Goal: Task Accomplishment & Management: Manage account settings

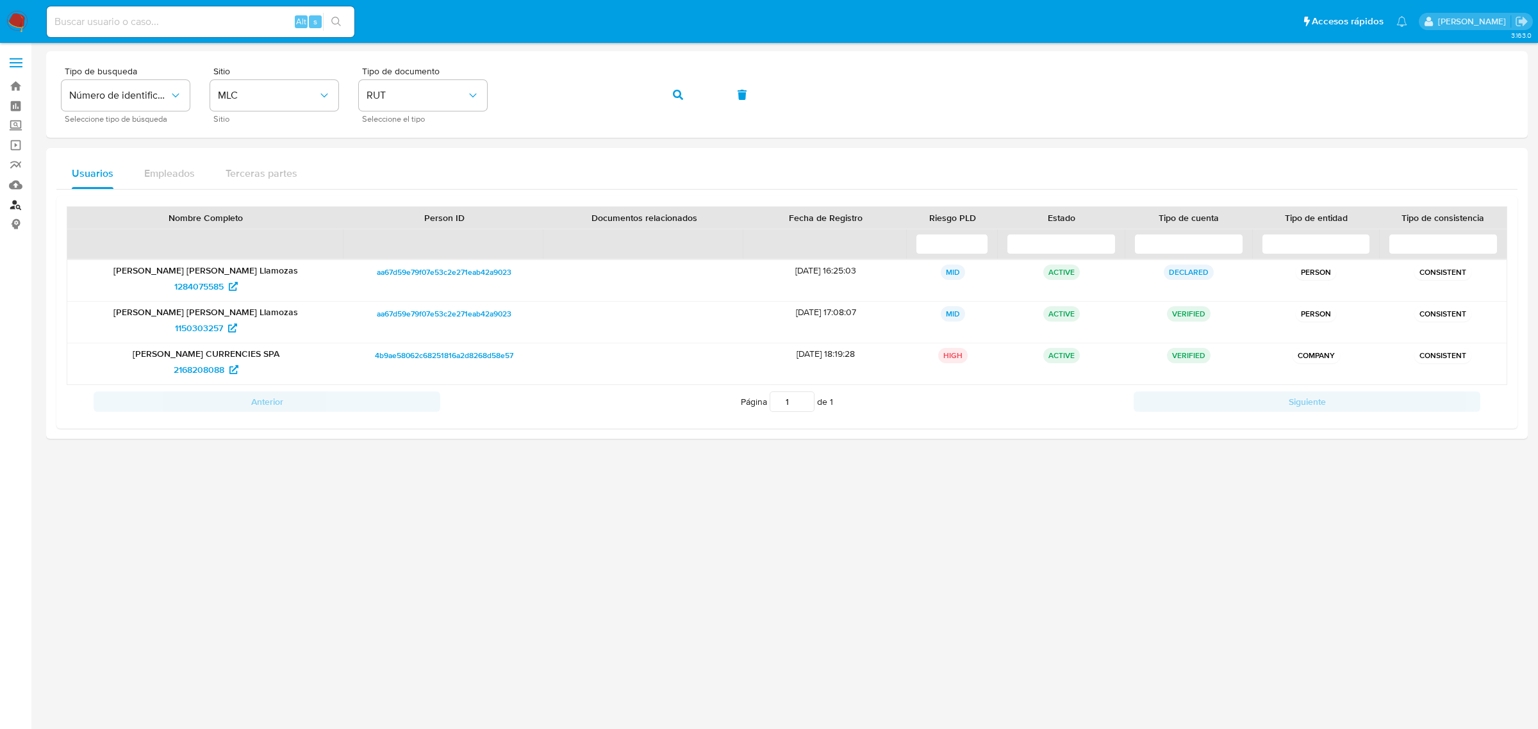
click at [10, 209] on link "Buscador de personas" at bounding box center [76, 205] width 153 height 20
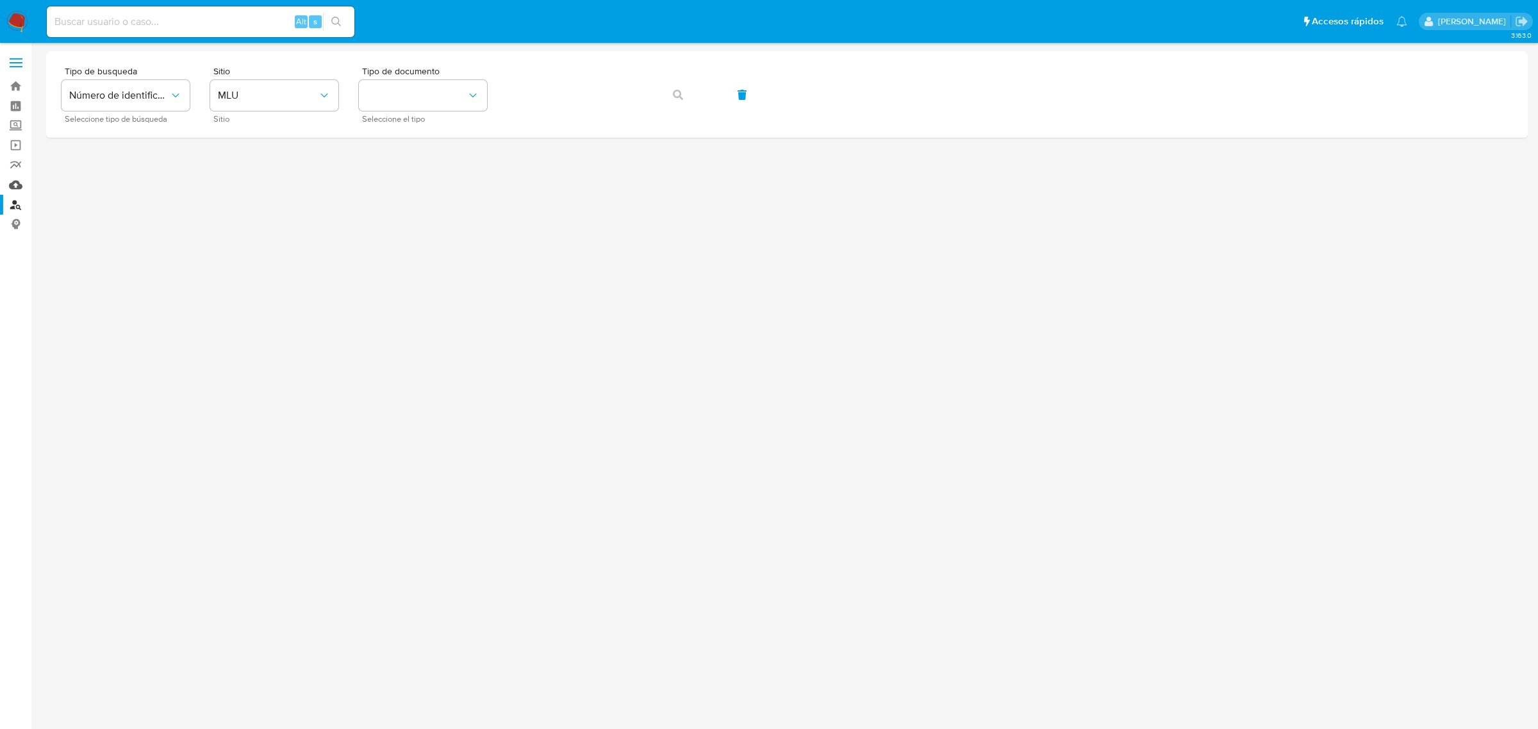
click at [17, 183] on link "Mulan" at bounding box center [76, 185] width 153 height 20
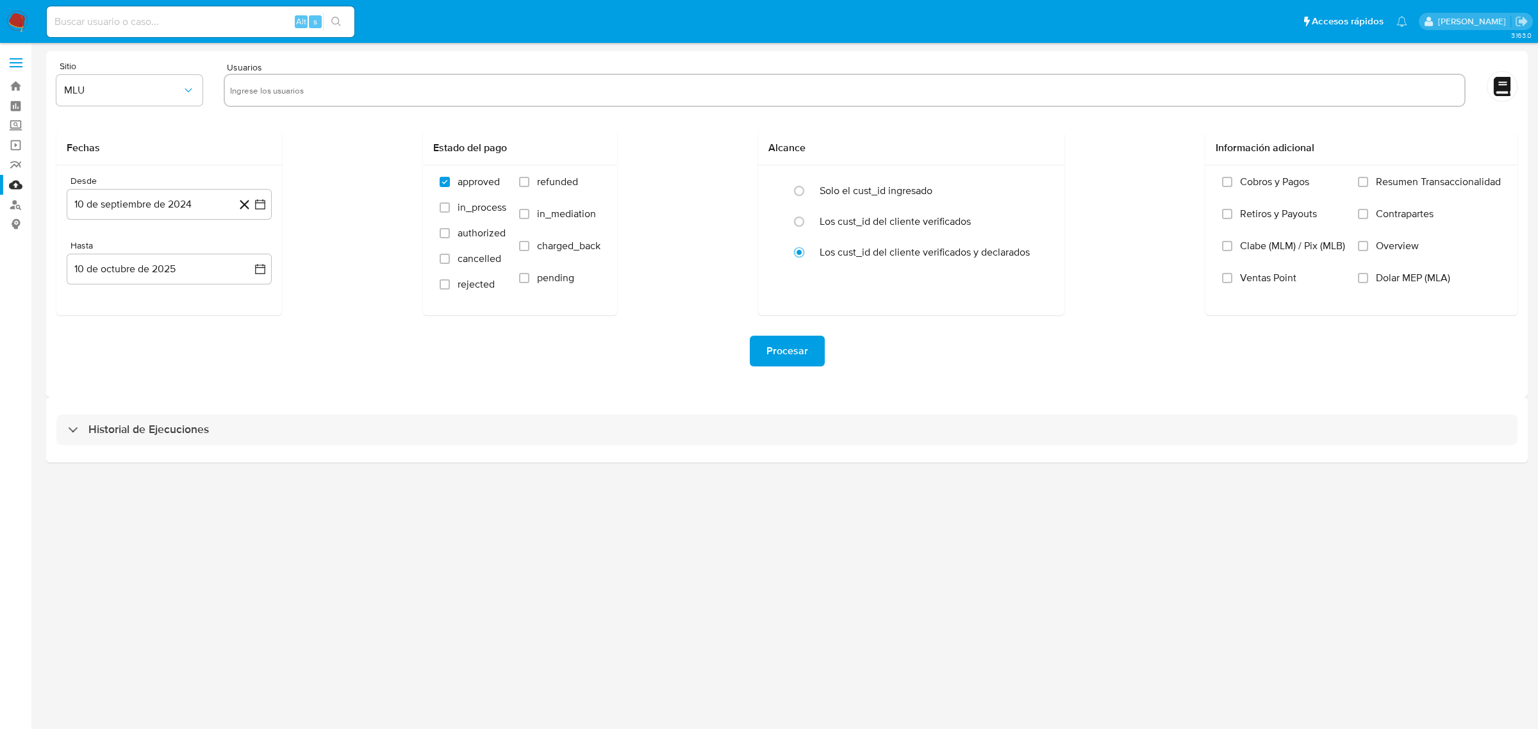
click at [366, 92] on input "text" at bounding box center [844, 90] width 1229 height 21
paste input "1717345284"
type input "1717345284"
click at [167, 94] on span "MLU" at bounding box center [123, 90] width 118 height 13
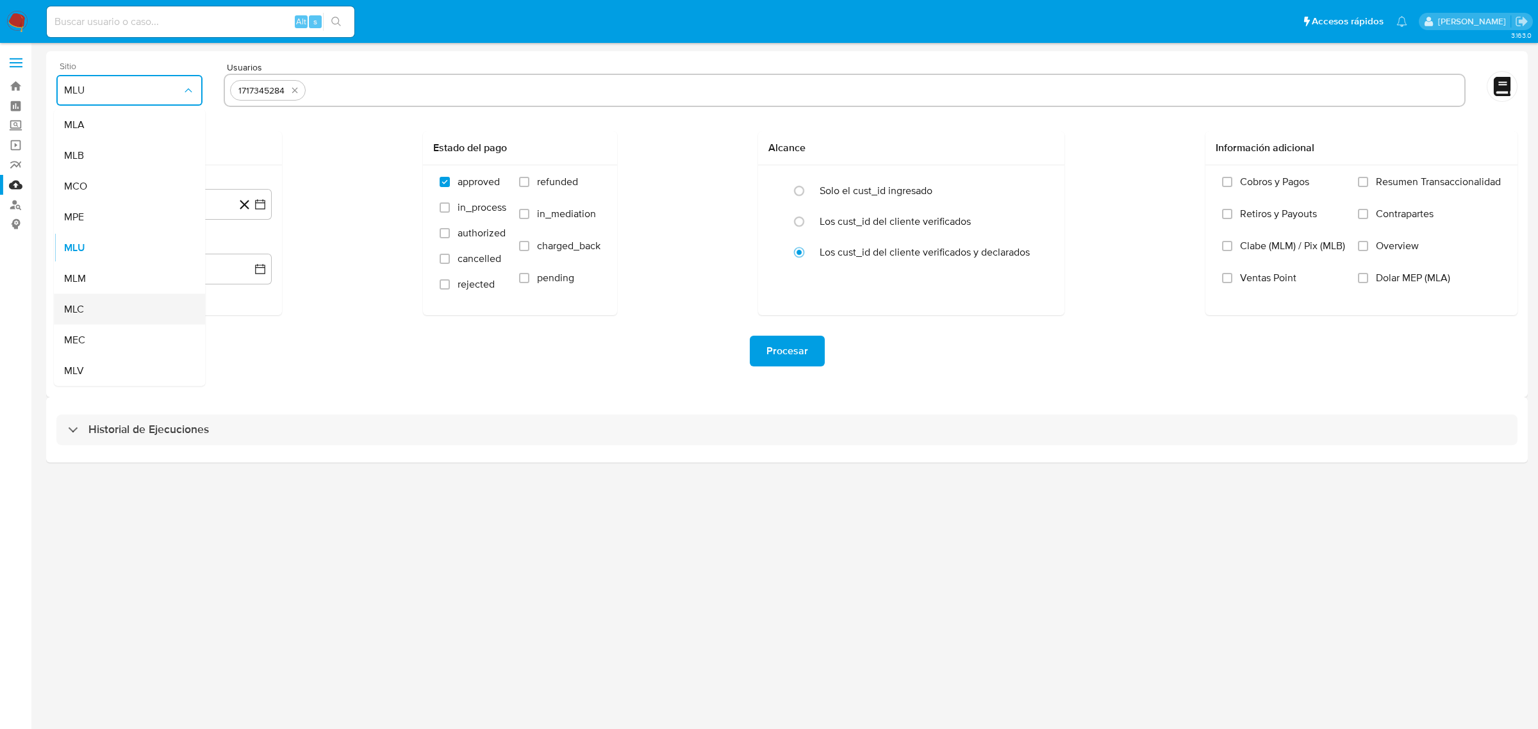
click at [113, 312] on div "MLC" at bounding box center [125, 309] width 123 height 31
click at [461, 81] on input "text" at bounding box center [885, 90] width 1149 height 21
type input "1411614722"
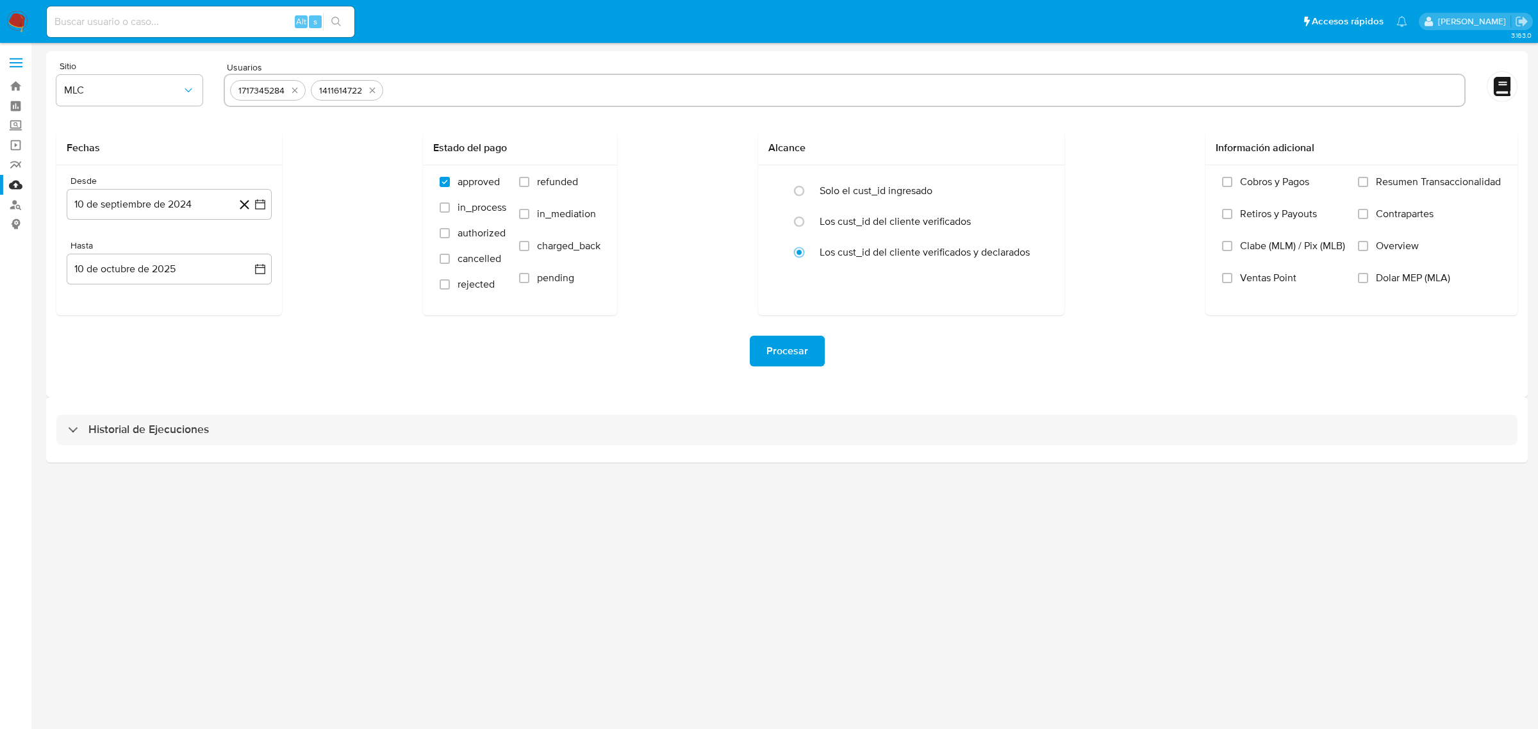
paste input "578526560"
type input "578526560"
paste input "1090927318"
type input "1090927318"
paste input "2447327421"
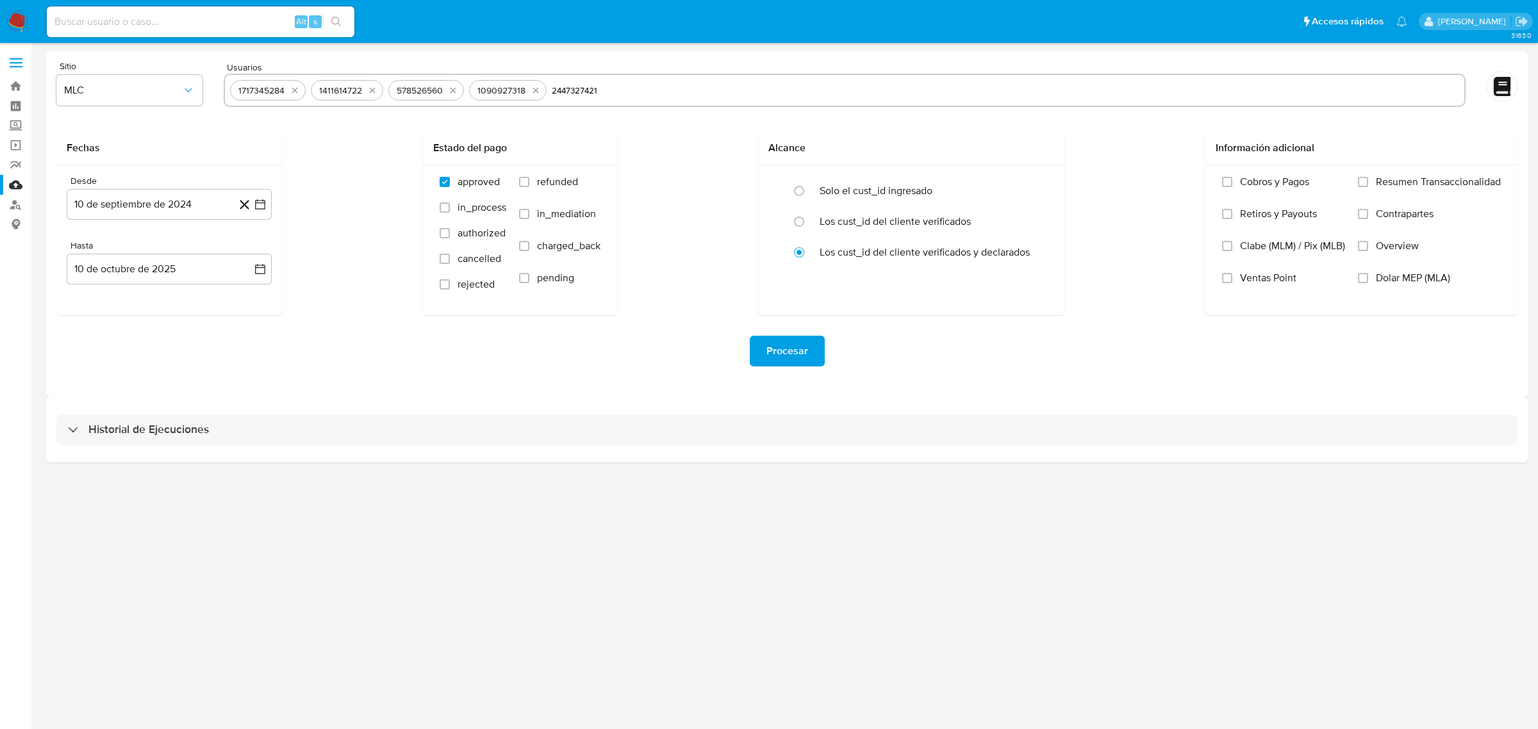
type input "2447327421"
paste input "2400094845"
type input "2400094845"
paste input "184856235"
type input "184856235"
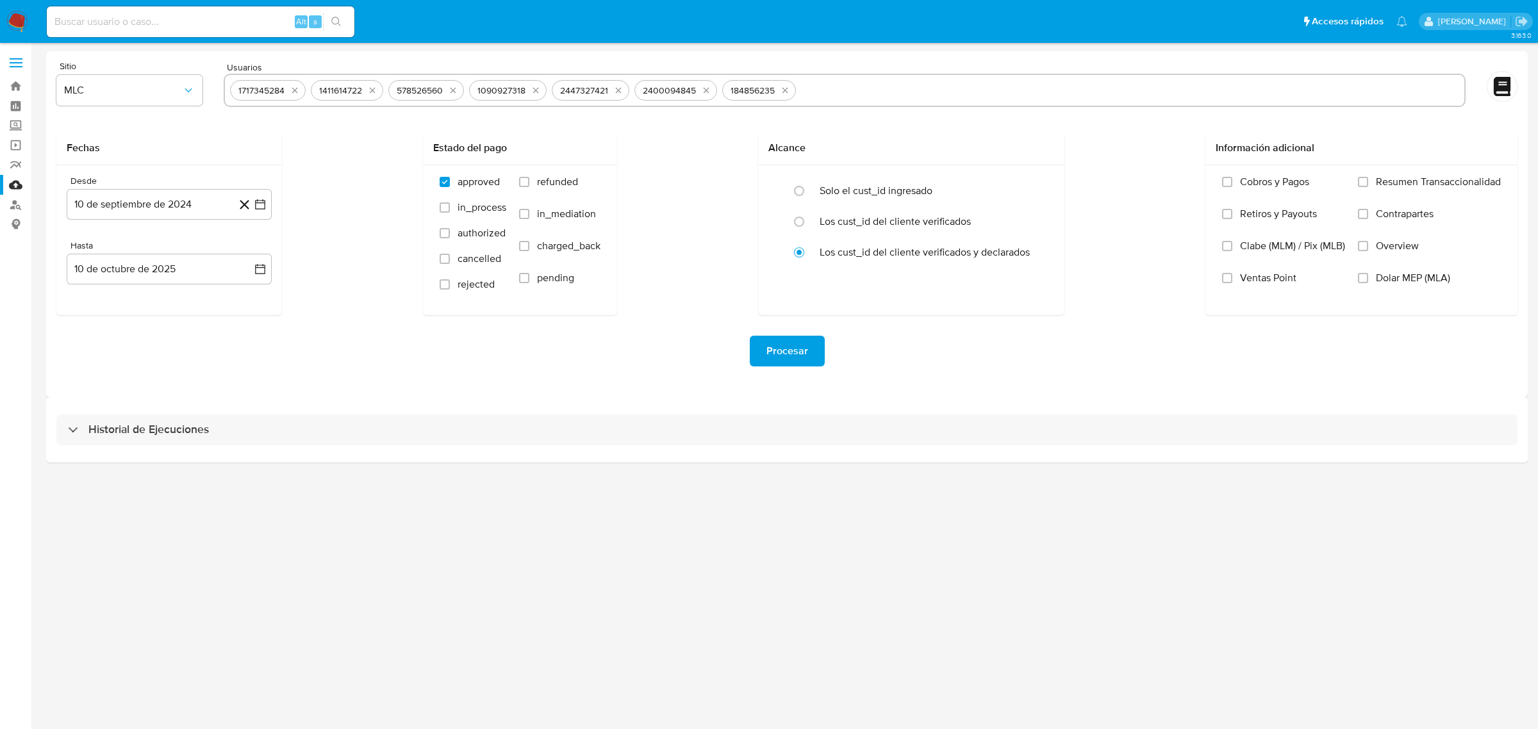
paste input "15596196"
type input "15596196"
paste input "2157826977"
type input "2157826977"
click at [740, 154] on div "Fechas Desde 10 de septiembre de 2024 10-09-2024 Hasta 10 de octubre de 2025 10…" at bounding box center [786, 223] width 1461 height 184
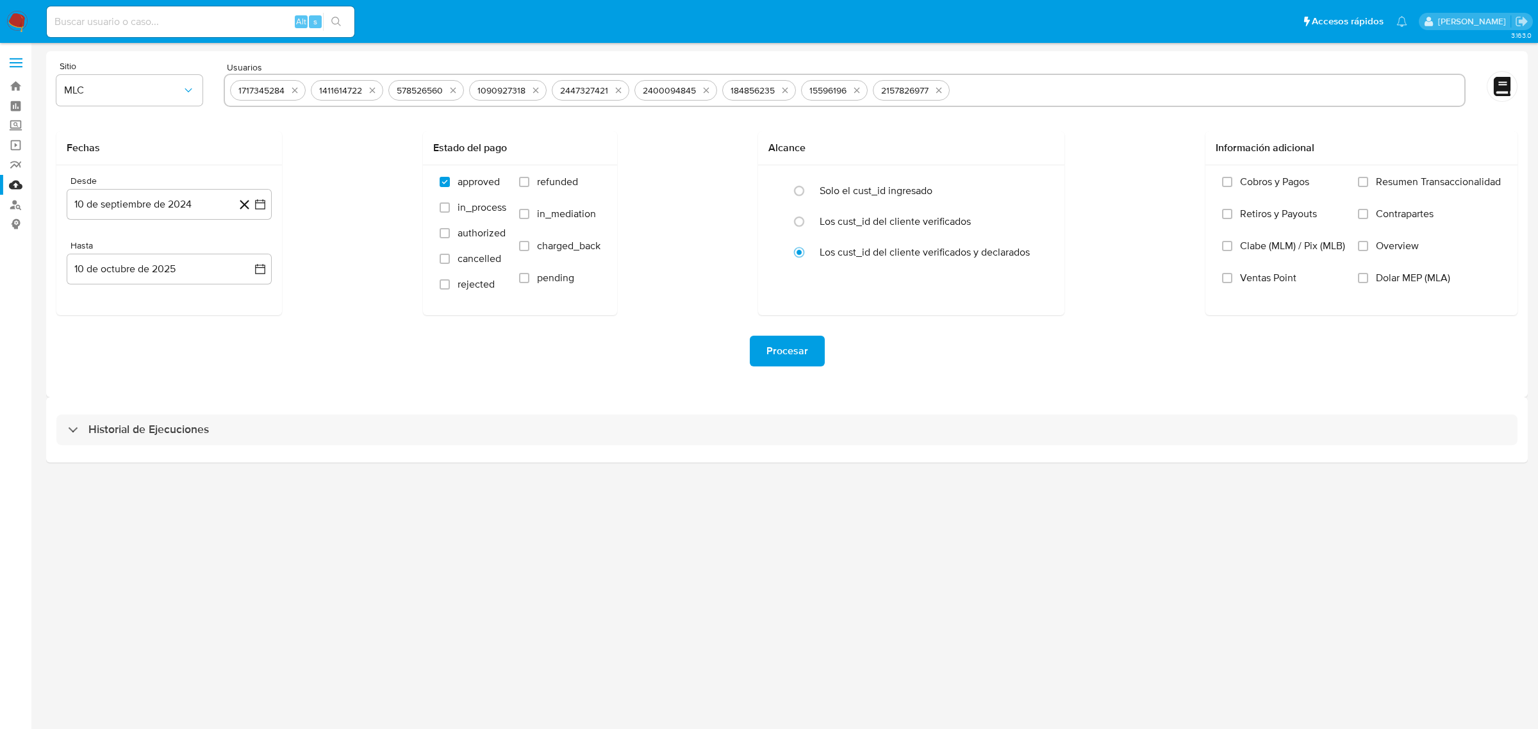
click at [1059, 96] on input "text" at bounding box center [1207, 90] width 504 height 21
paste input "439991746"
type input "439991746"
click at [626, 146] on div "Fechas Desde 10 de septiembre de 2024 10-09-2024 Hasta 10 de octubre de 2025 10…" at bounding box center [786, 223] width 1461 height 184
click at [267, 202] on button "10 de septiembre de 2024" at bounding box center [169, 204] width 205 height 31
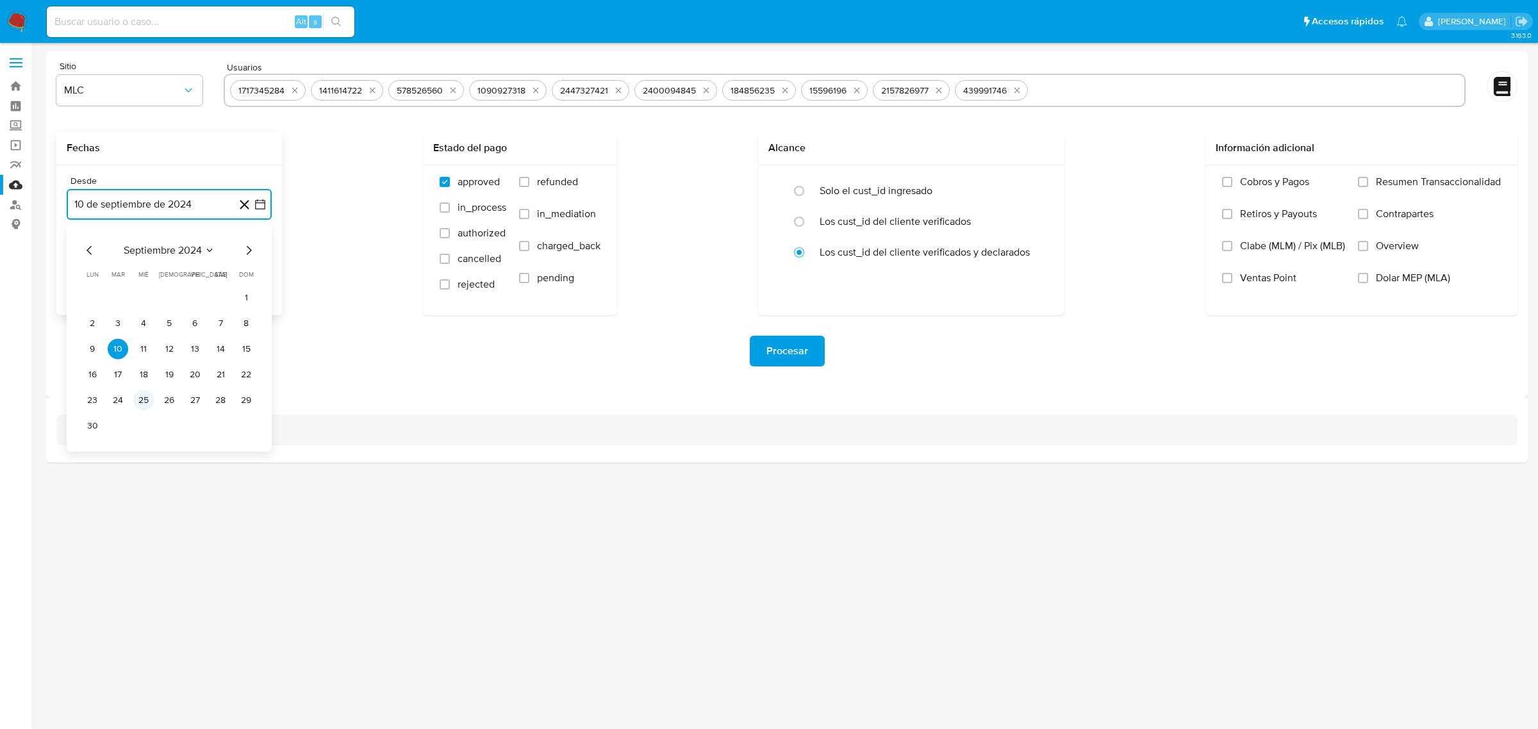
click at [146, 402] on button "25" at bounding box center [143, 400] width 21 height 21
click at [152, 274] on button "10 de octubre de 2025" at bounding box center [169, 269] width 205 height 31
click at [87, 311] on icon "Mes anterior" at bounding box center [89, 315] width 15 height 15
click at [140, 440] on button "24" at bounding box center [143, 439] width 21 height 21
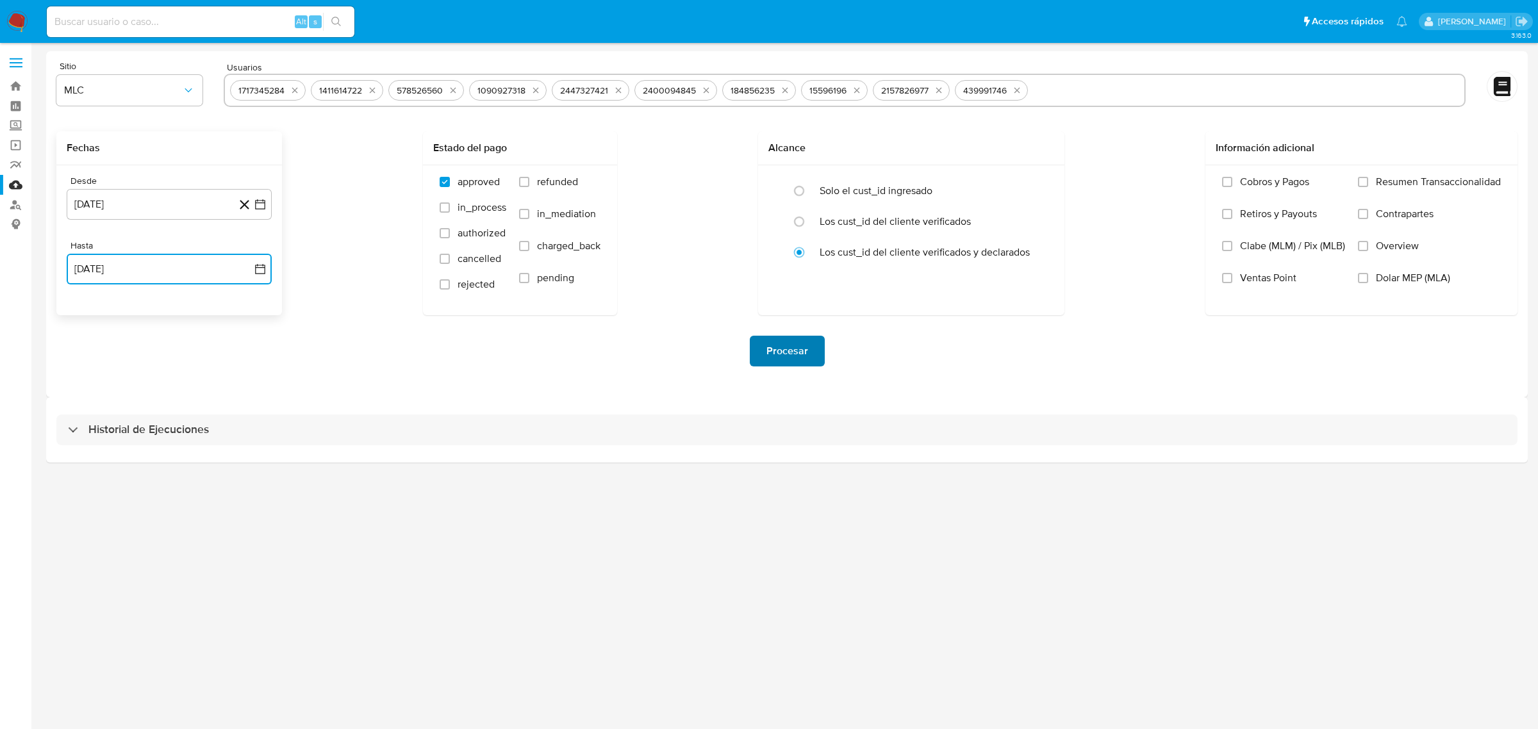
click at [792, 354] on span "Procesar" at bounding box center [788, 351] width 42 height 28
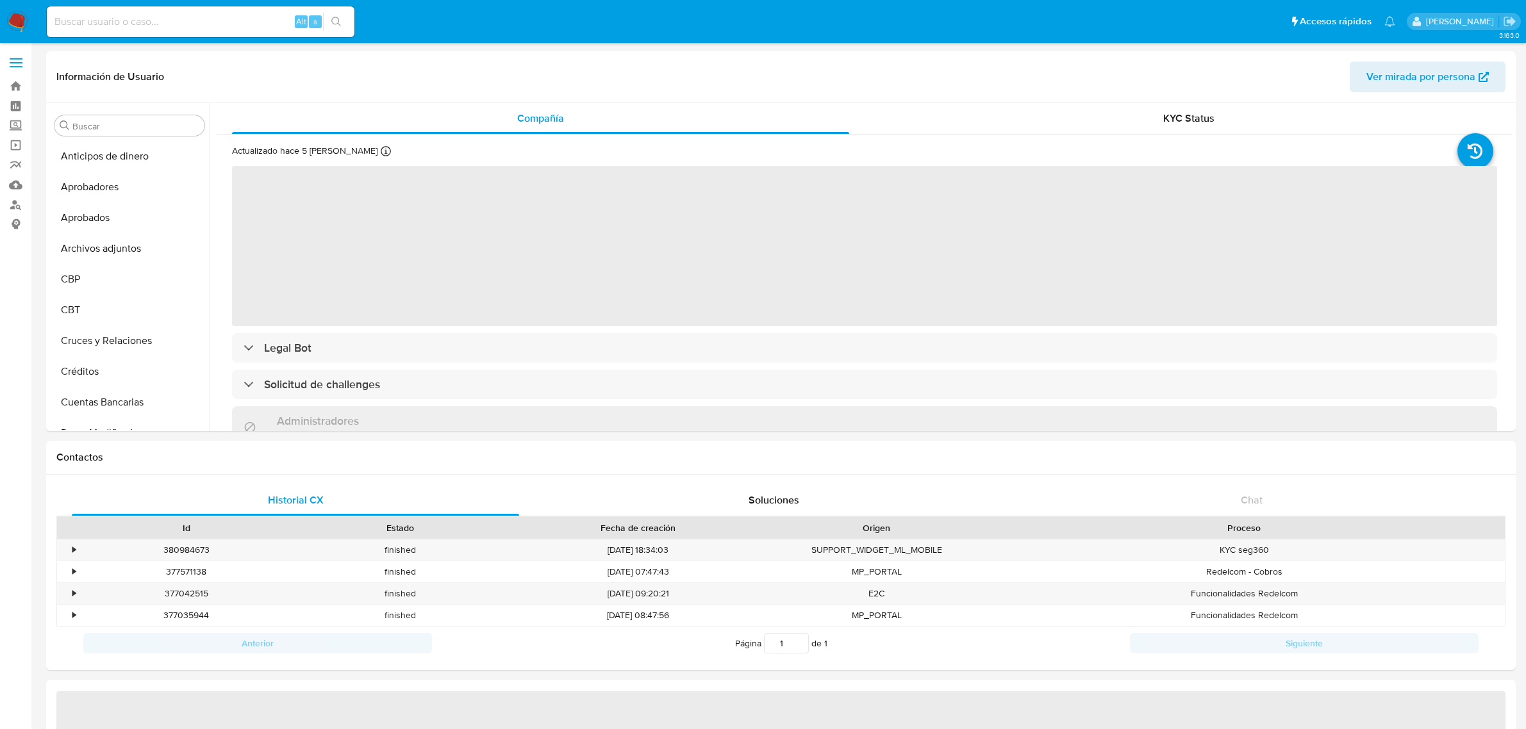
select select "10"
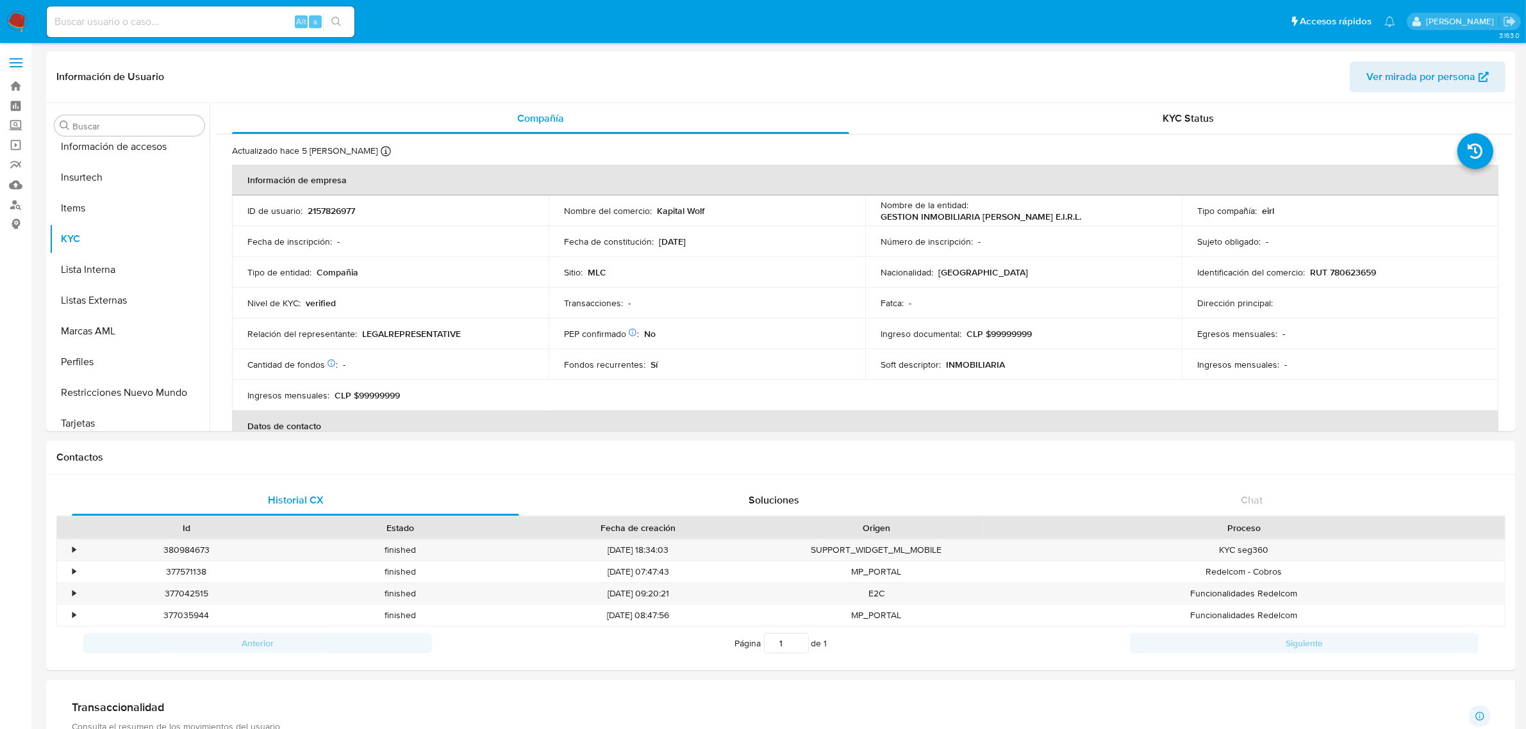
scroll to position [633, 0]
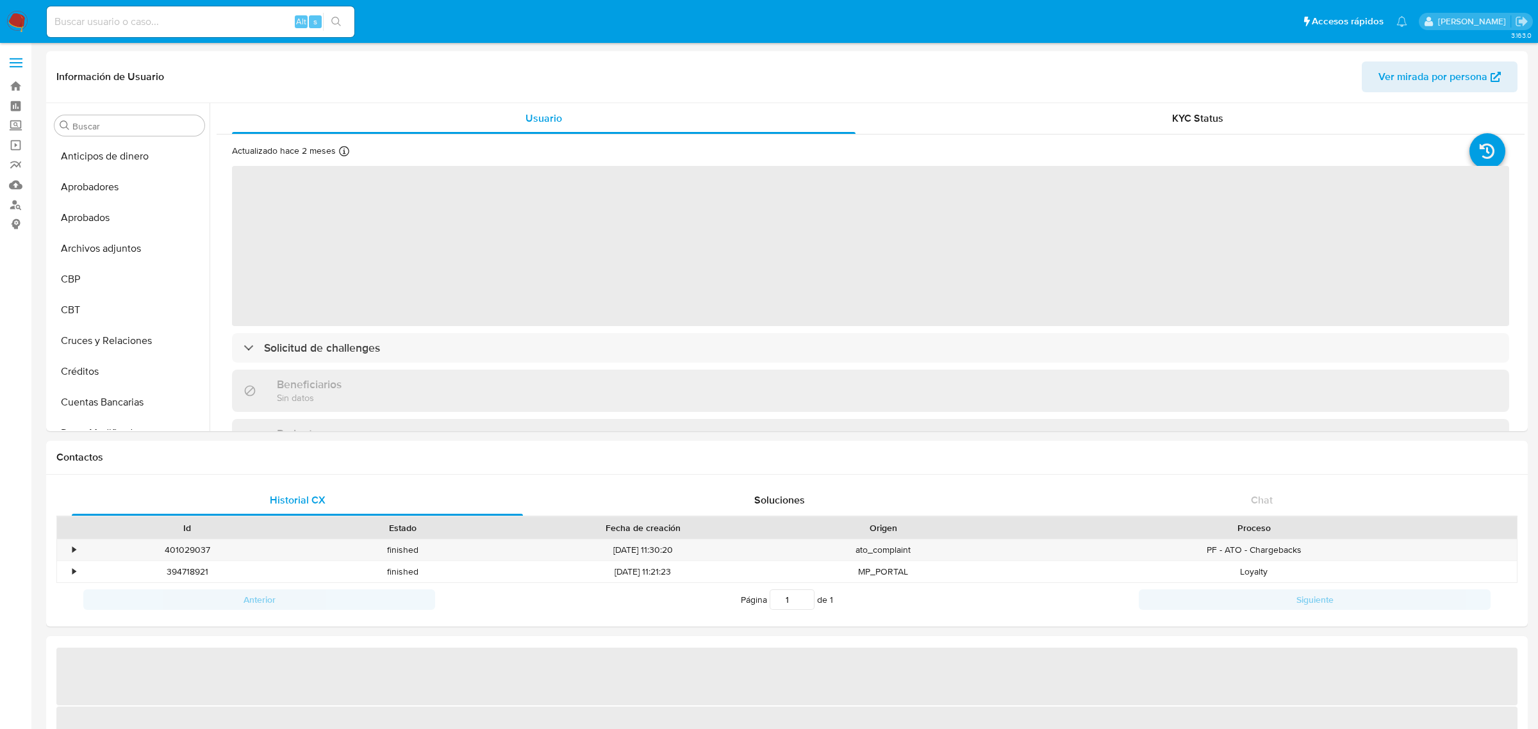
select select "10"
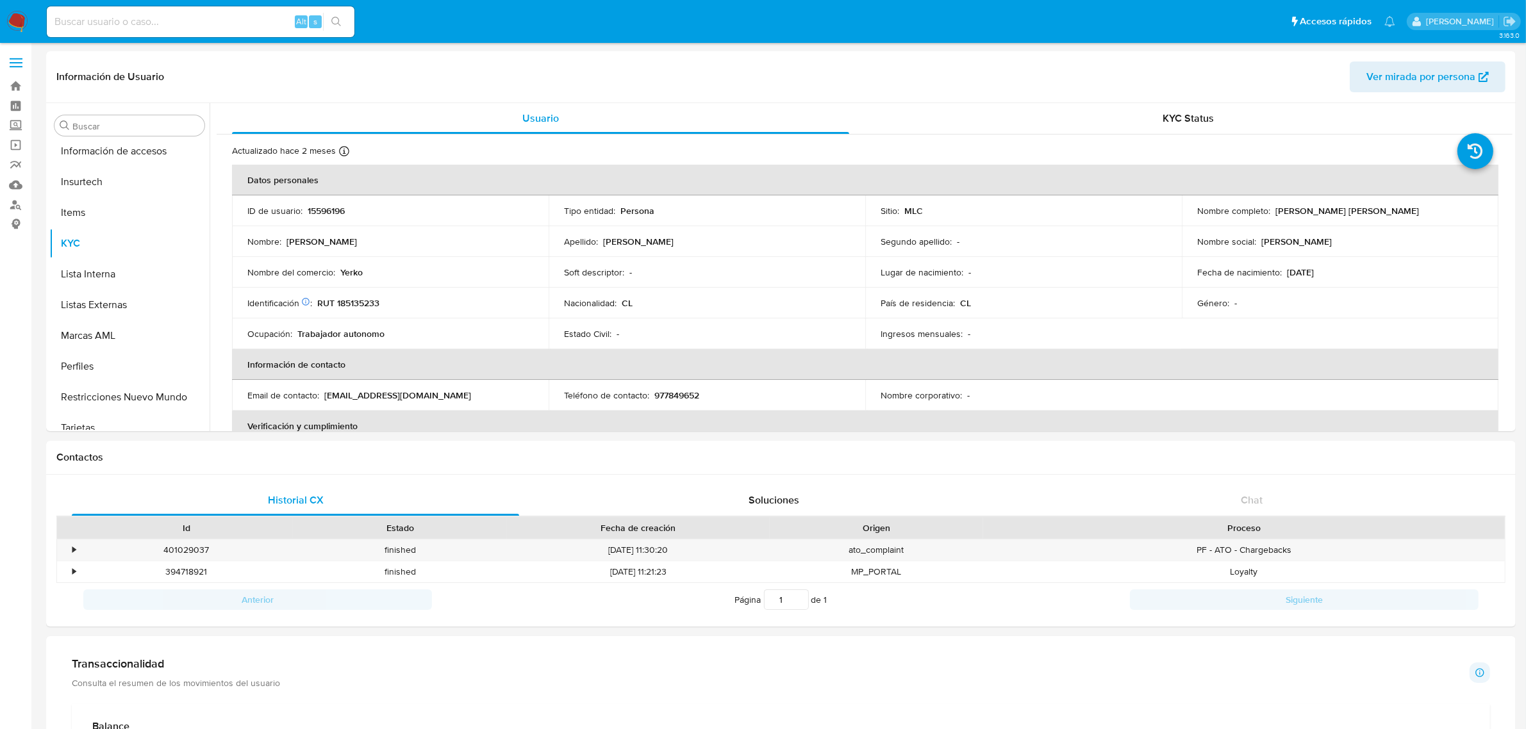
scroll to position [633, 0]
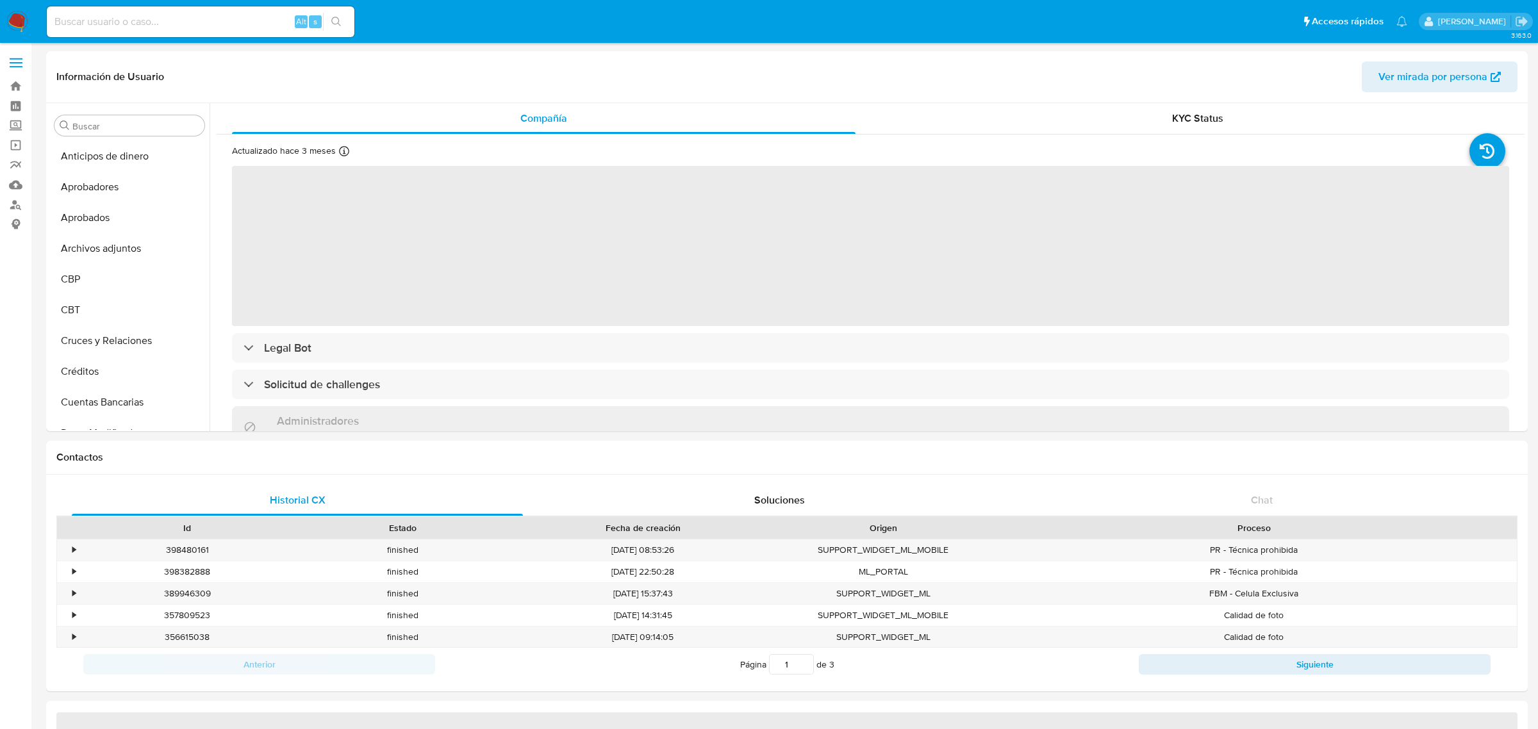
select select "10"
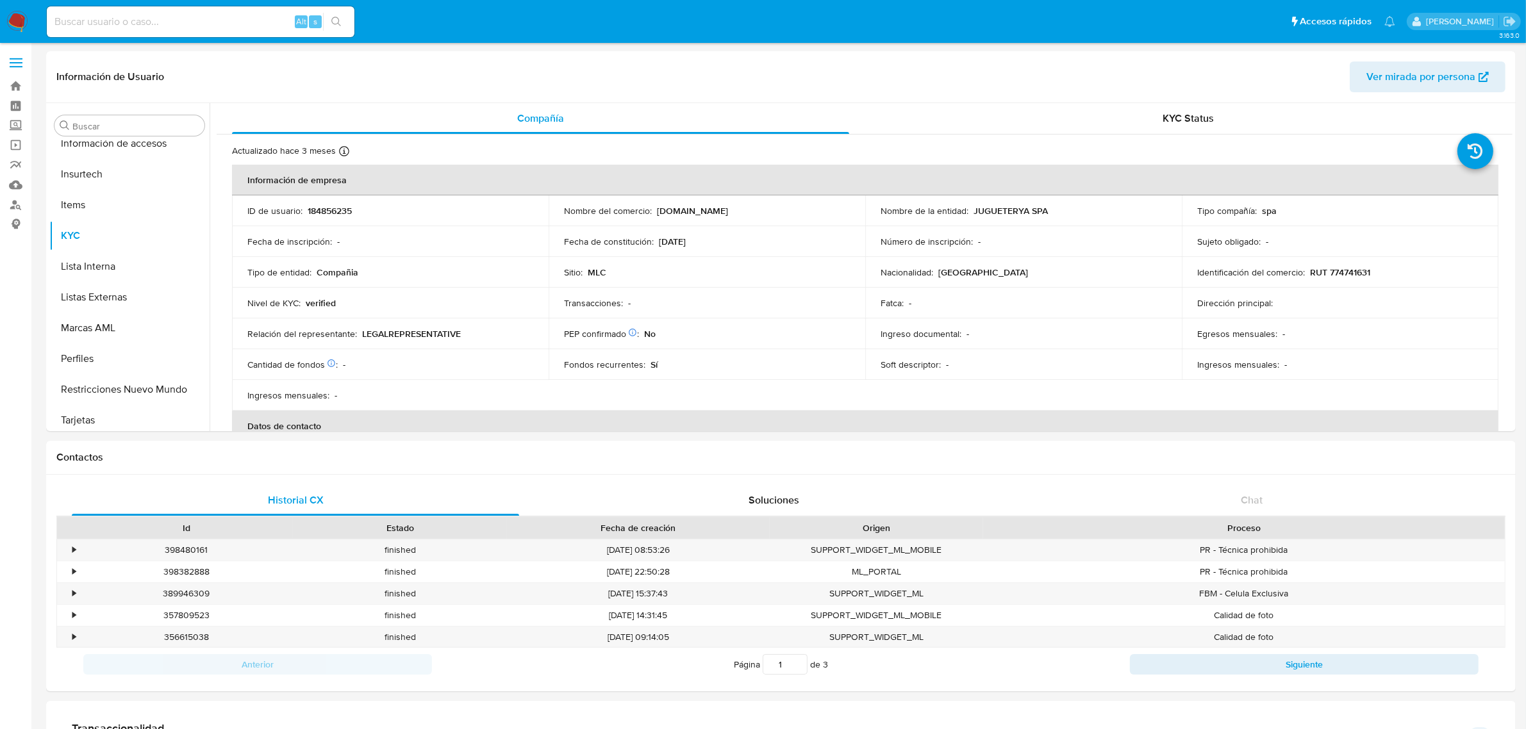
scroll to position [633, 0]
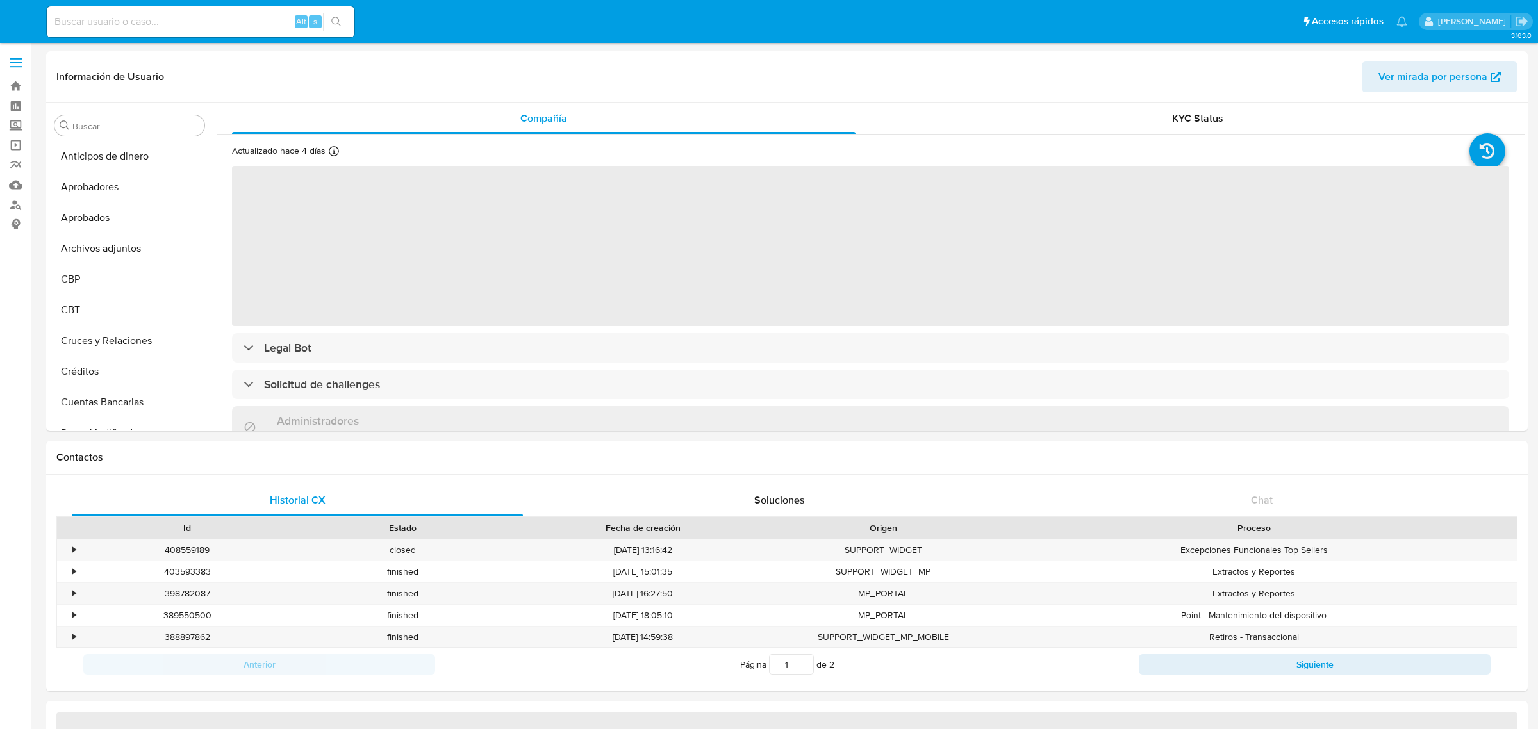
select select "10"
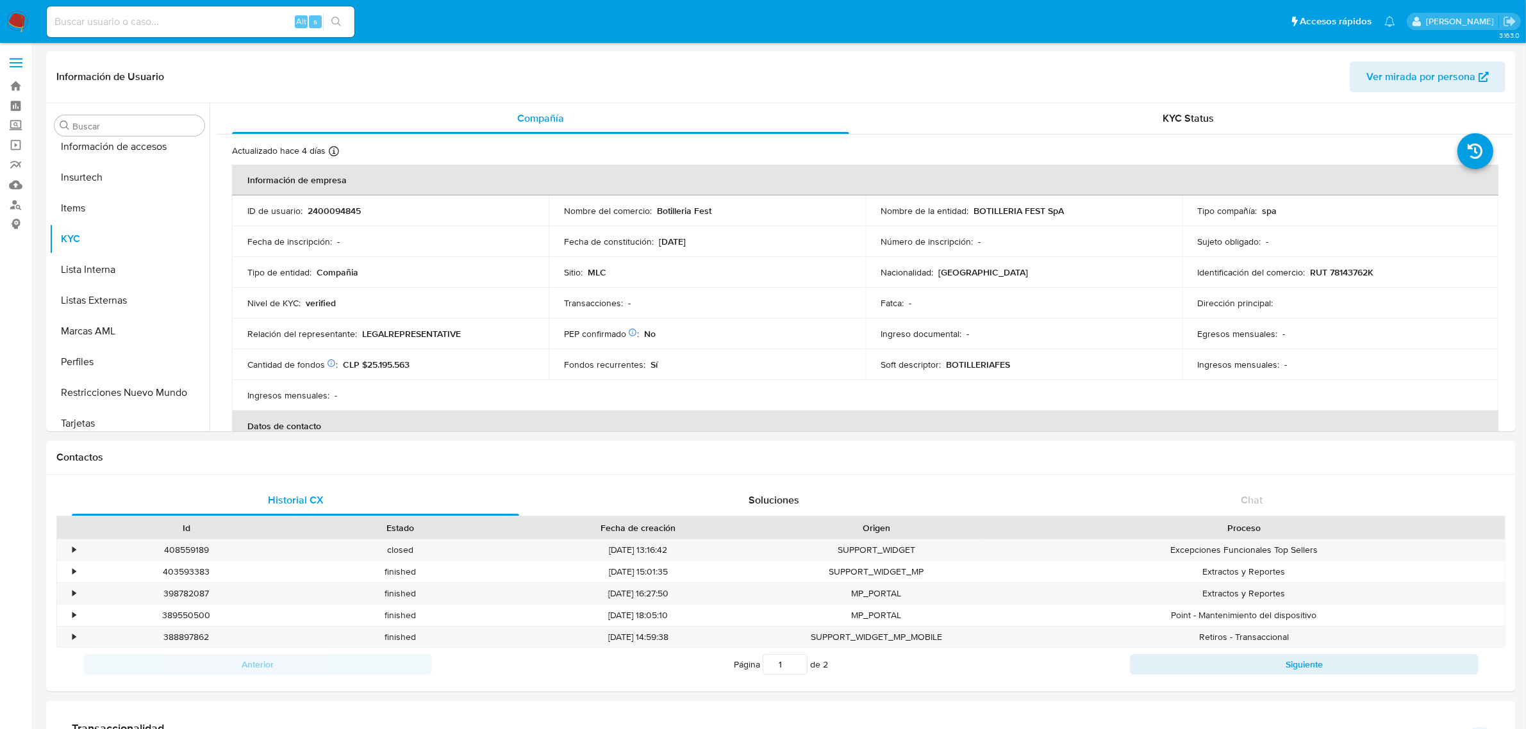
scroll to position [633, 0]
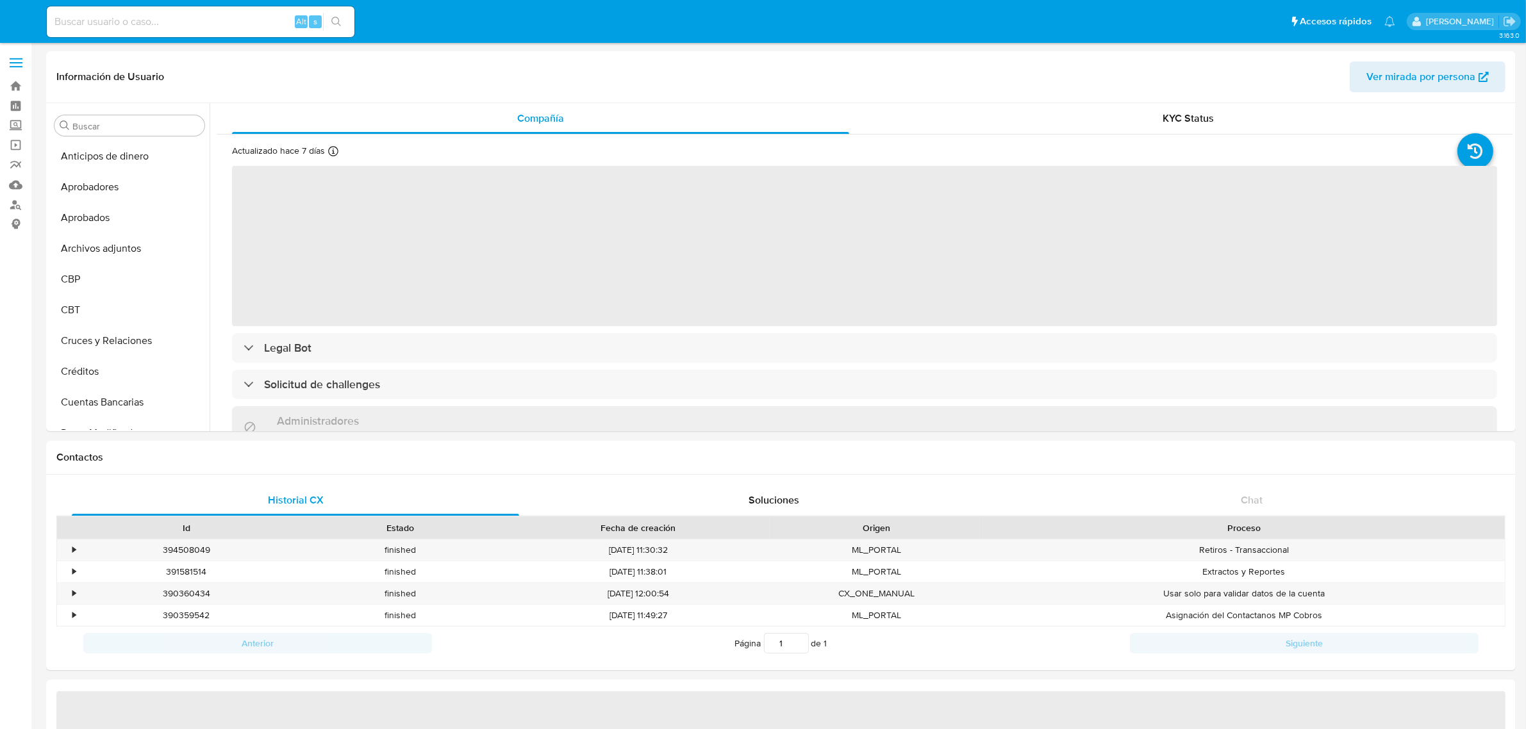
scroll to position [560, 0]
select select "10"
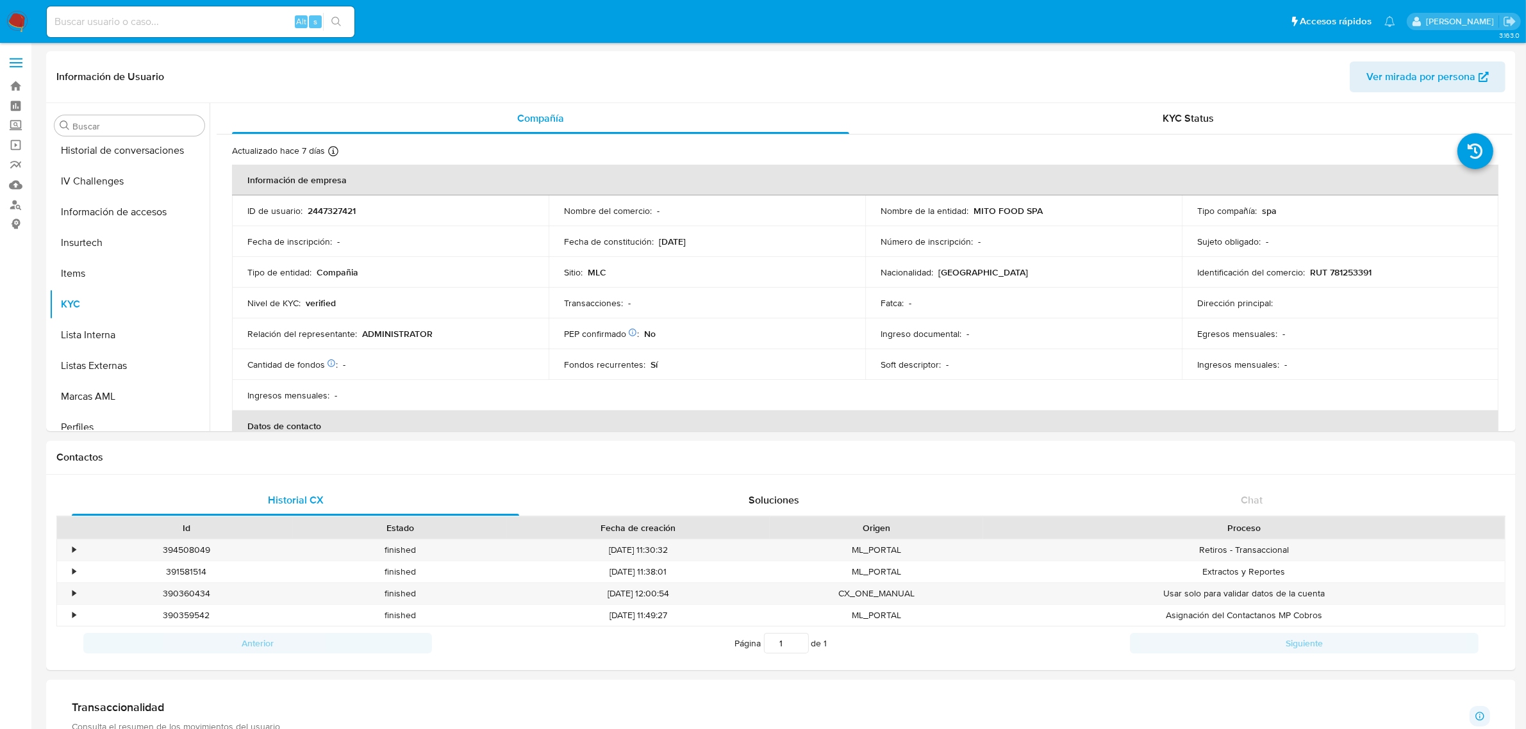
scroll to position [633, 0]
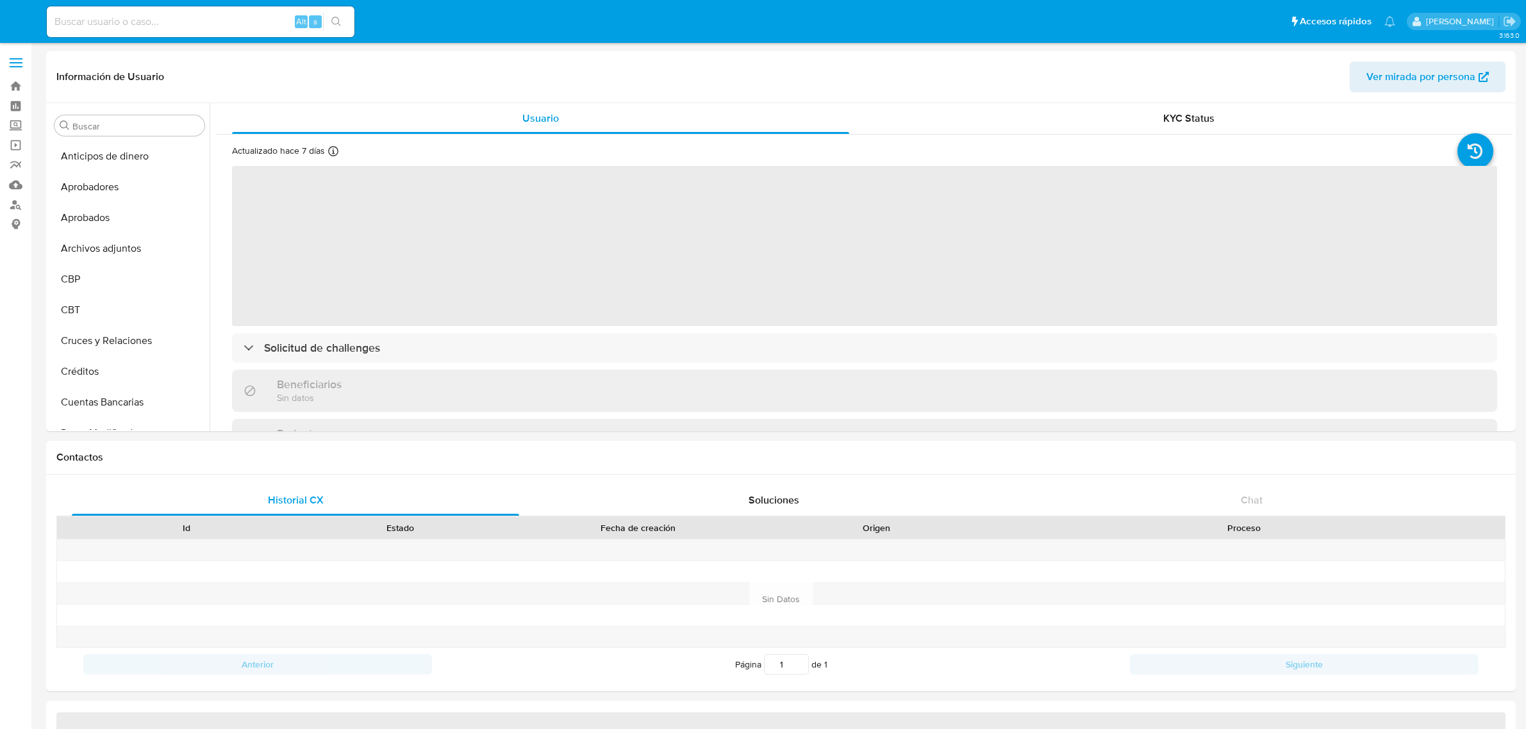
select select "10"
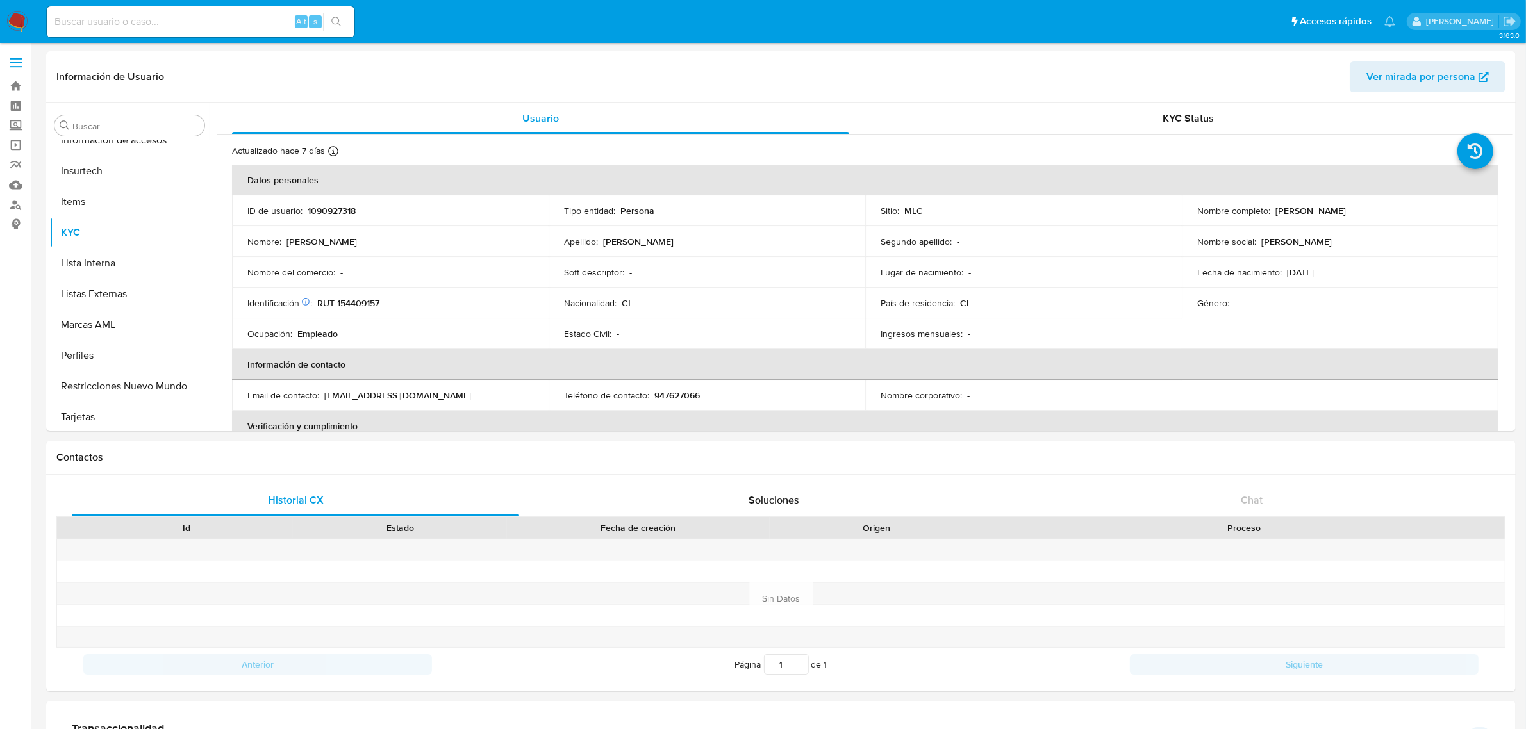
scroll to position [633, 0]
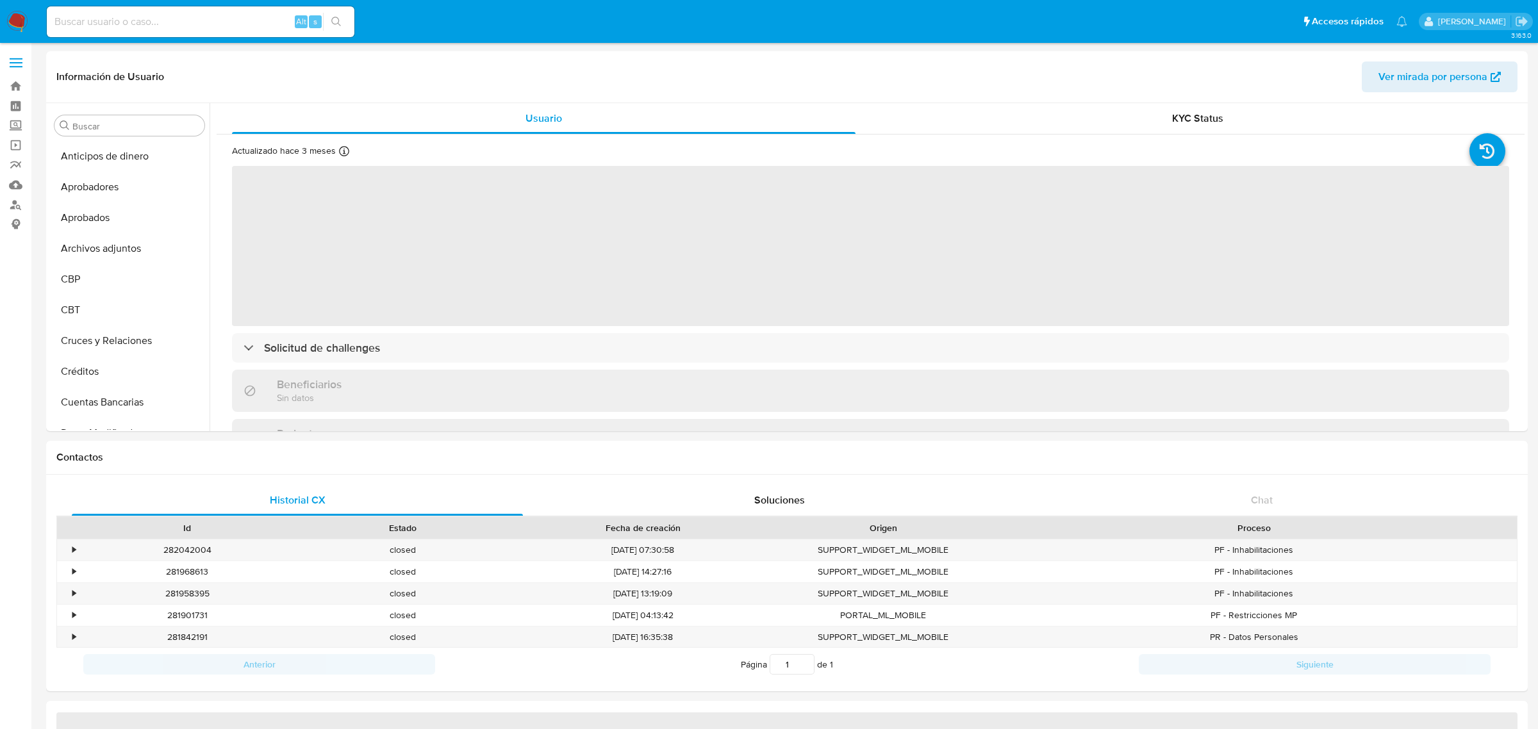
select select "10"
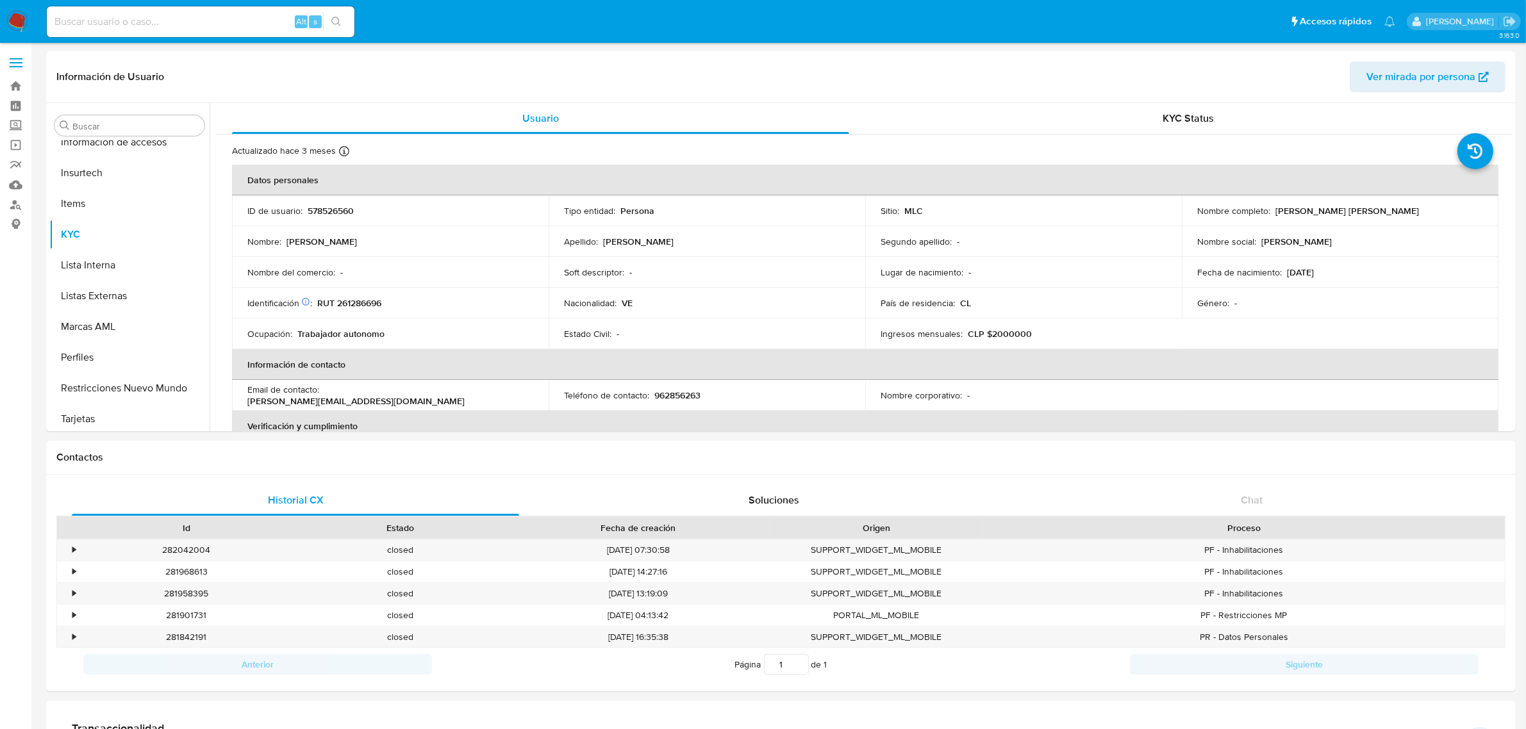
scroll to position [633, 0]
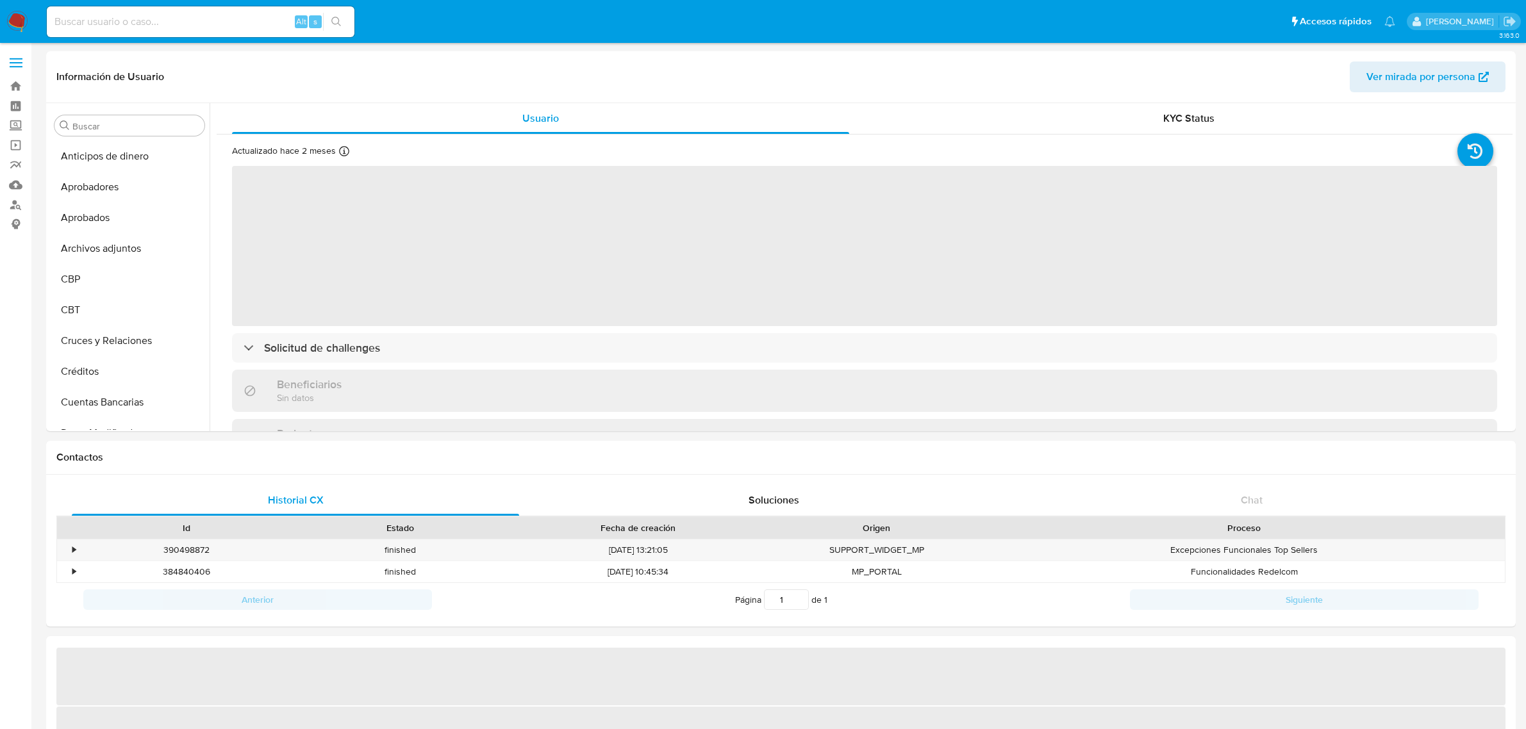
select select "10"
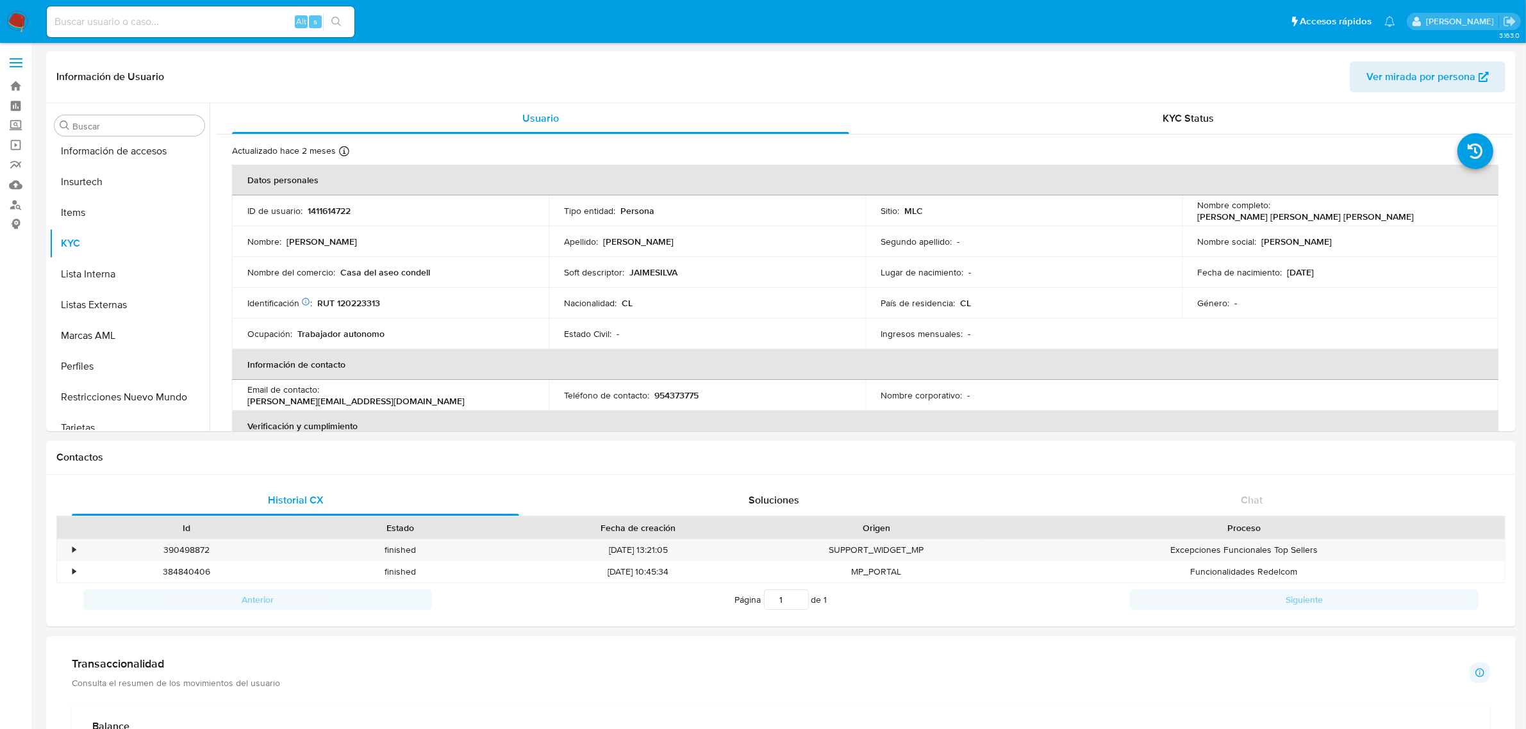
scroll to position [633, 0]
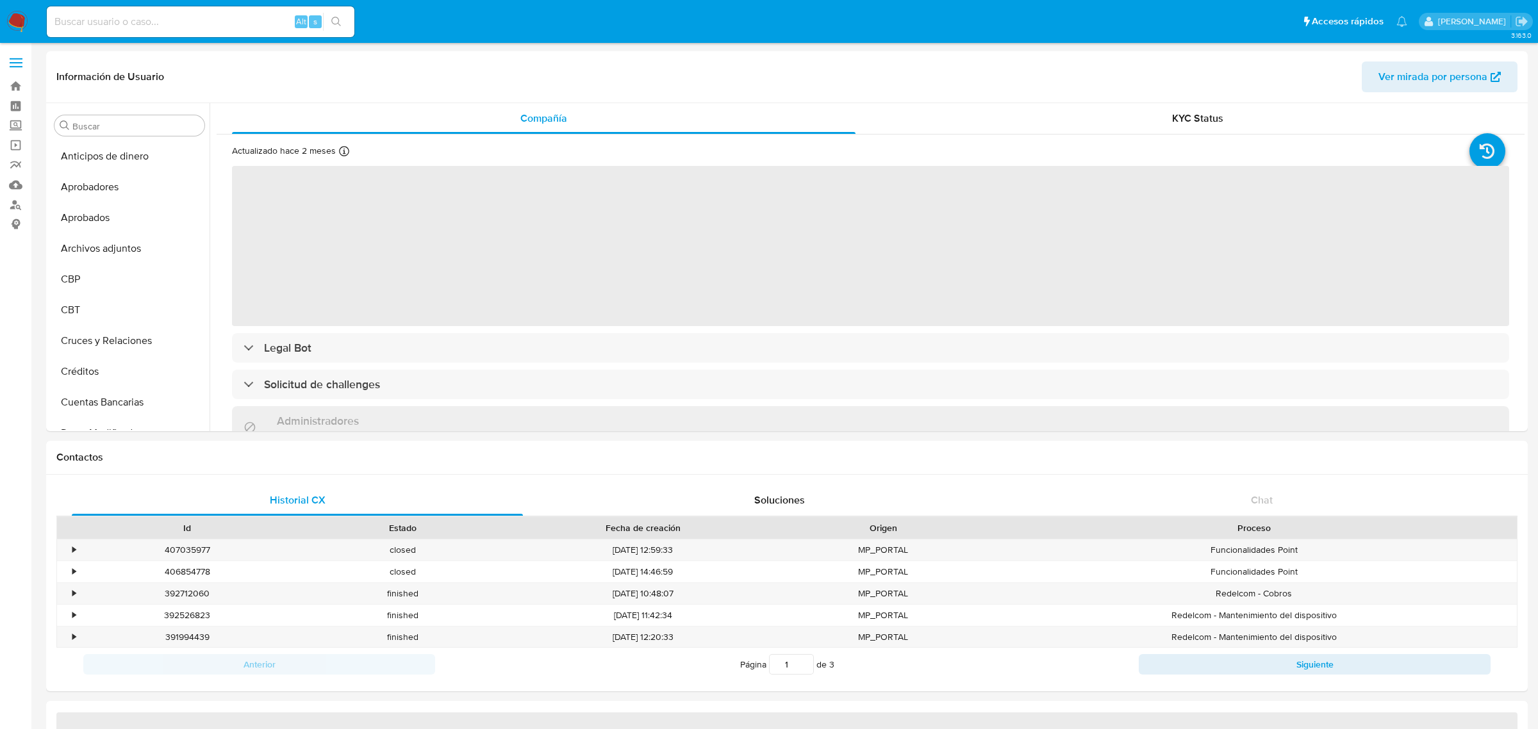
select select "10"
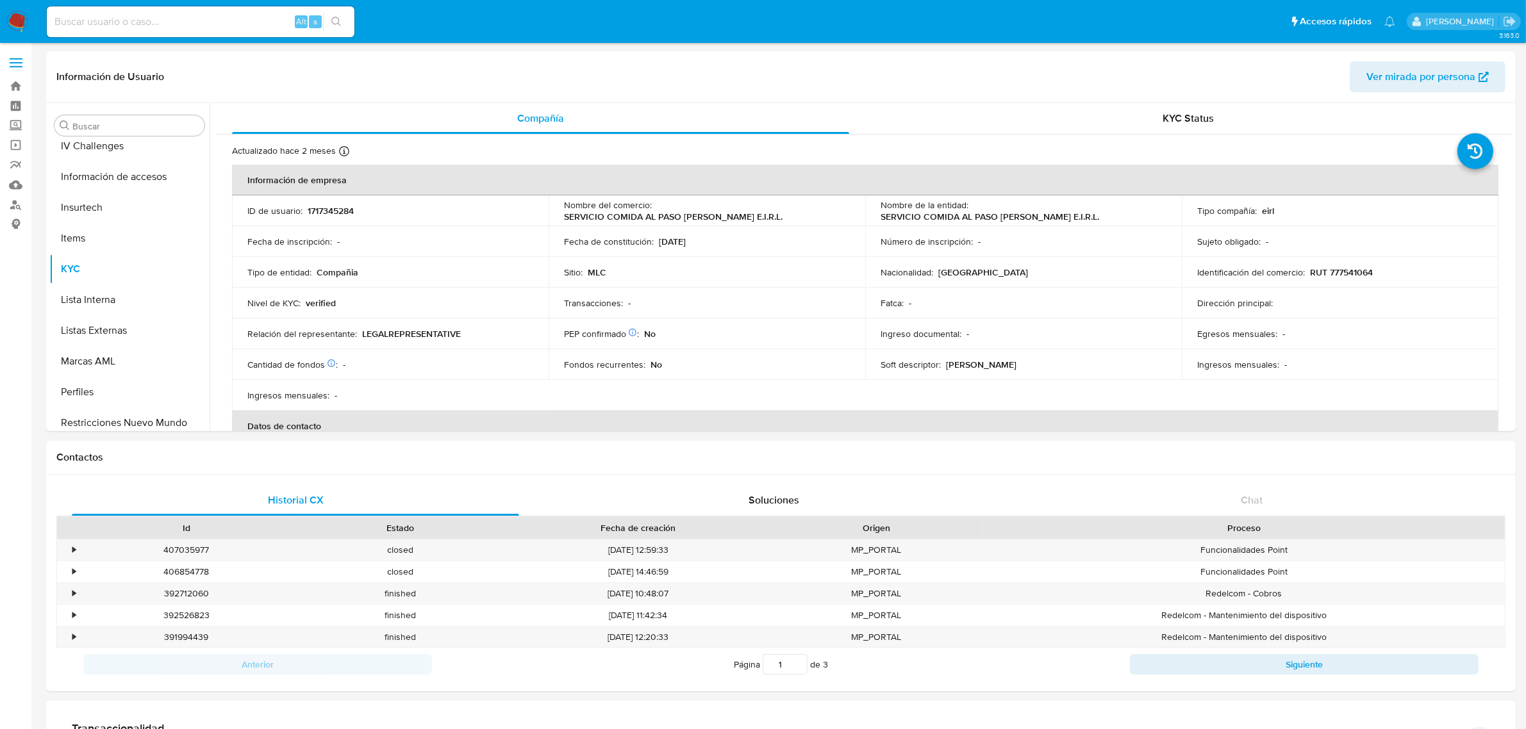
scroll to position [633, 0]
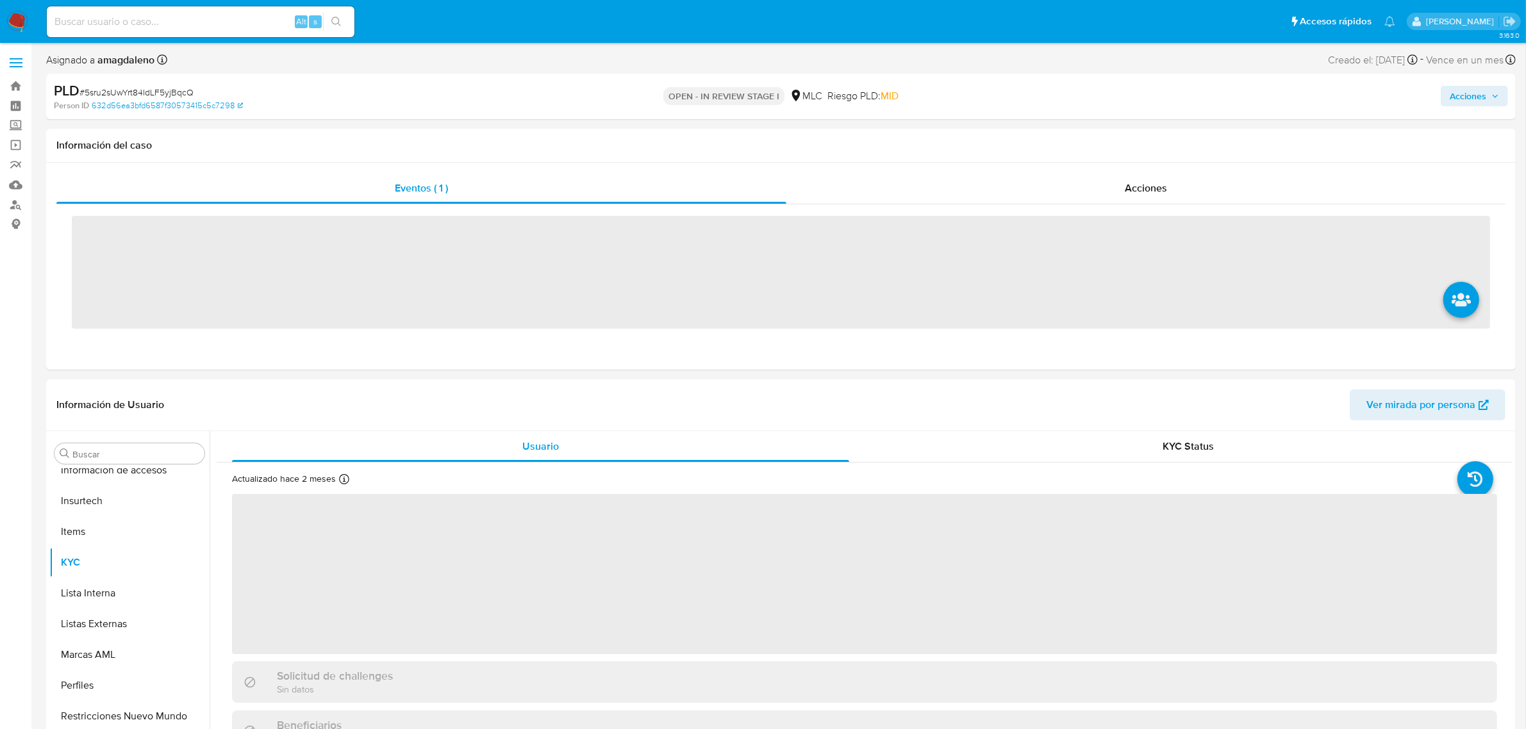
scroll to position [633, 0]
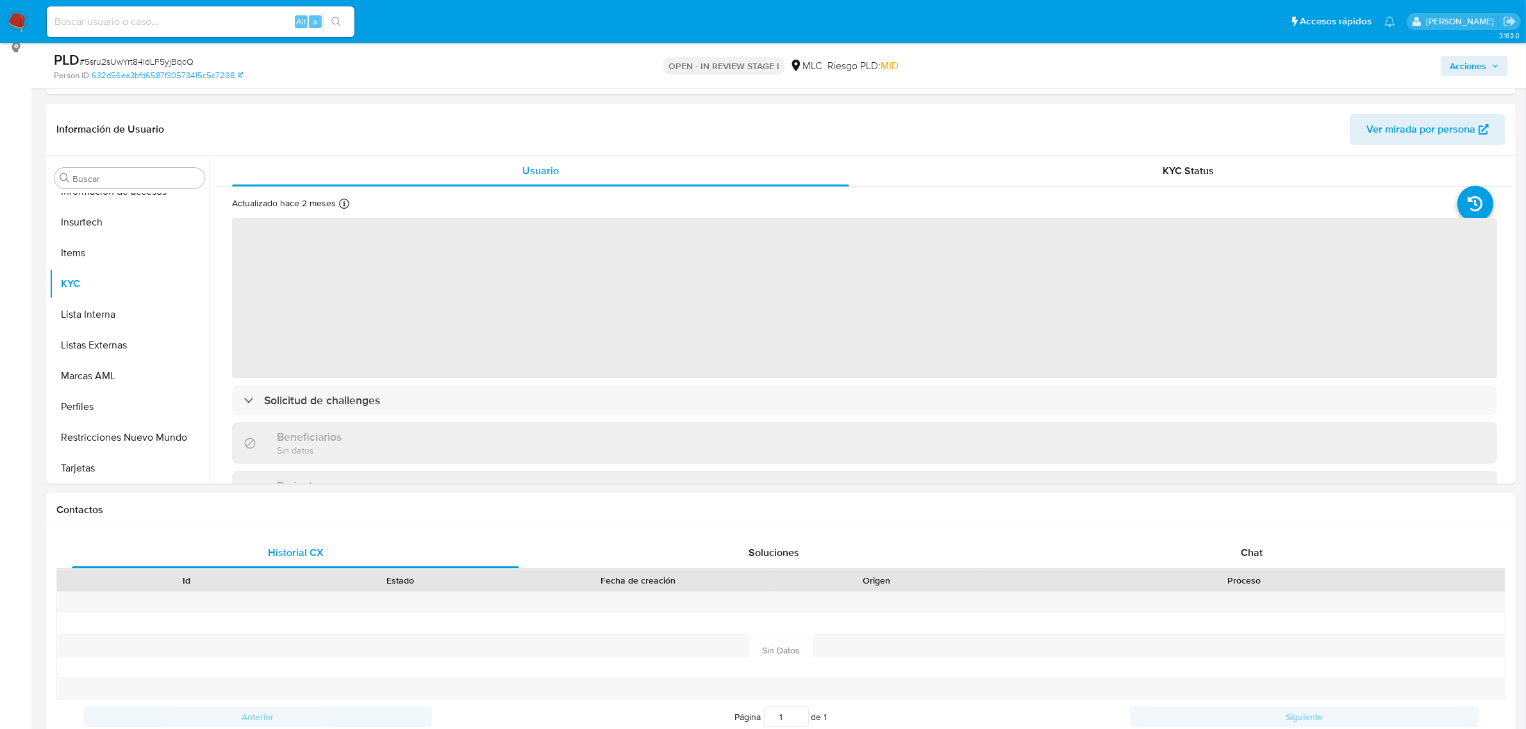
select select "10"
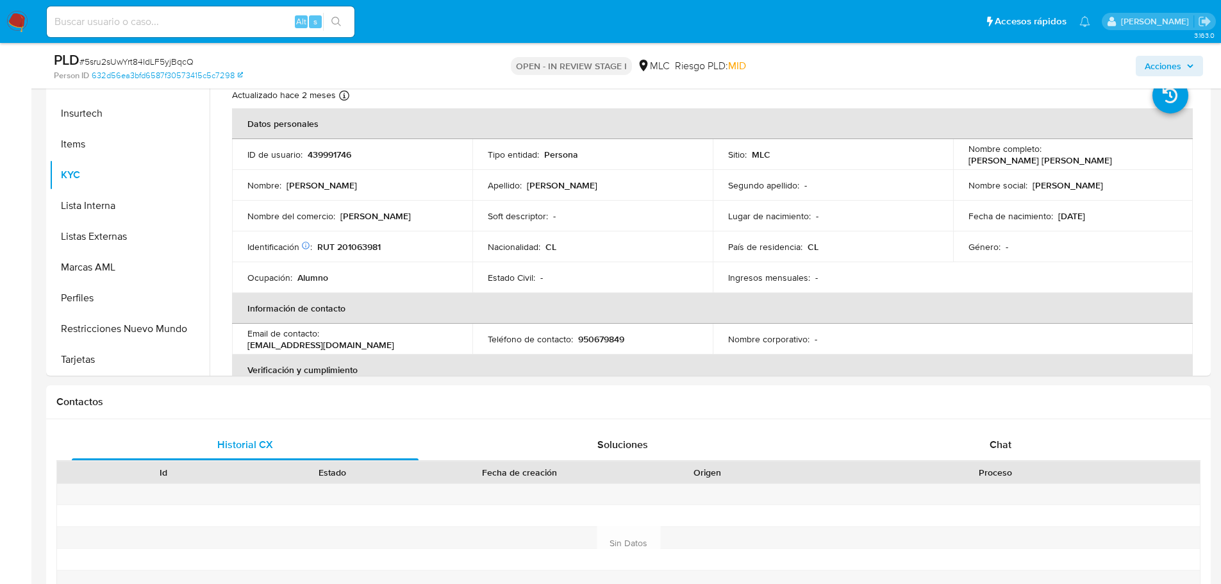
scroll to position [295, 0]
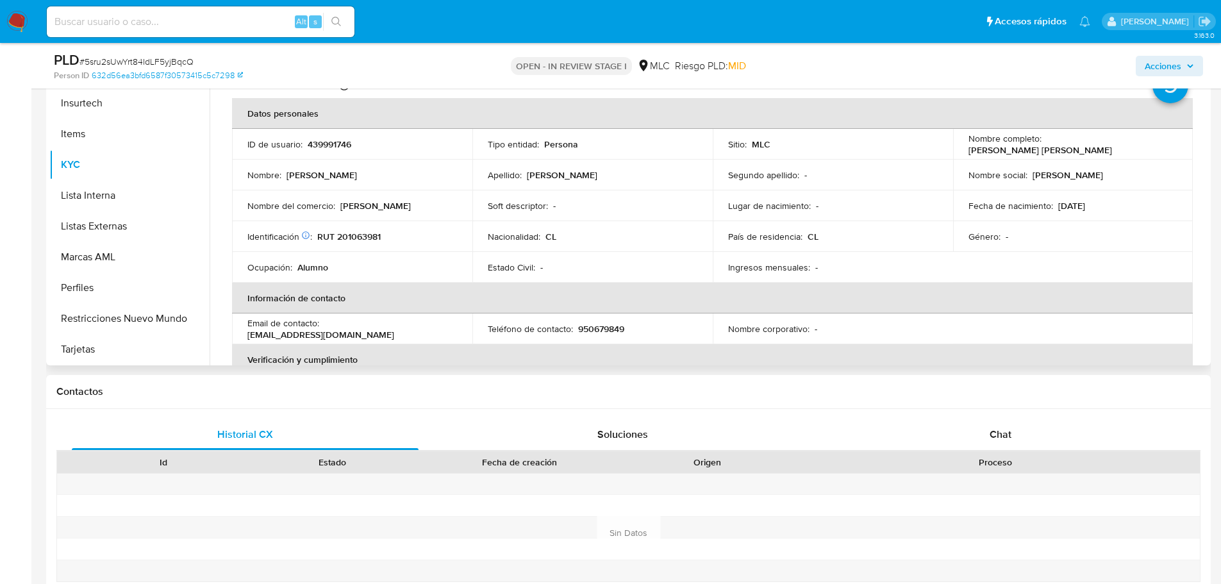
click at [361, 238] on p "RUT 201063981" at bounding box center [348, 237] width 63 height 12
click at [360, 237] on p "RUT 201063981" at bounding box center [348, 237] width 63 height 12
copy p "201063981"
click at [369, 240] on p "RUT 201063981" at bounding box center [348, 237] width 63 height 12
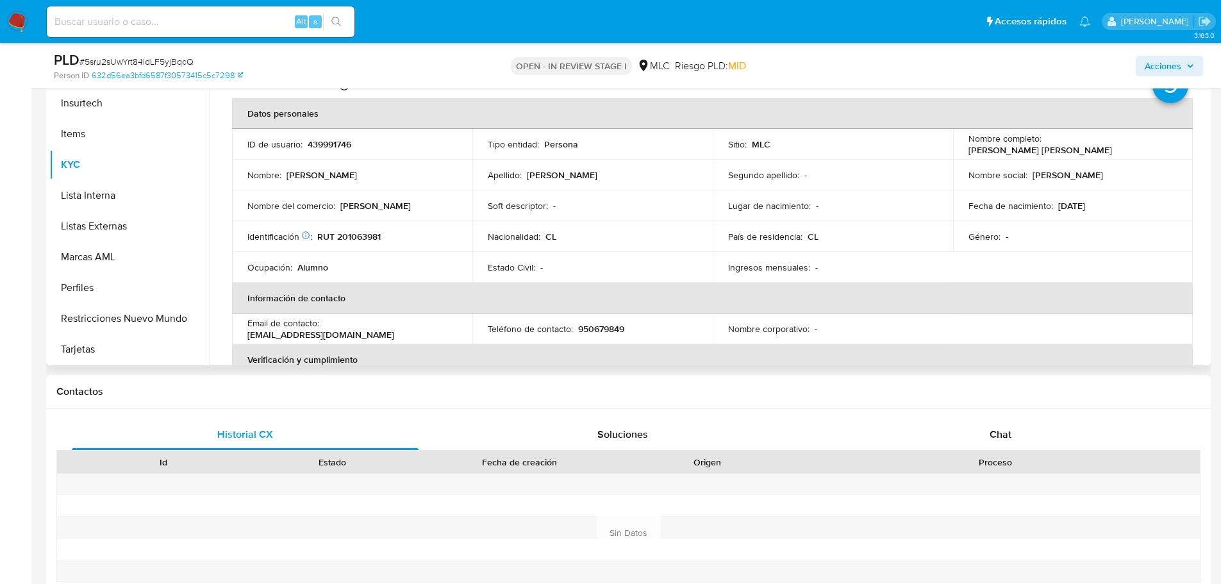
click at [363, 244] on td "Identificación Nº de serie: 525122045 : RUT 201063981" at bounding box center [352, 236] width 240 height 31
click at [363, 238] on p "RUT 201063981" at bounding box center [348, 237] width 63 height 12
copy p "201063981"
click at [363, 235] on p "RUT 201063981" at bounding box center [348, 237] width 63 height 12
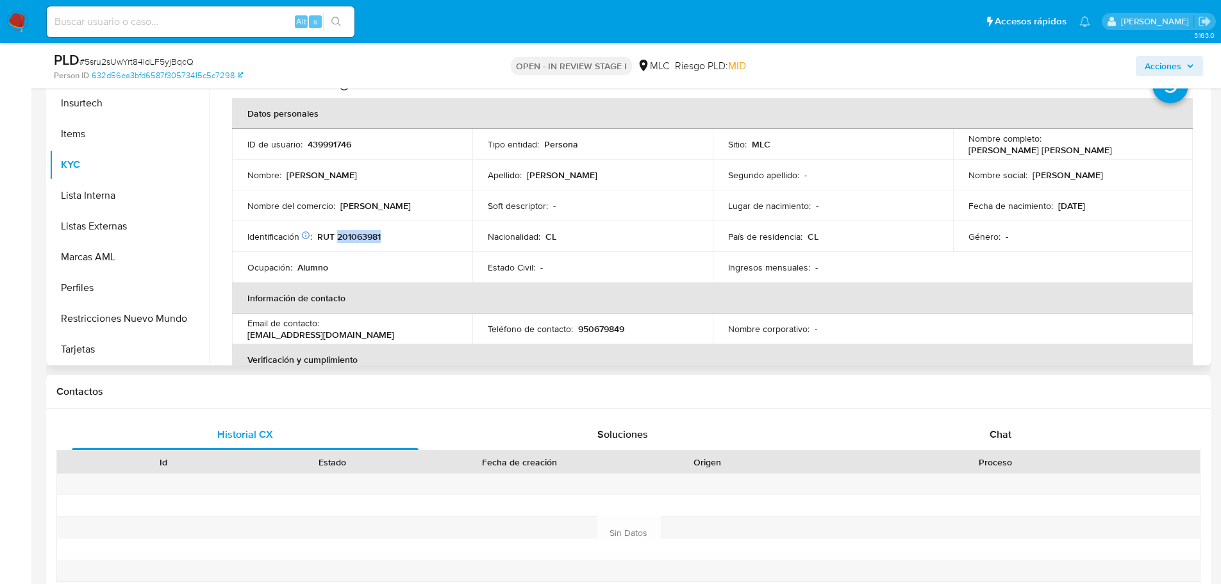
click at [363, 235] on p "RUT 201063981" at bounding box center [348, 237] width 63 height 12
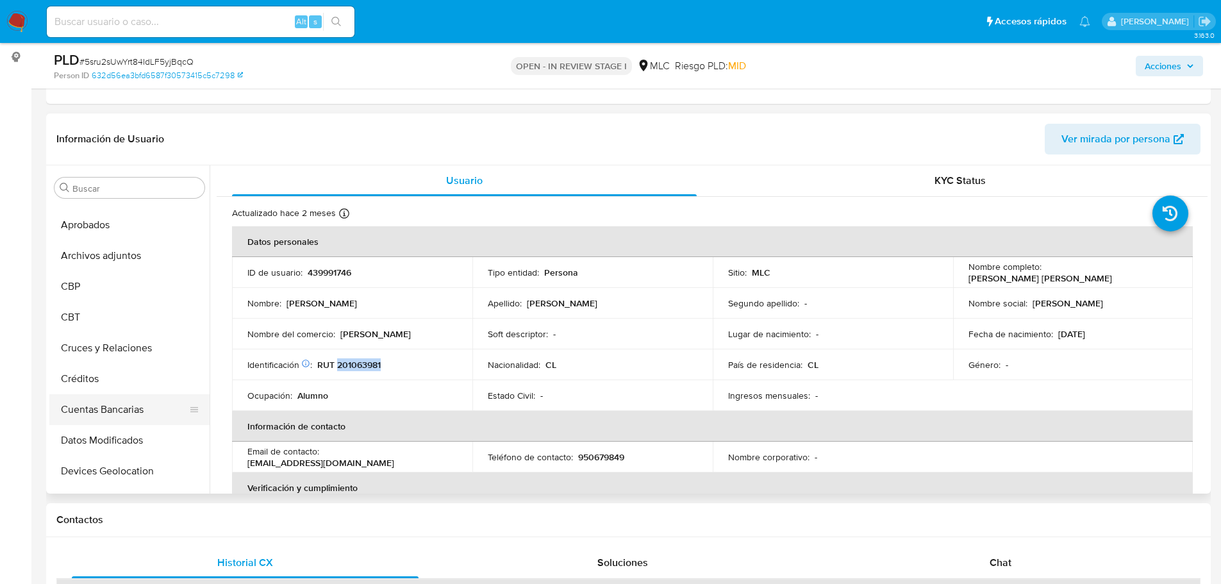
scroll to position [128, 0]
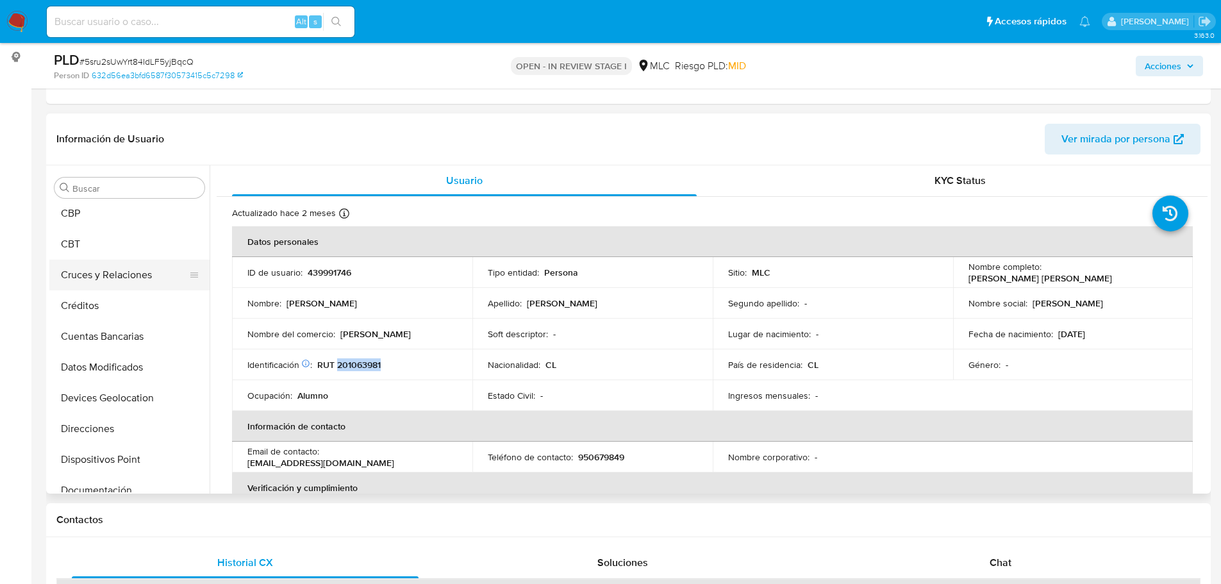
click at [129, 270] on button "Cruces y Relaciones" at bounding box center [124, 275] width 150 height 31
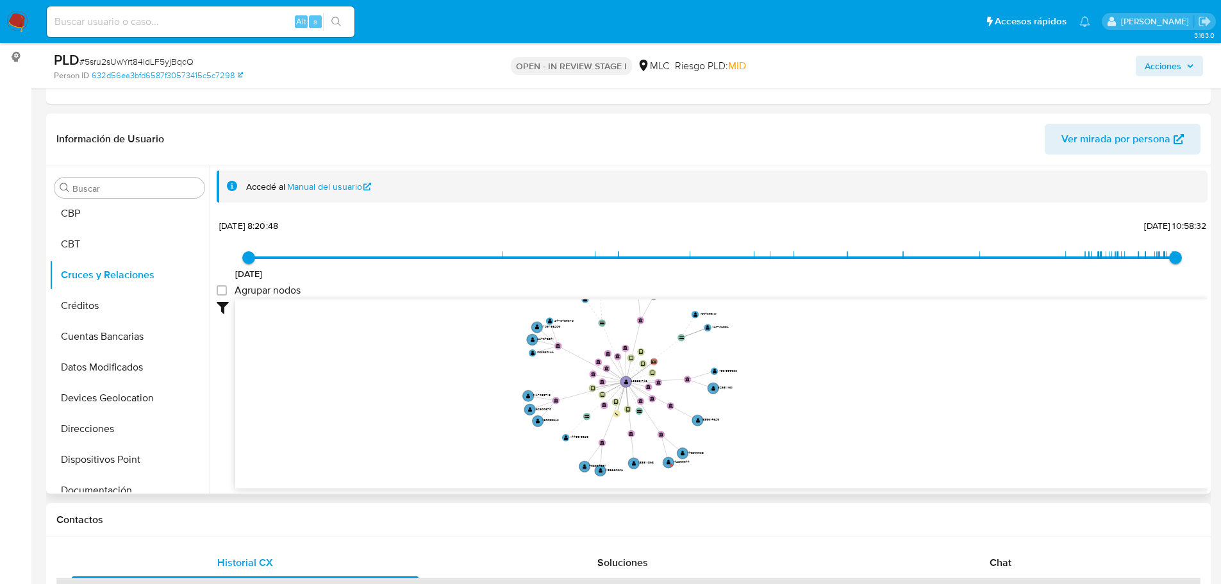
drag, startPoint x: 943, startPoint y: 358, endPoint x: 908, endPoint y: 351, distance: 36.7
click at [907, 351] on icon "device-6699e6b600ef2bedb612ce3e  device-6865483a13c5e58e82f84a0a  device-673e…" at bounding box center [721, 392] width 972 height 186
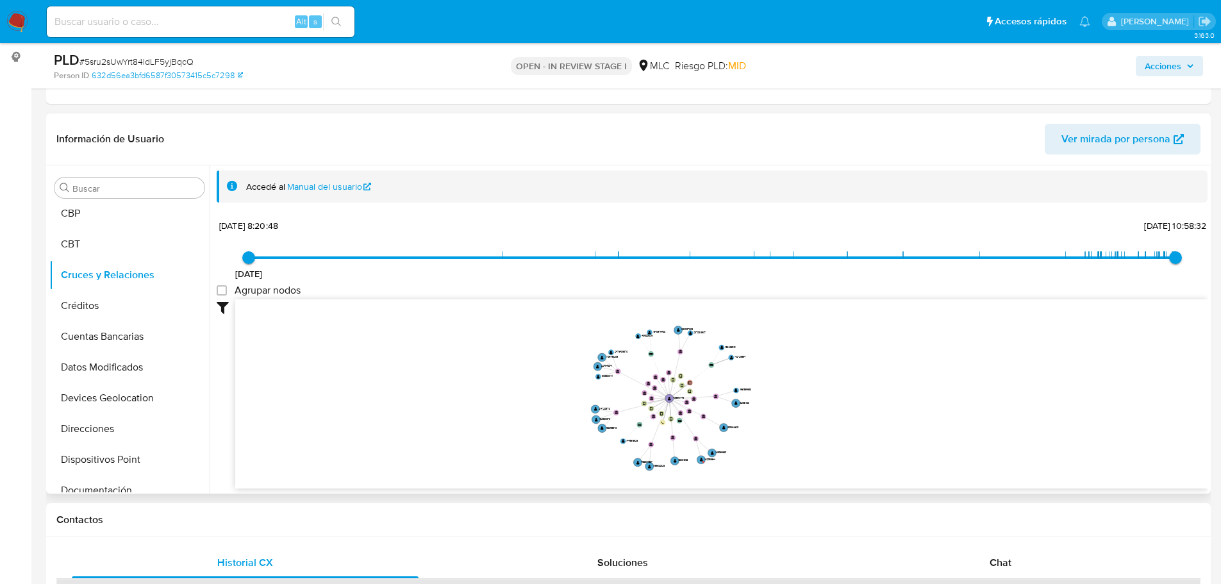
drag, startPoint x: 868, startPoint y: 422, endPoint x: 865, endPoint y: 400, distance: 21.9
click at [865, 400] on icon "device-6699e6b600ef2bedb612ce3e  device-6865483a13c5e58e82f84a0a  device-673e…" at bounding box center [721, 392] width 972 height 186
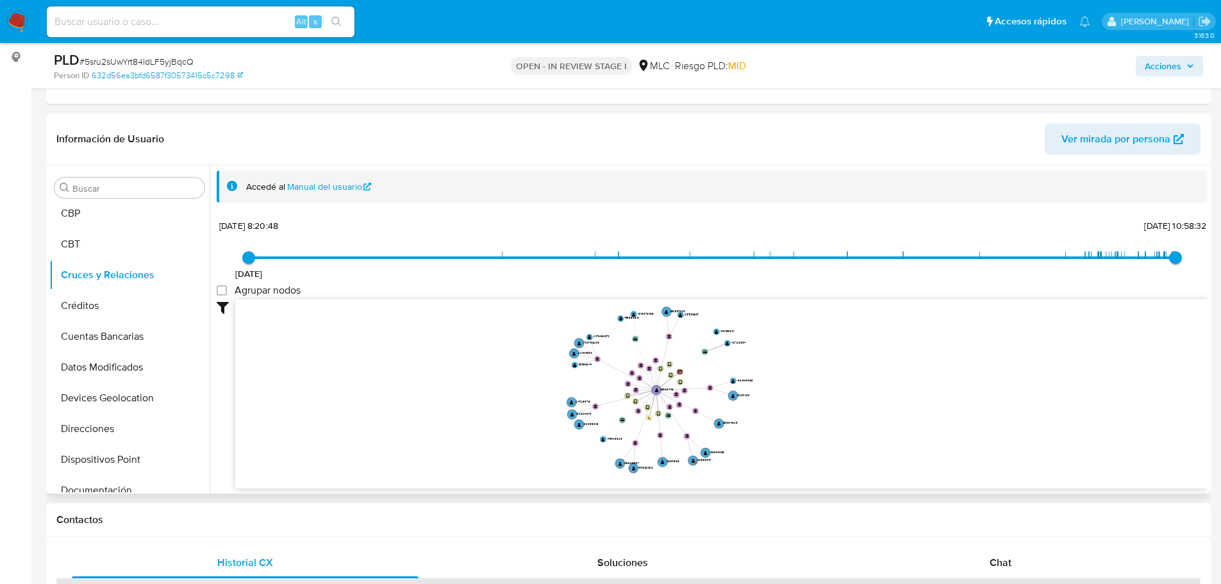
drag, startPoint x: 864, startPoint y: 398, endPoint x: 880, endPoint y: 390, distance: 18.1
click at [880, 390] on icon "device-6699e6b600ef2bedb612ce3e  device-6865483a13c5e58e82f84a0a  device-673e…" at bounding box center [721, 392] width 972 height 186
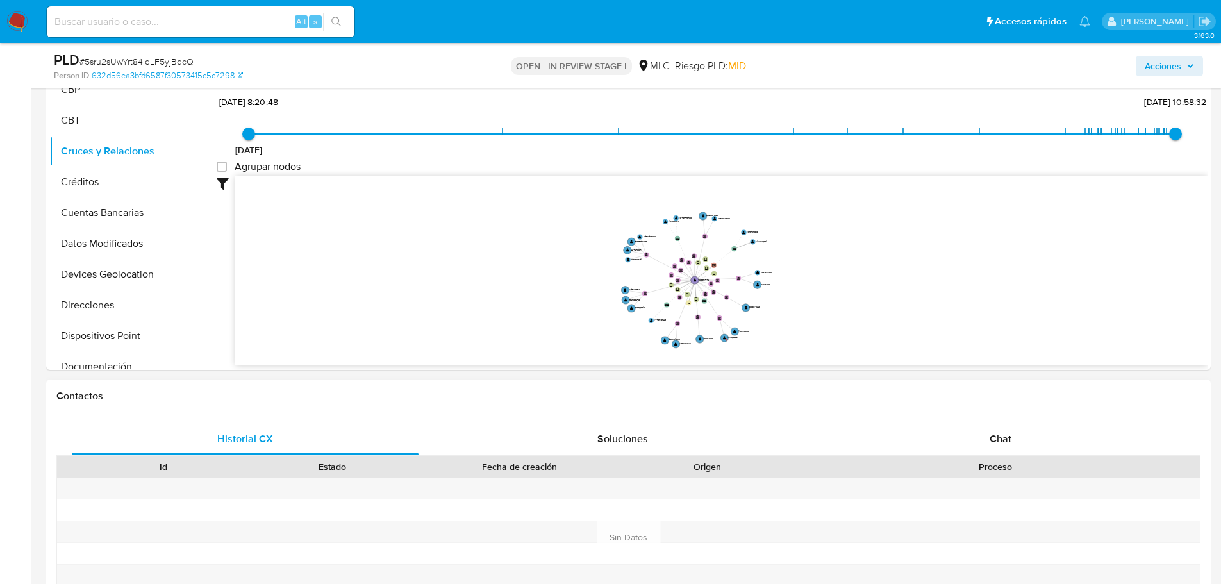
scroll to position [295, 0]
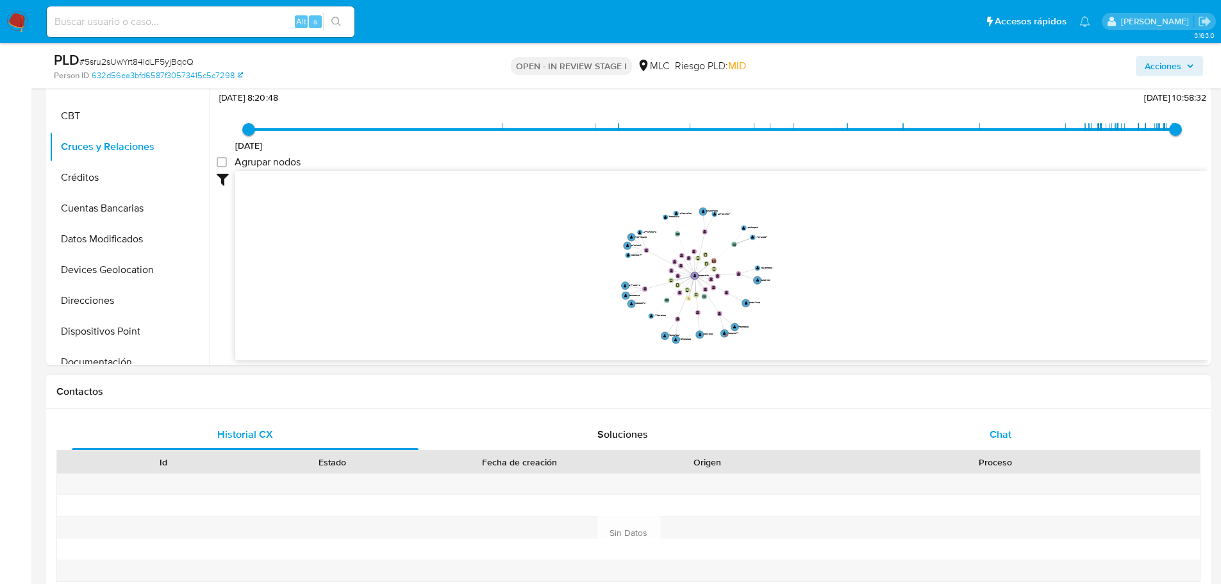
click at [987, 435] on div "Chat" at bounding box center [1000, 434] width 347 height 31
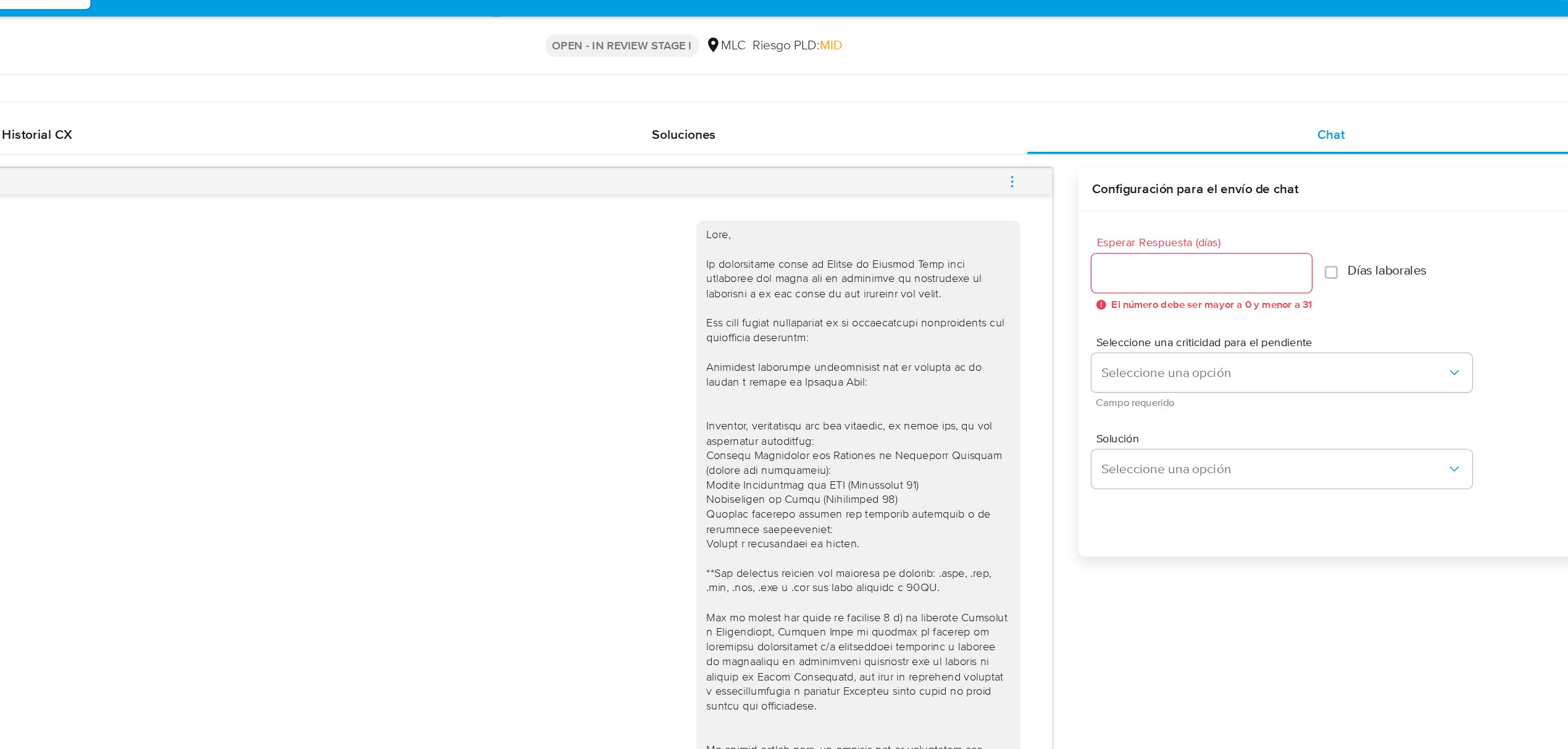
scroll to position [572, 0]
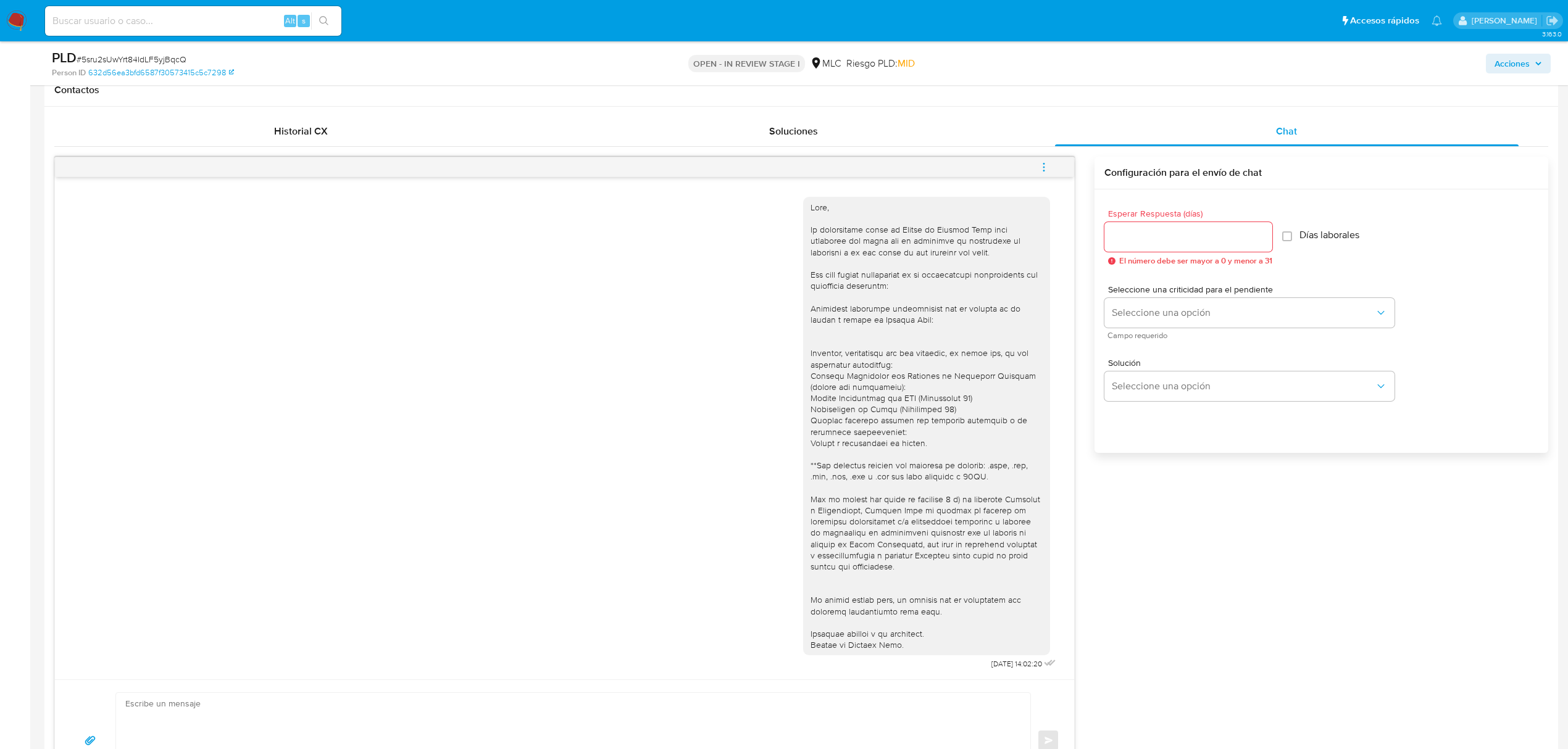
click at [136, 56] on span "# 5sru2sUwYrt84IdLF5yjBqcQ" at bounding box center [131, 59] width 110 height 13
copy span "5sru2sUwYrt84IdLF5yjBqcQ"
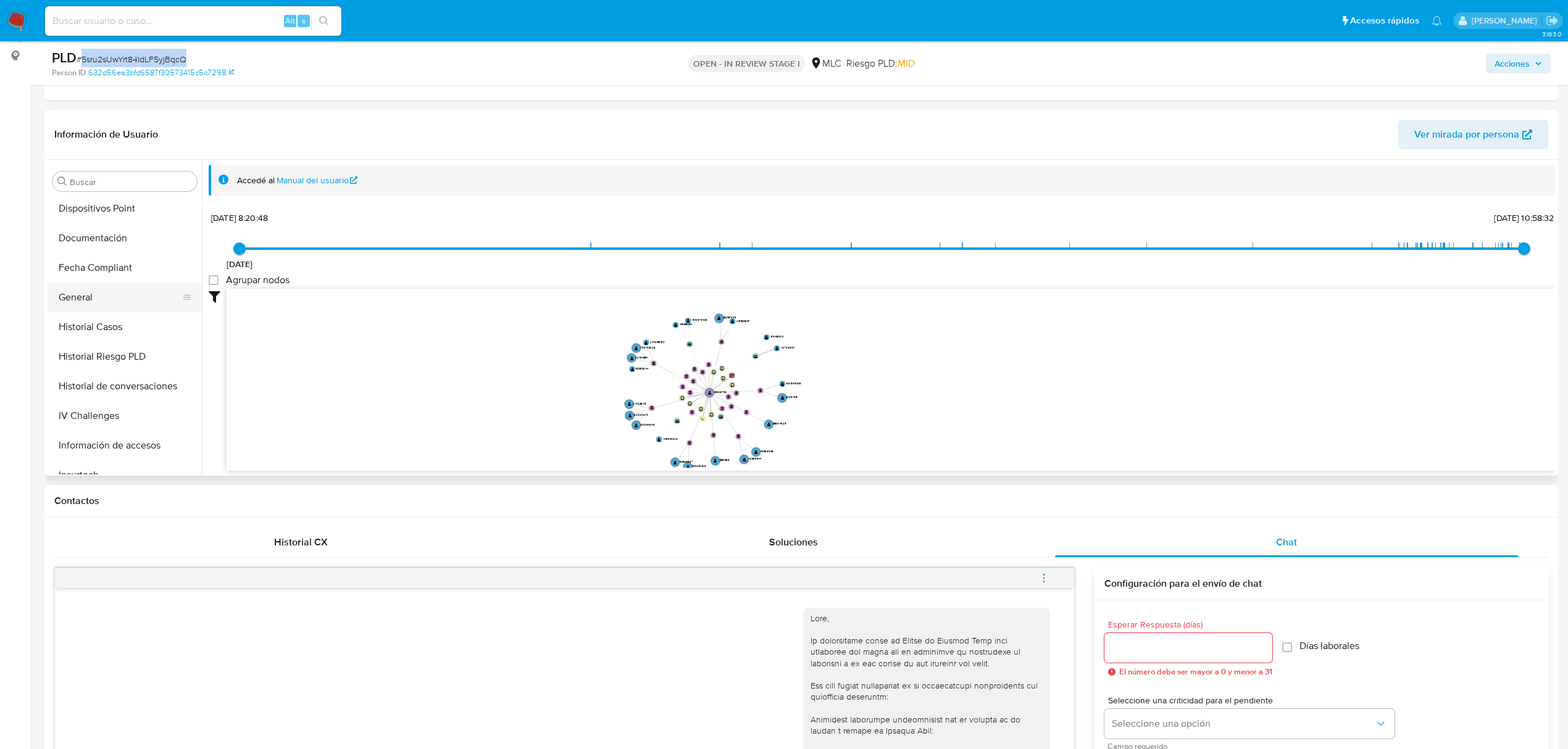
scroll to position [329, 0]
click at [97, 270] on button "Documentación" at bounding box center [119, 267] width 144 height 30
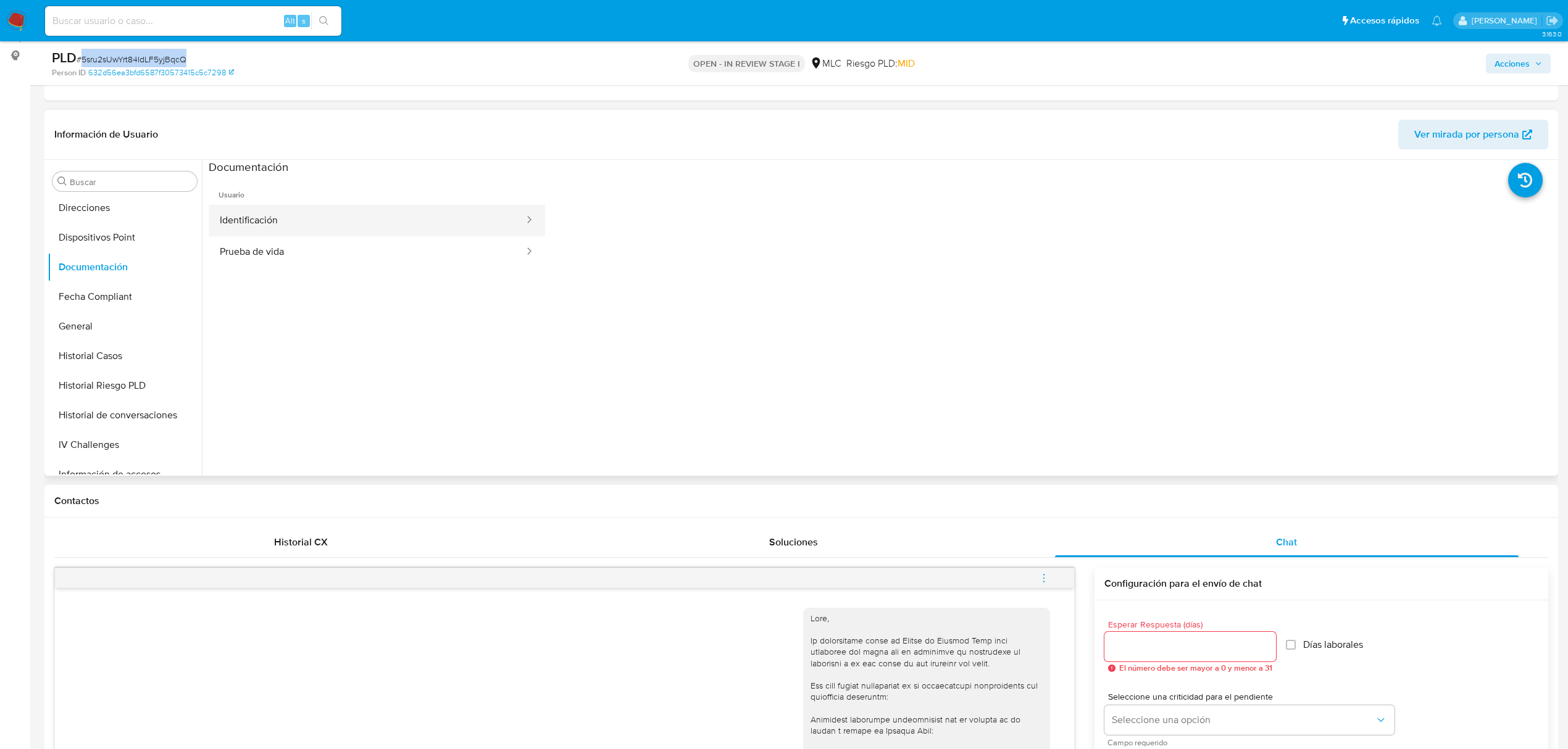
click at [287, 214] on button "Identificación" at bounding box center [367, 220] width 317 height 32
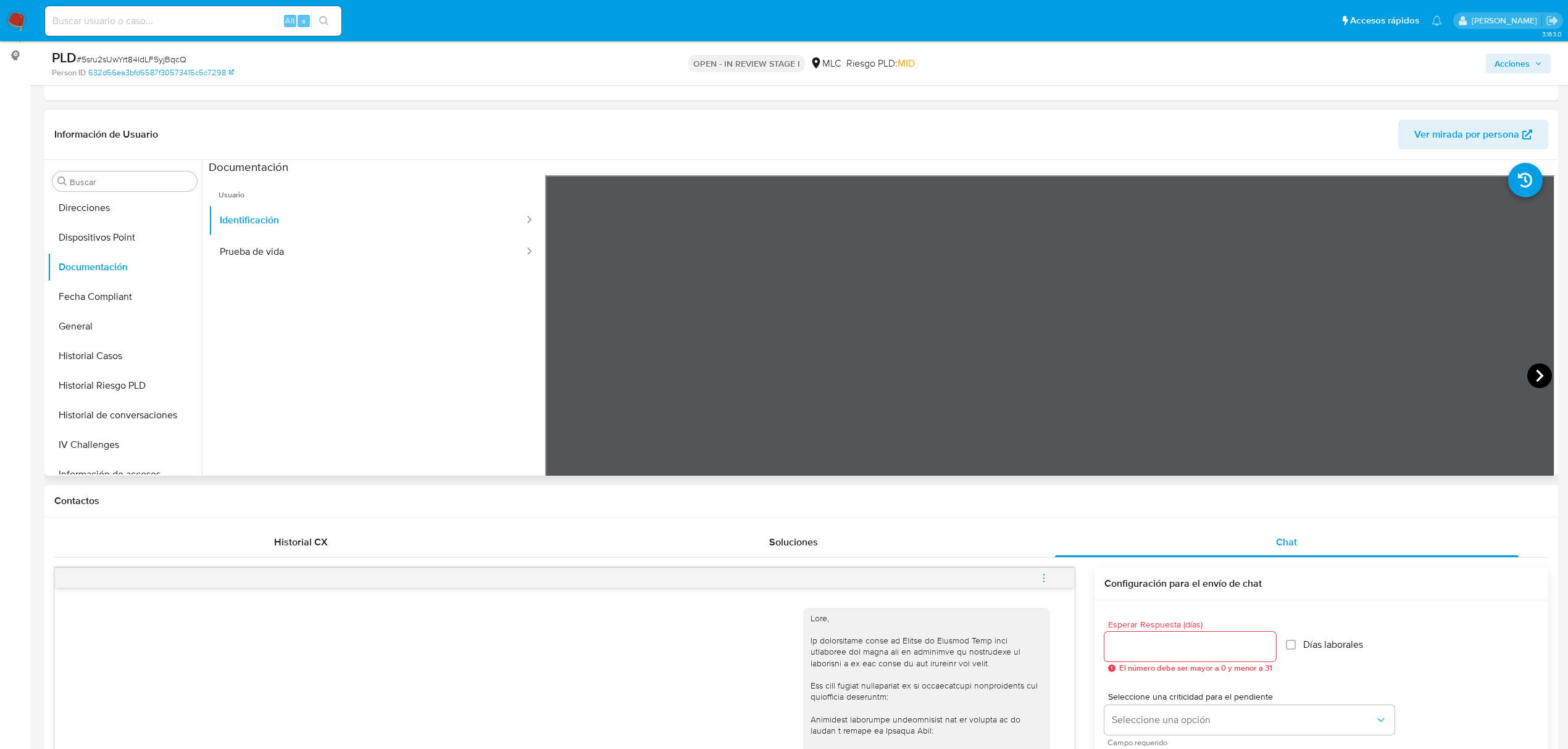
click at [1481, 371] on icon at bounding box center [1540, 376] width 25 height 25
click at [277, 257] on button "Prueba de vida" at bounding box center [367, 251] width 317 height 32
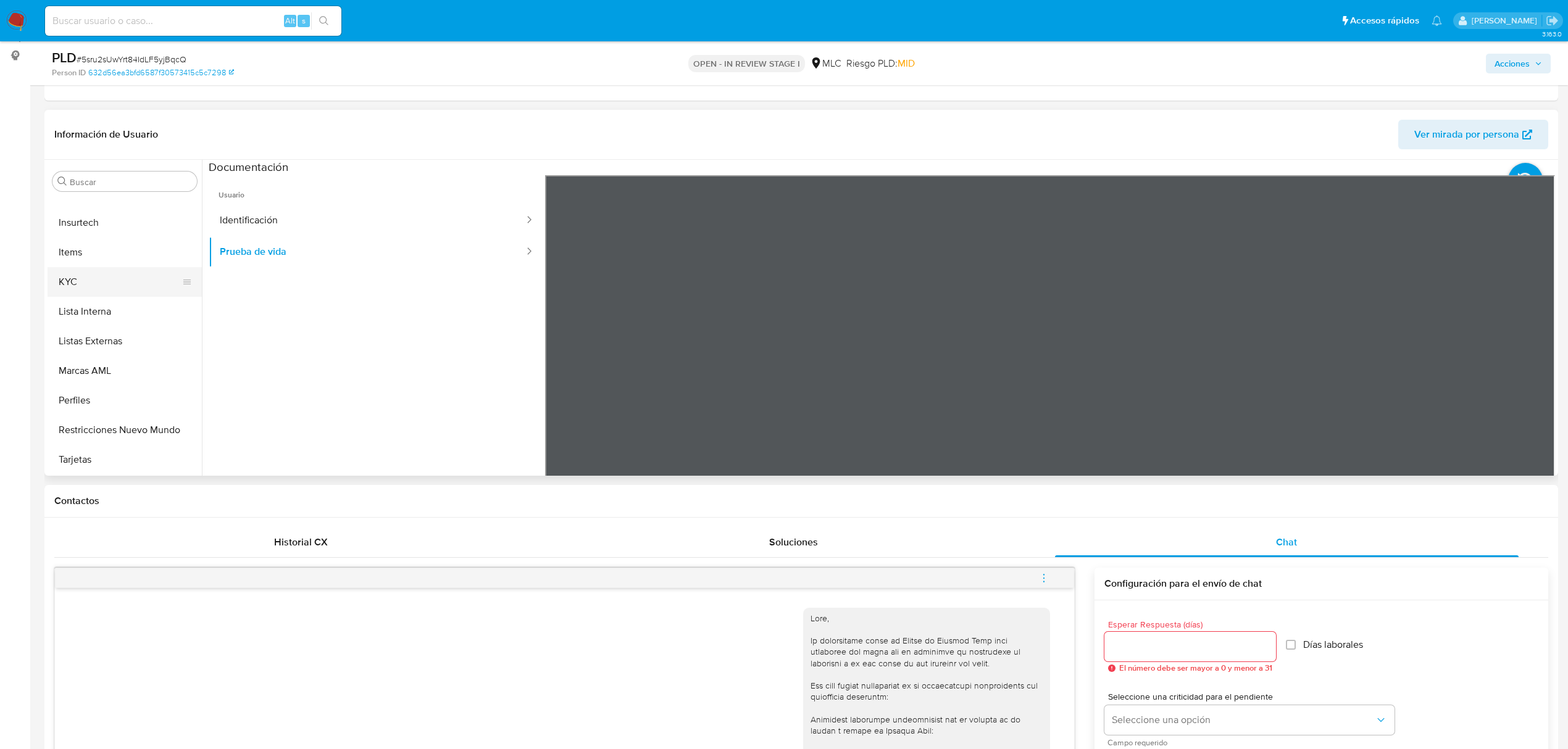
click at [62, 292] on button "KYC" at bounding box center [119, 282] width 144 height 30
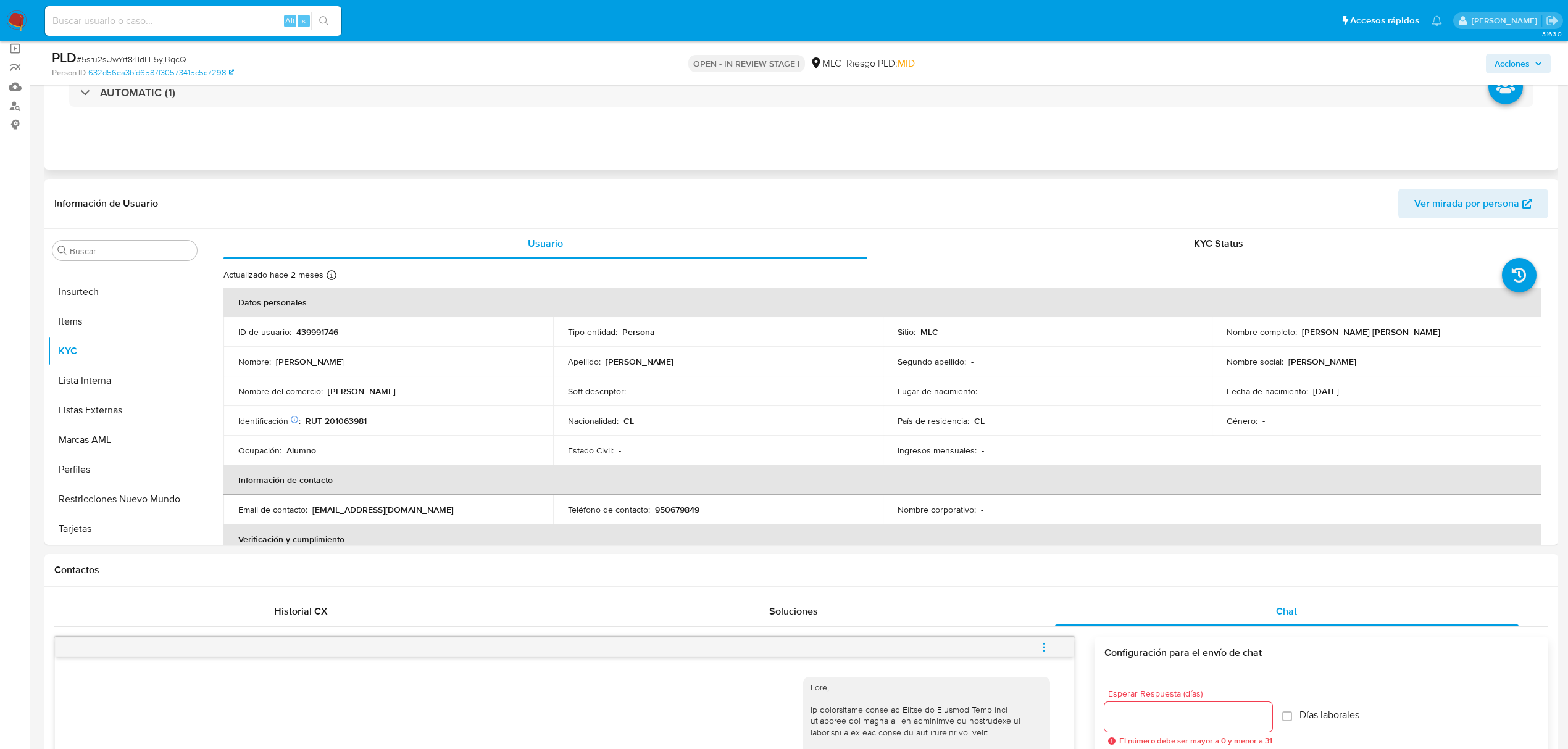
scroll to position [0, 0]
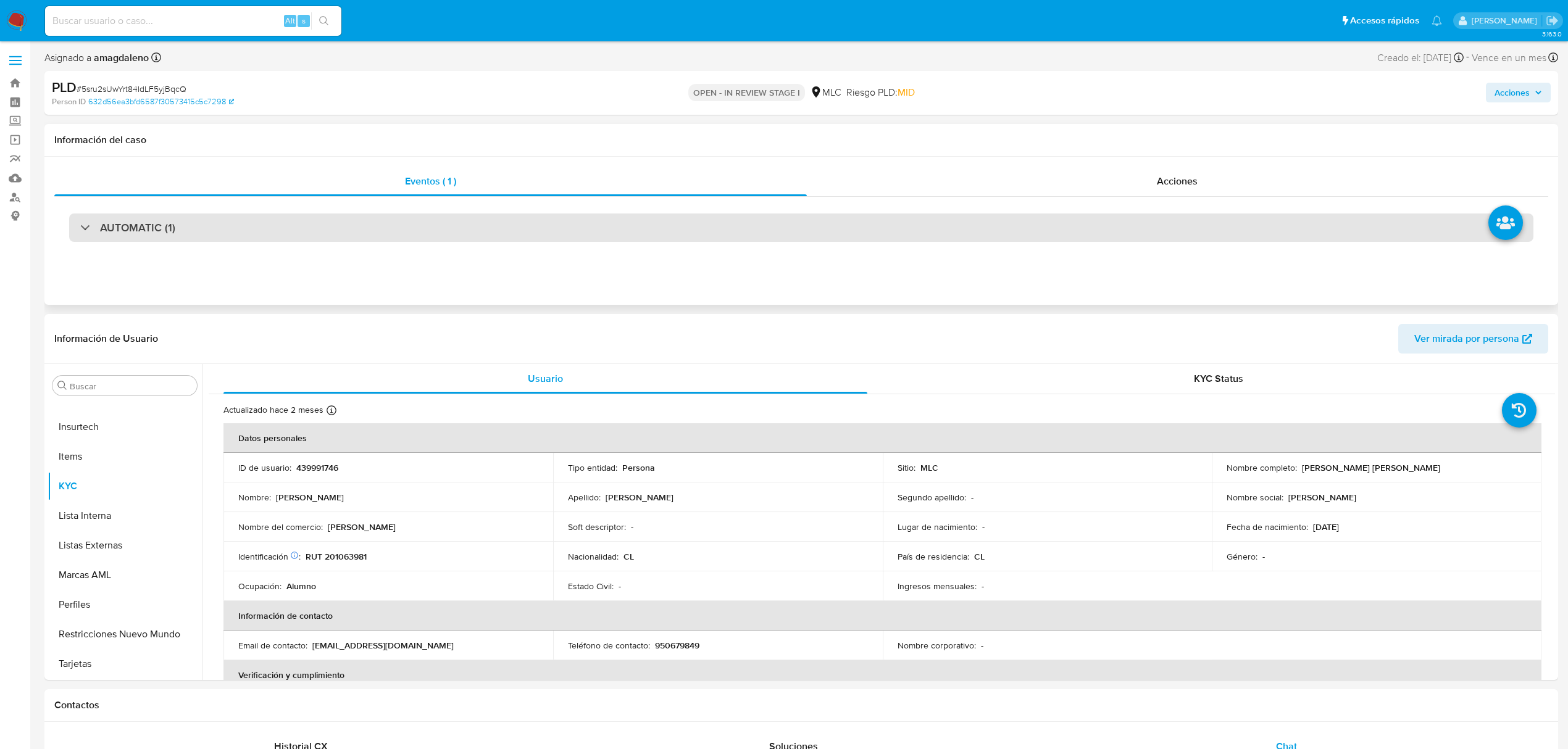
click at [505, 233] on div "AUTOMATIC (1)" at bounding box center [801, 227] width 1464 height 28
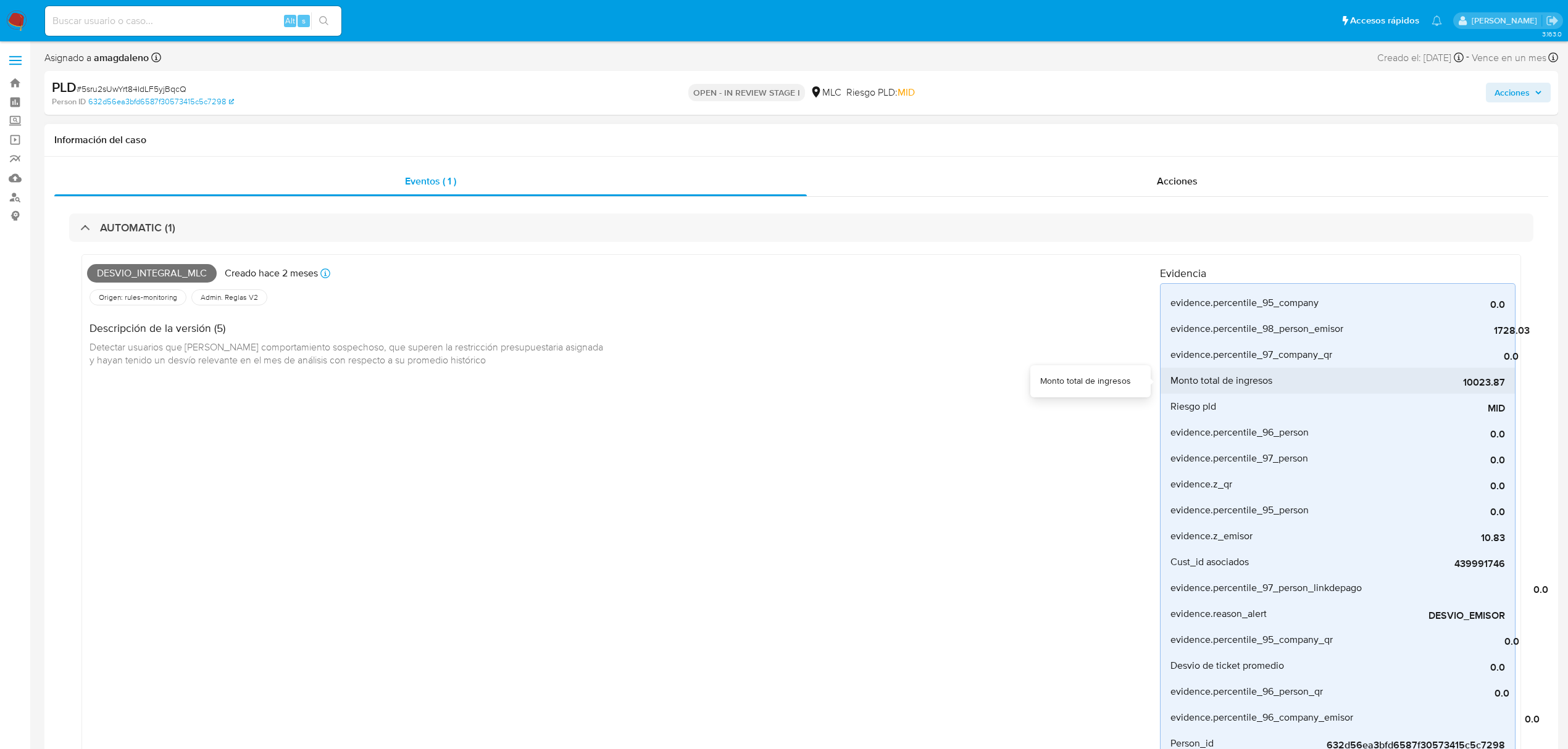
drag, startPoint x: 1460, startPoint y: 384, endPoint x: 1499, endPoint y: 388, distance: 39.2
click at [1481, 388] on span "10023.87" at bounding box center [1412, 382] width 185 height 13
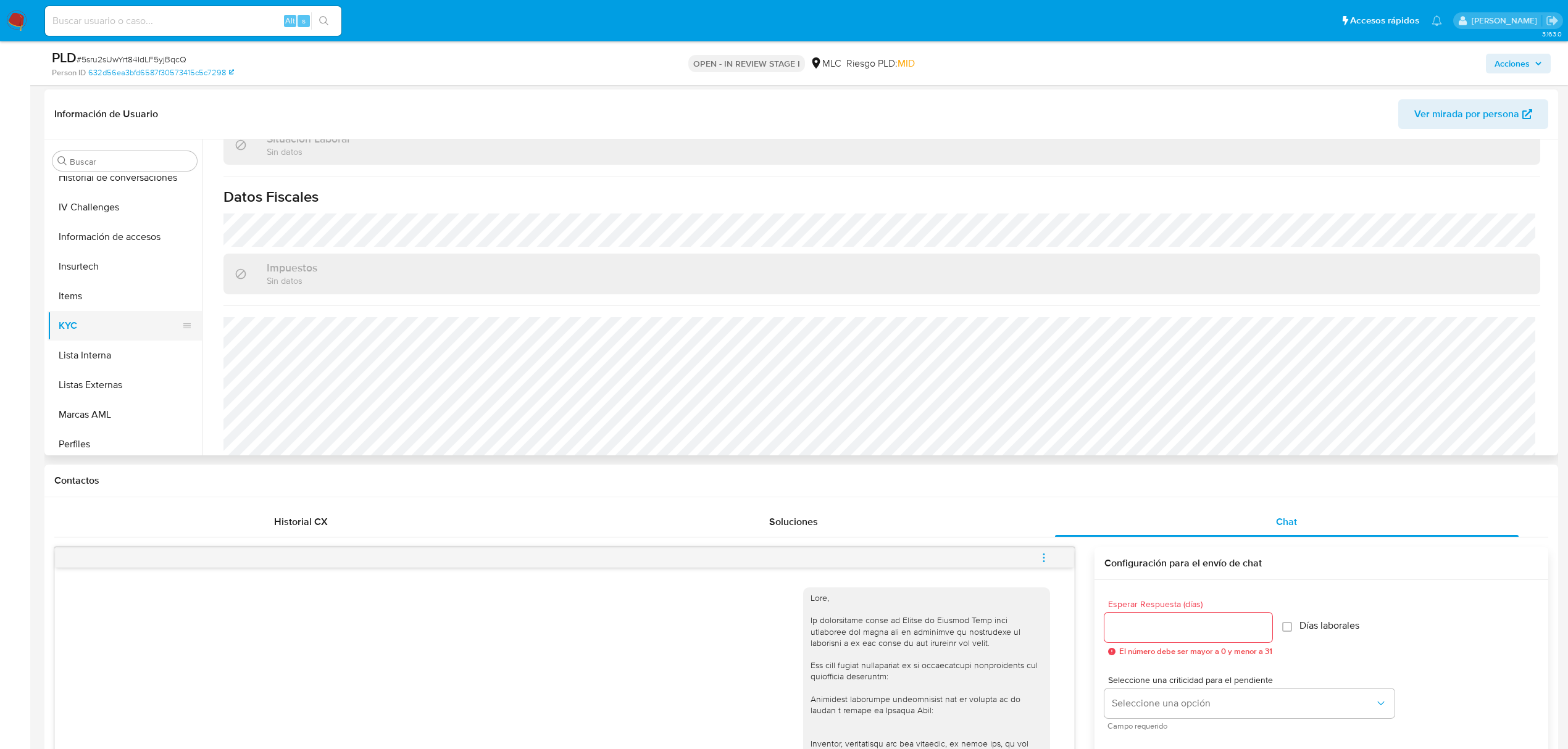
scroll to position [446, 0]
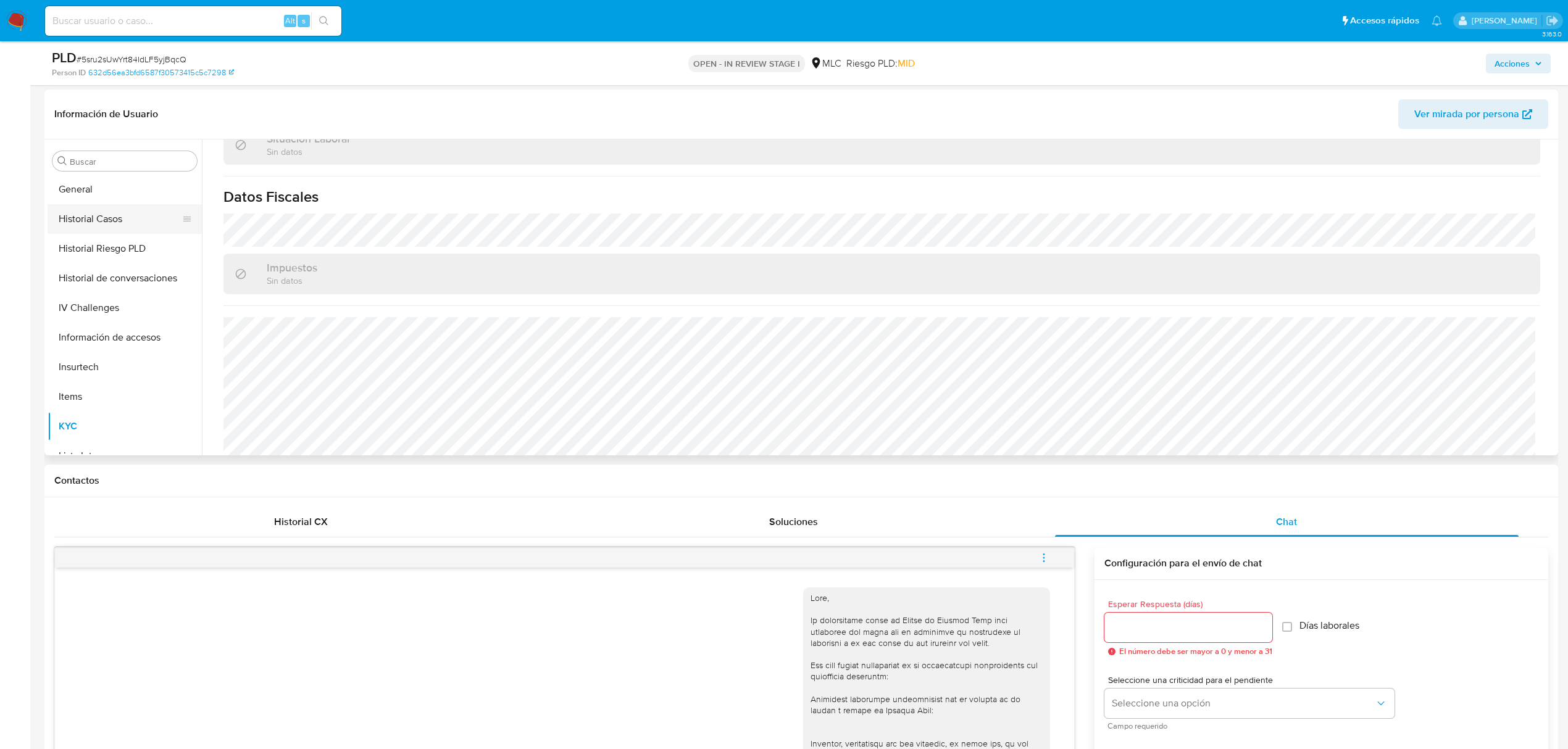
click at [122, 209] on button "Historial Casos" at bounding box center [119, 219] width 144 height 30
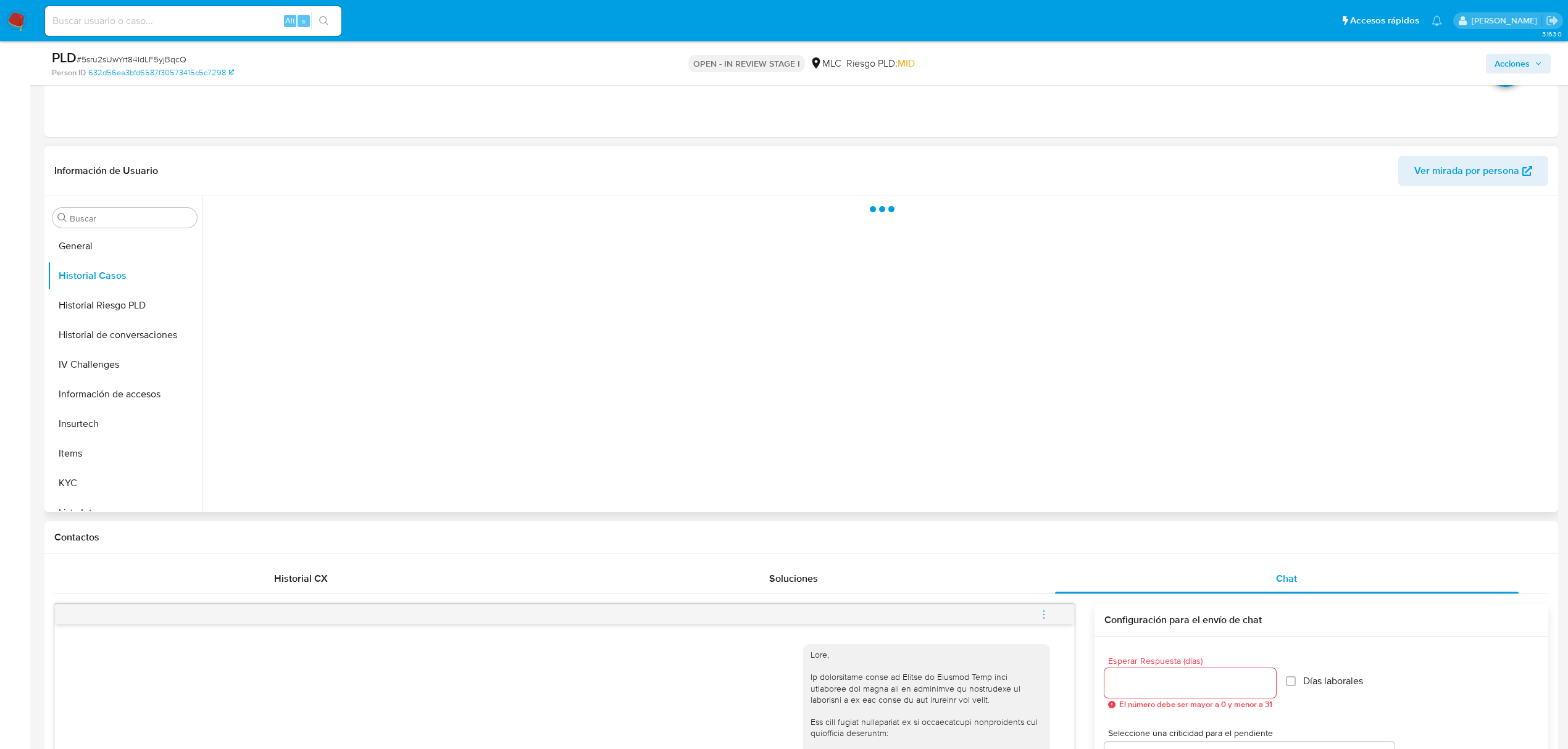
scroll to position [988, 0]
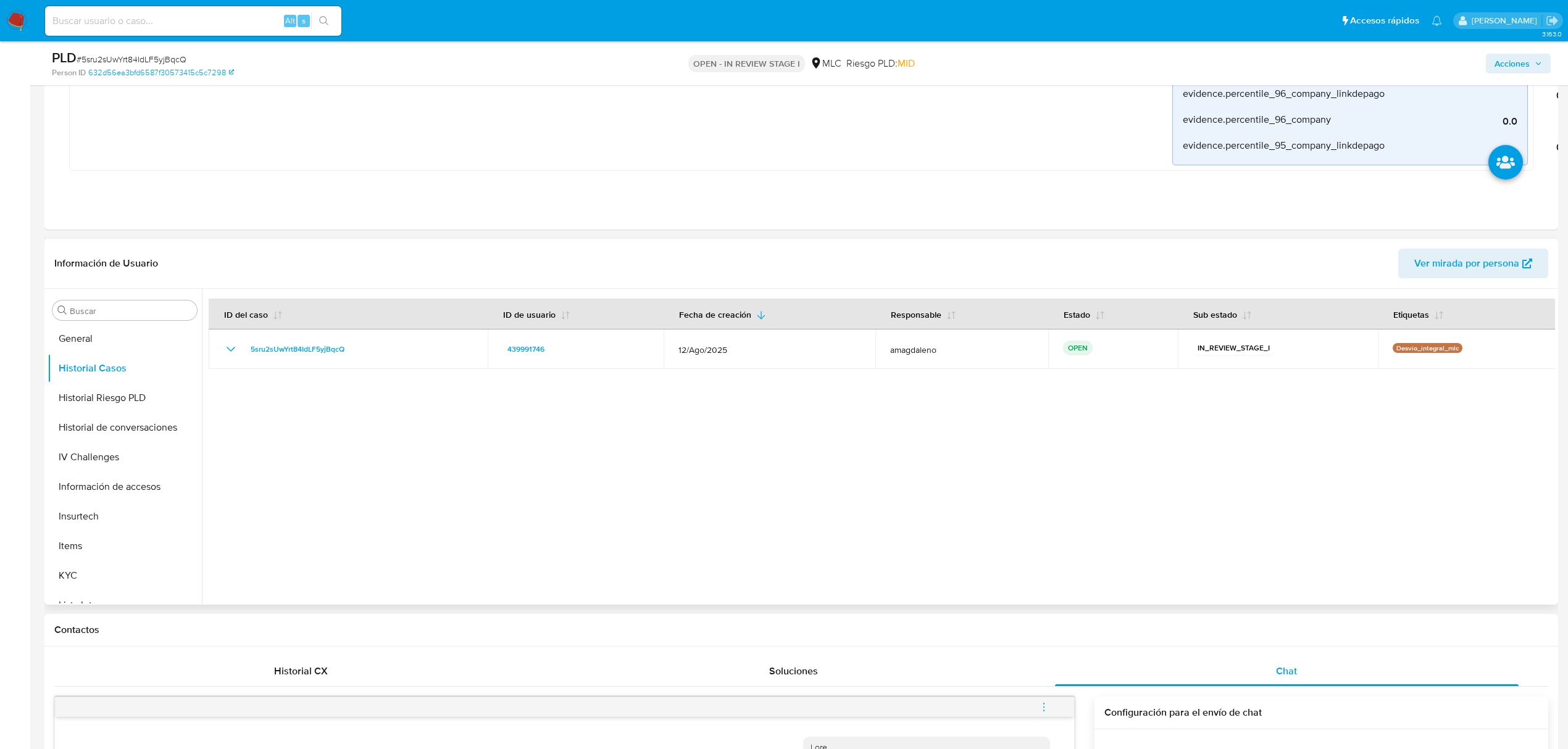
click at [727, 465] on div at bounding box center [878, 447] width 1353 height 316
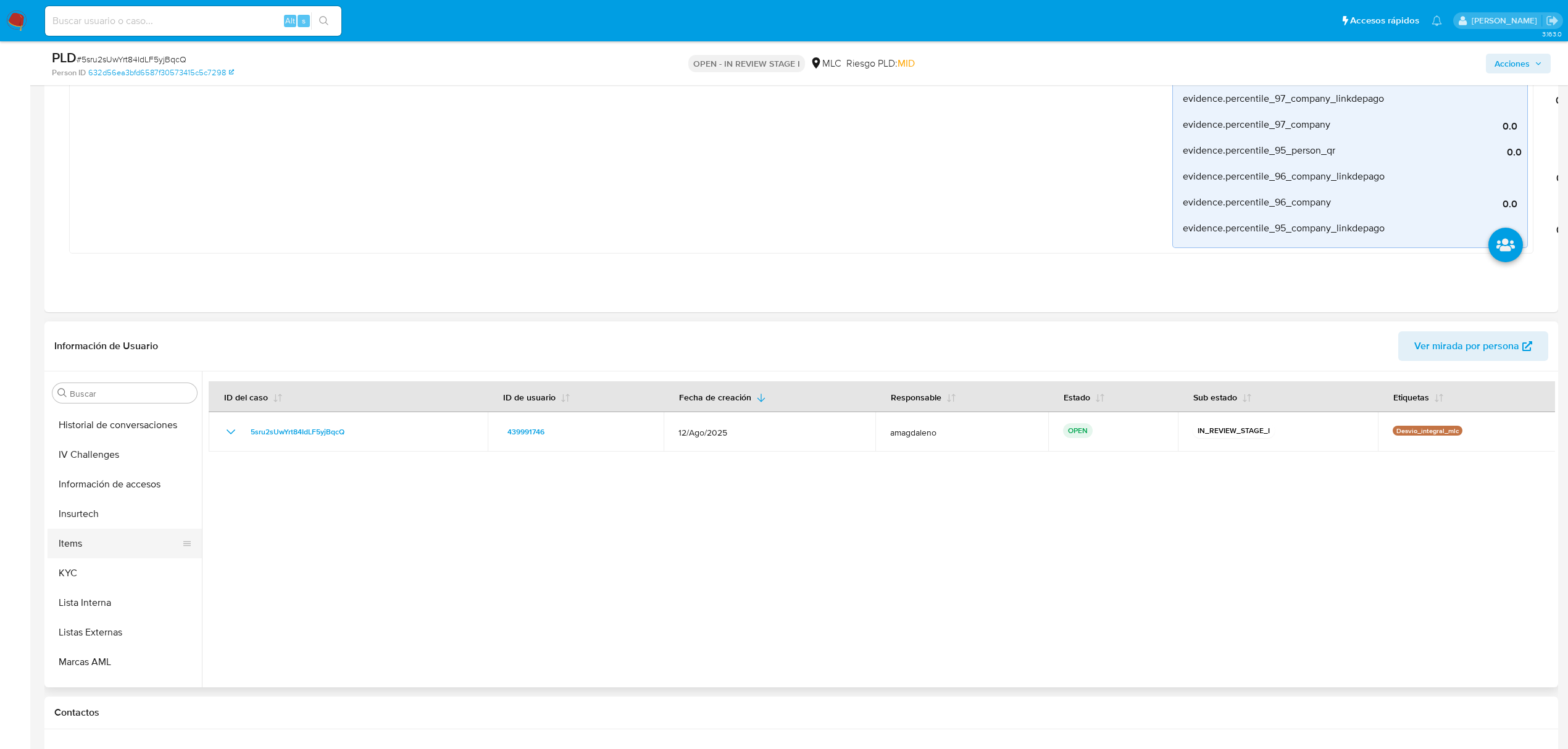
scroll to position [610, 0]
click at [88, 489] on button "KYC" at bounding box center [119, 493] width 144 height 30
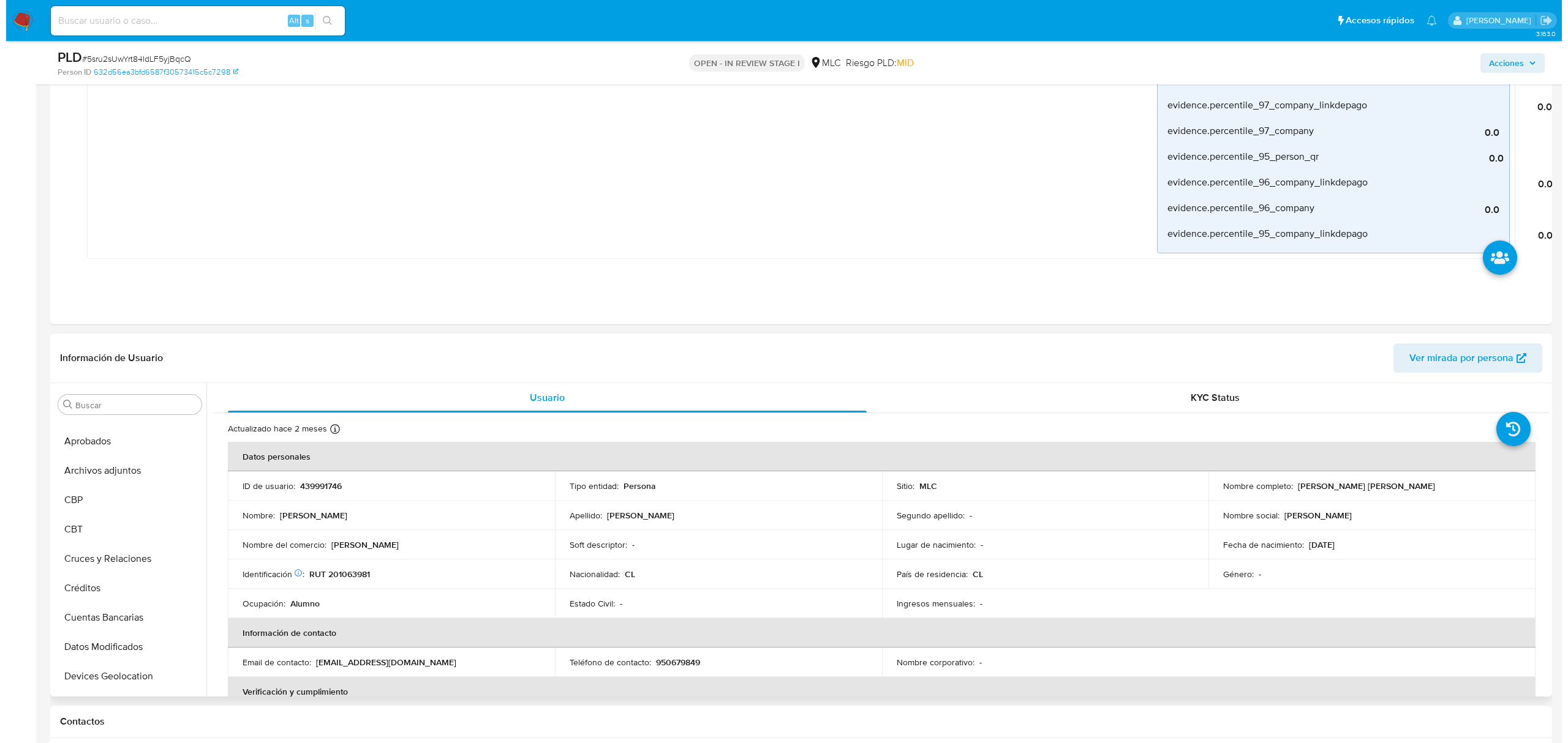
scroll to position [34, 0]
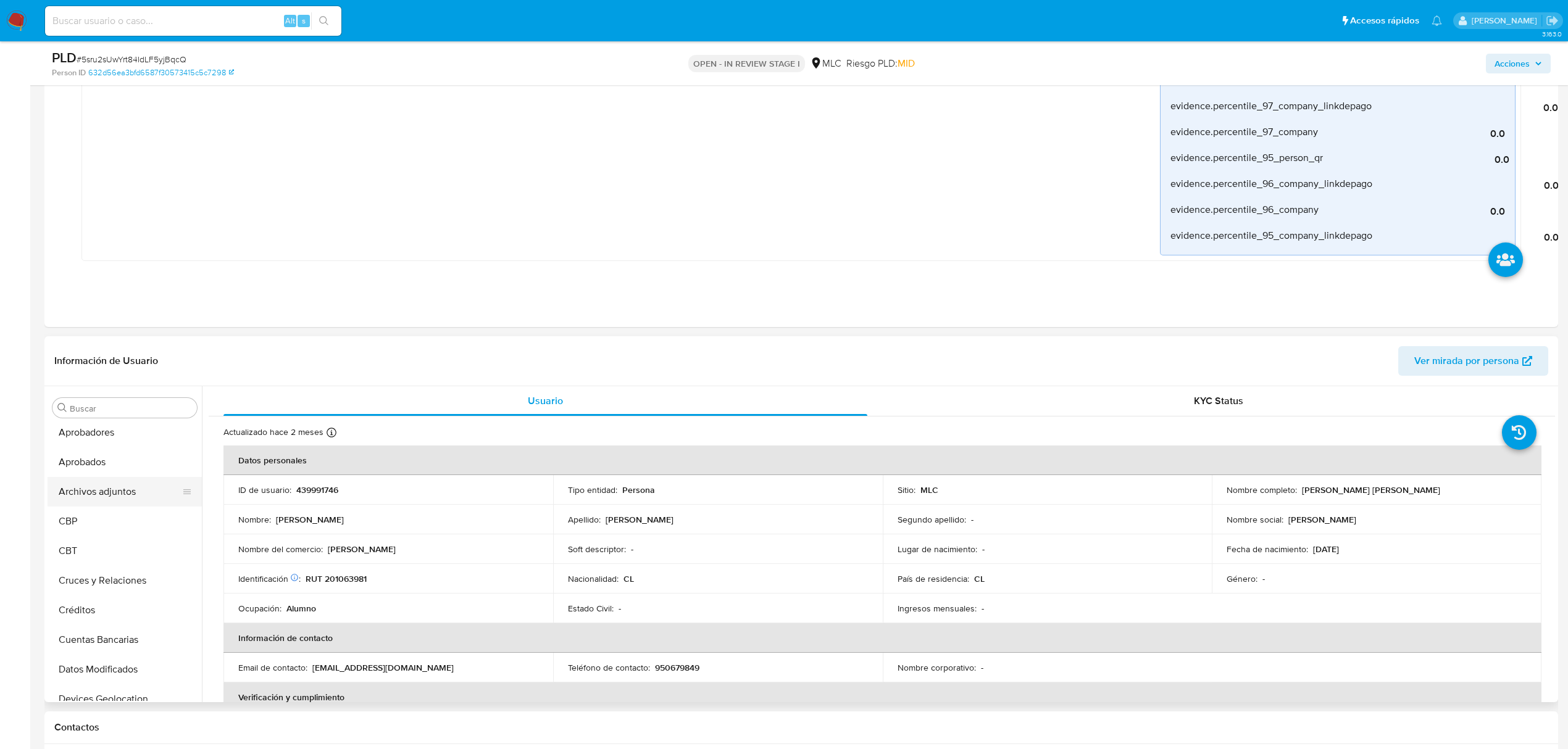
click at [105, 500] on button "Archivos adjuntos" at bounding box center [119, 491] width 144 height 30
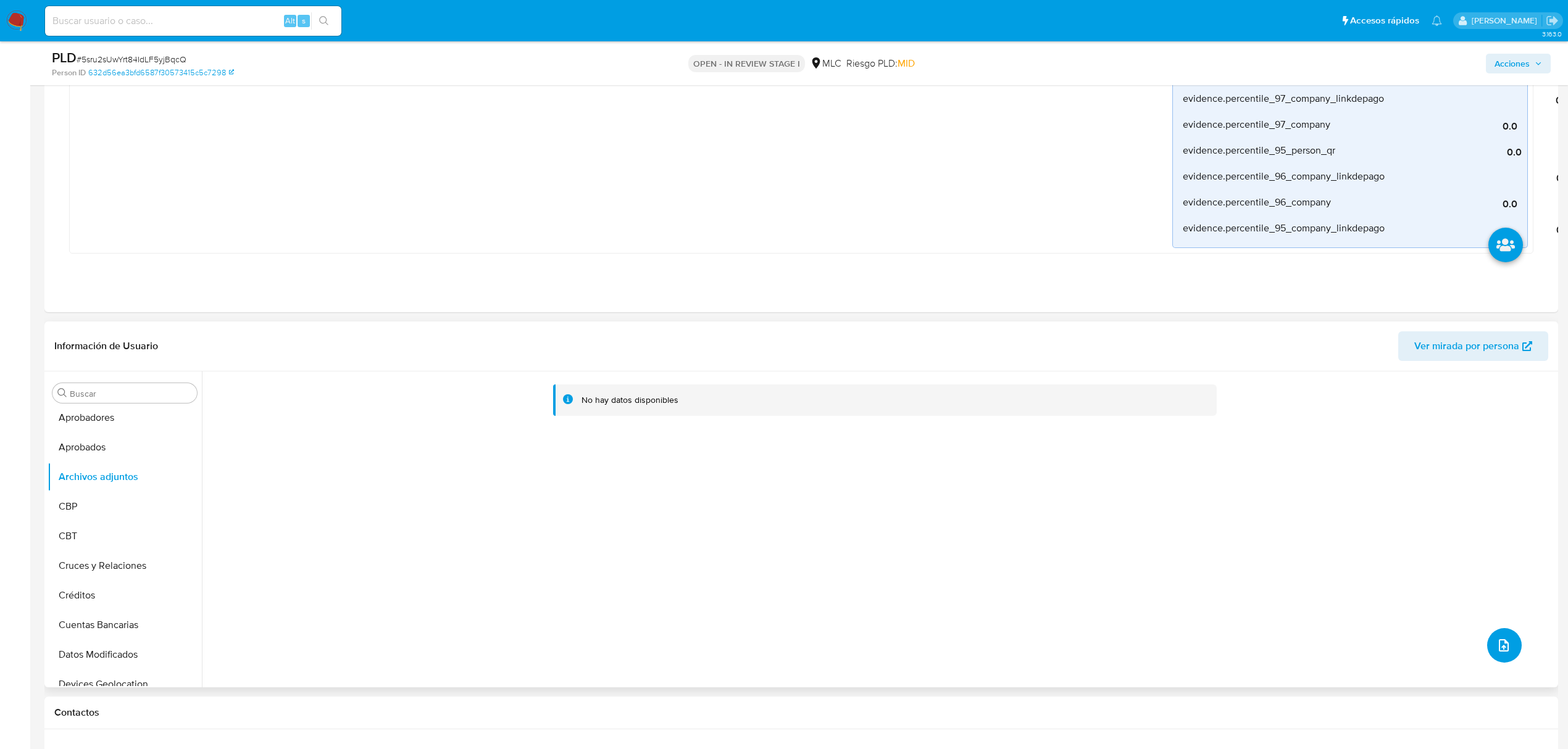
click at [1481, 647] on icon "upload-file" at bounding box center [1503, 645] width 14 height 14
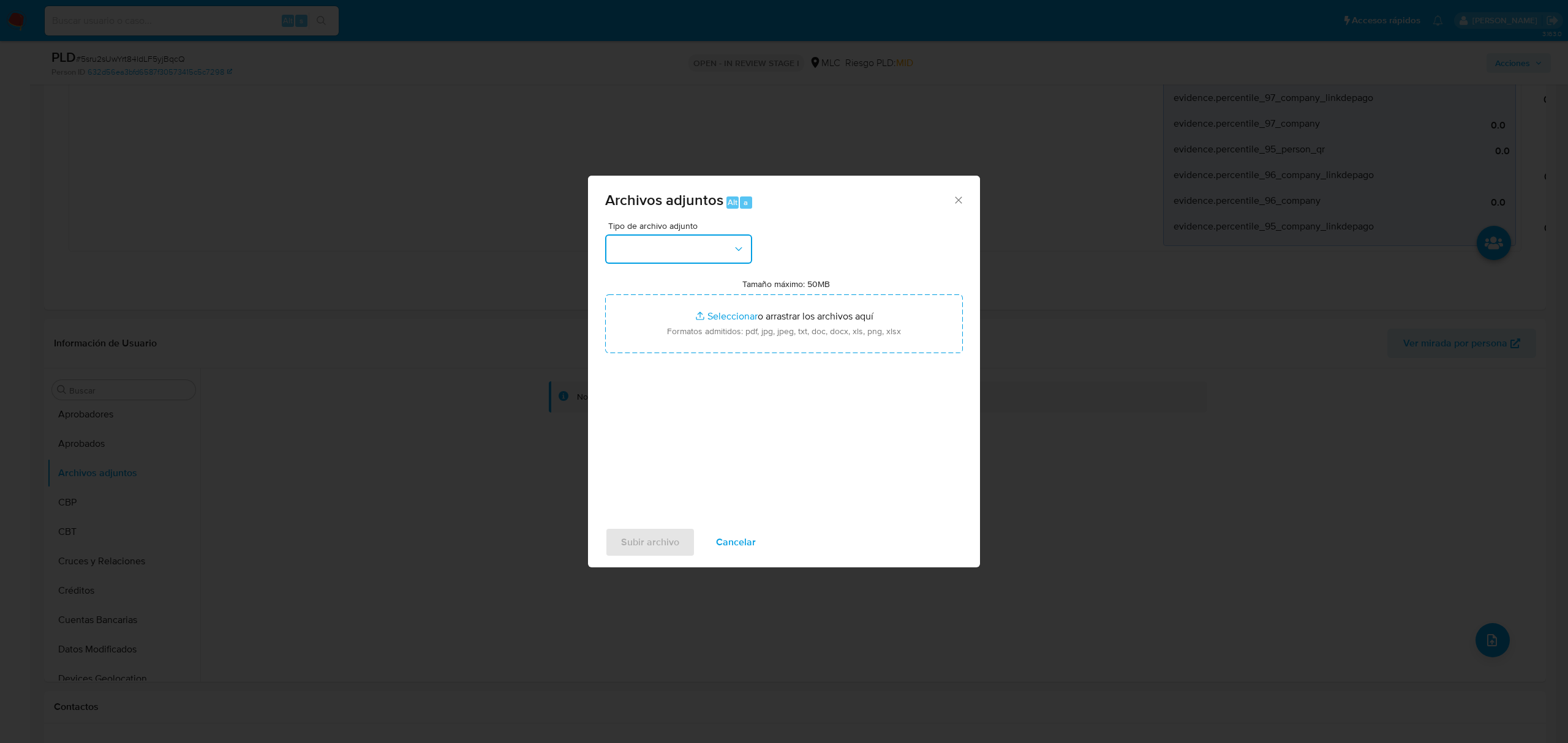
click at [720, 238] on button "button" at bounding box center [678, 248] width 147 height 30
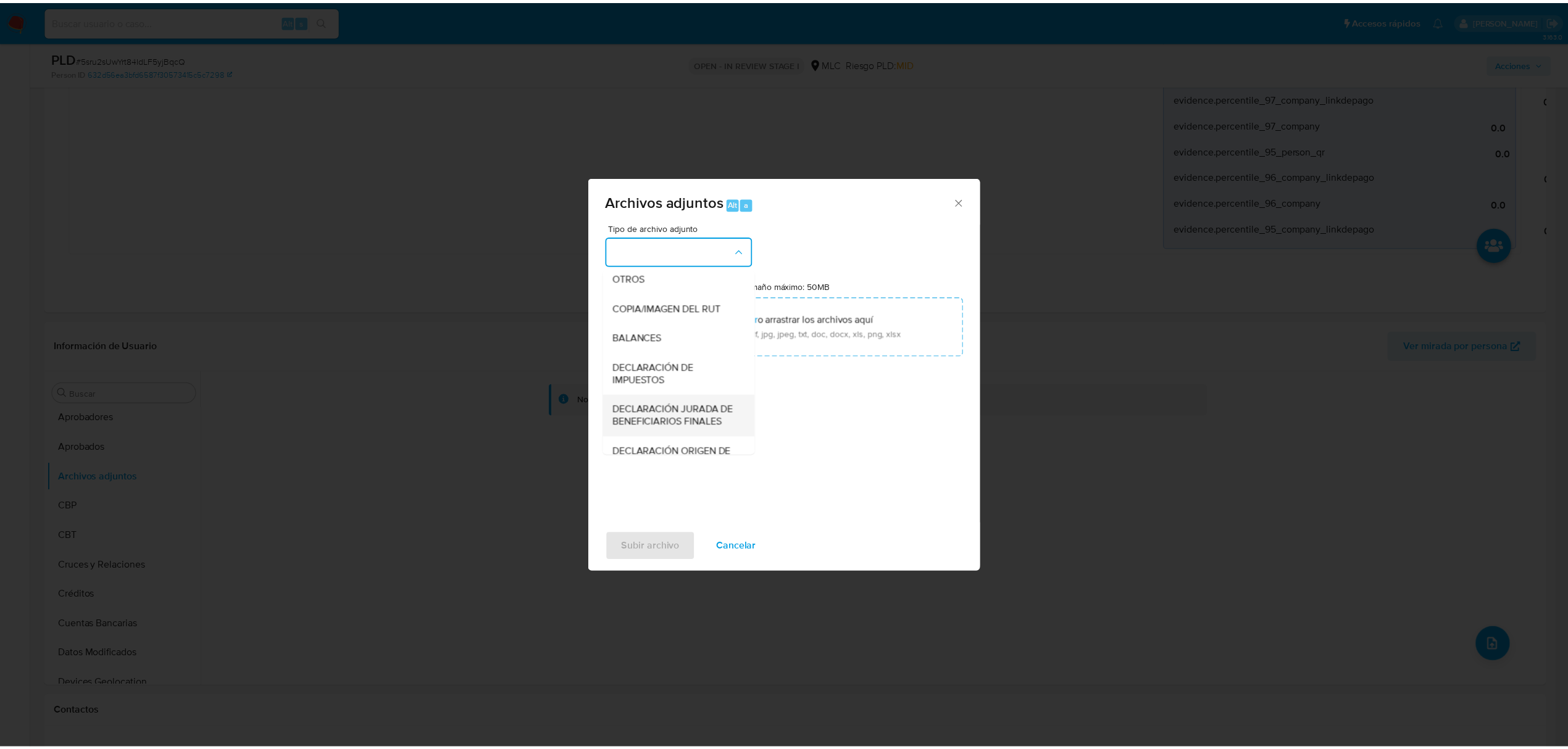
scroll to position [184, 0]
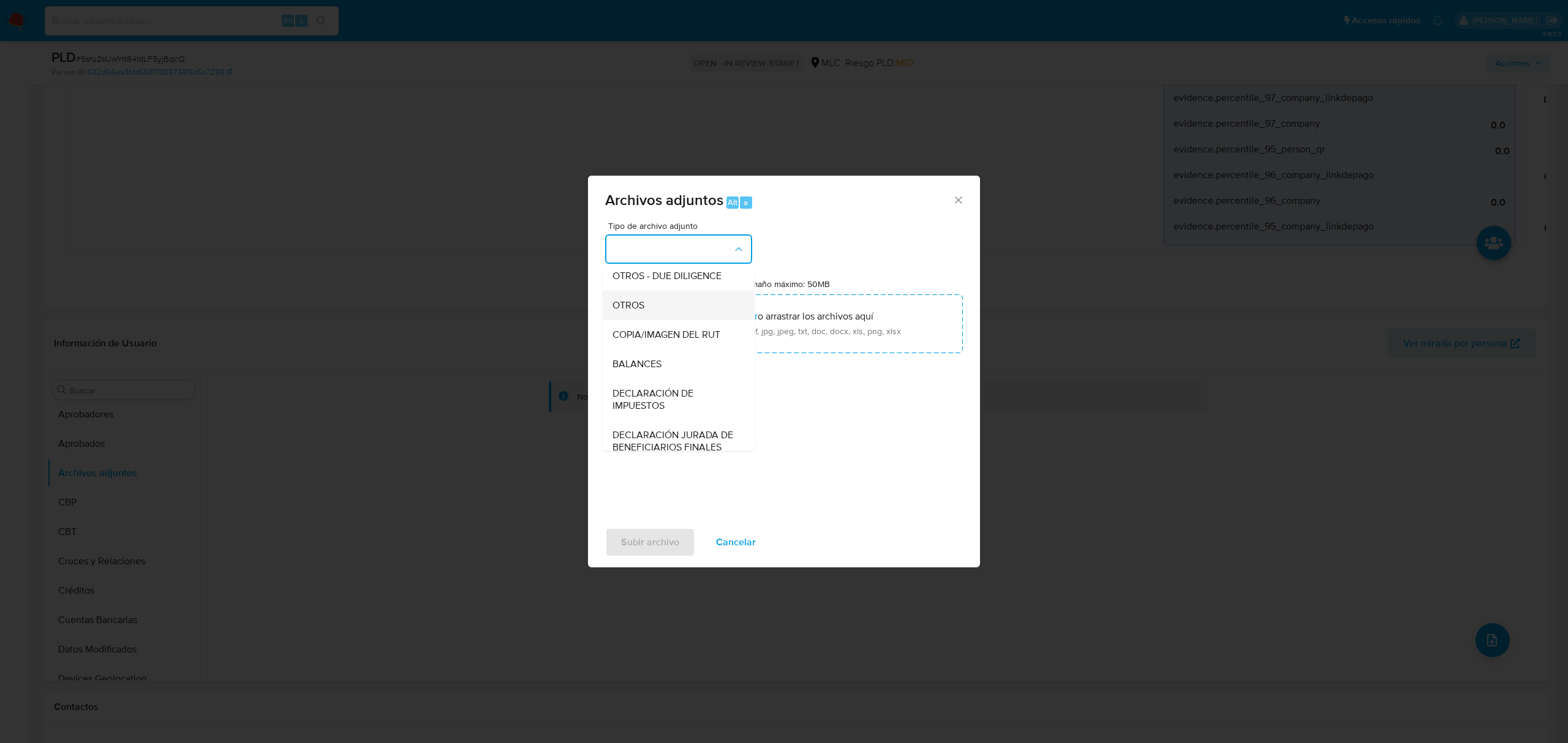
click at [635, 311] on span "OTROS" at bounding box center [628, 305] width 32 height 12
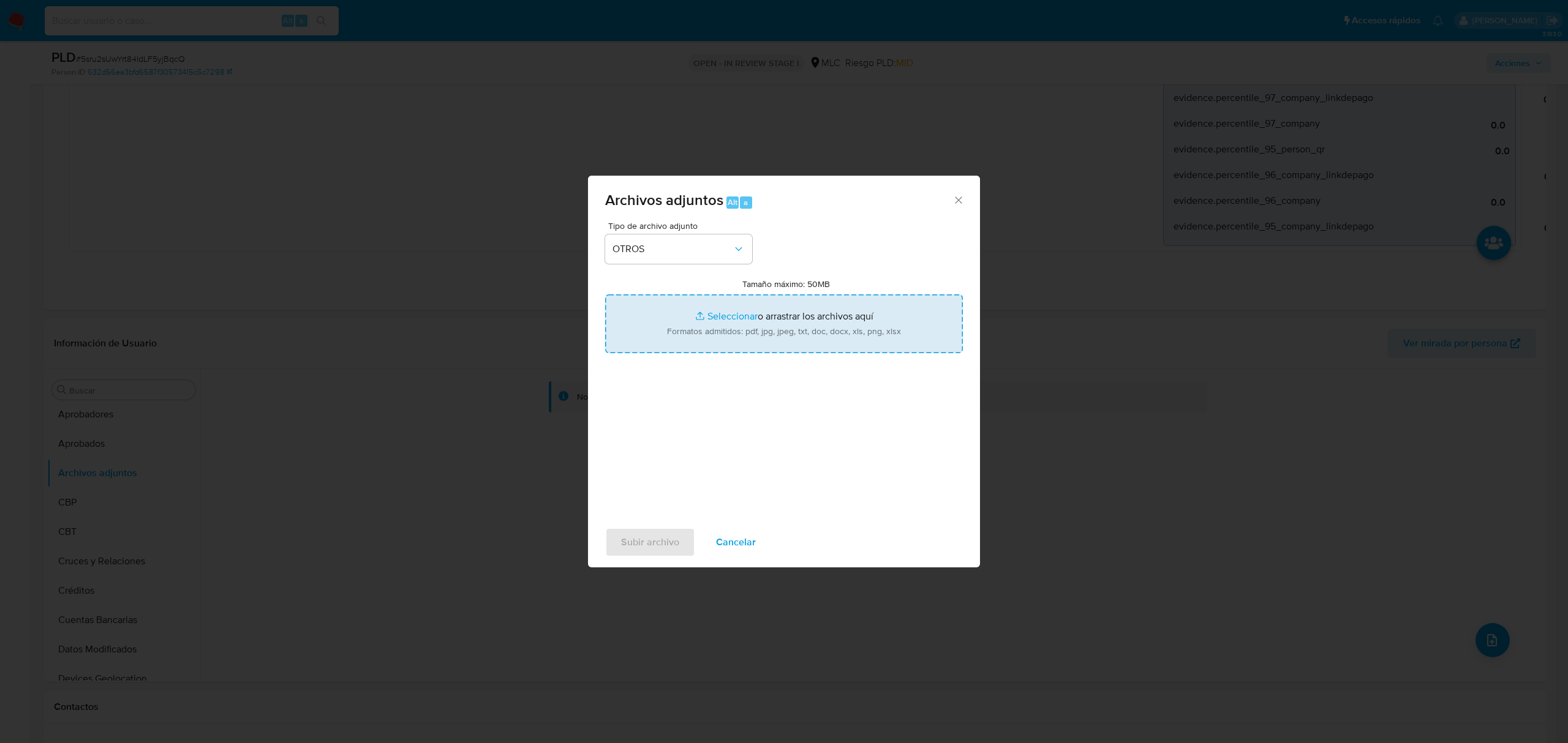
click at [718, 317] on input "Tamaño máximo: 50MB Seleccionar archivos" at bounding box center [784, 324] width 357 height 59
type input "C:\fakepath\439991746 - 10_10_2025.xlsx"
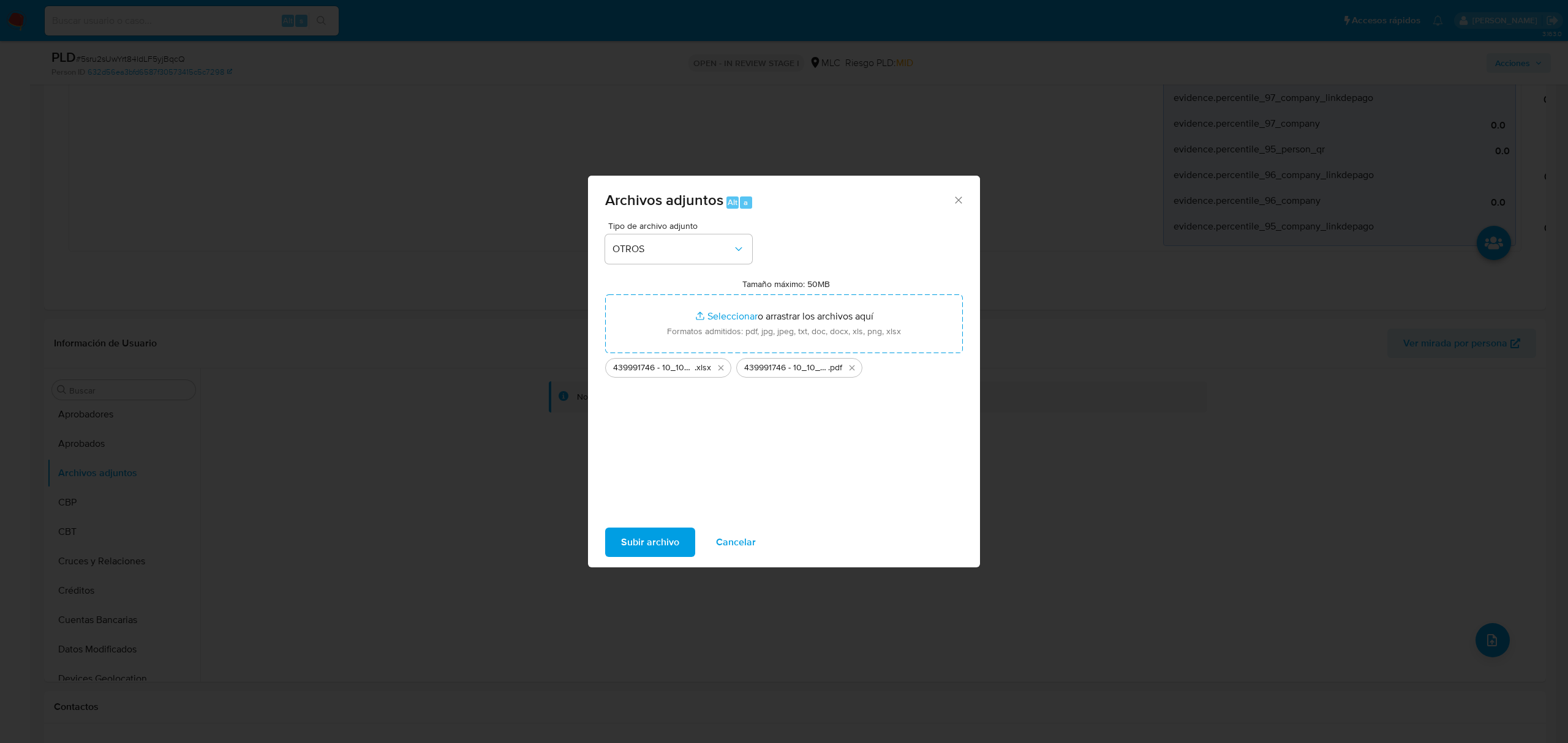
click at [643, 544] on span "Subir archivo" at bounding box center [650, 542] width 58 height 27
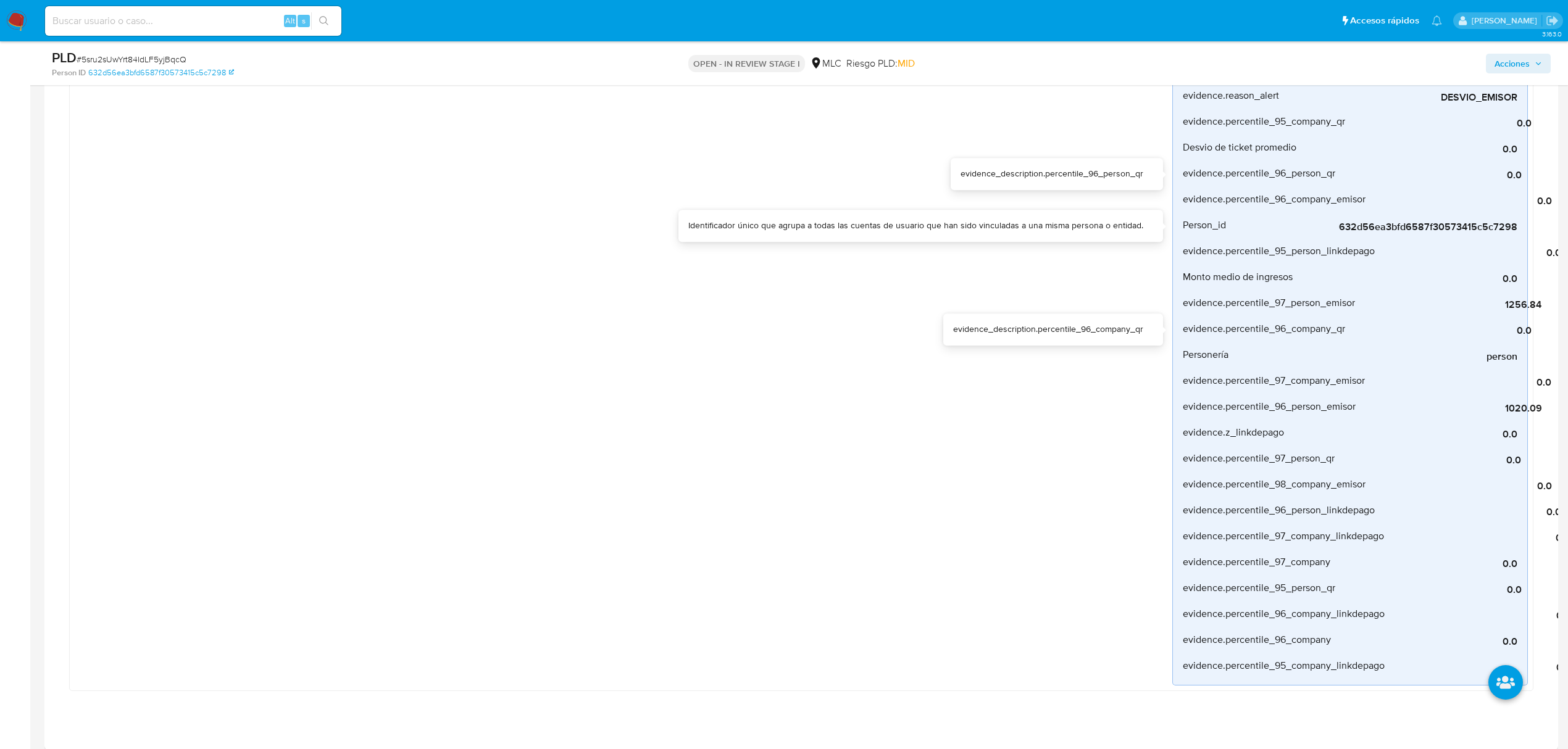
scroll to position [411, 0]
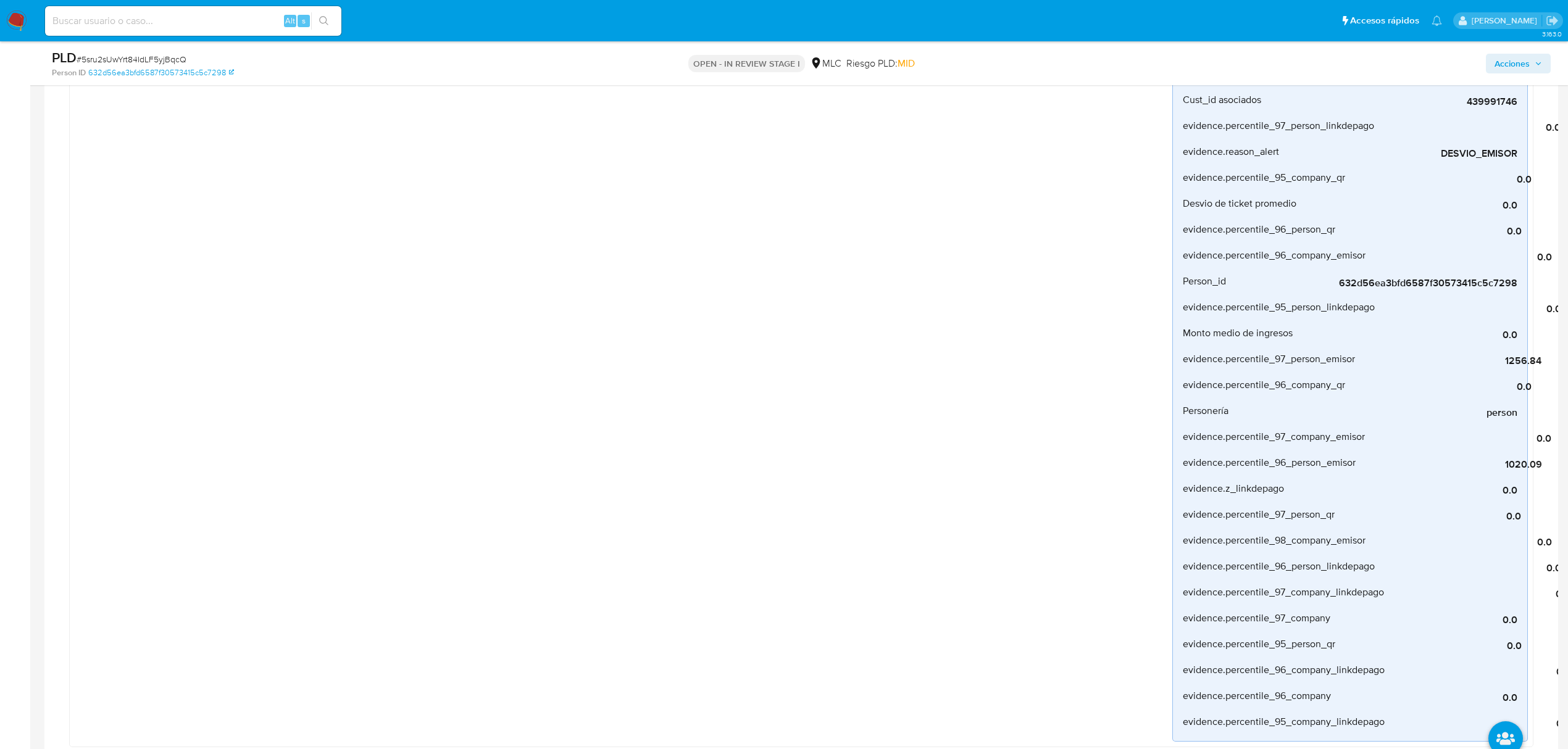
click at [1481, 67] on span "Acciones" at bounding box center [1512, 64] width 36 height 20
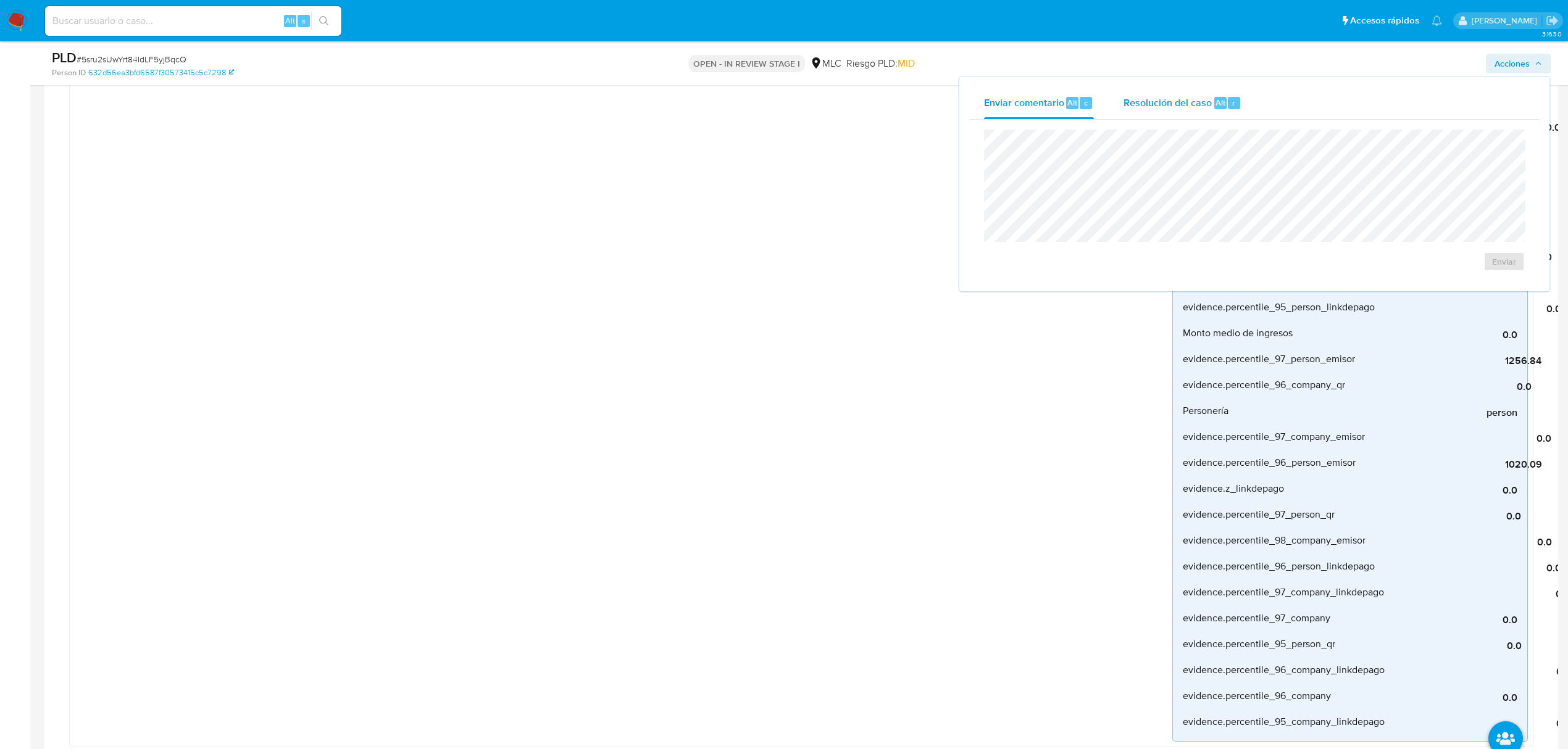
click at [1156, 114] on div "Resolución del caso Alt r" at bounding box center [1183, 102] width 118 height 32
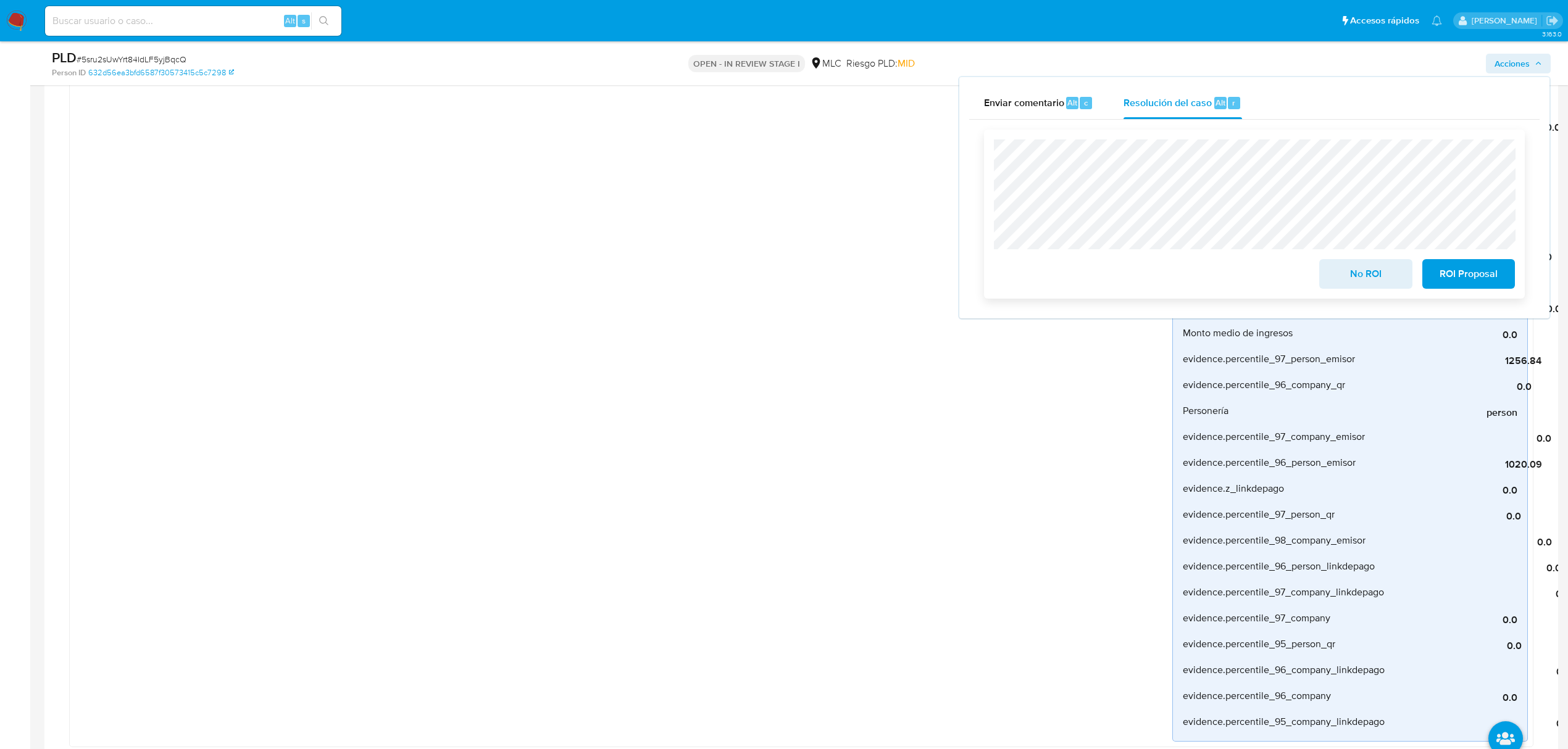
click at [1450, 272] on span "ROI Proposal" at bounding box center [1468, 273] width 61 height 27
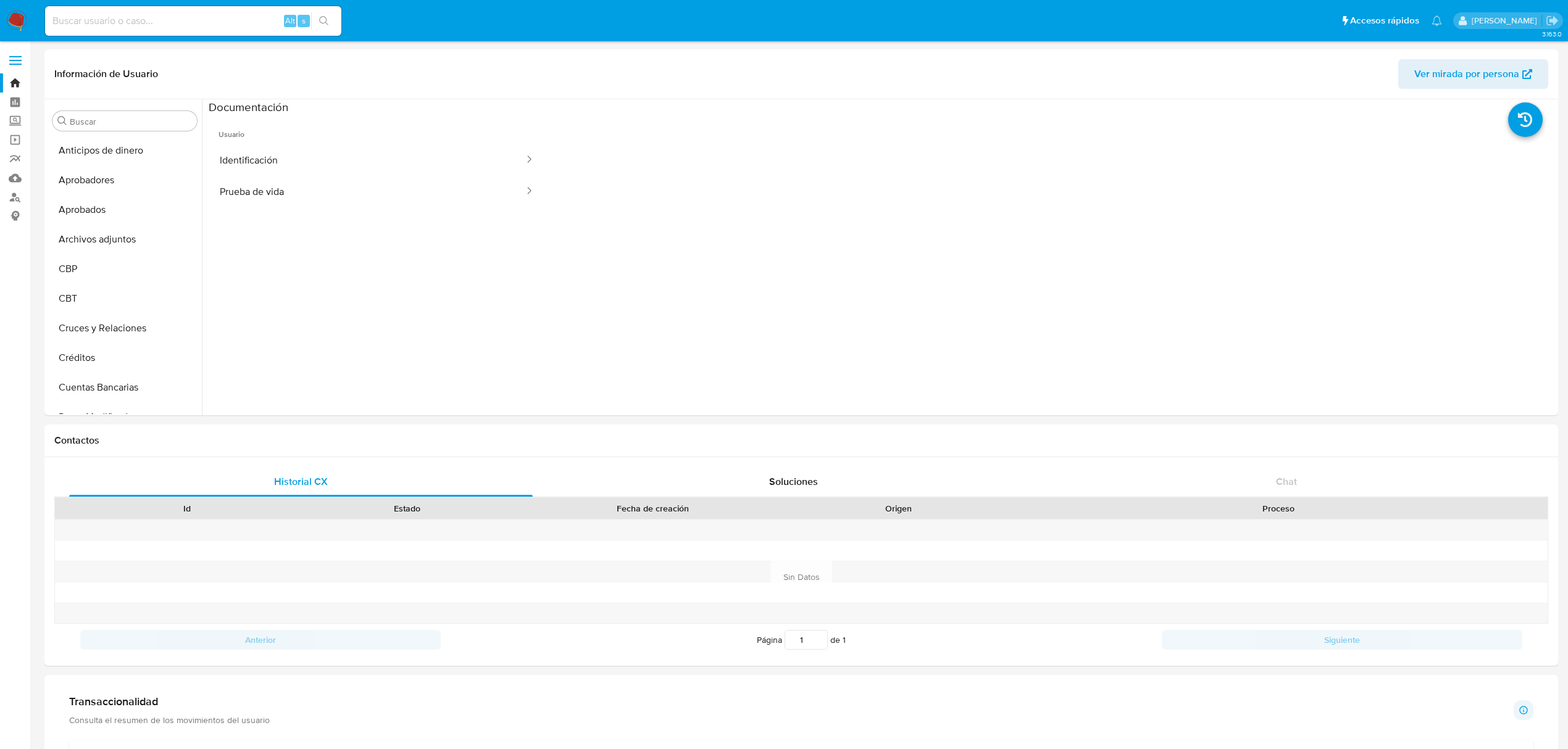
select select "10"
click at [94, 265] on button "Historial Casos" at bounding box center [119, 261] width 144 height 30
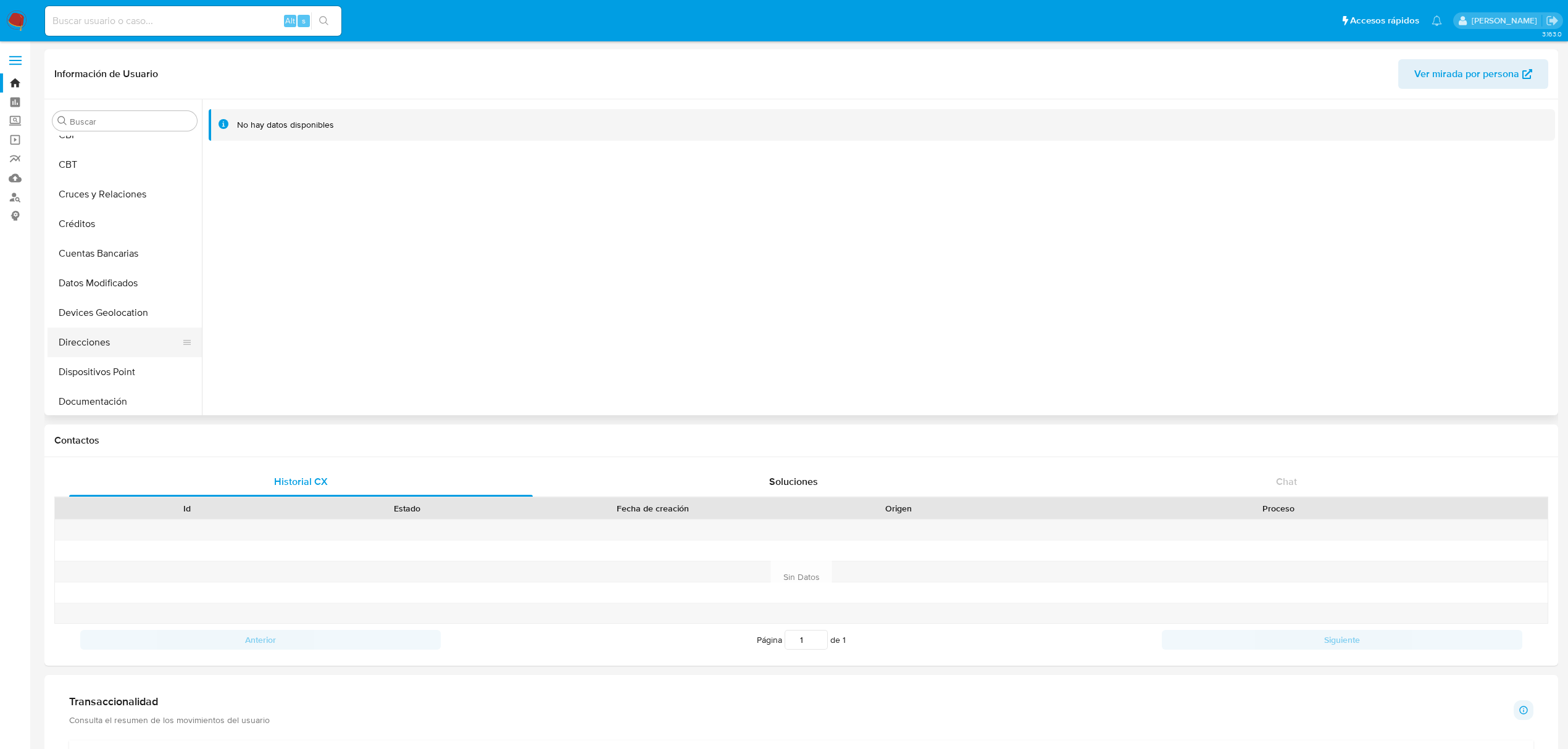
scroll to position [198, 0]
click at [113, 347] on button "Documentación" at bounding box center [119, 337] width 144 height 30
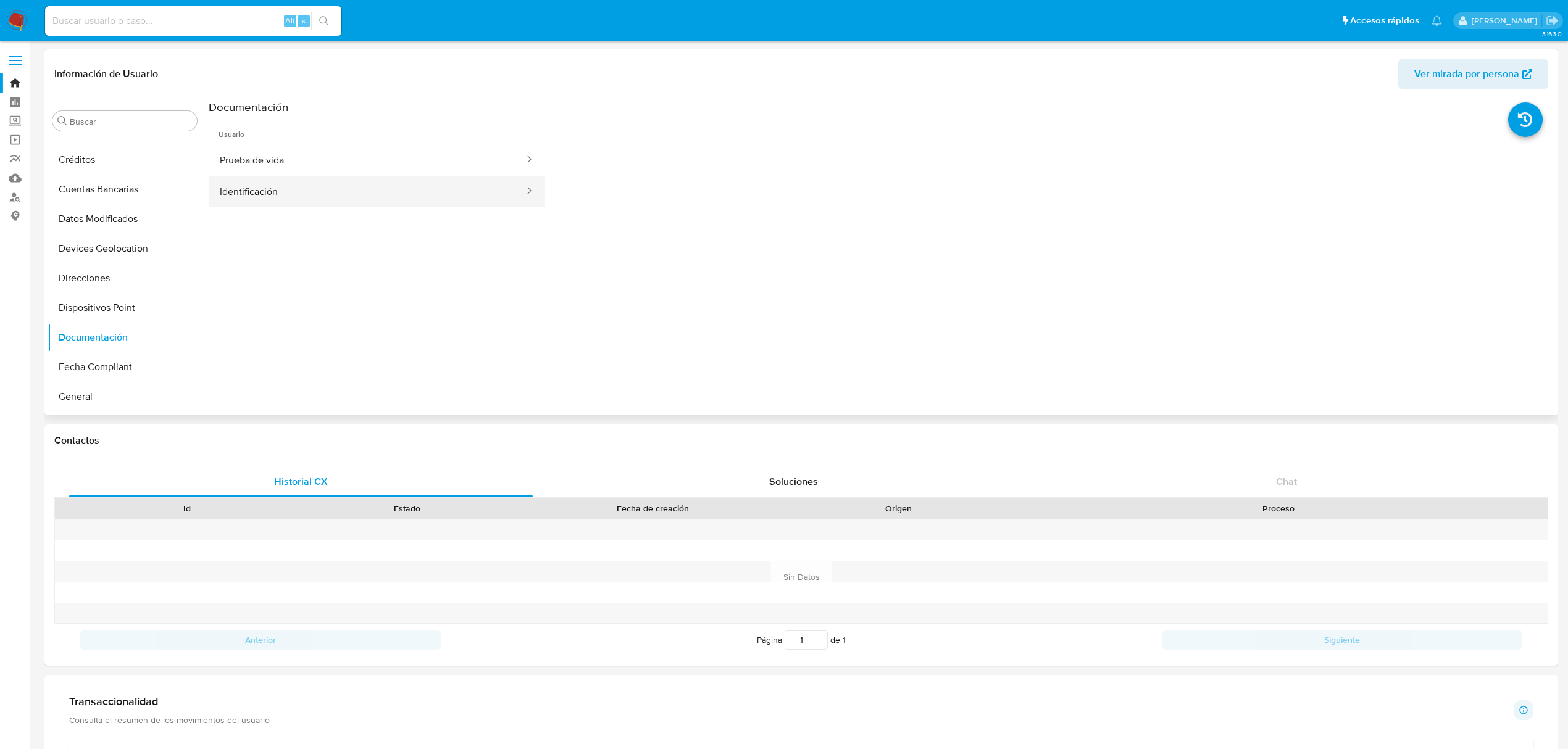
click at [304, 187] on button "Identificación" at bounding box center [367, 192] width 317 height 32
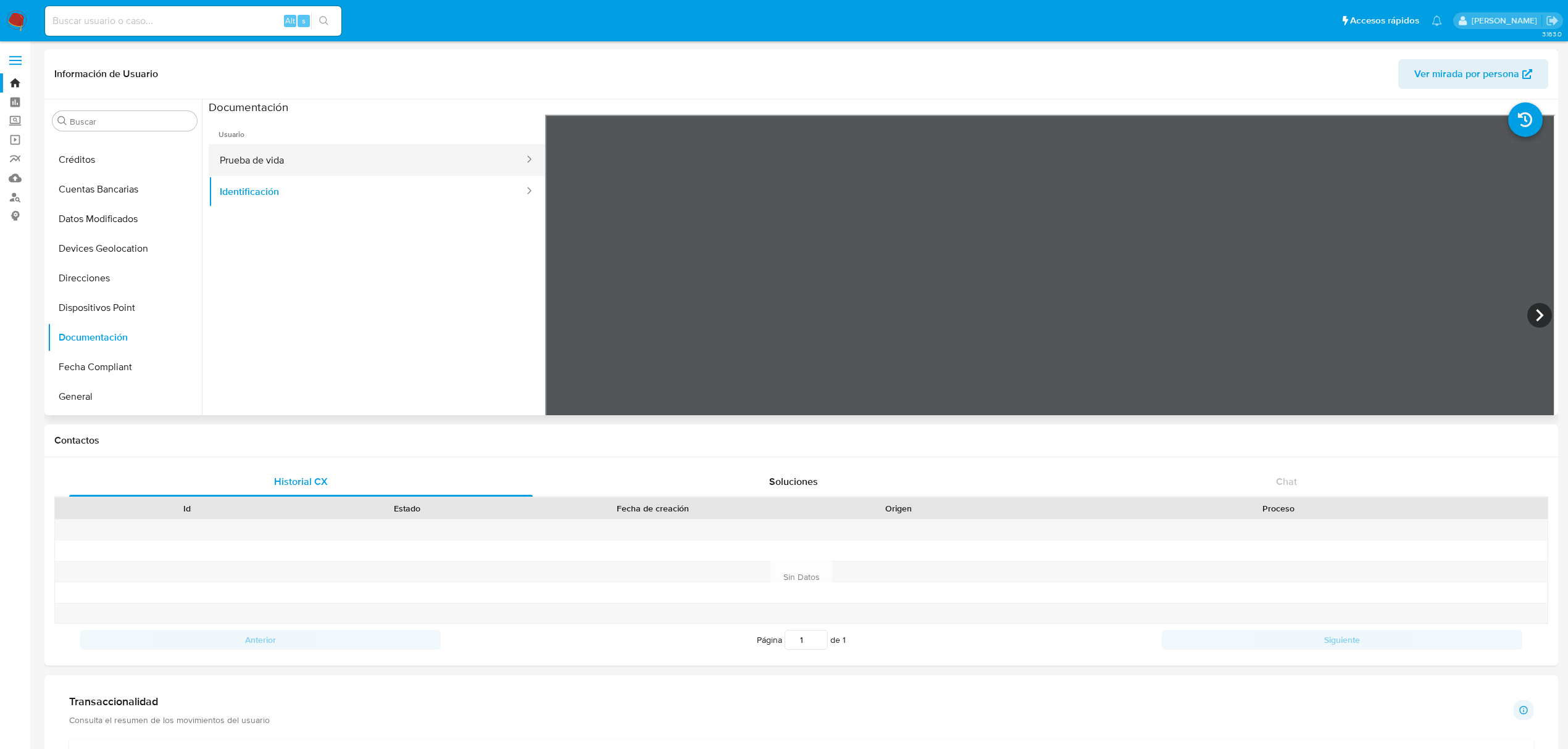
click at [354, 161] on button "Prueba de vida" at bounding box center [367, 160] width 317 height 32
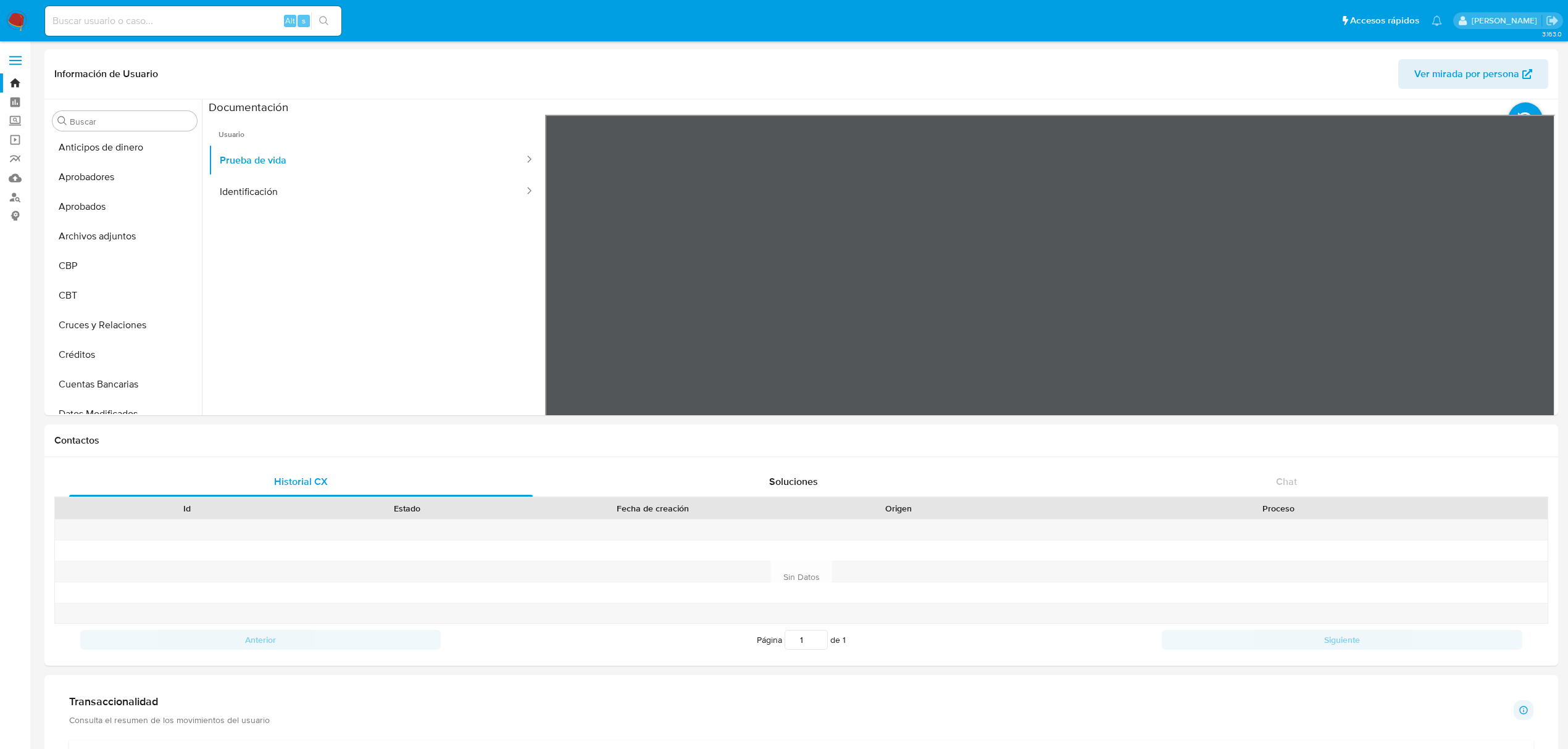
scroll to position [0, 0]
click at [13, 77] on link "Bandeja" at bounding box center [73, 83] width 147 height 19
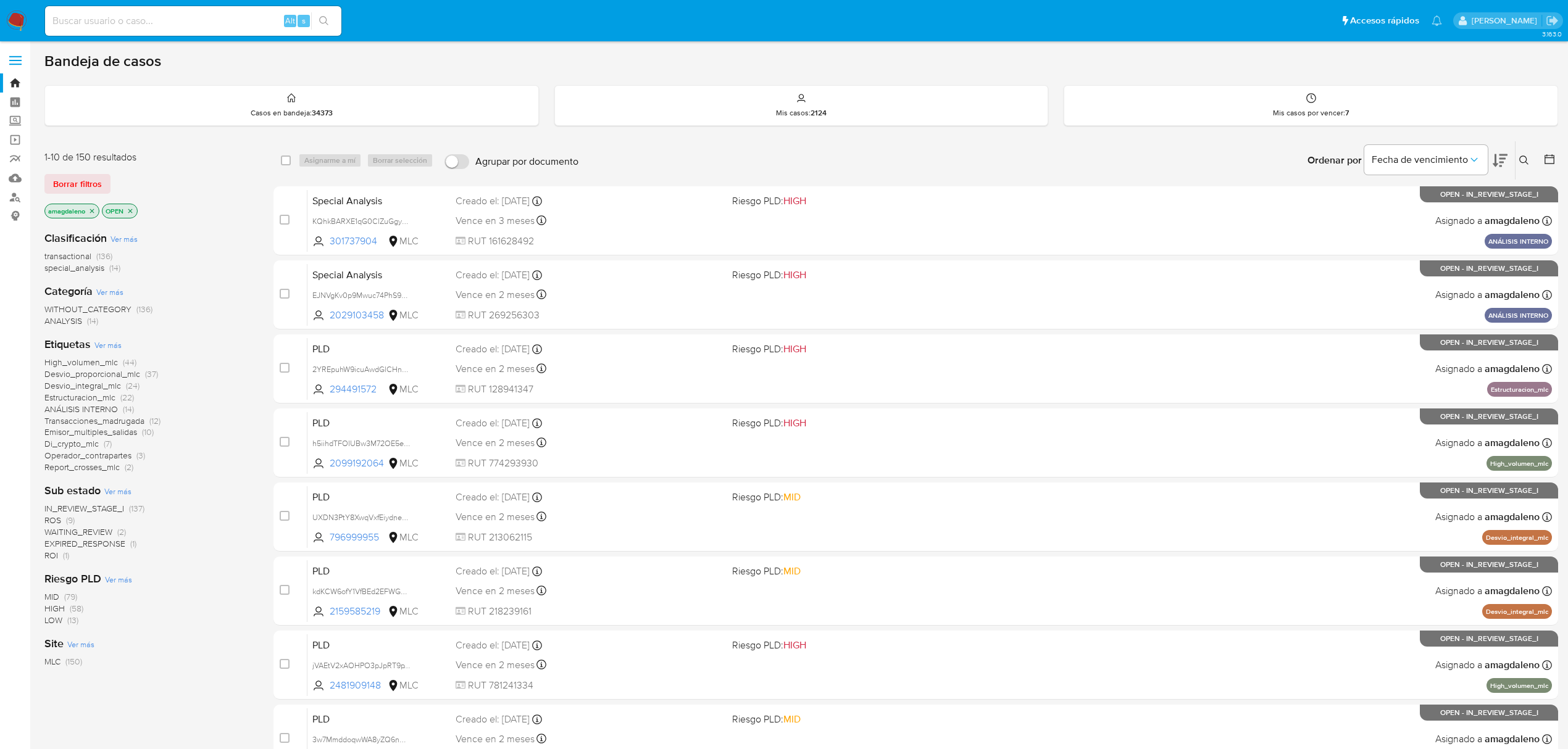
click at [1556, 159] on button at bounding box center [1550, 160] width 14 height 14
click at [1550, 154] on icon at bounding box center [1549, 159] width 13 height 13
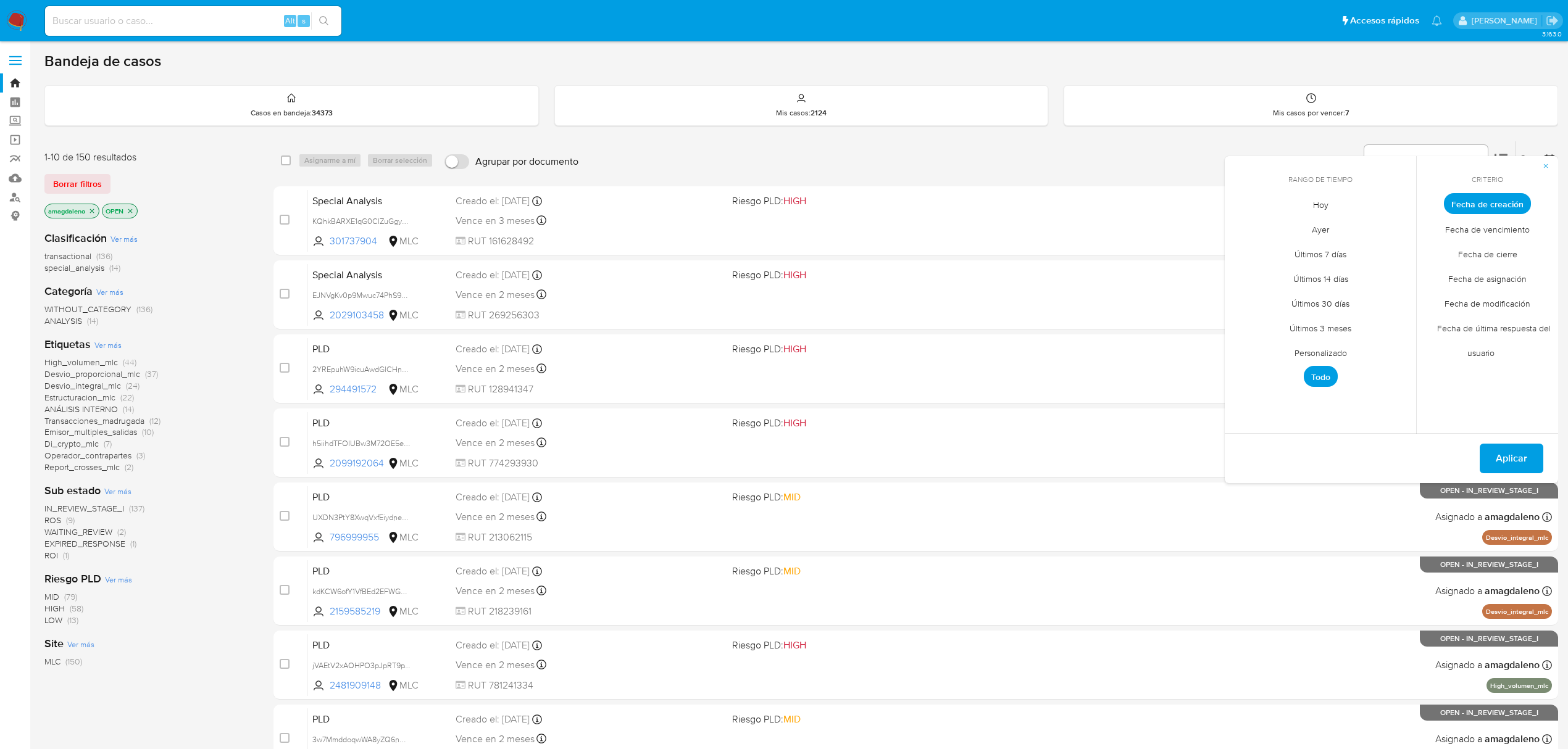
click at [1323, 350] on span "Personalizado" at bounding box center [1320, 352] width 78 height 25
click at [1243, 228] on icon "Mes anterior" at bounding box center [1243, 226] width 14 height 14
click at [1244, 228] on icon "Mes anterior" at bounding box center [1243, 226] width 14 height 14
click at [1243, 232] on icon "Mes anterior" at bounding box center [1243, 226] width 14 height 14
click at [1396, 223] on icon "Mes siguiente" at bounding box center [1397, 226] width 14 height 14
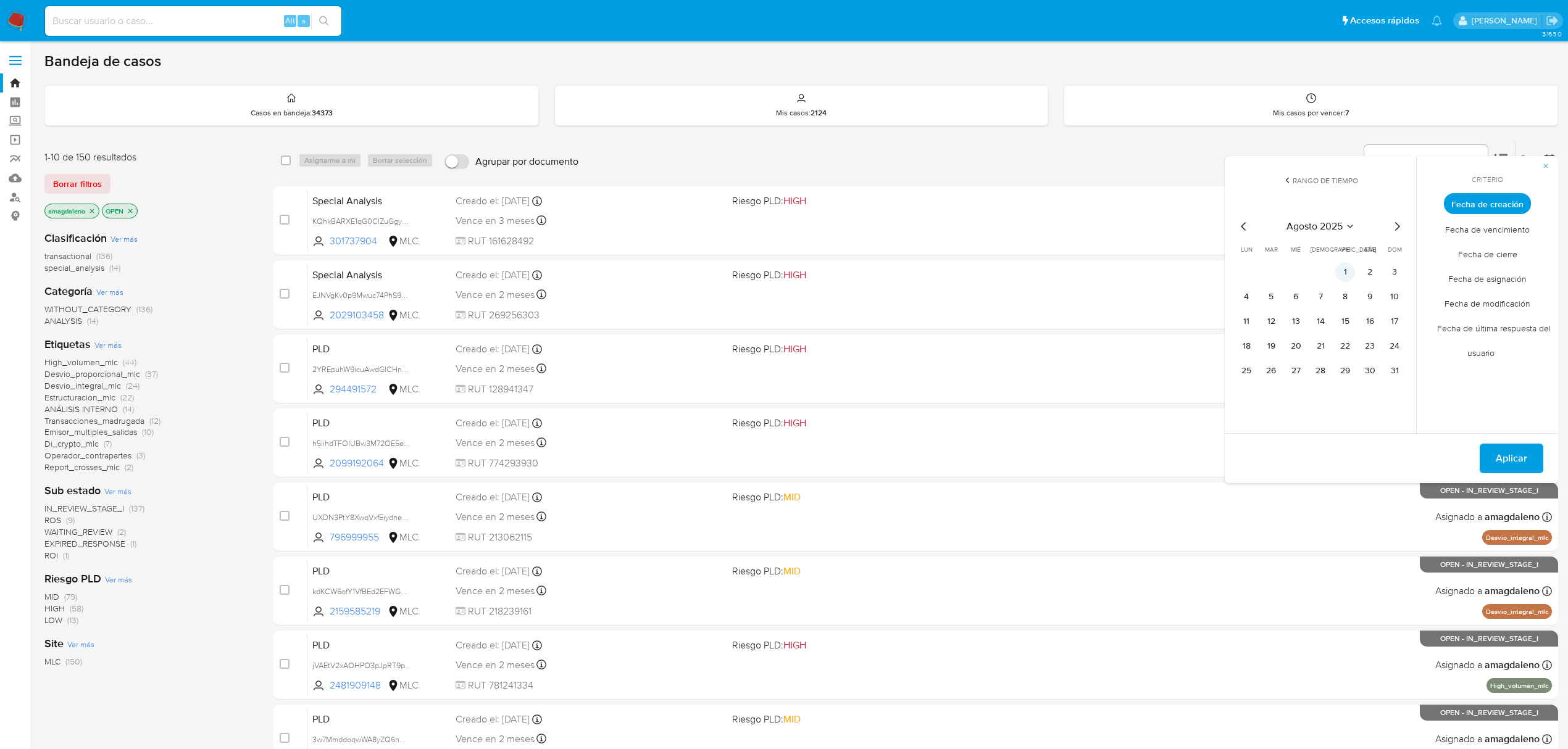
click at [1352, 276] on button "1" at bounding box center [1345, 271] width 20 height 20
click at [1391, 368] on button "31" at bounding box center [1395, 371] width 20 height 20
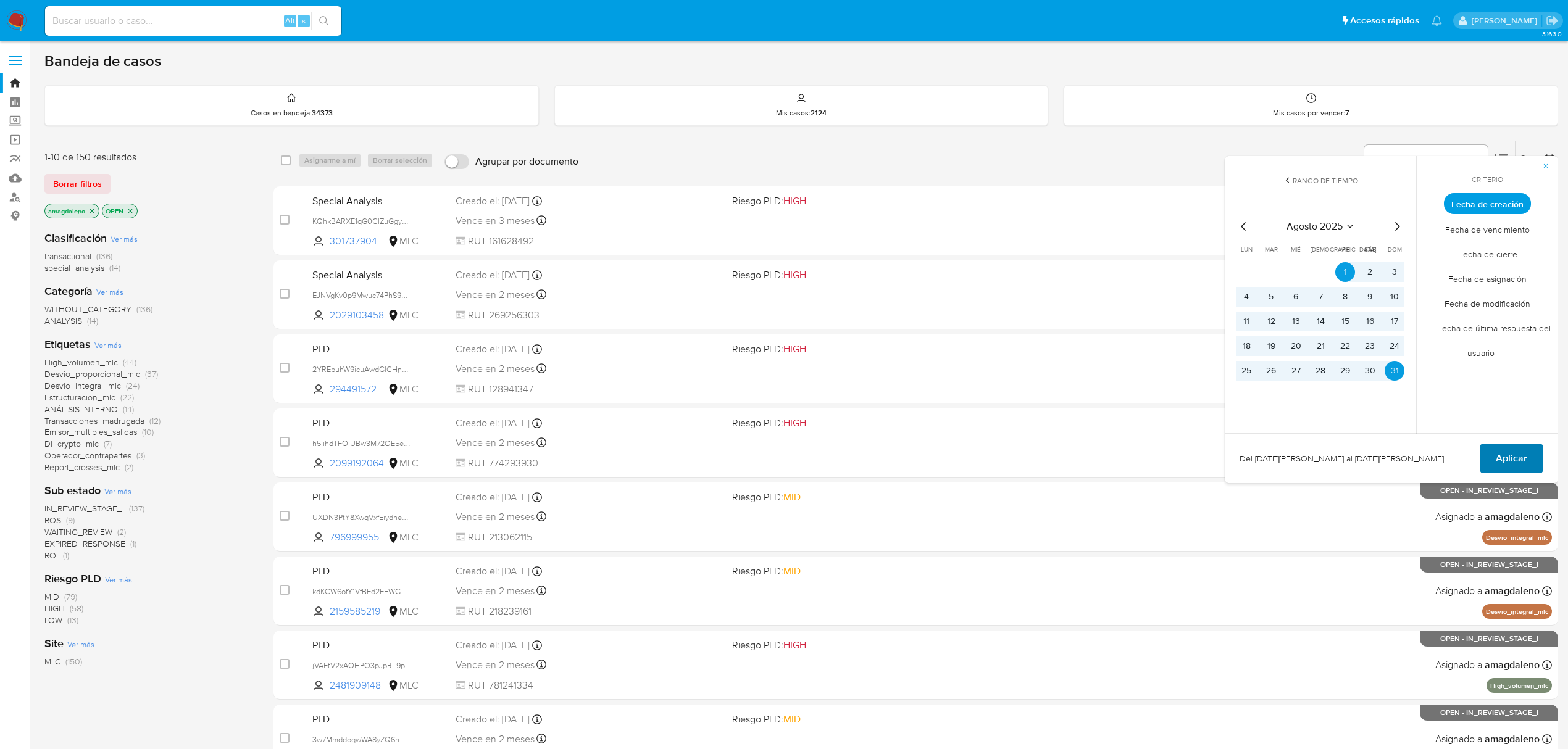
click at [1520, 454] on span "Aplicar" at bounding box center [1511, 458] width 32 height 27
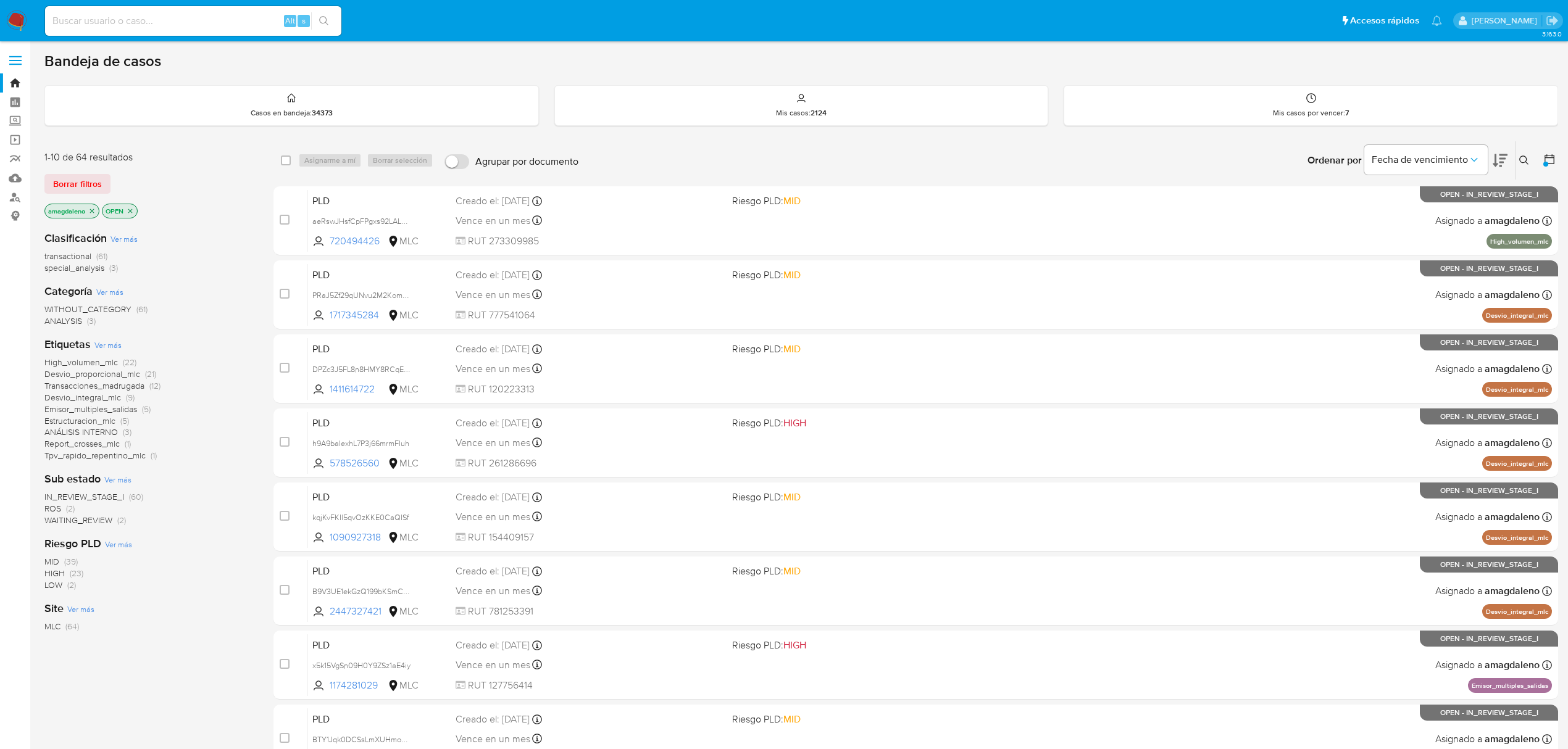
click at [102, 399] on span "Desvio_integral_mlc" at bounding box center [82, 397] width 76 height 13
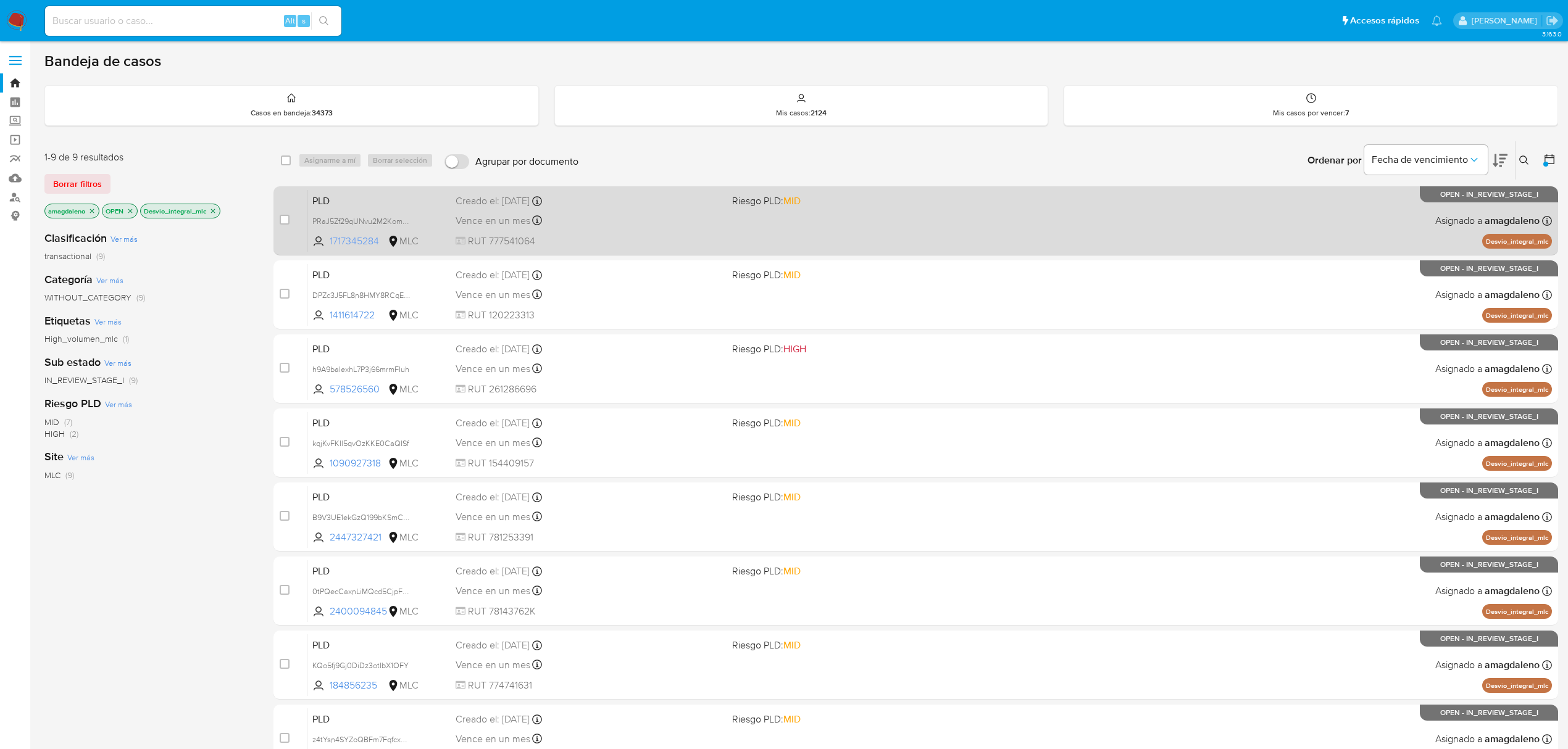
click at [347, 245] on span "1717345284" at bounding box center [357, 242] width 56 height 13
click at [648, 226] on div "Vence en un mes Vence el 10/11/2025 06:08:57" at bounding box center [588, 220] width 267 height 16
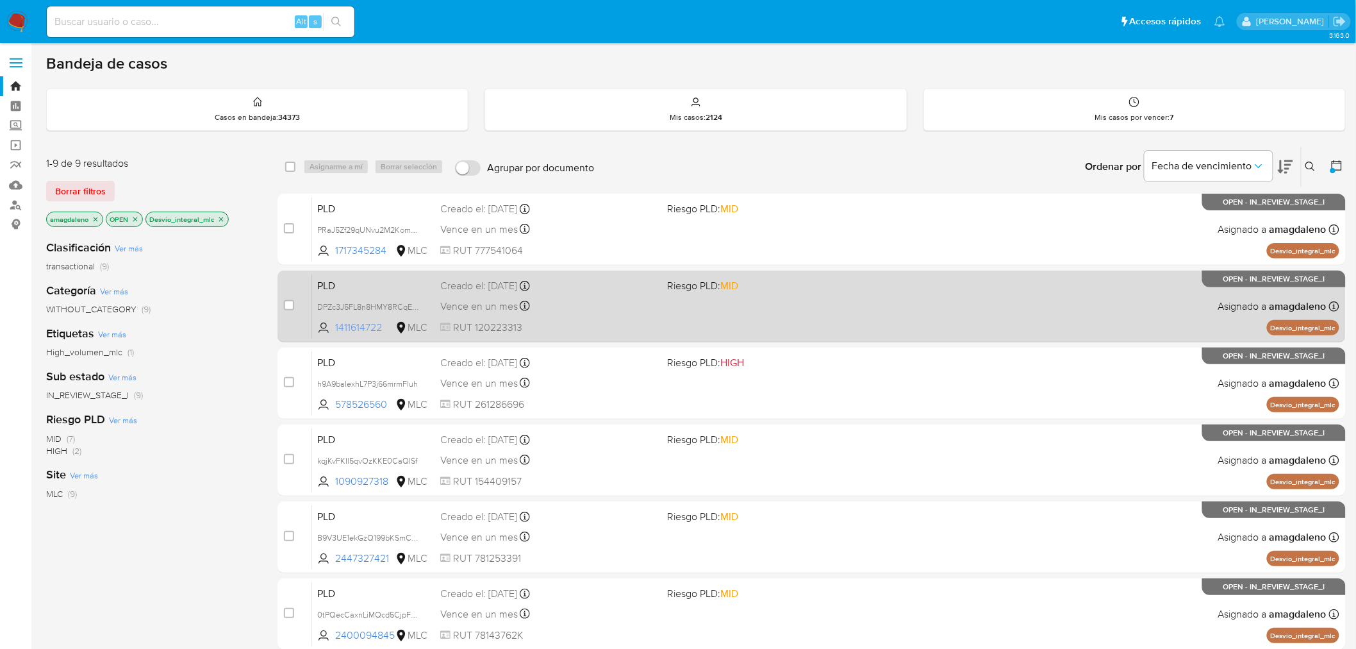
click at [369, 324] on span "1411614722" at bounding box center [364, 327] width 58 height 14
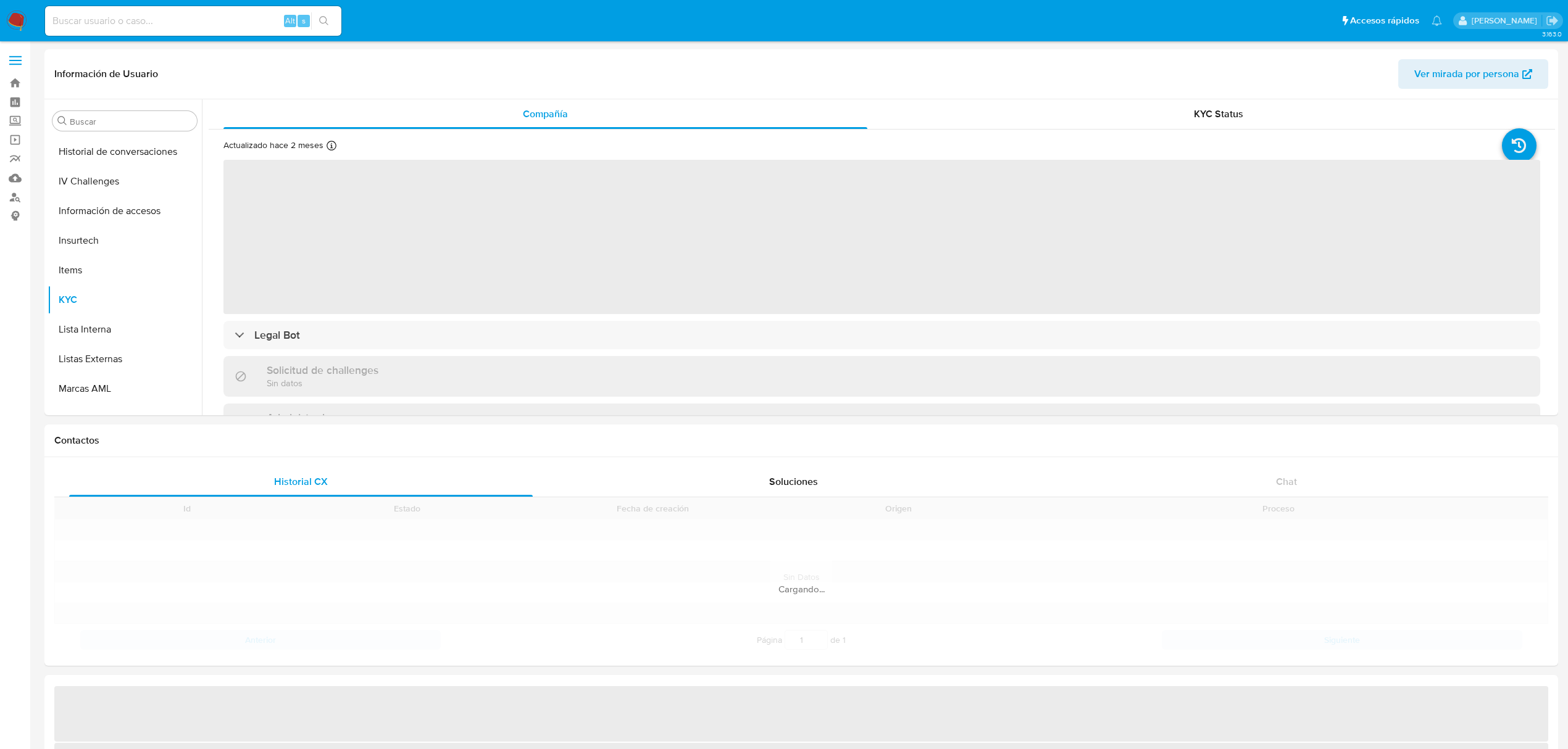
scroll to position [597, 0]
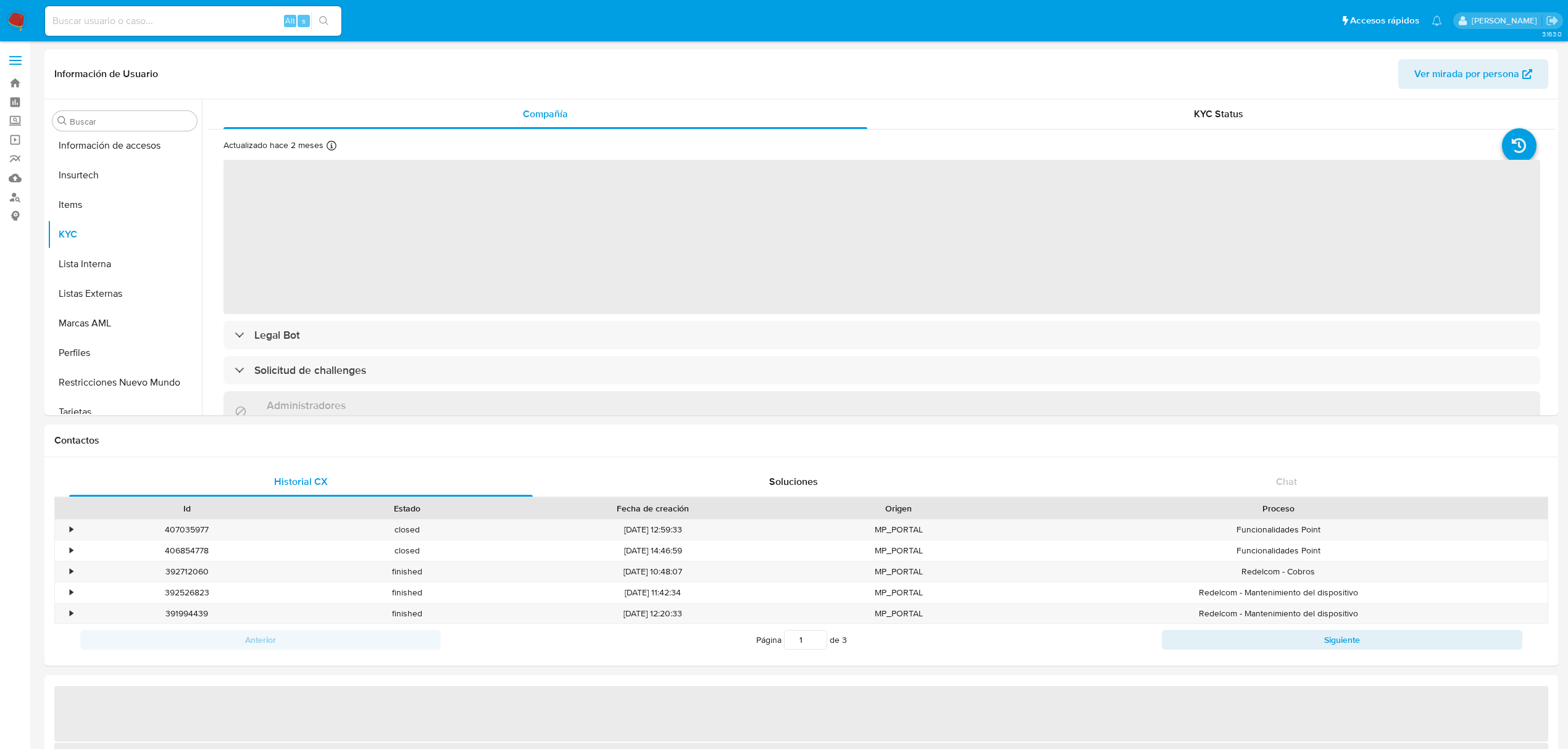
select select "10"
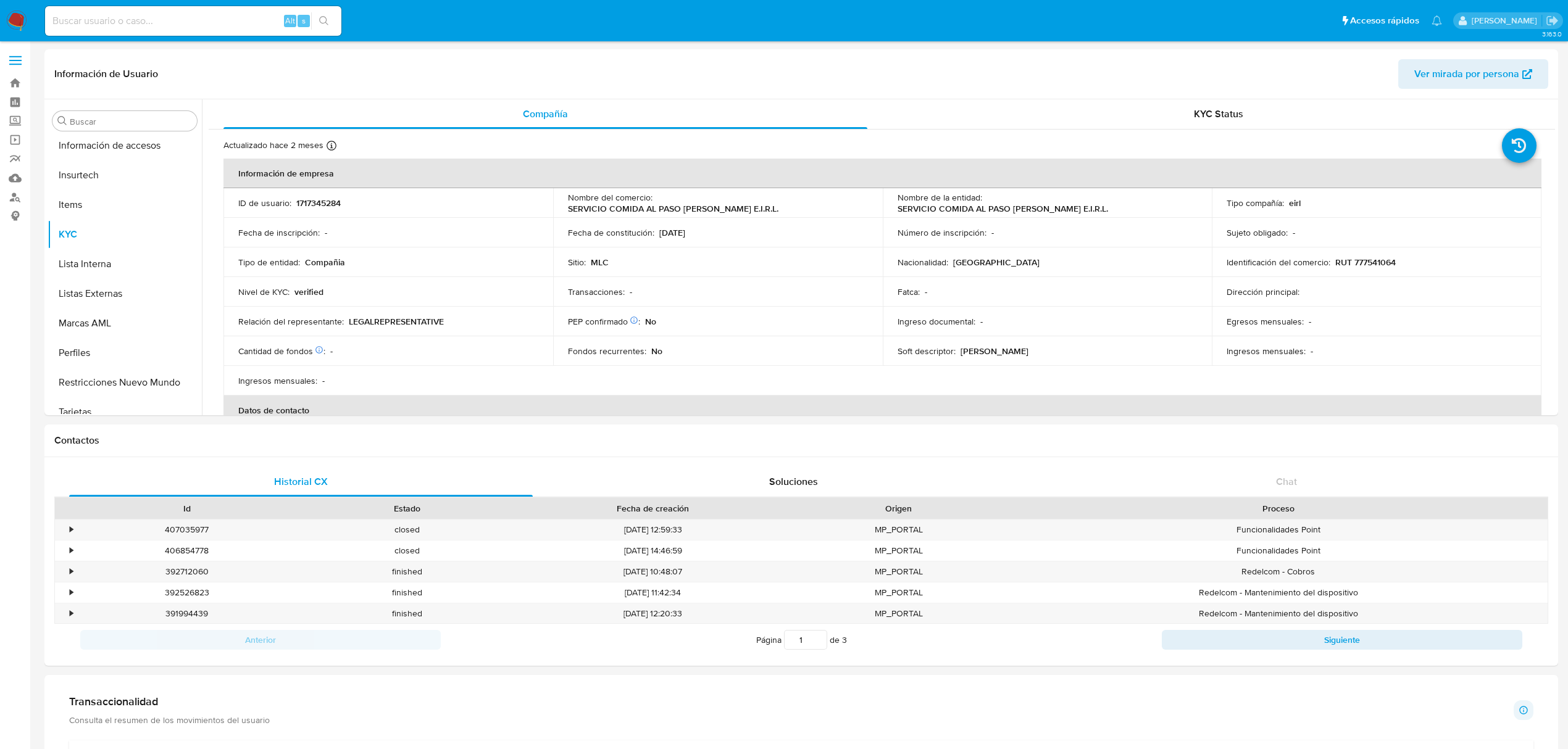
scroll to position [609, 0]
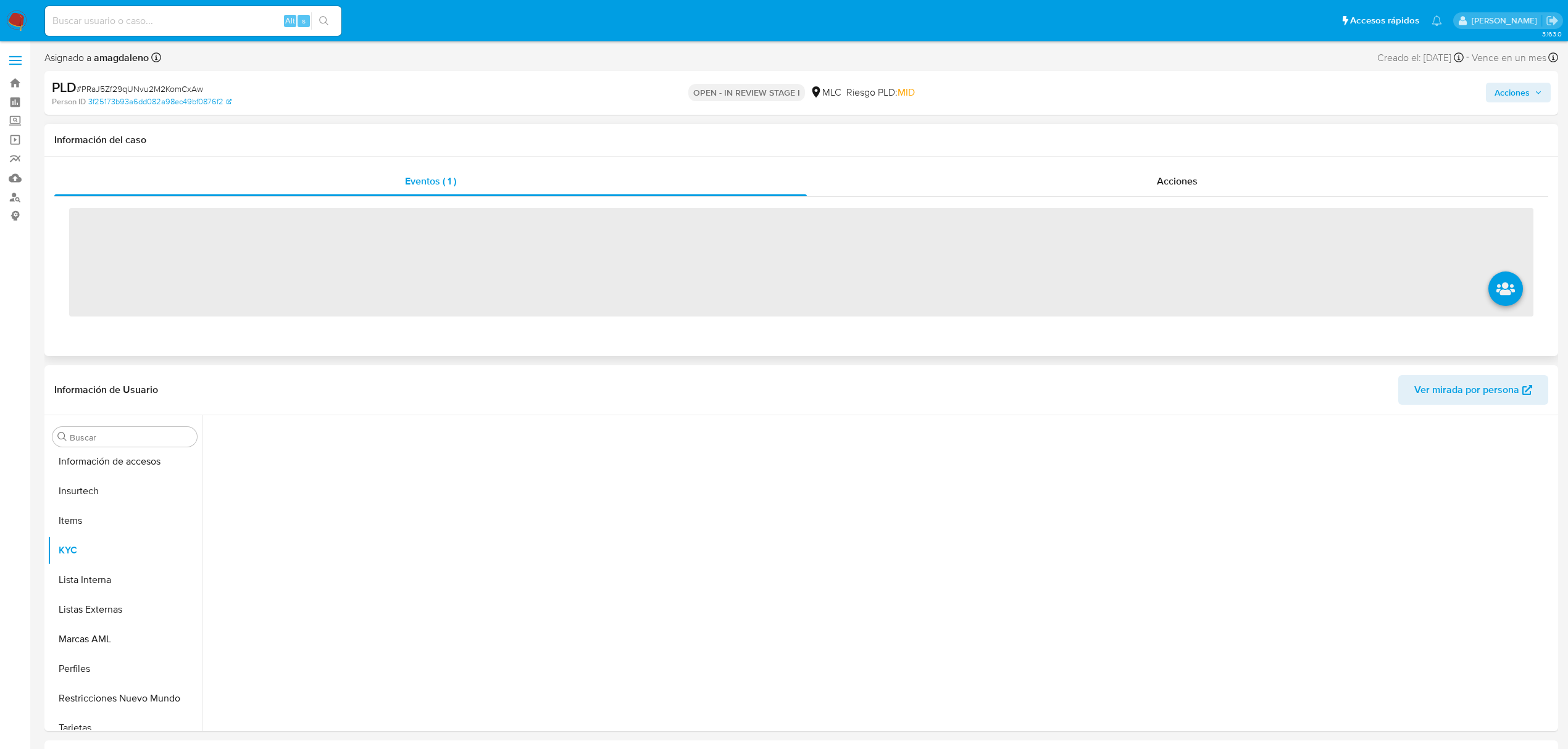
scroll to position [610, 0]
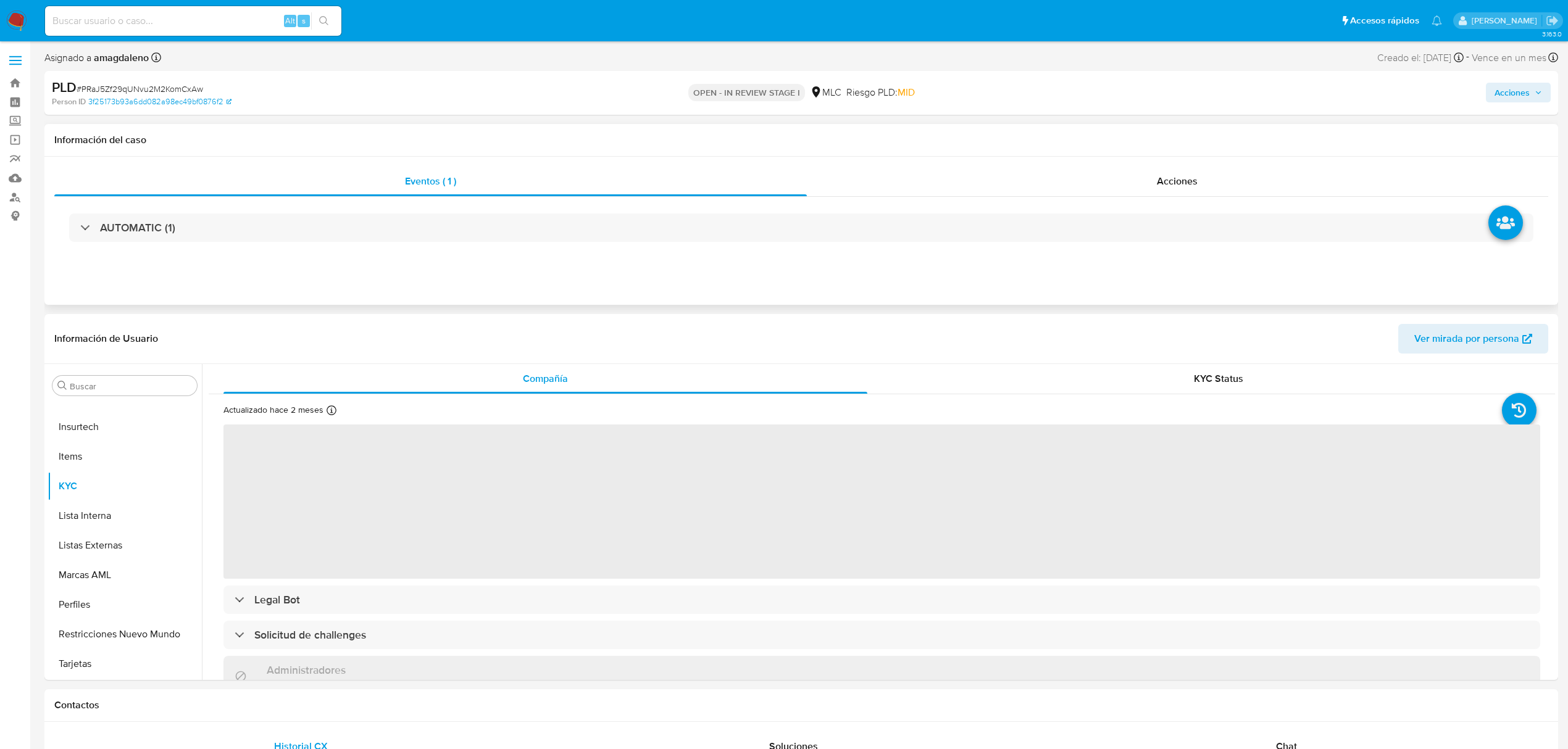
select select "10"
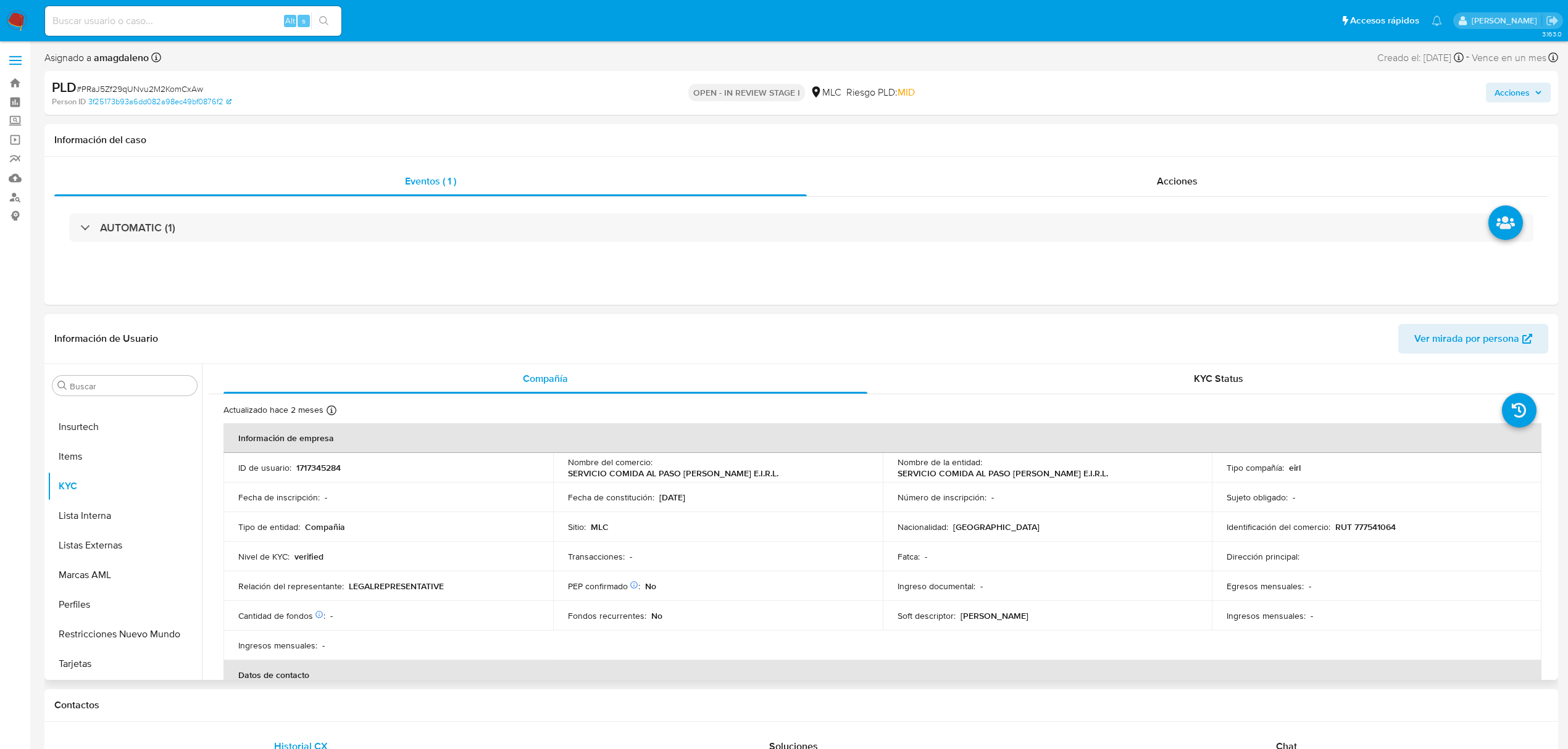
click at [317, 464] on p "1717345284" at bounding box center [319, 468] width 44 height 12
click at [1376, 516] on td "Identificación del comercio : RUT 777541064" at bounding box center [1376, 527] width 329 height 30
click at [1376, 530] on p "RUT 777541064" at bounding box center [1365, 528] width 61 height 12
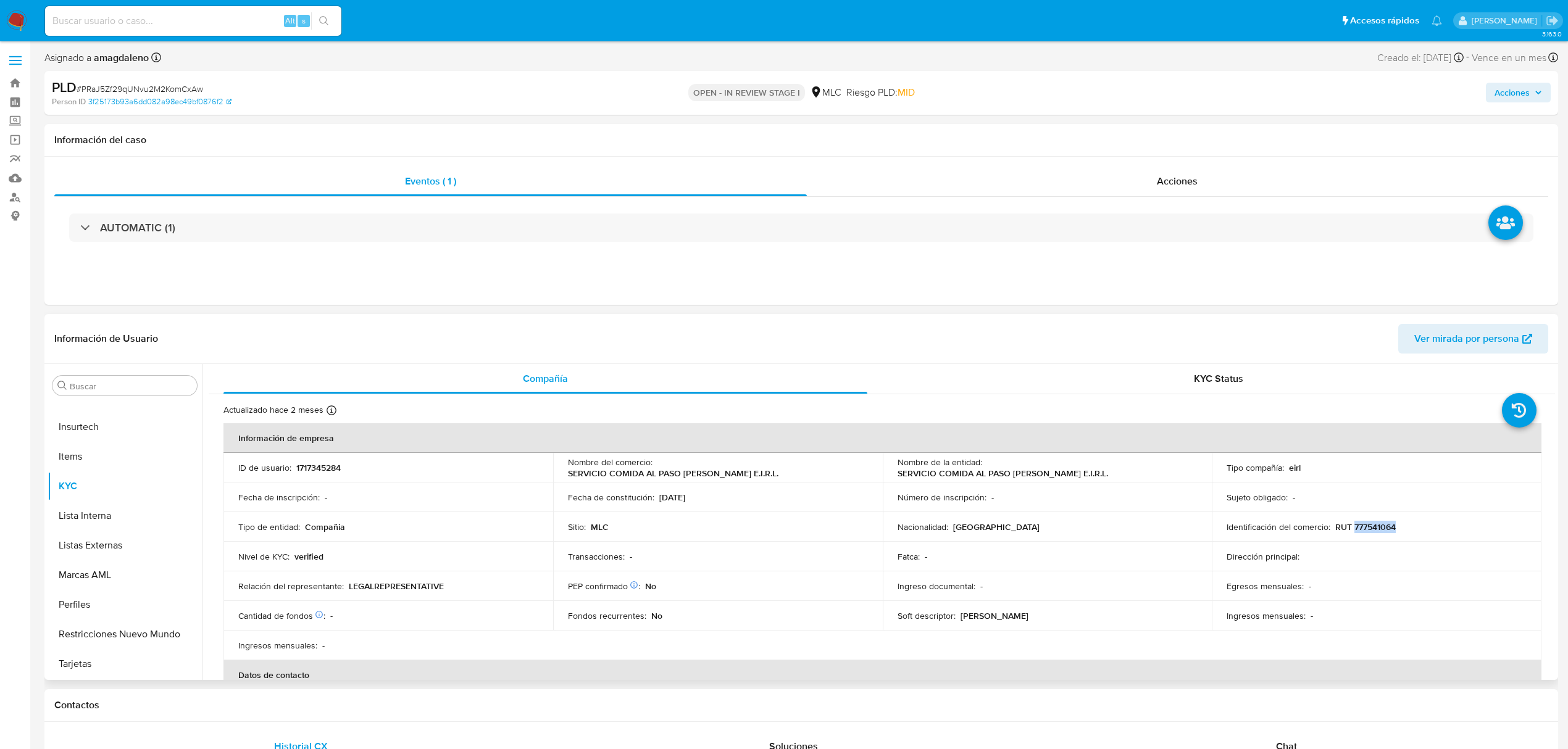
copy p "777541064"
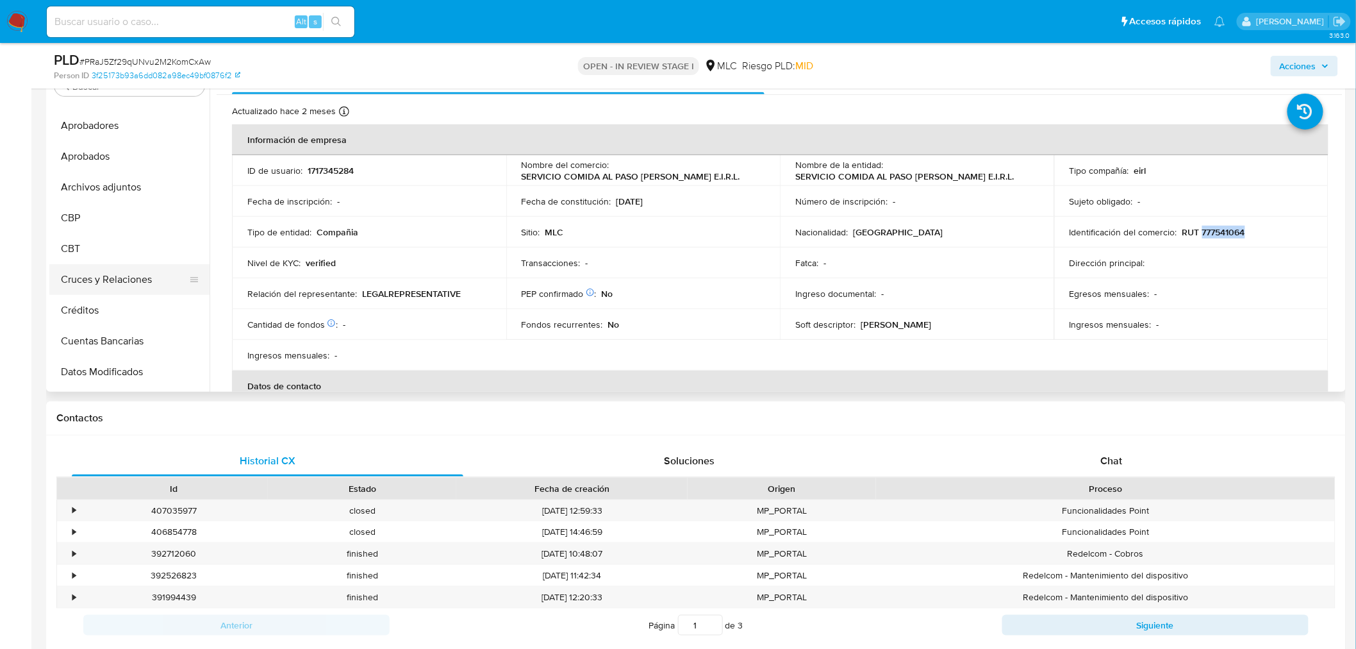
scroll to position [0, 0]
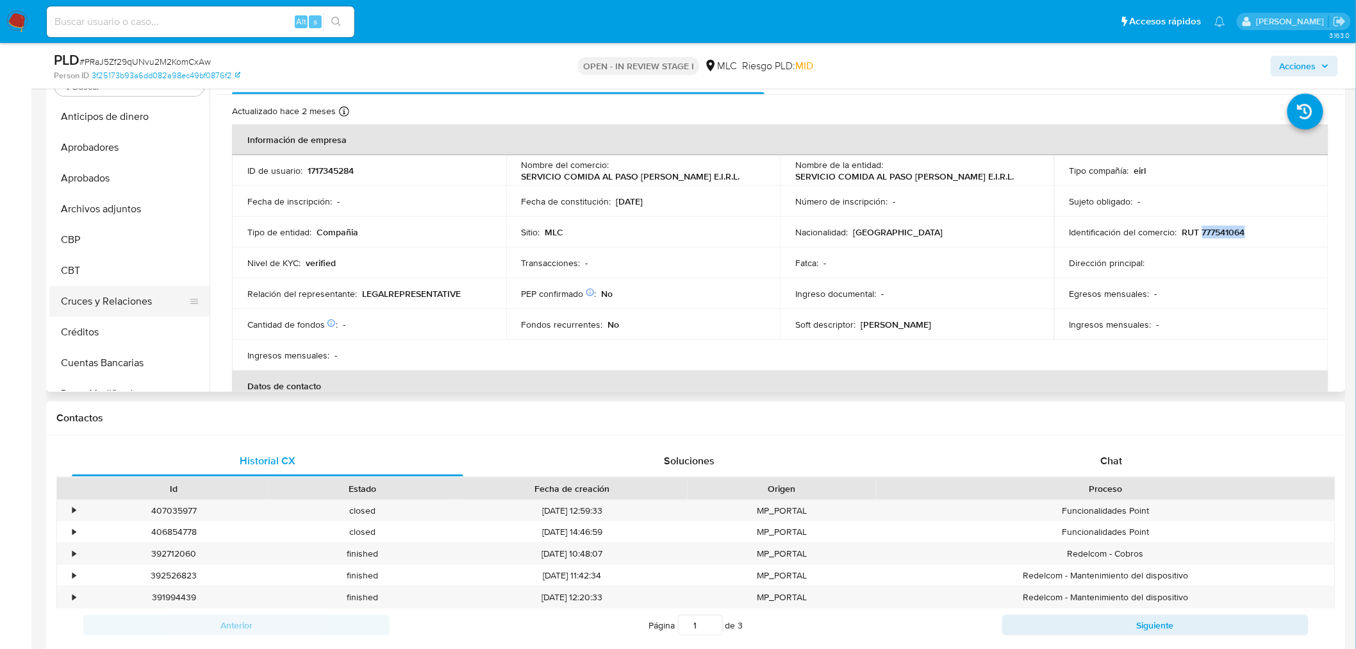
click at [131, 313] on button "Cruces y Relaciones" at bounding box center [124, 301] width 150 height 31
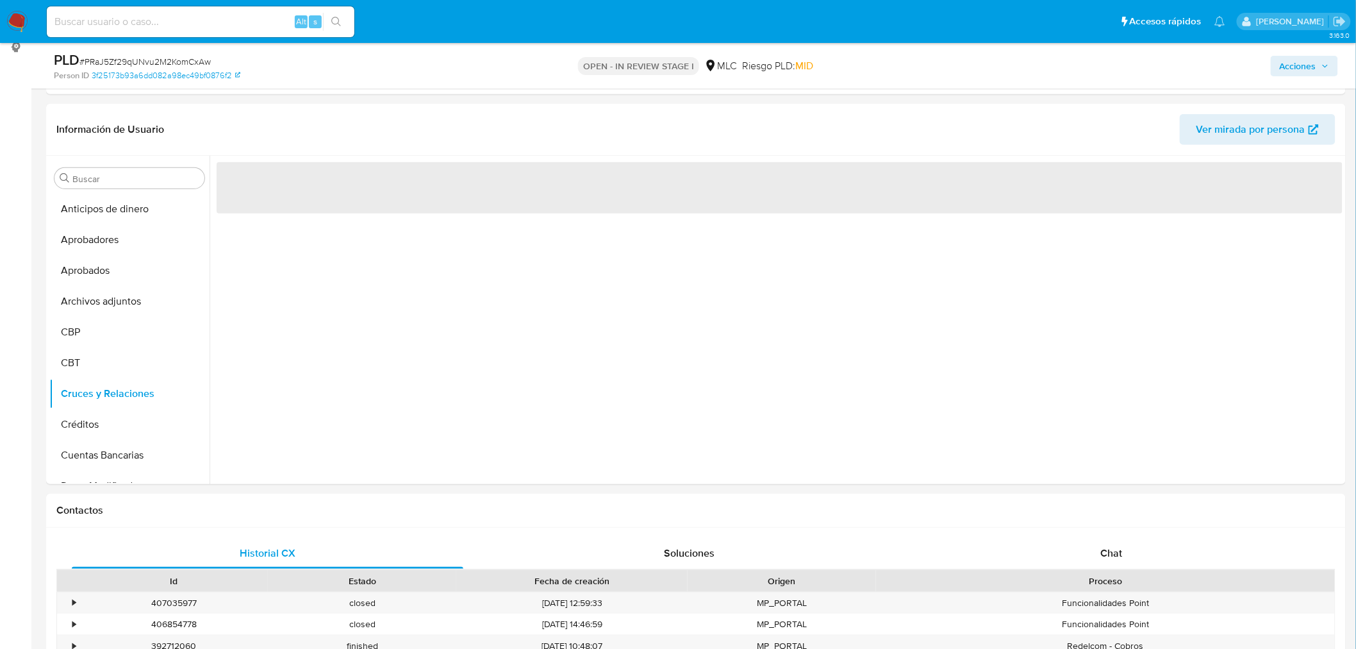
scroll to position [162, 0]
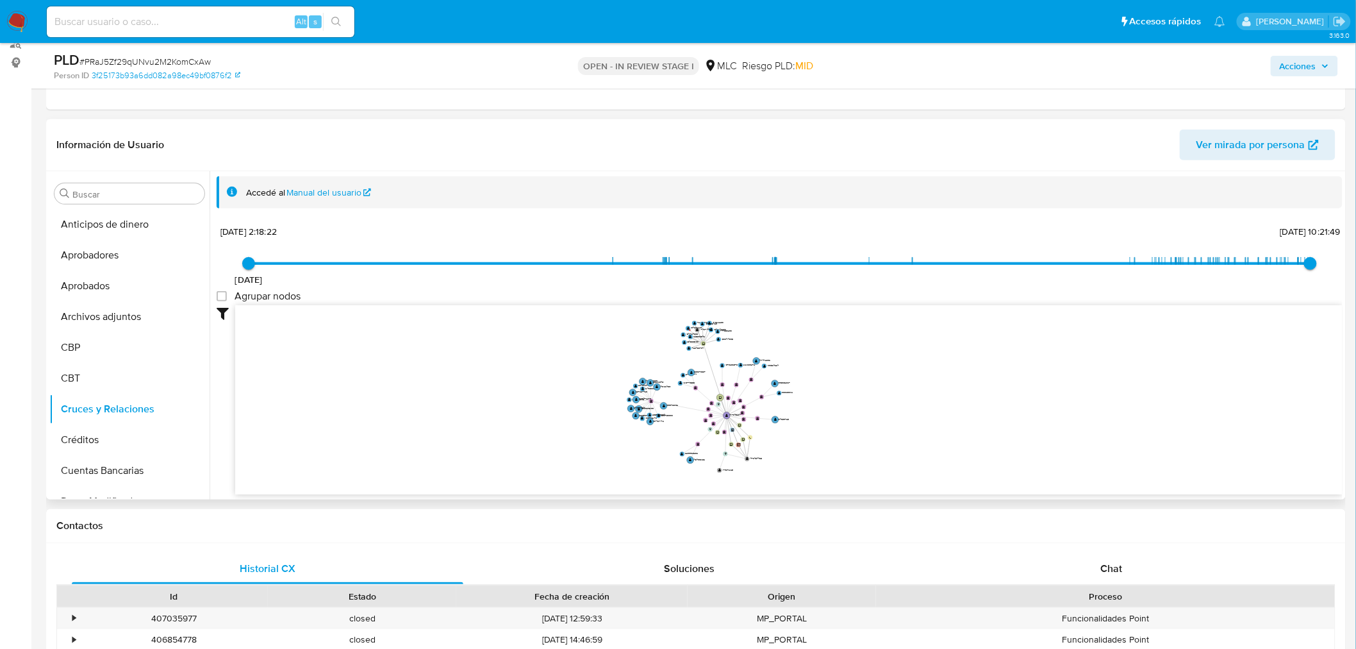
drag, startPoint x: 867, startPoint y: 393, endPoint x: 851, endPoint y: 383, distance: 18.5
click at [851, 383] on icon "user-1717345284  1717345284 device-65e9e065f001d6c33cf694e2  device-655395091…" at bounding box center [789, 398] width 1108 height 186
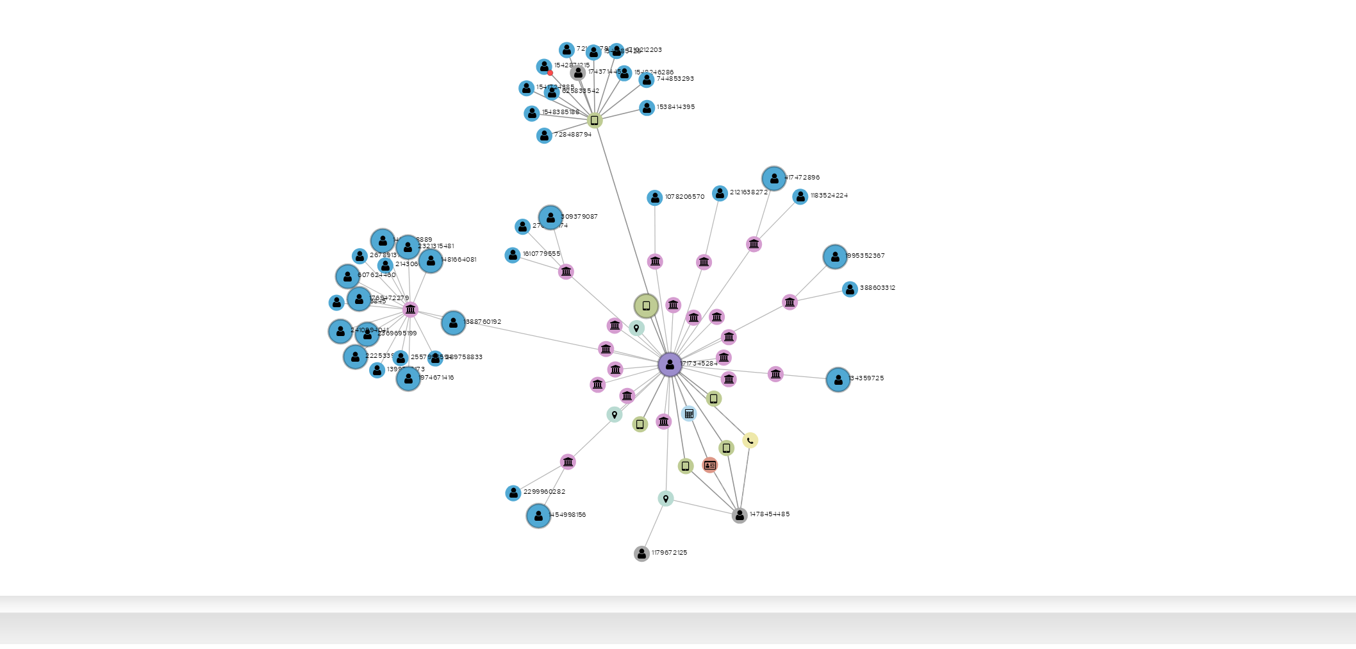
click at [863, 428] on icon "user-1717345284  1717345284 device-65e9e065f001d6c33cf694e2  device-655395091…" at bounding box center [789, 398] width 1108 height 186
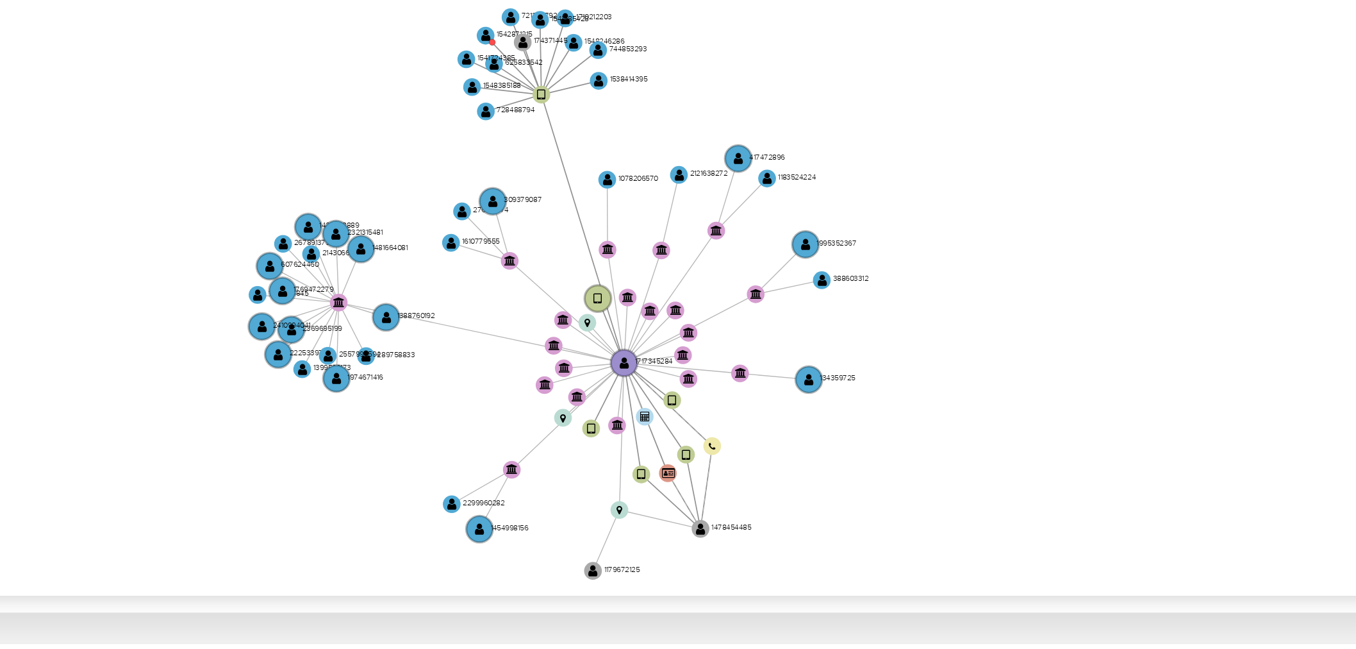
click at [863, 428] on icon "user-1717345284  1717345284 device-65e9e065f001d6c33cf694e2  device-655395091…" at bounding box center [789, 398] width 1108 height 186
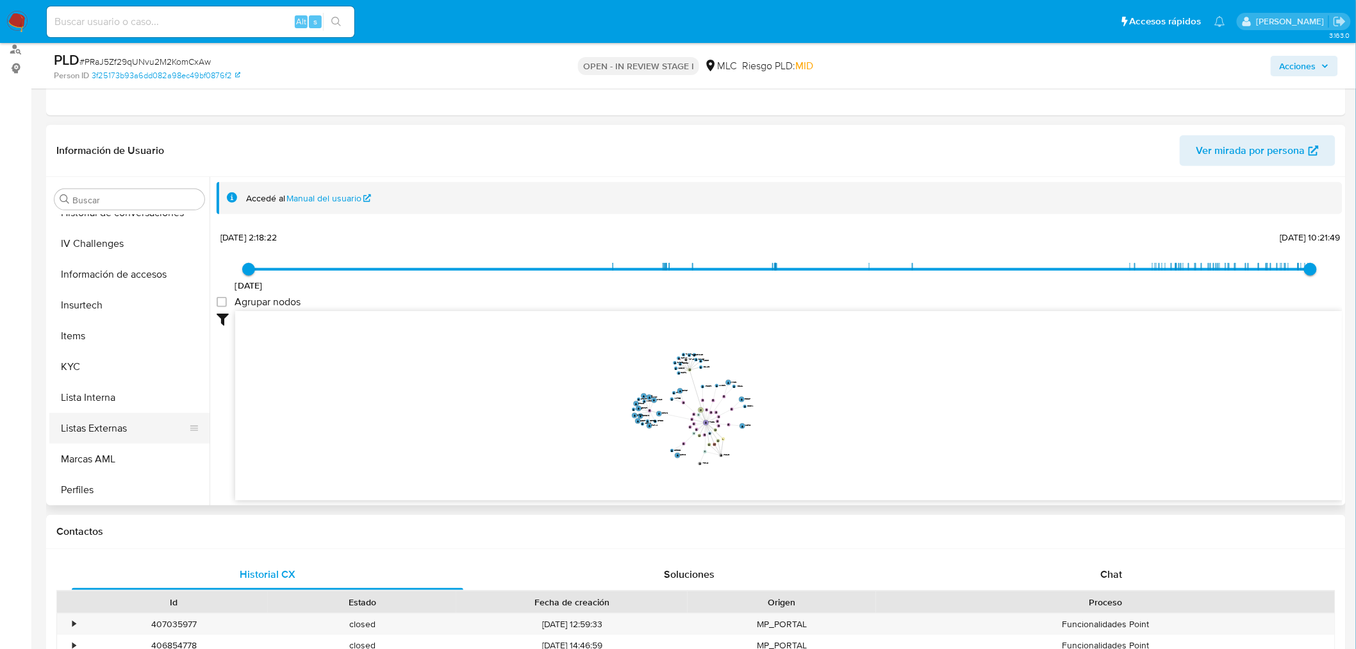
scroll to position [633, 0]
click at [147, 298] on button "KYC" at bounding box center [124, 304] width 150 height 31
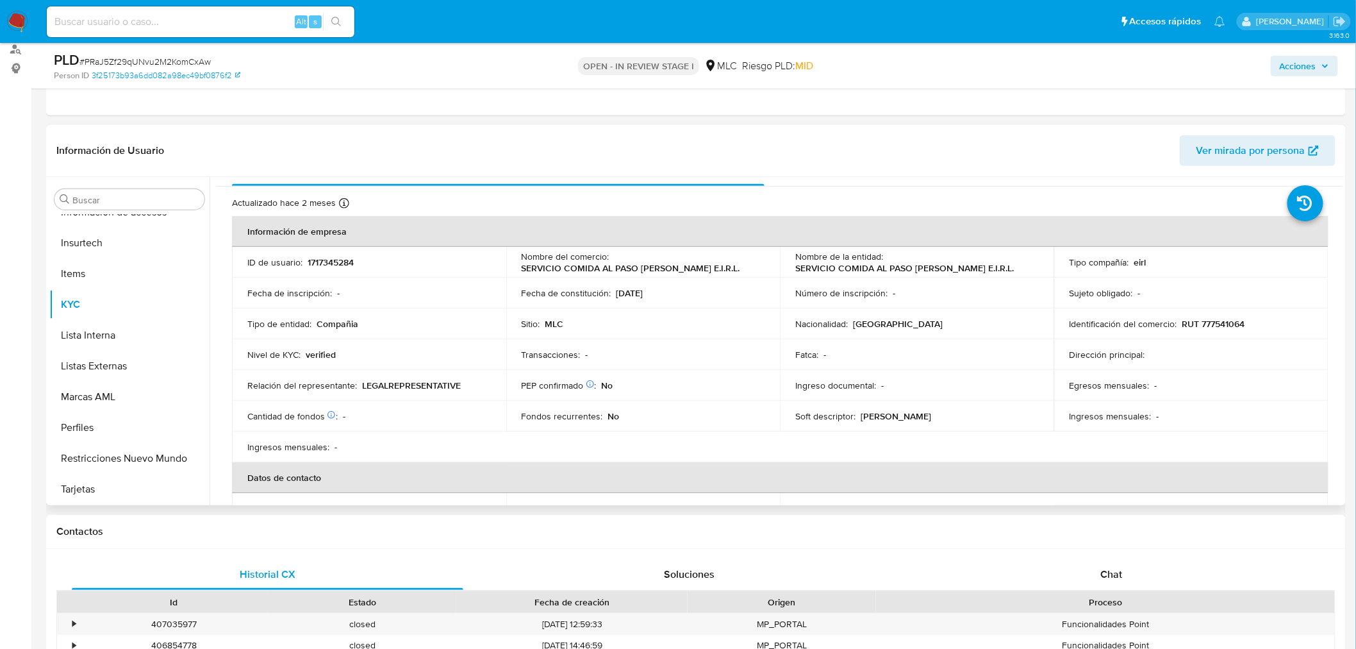
scroll to position [0, 0]
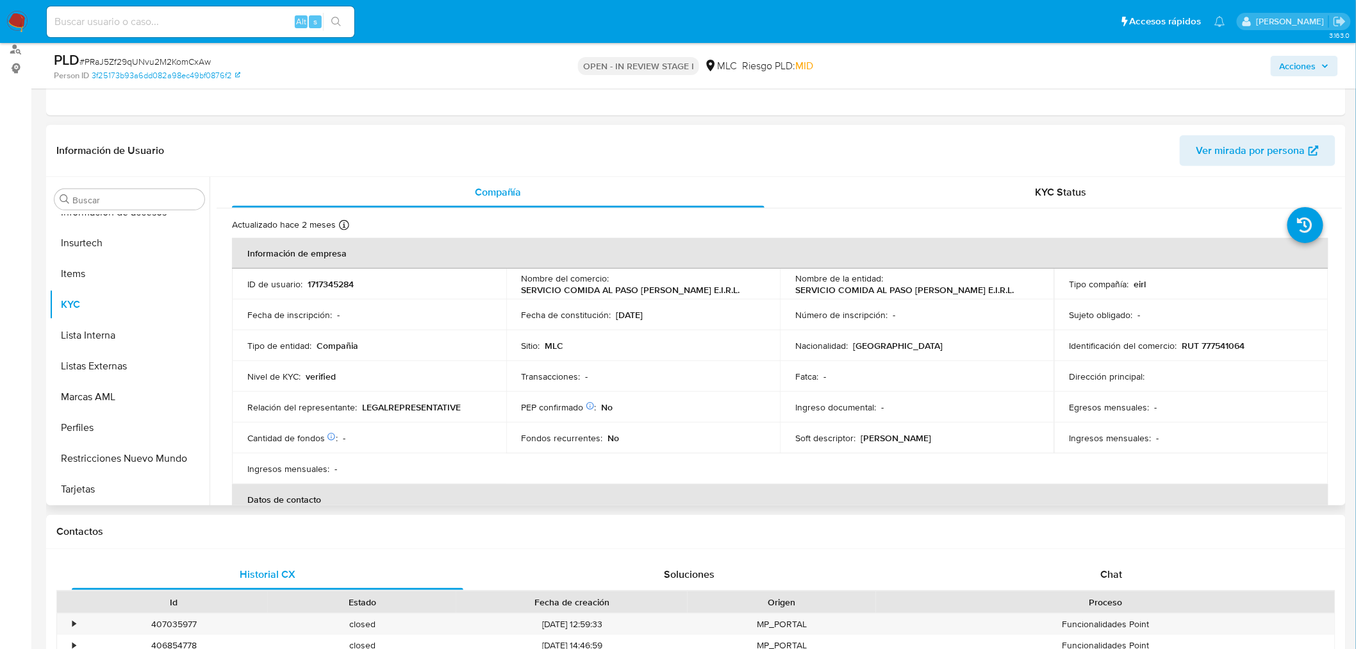
click at [656, 288] on p "SERVICIO COMIDA AL PASO KAREN CASTILLO SALAS E.I.R.L." at bounding box center [631, 290] width 219 height 12
copy div "Nombre del comercio : SERVICIO COMIDA AL PASO KAREN CASTILLO SALAS E.I.R.L."
click at [406, 338] on td "Tipo de entidad : Compañia" at bounding box center [369, 345] width 274 height 31
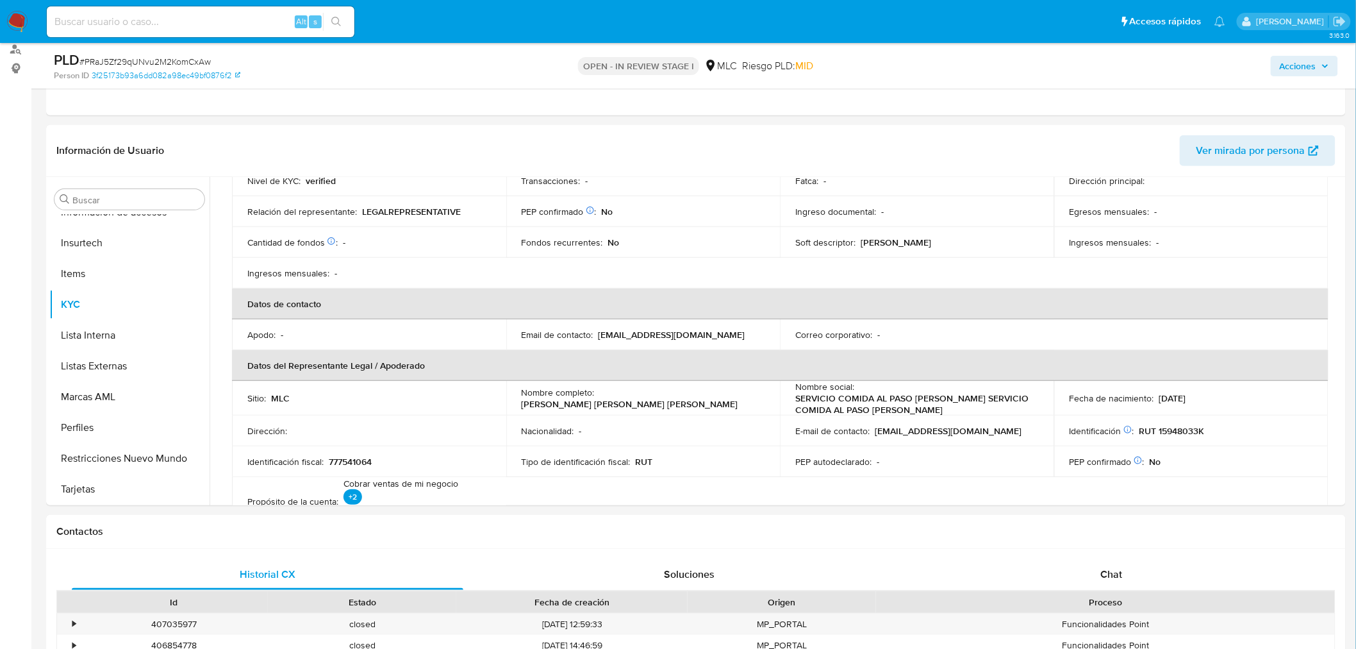
scroll to position [85, 0]
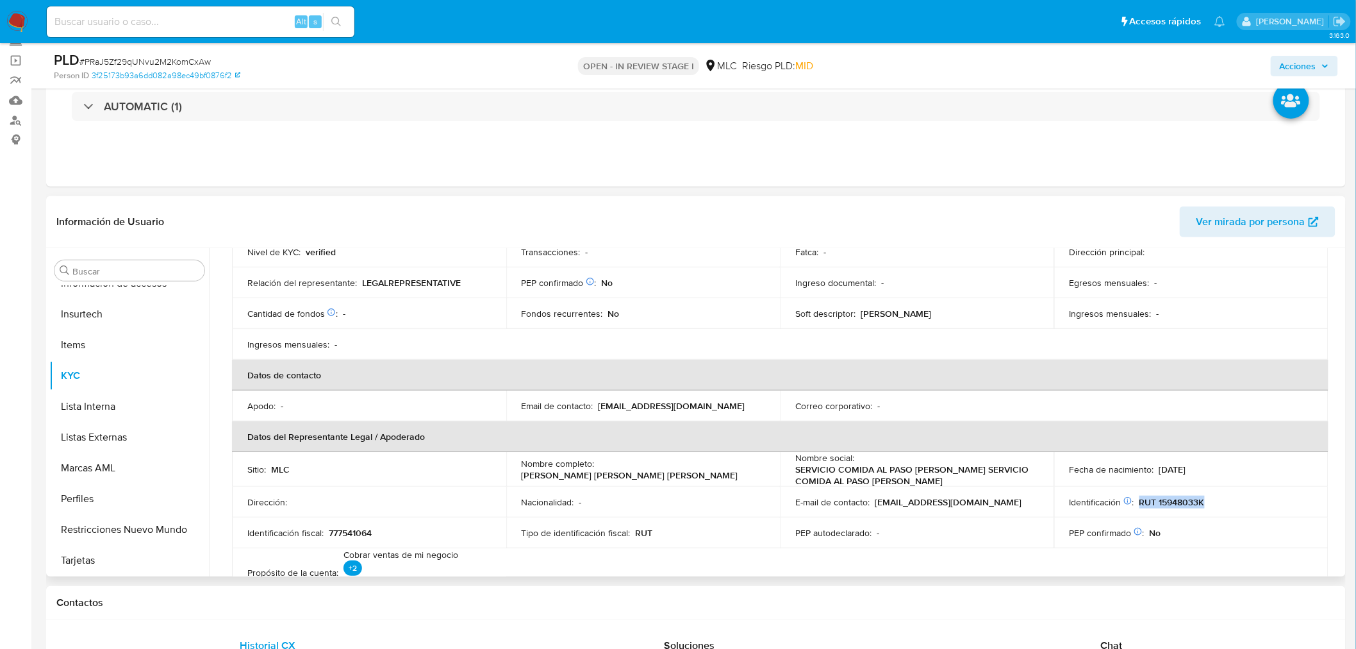
drag, startPoint x: 1137, startPoint y: 507, endPoint x: 1206, endPoint y: 504, distance: 68.7
click at [1206, 504] on div "Identificación Nº de serie: 516204063 : RUT 15948033K" at bounding box center [1192, 502] width 244 height 12
copy p "RUT 15948033K"
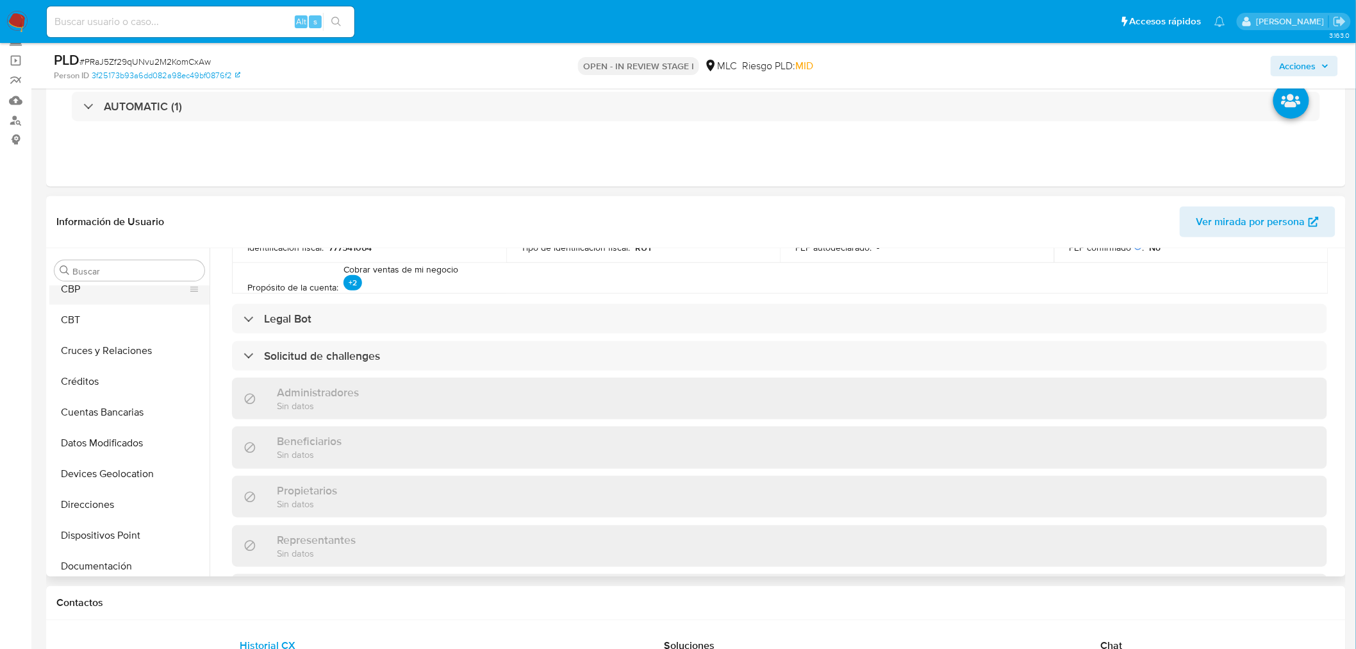
scroll to position [0, 0]
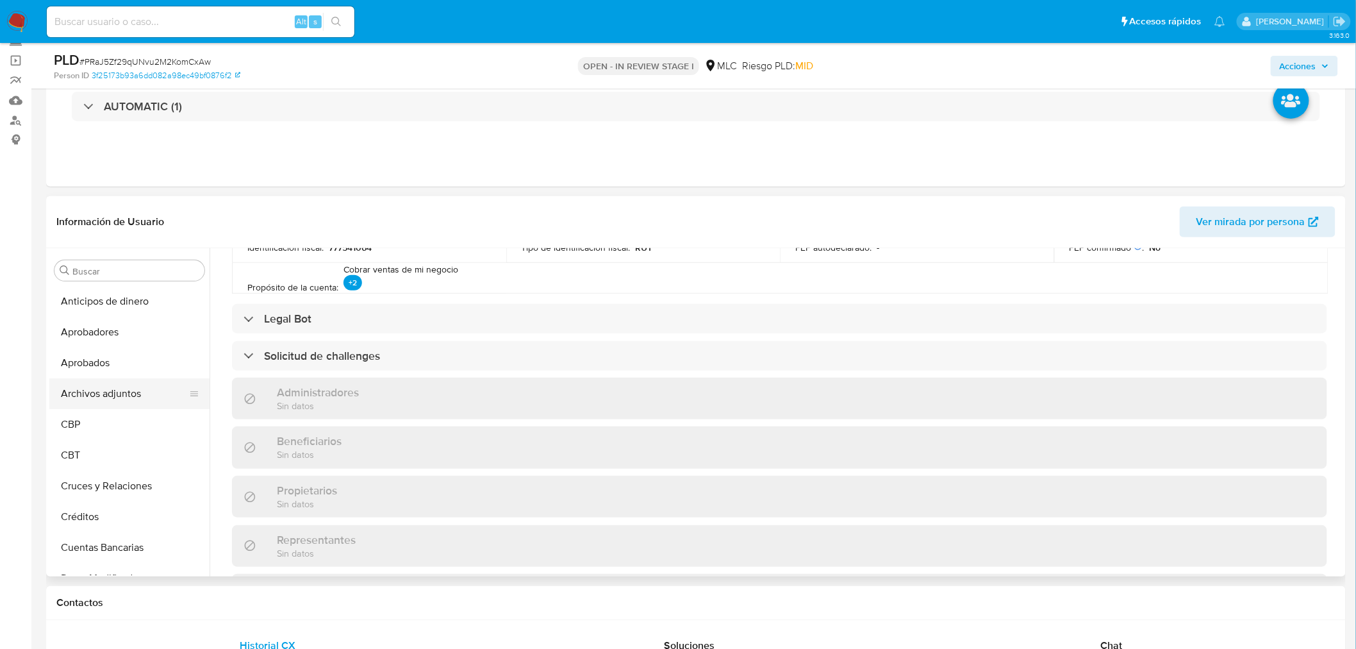
click at [104, 396] on button "Archivos adjuntos" at bounding box center [124, 393] width 150 height 31
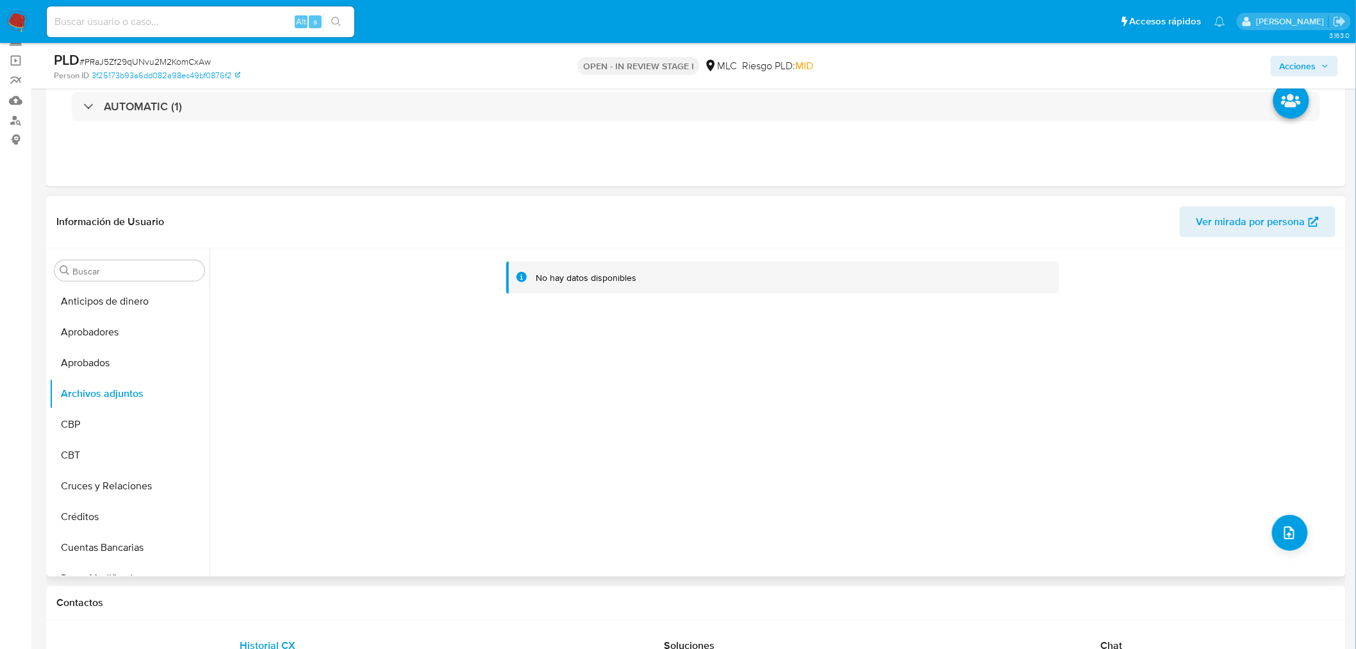
click at [1306, 524] on div "No hay datos disponibles" at bounding box center [776, 412] width 1133 height 328
click at [1290, 529] on icon "upload-file" at bounding box center [1289, 532] width 15 height 15
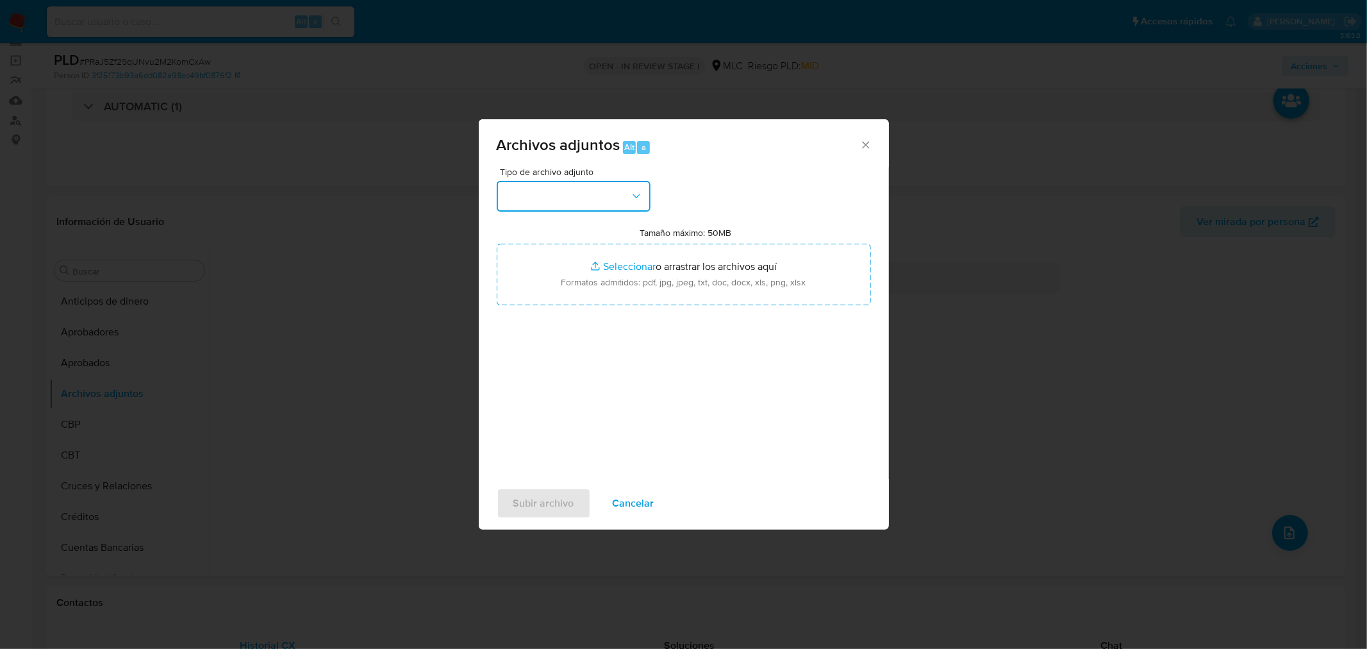
click at [578, 199] on button "button" at bounding box center [574, 196] width 154 height 31
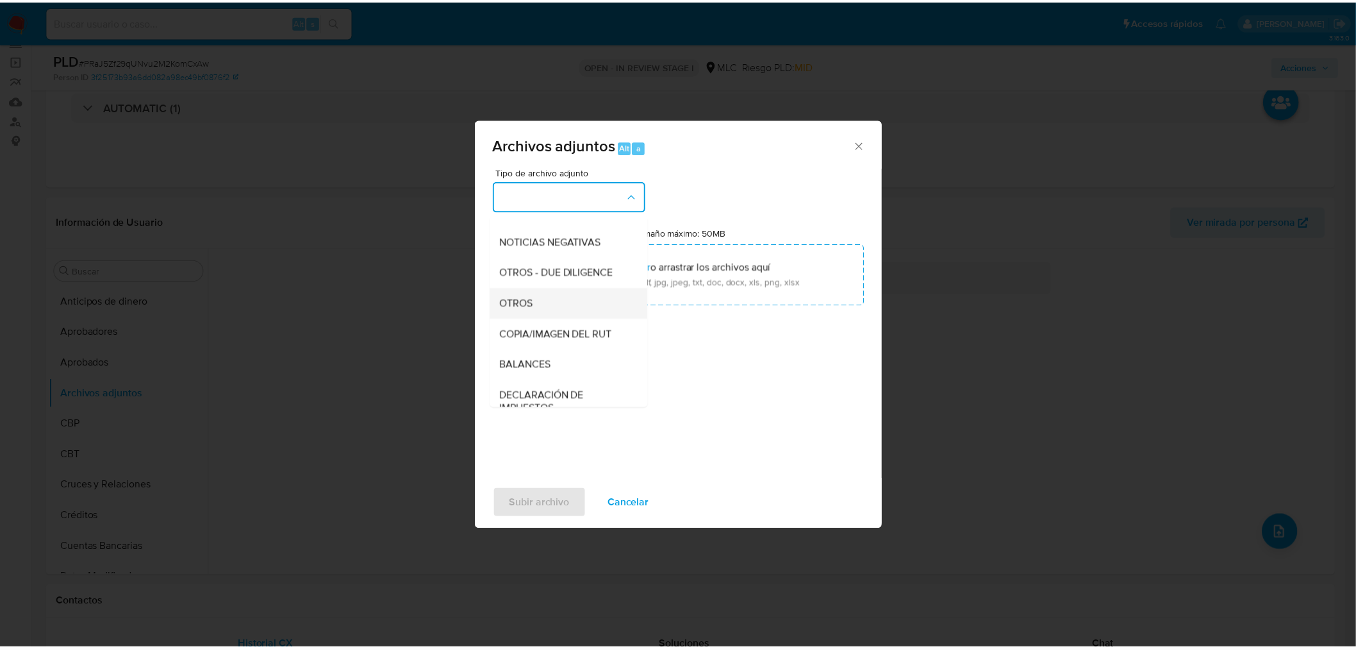
scroll to position [142, 0]
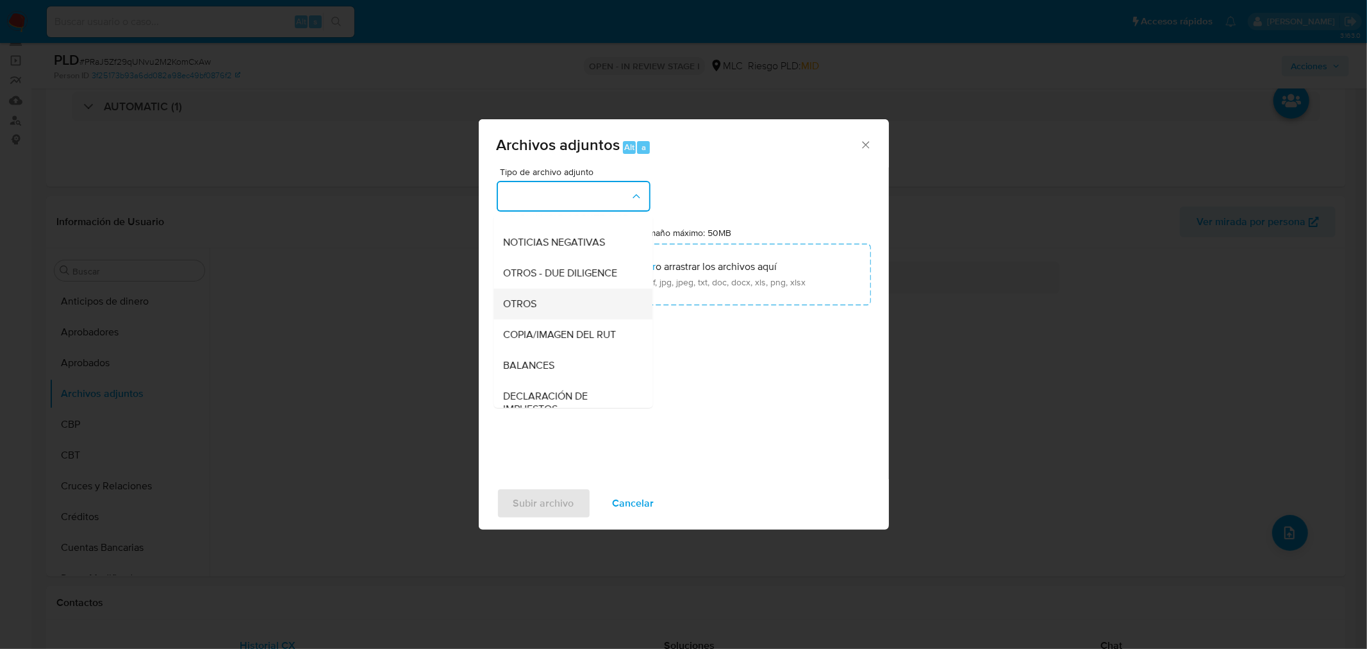
click at [539, 312] on div "OTROS" at bounding box center [569, 303] width 131 height 31
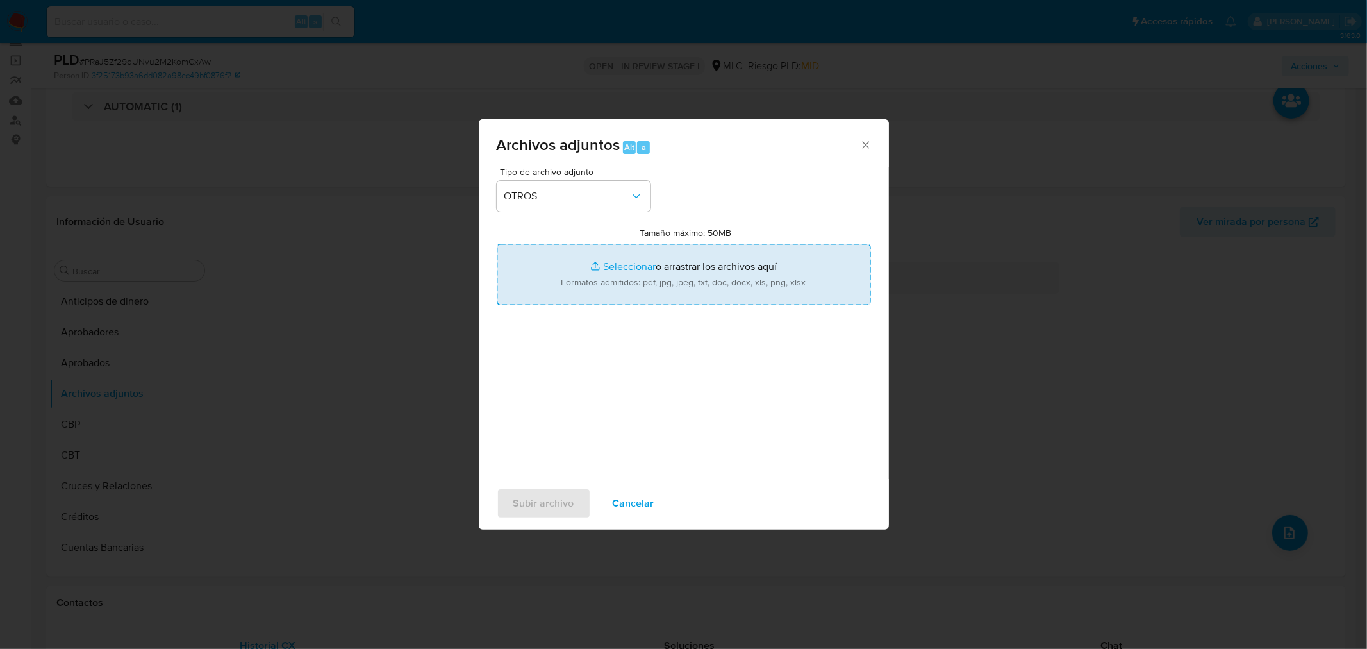
click at [639, 268] on input "Tamaño máximo: 50MB Seleccionar archivos" at bounding box center [684, 275] width 374 height 62
click at [630, 265] on input "Tamaño máximo: 50MB Seleccionar archivos" at bounding box center [684, 275] width 374 height 62
type input "C:\fakepath\AM 1717345284- 10_10_2025 (1).xlsx"
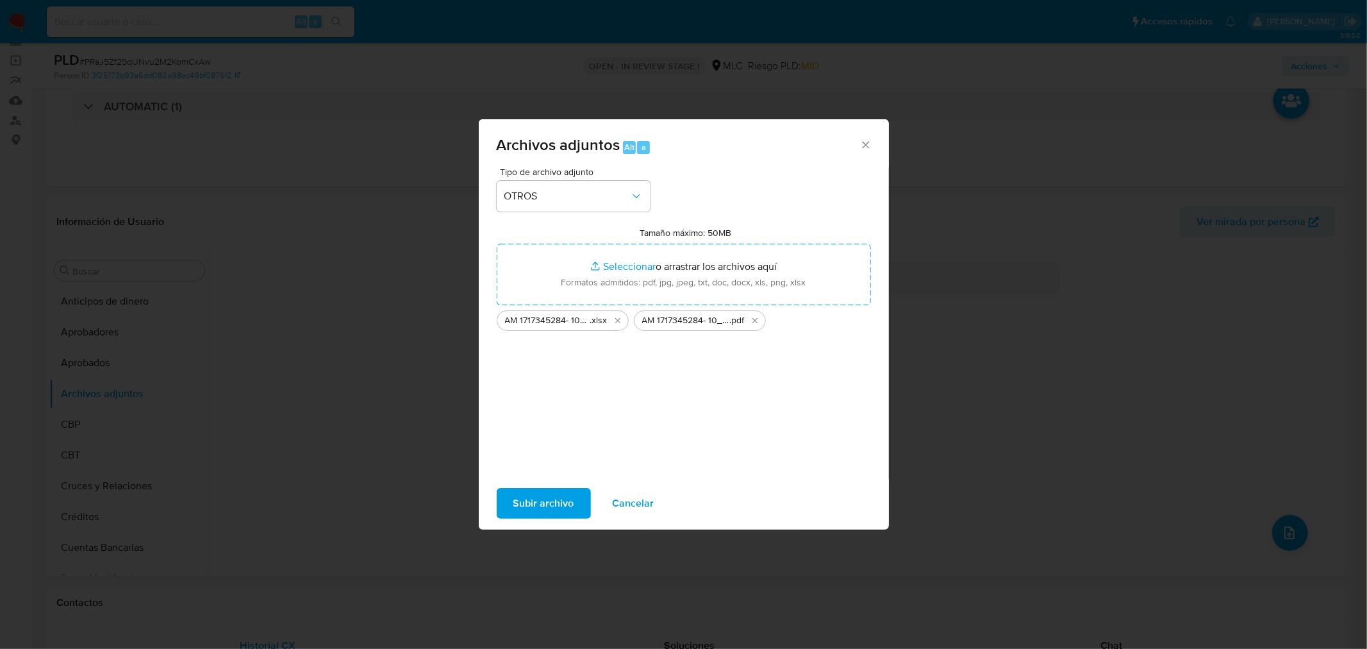
click at [571, 508] on span "Subir archivo" at bounding box center [543, 503] width 61 height 28
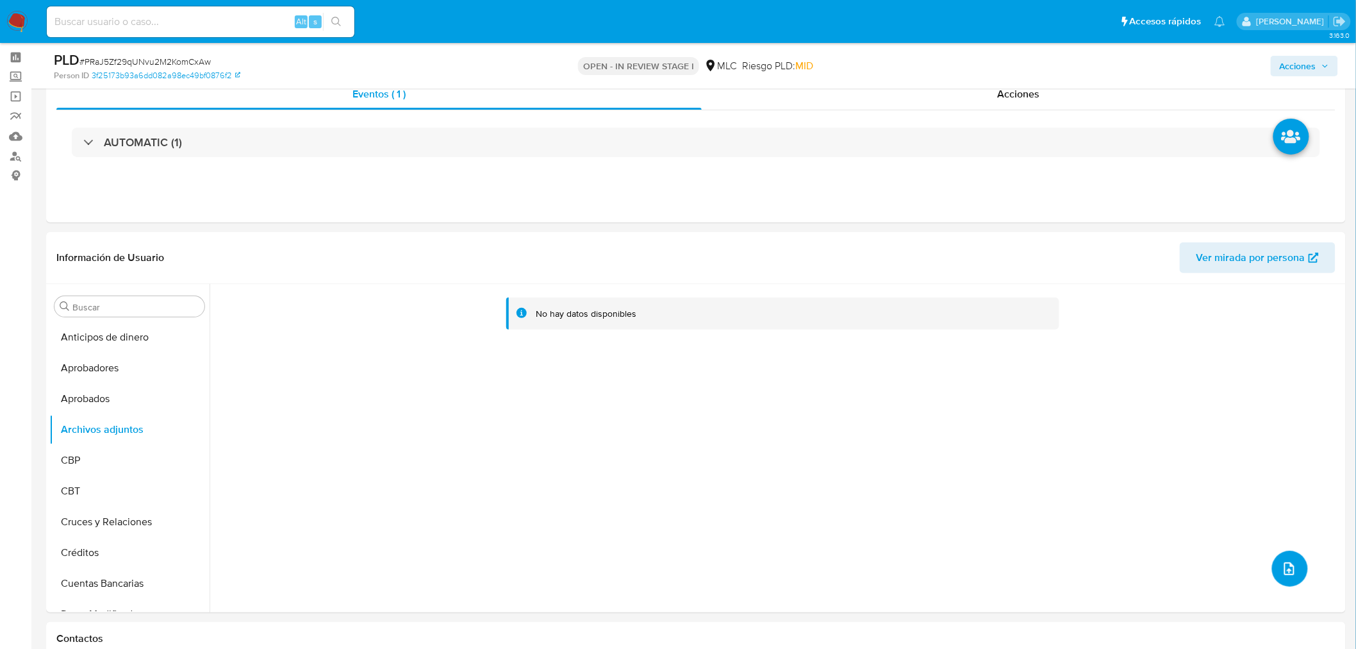
scroll to position [0, 0]
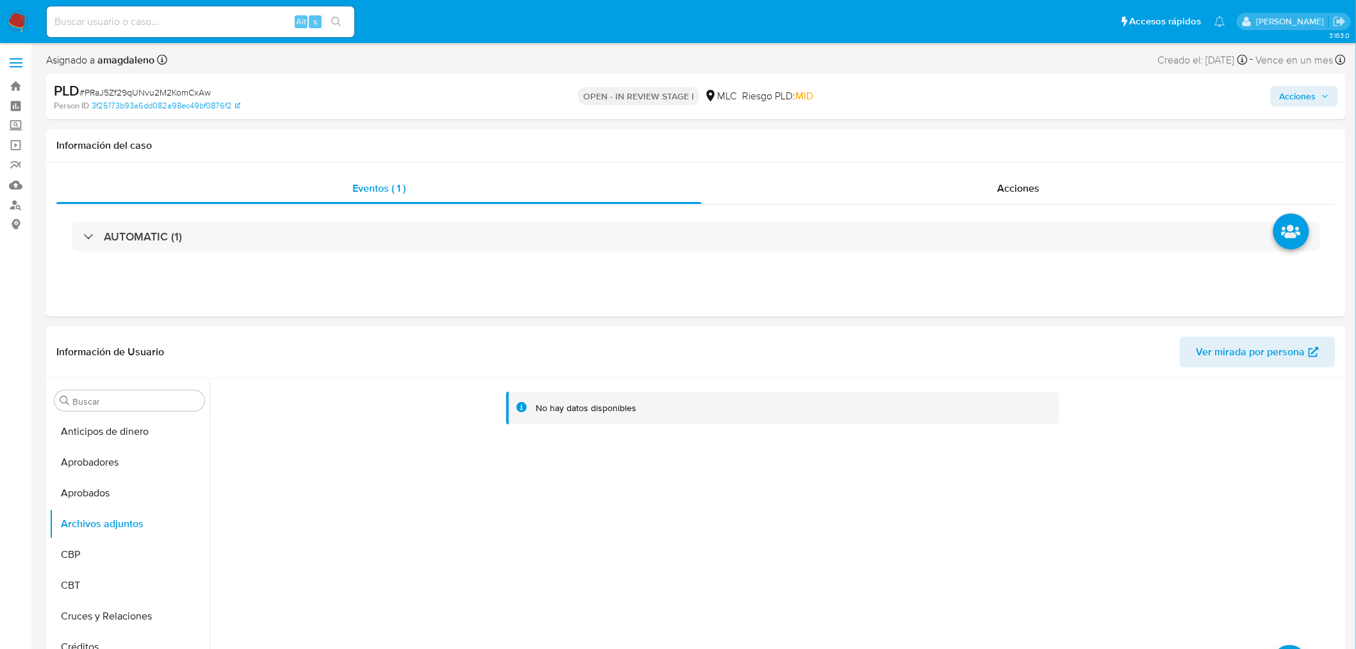
click at [1295, 87] on span "Acciones" at bounding box center [1298, 96] width 37 height 21
click at [924, 144] on div "Resolución del caso Alt r" at bounding box center [956, 136] width 122 height 33
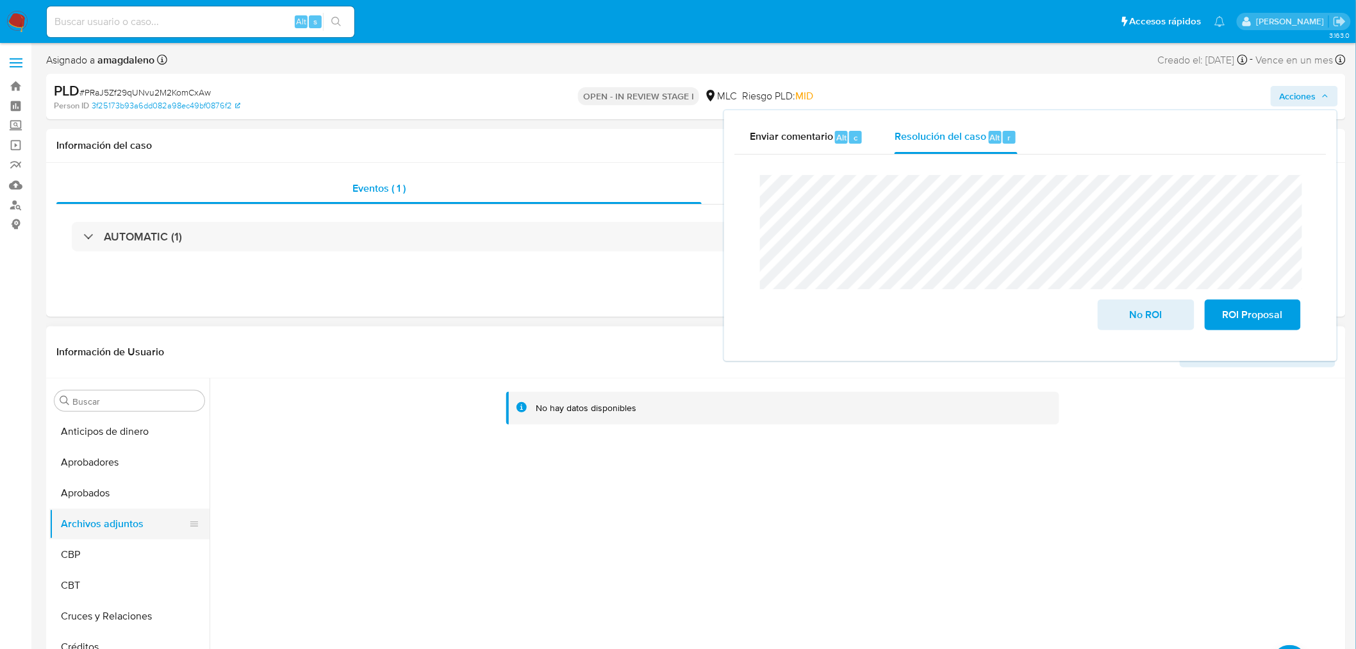
click at [136, 491] on button "Aprobados" at bounding box center [129, 493] width 160 height 31
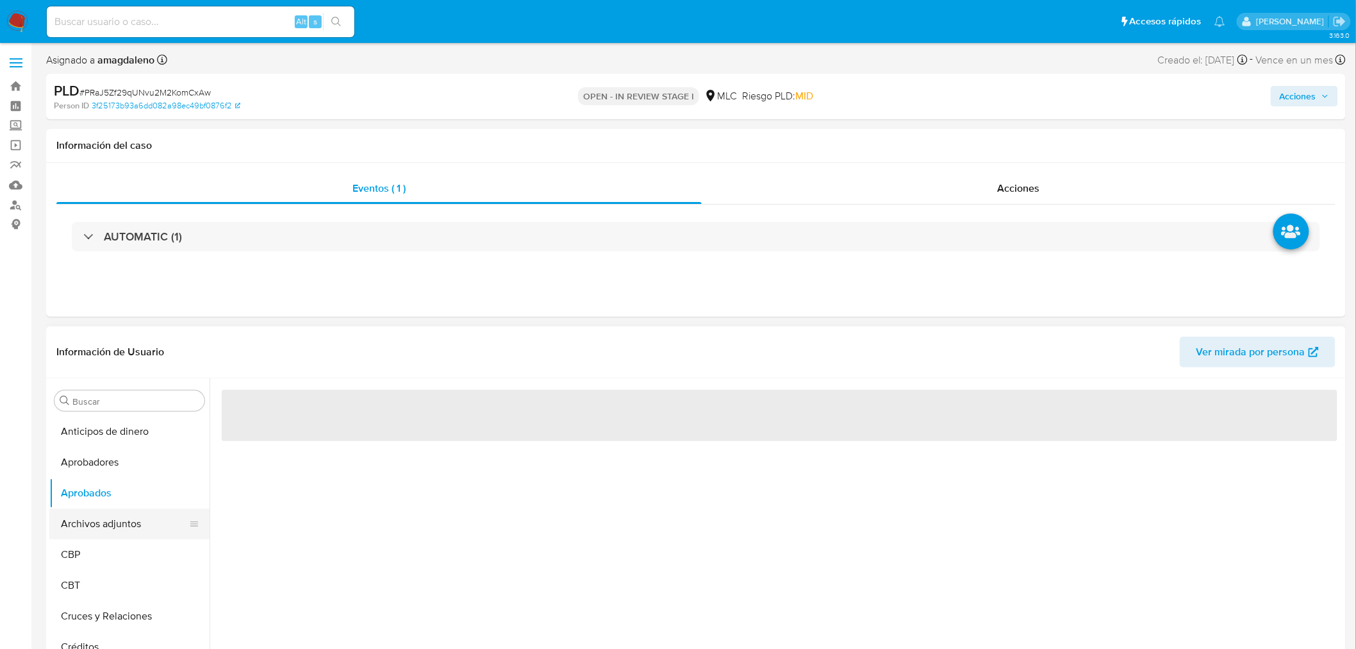
click at [133, 523] on button "Archivos adjuntos" at bounding box center [124, 523] width 150 height 31
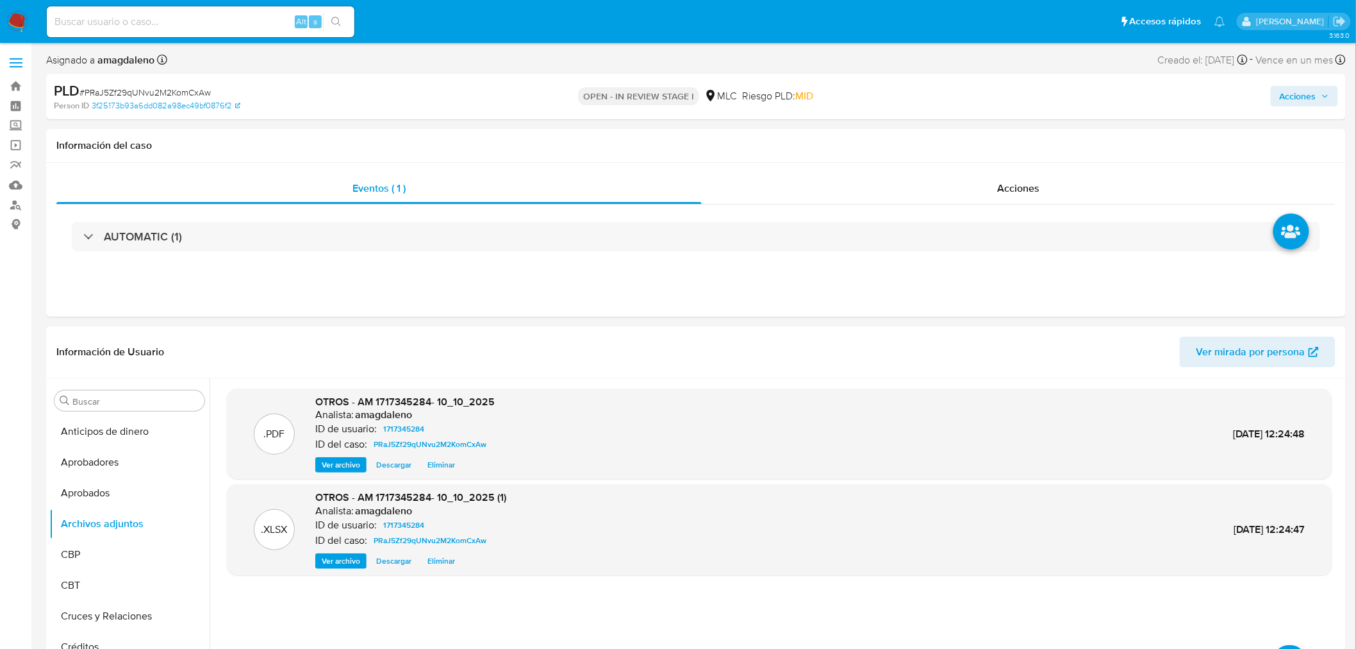
click at [1320, 103] on span "Acciones" at bounding box center [1304, 96] width 49 height 18
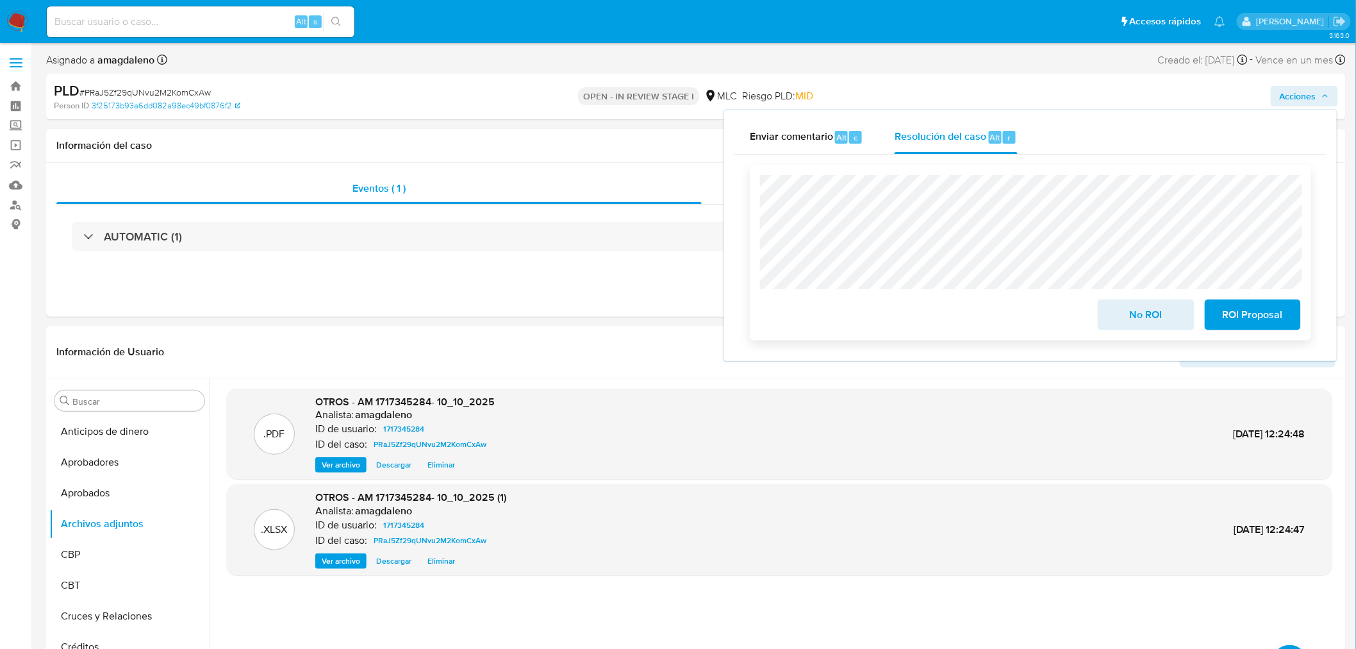
click at [1154, 324] on span "No ROI" at bounding box center [1146, 315] width 63 height 28
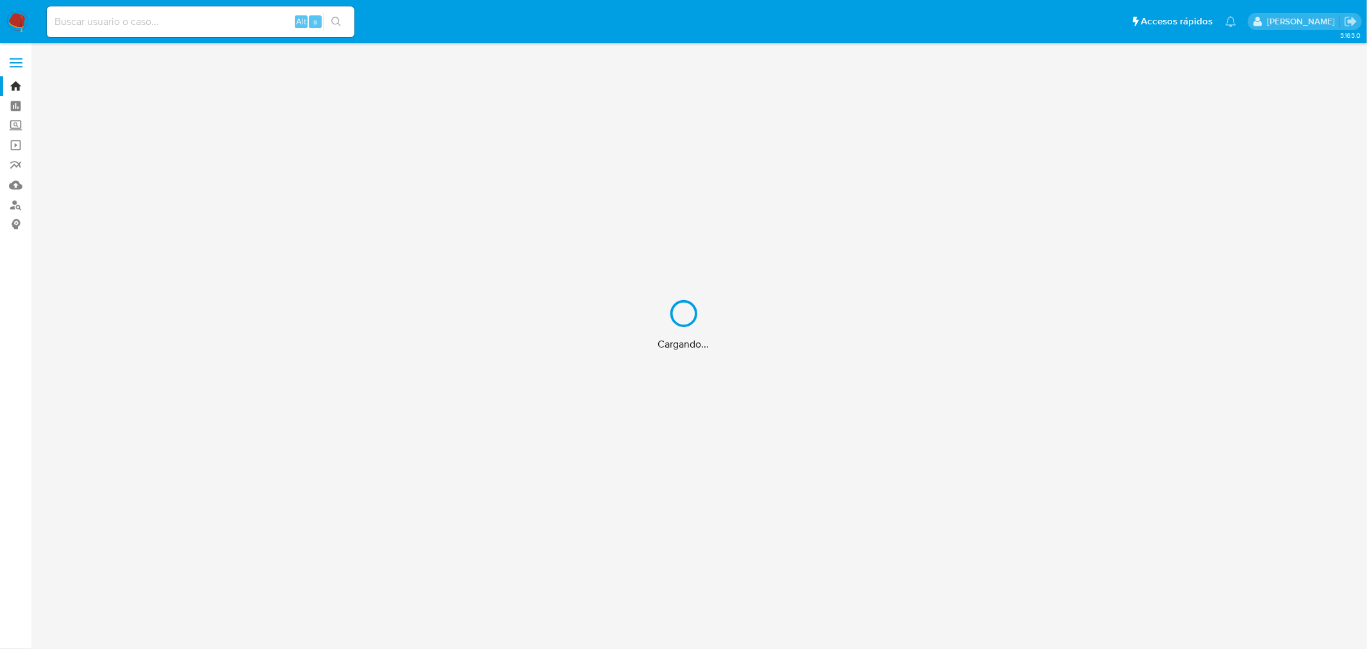
click at [15, 207] on div "Cargando..." at bounding box center [683, 324] width 1367 height 649
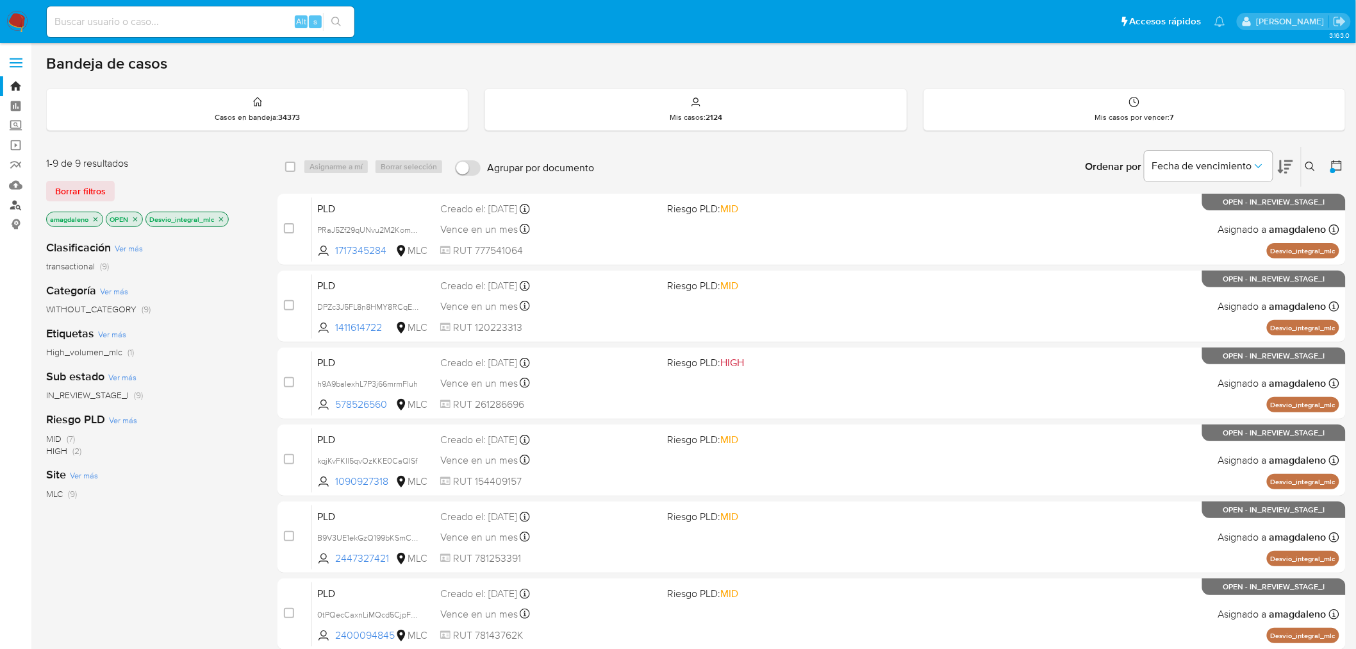
click at [15, 203] on link "Buscador de personas" at bounding box center [76, 205] width 153 height 20
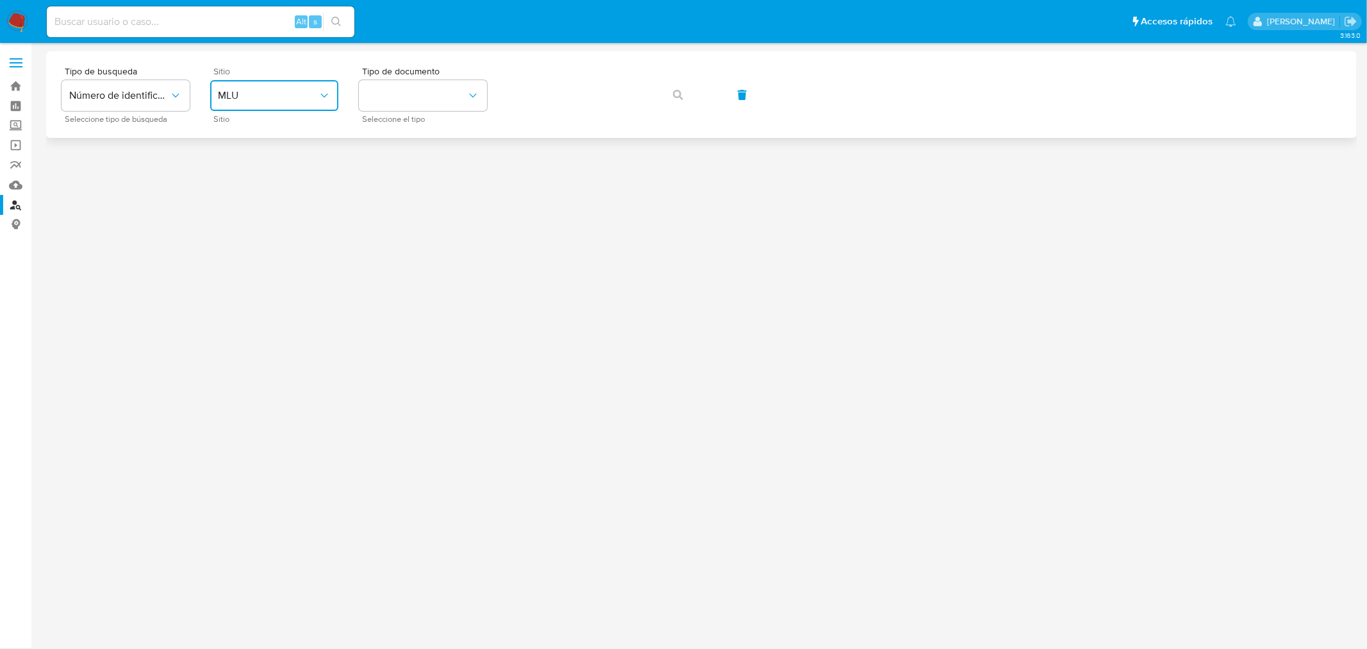
click at [315, 104] on button "MLU" at bounding box center [274, 95] width 128 height 31
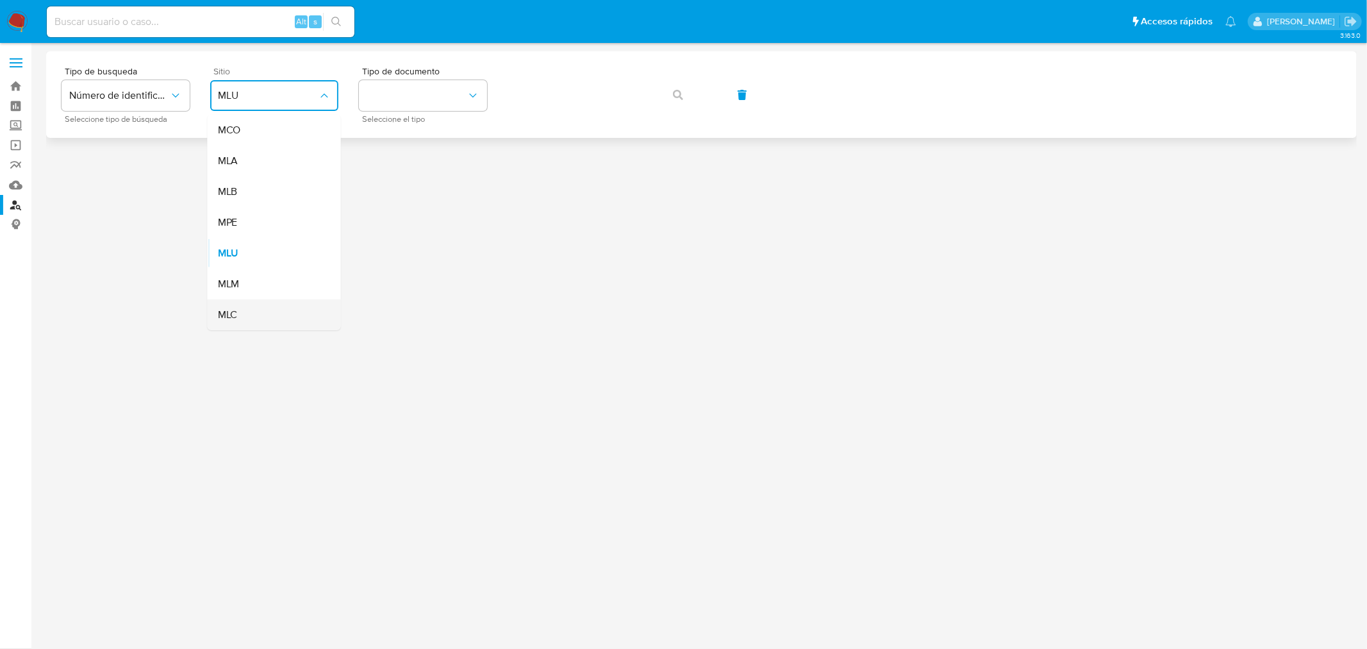
click at [240, 304] on div "MLC" at bounding box center [270, 314] width 105 height 31
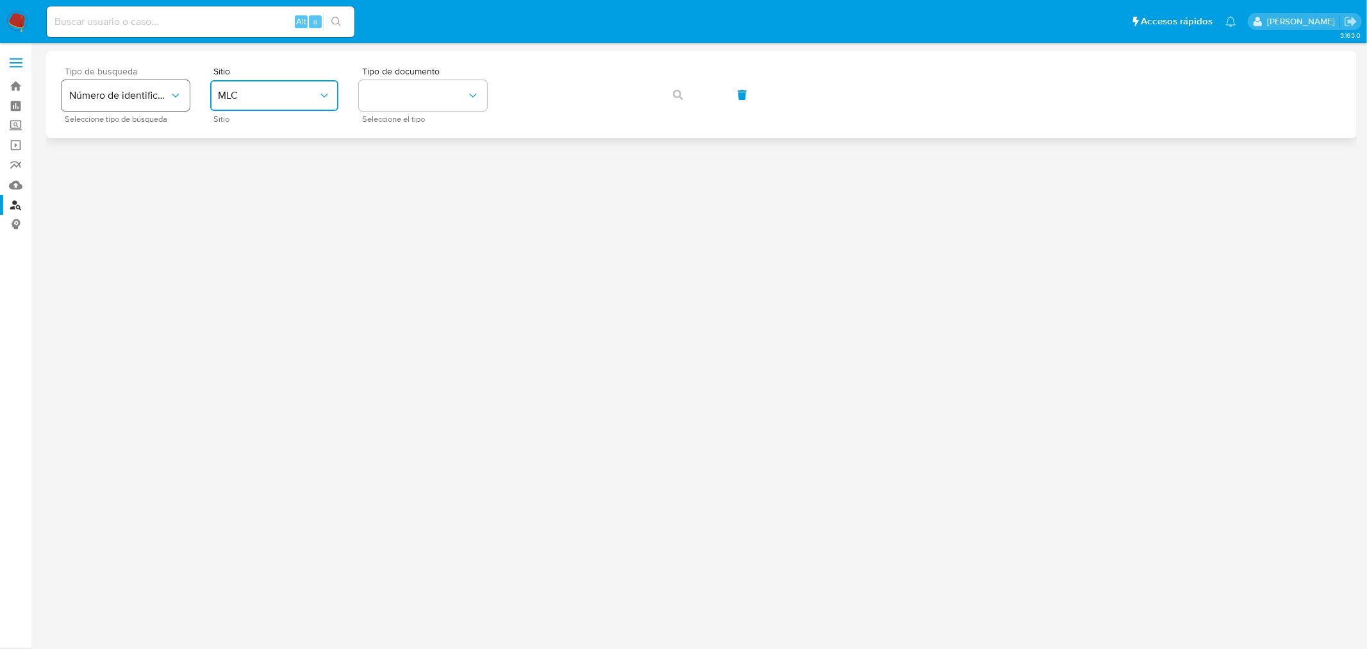
click at [117, 92] on span "Número de identificación" at bounding box center [119, 95] width 100 height 13
click at [126, 139] on span "Número de identificación" at bounding box center [121, 137] width 105 height 26
click at [396, 101] on button "identificationType" at bounding box center [423, 95] width 128 height 31
click at [228, 97] on button "site_id" at bounding box center [274, 95] width 128 height 31
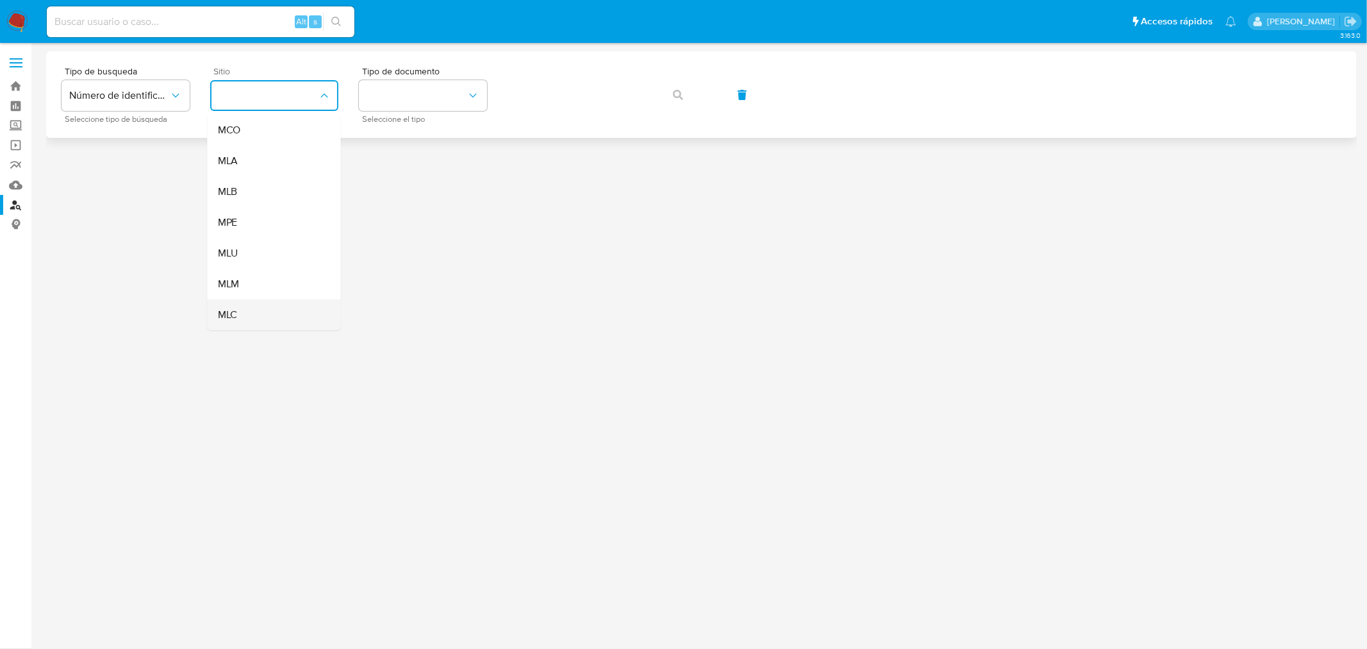
click at [258, 314] on div "MLC" at bounding box center [270, 314] width 105 height 31
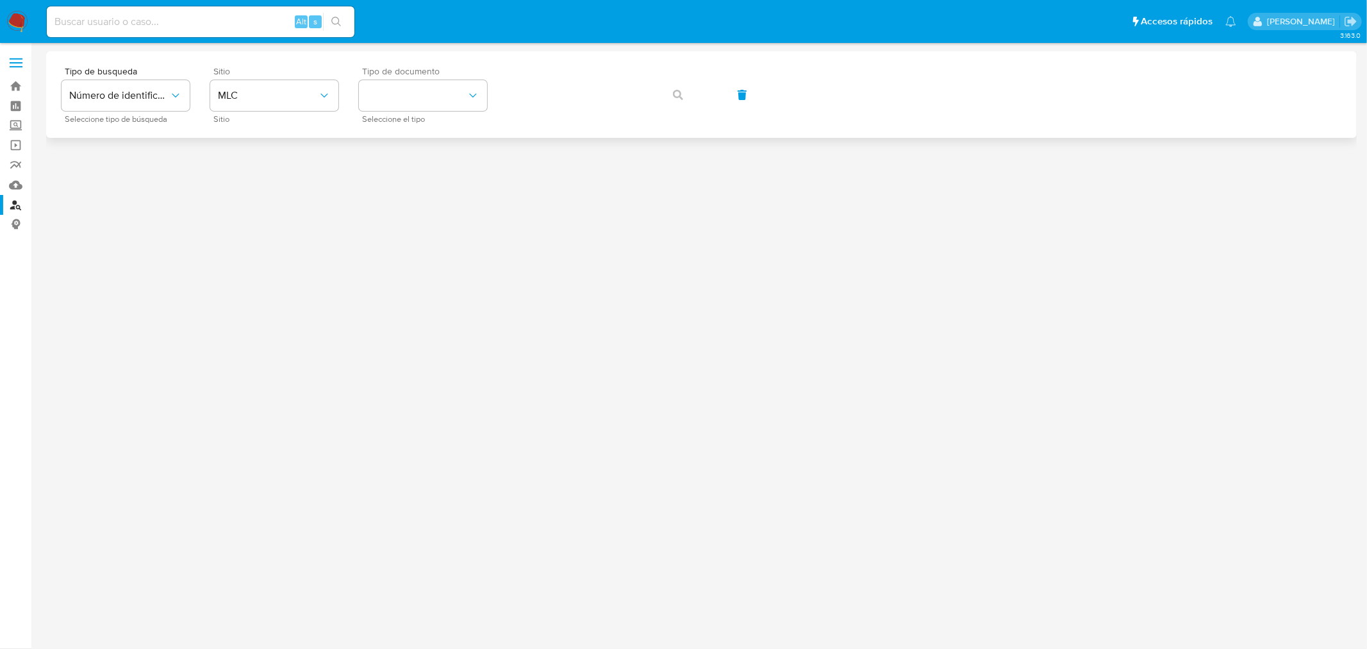
click at [417, 69] on span "Tipo de documento" at bounding box center [426, 71] width 128 height 9
click at [421, 90] on button "identificationType" at bounding box center [423, 95] width 128 height 31
click at [414, 135] on div "RUT RUT" at bounding box center [419, 137] width 105 height 44
click at [667, 95] on button "button" at bounding box center [678, 94] width 44 height 31
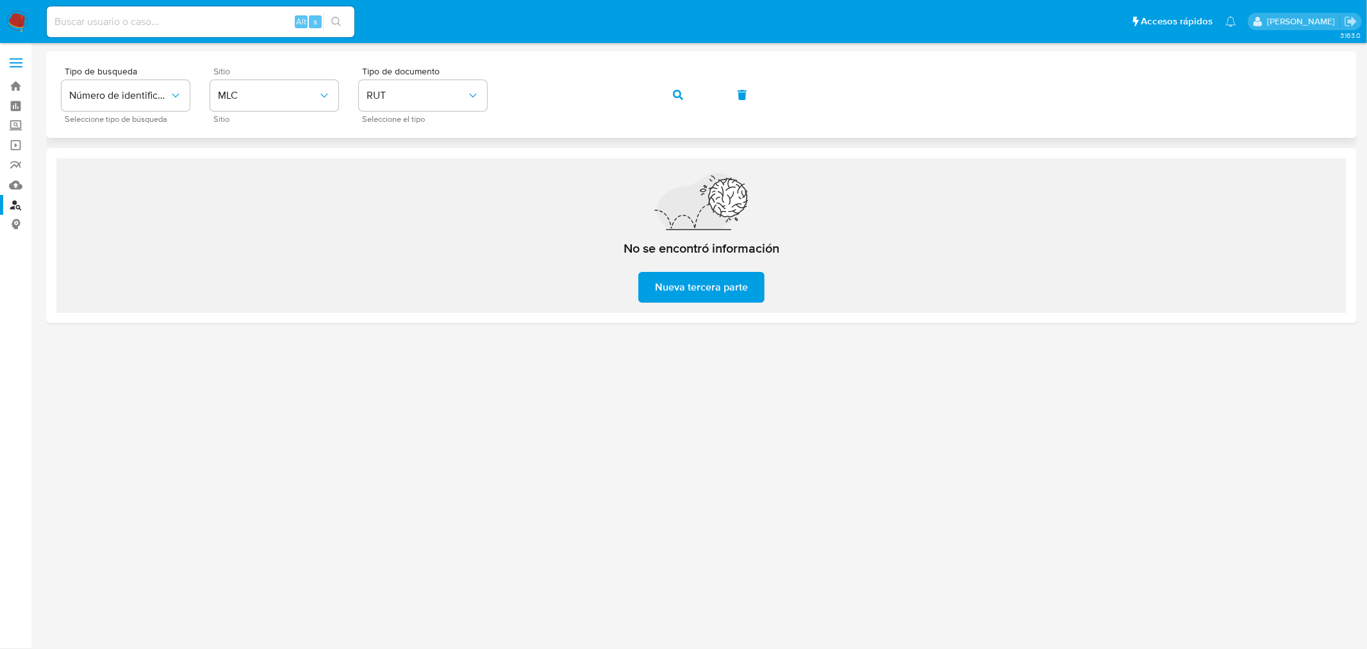
click at [668, 101] on button "button" at bounding box center [678, 94] width 44 height 31
click at [651, 124] on div "Tipo de busqueda Número de identificación Seleccione tipo de búsqueda Sitio MLC…" at bounding box center [701, 94] width 1311 height 87
click at [151, 103] on button "Número de identificación" at bounding box center [126, 95] width 128 height 31
click at [679, 95] on icon "button" at bounding box center [678, 95] width 10 height 10
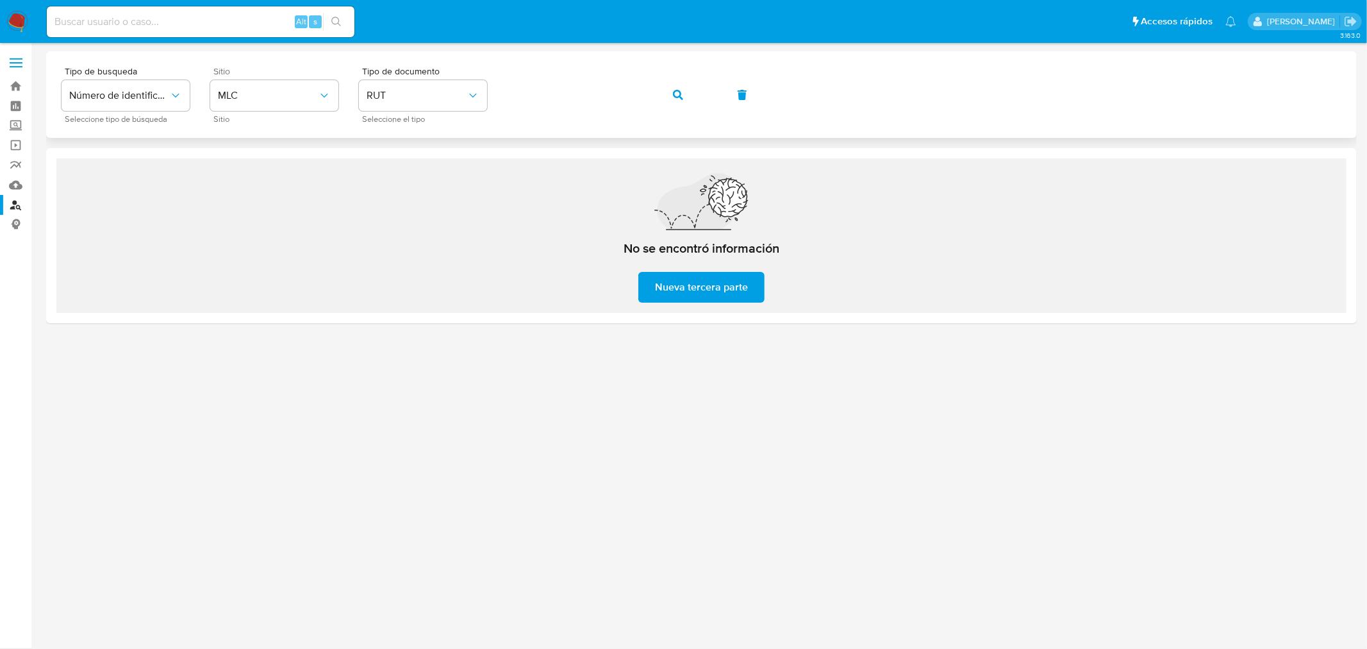
click at [679, 95] on icon "button" at bounding box center [678, 95] width 10 height 10
click at [469, 55] on div "Tipo de busqueda Número de identificación Seleccione tipo de búsqueda Sitio MLC…" at bounding box center [701, 94] width 1311 height 87
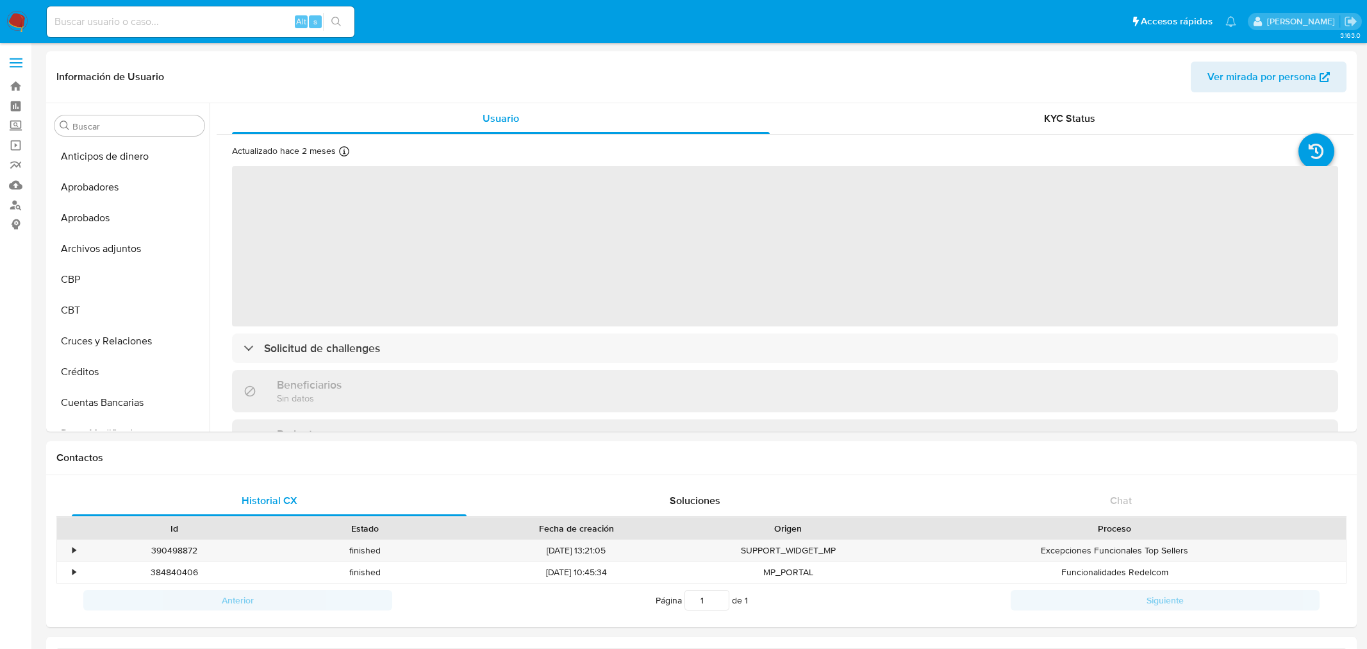
select select "10"
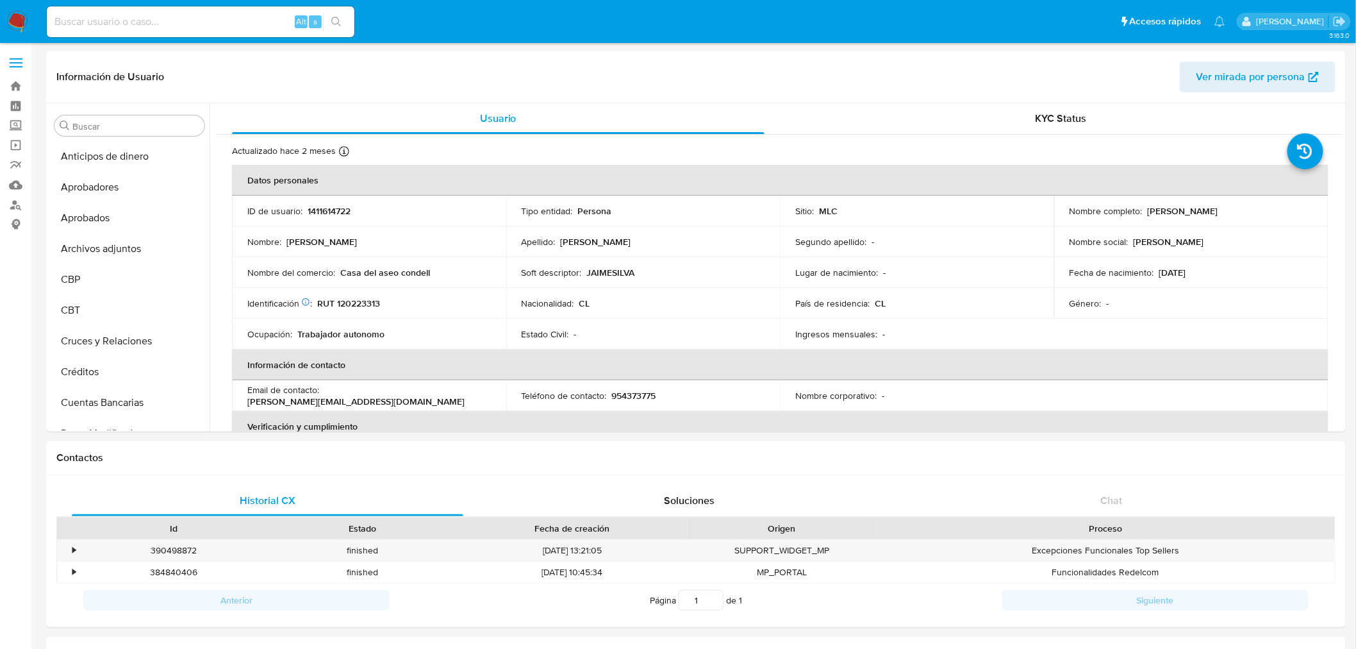
scroll to position [633, 0]
click at [366, 303] on p "RUT 120223313" at bounding box center [348, 303] width 63 height 12
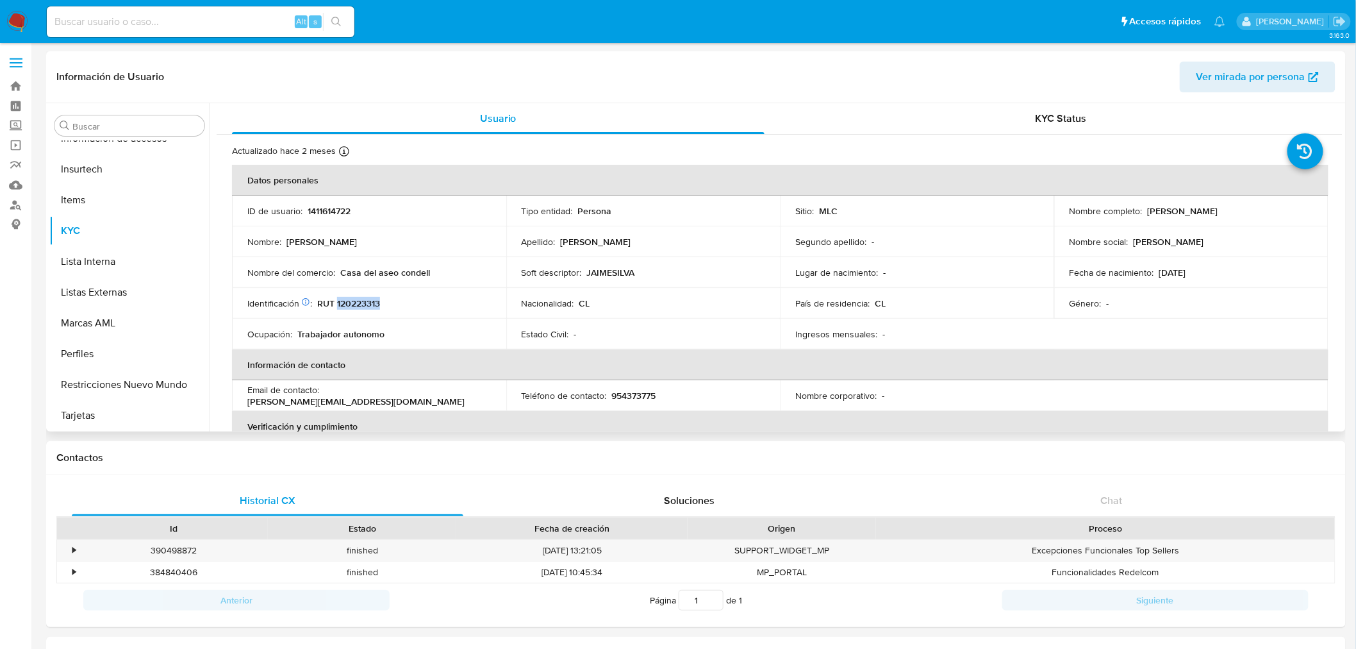
click at [366, 303] on p "RUT 120223313" at bounding box center [348, 303] width 63 height 12
copy p "120223313"
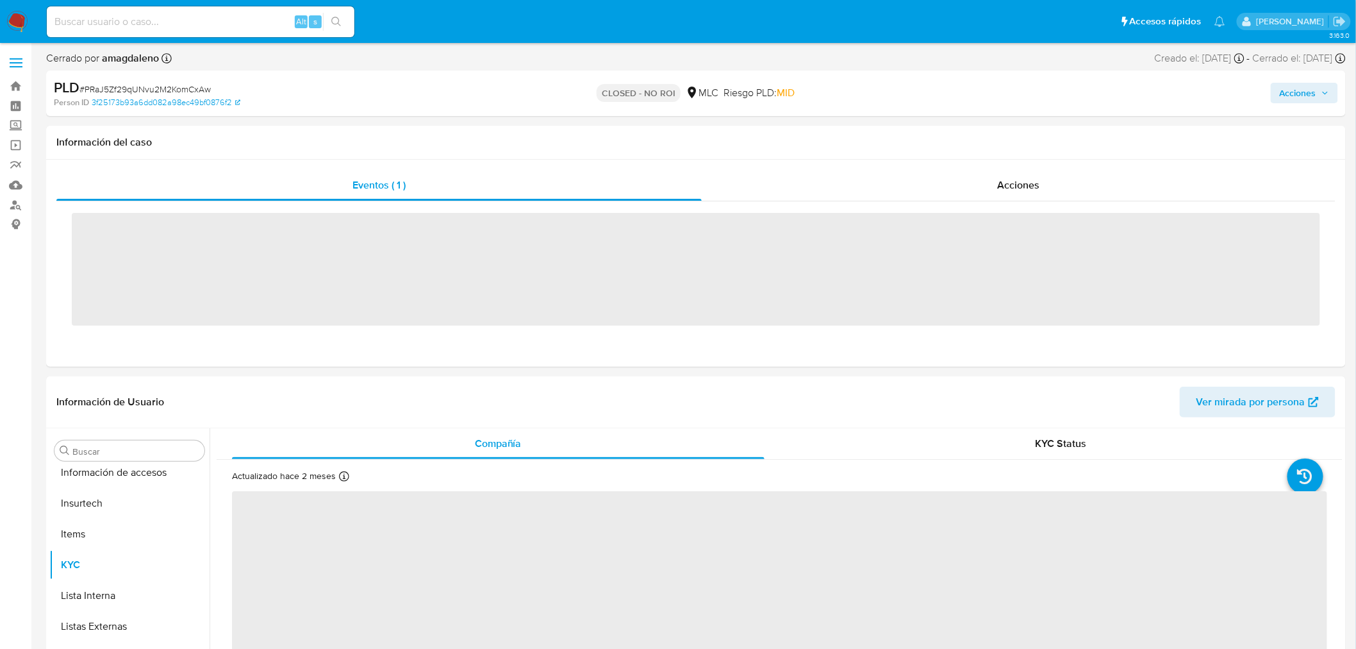
scroll to position [633, 0]
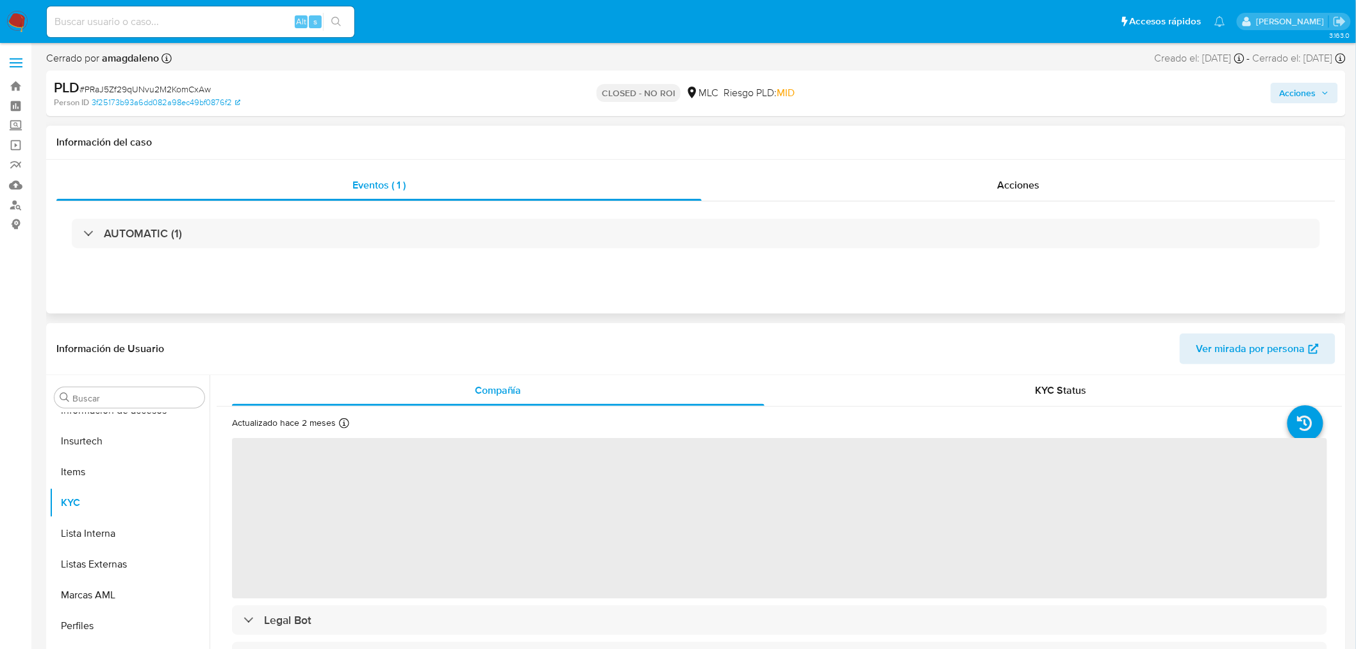
select select "10"
click at [488, 136] on h1 "Información del caso" at bounding box center [695, 142] width 1279 height 13
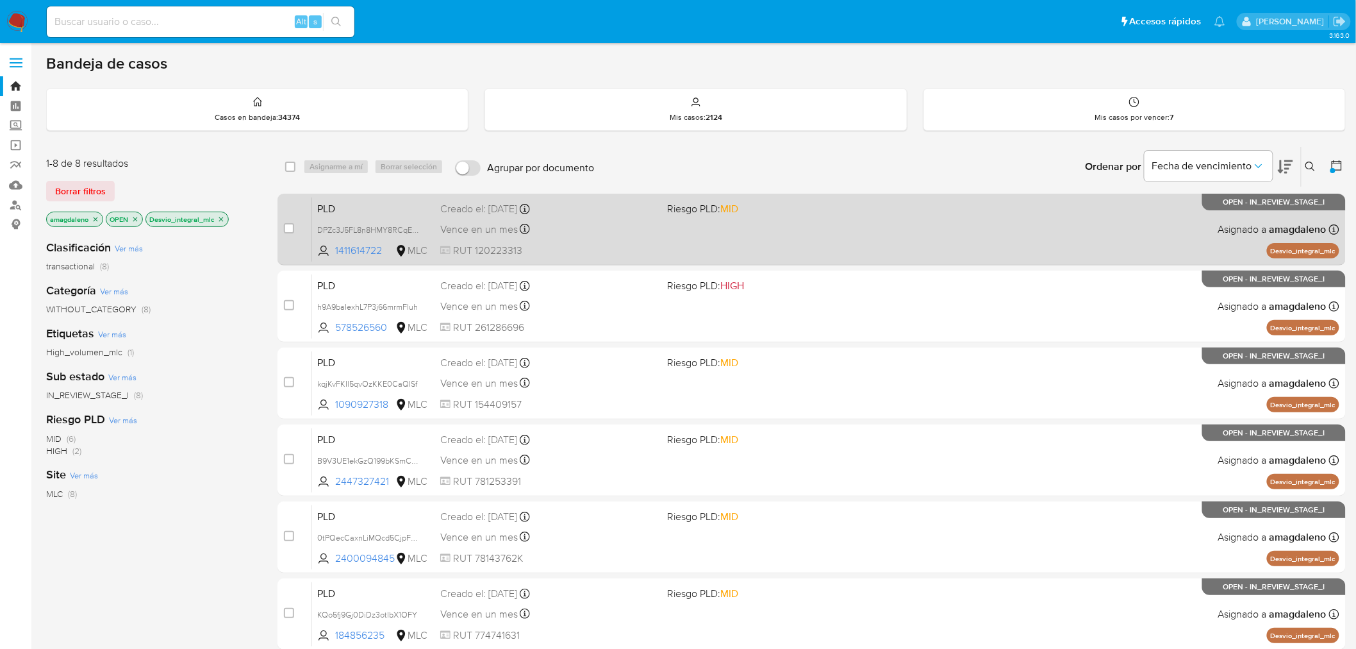
click at [603, 216] on div "PLD DPZc3J5FL8n8HMY8RCqEdxml 1411614722 MLC Riesgo PLD: MID Creado el: [DATE] C…" at bounding box center [825, 229] width 1027 height 65
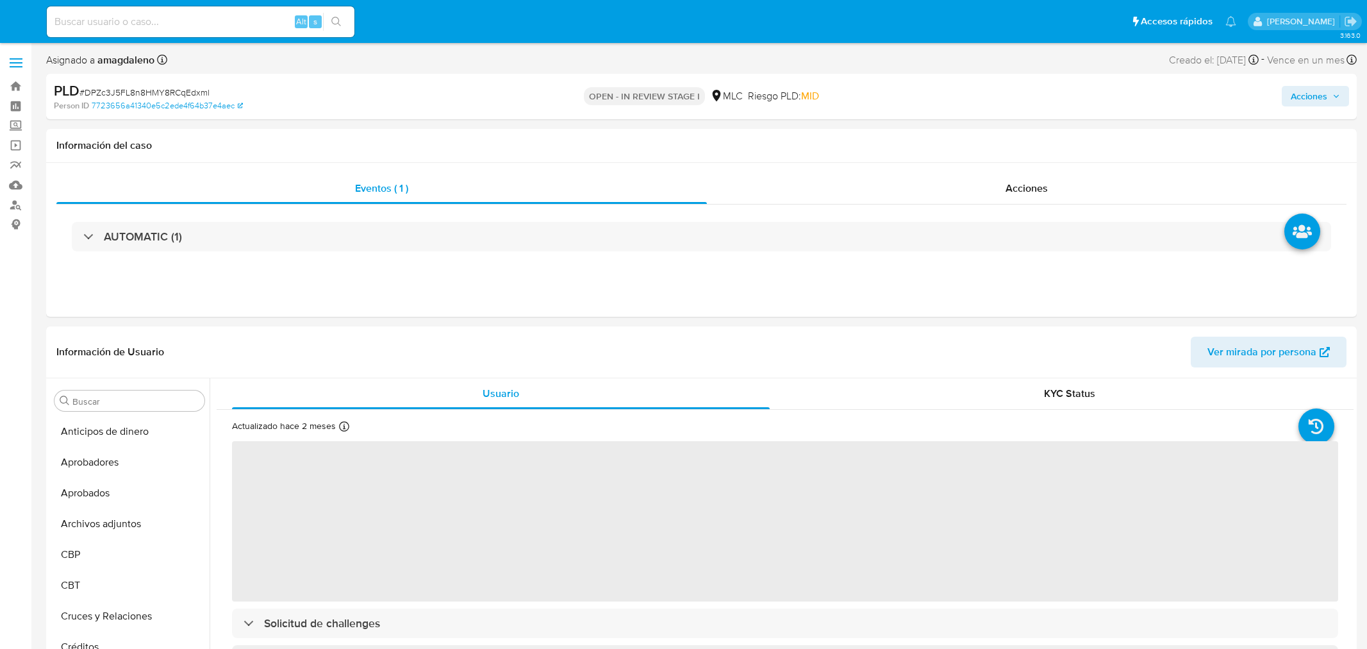
select select "10"
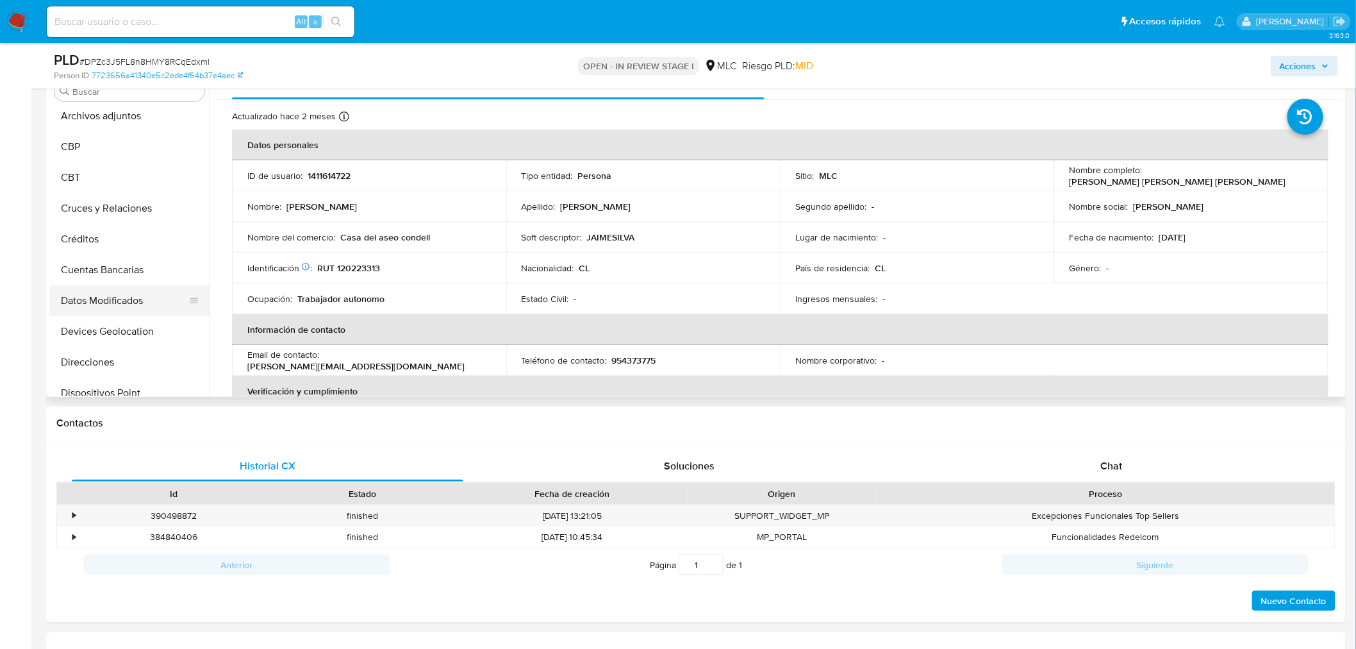
scroll to position [64, 0]
click at [132, 241] on button "Cruces y Relaciones" at bounding box center [124, 242] width 150 height 31
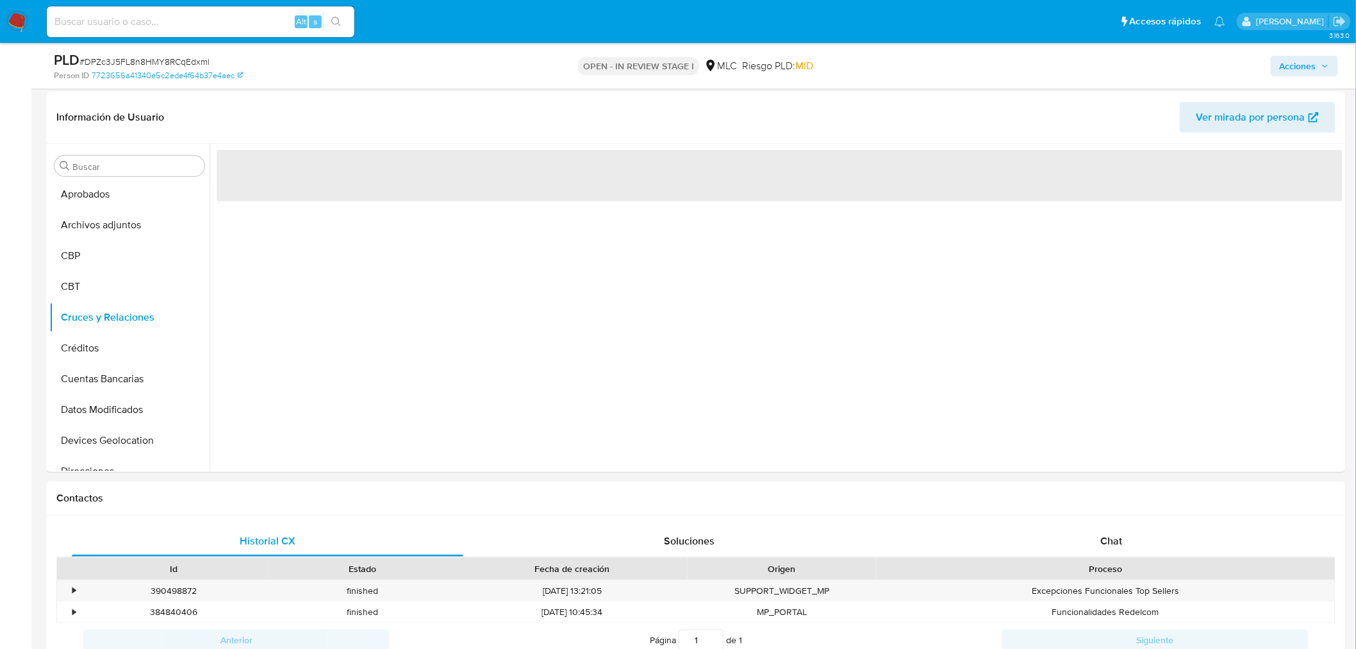
scroll to position [176, 0]
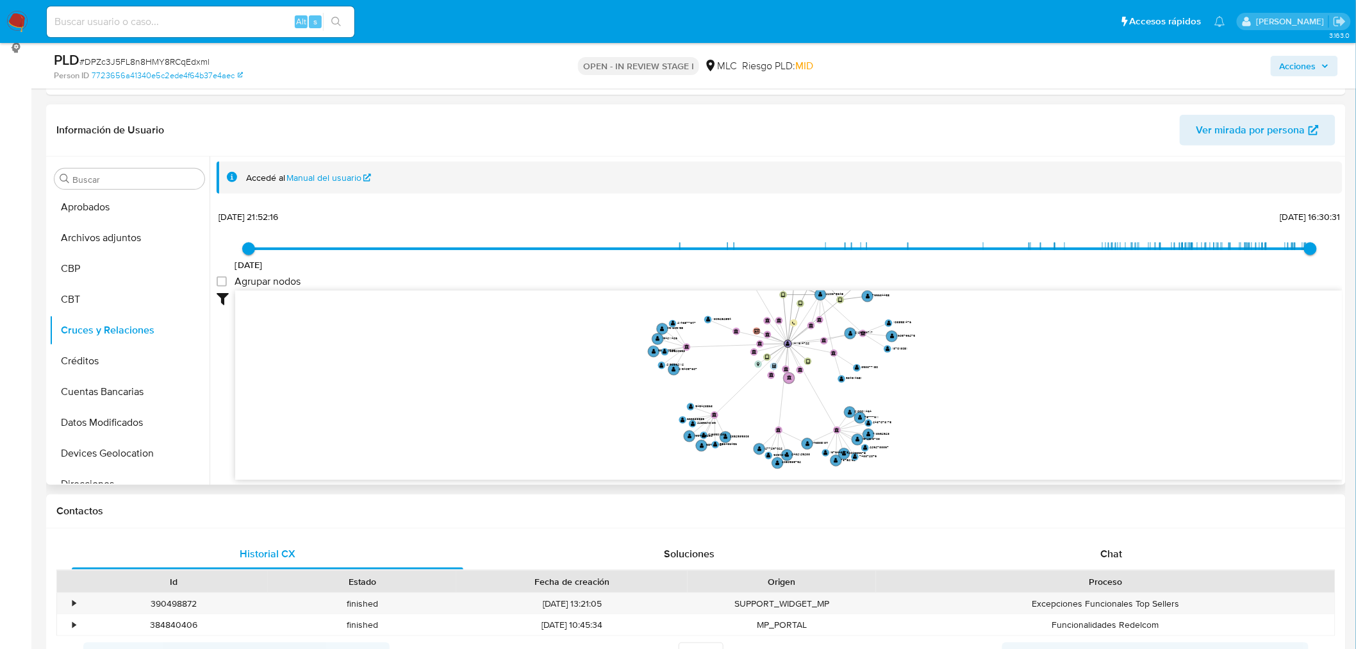
drag, startPoint x: 931, startPoint y: 344, endPoint x: 919, endPoint y: 369, distance: 28.4
click at [919, 369] on icon "device-684f72de8f866137674a089c  device-68b72678f246d3c583f0f65d  device-64bc…" at bounding box center [789, 383] width 1108 height 186
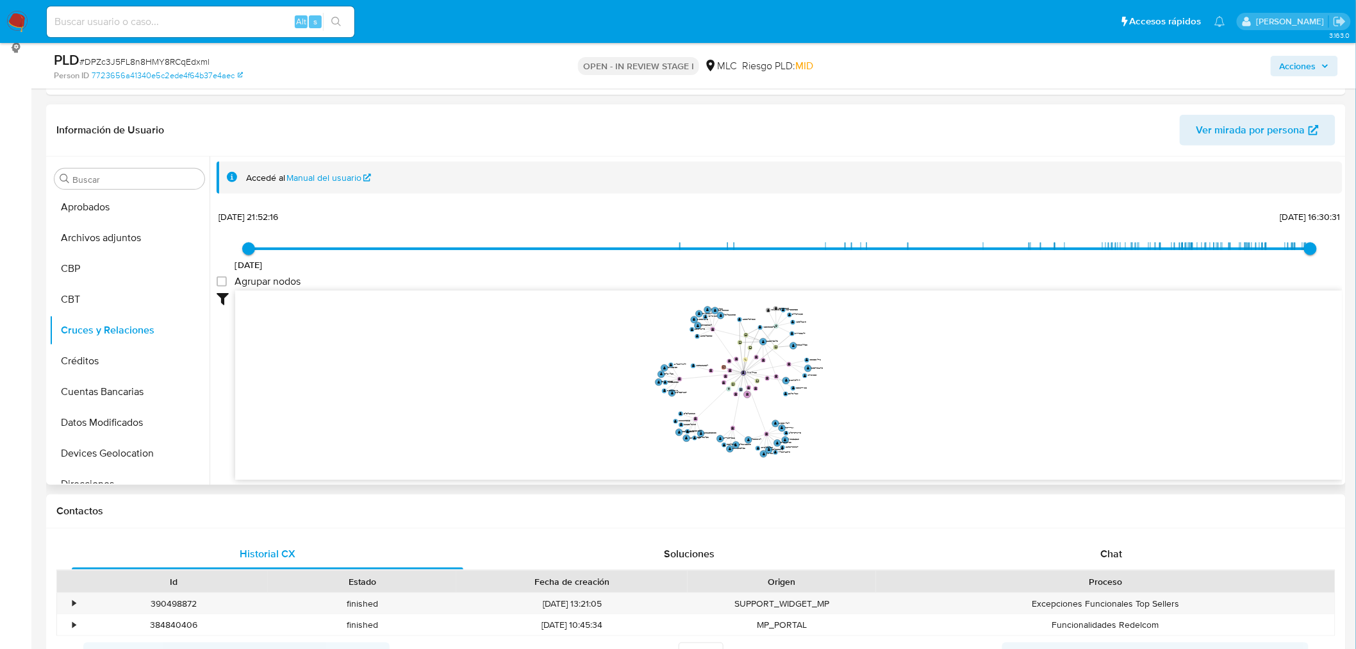
drag, startPoint x: 878, startPoint y: 374, endPoint x: 862, endPoint y: 378, distance: 16.6
click at [862, 378] on icon "device-684f72de8f866137674a089c  device-68b72678f246d3c583f0f65d  device-64bc…" at bounding box center [789, 383] width 1108 height 186
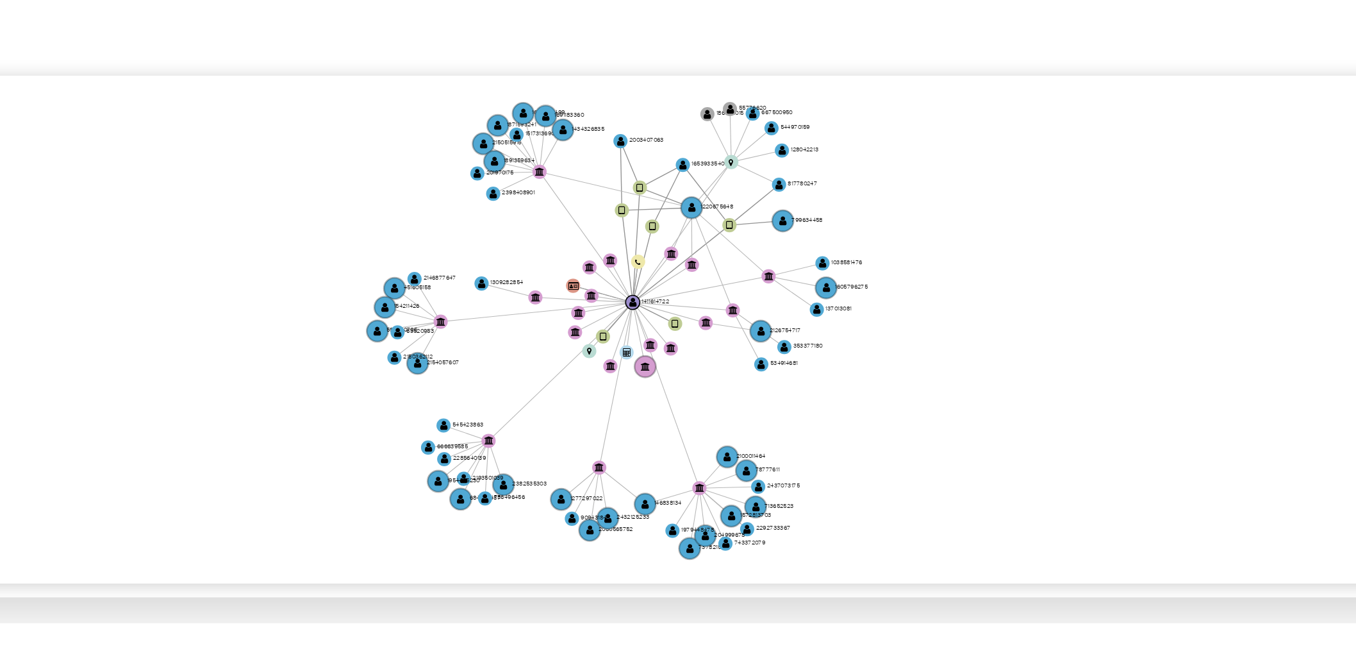
click at [847, 384] on icon "device-684f72de8f866137674a089c  device-68b72678f246d3c583f0f65d  device-64bc…" at bounding box center [789, 383] width 1108 height 186
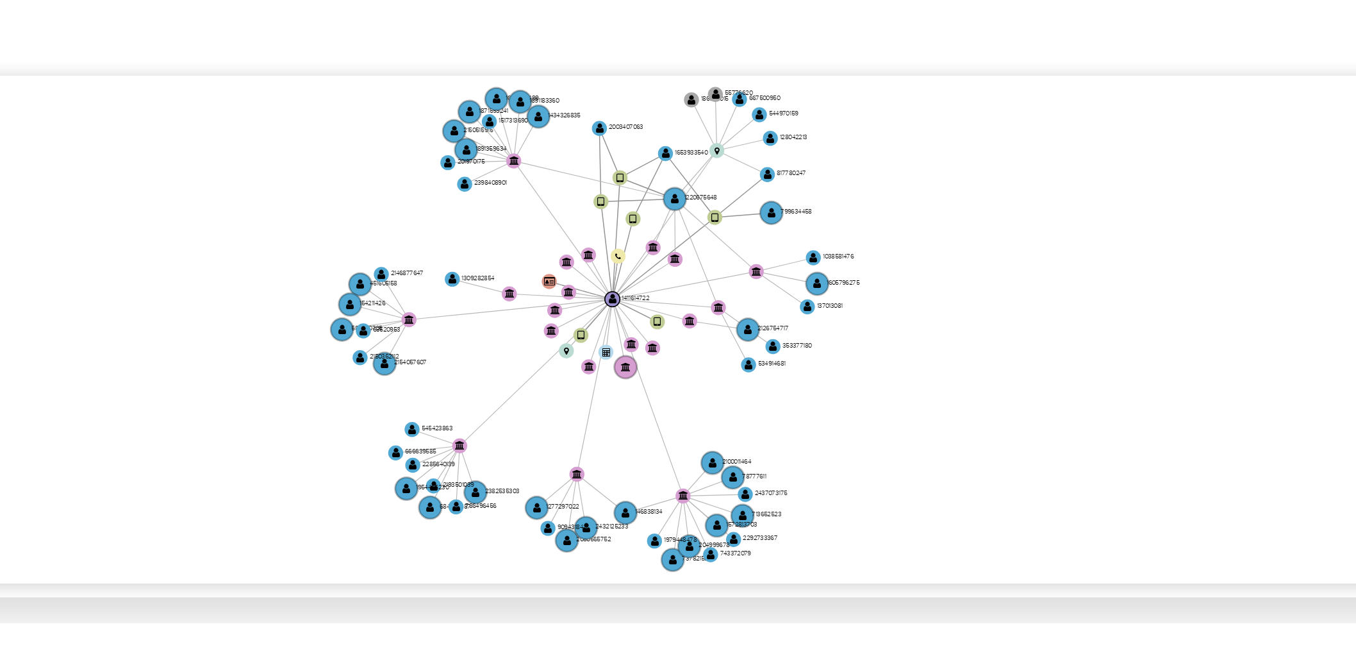
click at [846, 382] on icon "device-684f72de8f866137674a089c  device-68b72678f246d3c583f0f65d  device-64bc…" at bounding box center [789, 383] width 1108 height 186
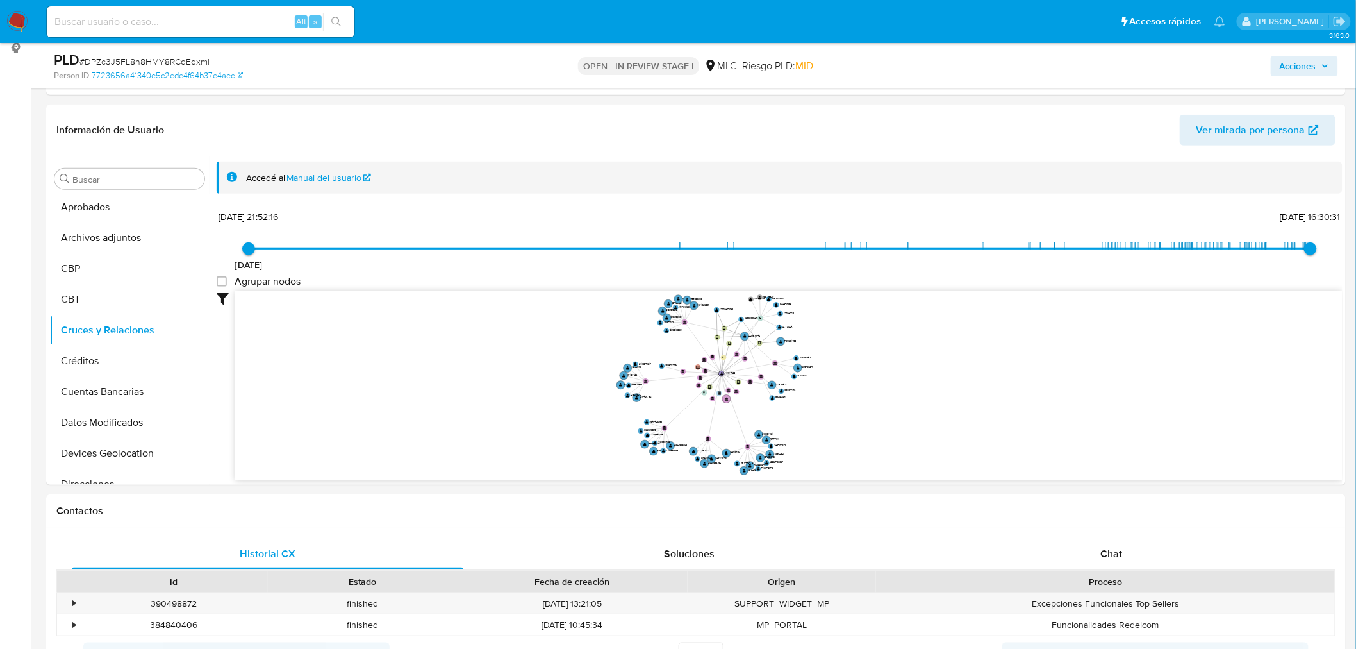
scroll to position [0, 0]
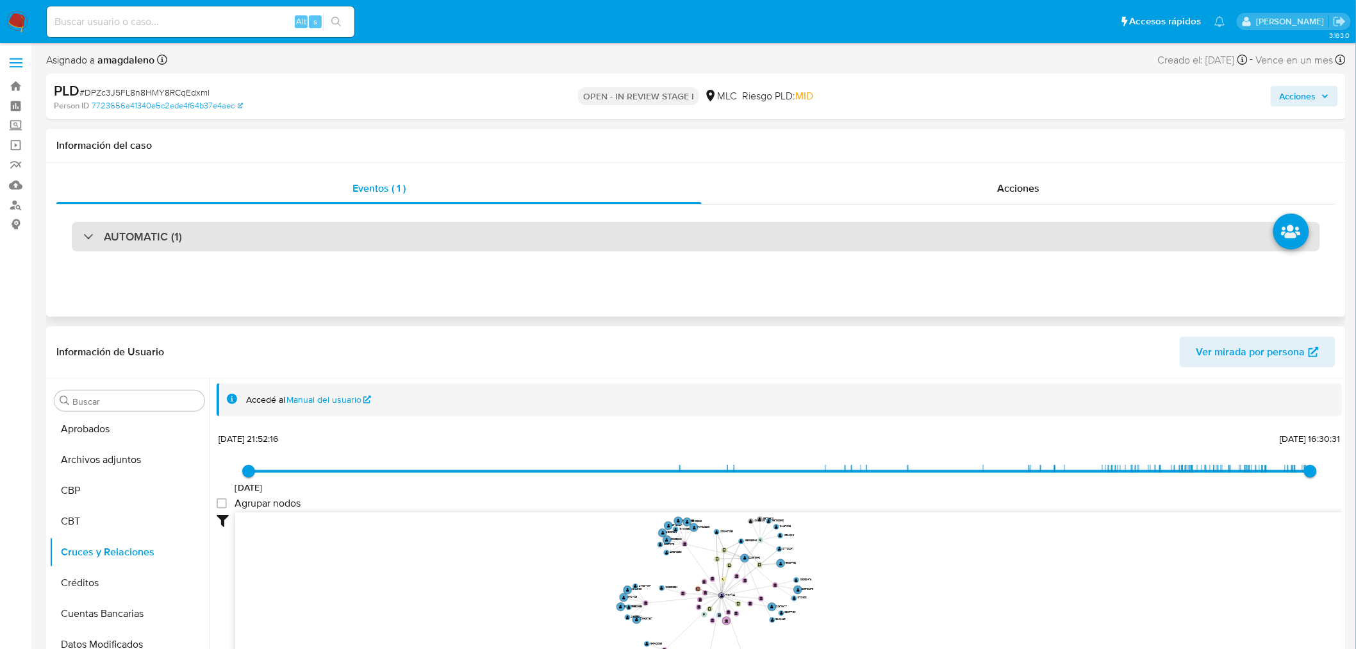
click at [424, 238] on div "AUTOMATIC (1)" at bounding box center [696, 236] width 1249 height 29
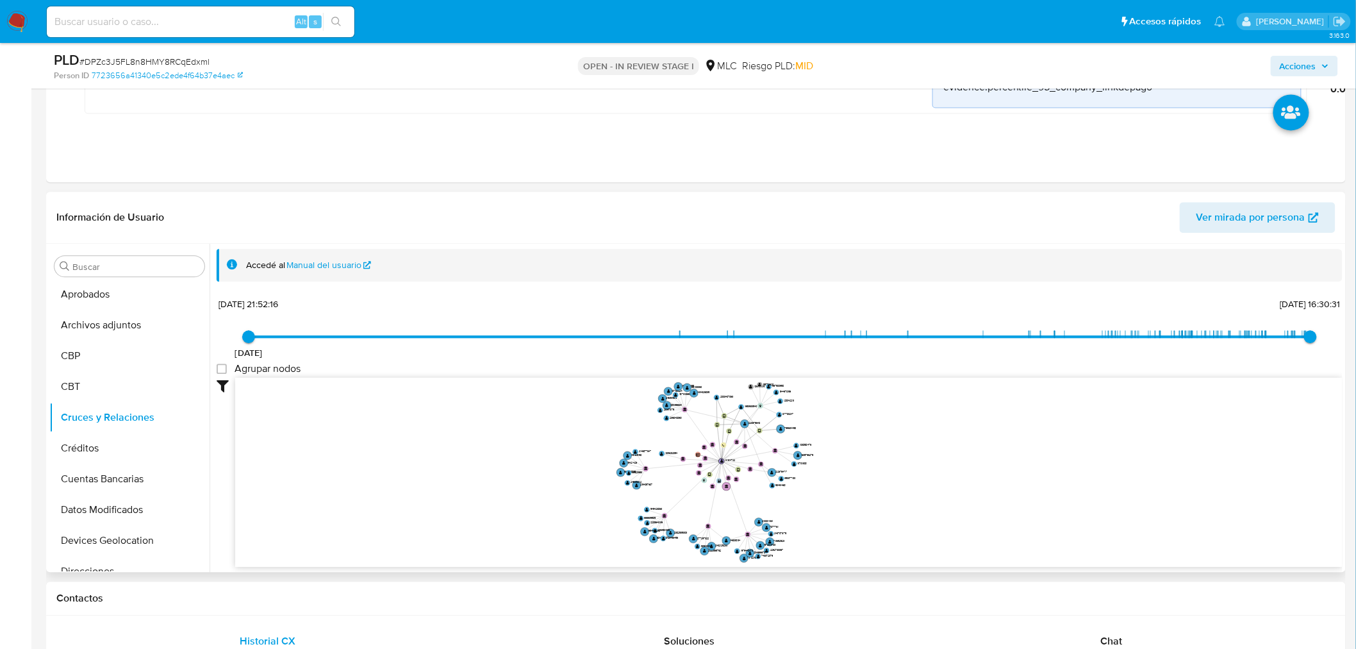
scroll to position [1139, 0]
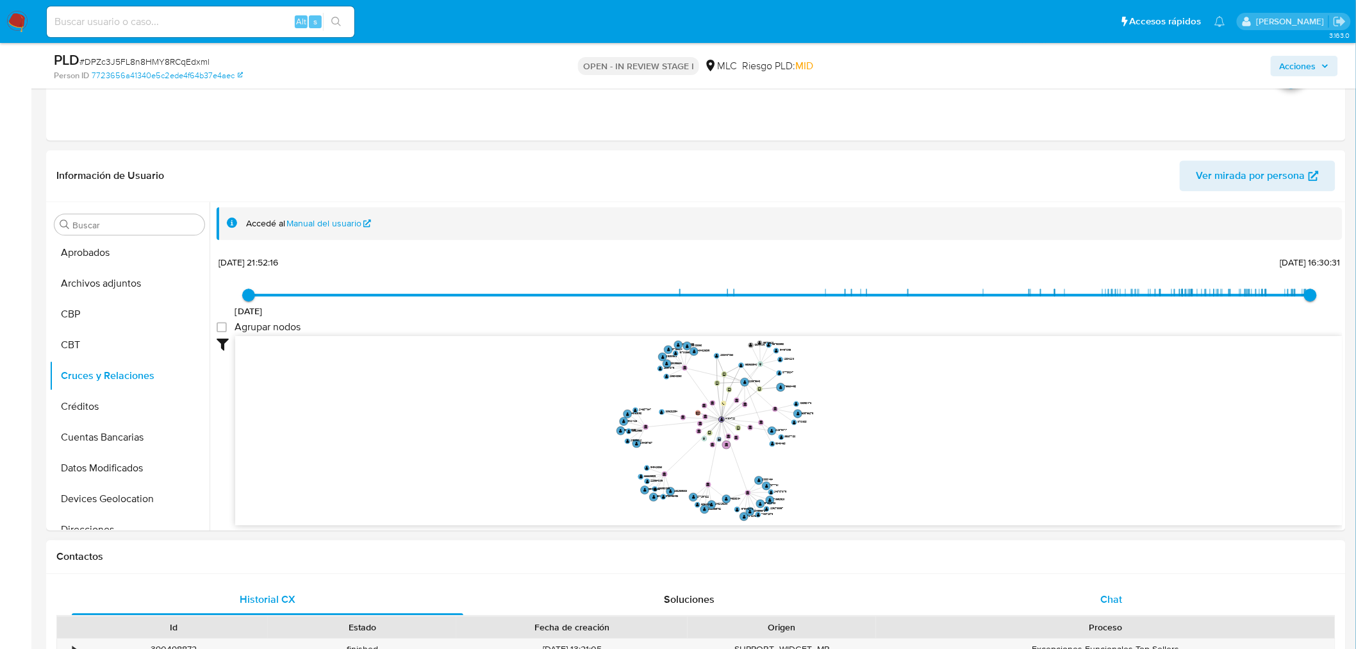
click at [1095, 606] on div "Chat" at bounding box center [1112, 599] width 392 height 31
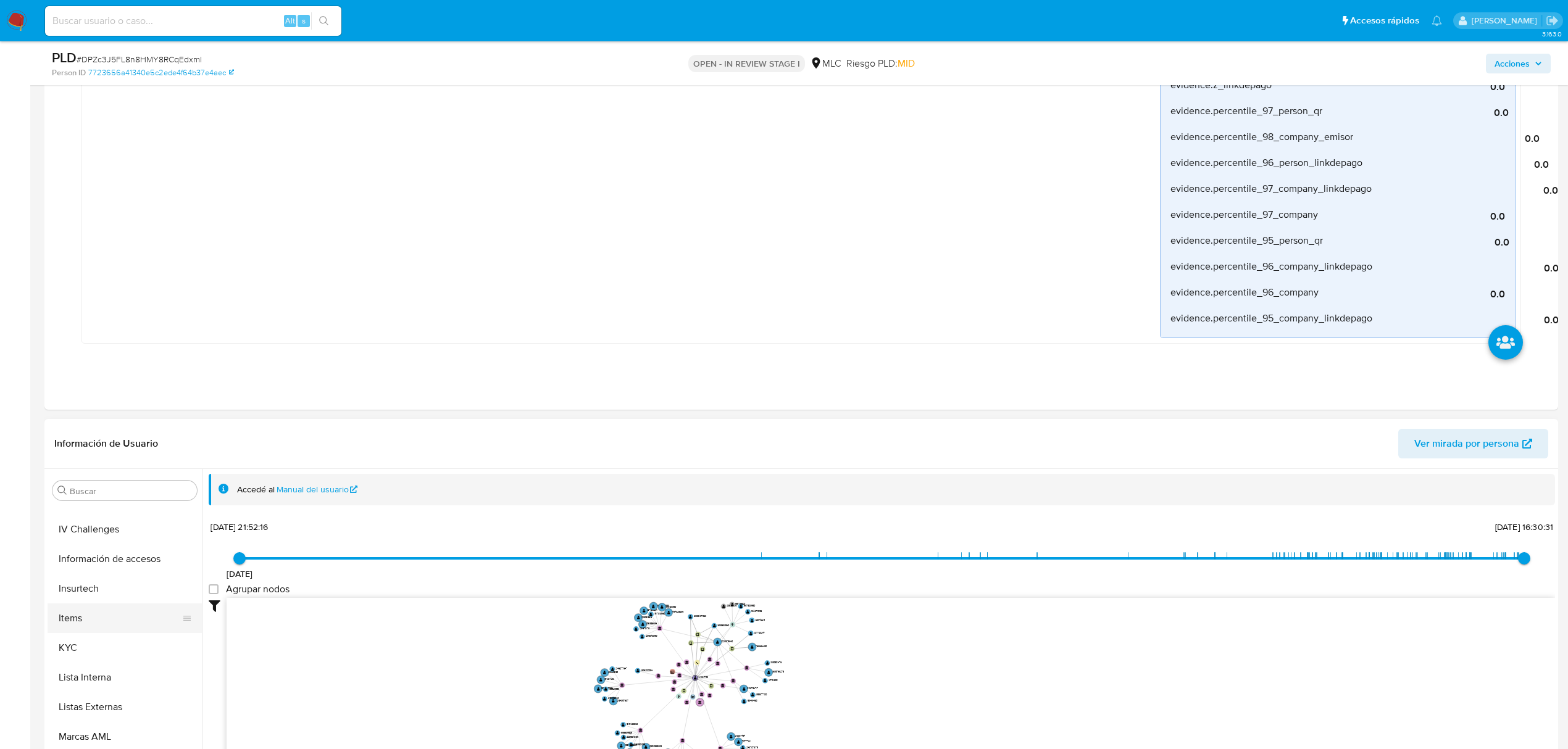
scroll to position [555, 0]
drag, startPoint x: 72, startPoint y: 647, endPoint x: 650, endPoint y: 401, distance: 628.2
click at [73, 624] on button "KYC" at bounding box center [124, 646] width 154 height 30
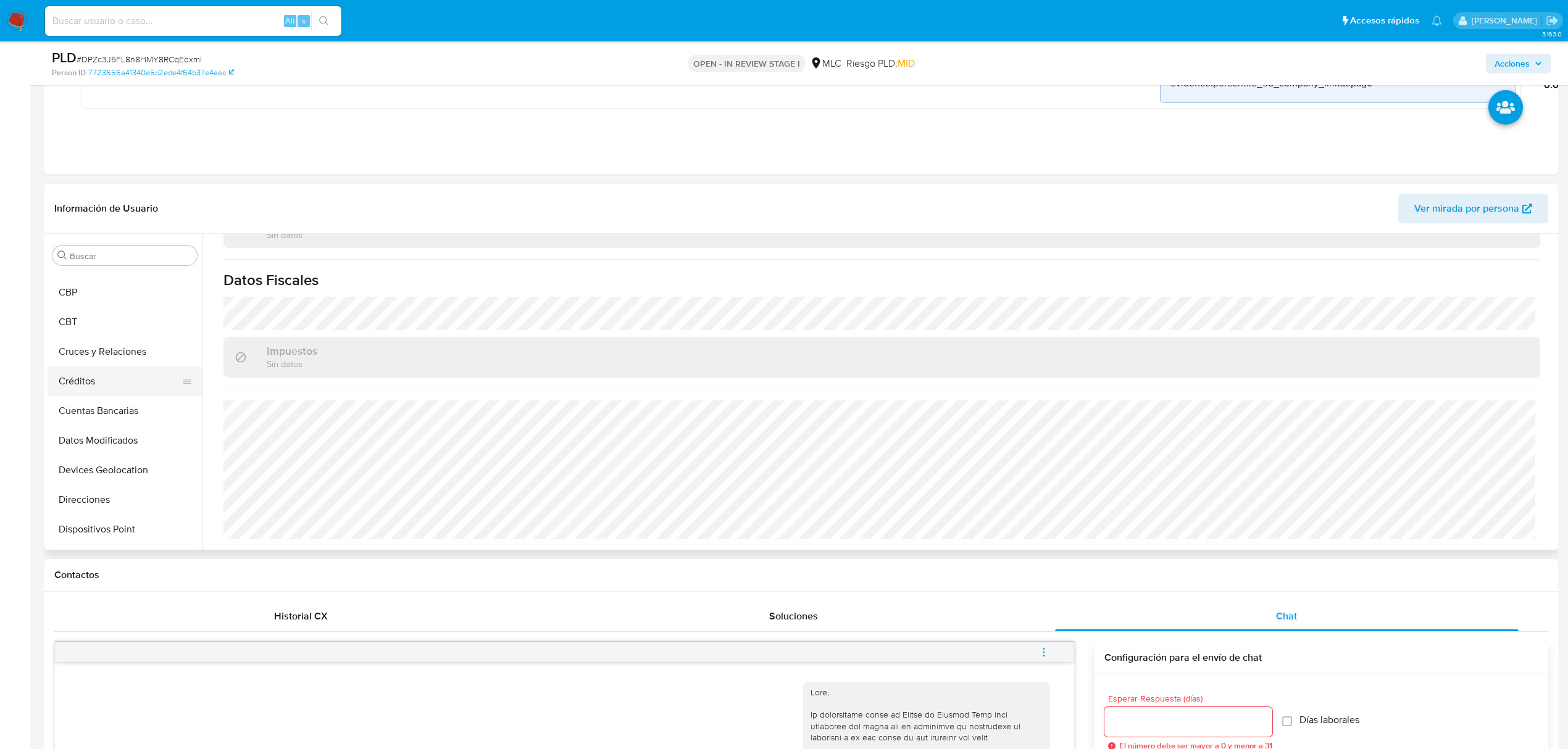
scroll to position [246, 0]
click at [80, 372] on button "Direcciones" at bounding box center [119, 364] width 144 height 30
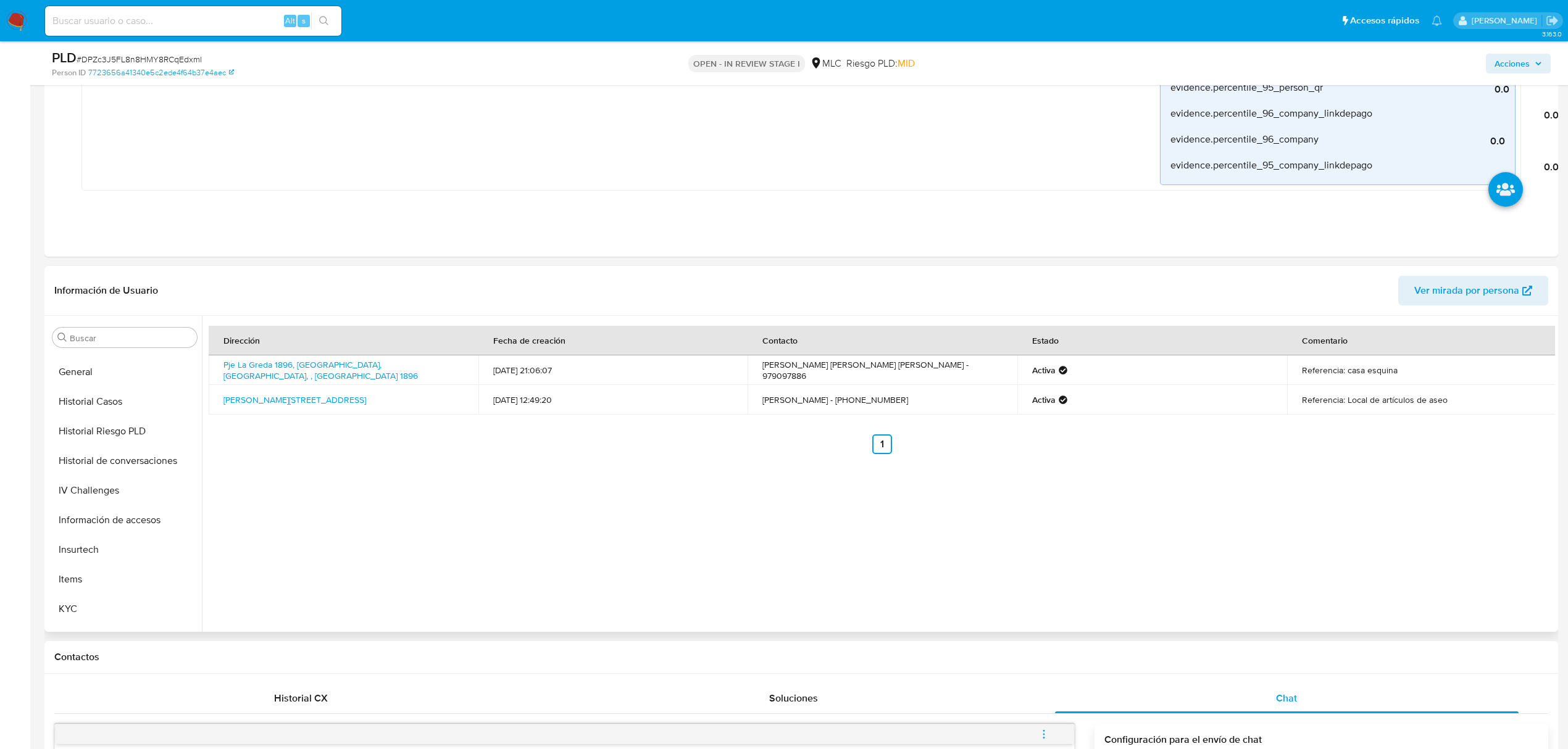
scroll to position [610, 0]
click at [63, 433] on button "KYC" at bounding box center [119, 438] width 144 height 30
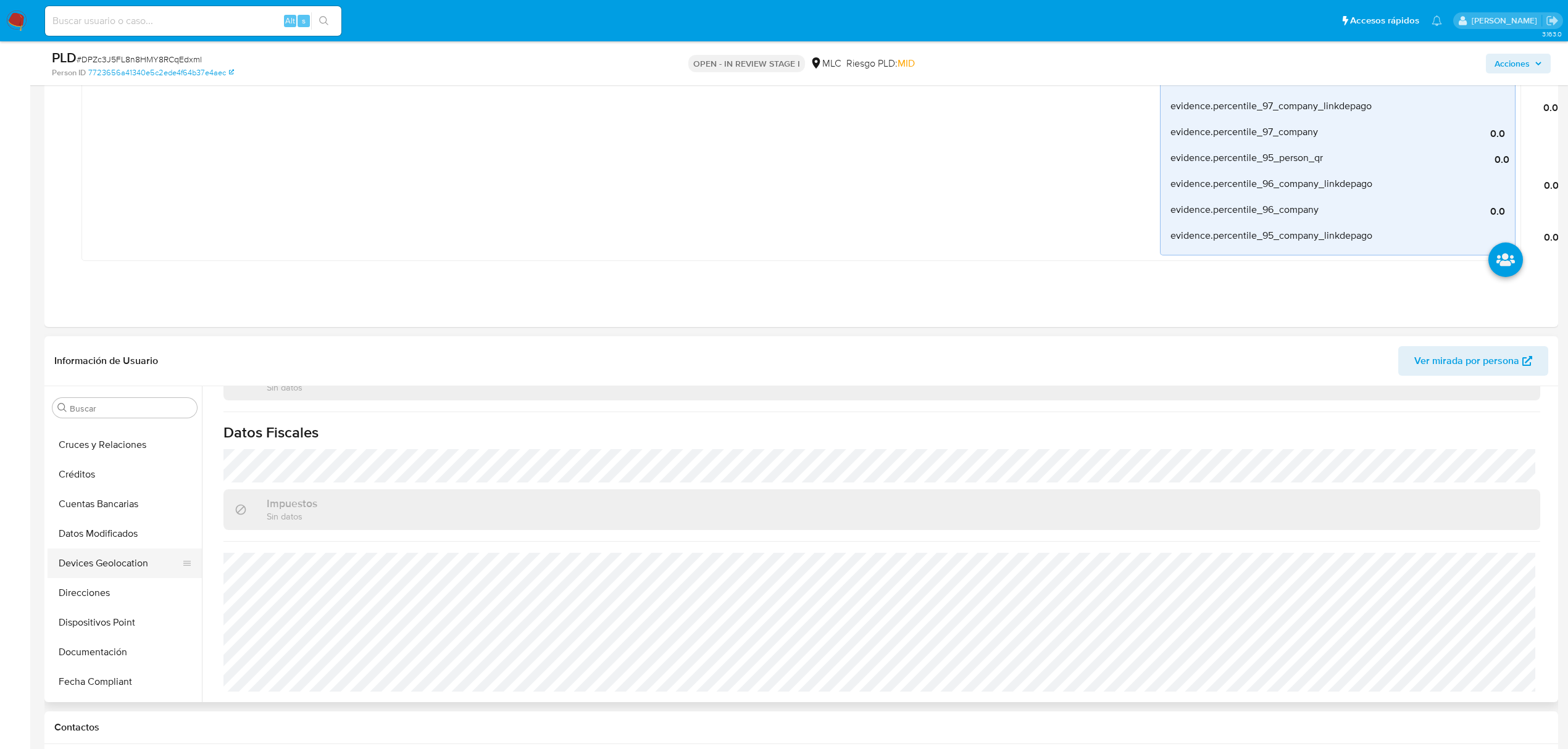
scroll to position [198, 0]
click at [118, 568] on button "Direcciones" at bounding box center [119, 564] width 144 height 30
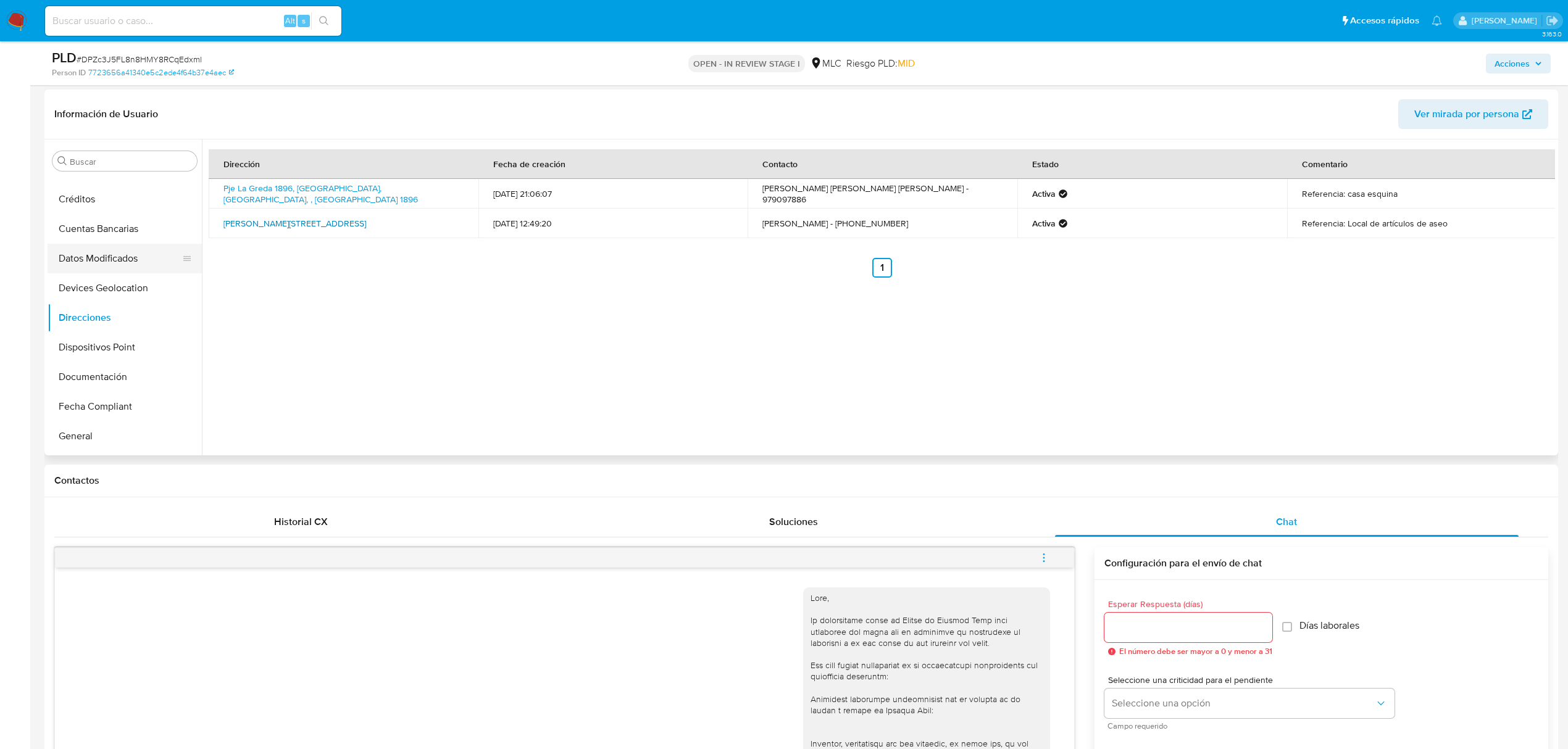
scroll to position [0, 0]
click at [116, 285] on button "Archivos adjuntos" at bounding box center [119, 279] width 144 height 30
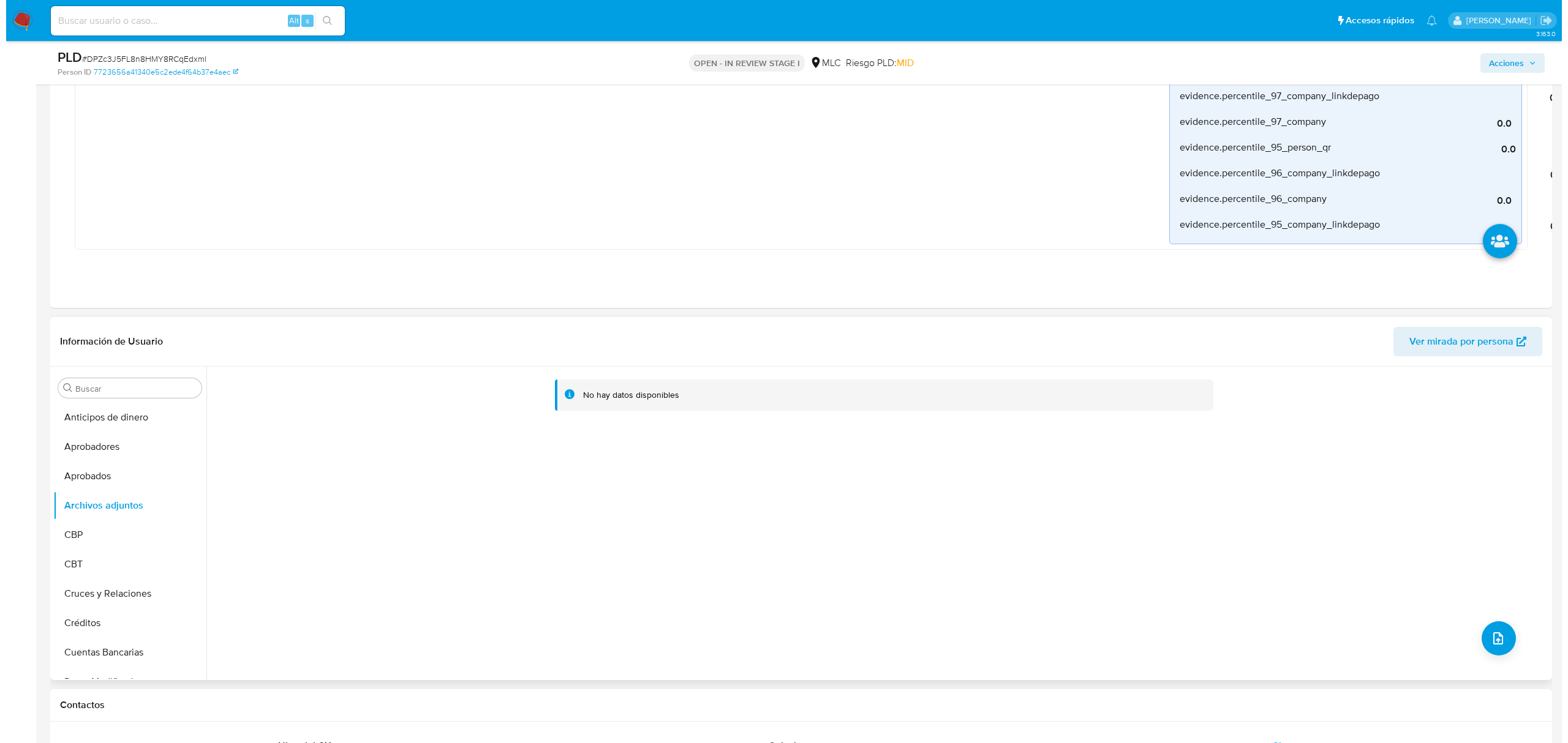
scroll to position [898, 0]
click at [1306, 619] on button "upload-file" at bounding box center [1493, 640] width 34 height 34
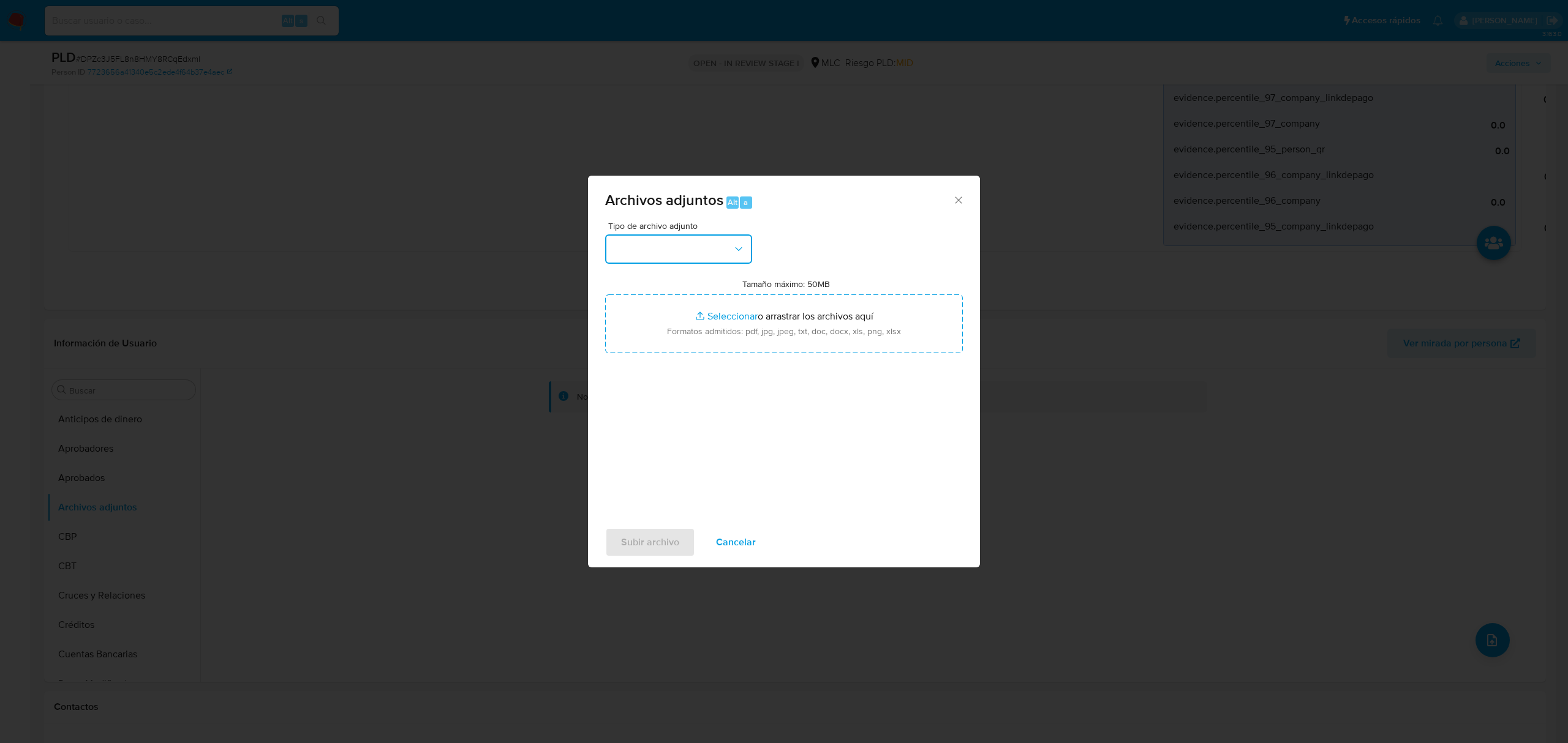
click at [697, 248] on button "button" at bounding box center [678, 248] width 147 height 30
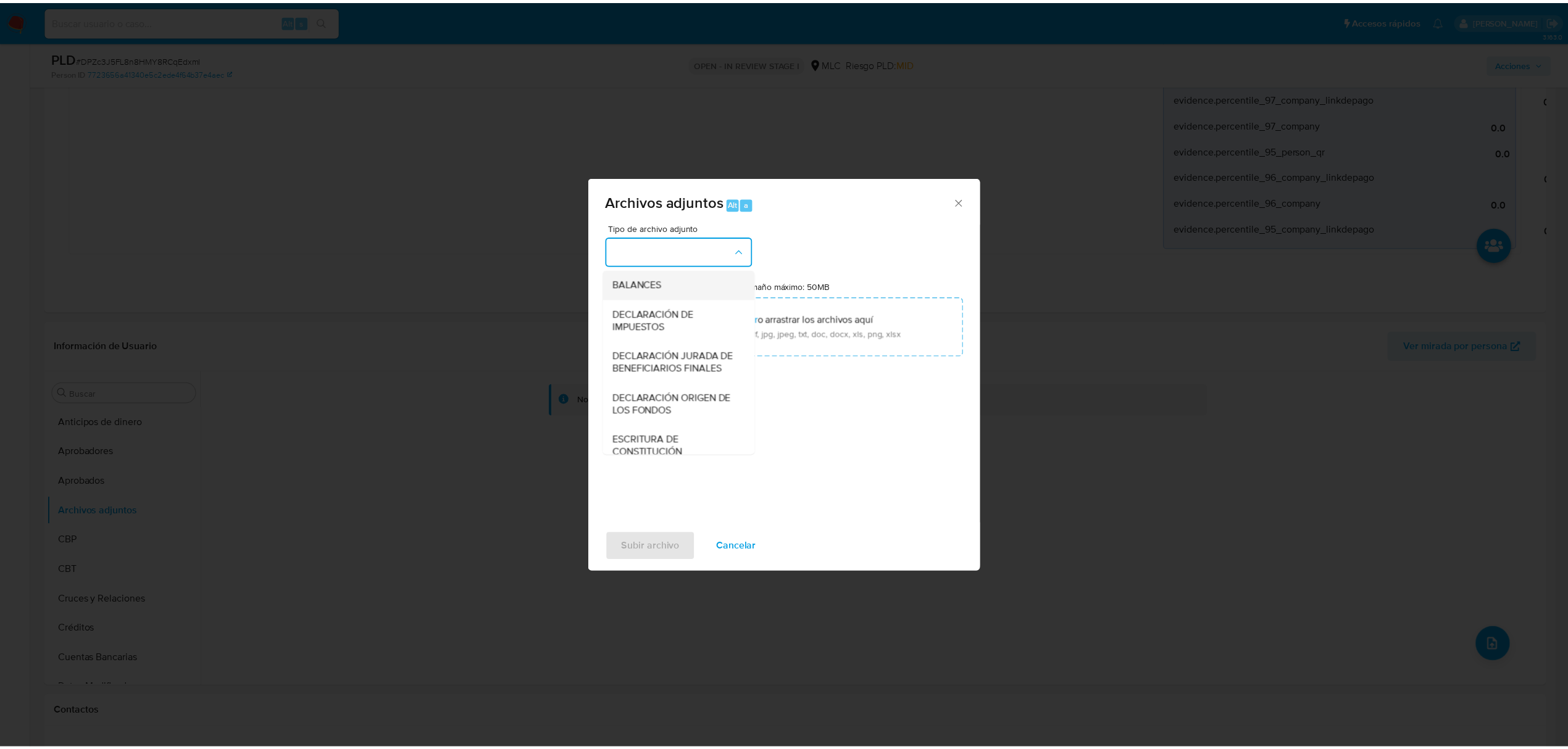
scroll to position [184, 0]
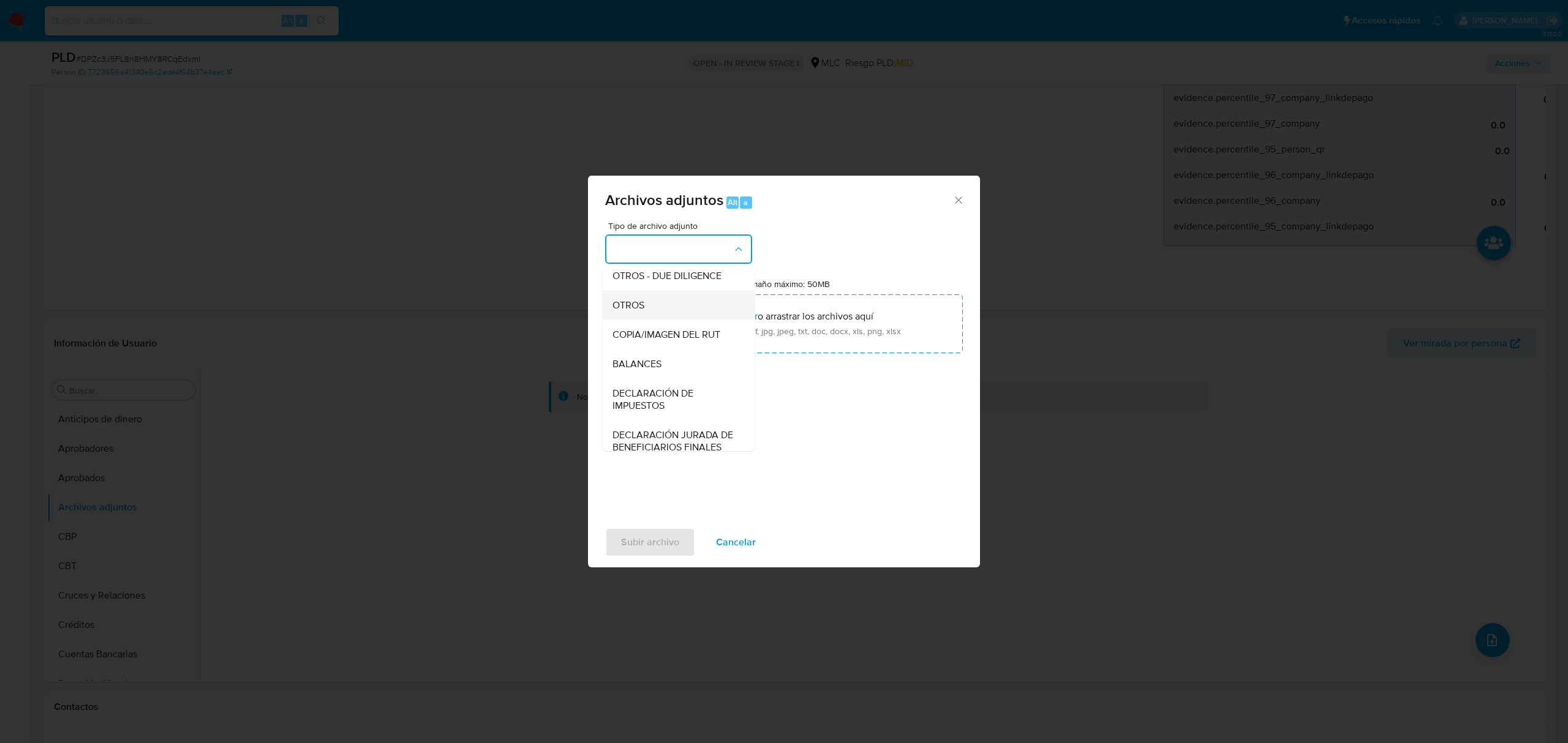
click at [640, 311] on span "OTROS" at bounding box center [628, 305] width 32 height 12
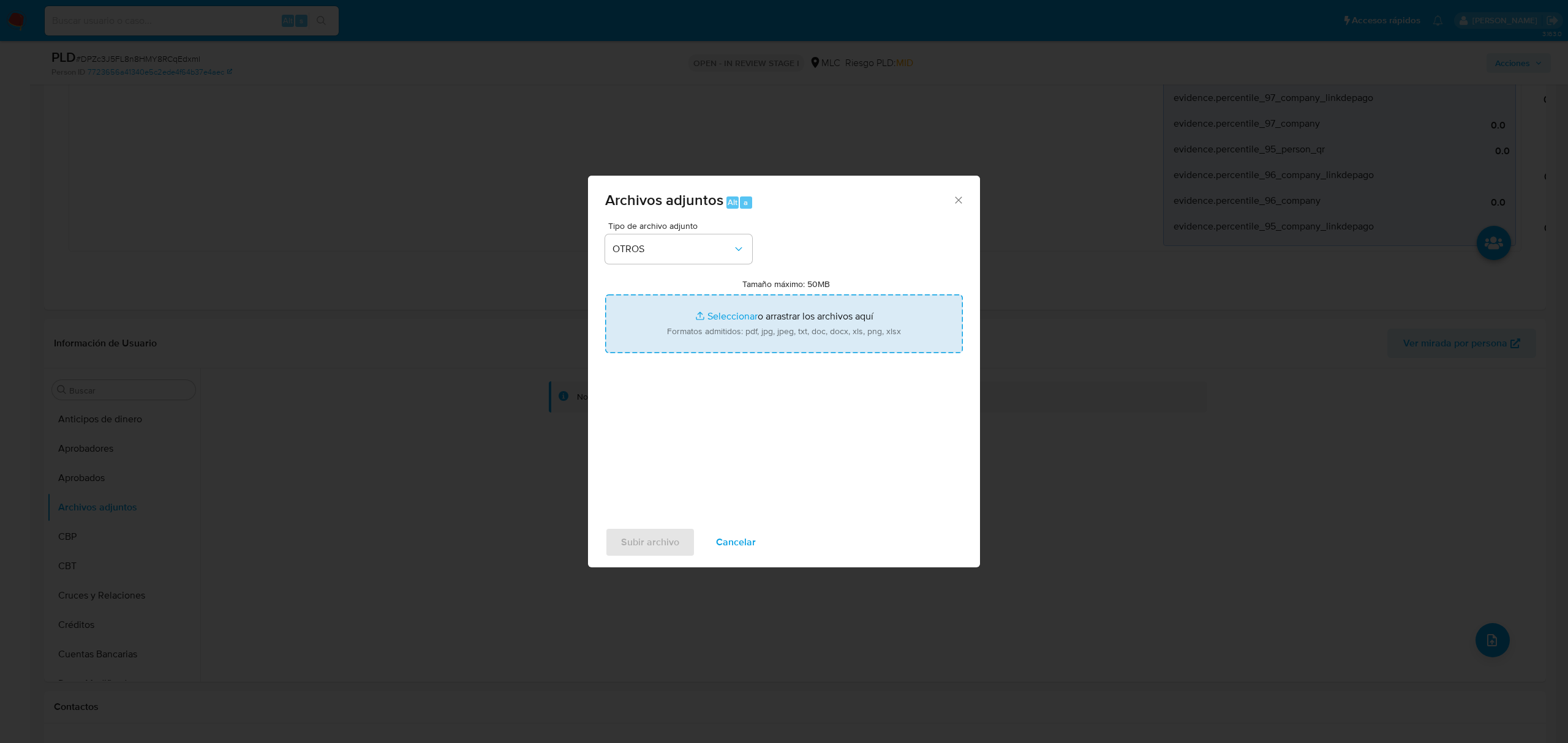
click at [733, 316] on input "Tamaño máximo: 50MB Seleccionar archivos" at bounding box center [784, 324] width 357 height 59
type input "C:\fakepath\AM 1411614722 - 10_10_2025.xlsx"
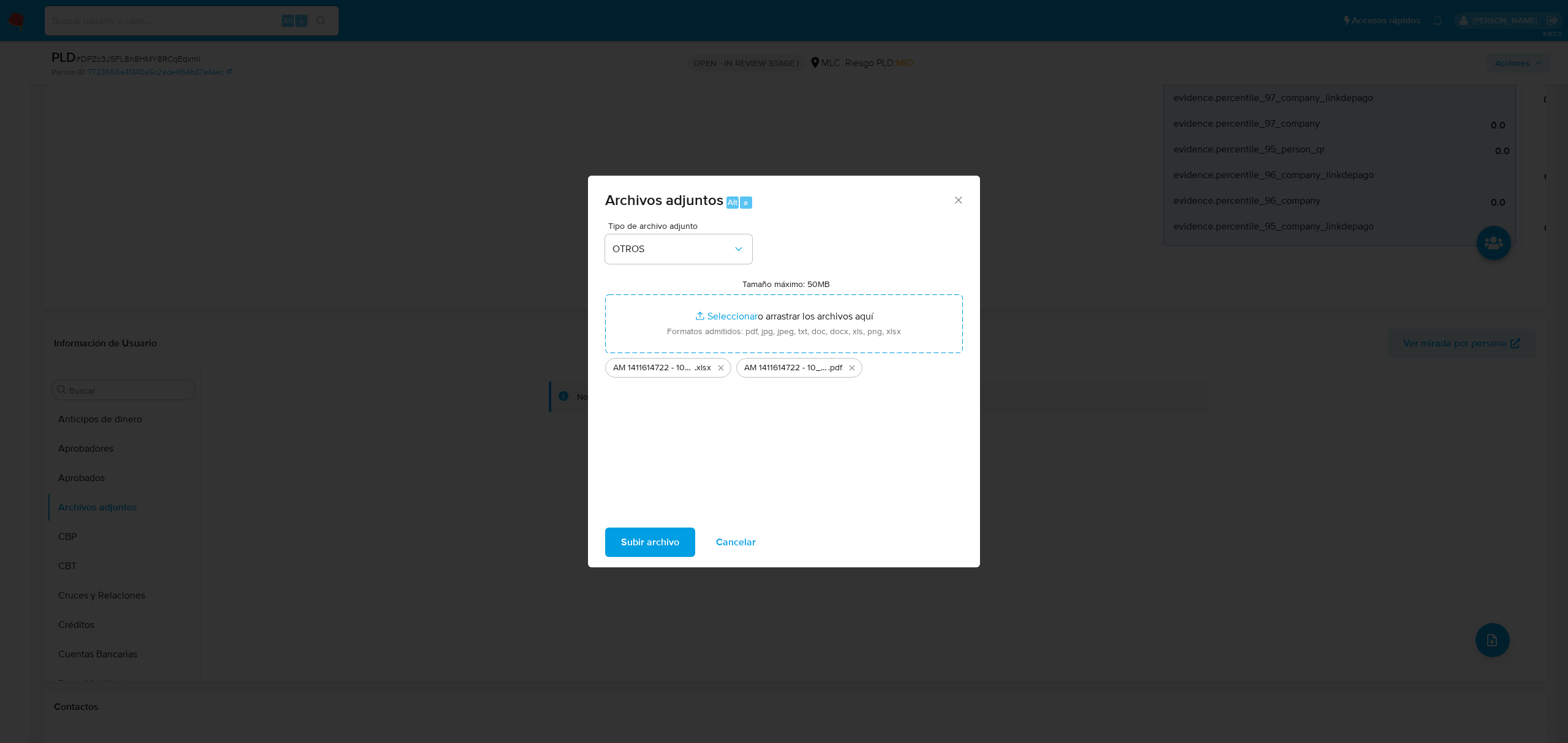
click at [632, 541] on span "Subir archivo" at bounding box center [650, 542] width 58 height 27
click at [643, 537] on span "Subir archivo" at bounding box center [650, 542] width 58 height 27
click at [731, 541] on span "Cancelar" at bounding box center [736, 542] width 40 height 27
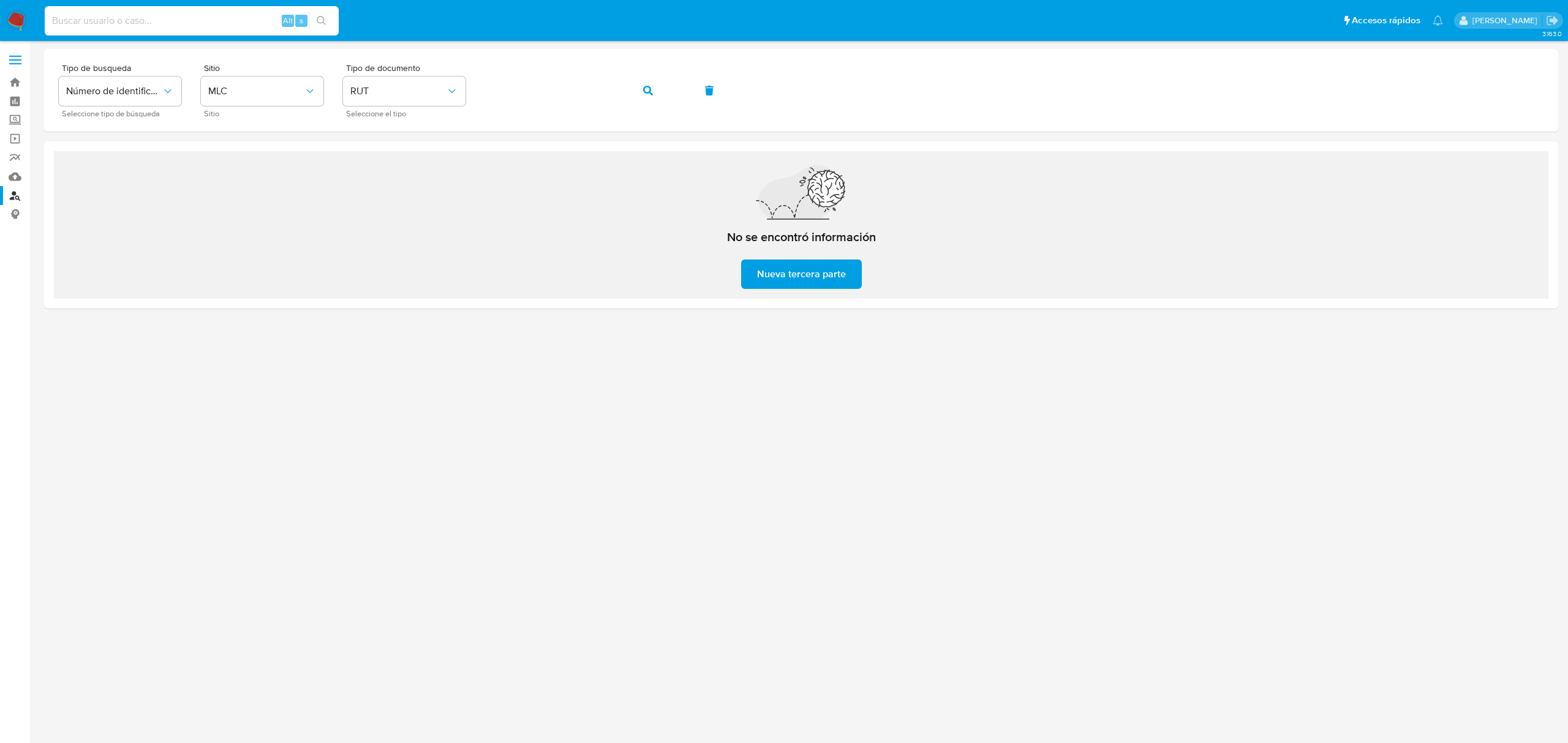
click at [199, 25] on input at bounding box center [192, 20] width 294 height 16
paste input "534914681"
type input "534914681"
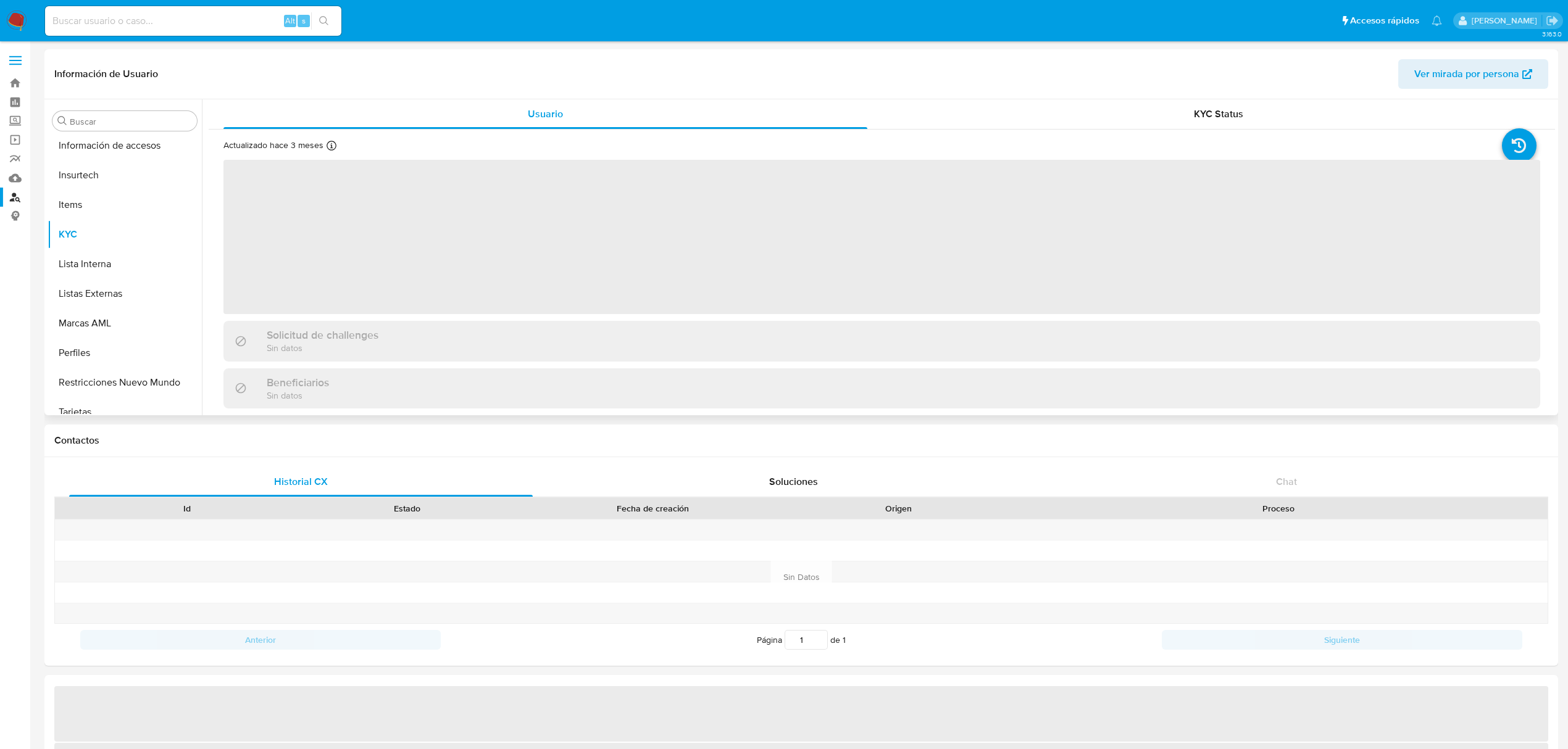
scroll to position [609, 0]
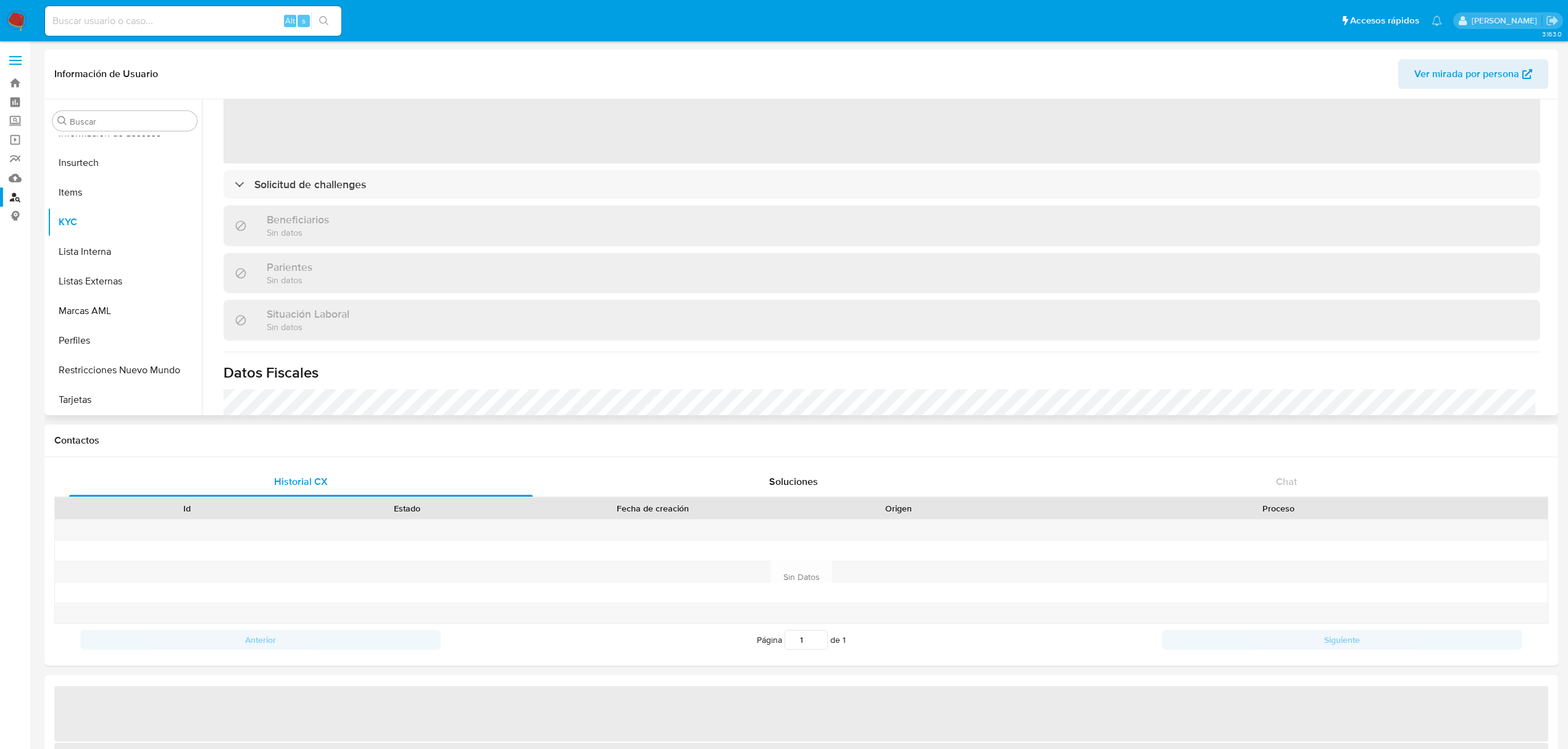
select select "10"
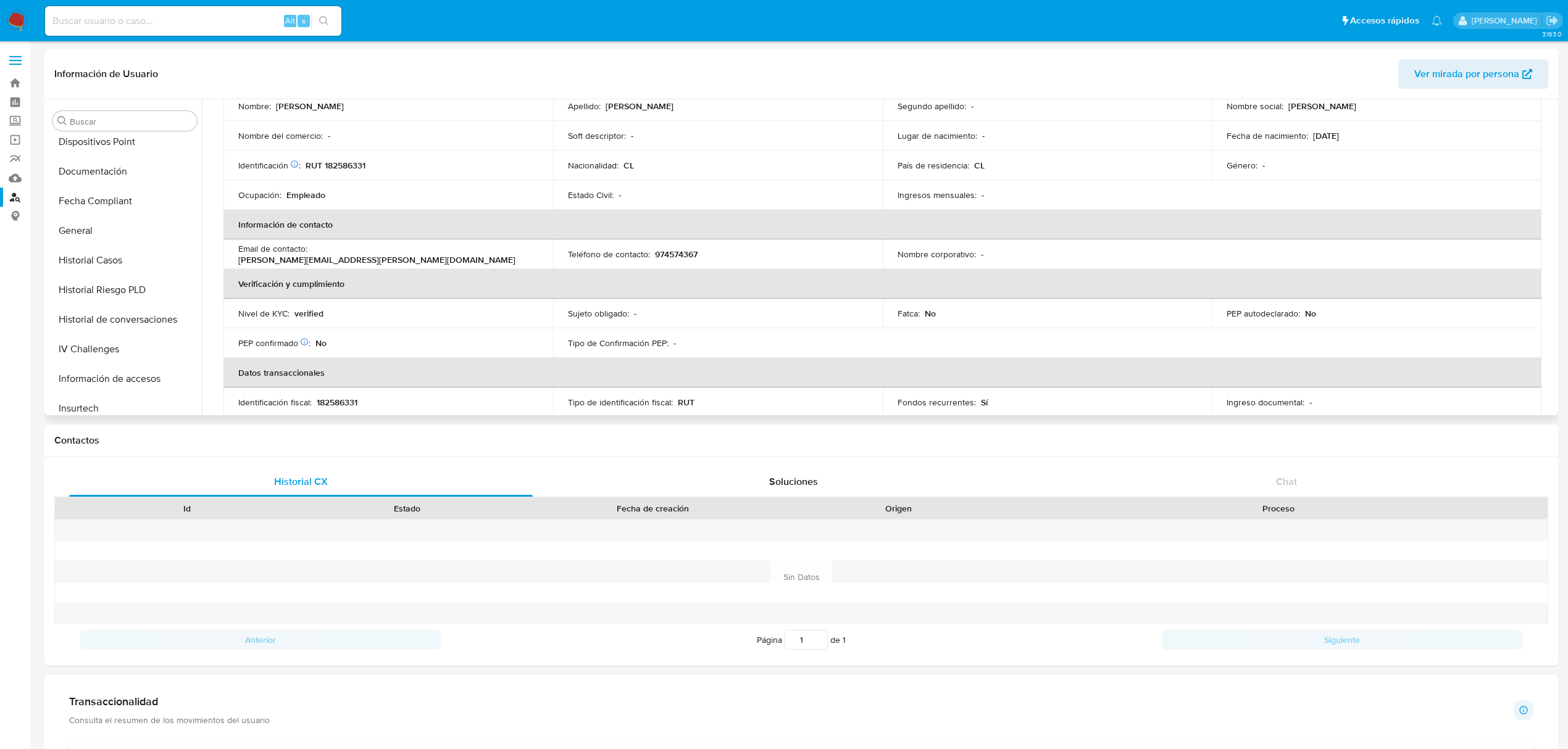
scroll to position [363, 0]
click at [133, 176] on button "Documentación" at bounding box center [119, 172] width 144 height 30
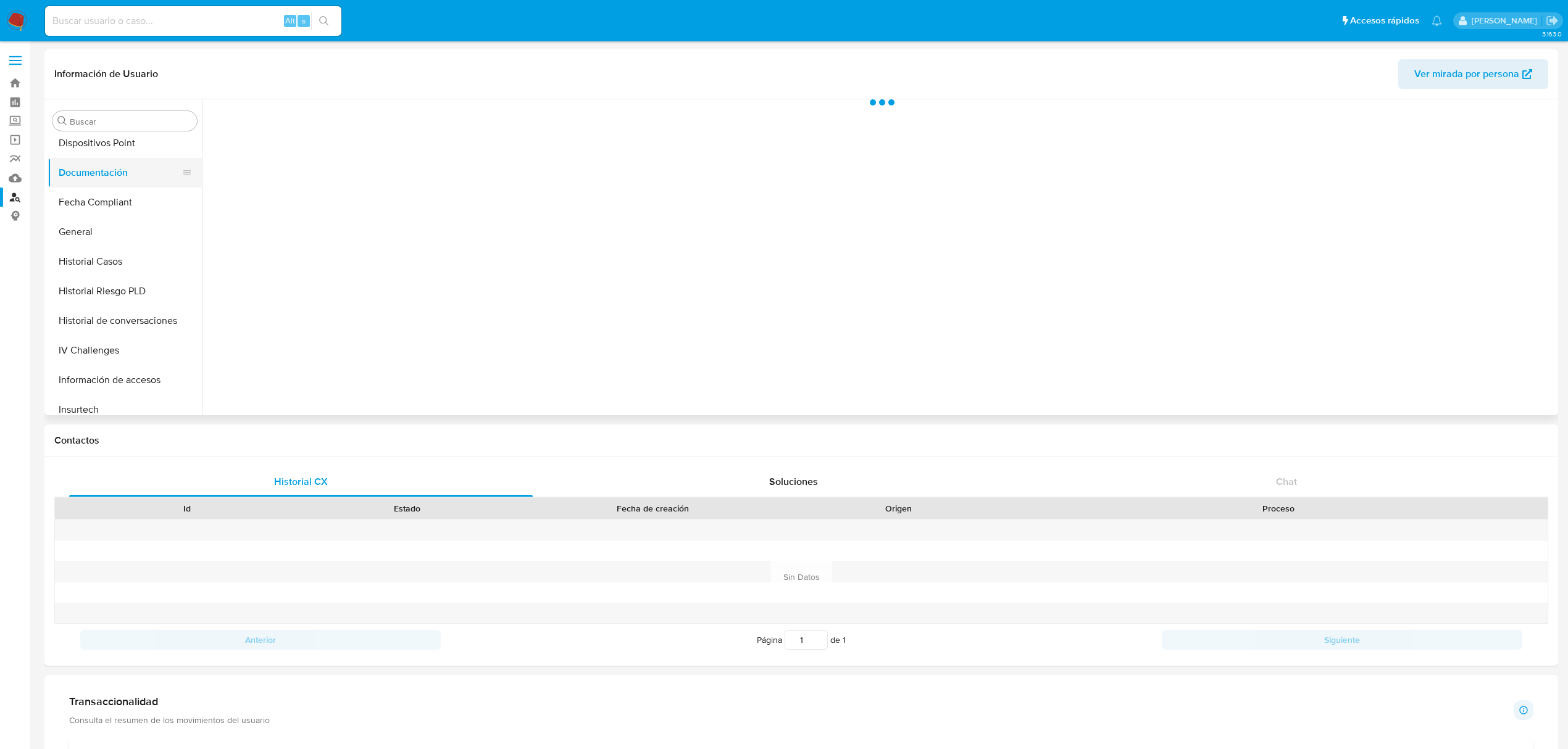
scroll to position [0, 0]
click at [359, 167] on button "Prueba de vida" at bounding box center [367, 160] width 317 height 32
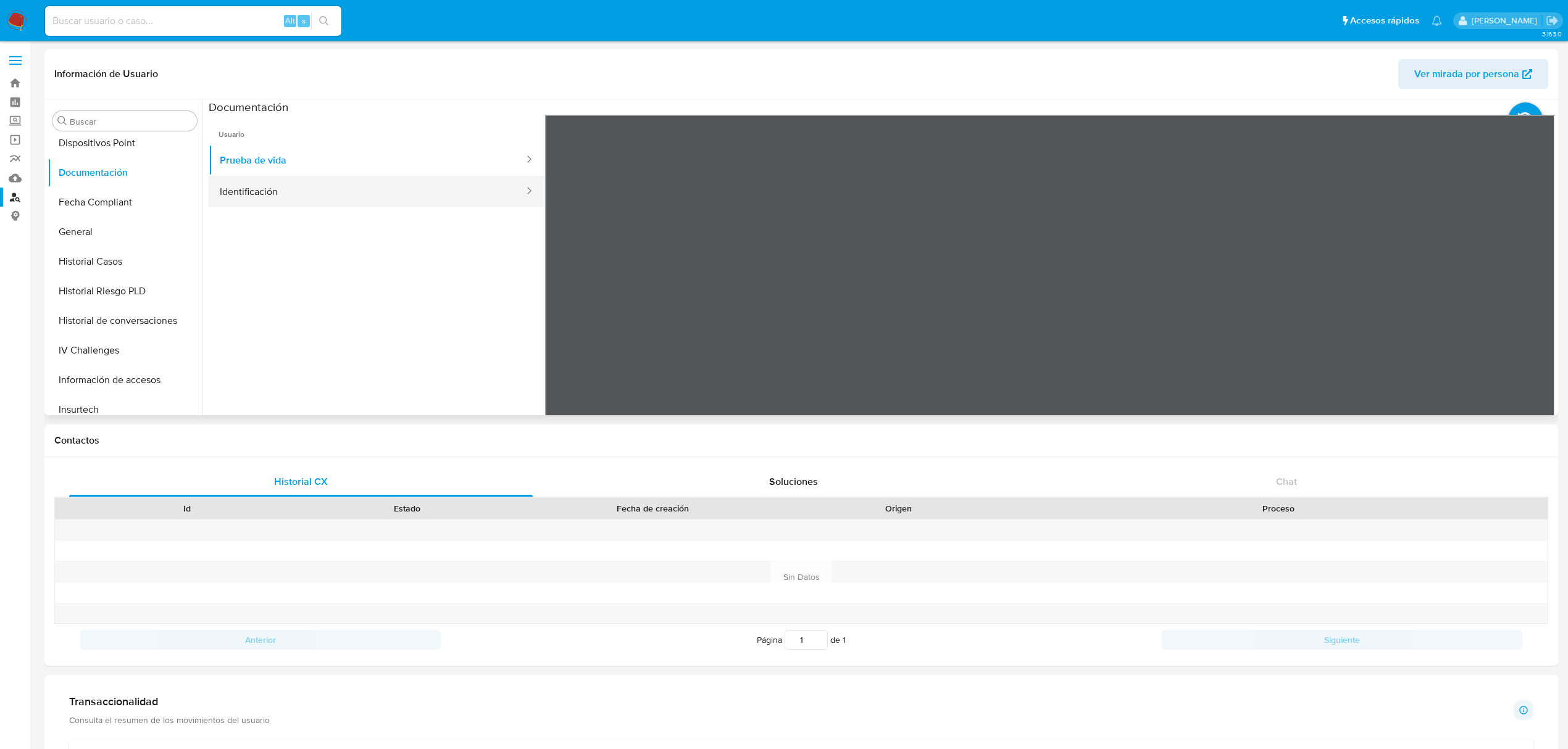
click at [290, 197] on button "Identificación" at bounding box center [367, 192] width 317 height 32
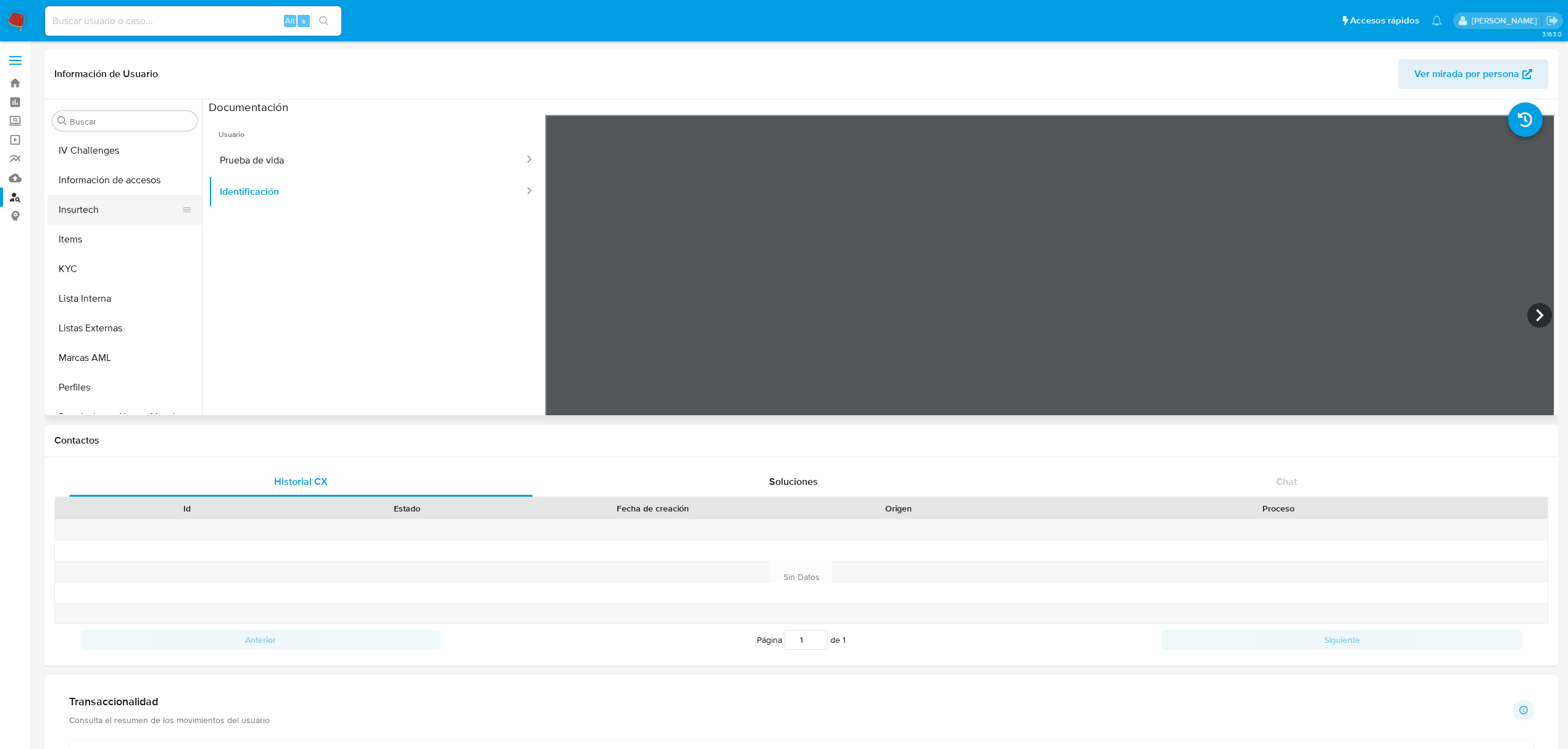
scroll to position [609, 0]
click at [92, 367] on button "Restricciones Nuevo Mundo" at bounding box center [119, 370] width 144 height 30
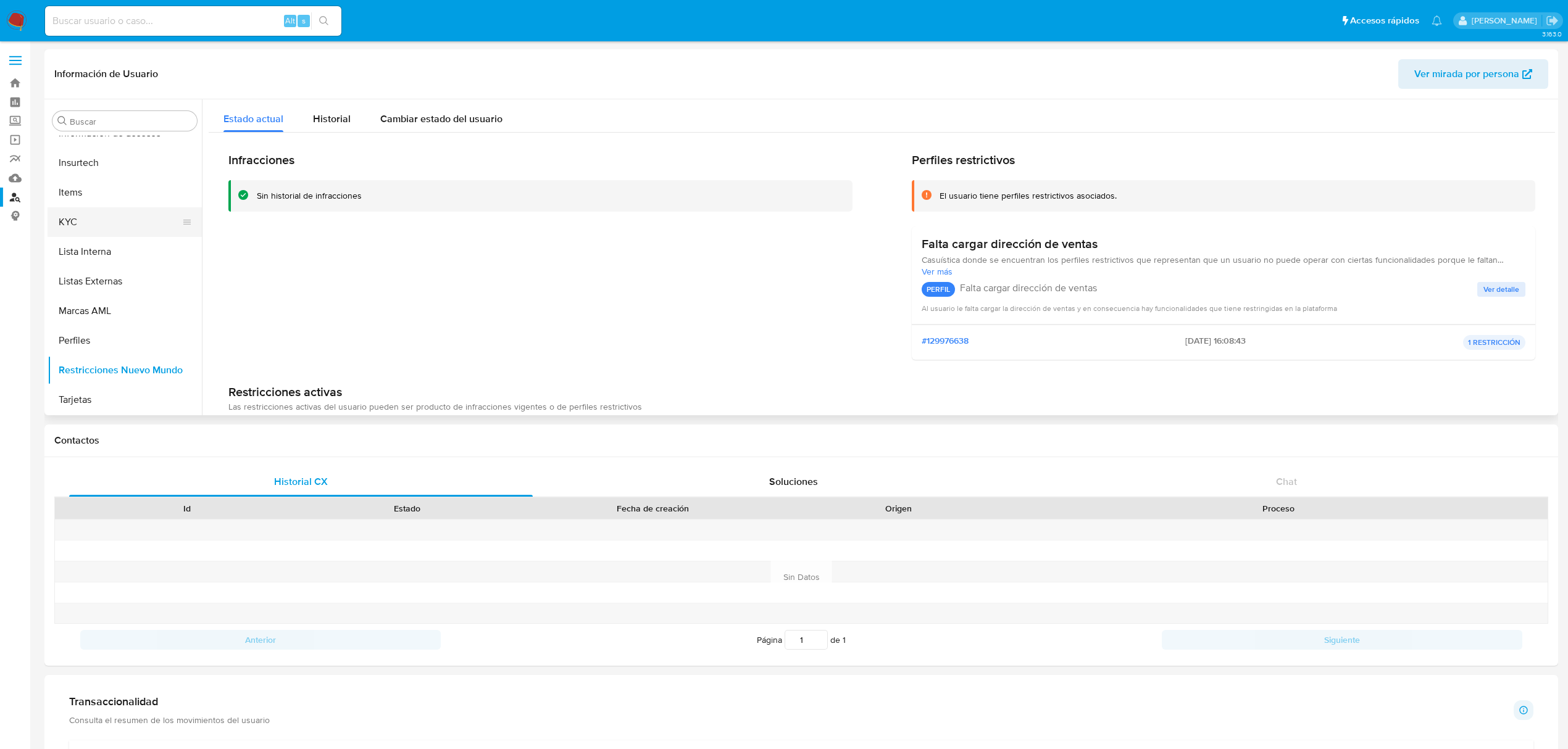
click at [99, 215] on button "KYC" at bounding box center [119, 221] width 144 height 30
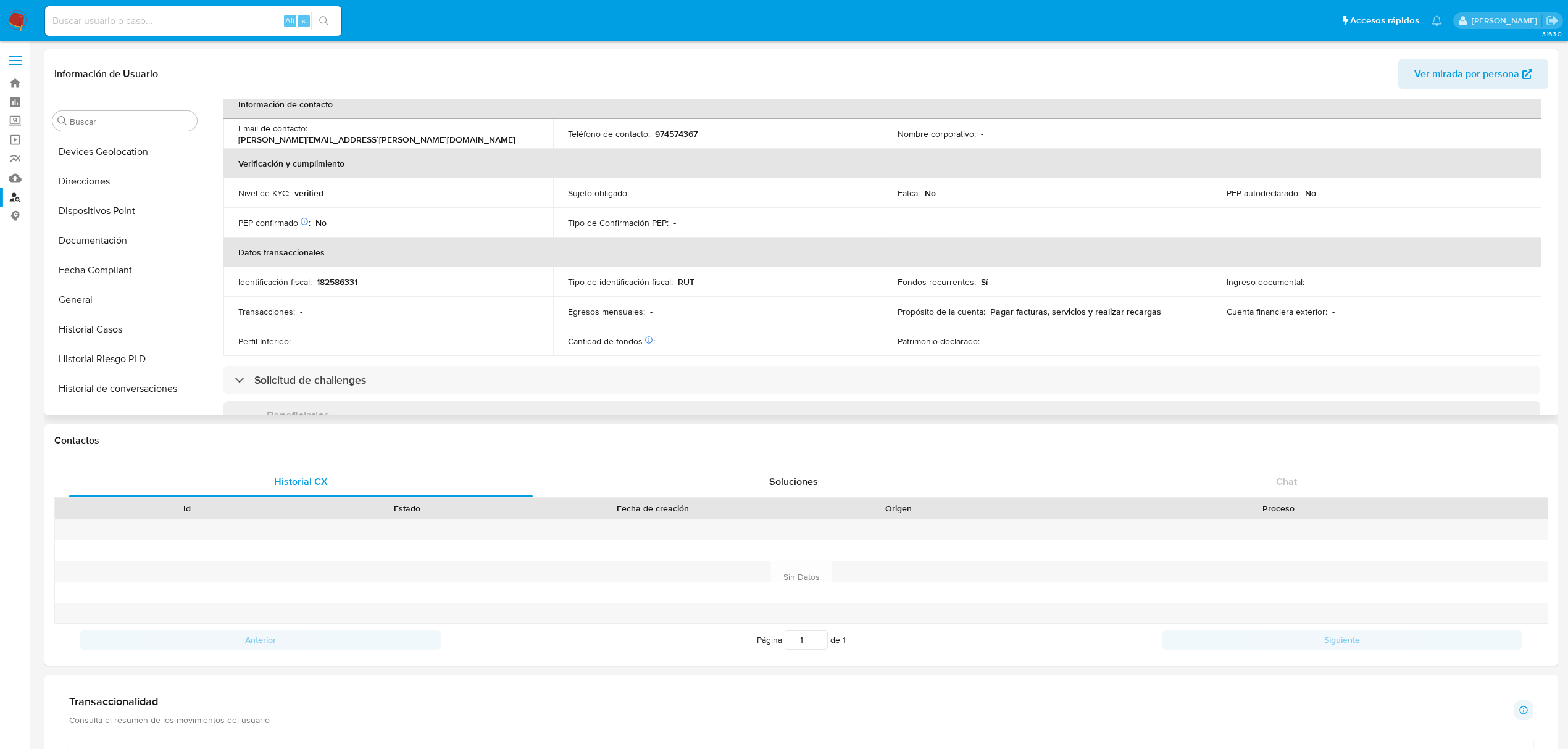
scroll to position [280, 0]
click at [107, 206] on button "Direcciones" at bounding box center [119, 195] width 144 height 30
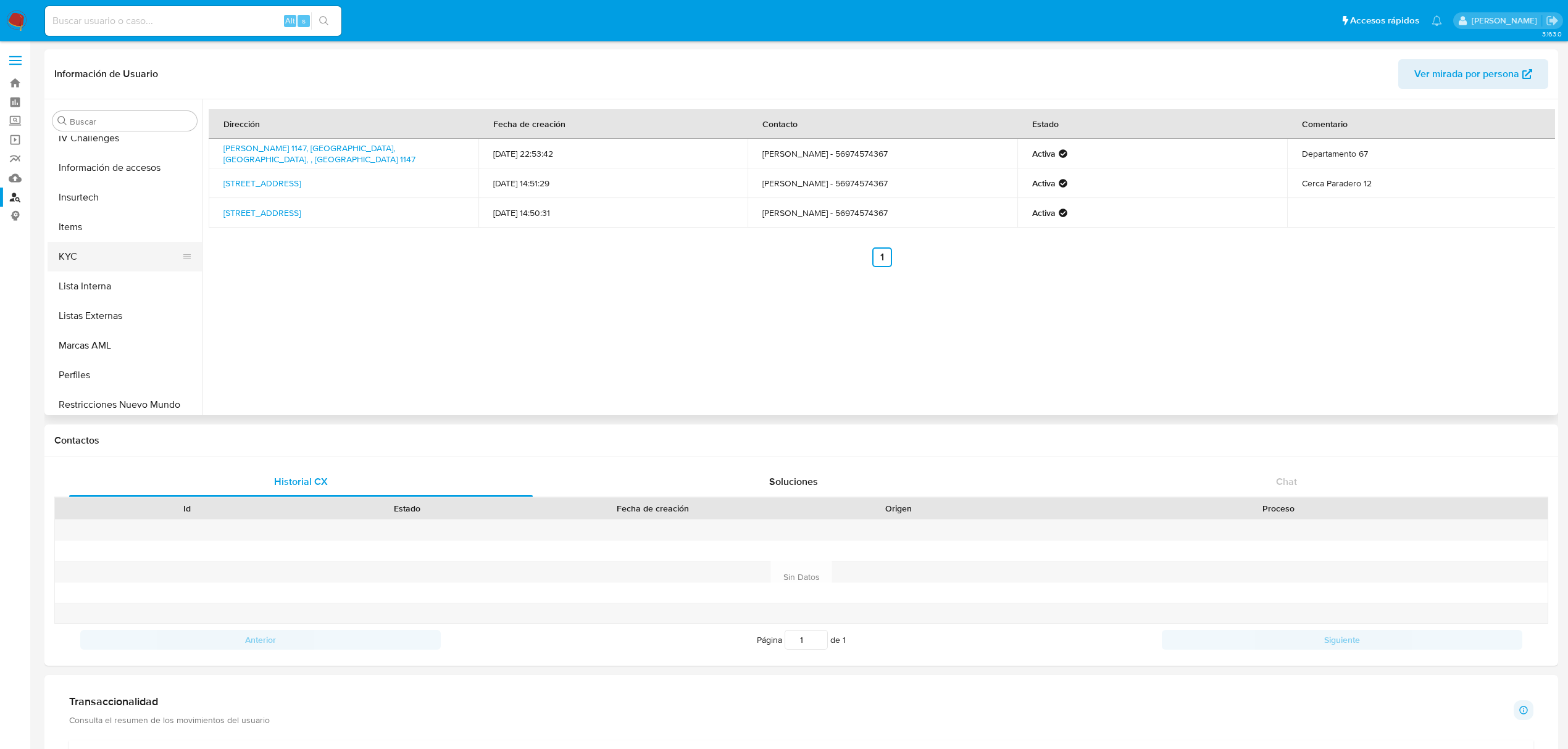
scroll to position [609, 0]
click at [87, 205] on button "Items" at bounding box center [119, 193] width 144 height 30
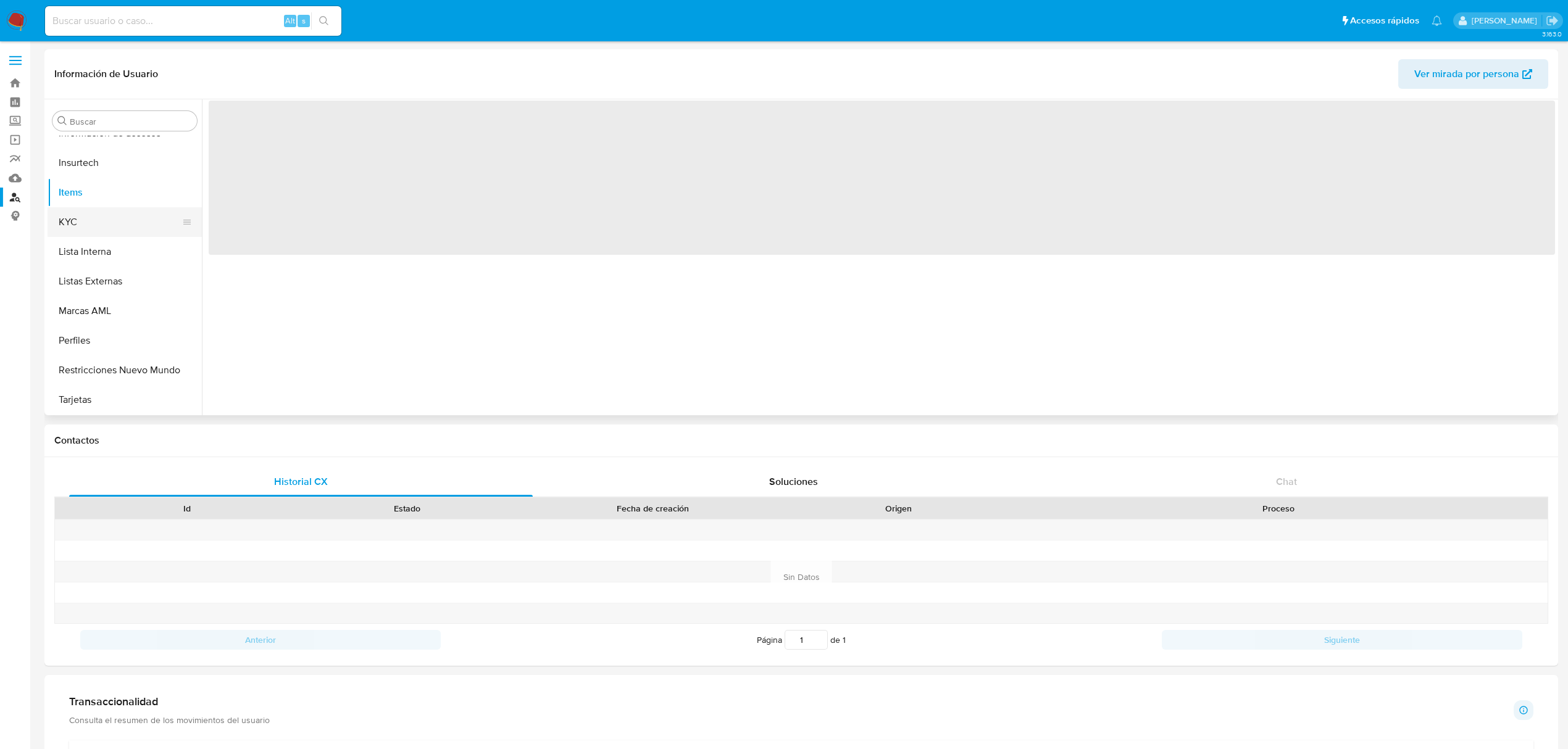
click at [91, 220] on button "KYC" at bounding box center [119, 221] width 144 height 30
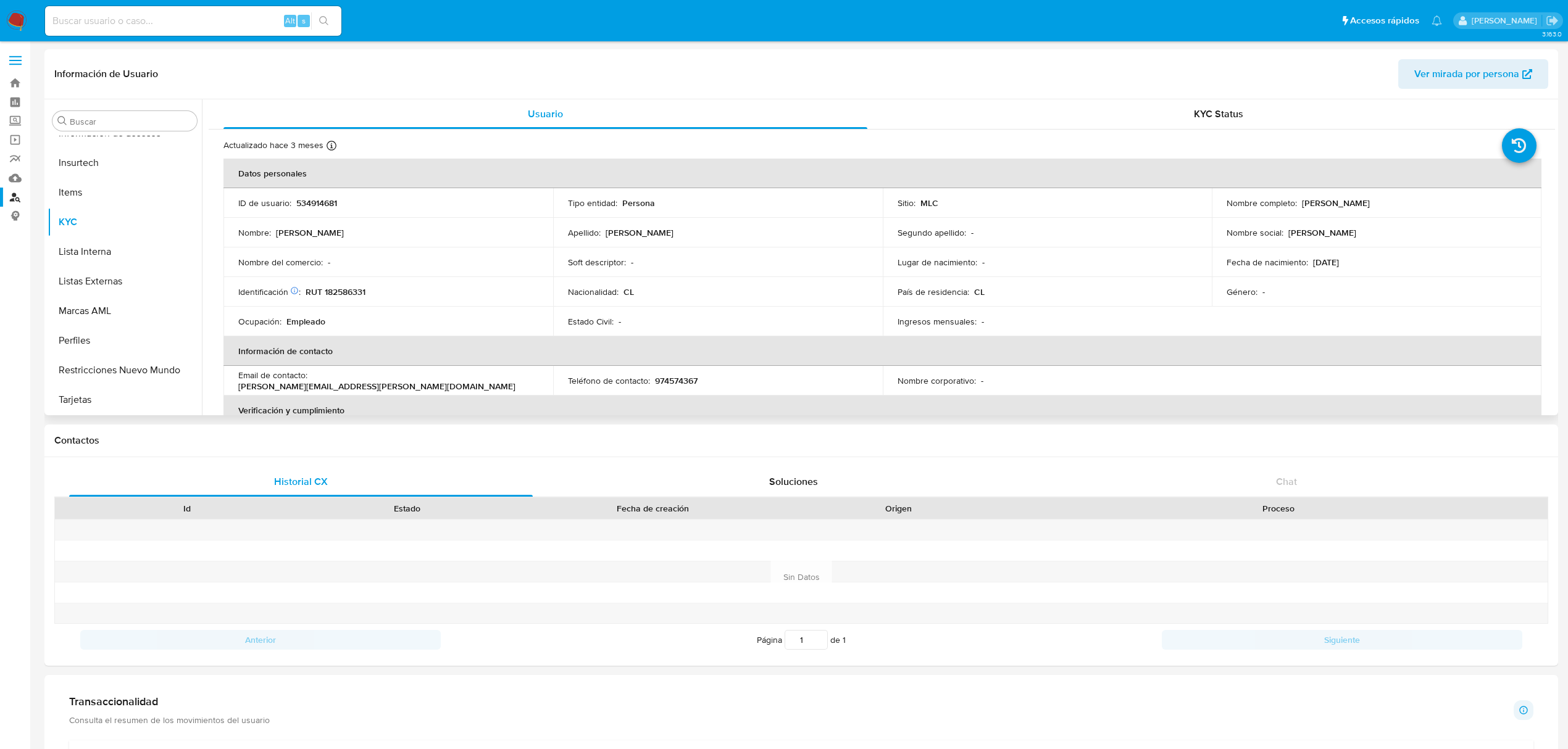
click at [1328, 268] on p "[DATE]" at bounding box center [1325, 263] width 26 height 12
click at [1337, 268] on p "[DATE]" at bounding box center [1325, 263] width 26 height 12
drag, startPoint x: 1310, startPoint y: 203, endPoint x: 1389, endPoint y: 206, distance: 79.1
click at [1370, 206] on p "[PERSON_NAME]" at bounding box center [1336, 203] width 68 height 12
click at [1342, 203] on p "[PERSON_NAME]" at bounding box center [1336, 203] width 68 height 12
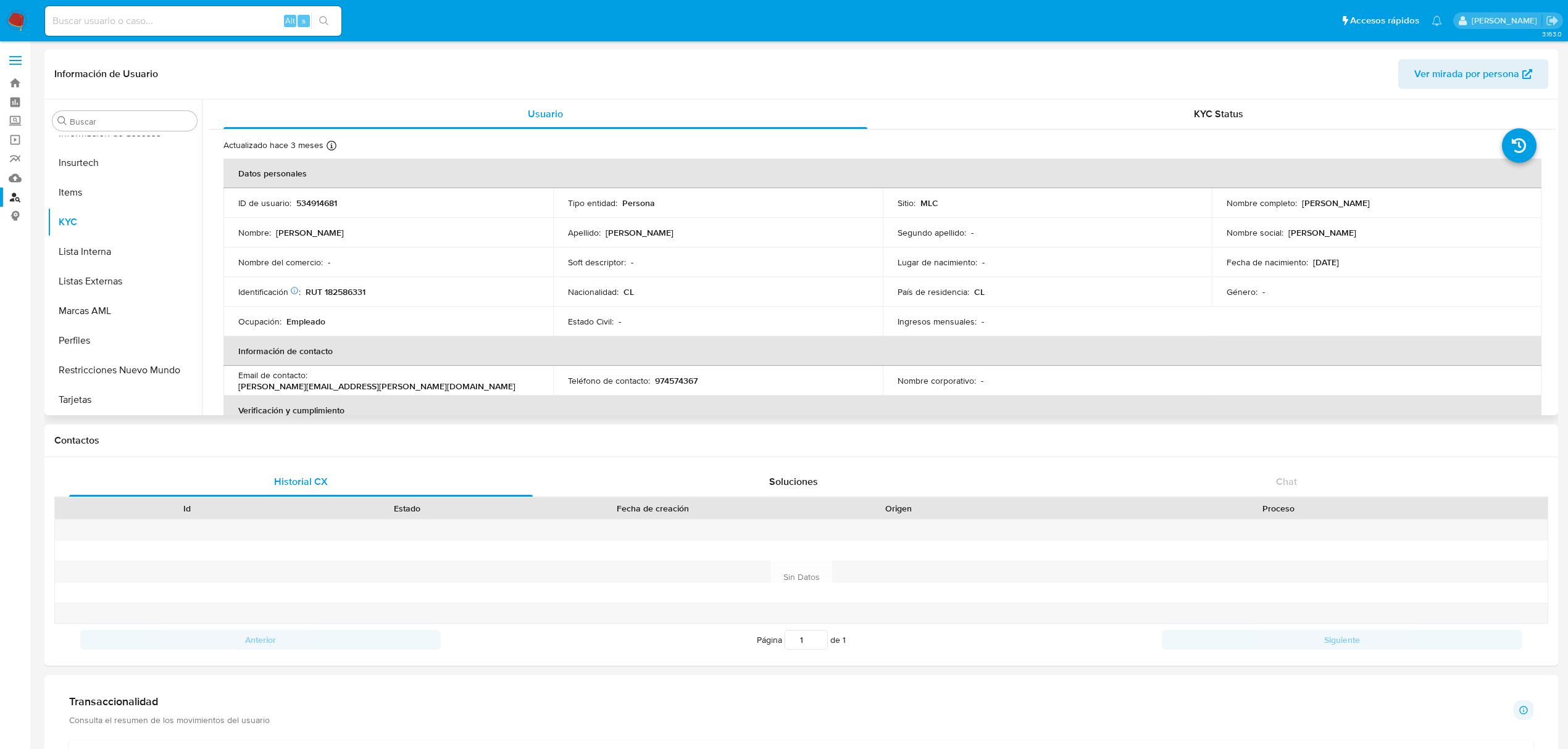
drag, startPoint x: 1297, startPoint y: 204, endPoint x: 1437, endPoint y: 208, distance: 140.1
click at [1437, 208] on div "Nombre completo : [PERSON_NAME]" at bounding box center [1377, 203] width 301 height 12
copy p "[PERSON_NAME]"
click at [347, 289] on p "RUT 182586331" at bounding box center [335, 292] width 60 height 12
click at [347, 288] on p "RUT 182586331" at bounding box center [335, 292] width 60 height 12
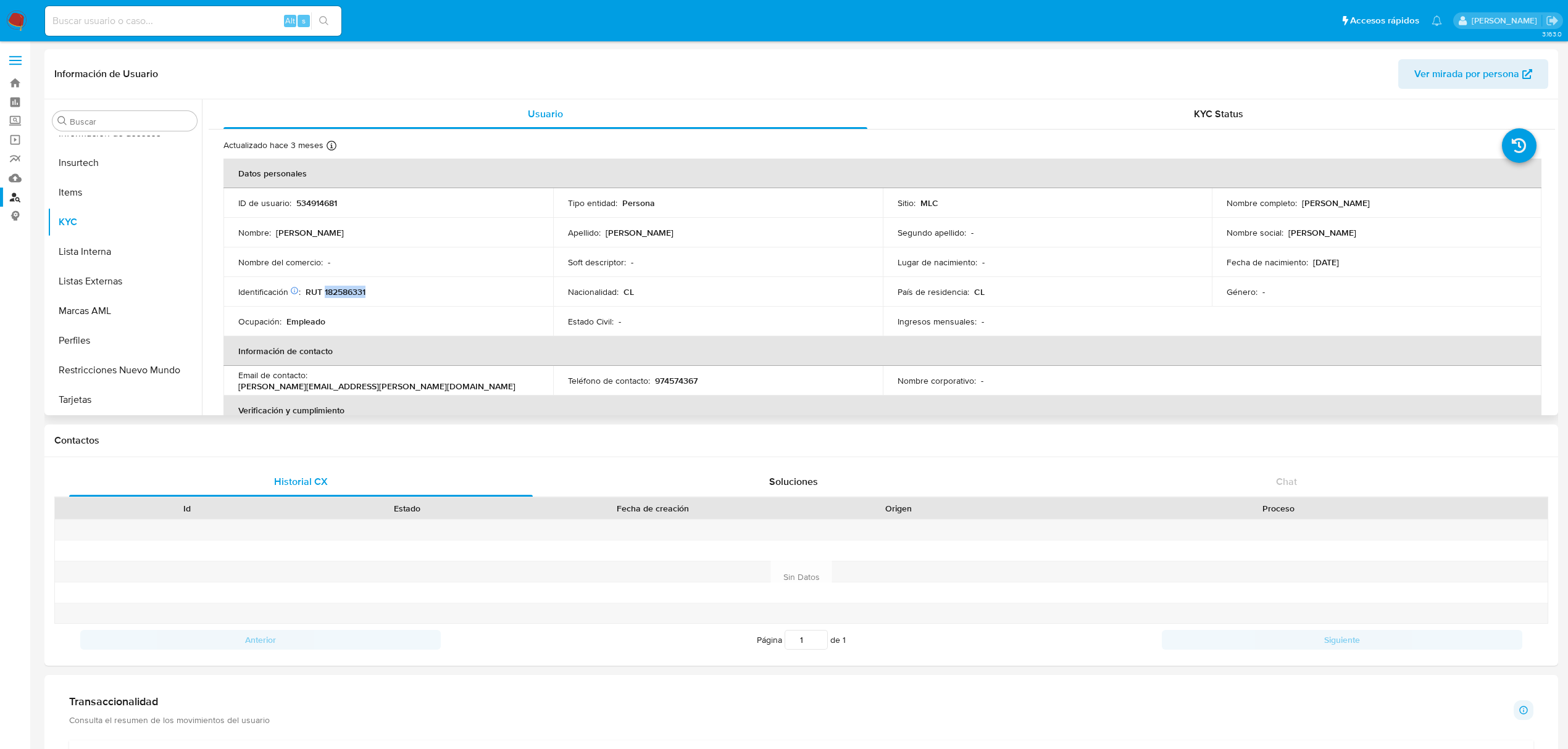
copy p "182586331"
click at [119, 259] on button "Documentación" at bounding box center [119, 255] width 144 height 30
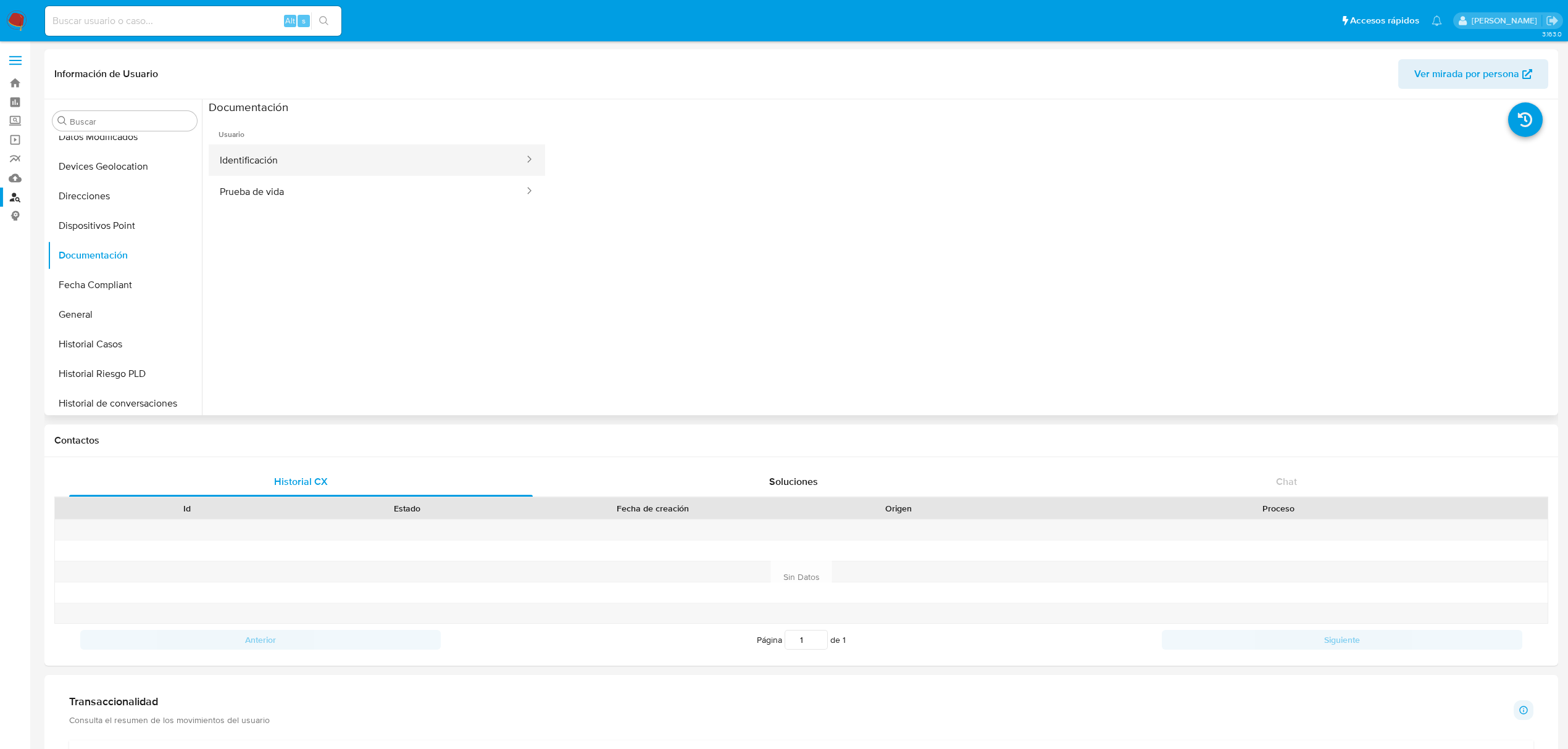
click at [319, 164] on button "Identificación" at bounding box center [367, 160] width 317 height 32
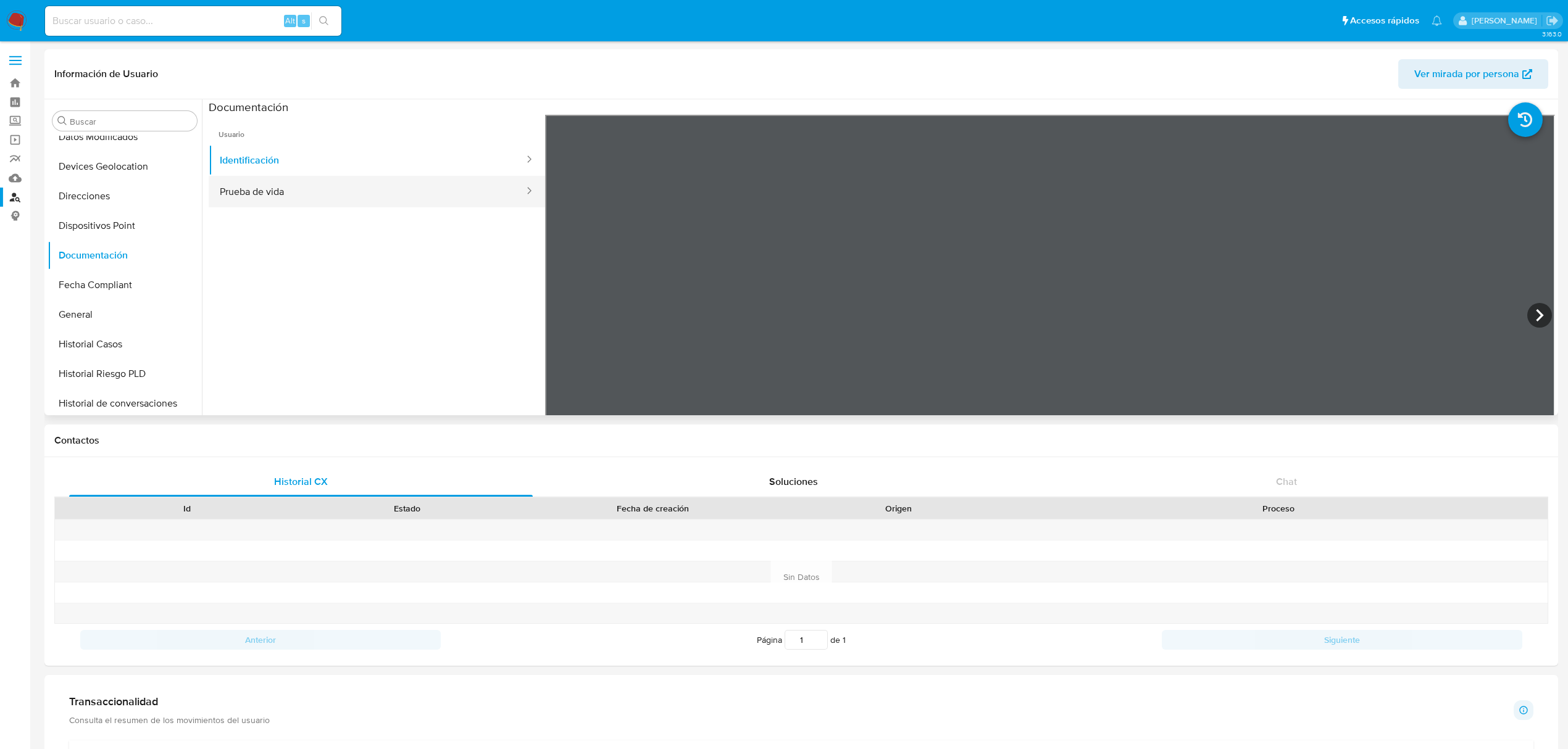
click at [341, 205] on button "Prueba de vida" at bounding box center [367, 192] width 317 height 32
click at [341, 161] on button "Identificación" at bounding box center [367, 160] width 317 height 32
click at [1529, 315] on icon at bounding box center [1540, 316] width 25 height 25
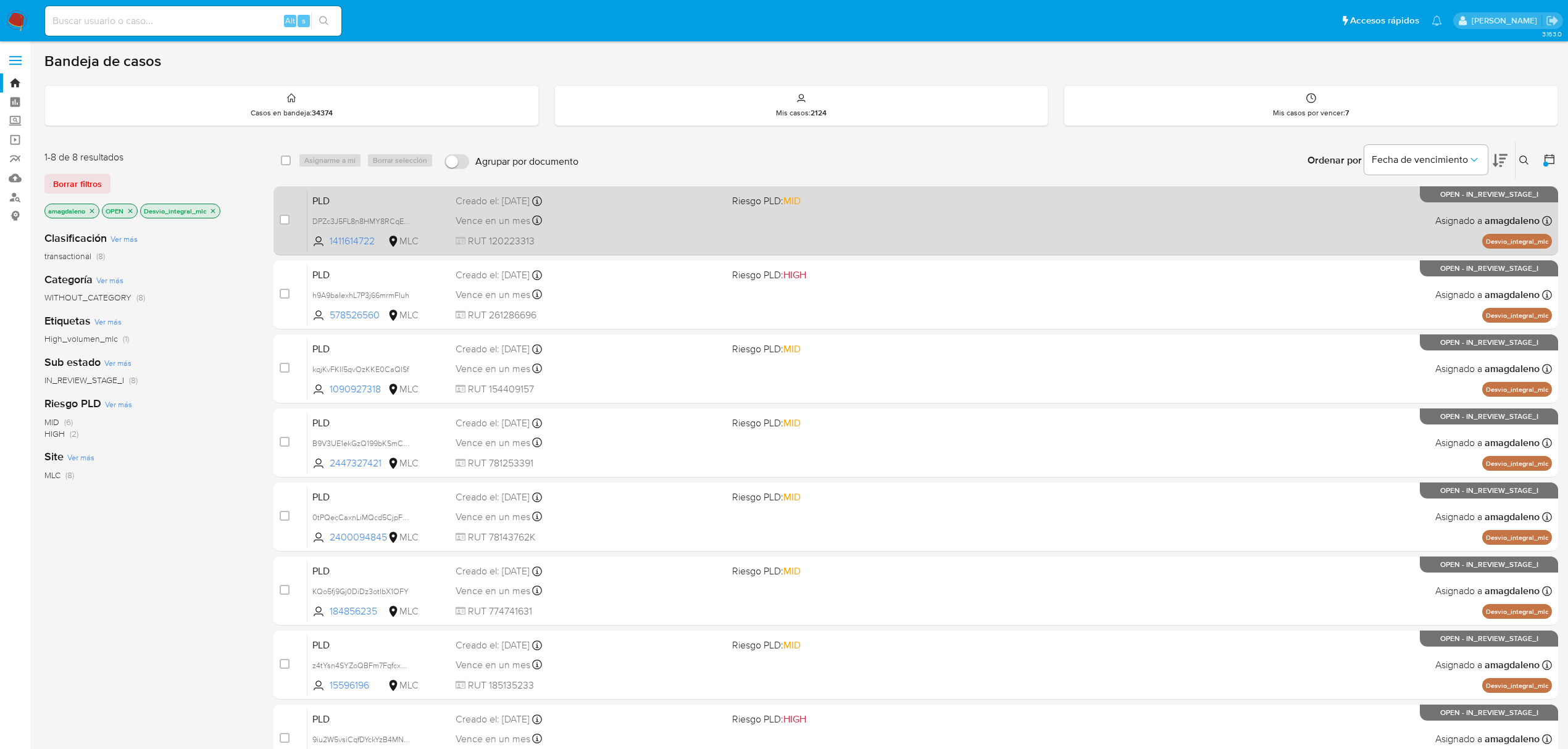
click at [662, 216] on div "Vence en un mes Vence el 10/11/2025 06:08:46" at bounding box center [588, 220] width 267 height 16
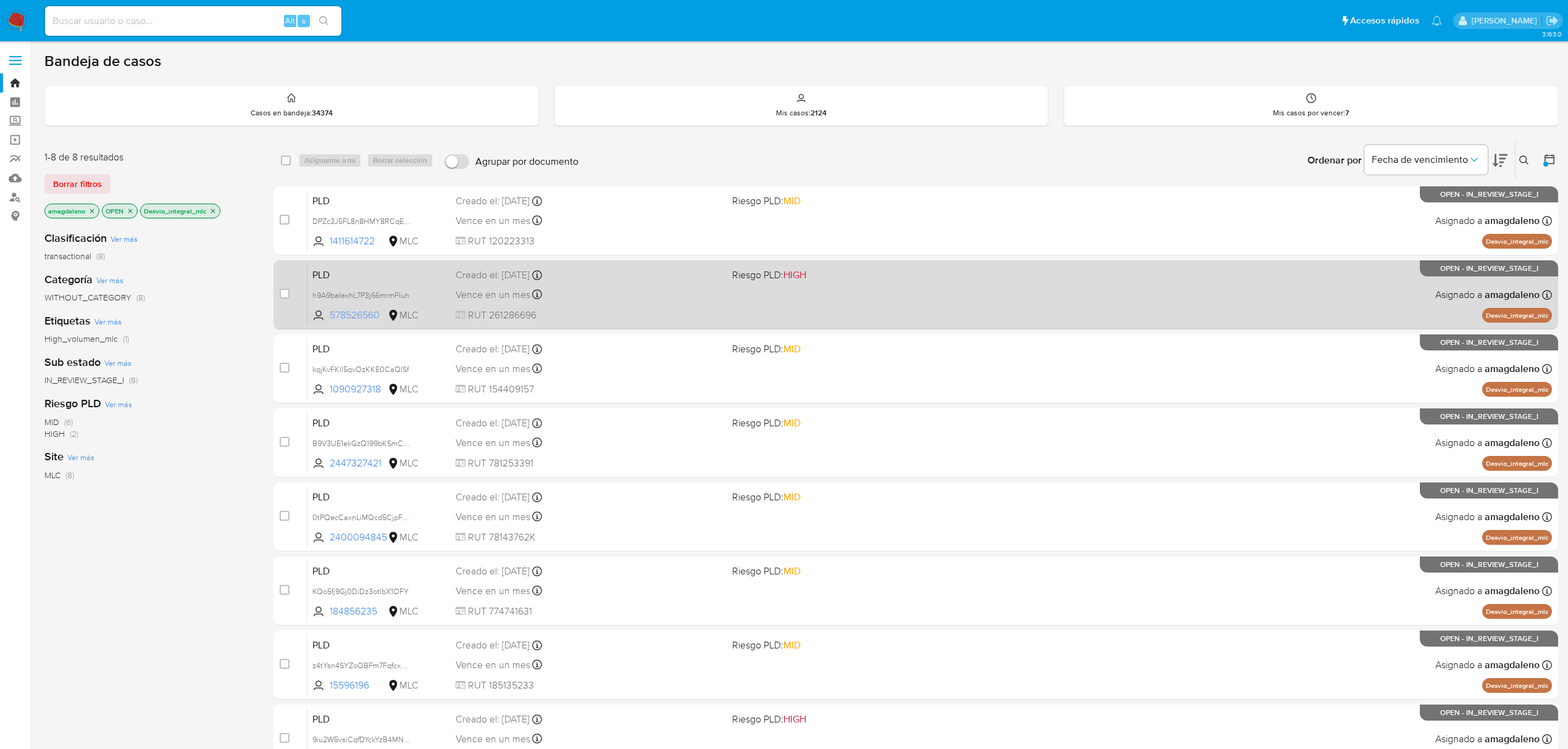
click at [356, 316] on span "578526560" at bounding box center [357, 315] width 56 height 13
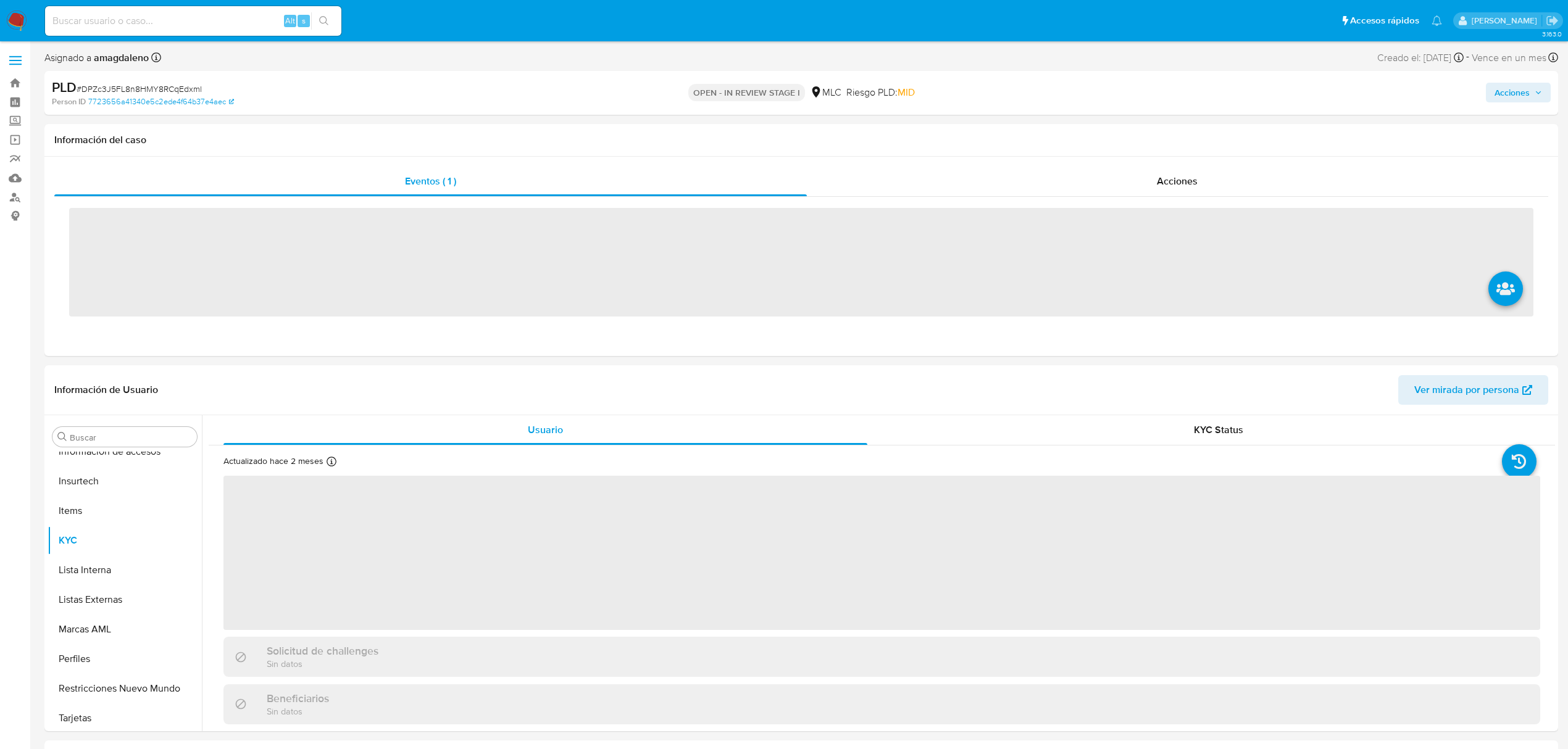
scroll to position [610, 0]
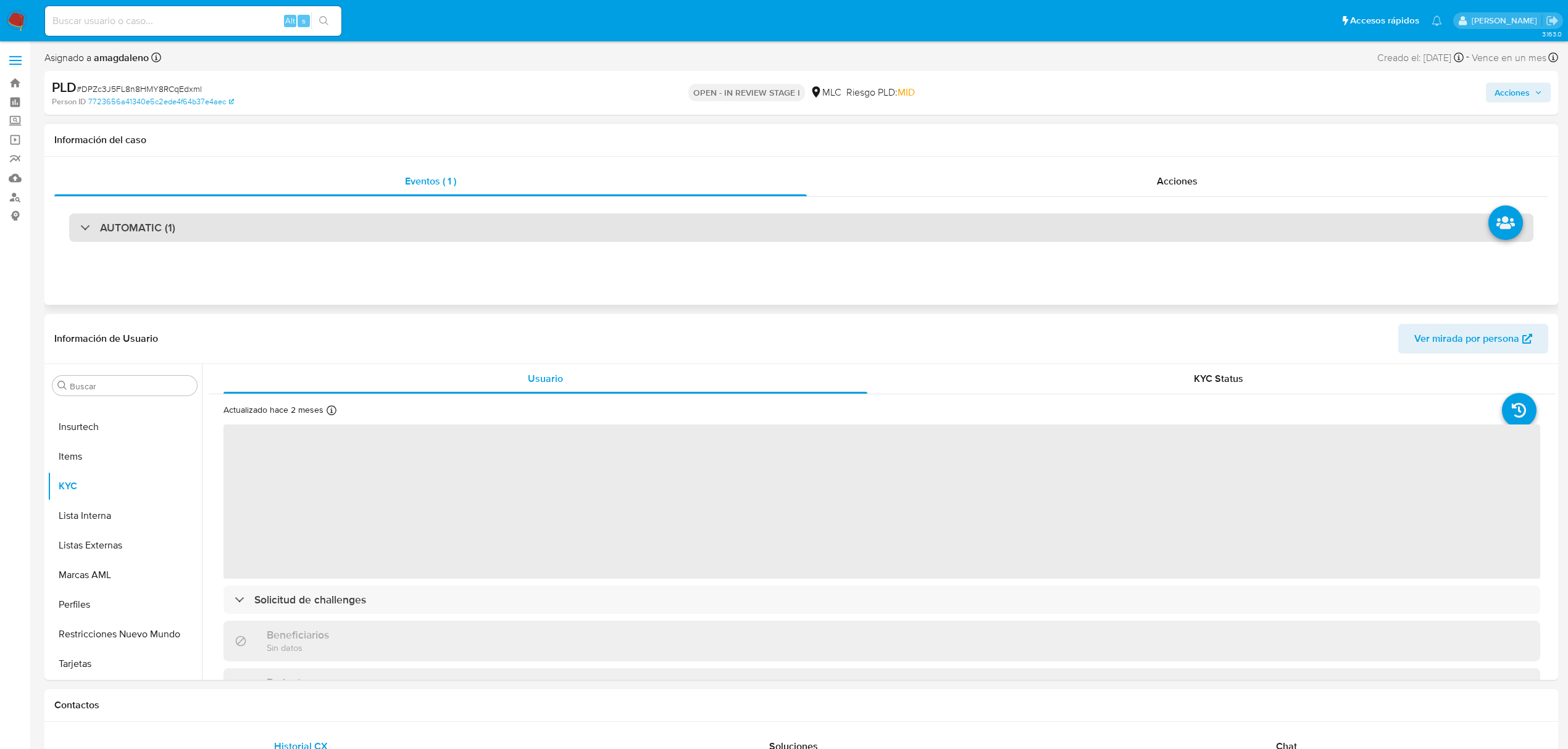
select select "10"
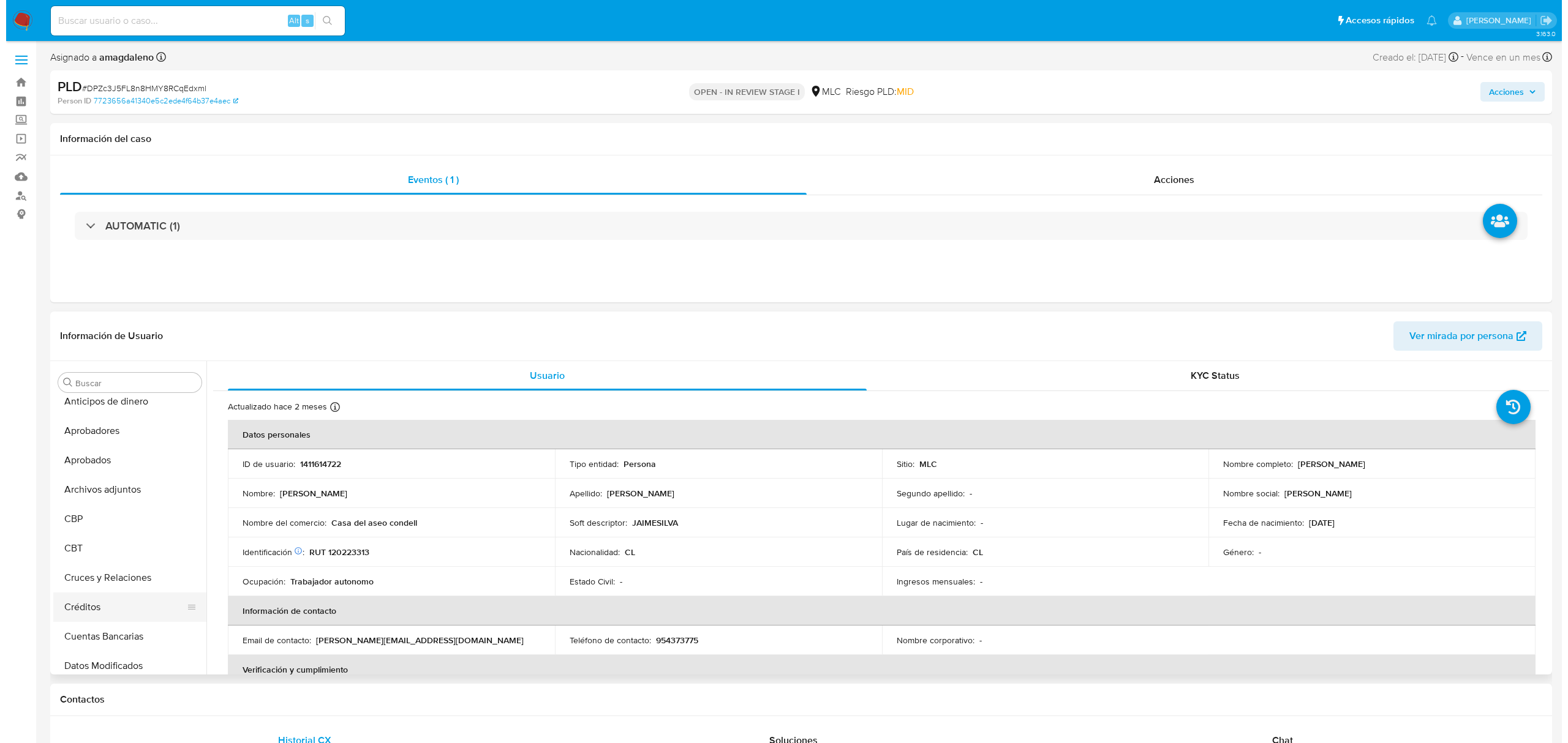
scroll to position [0, 0]
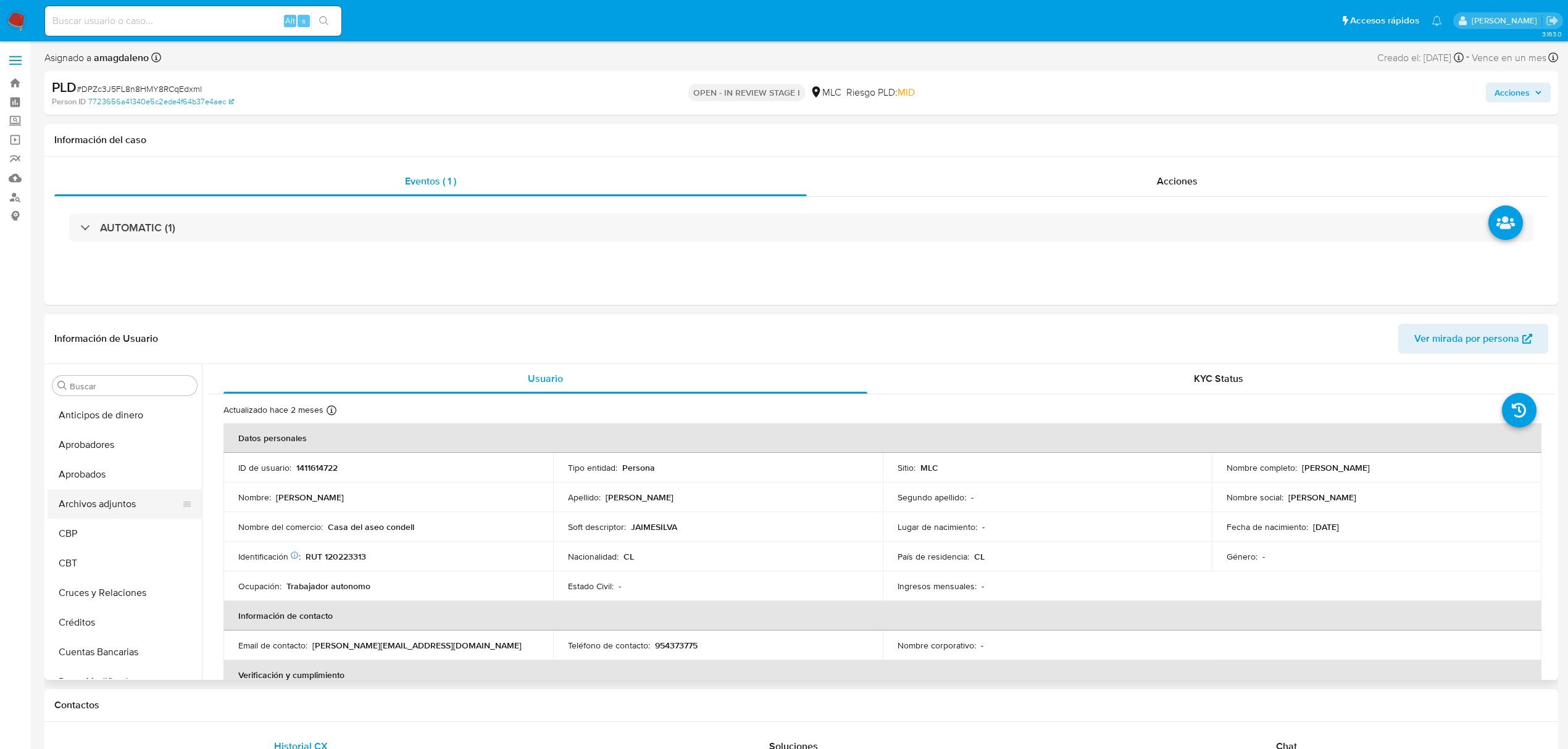
click at [137, 502] on button "Archivos adjuntos" at bounding box center [119, 504] width 144 height 30
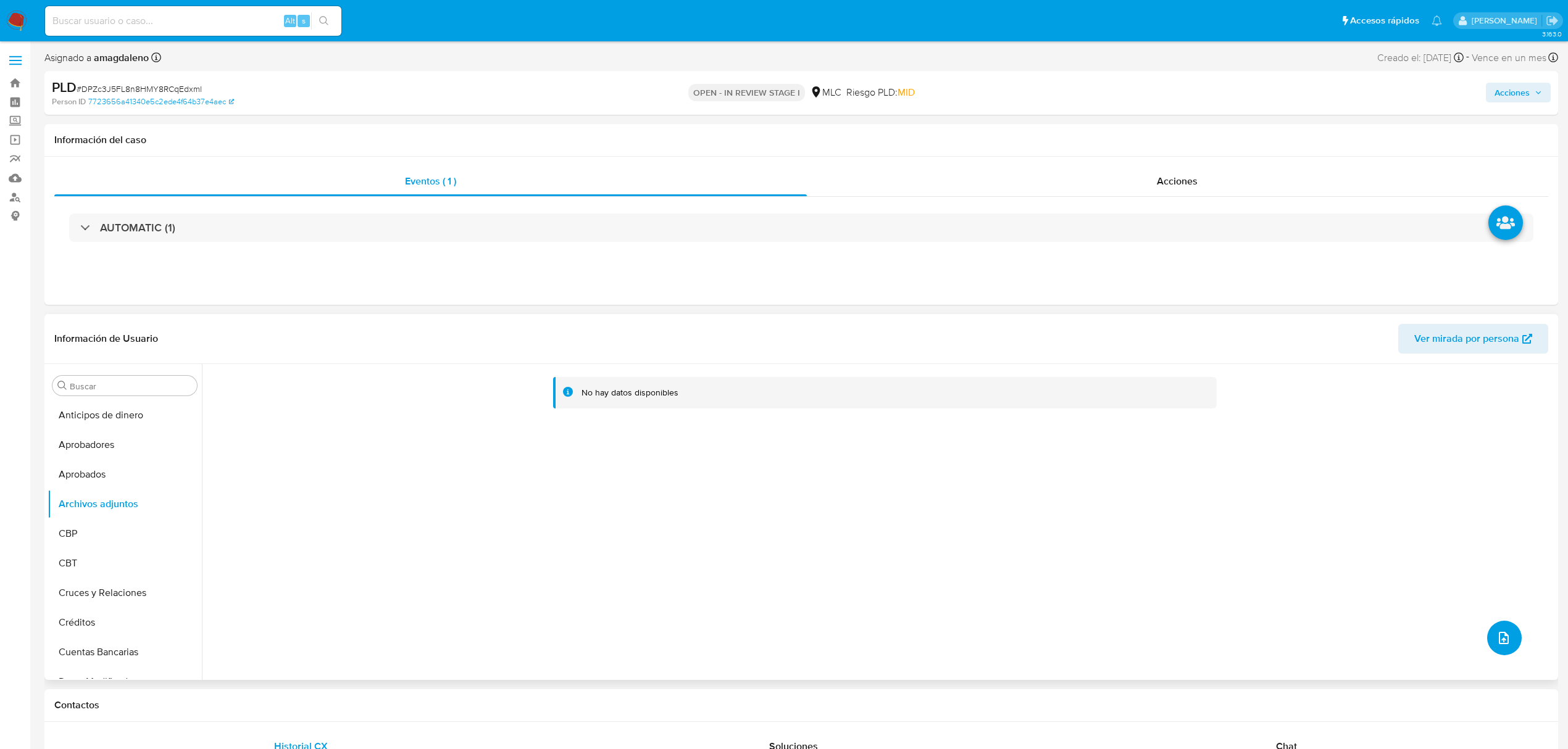
click at [1497, 631] on icon "upload-file" at bounding box center [1503, 637] width 14 height 14
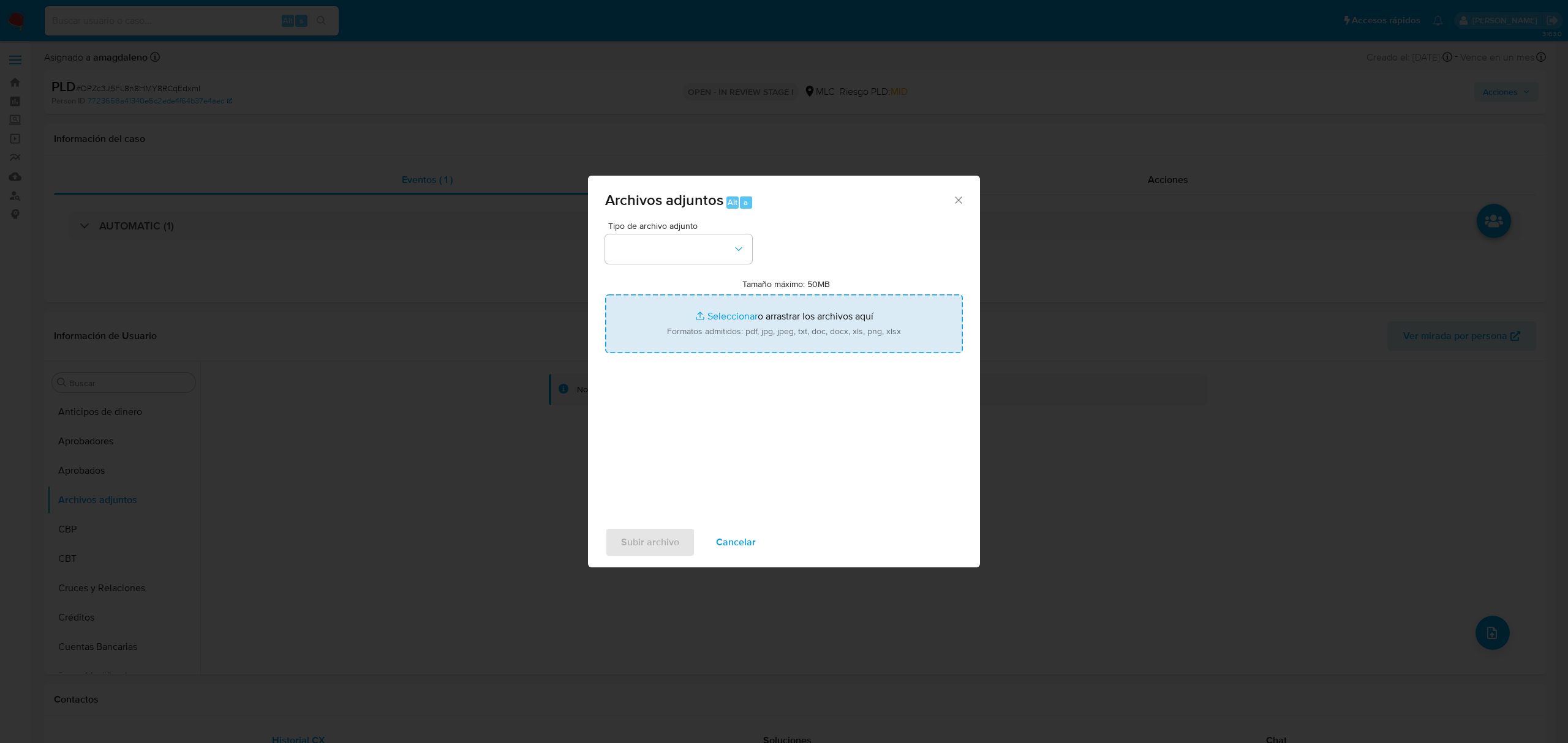
click at [733, 312] on input "Tamaño máximo: 50MB Seleccionar archivos" at bounding box center [784, 324] width 357 height 59
type input "C:\fakepath\AM 1411614722 - 10_10_2025.xlsx"
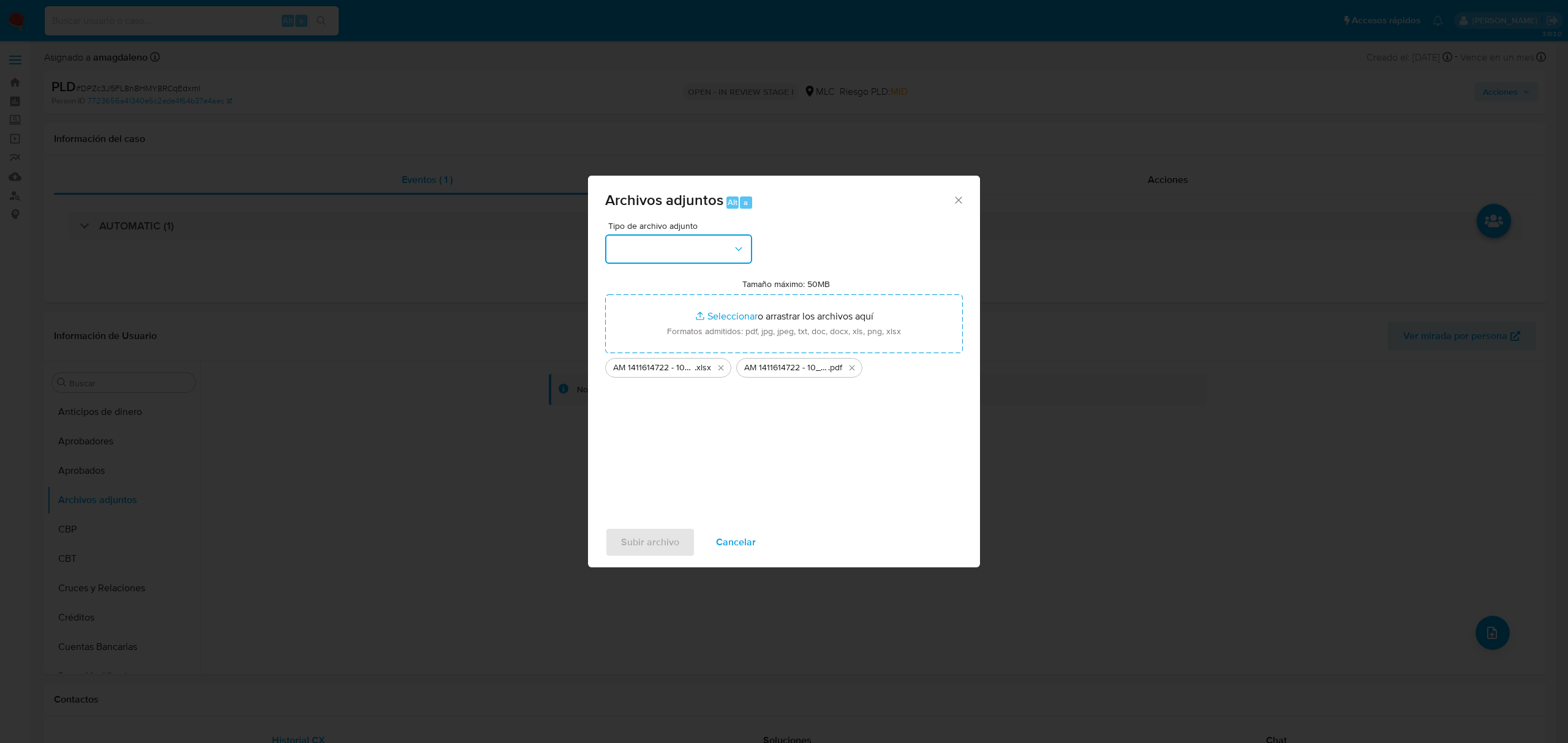
click at [665, 255] on button "button" at bounding box center [678, 248] width 147 height 30
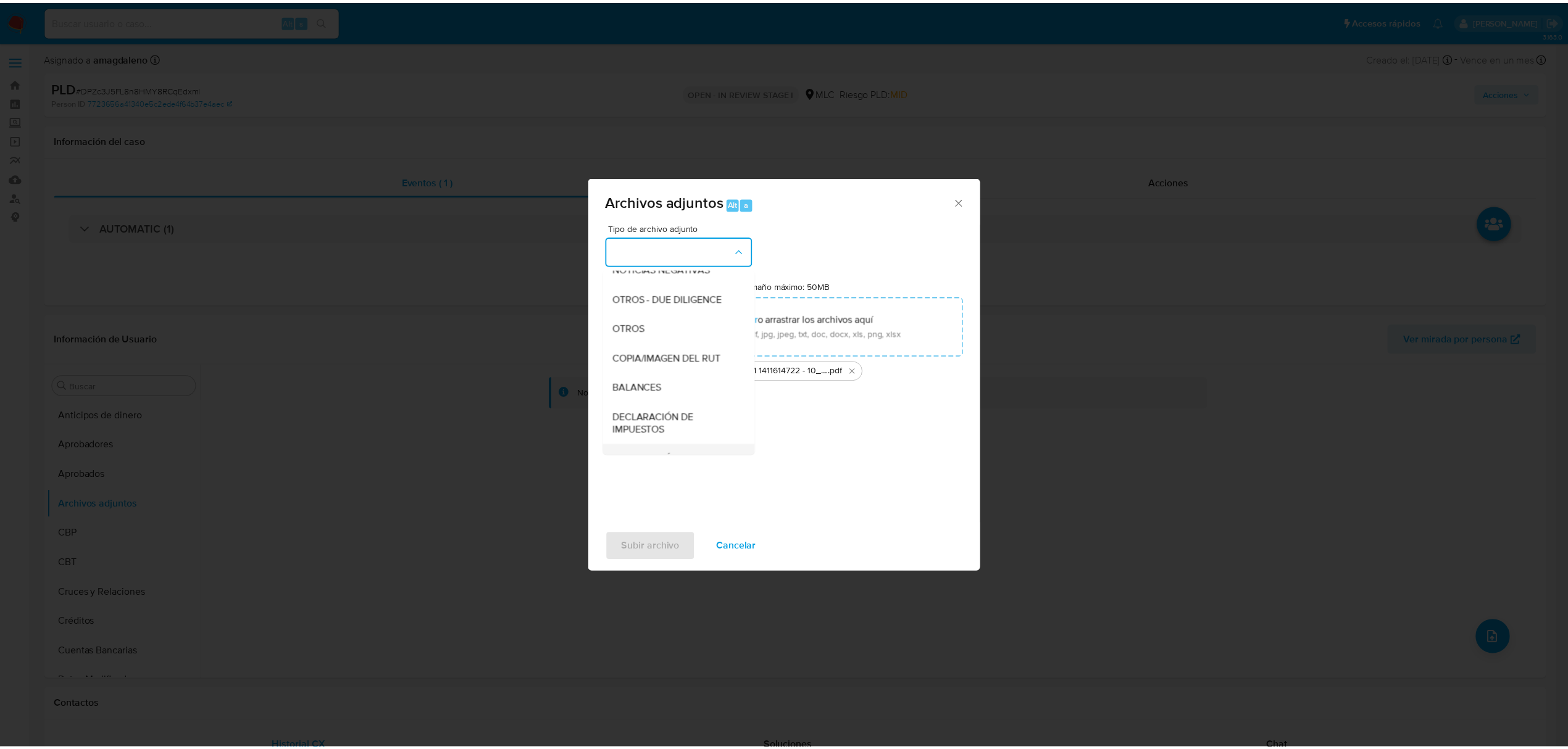
scroll to position [164, 0]
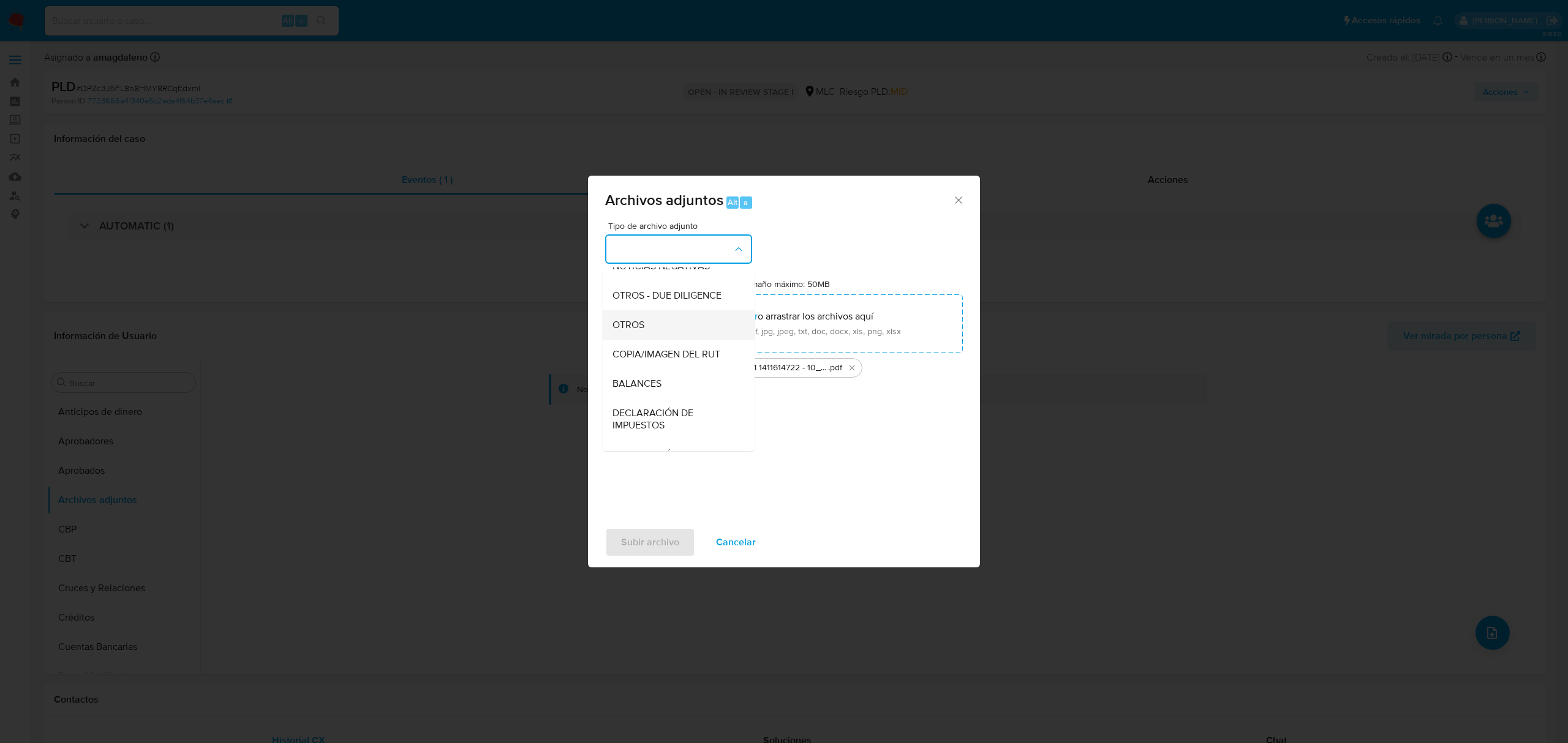
click at [664, 339] on div "OTROS" at bounding box center [675, 325] width 125 height 30
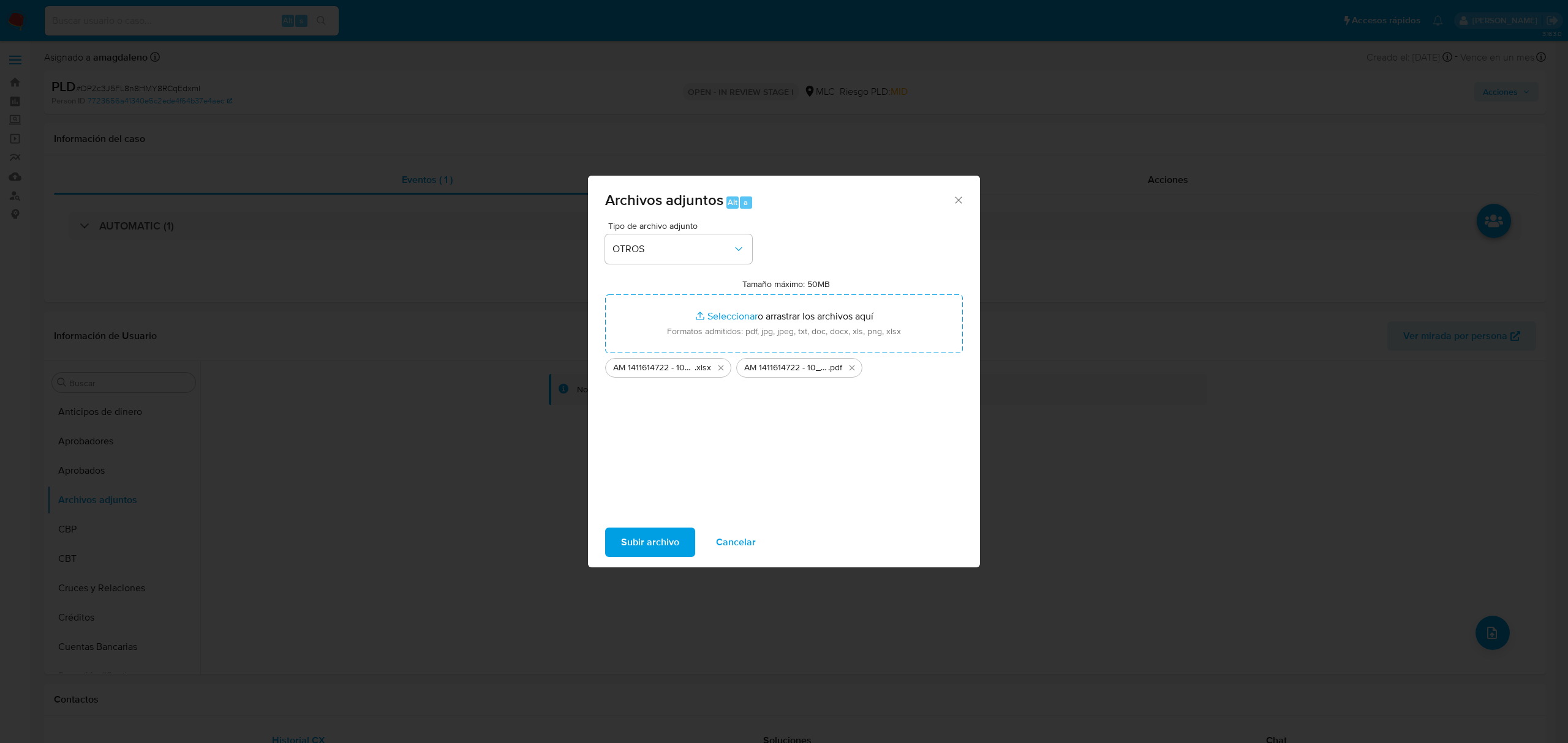
click at [665, 531] on span "Subir archivo" at bounding box center [650, 542] width 58 height 27
click at [668, 547] on span "Subir archivo" at bounding box center [650, 542] width 58 height 27
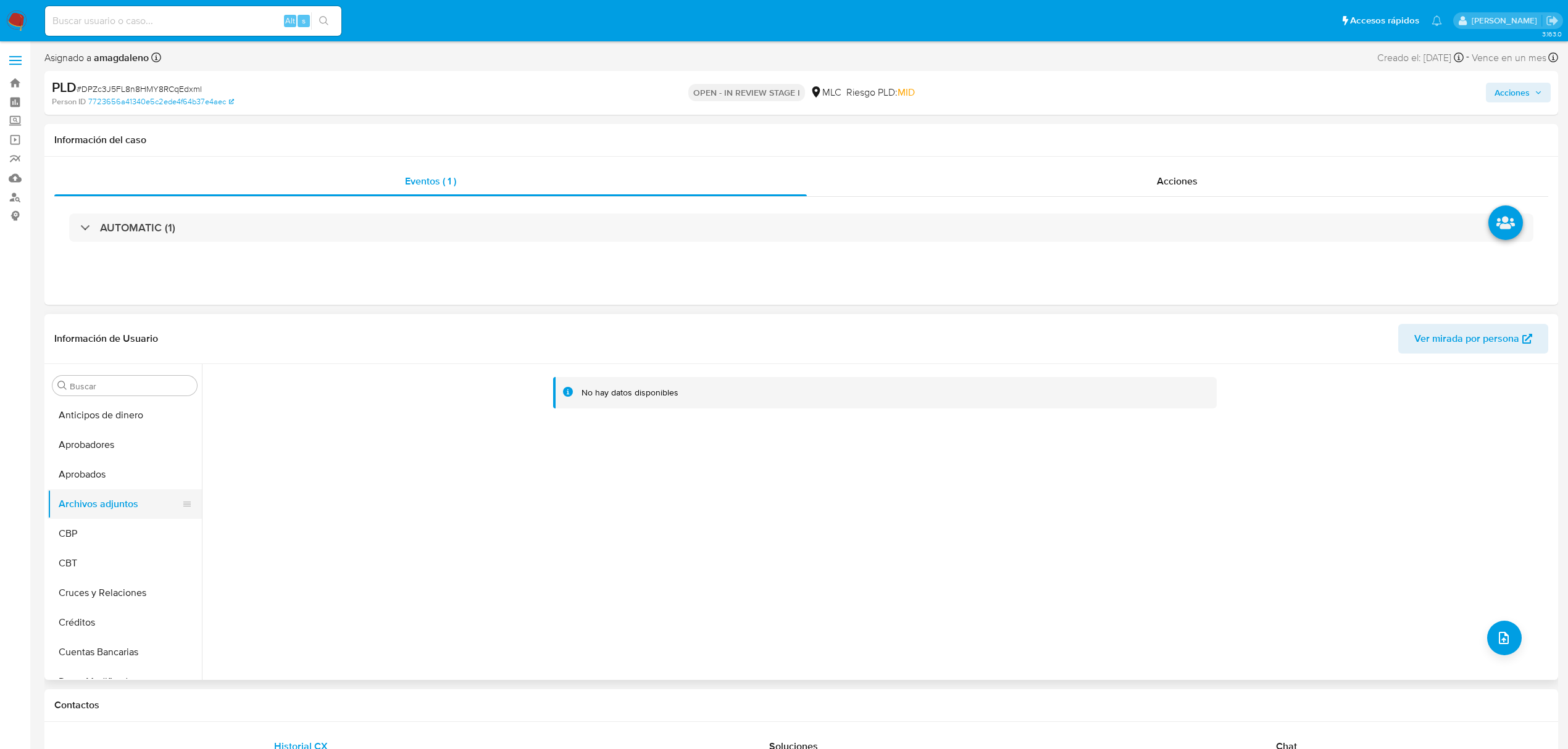
click at [124, 494] on button "Archivos adjuntos" at bounding box center [119, 504] width 144 height 30
click at [118, 480] on button "Aprobados" at bounding box center [119, 475] width 144 height 30
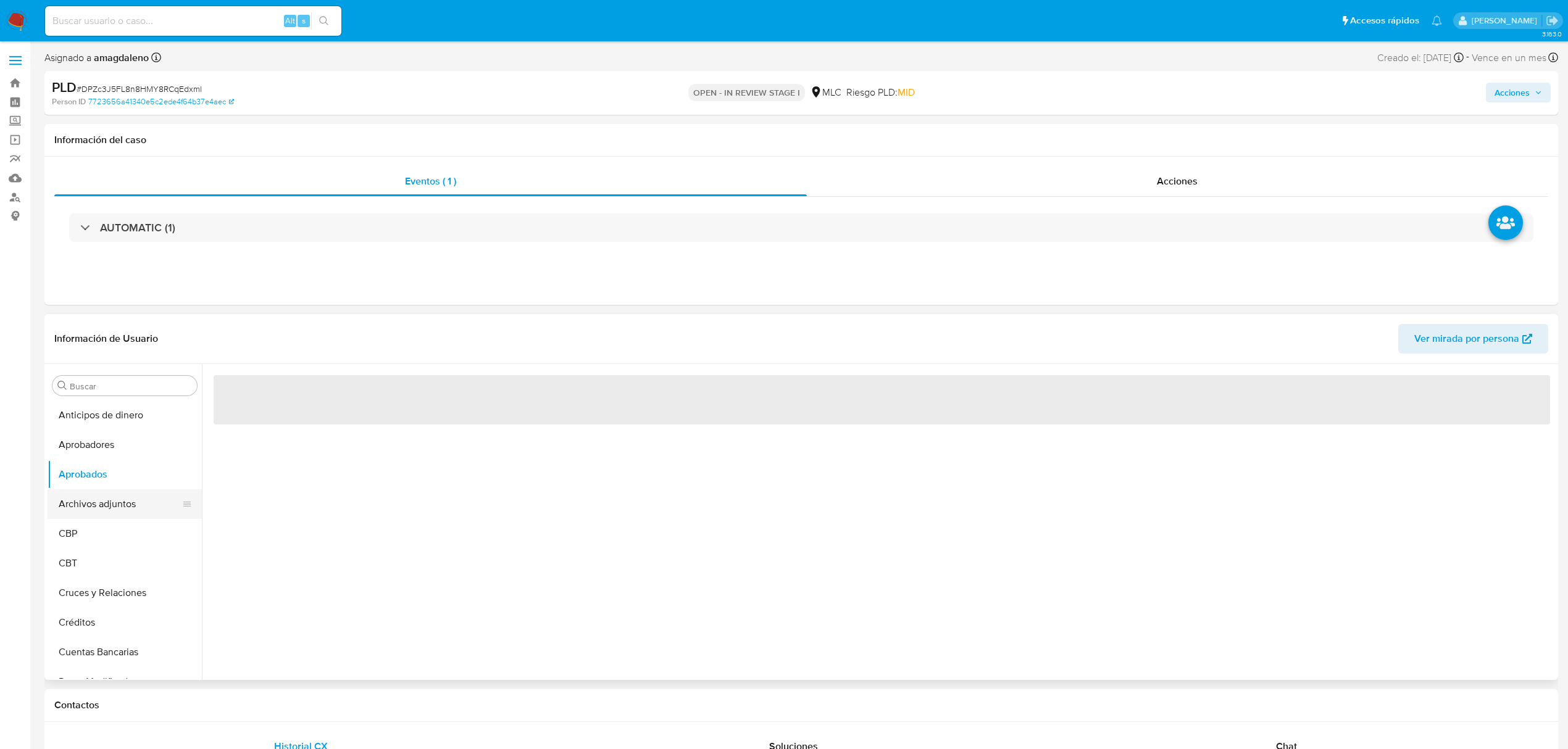
click at [114, 500] on button "Archivos adjuntos" at bounding box center [119, 504] width 144 height 30
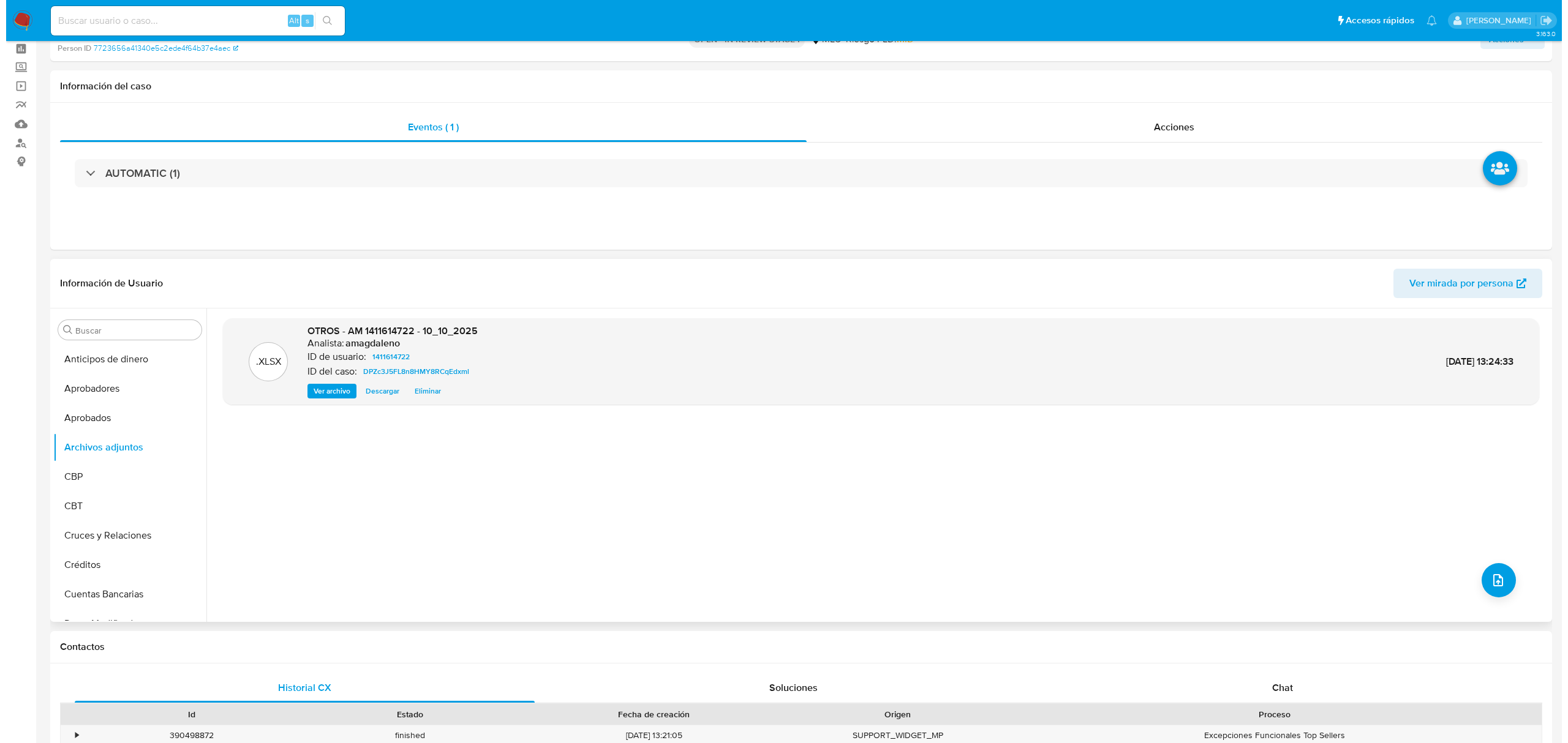
scroll to position [81, 0]
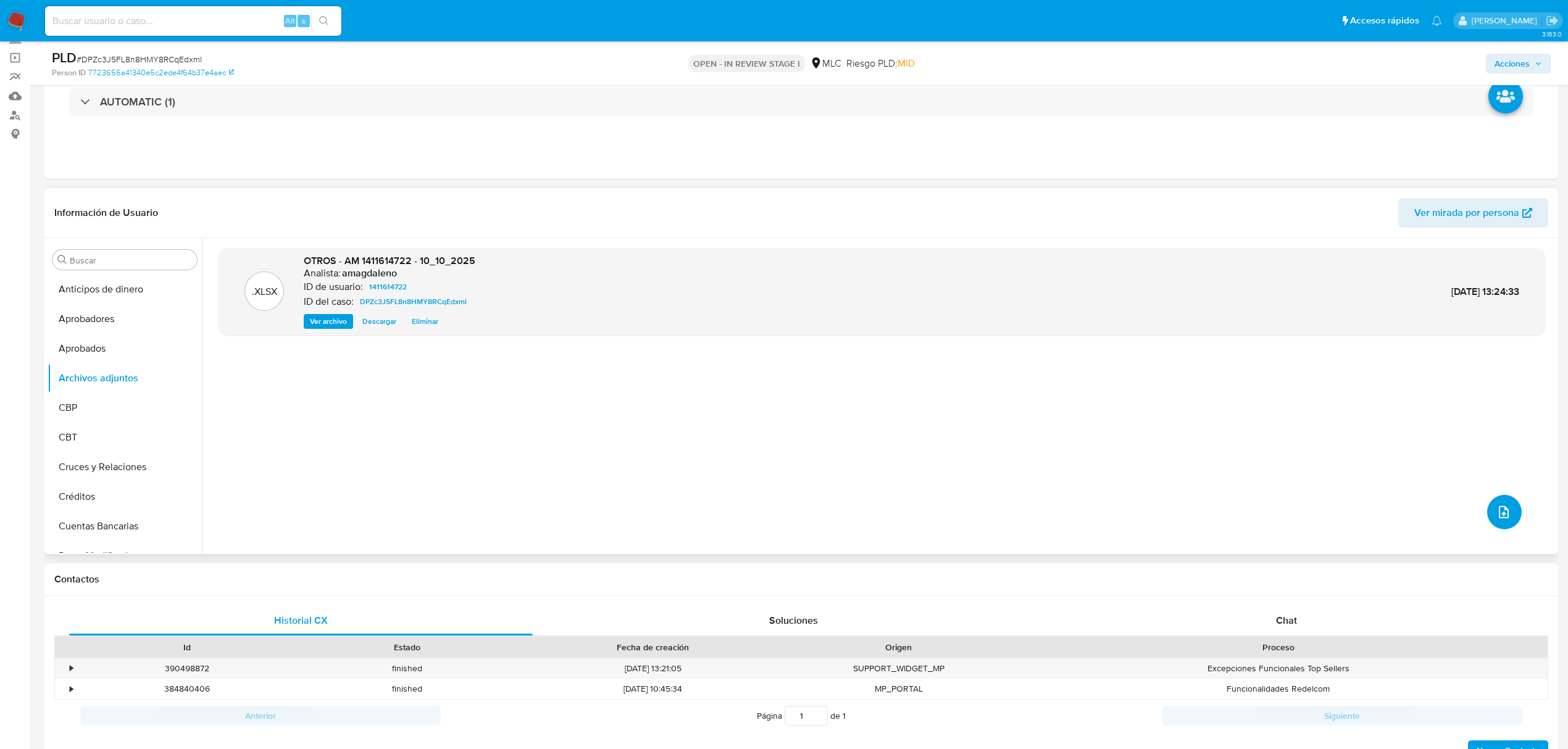
click at [1497, 518] on span "upload-file" at bounding box center [1503, 511] width 14 height 14
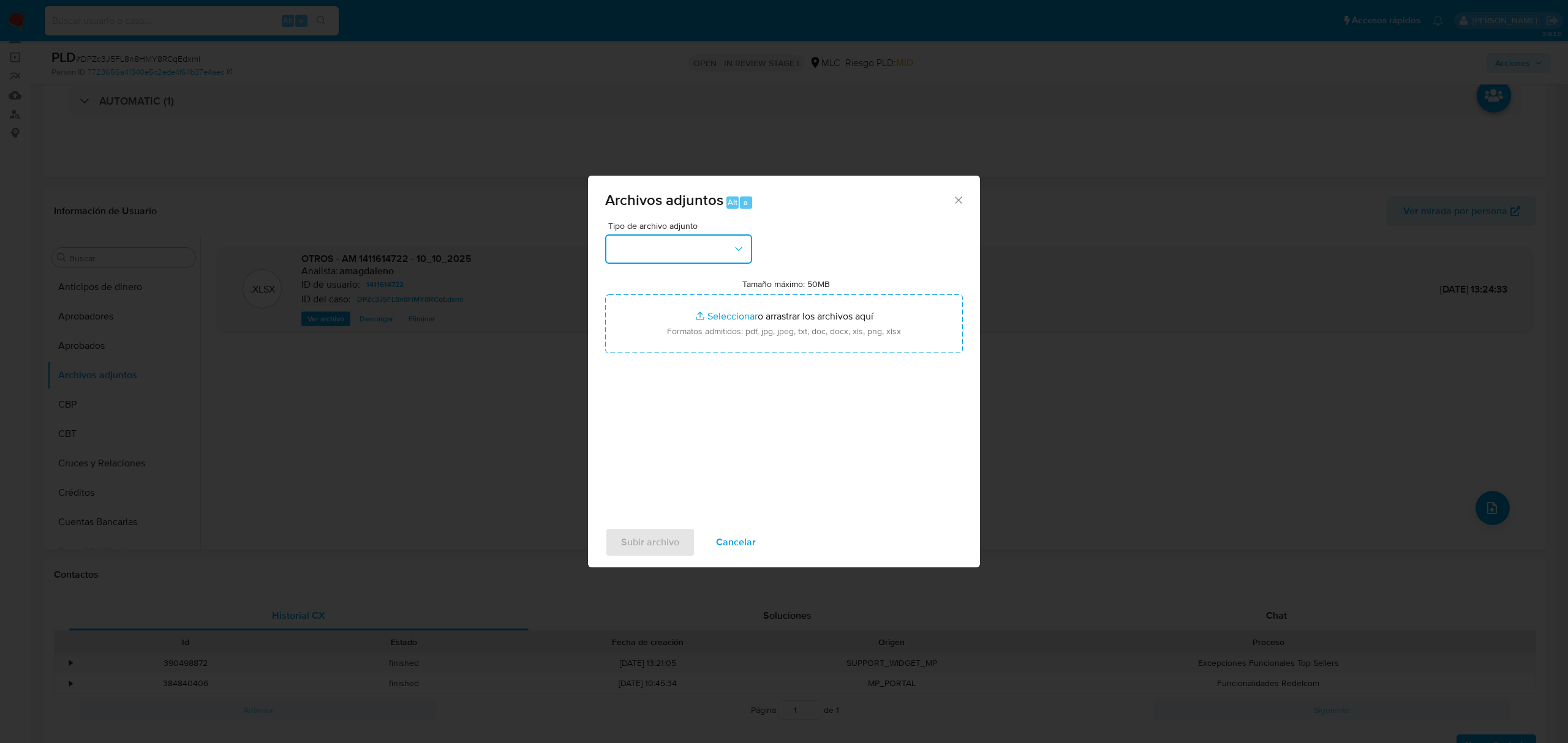
click at [675, 250] on button "button" at bounding box center [678, 248] width 147 height 30
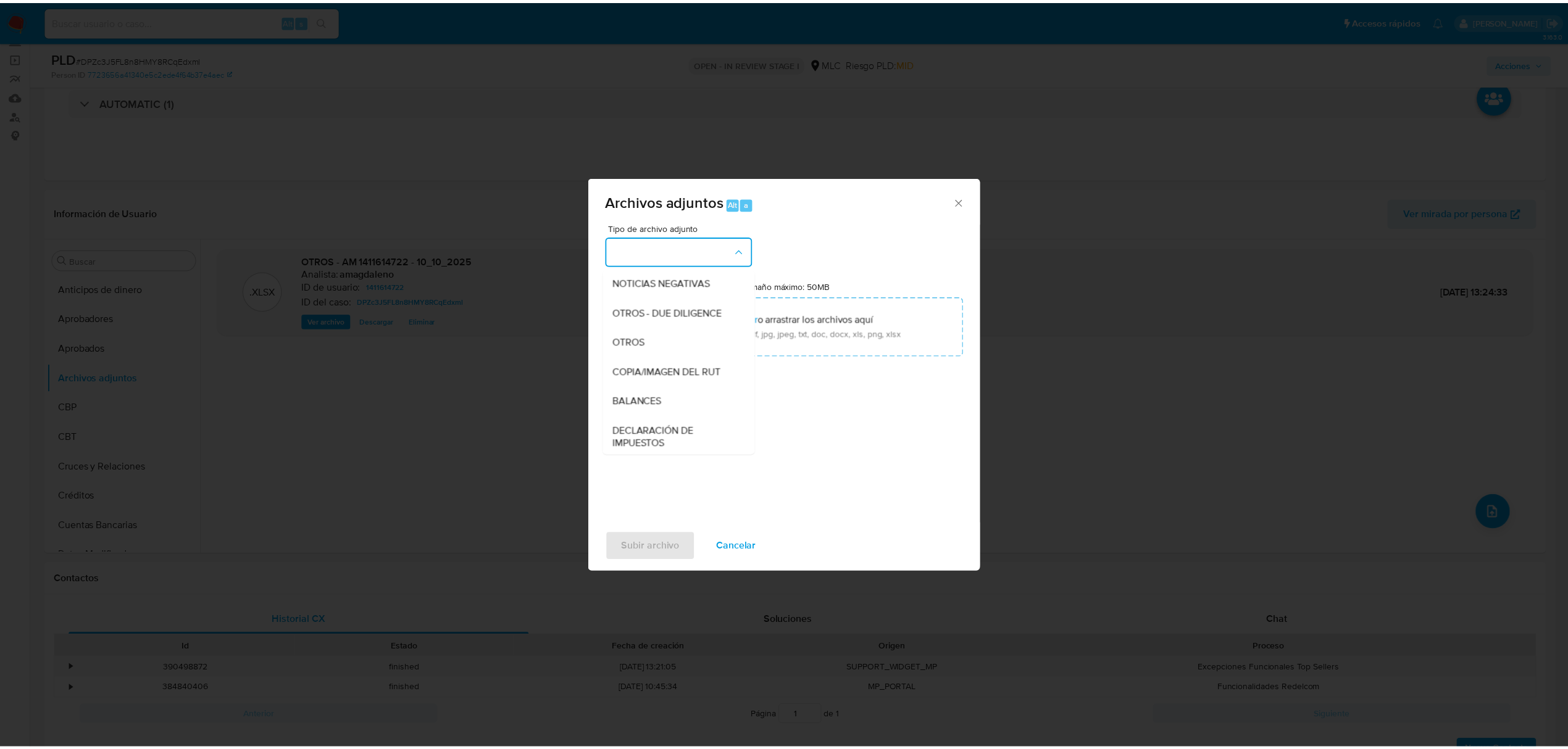
scroll to position [102, 0]
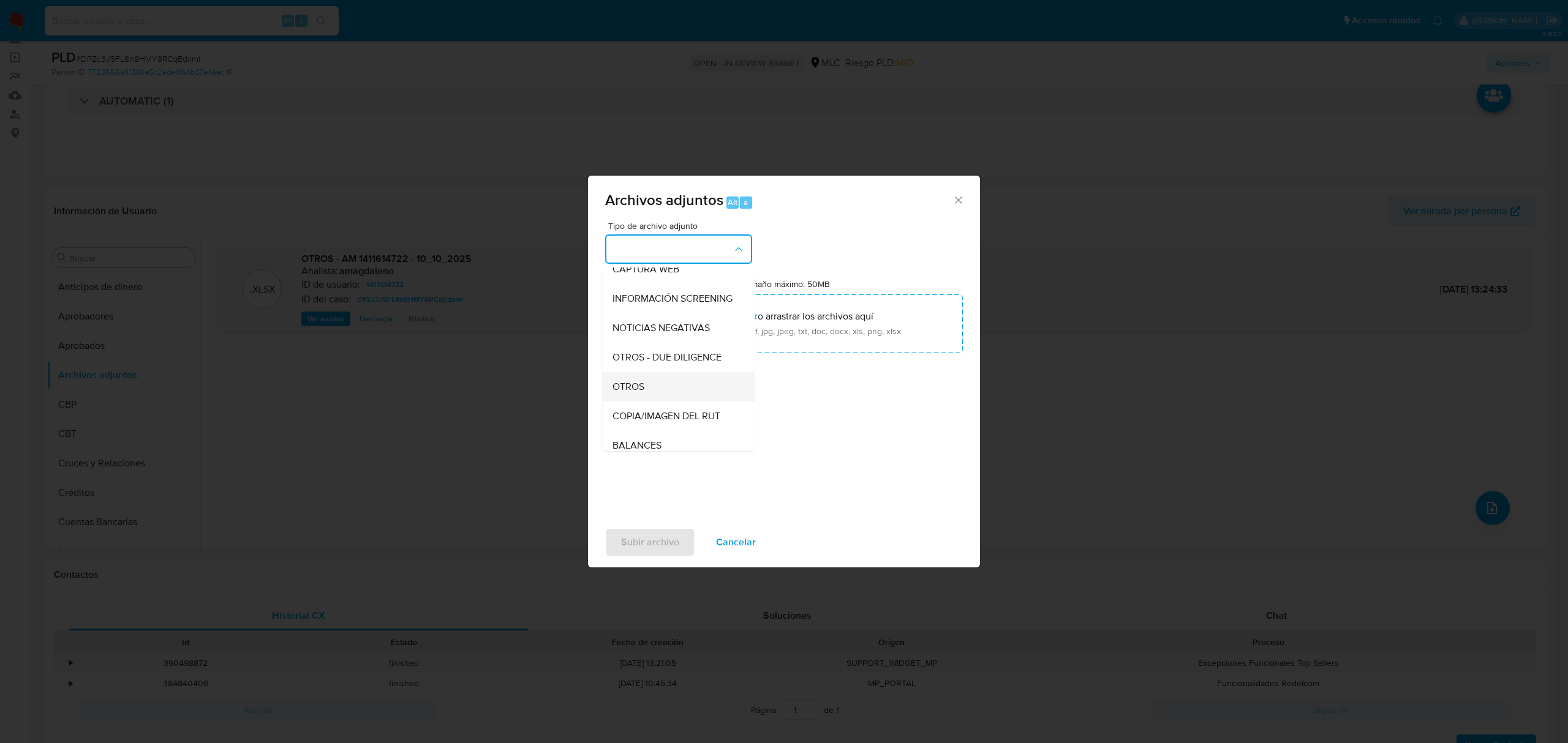
click at [662, 396] on div "OTROS" at bounding box center [675, 387] width 125 height 30
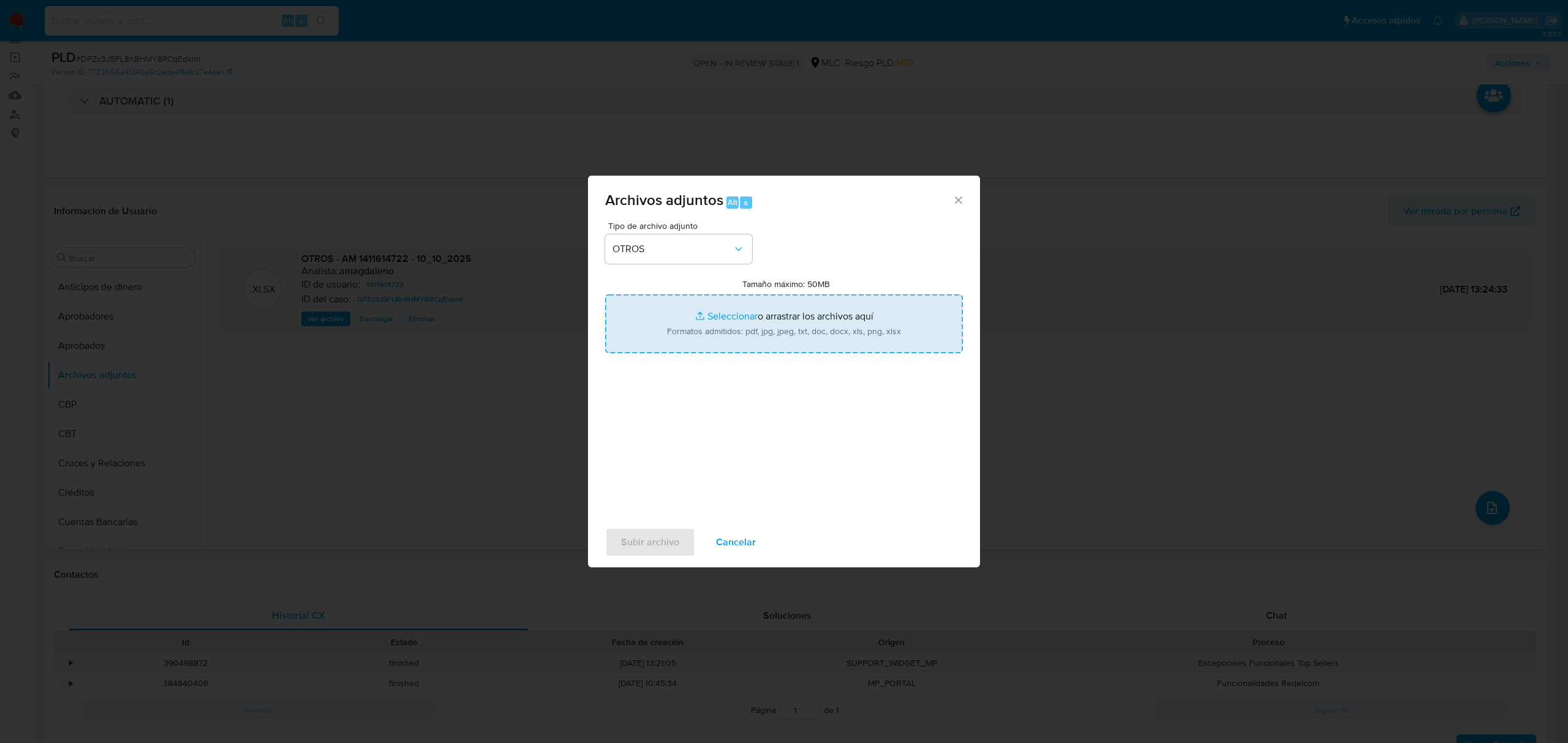
click at [726, 314] on input "Tamaño máximo: 50MB Seleccionar archivos" at bounding box center [784, 324] width 357 height 59
type input "C:\fakepath\AM 1411614722 - 10_10_2025.xlsx"
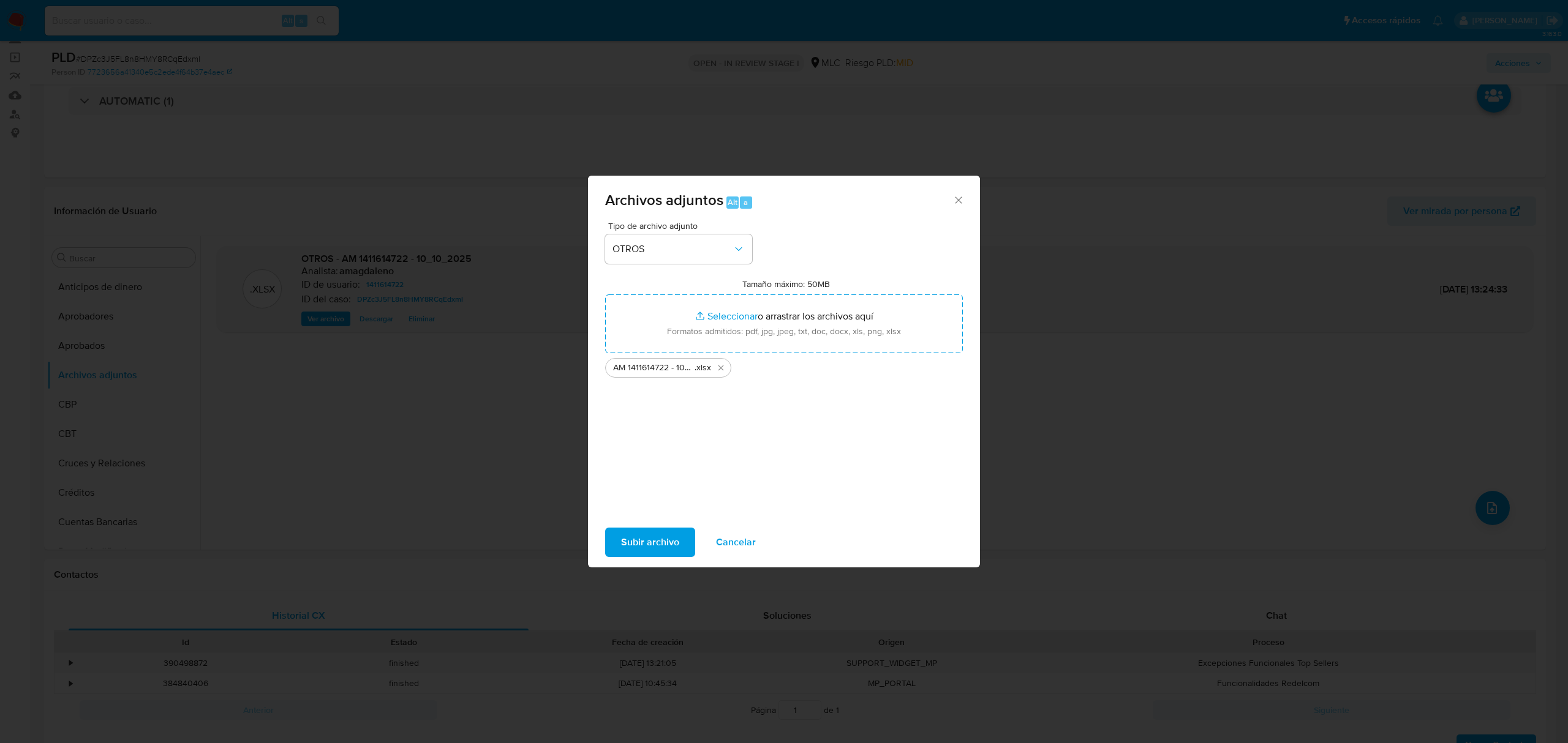
click at [651, 541] on span "Subir archivo" at bounding box center [650, 542] width 58 height 27
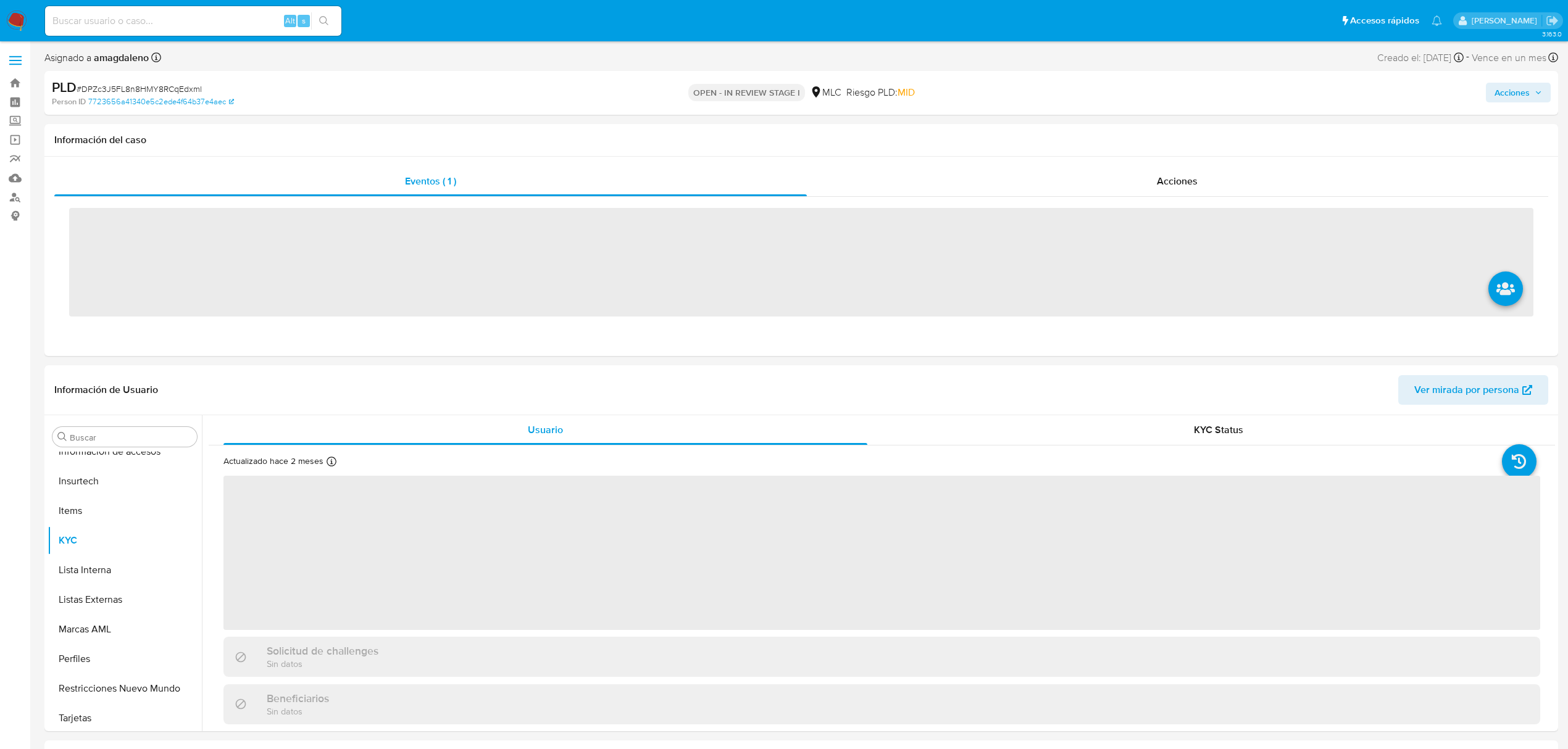
scroll to position [610, 0]
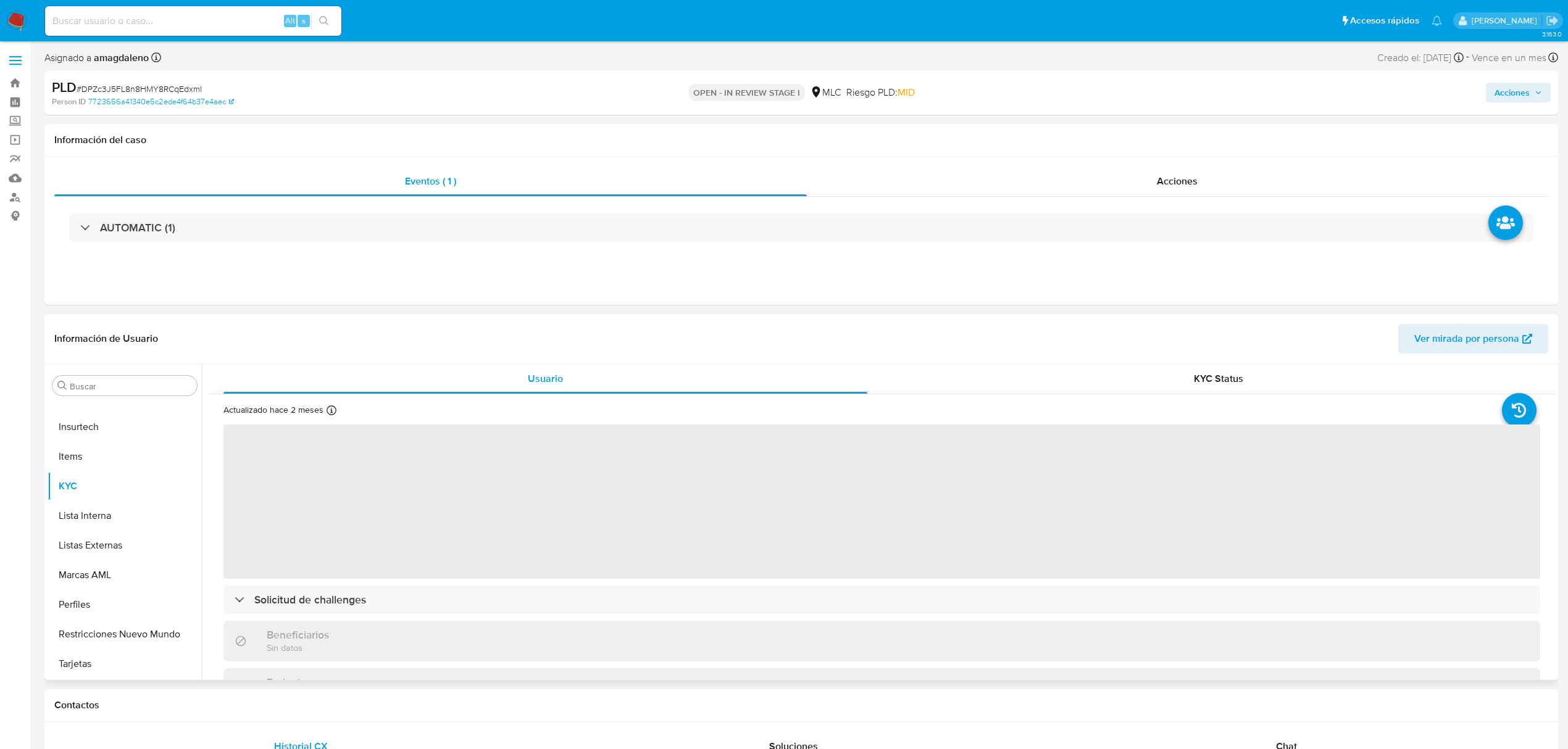
select select "10"
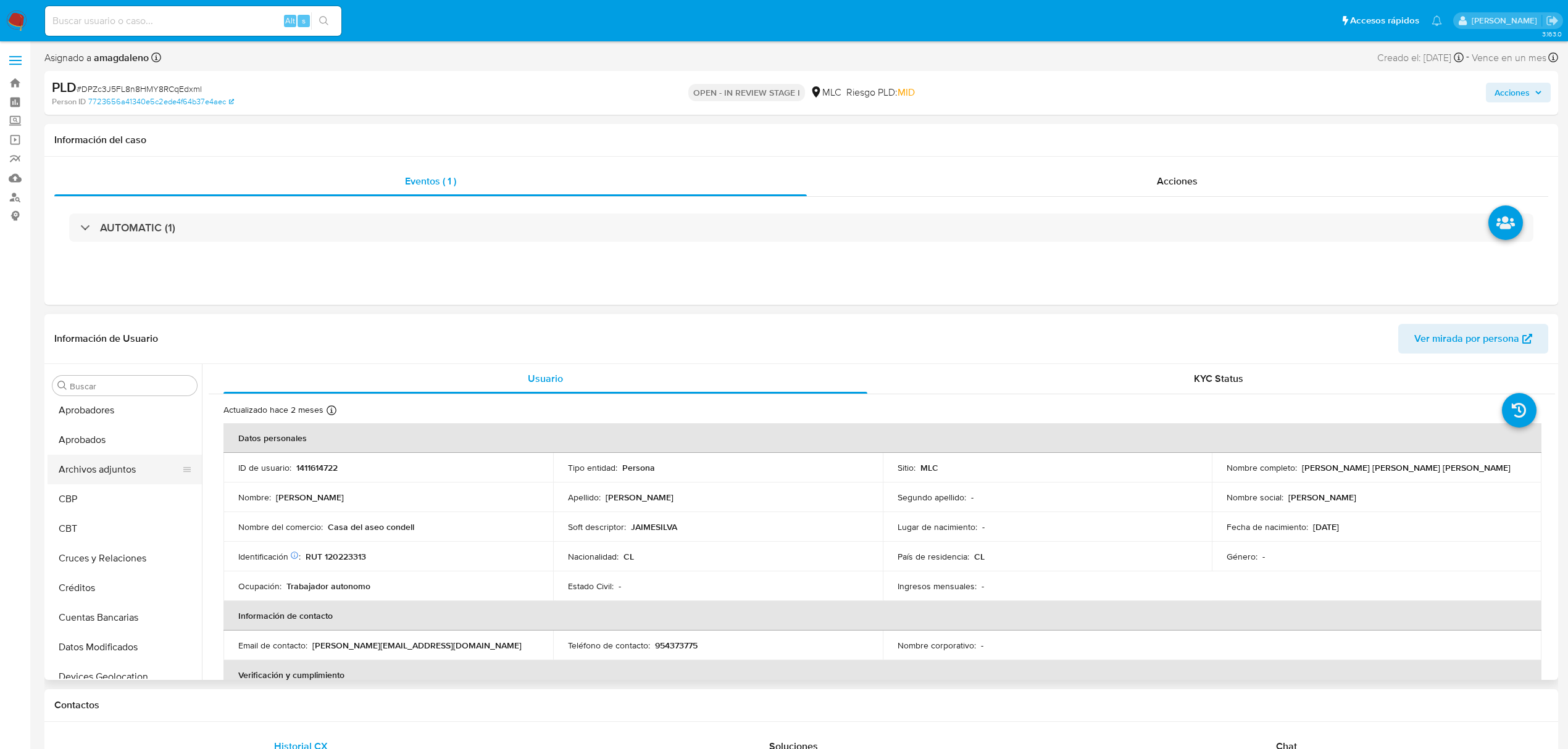
click at [117, 472] on button "Archivos adjuntos" at bounding box center [119, 469] width 144 height 30
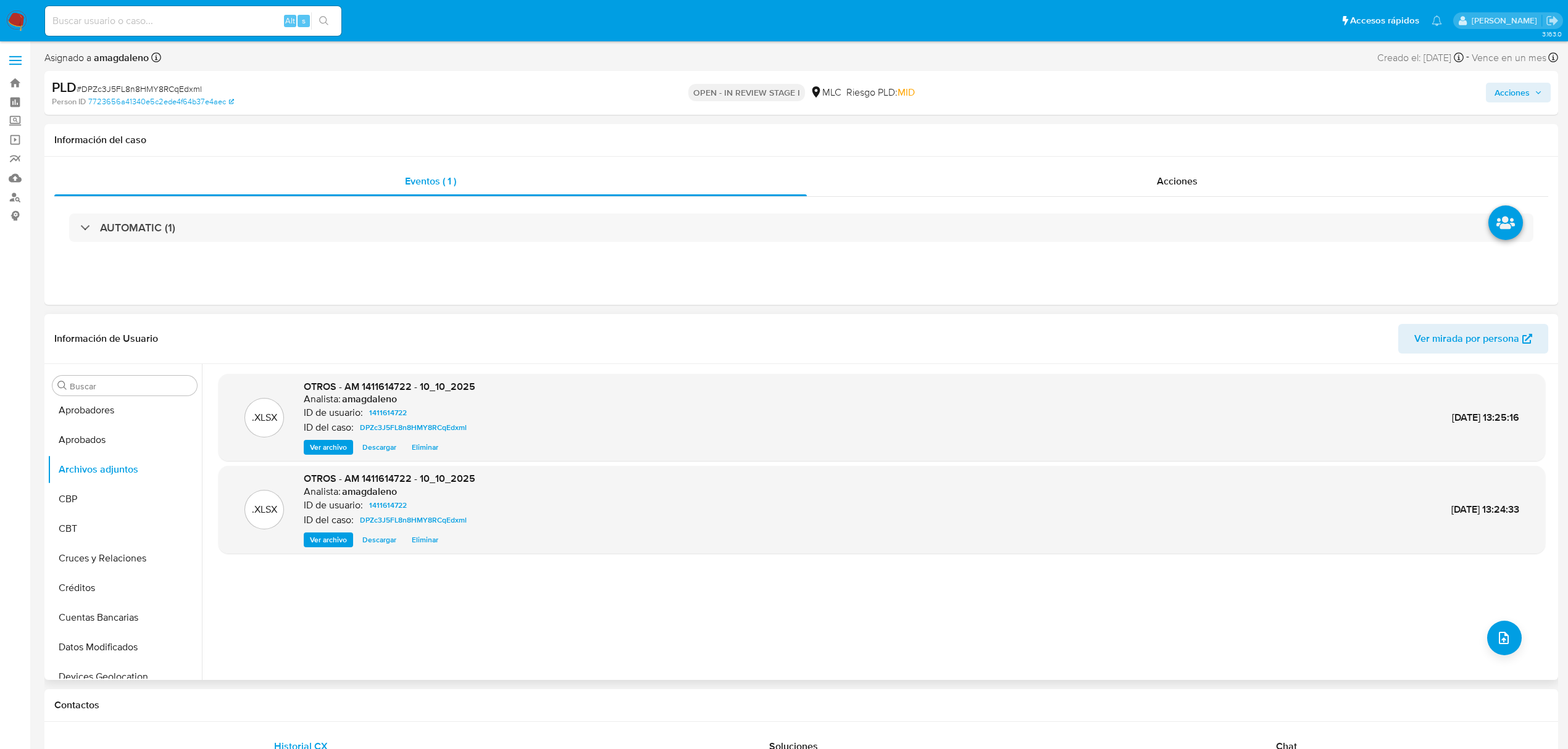
click at [336, 450] on span "Ver archivo" at bounding box center [328, 447] width 37 height 13
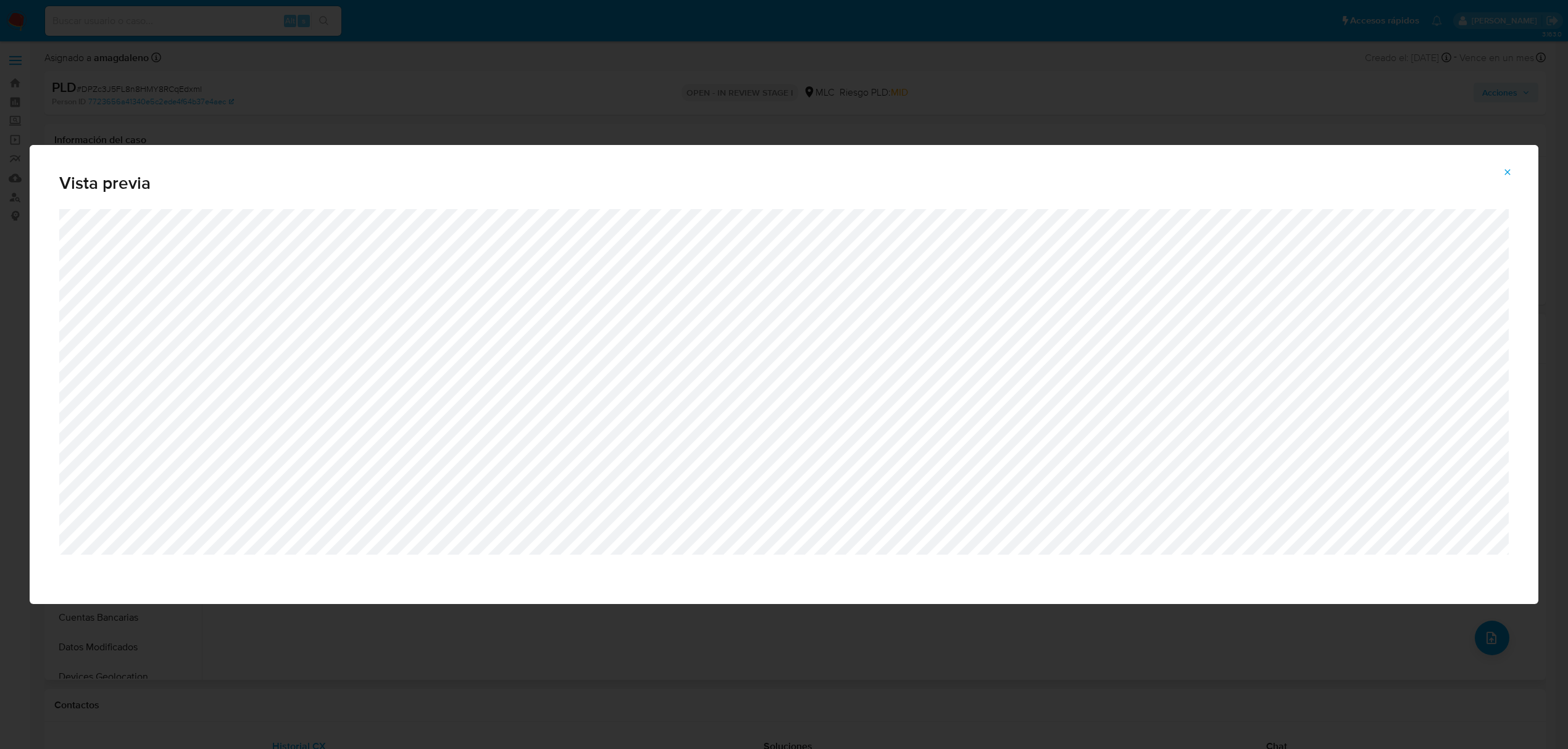
click at [1522, 209] on div "Attachment preview" at bounding box center [784, 406] width 1508 height 395
click at [1512, 168] on icon "Attachment preview" at bounding box center [1507, 172] width 10 height 10
click at [1521, 58] on div "Vista previa" at bounding box center [784, 374] width 1568 height 749
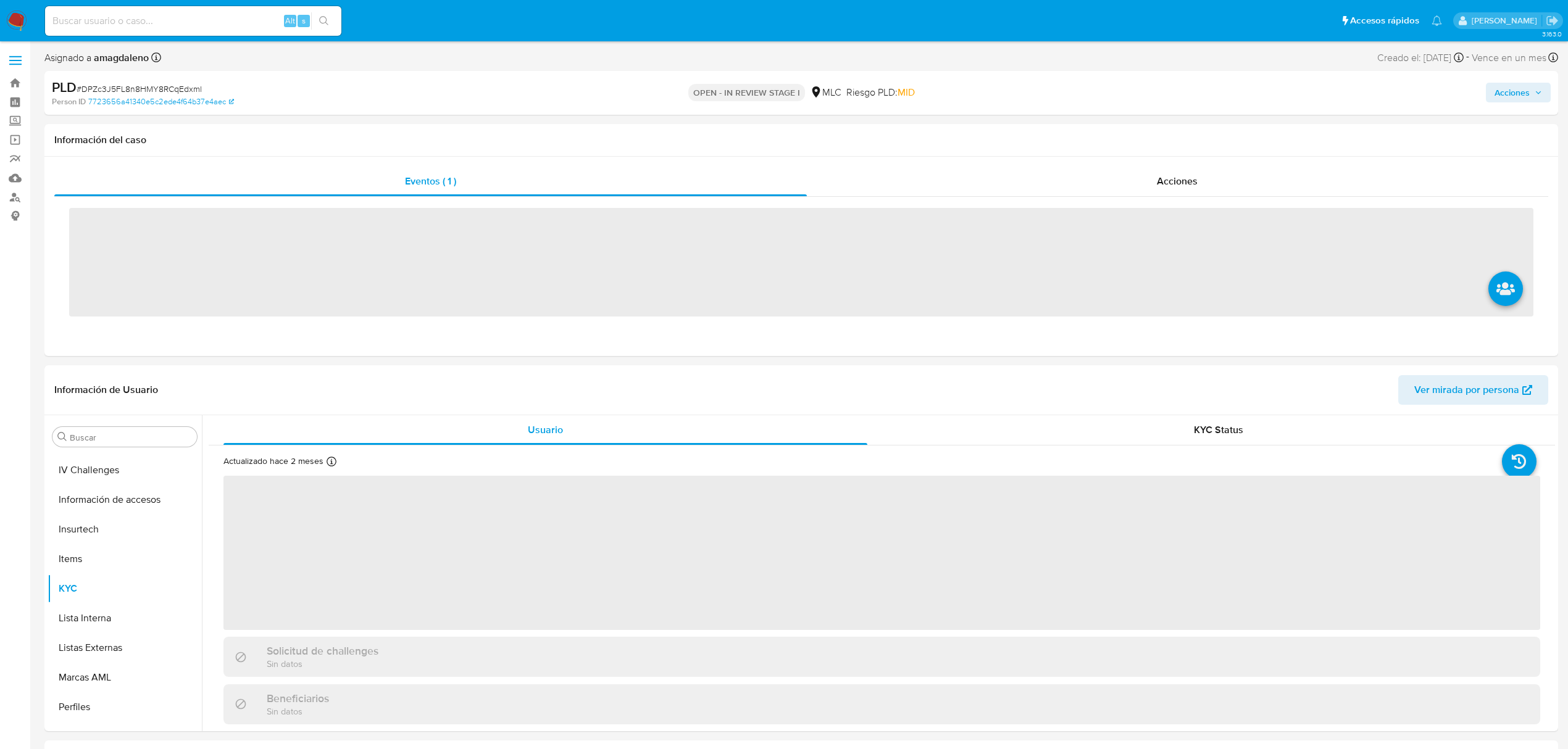
scroll to position [610, 0]
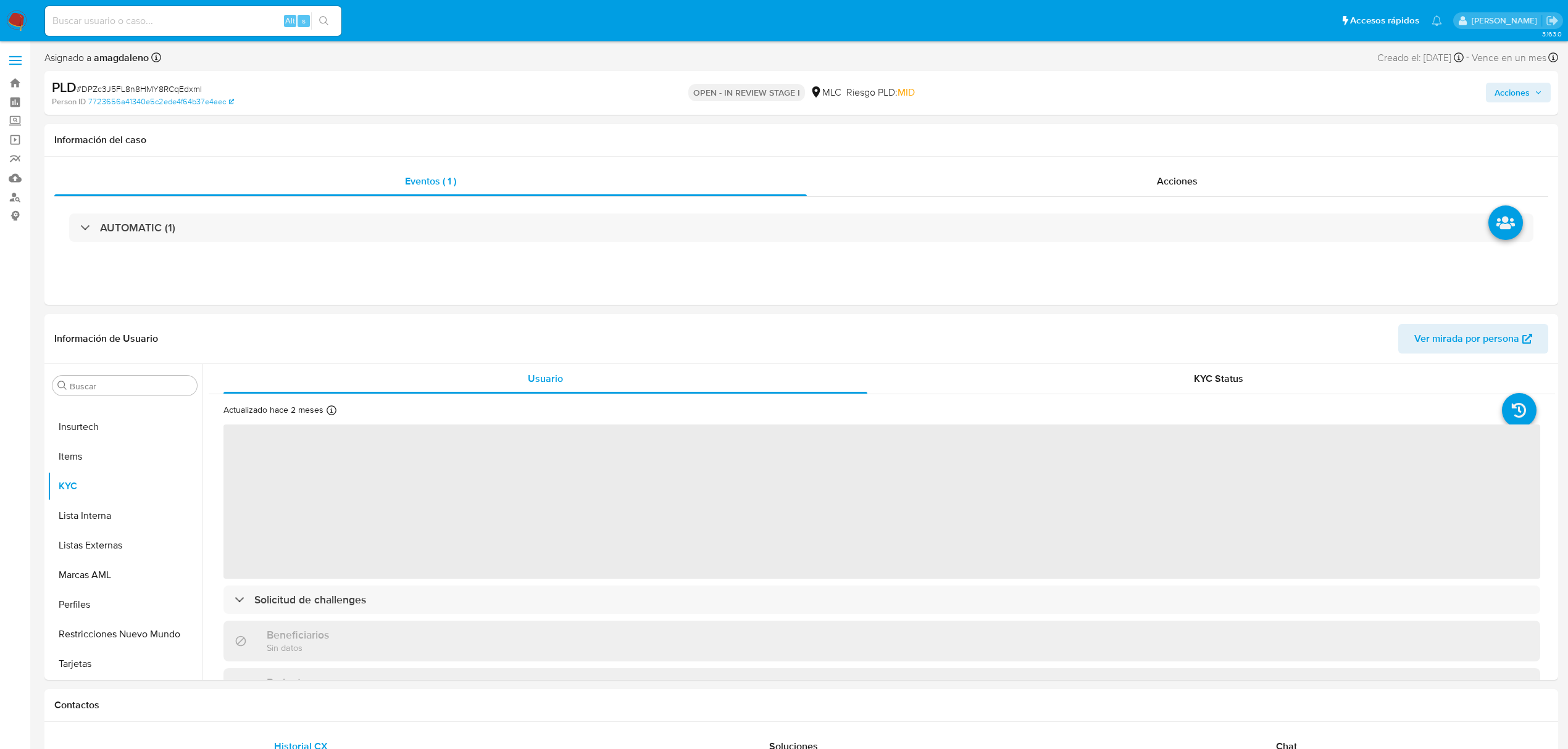
select select "10"
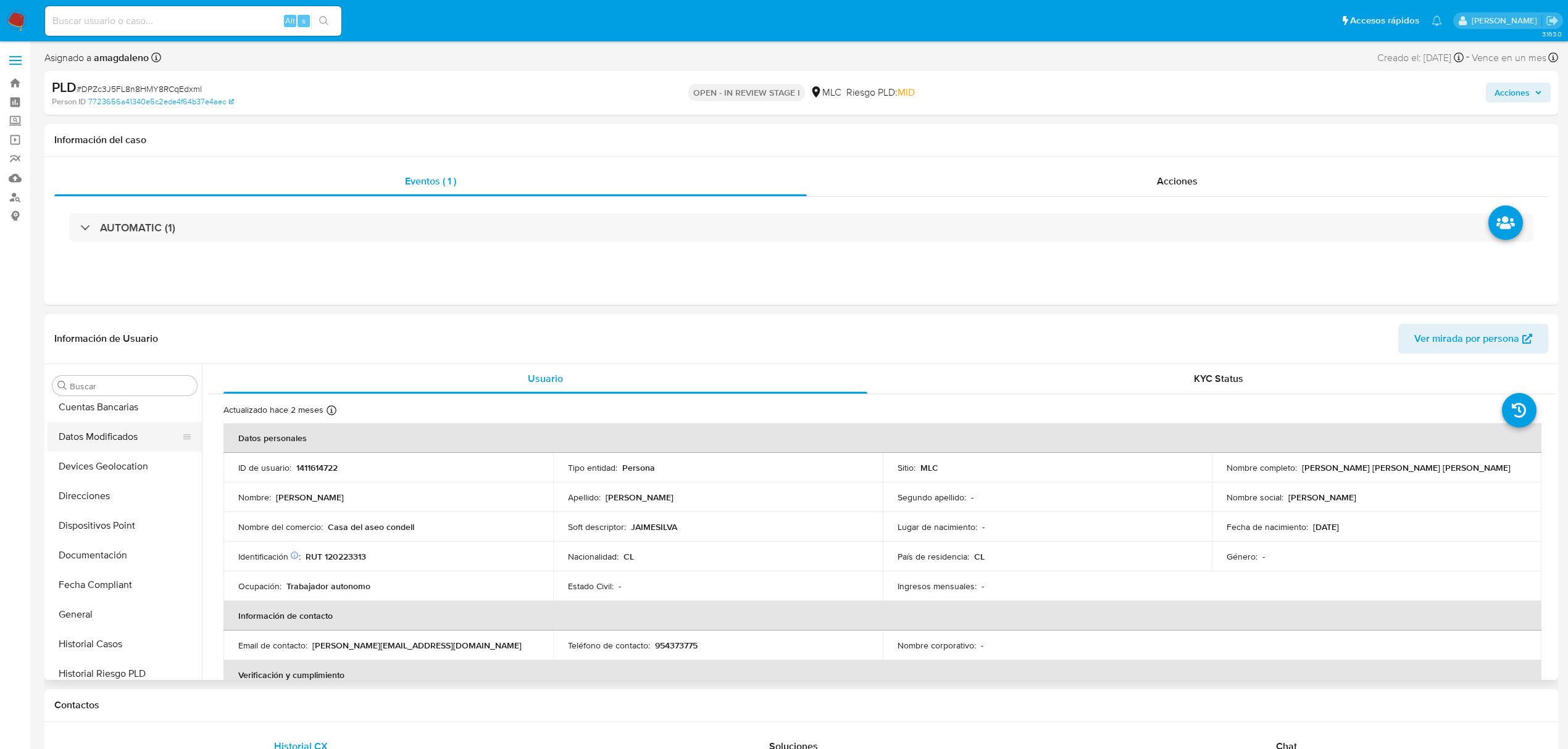
scroll to position [281, 0]
click at [124, 518] on button "Documentación" at bounding box center [119, 519] width 144 height 30
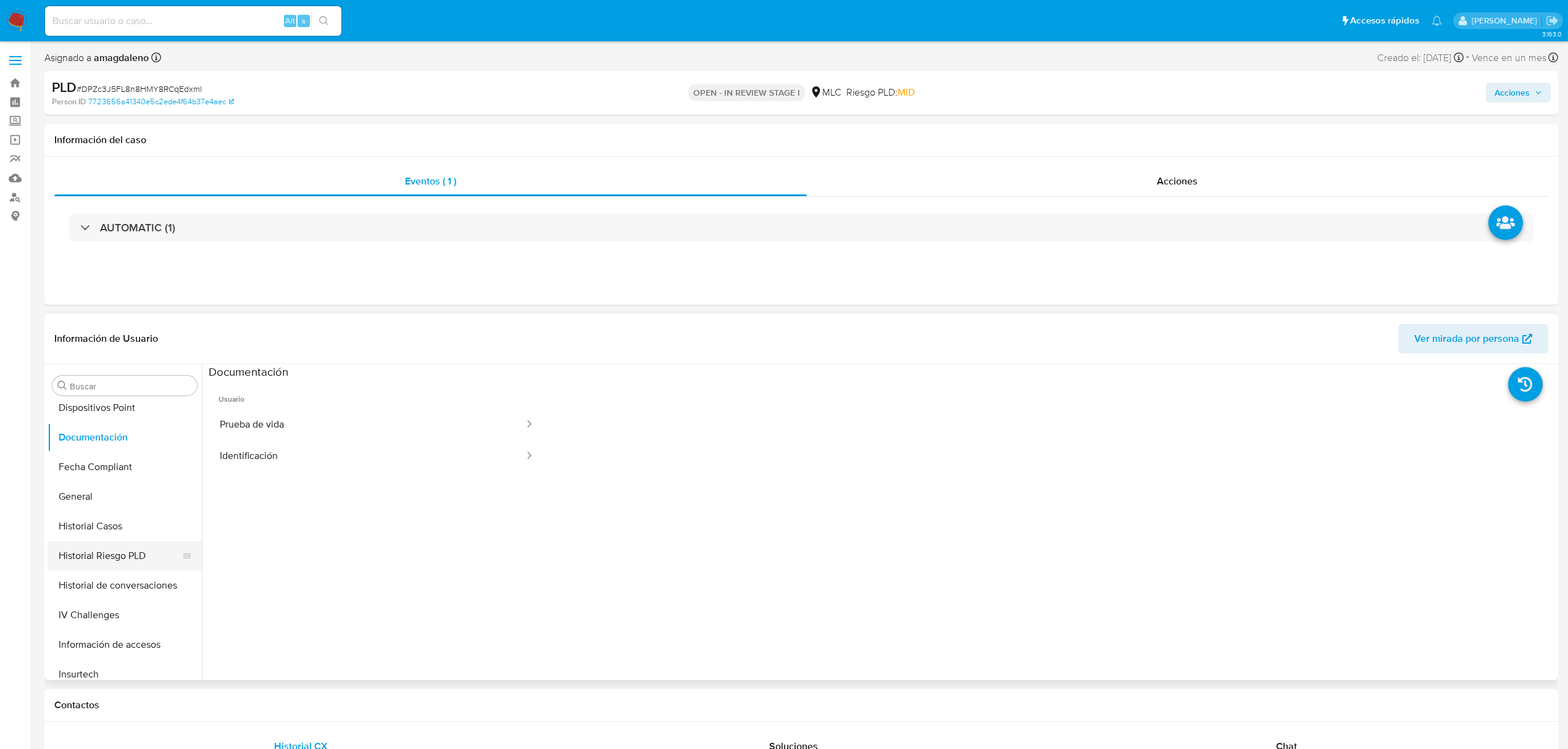
scroll to position [364, 0]
click at [102, 527] on button "Historial Casos" at bounding box center [119, 526] width 144 height 30
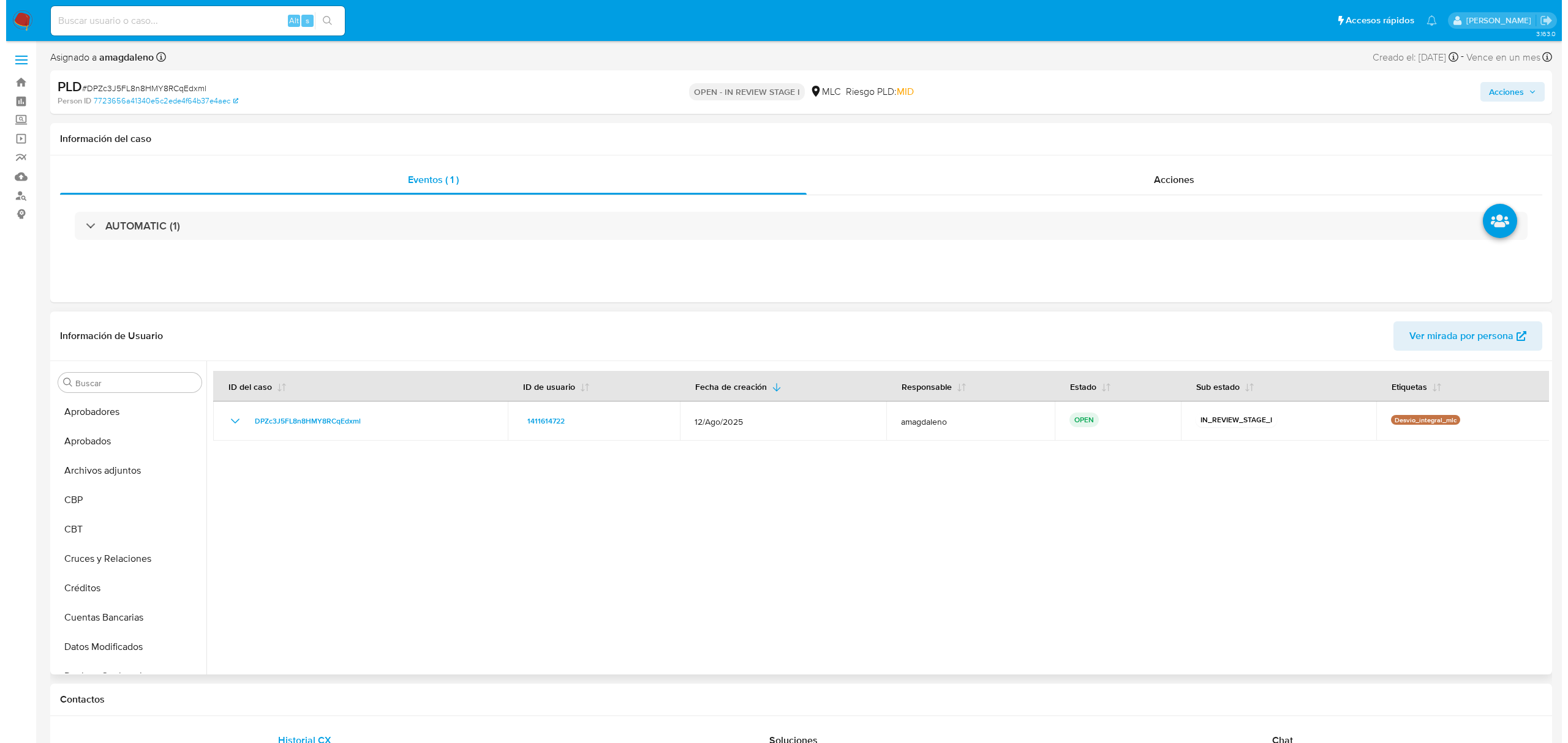
scroll to position [0, 0]
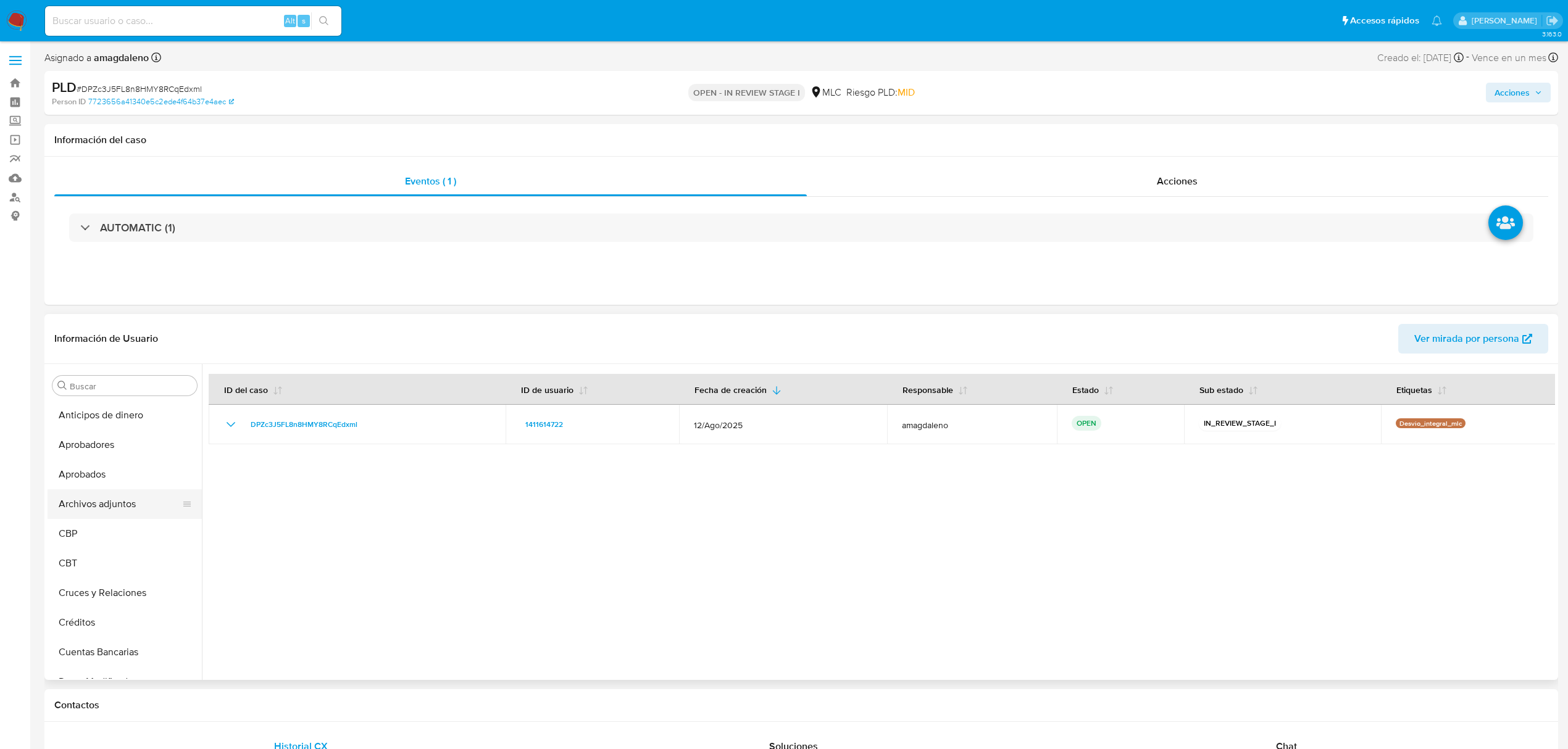
click at [111, 509] on button "Archivos adjuntos" at bounding box center [119, 504] width 144 height 30
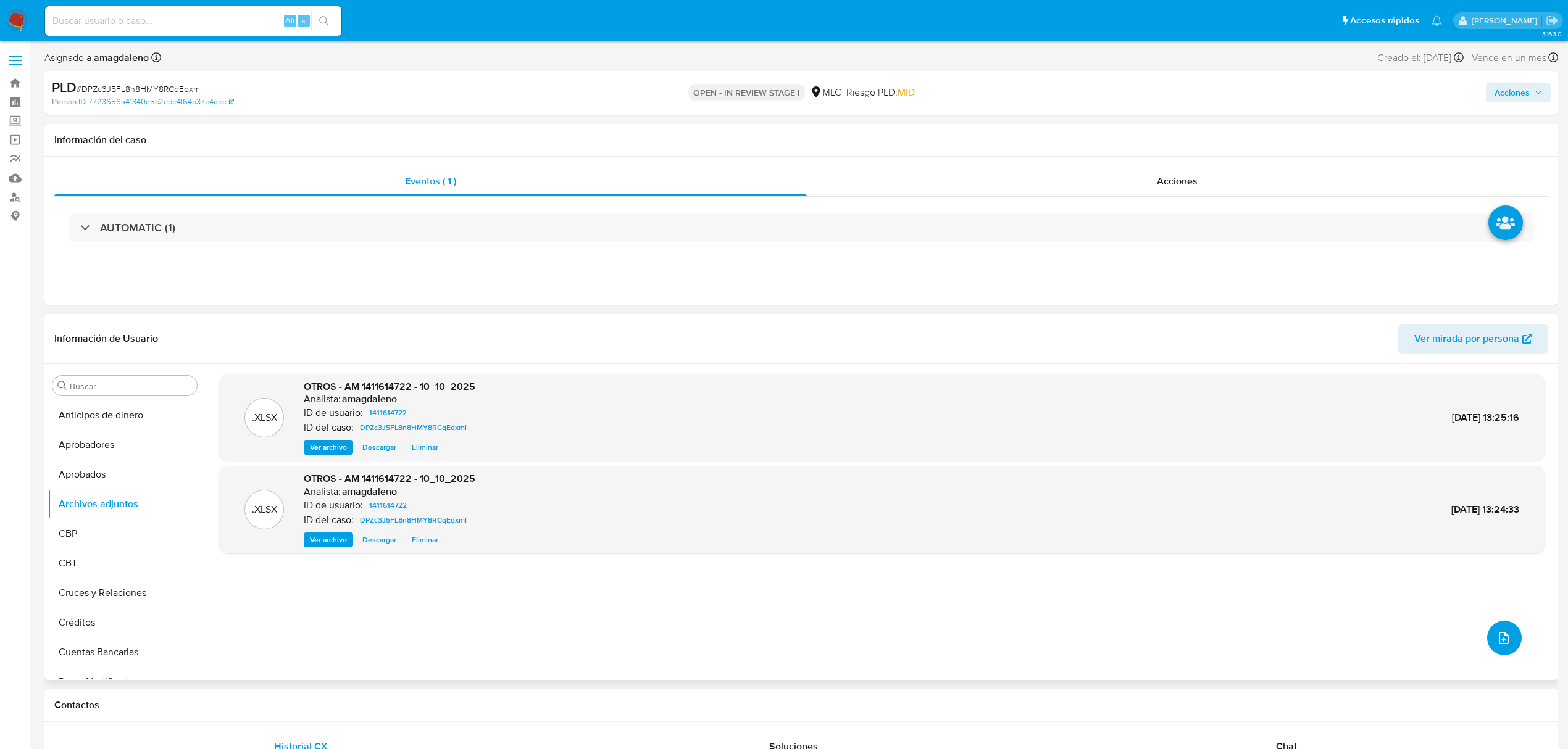
click at [1502, 636] on icon "upload-file" at bounding box center [1503, 637] width 14 height 14
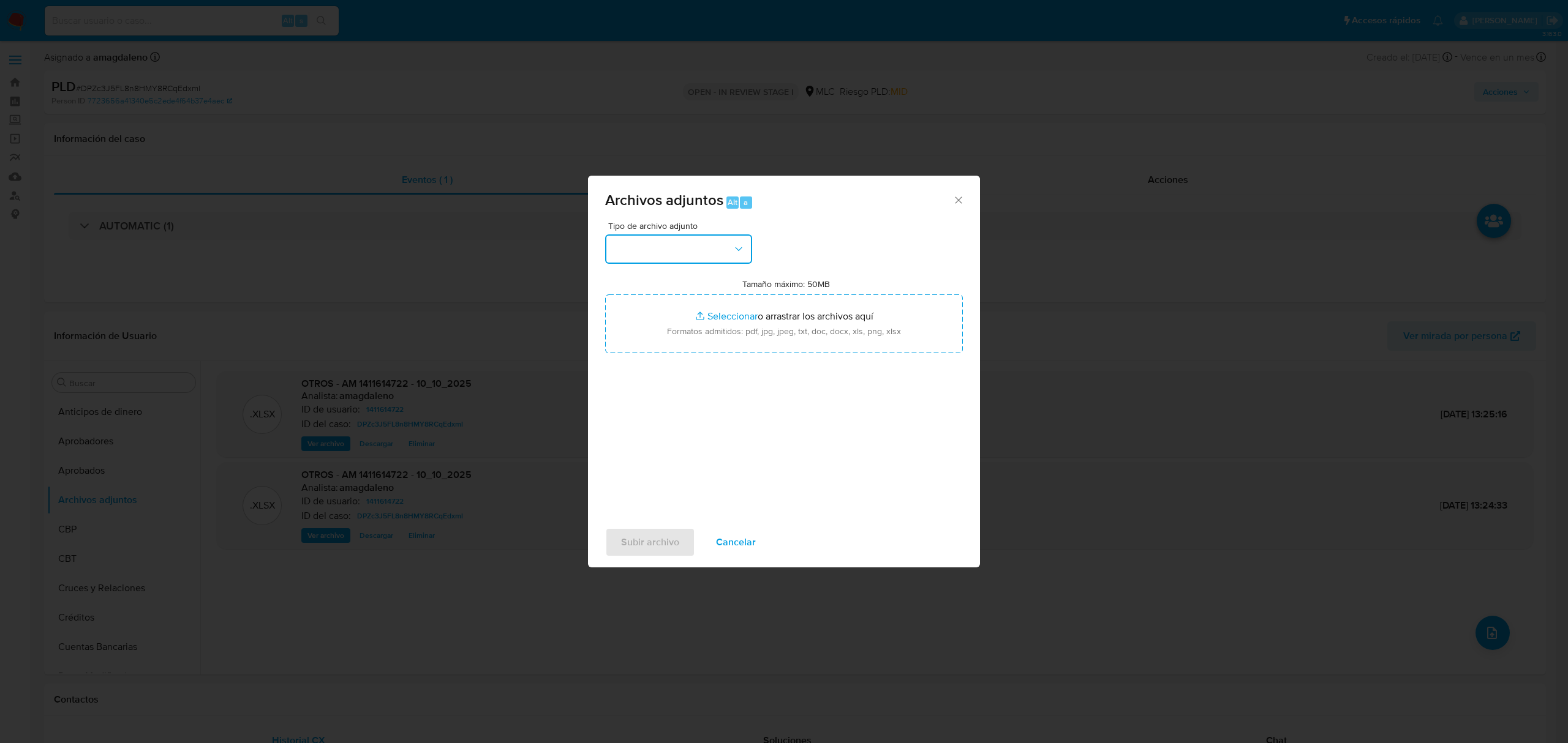
click at [717, 253] on button "button" at bounding box center [678, 248] width 147 height 30
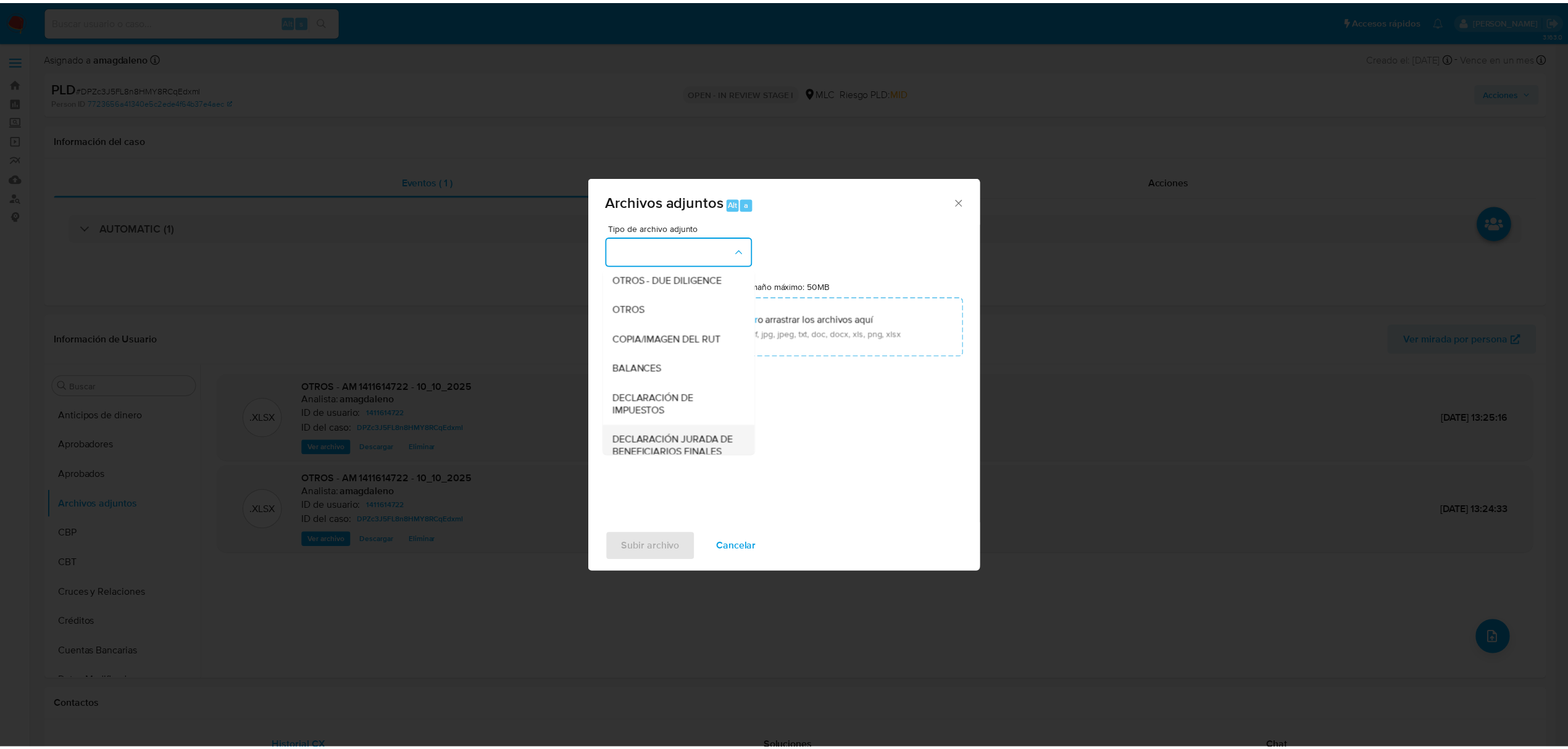
scroll to position [164, 0]
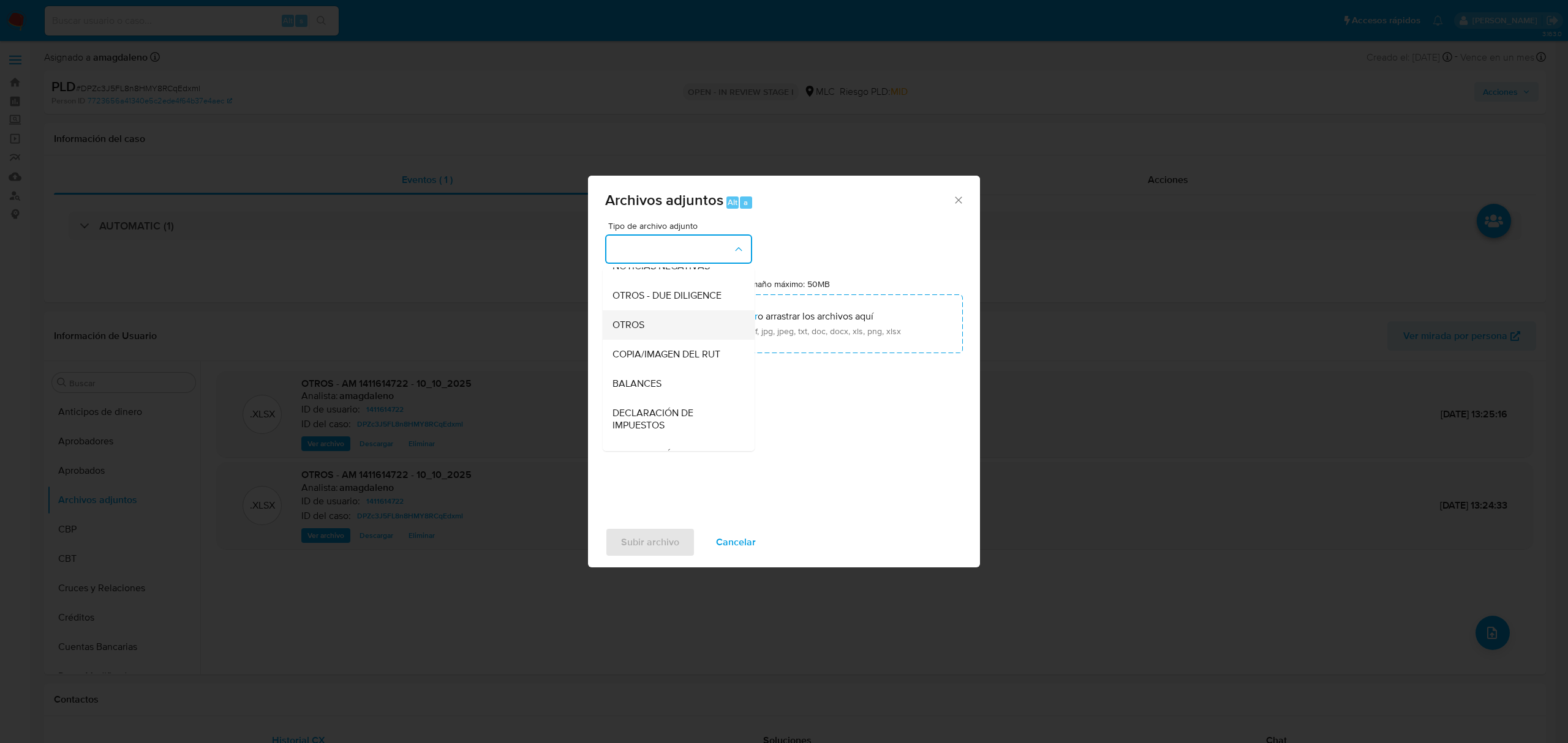
click at [647, 329] on div "OTROS" at bounding box center [675, 325] width 125 height 30
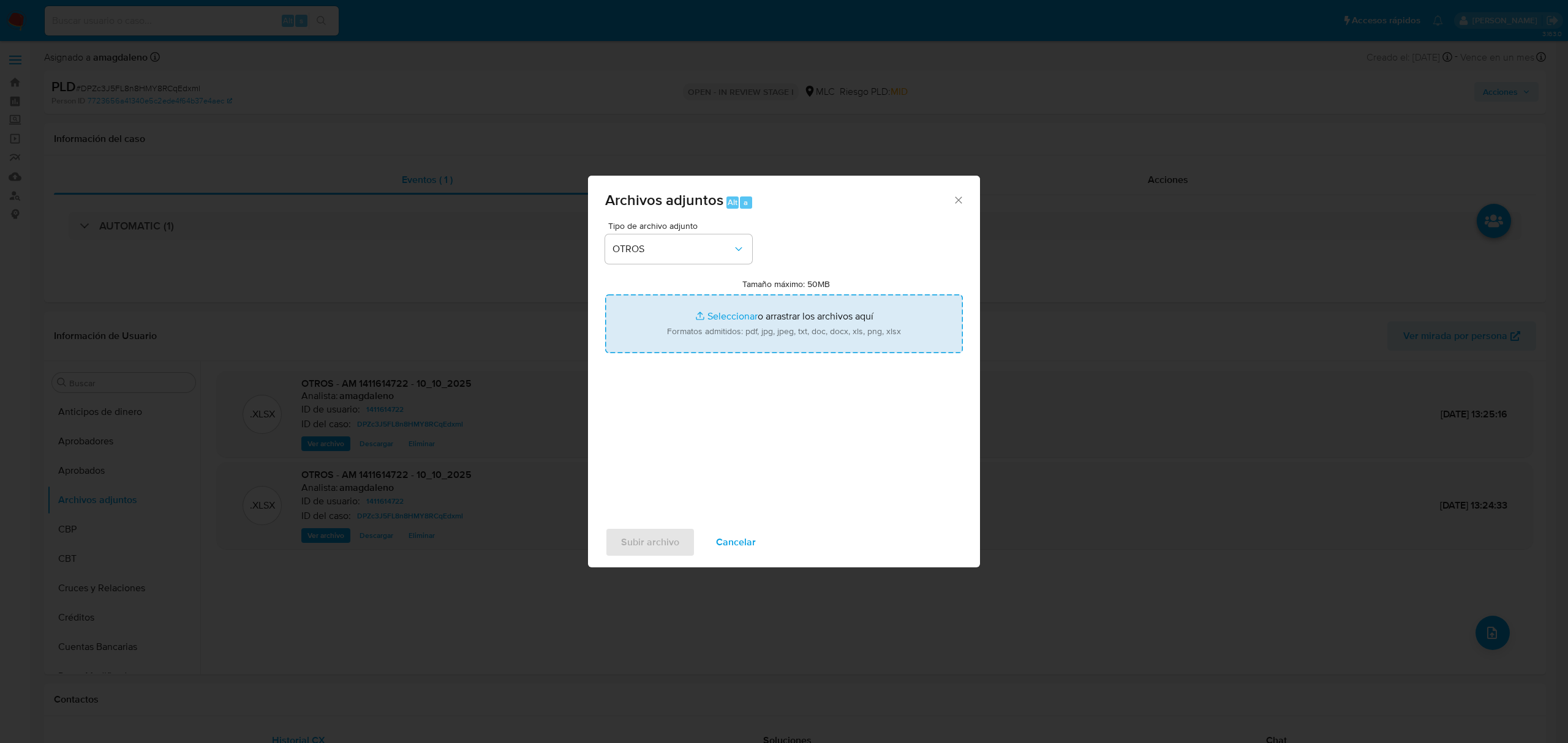
click at [703, 321] on input "Tamaño máximo: 50MB Seleccionar archivos" at bounding box center [784, 324] width 357 height 59
type input "C:\fakepath\AM 1411614722 - 10_10_2025 (1).pdf"
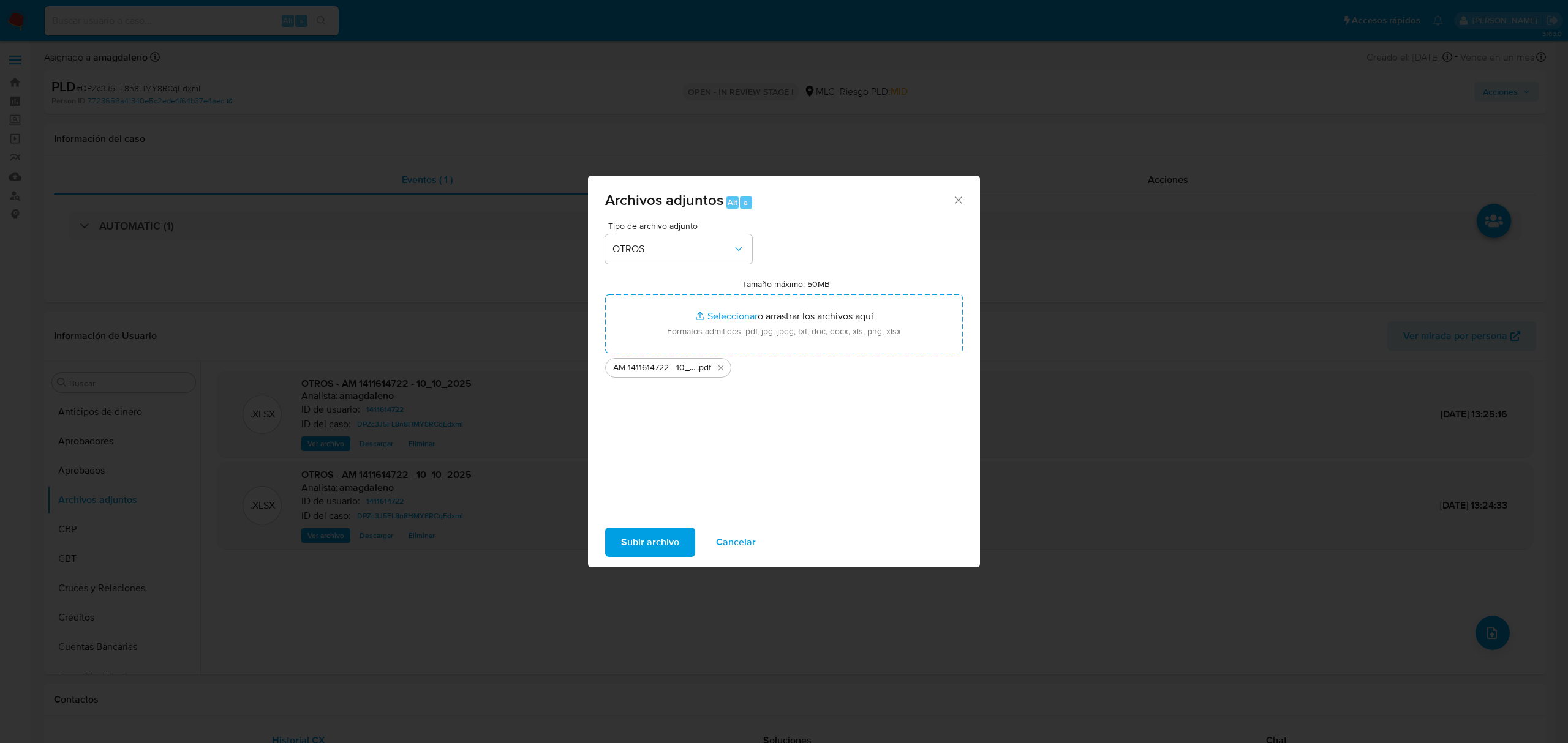
click at [648, 544] on span "Subir archivo" at bounding box center [650, 542] width 58 height 27
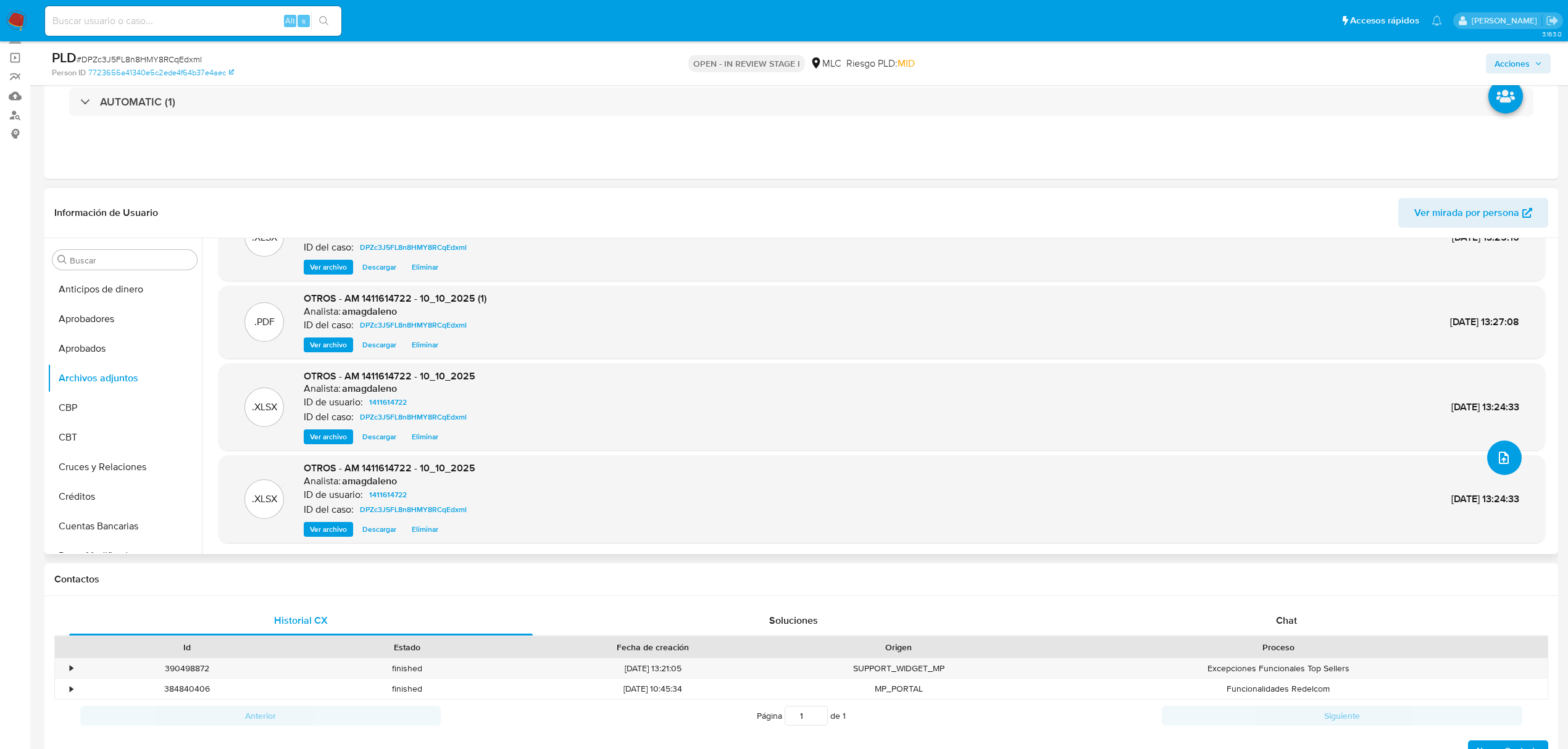
scroll to position [0, 0]
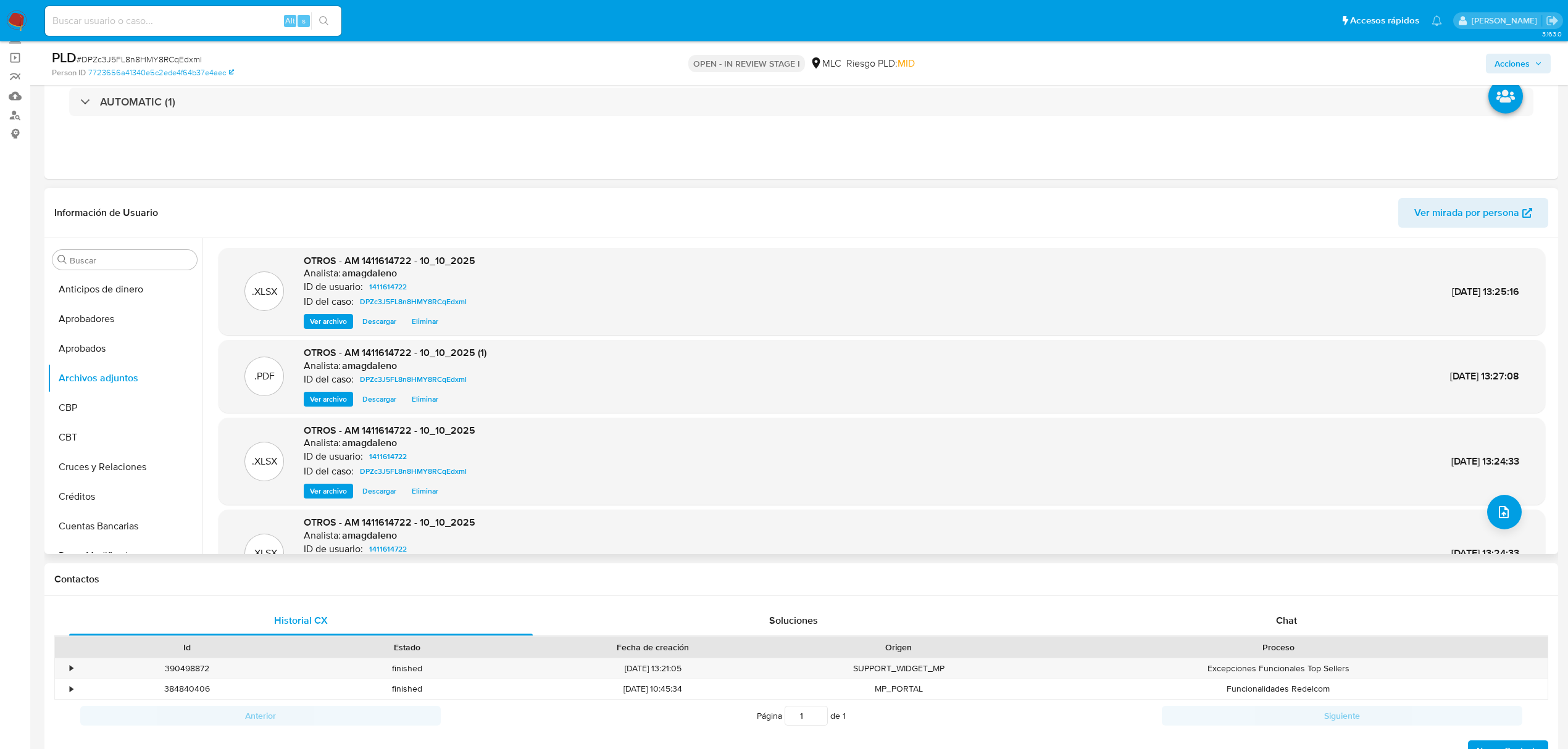
click at [434, 326] on span "Eliminar" at bounding box center [426, 322] width 27 height 13
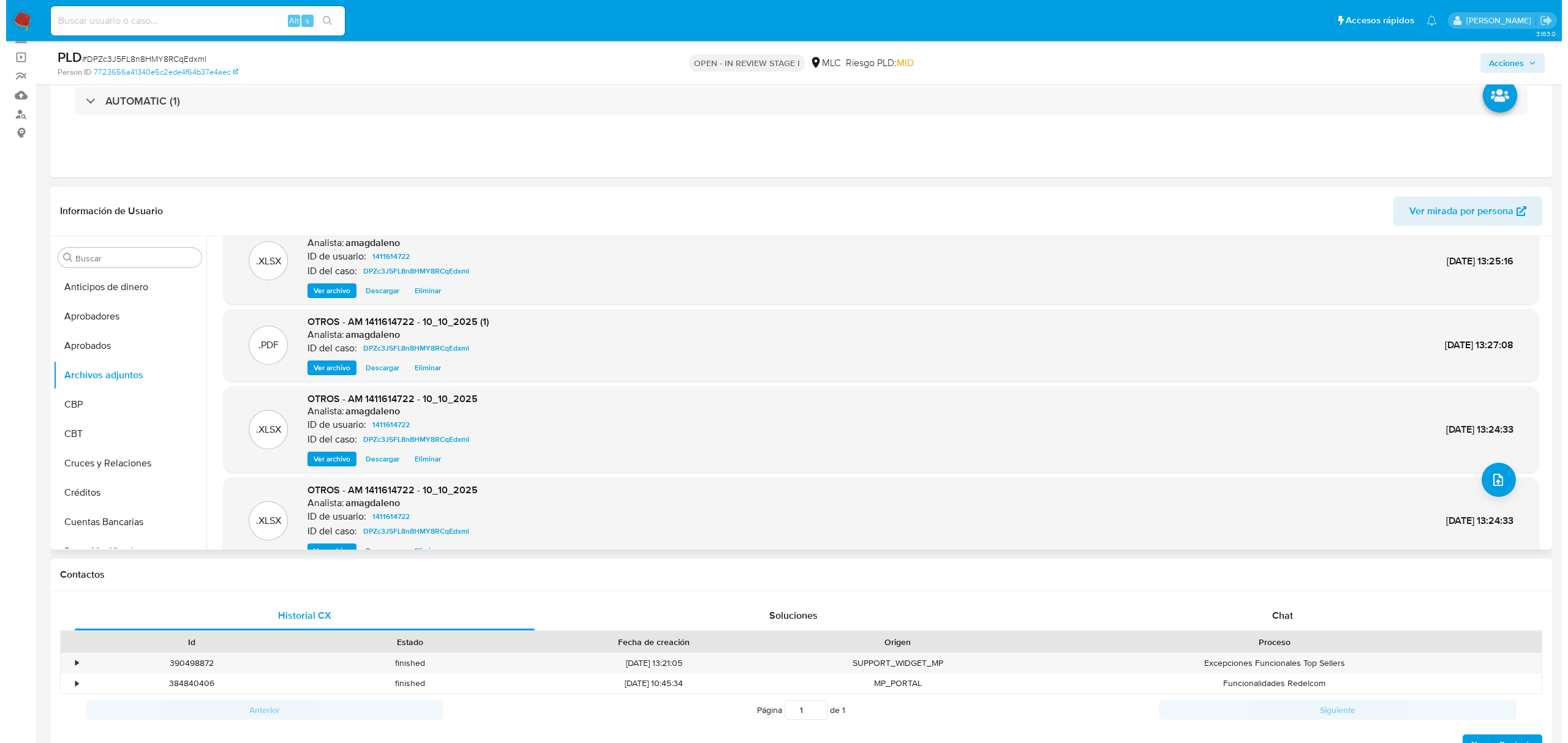
scroll to position [53, 0]
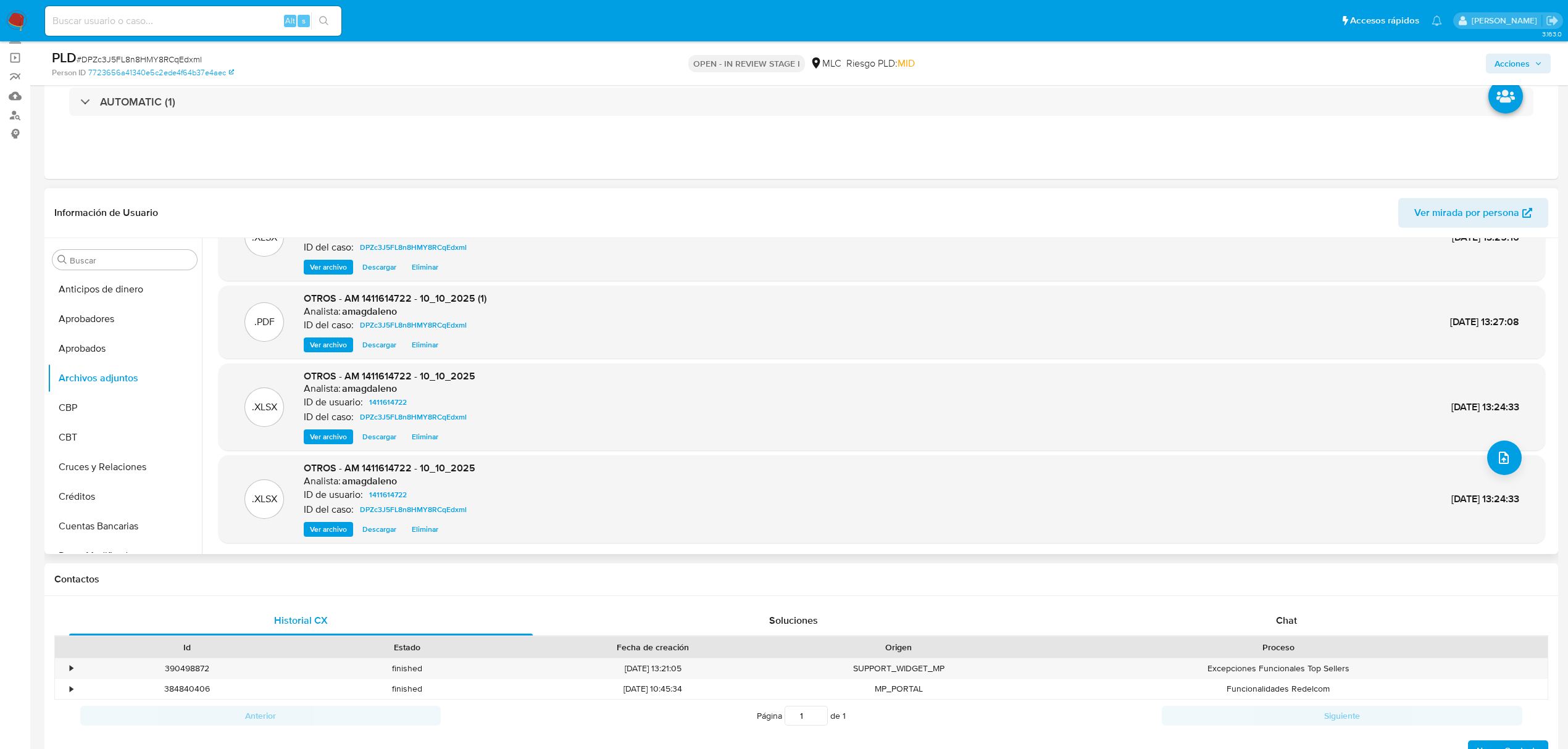
click at [428, 529] on span "Eliminar" at bounding box center [426, 529] width 27 height 13
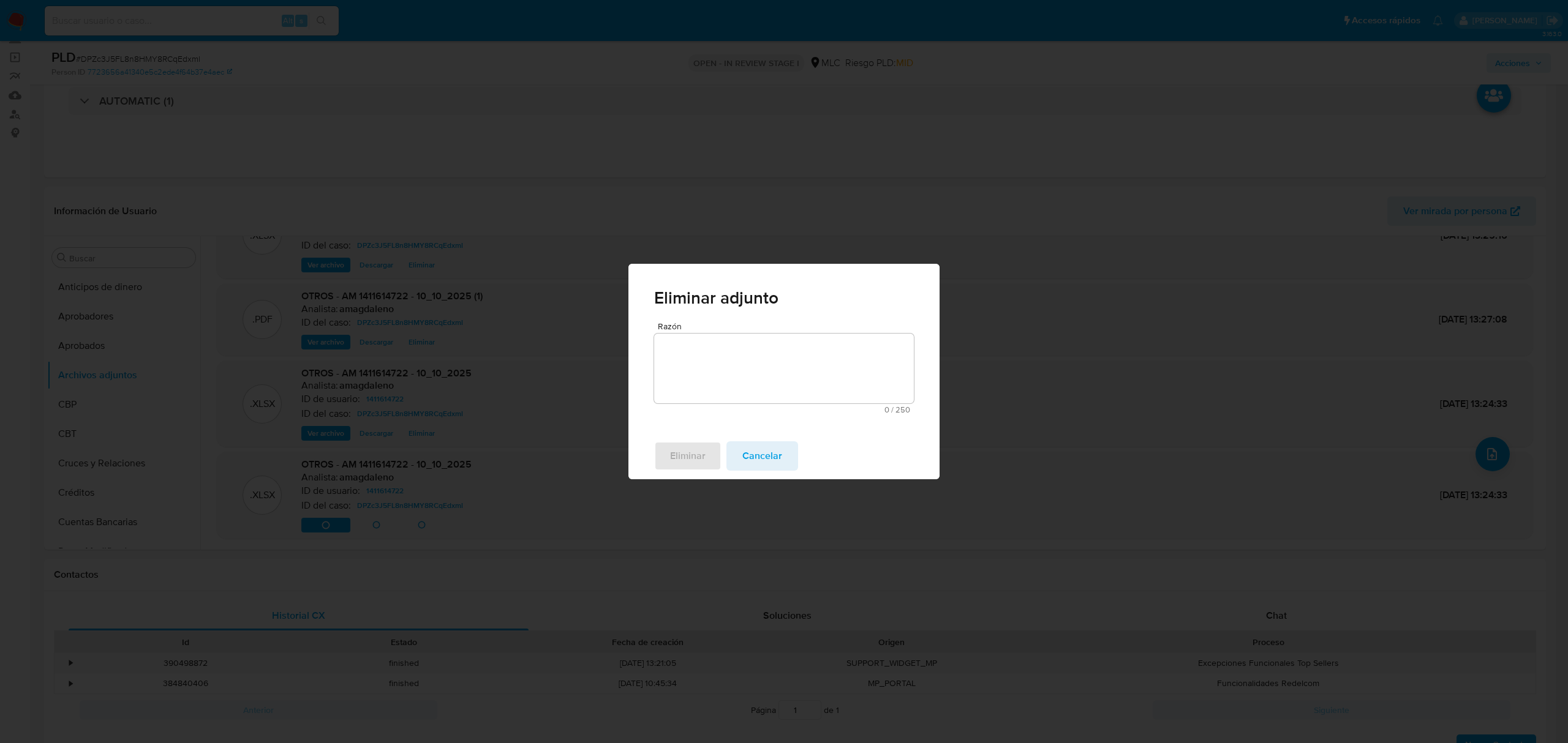
click at [799, 385] on textarea "Razón" at bounding box center [784, 368] width 260 height 70
type textarea "duplicado"
click at [707, 459] on button "Eliminar" at bounding box center [688, 456] width 68 height 30
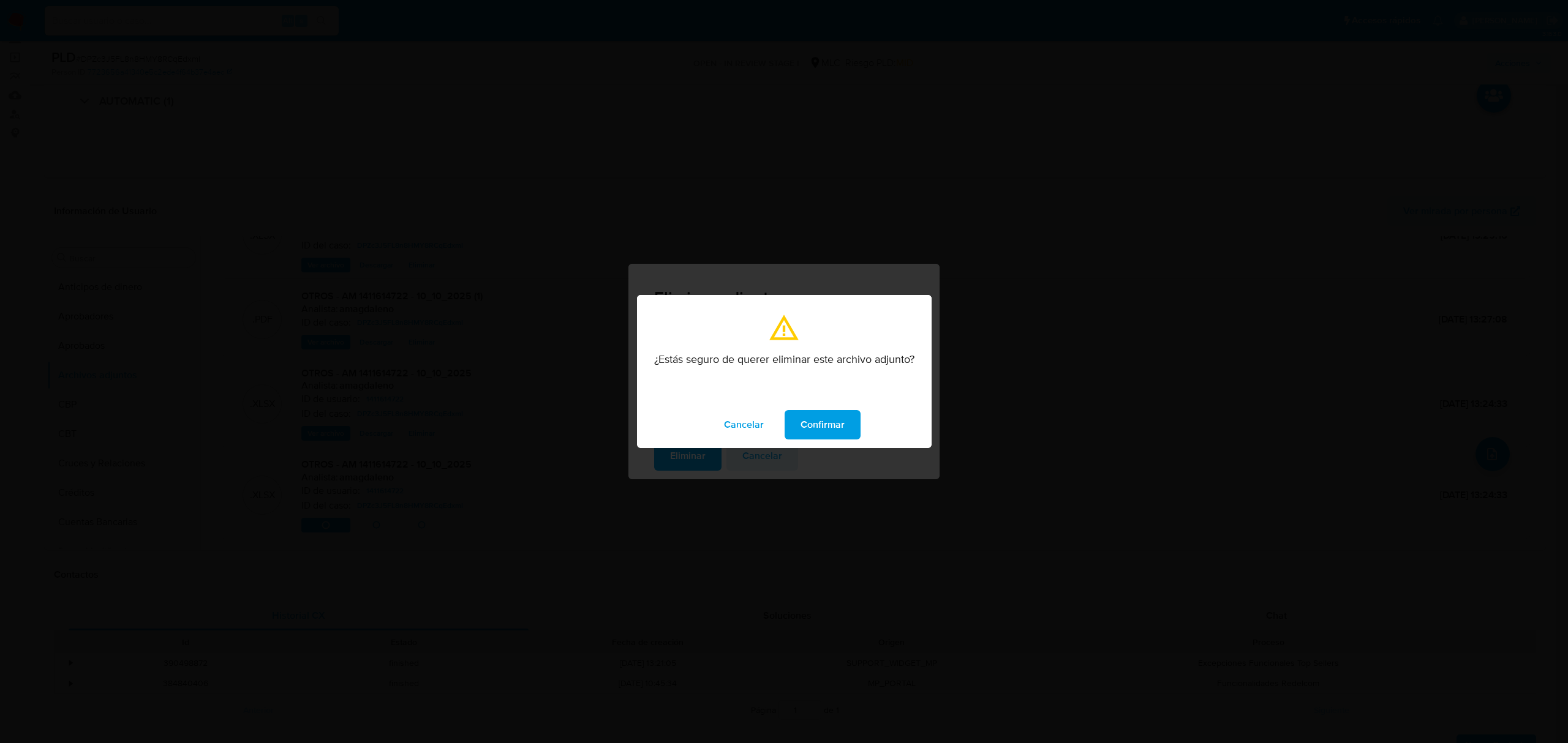
click at [795, 421] on button "Confirmar" at bounding box center [822, 424] width 75 height 30
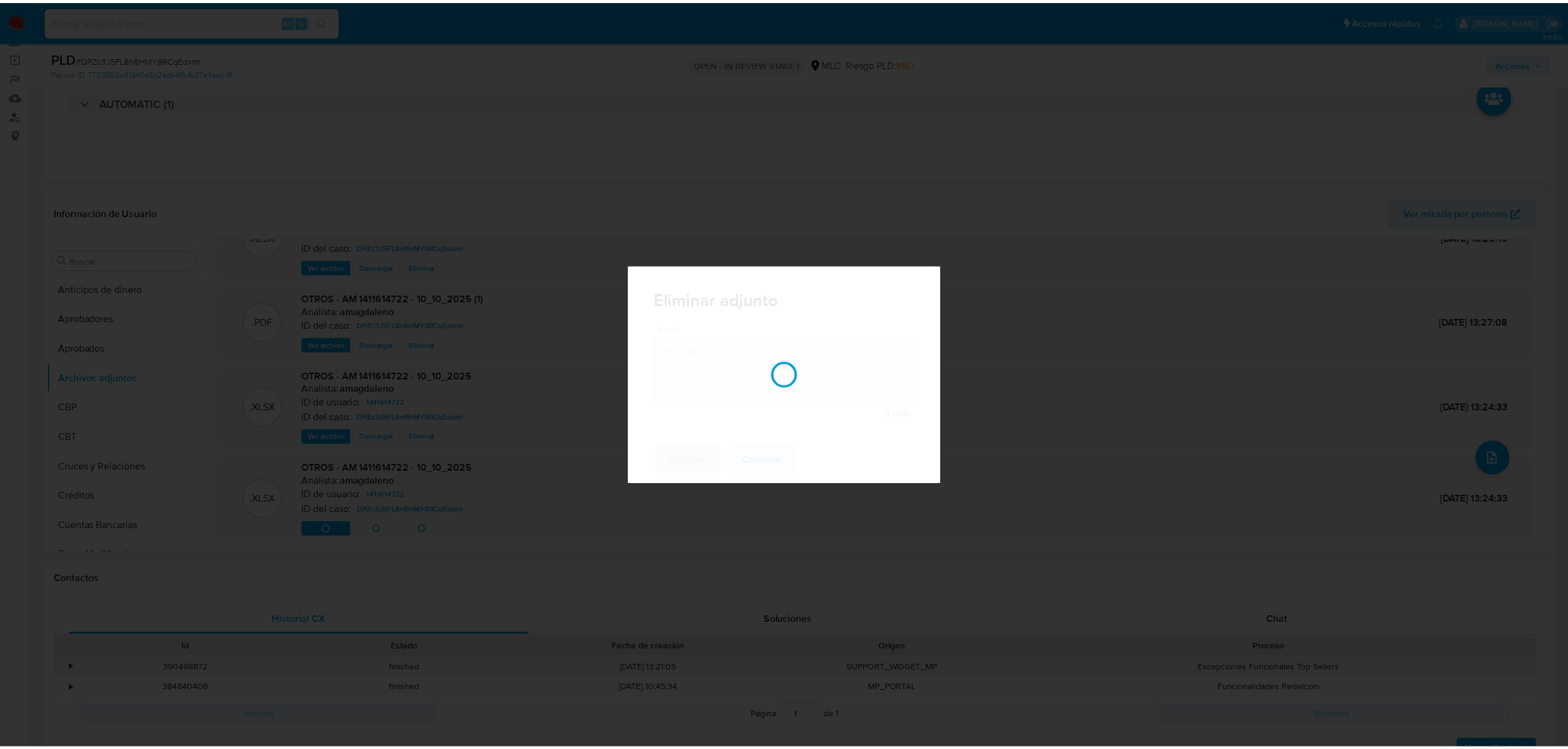
scroll to position [52, 0]
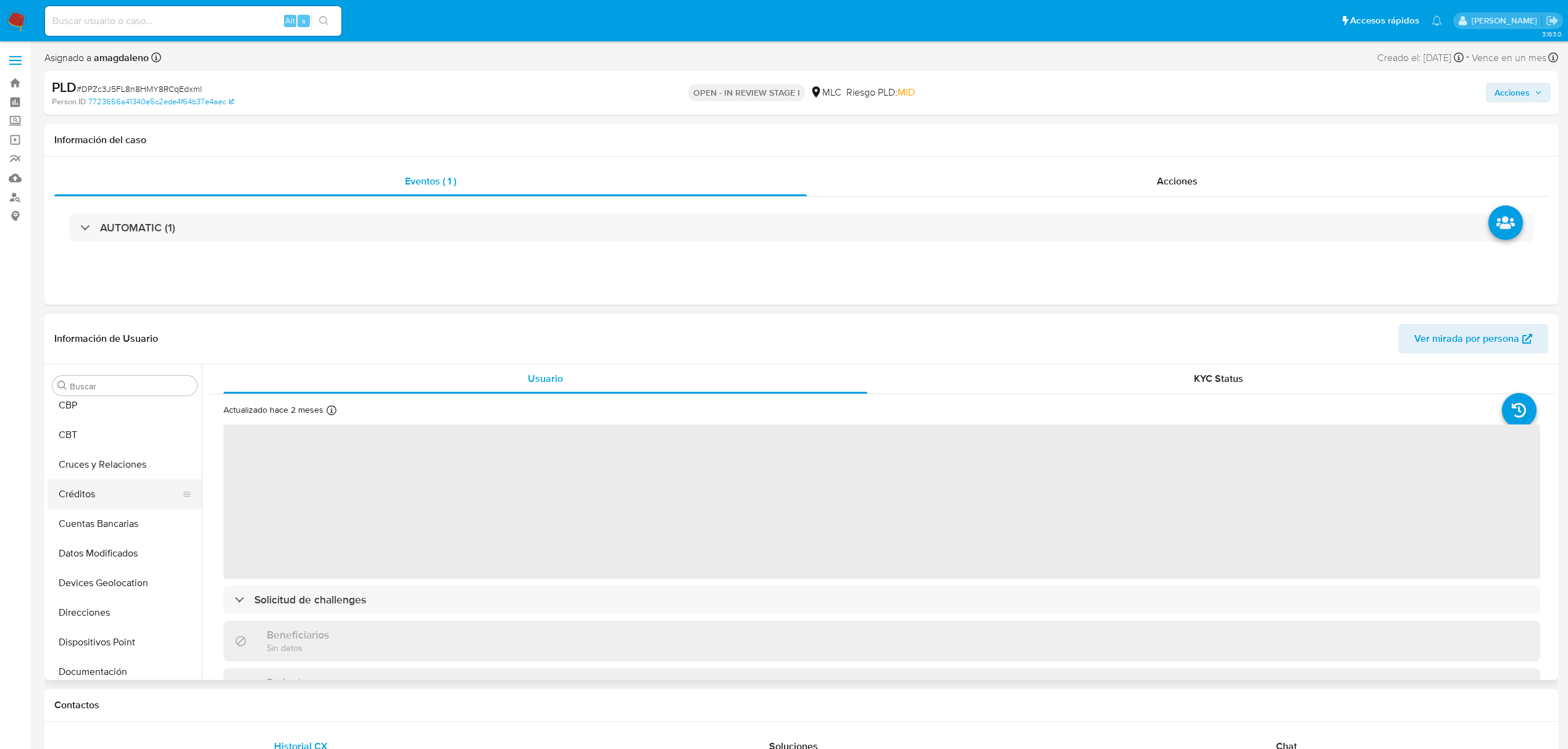
select select "10"
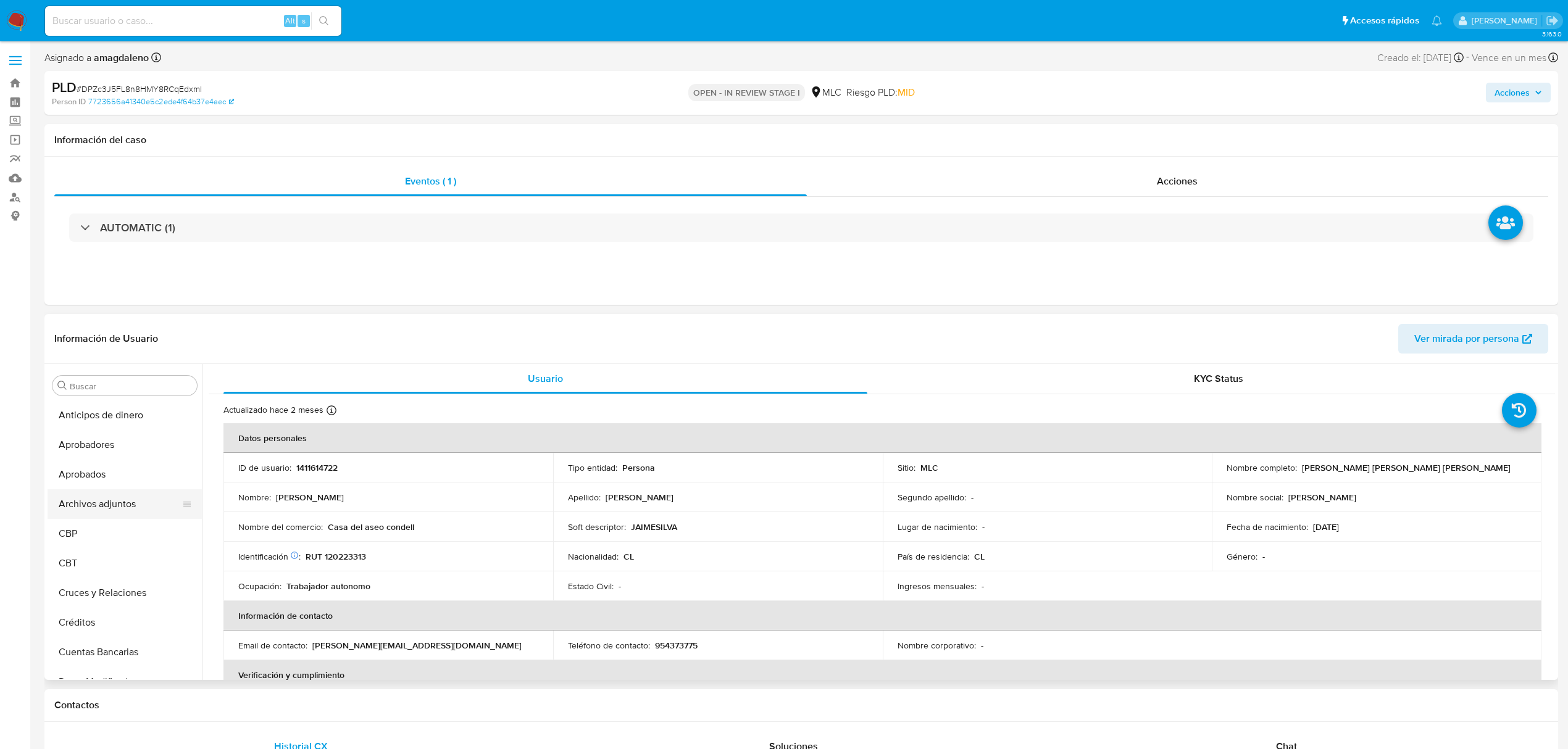
click at [130, 504] on button "Archivos adjuntos" at bounding box center [119, 504] width 144 height 30
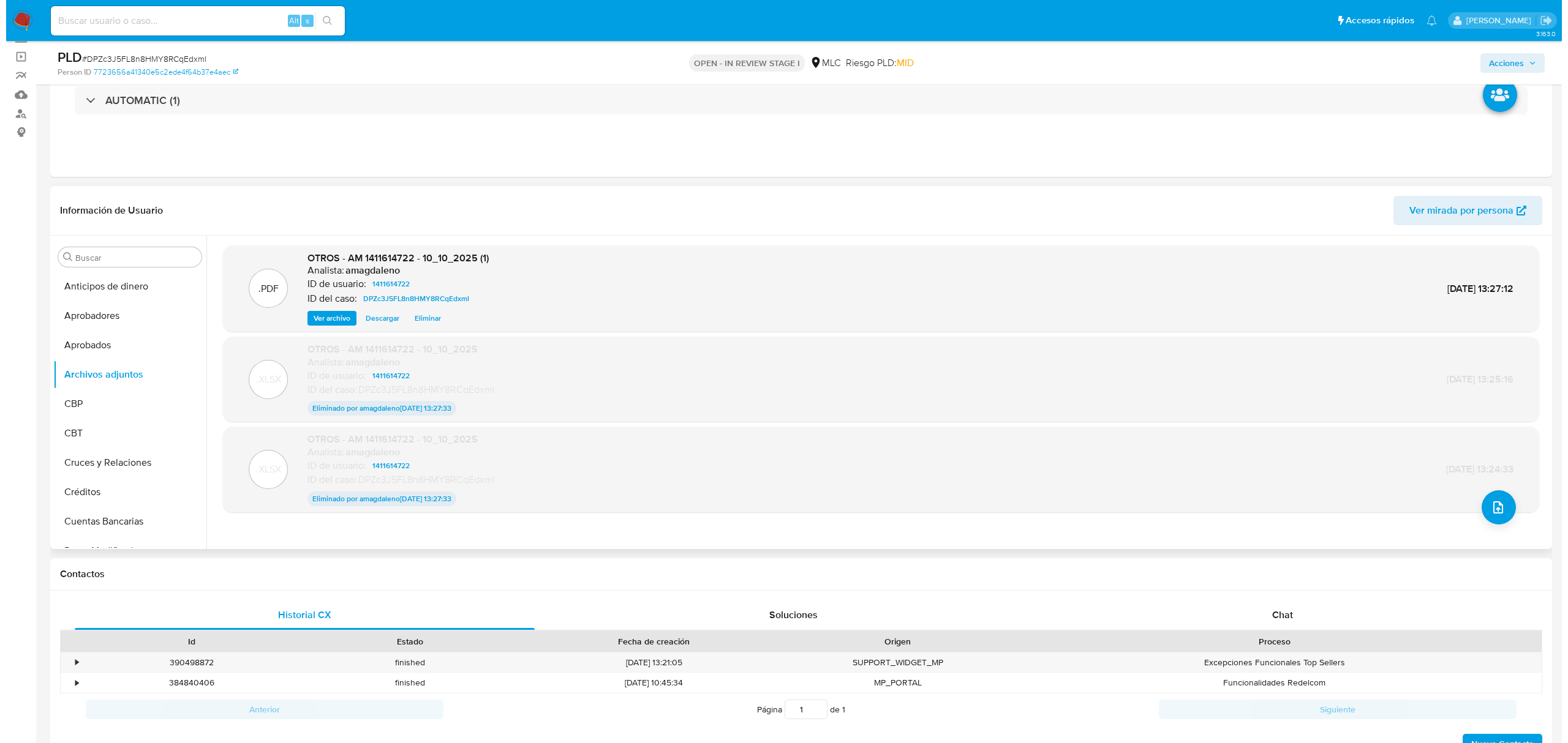
scroll to position [81, 0]
click at [1489, 505] on icon "upload-file" at bounding box center [1492, 507] width 14 height 14
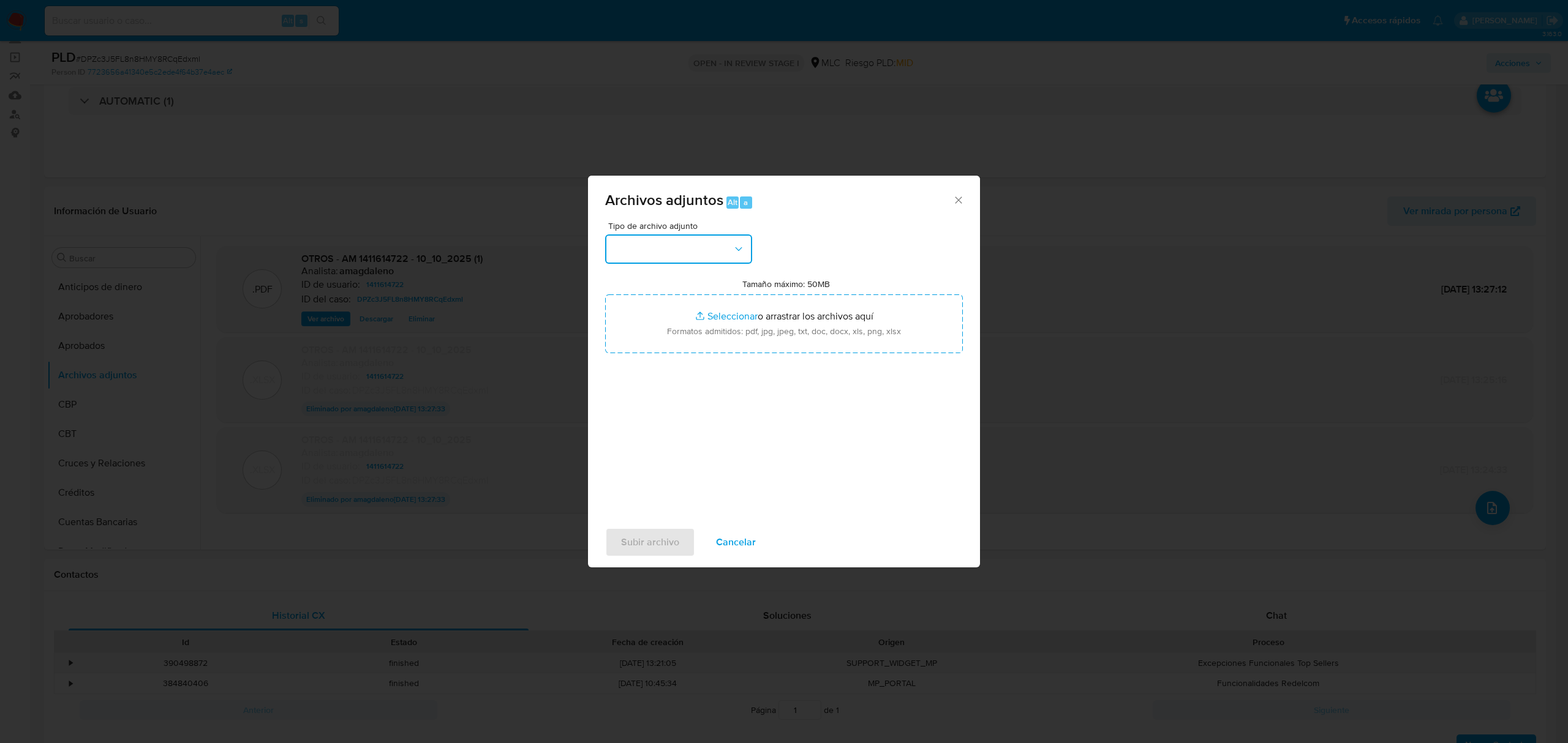
click at [696, 244] on button "button" at bounding box center [678, 248] width 147 height 30
click at [638, 372] on div "OTROS - DUE DILIGENCE" at bounding box center [675, 357] width 125 height 30
click at [655, 242] on button "OTROS - DUE DILIGENCE" at bounding box center [678, 248] width 147 height 30
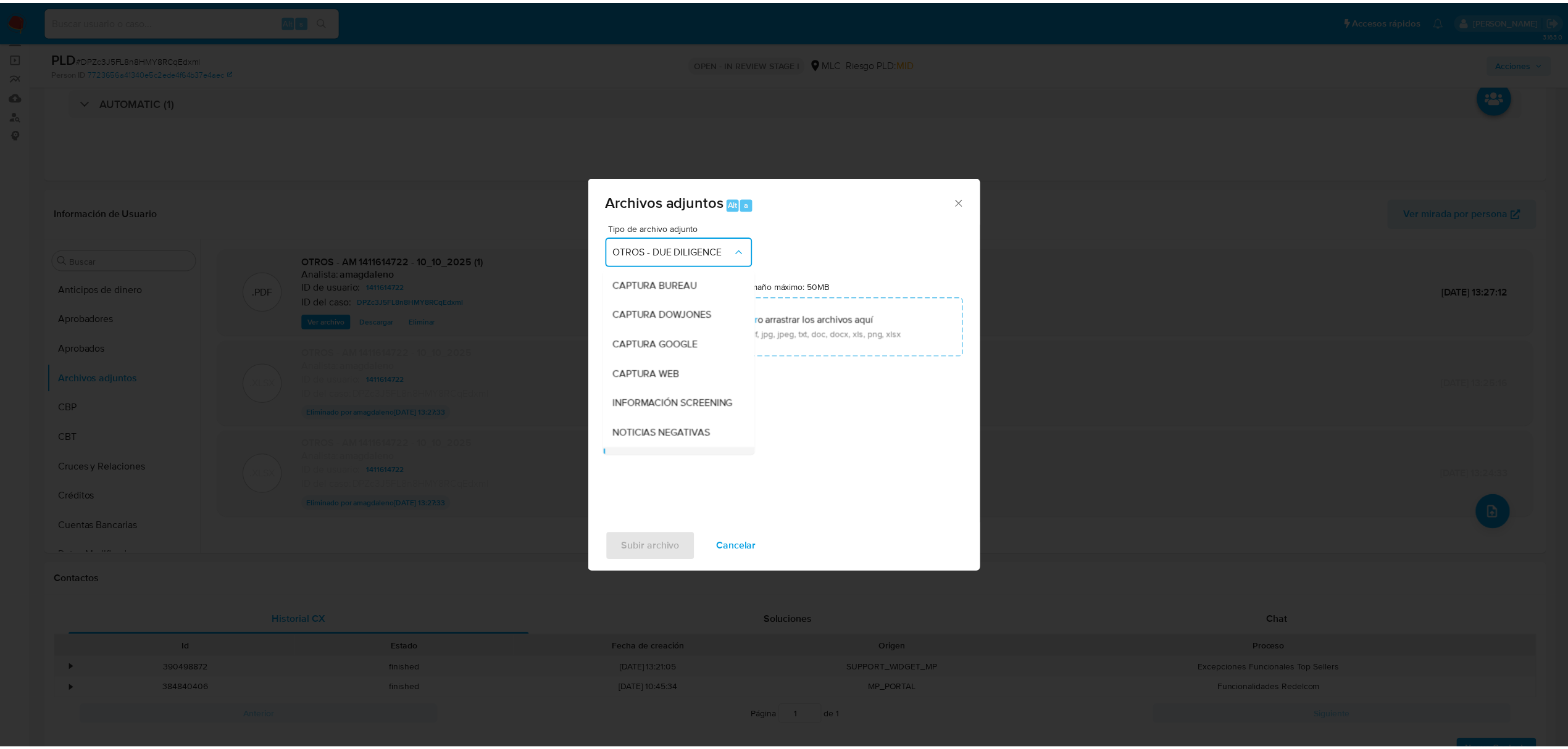
scroll to position [113, 0]
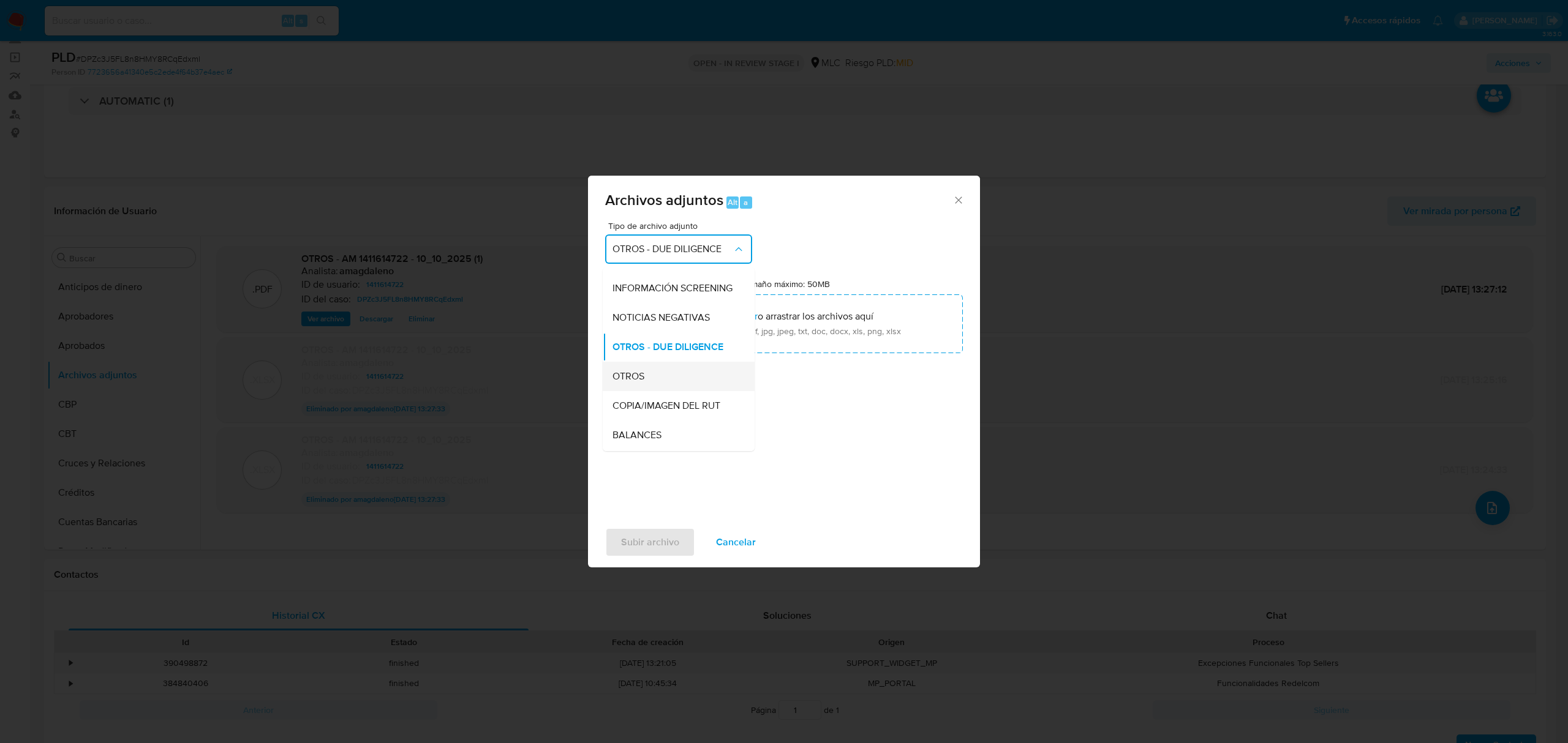
click at [631, 383] on span "OTROS" at bounding box center [628, 376] width 32 height 12
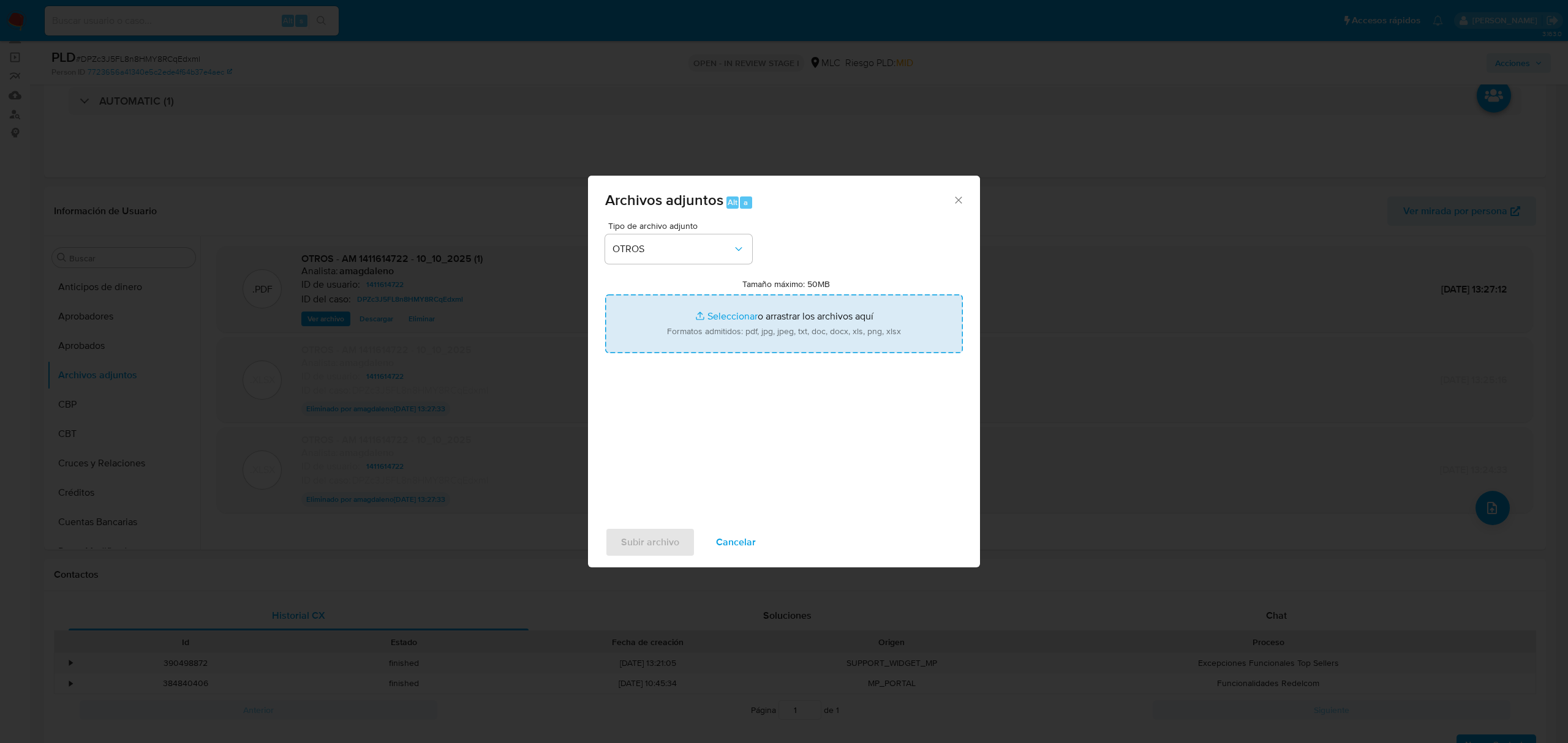
click at [719, 314] on input "Tamaño máximo: 50MB Seleccionar archivos" at bounding box center [784, 324] width 357 height 59
type input "C:\fakepath\AM 1411614722 - 10_10_2025 (1).xlsx"
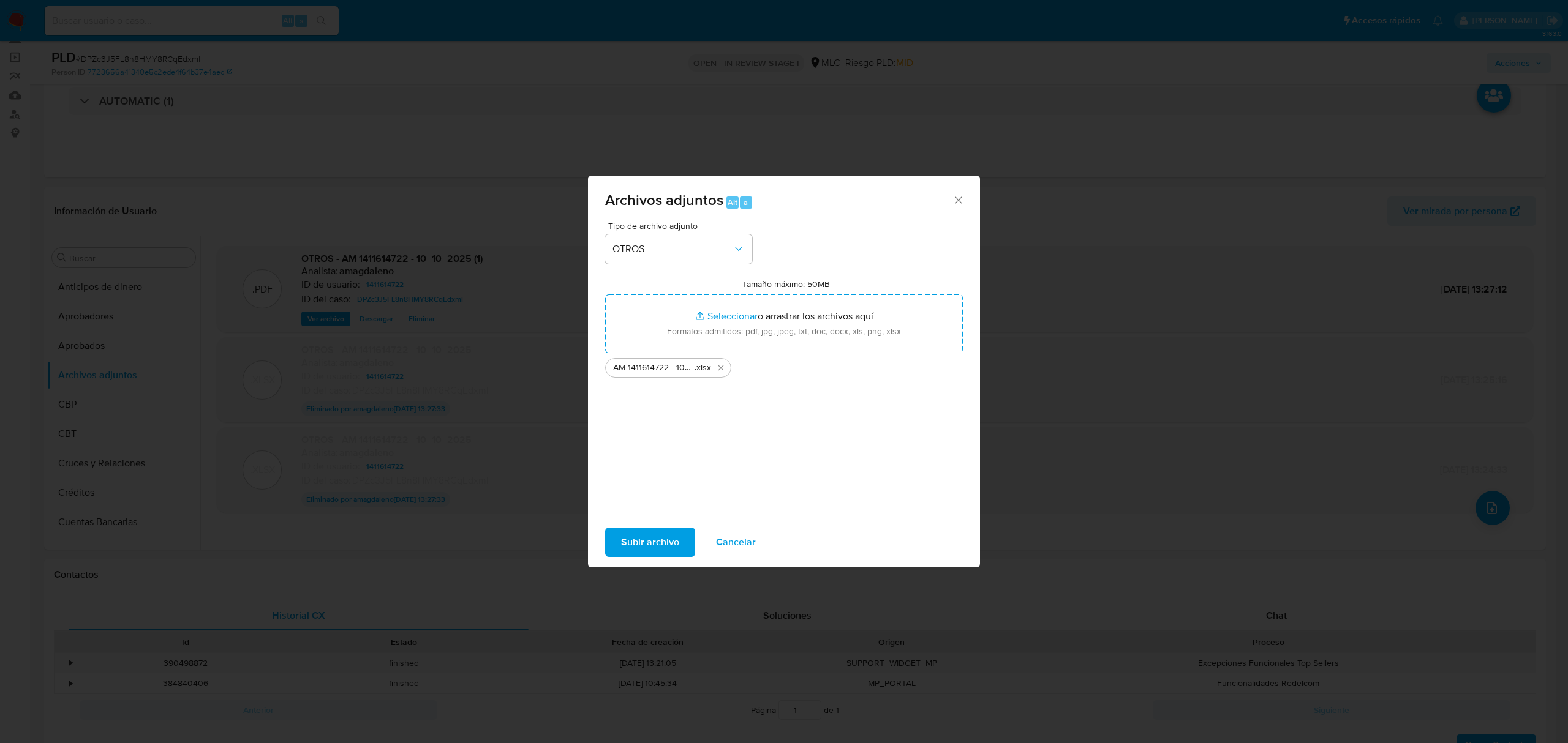
click at [642, 532] on span "Subir archivo" at bounding box center [650, 542] width 58 height 27
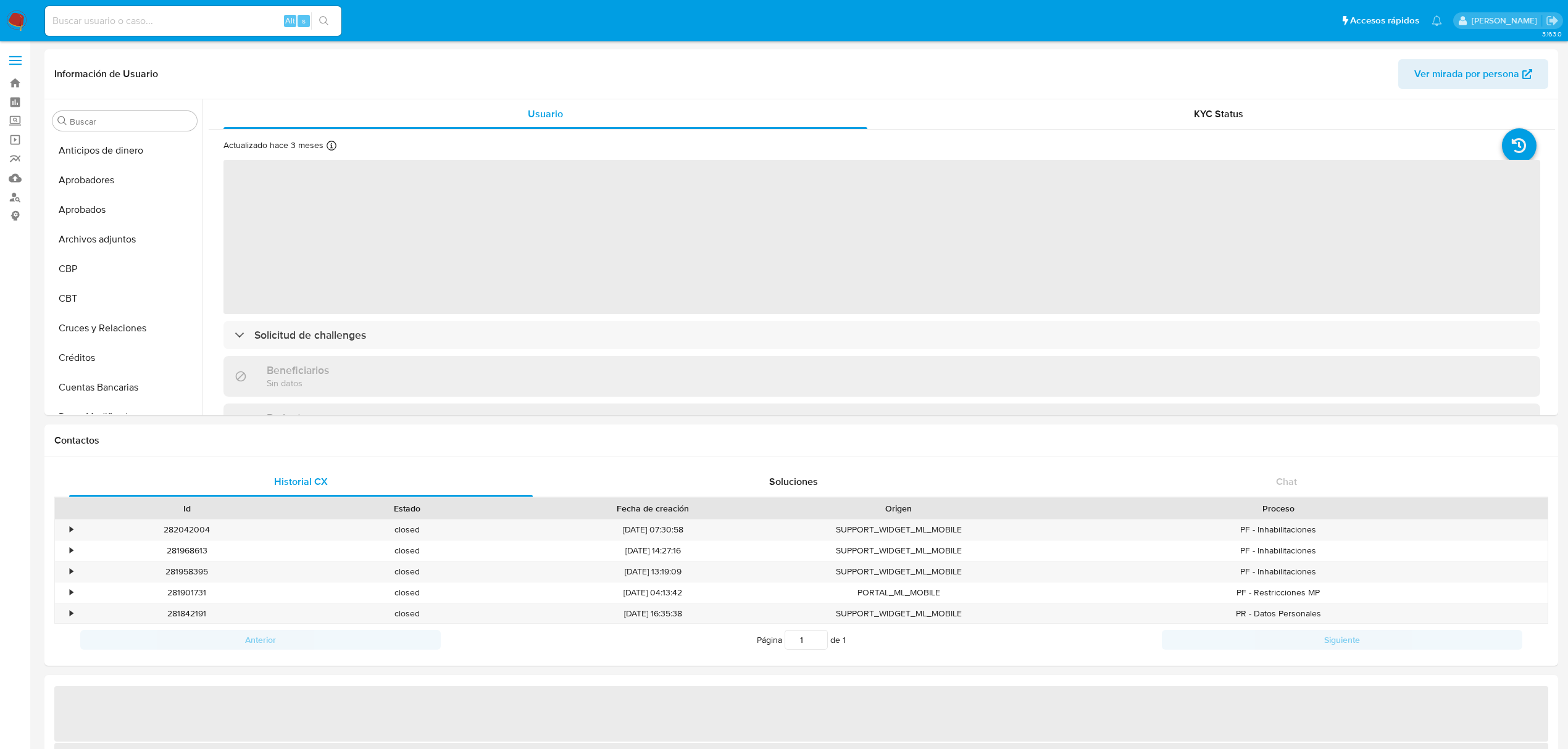
select select "10"
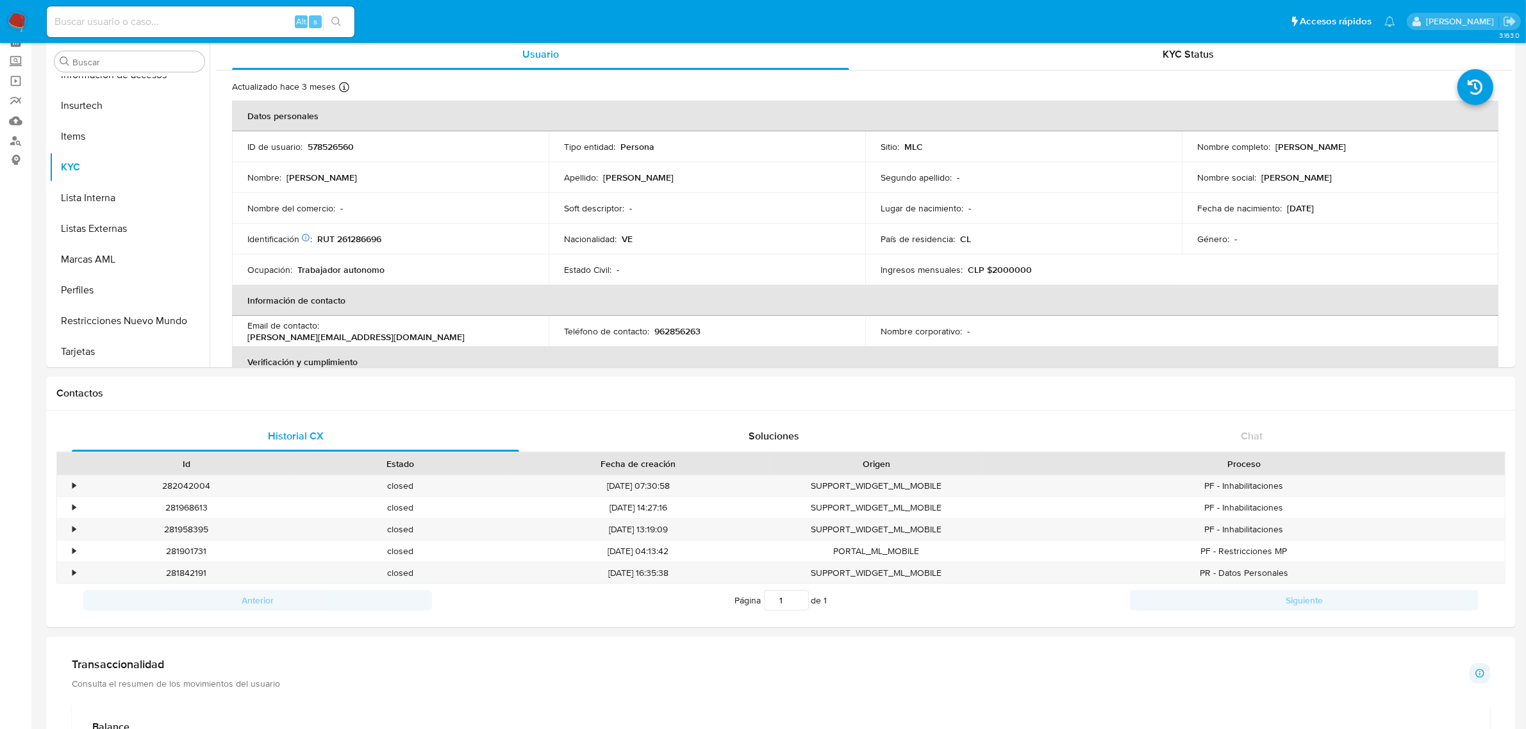
scroll to position [54, 0]
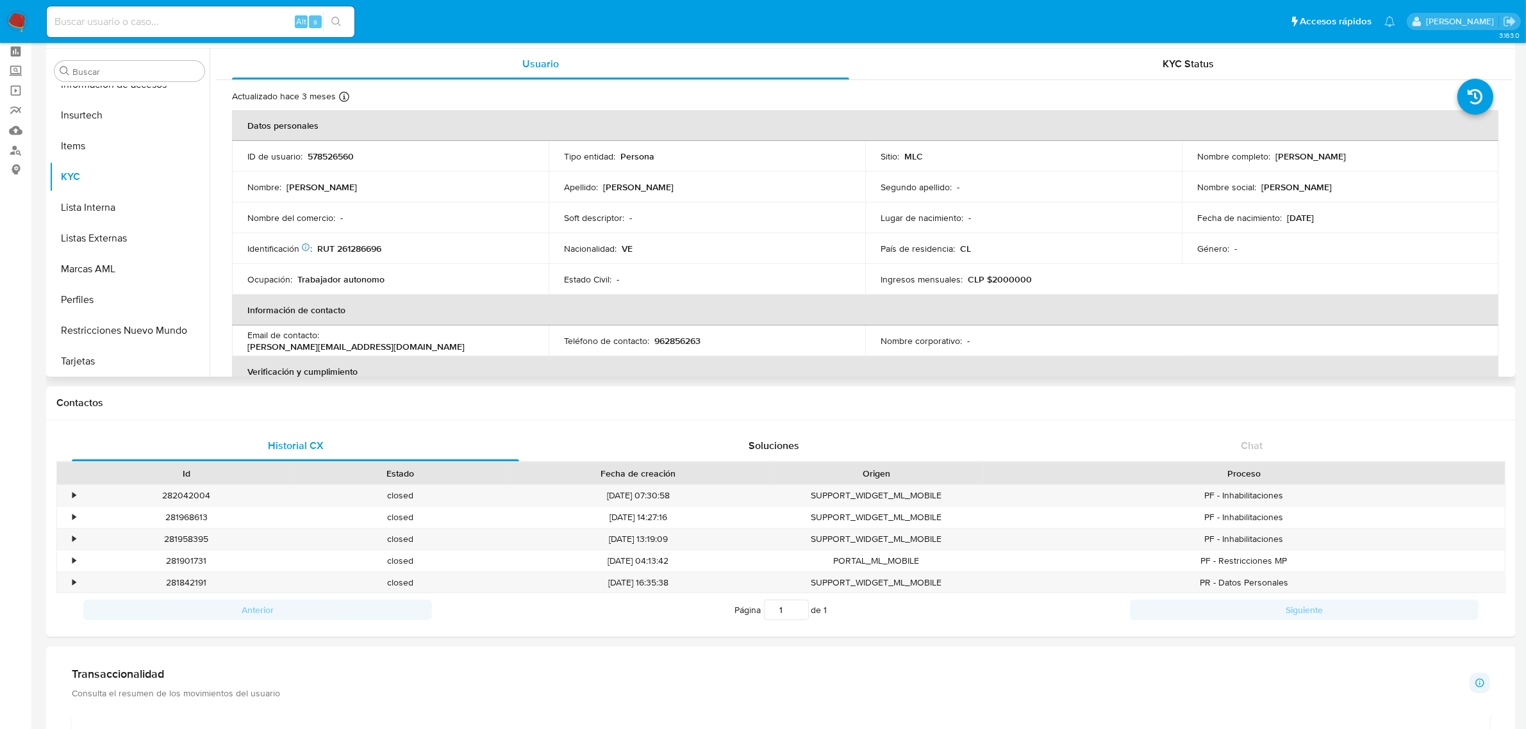
click at [354, 252] on p "RUT 261286696" at bounding box center [349, 249] width 64 height 12
copy p "261286696"
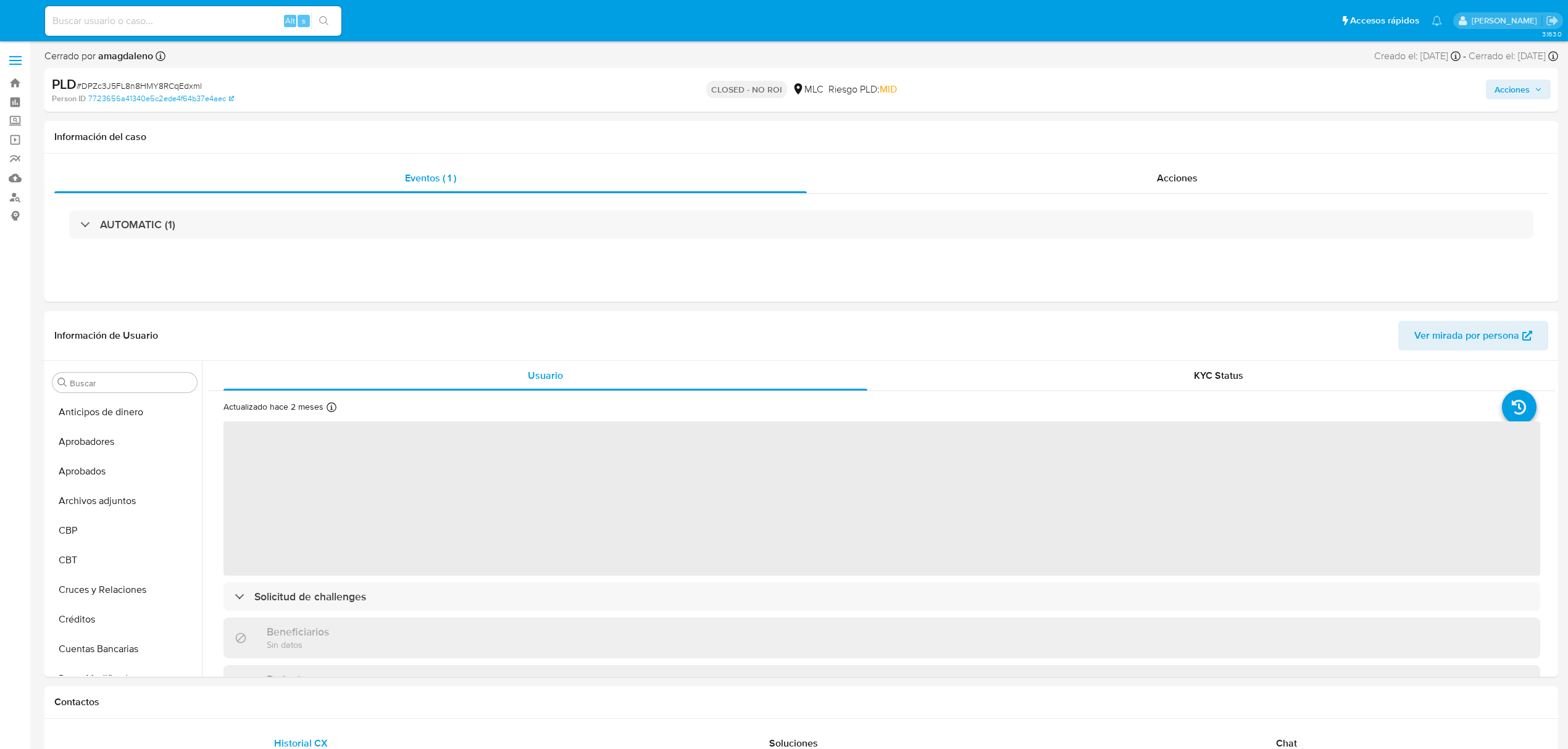
select select "10"
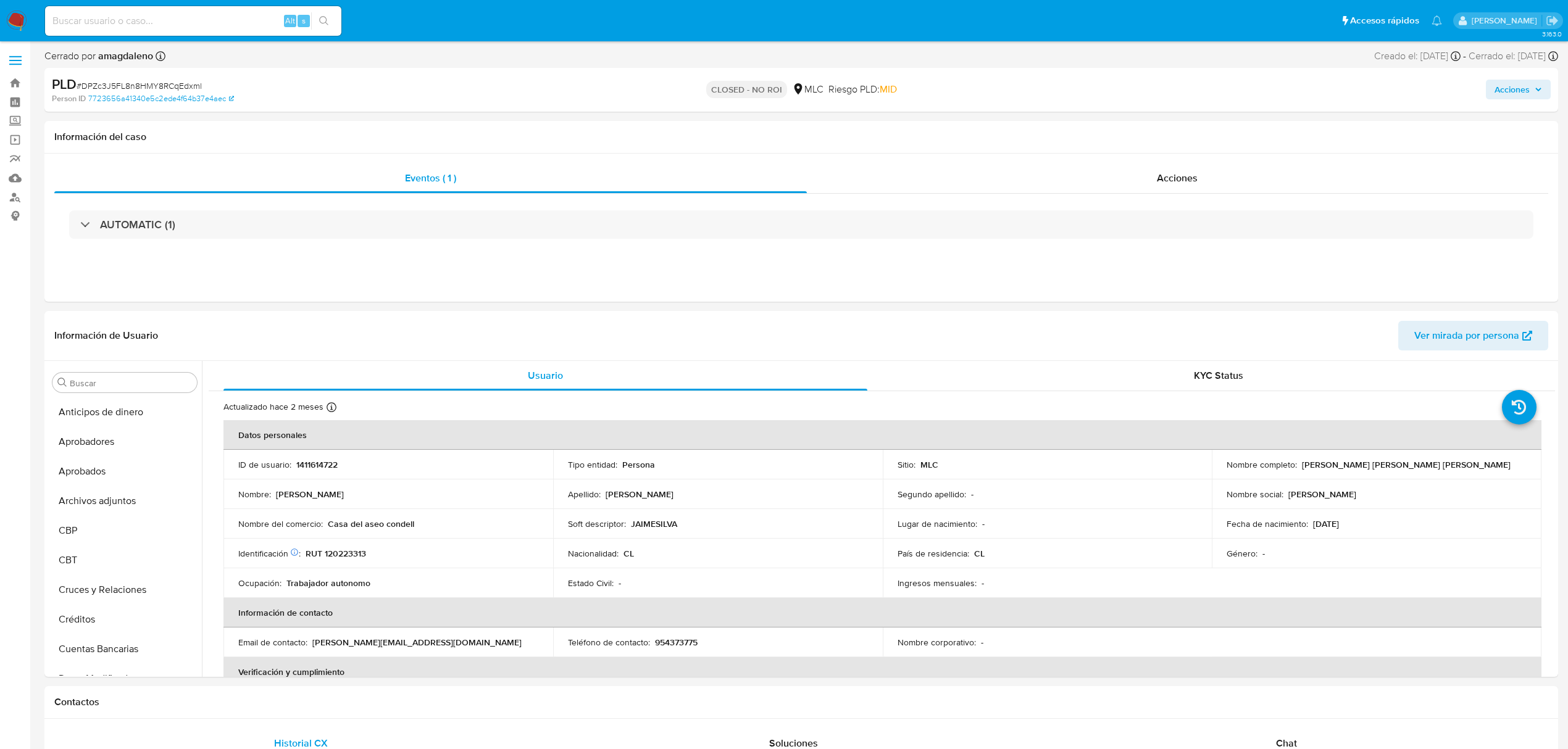
scroll to position [610, 0]
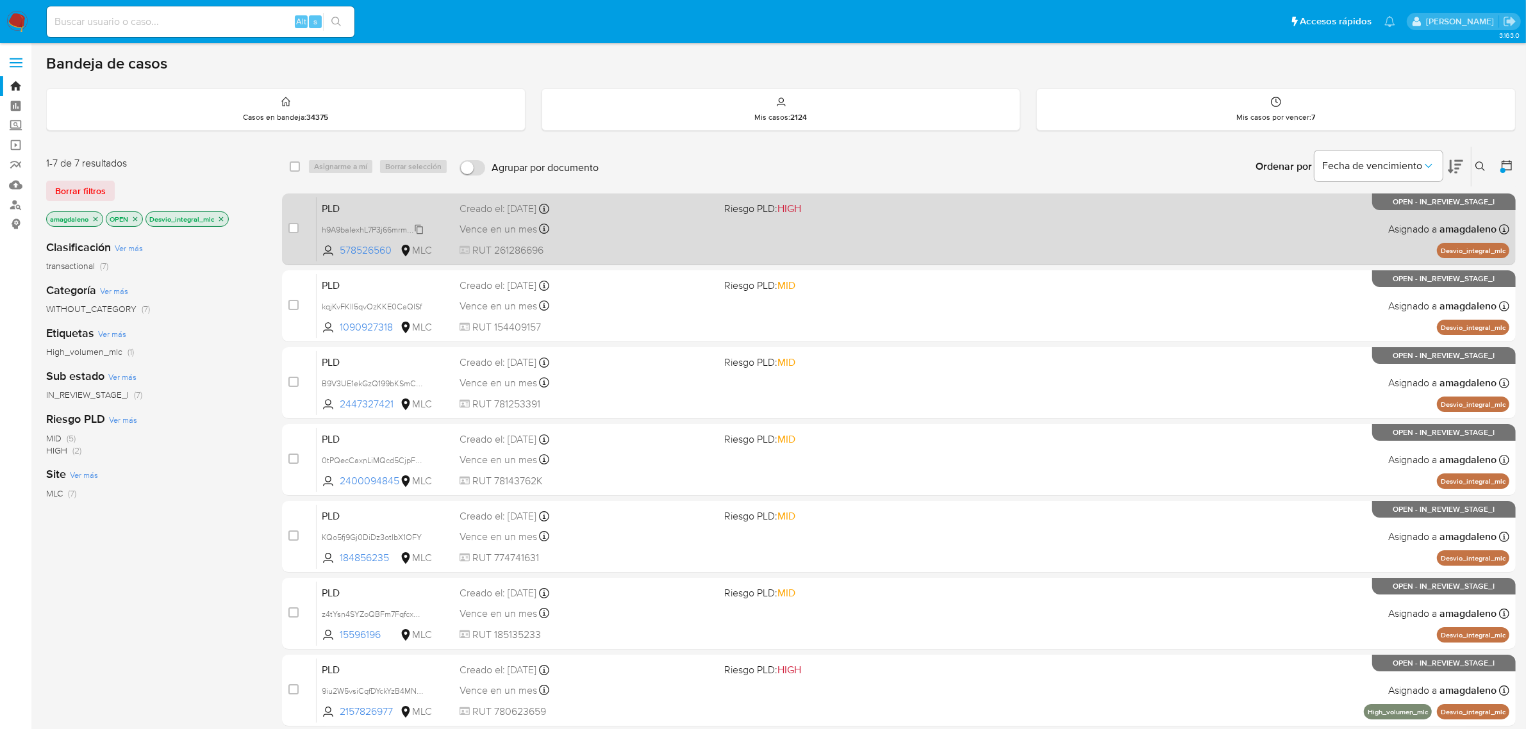
click at [393, 229] on span "h9A9baIexhL7P3j66mrmFIuh" at bounding box center [372, 229] width 101 height 14
click at [659, 244] on span "RUT 261286696" at bounding box center [587, 251] width 255 height 14
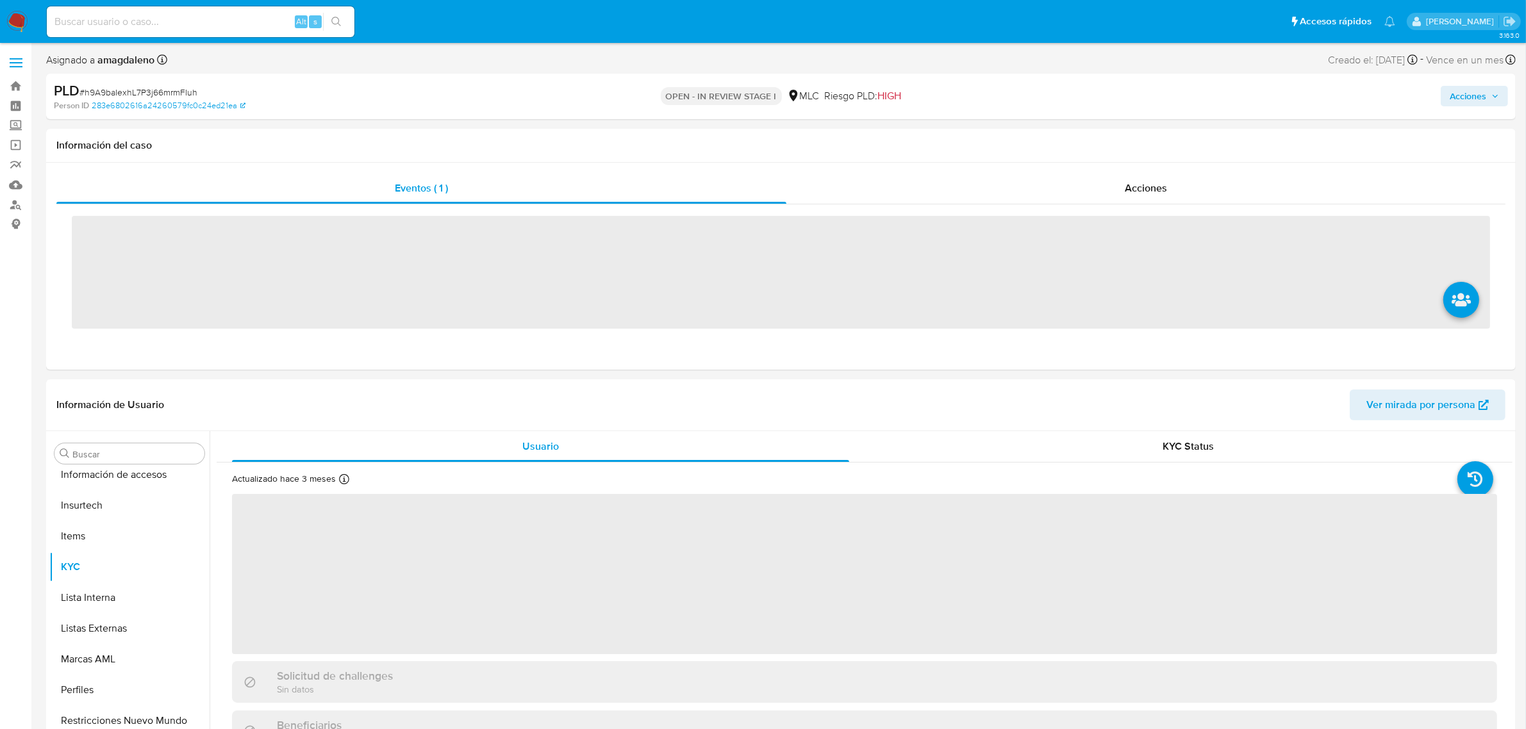
scroll to position [633, 0]
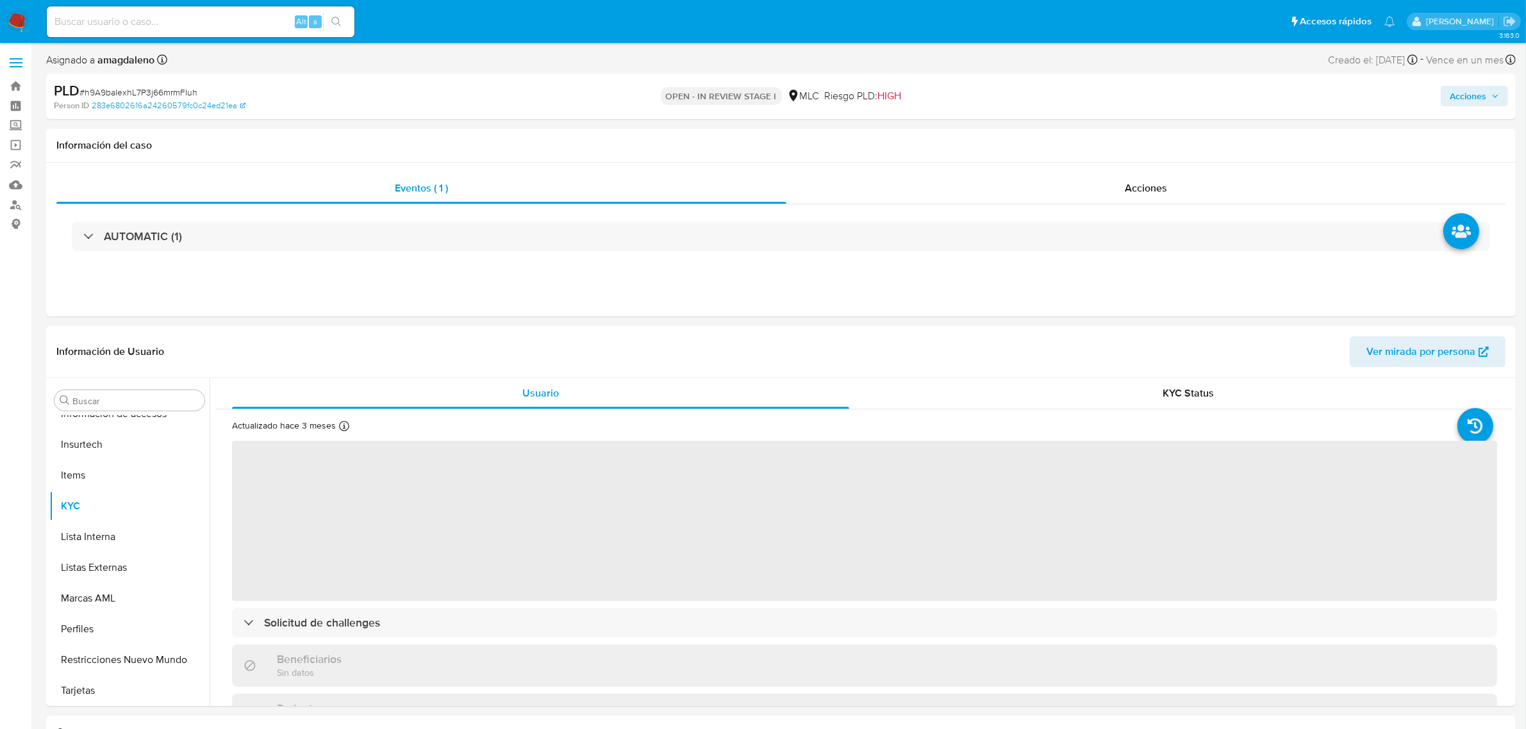
select select "10"
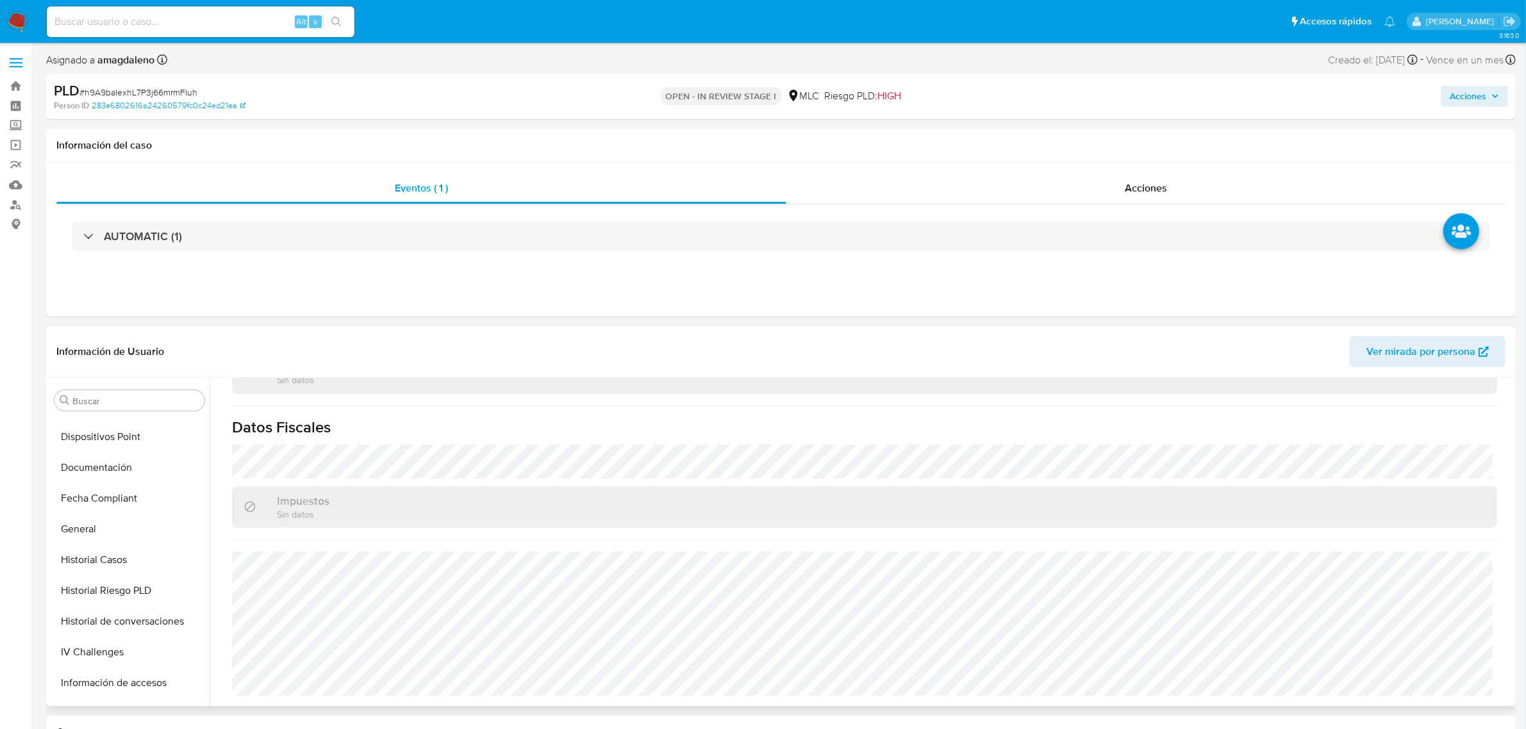
scroll to position [312, 0]
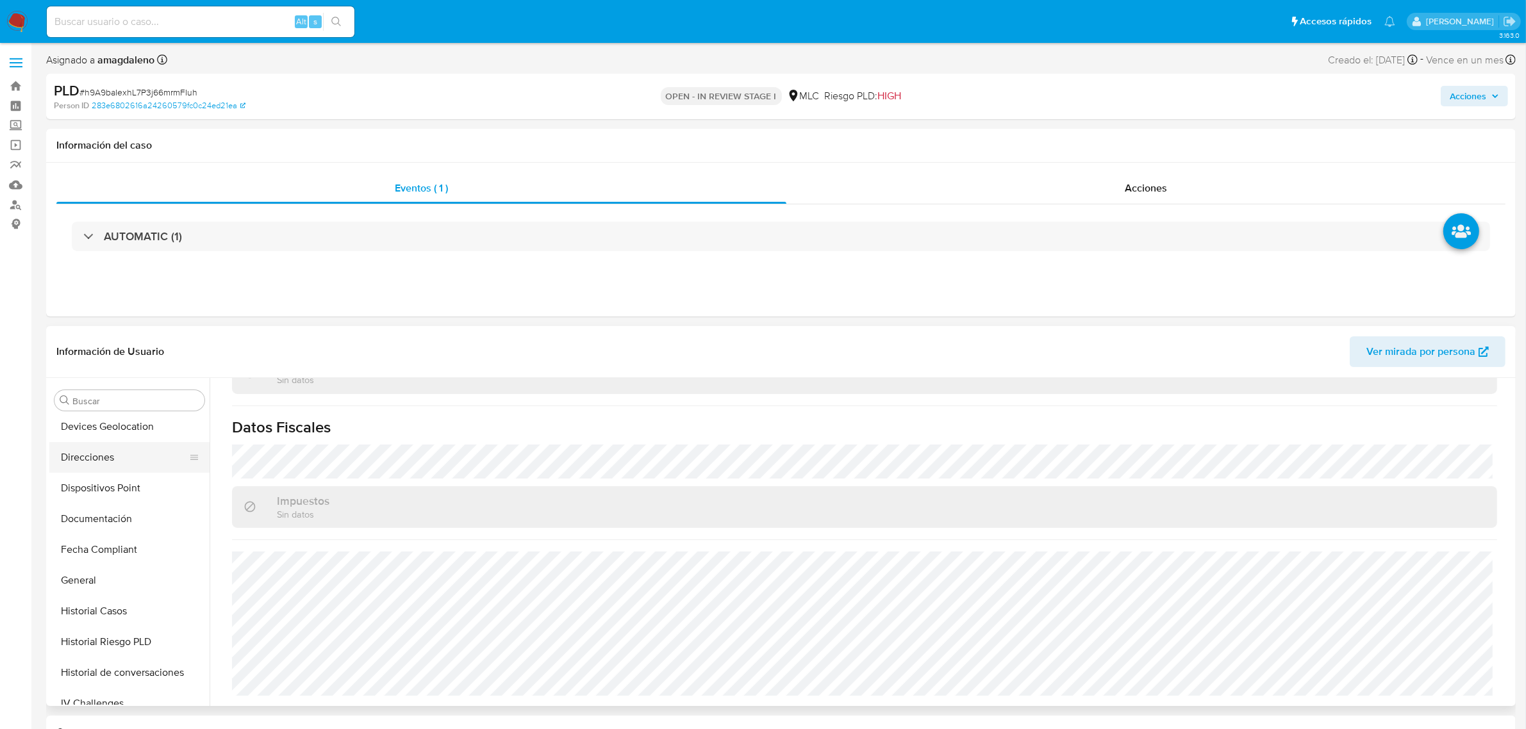
click at [88, 460] on button "Direcciones" at bounding box center [124, 457] width 150 height 31
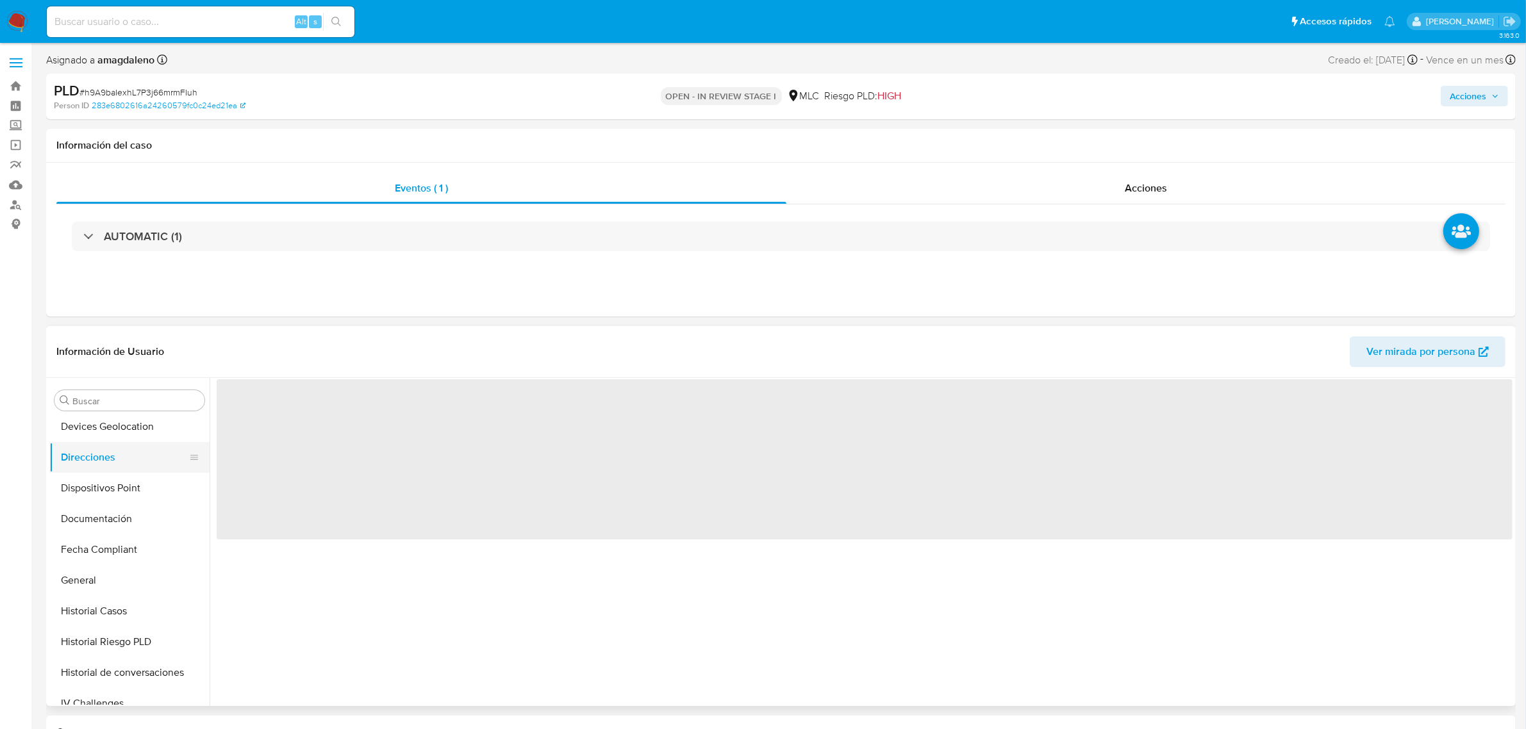
scroll to position [0, 0]
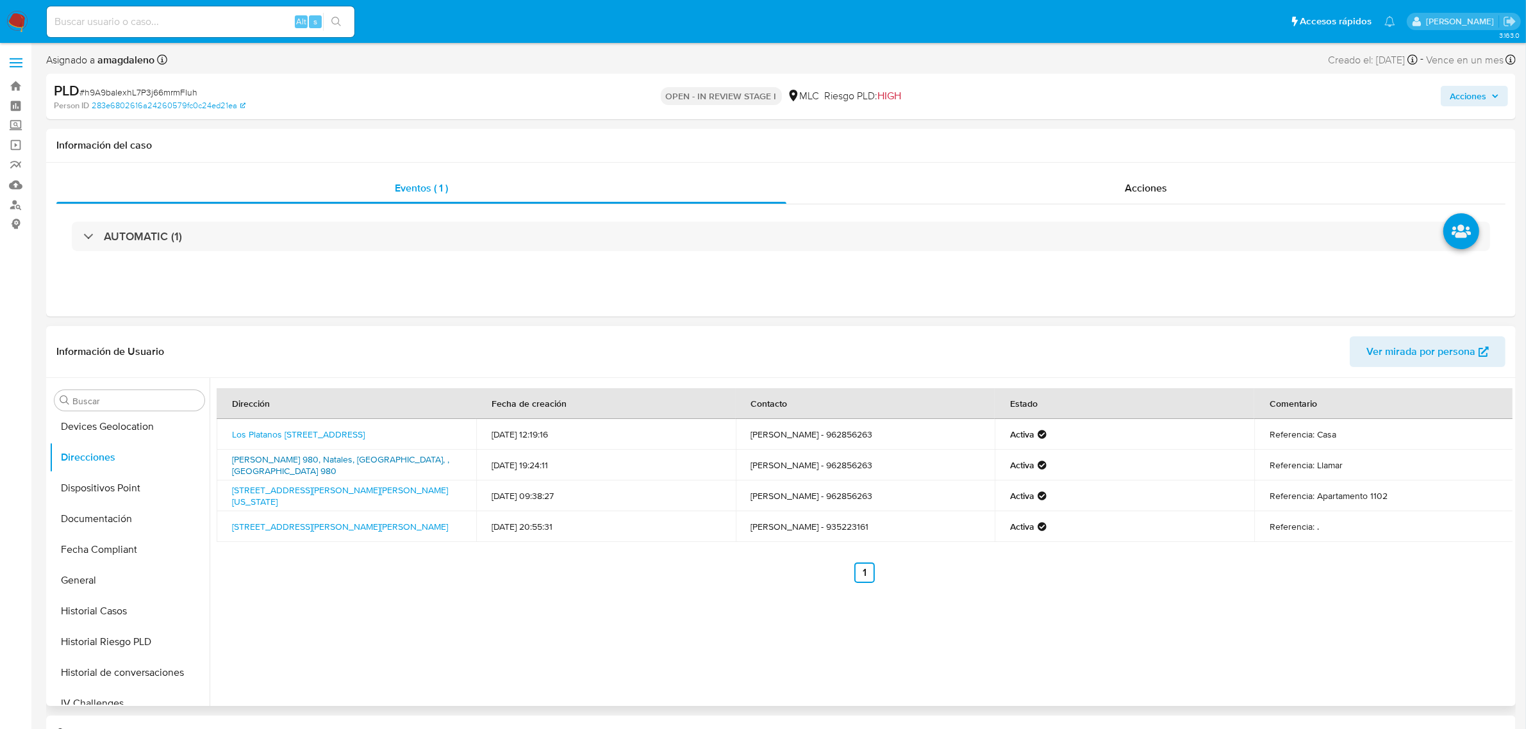
click at [334, 469] on link "Ramirez 980, Natales, Magallanes, , Chile 980" at bounding box center [340, 465] width 217 height 24
click at [282, 530] on link "Avenida Zenteno 822, Osorno, Los Lagos, , Chile 822" at bounding box center [340, 526] width 216 height 13
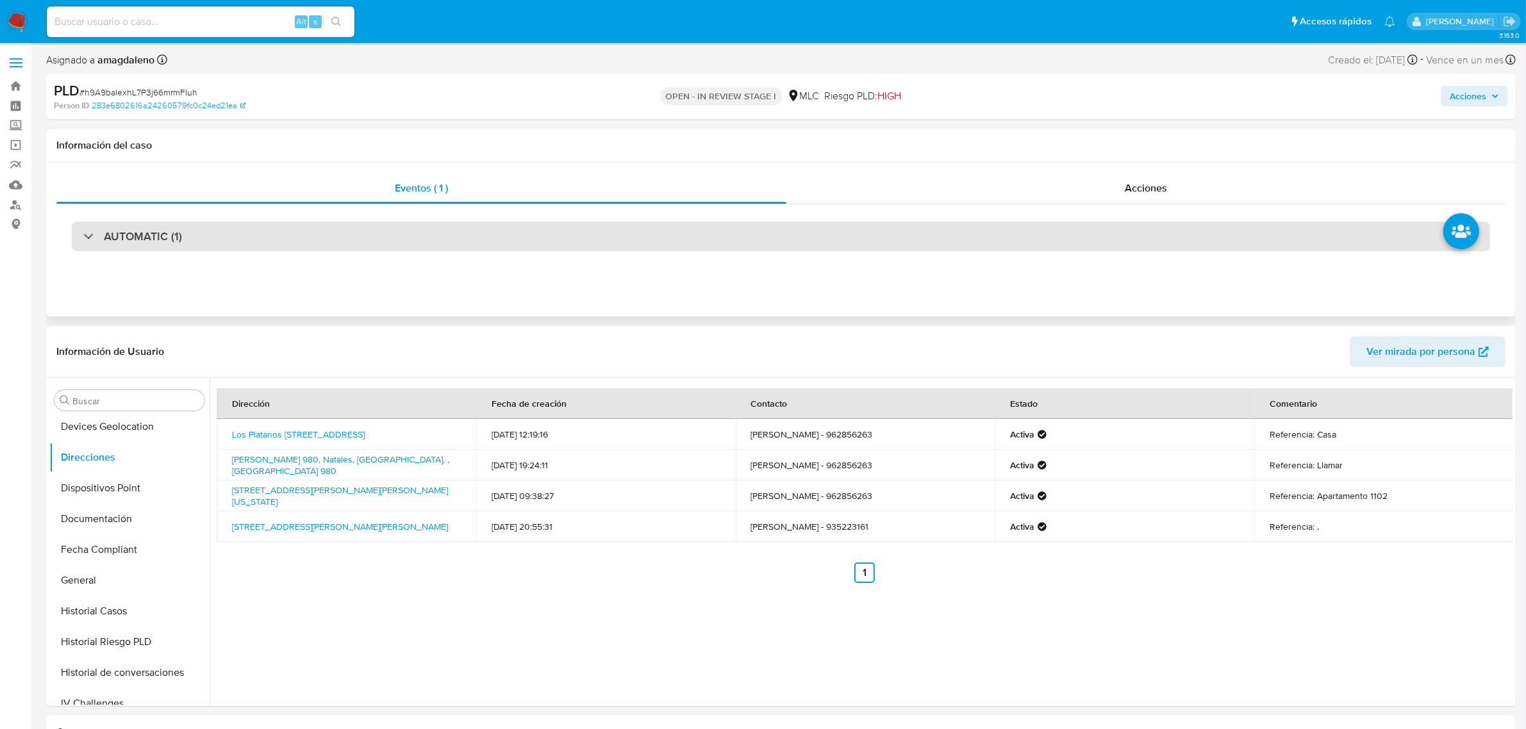
click at [1052, 239] on div "AUTOMATIC (1)" at bounding box center [781, 236] width 1418 height 29
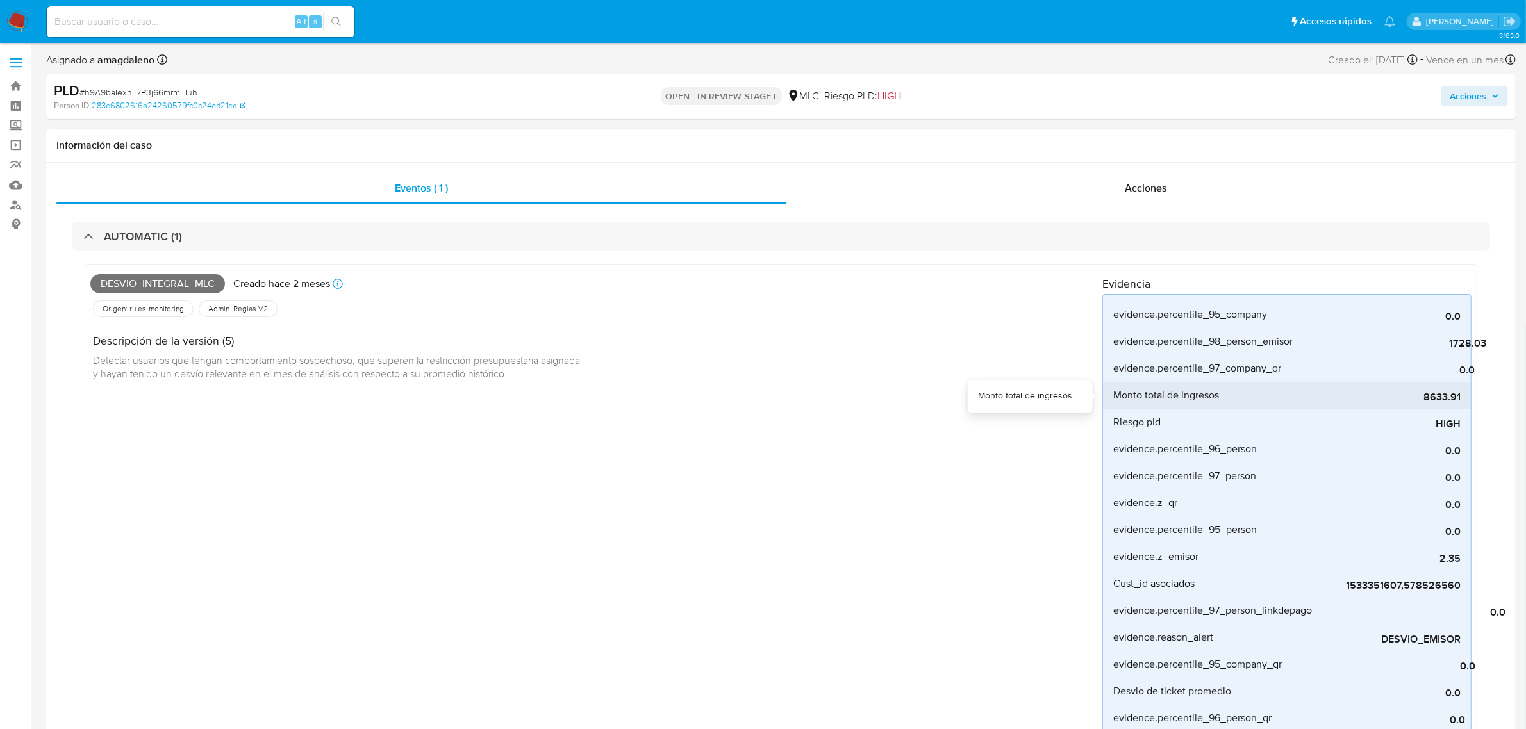
click at [1424, 401] on span "8633.91" at bounding box center [1364, 397] width 192 height 13
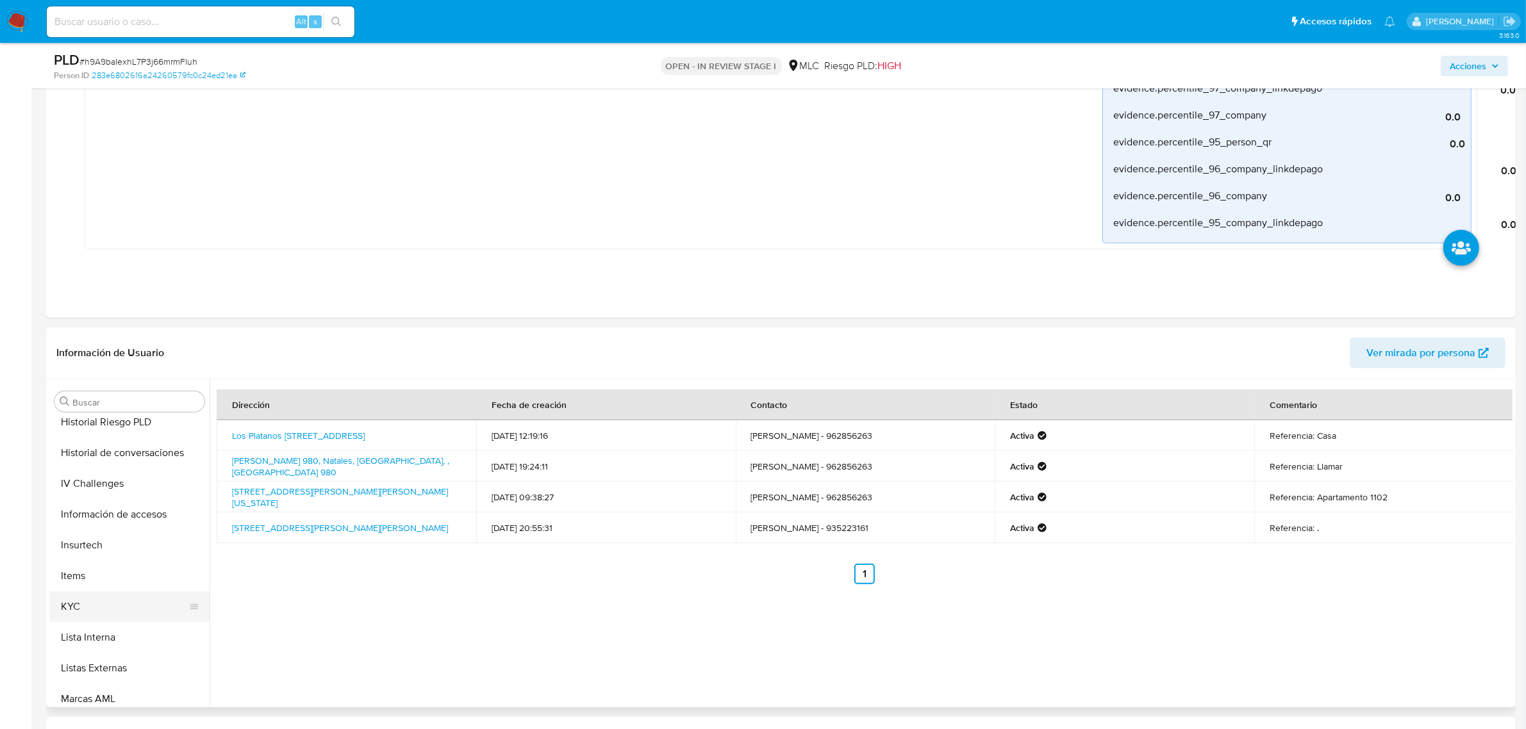
scroll to position [553, 0]
click at [103, 577] on button "KYC" at bounding box center [124, 587] width 150 height 31
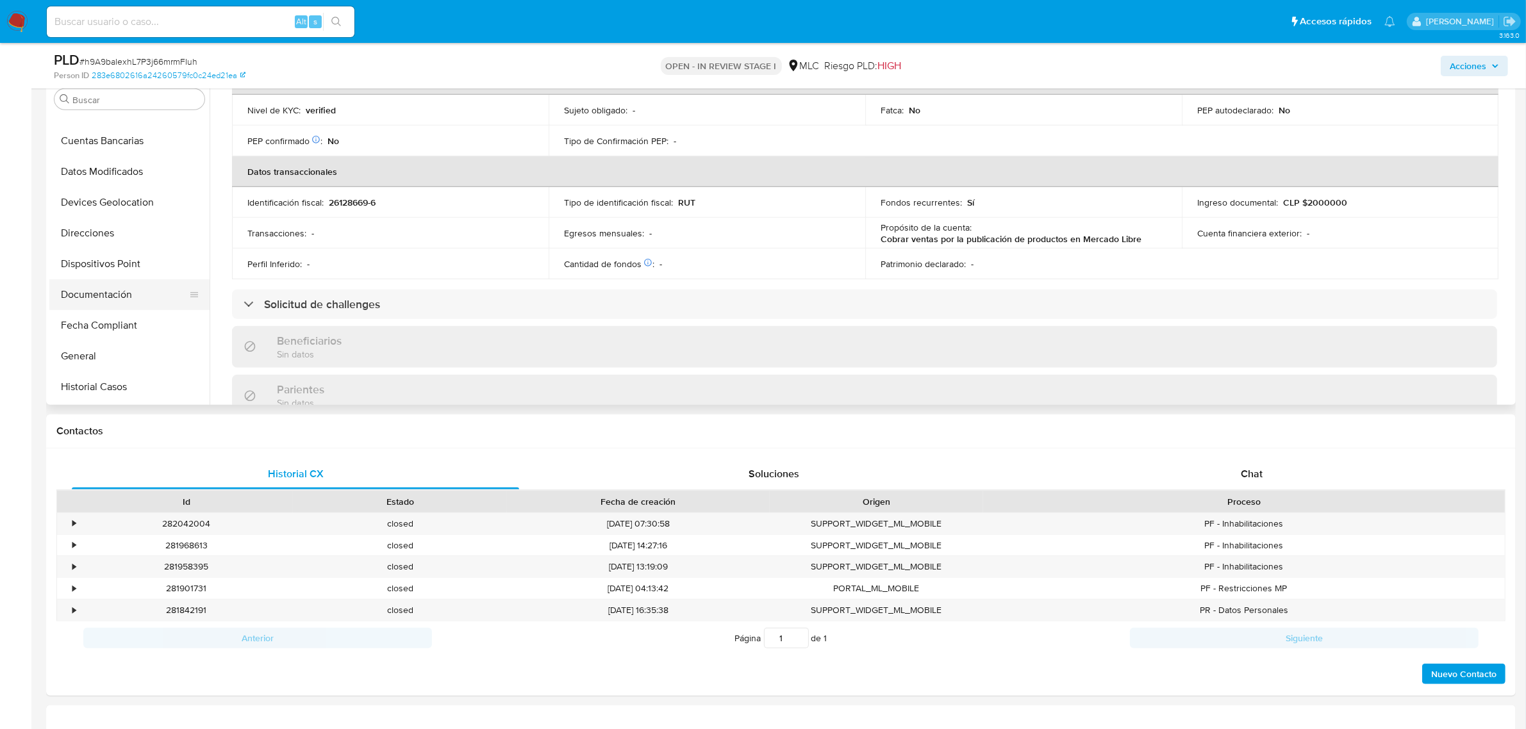
scroll to position [312, 0]
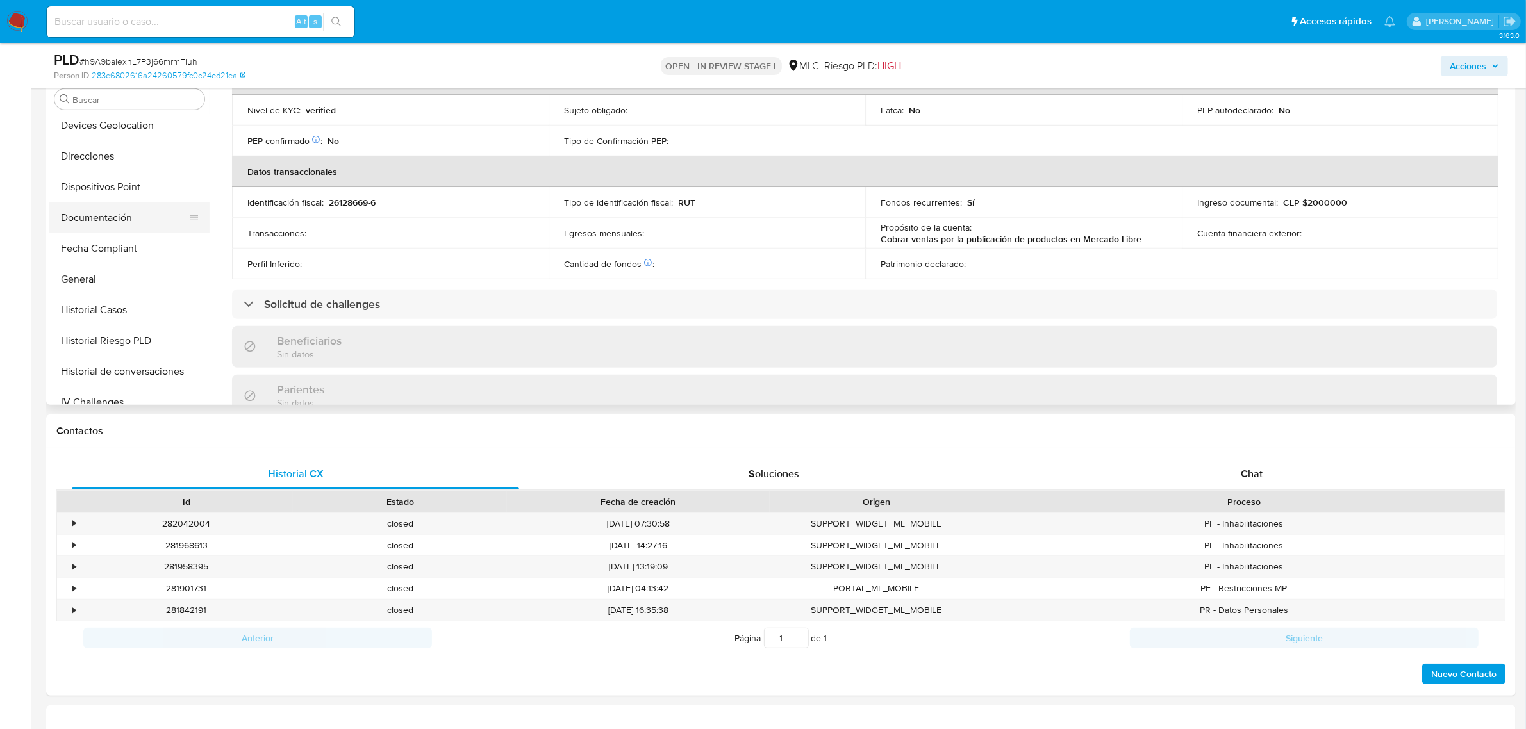
click at [143, 222] on button "Documentación" at bounding box center [124, 218] width 150 height 31
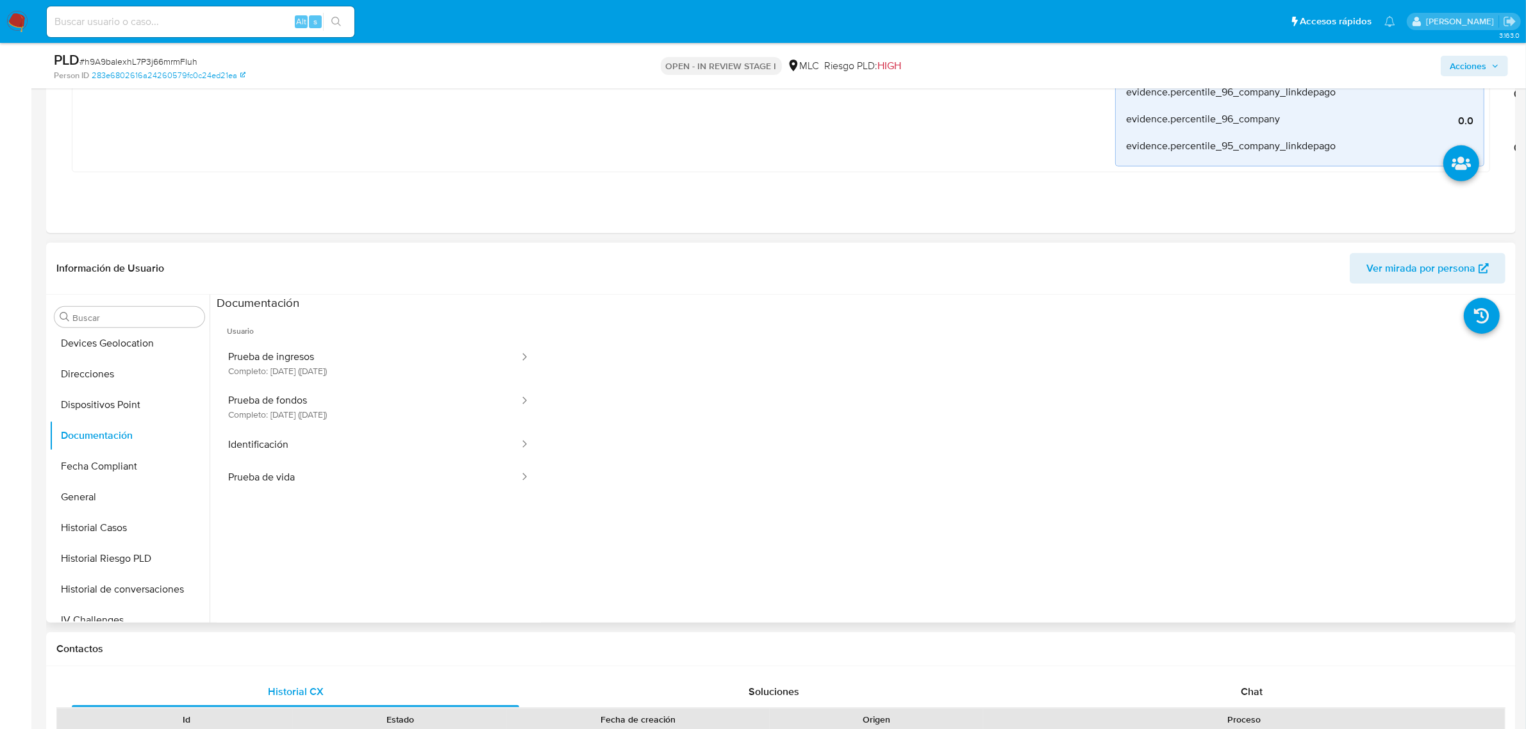
scroll to position [1024, 0]
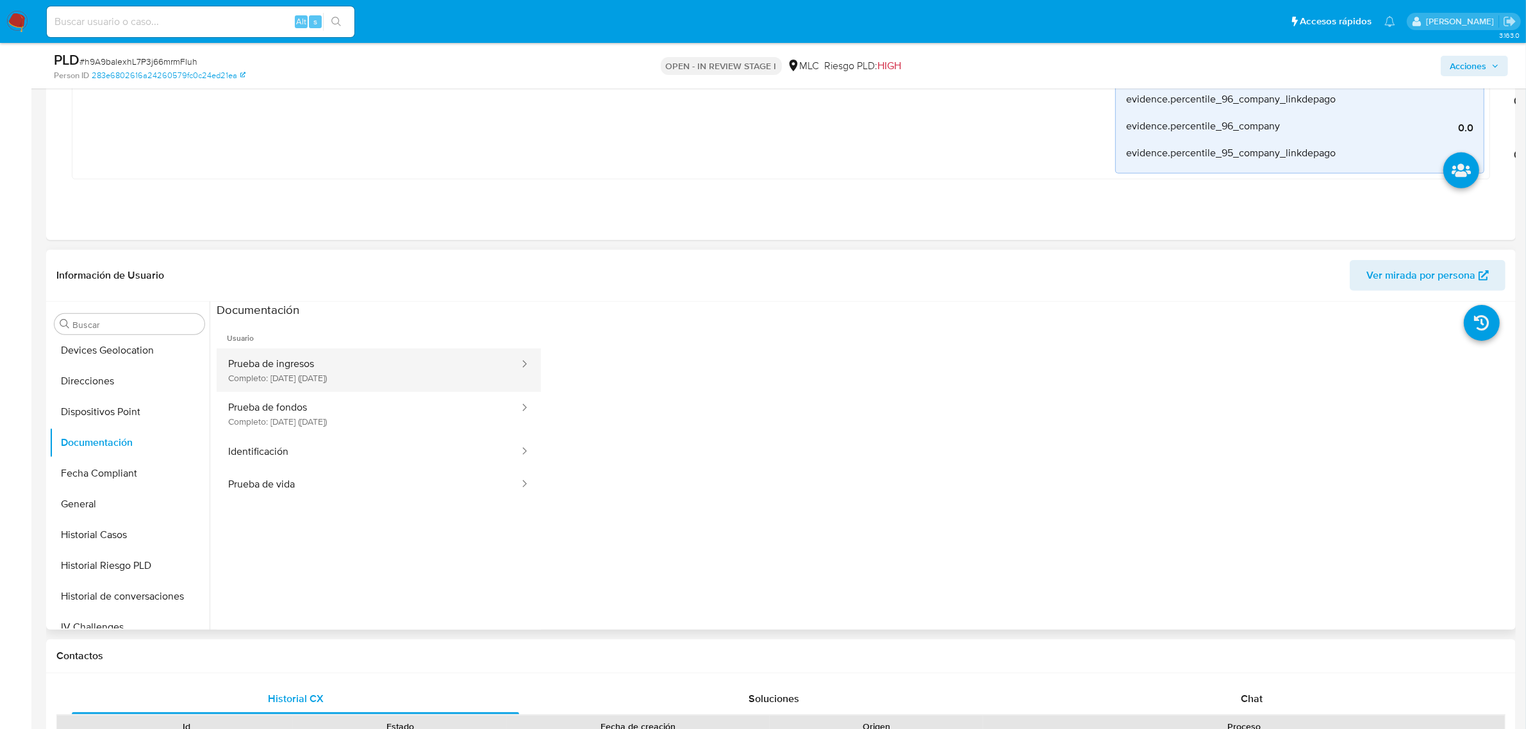
click at [363, 357] on button "Prueba de ingresos Completo: 21/10/2022 (hace 3 años)" at bounding box center [369, 371] width 304 height 44
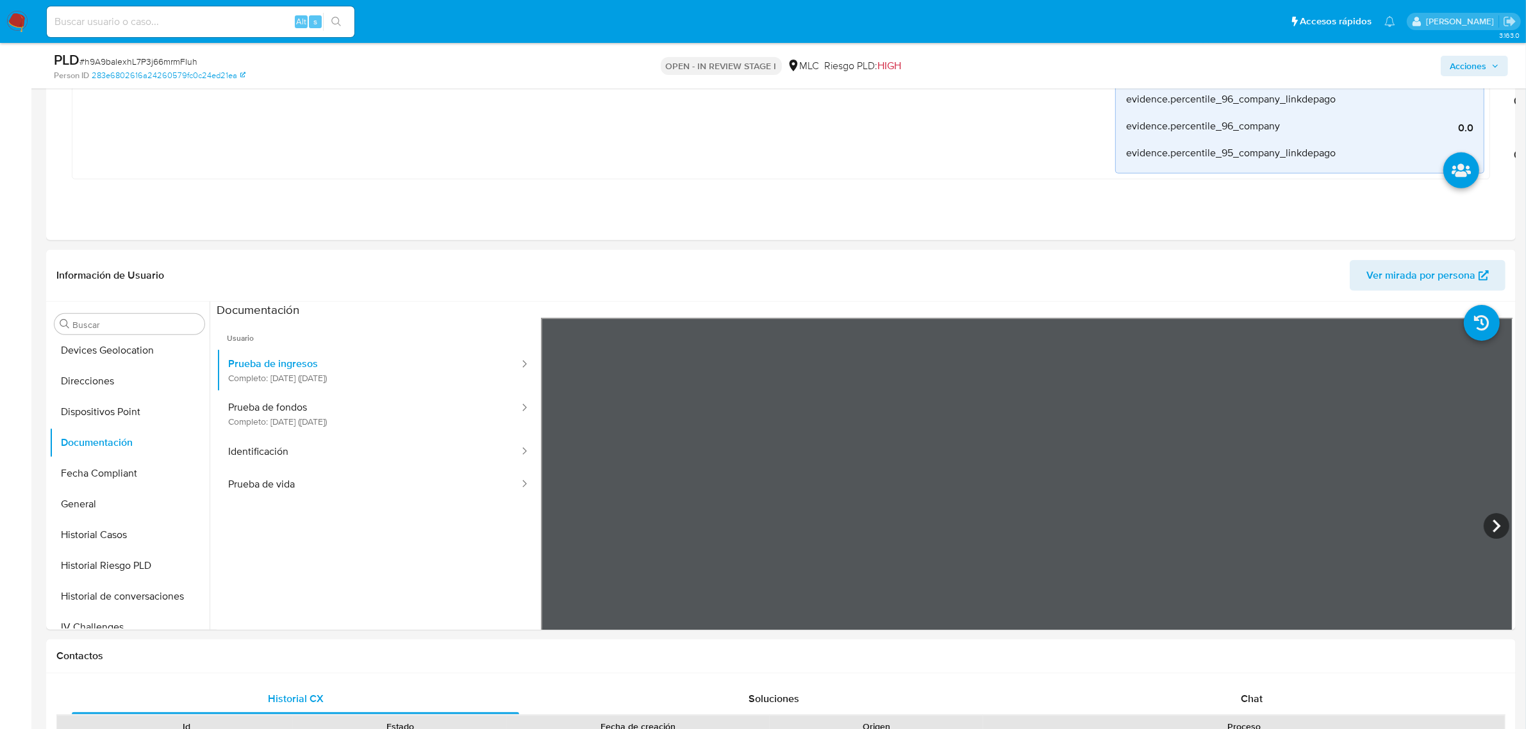
scroll to position [1157, 0]
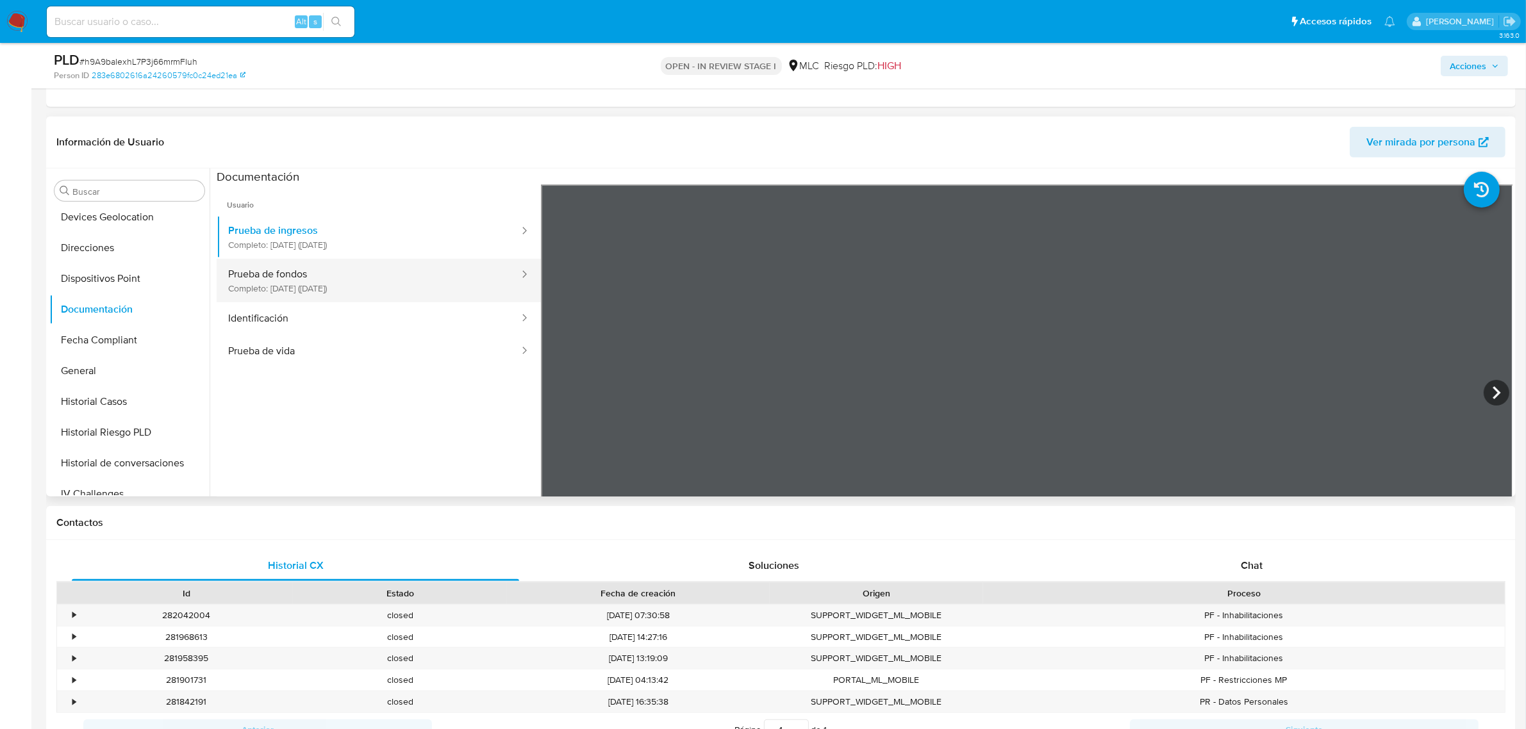
click at [329, 285] on button "Prueba de fondos Completo: 02/03/2023 (hace 3 años)" at bounding box center [369, 281] width 304 height 44
click at [75, 617] on div "•" at bounding box center [73, 616] width 3 height 12
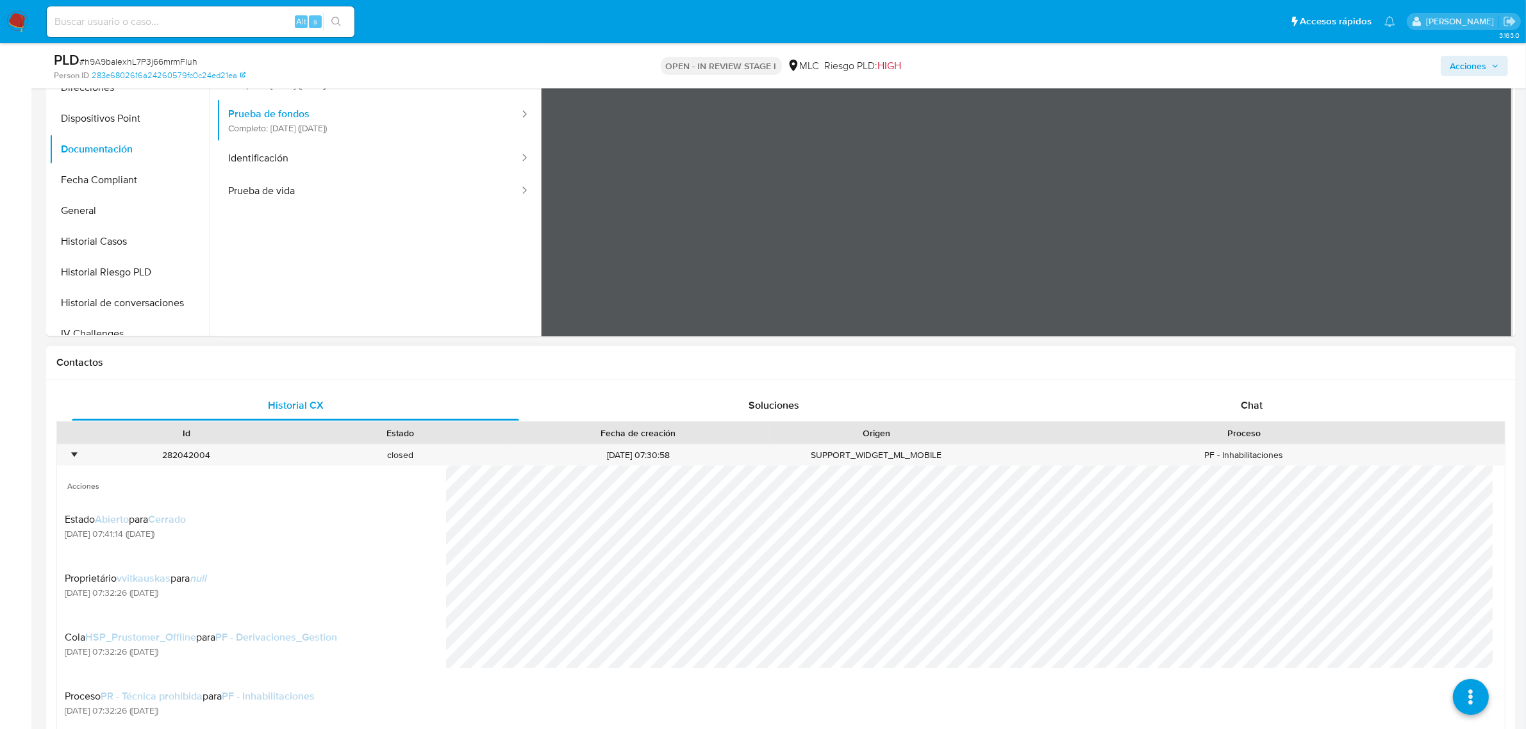
scroll to position [22, 0]
click at [78, 460] on div "•" at bounding box center [68, 455] width 22 height 21
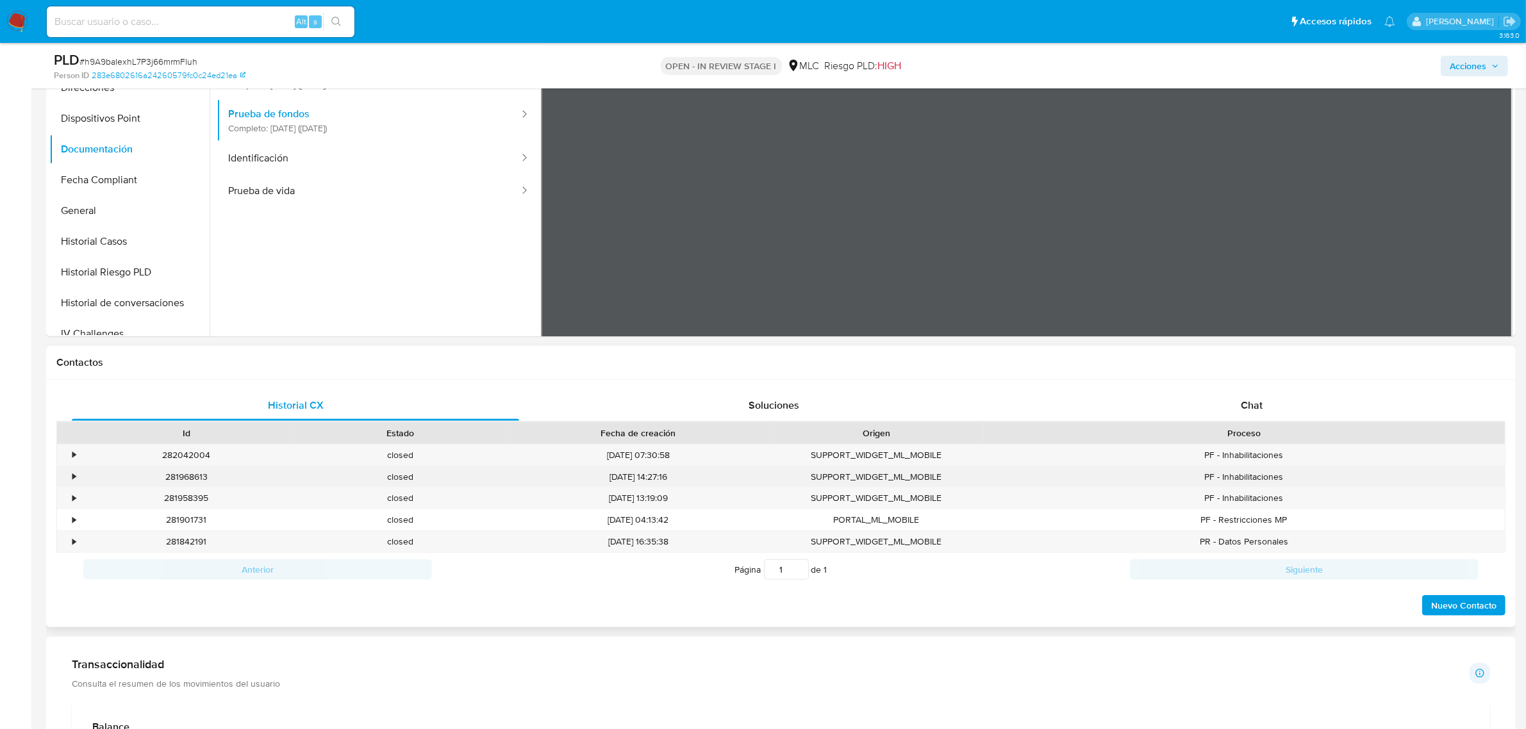
click at [74, 483] on div "•" at bounding box center [73, 477] width 3 height 12
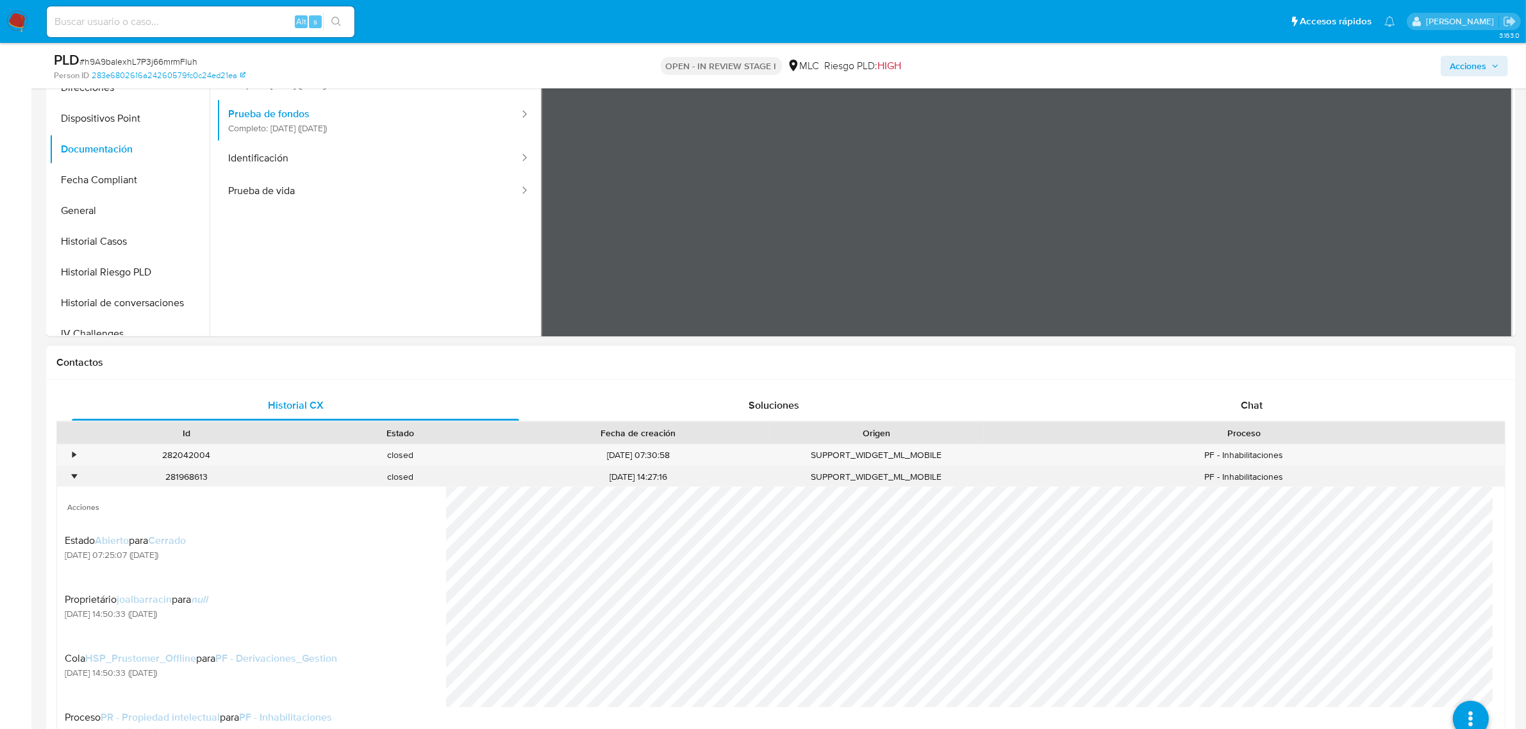
click at [72, 478] on div "•" at bounding box center [73, 477] width 3 height 12
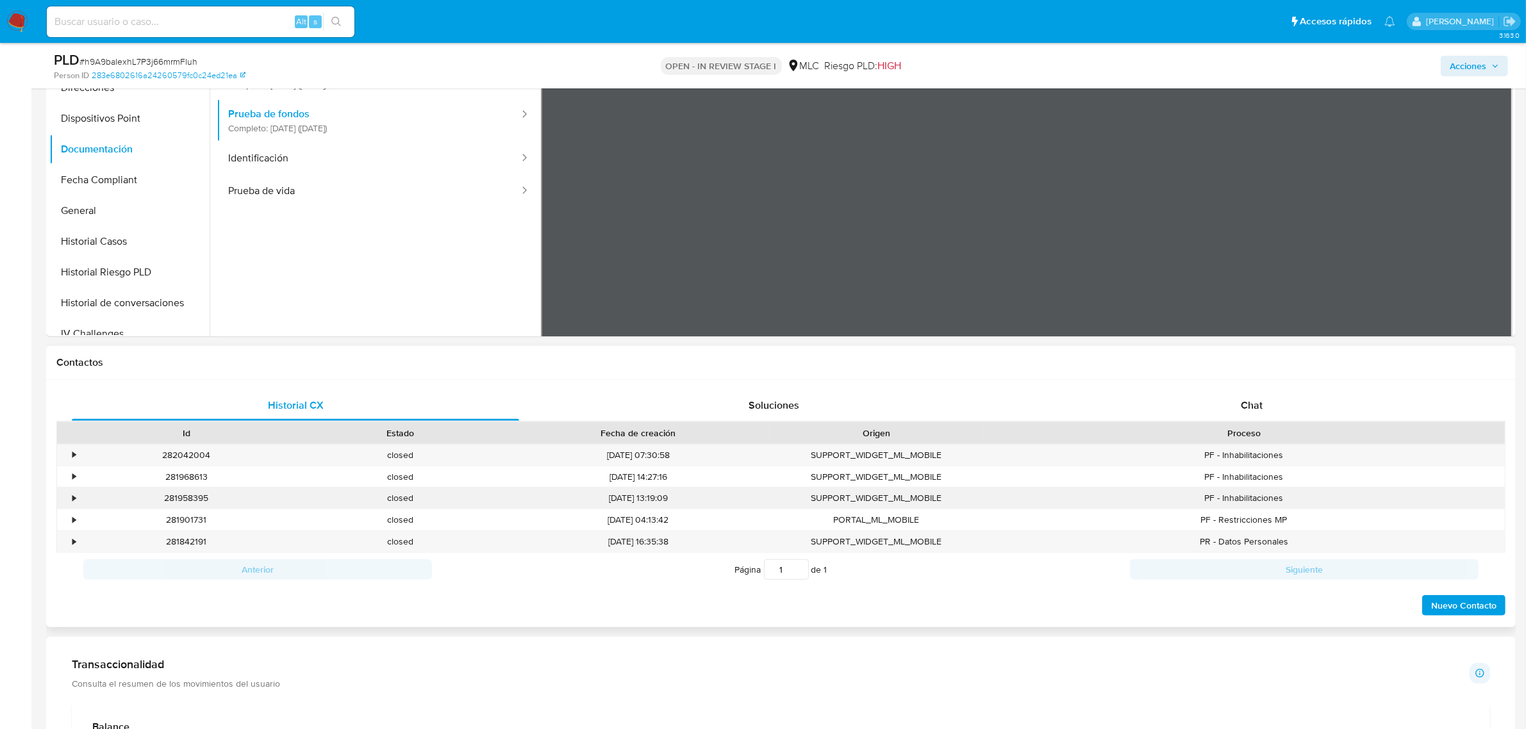
click at [71, 503] on div "•" at bounding box center [68, 498] width 22 height 21
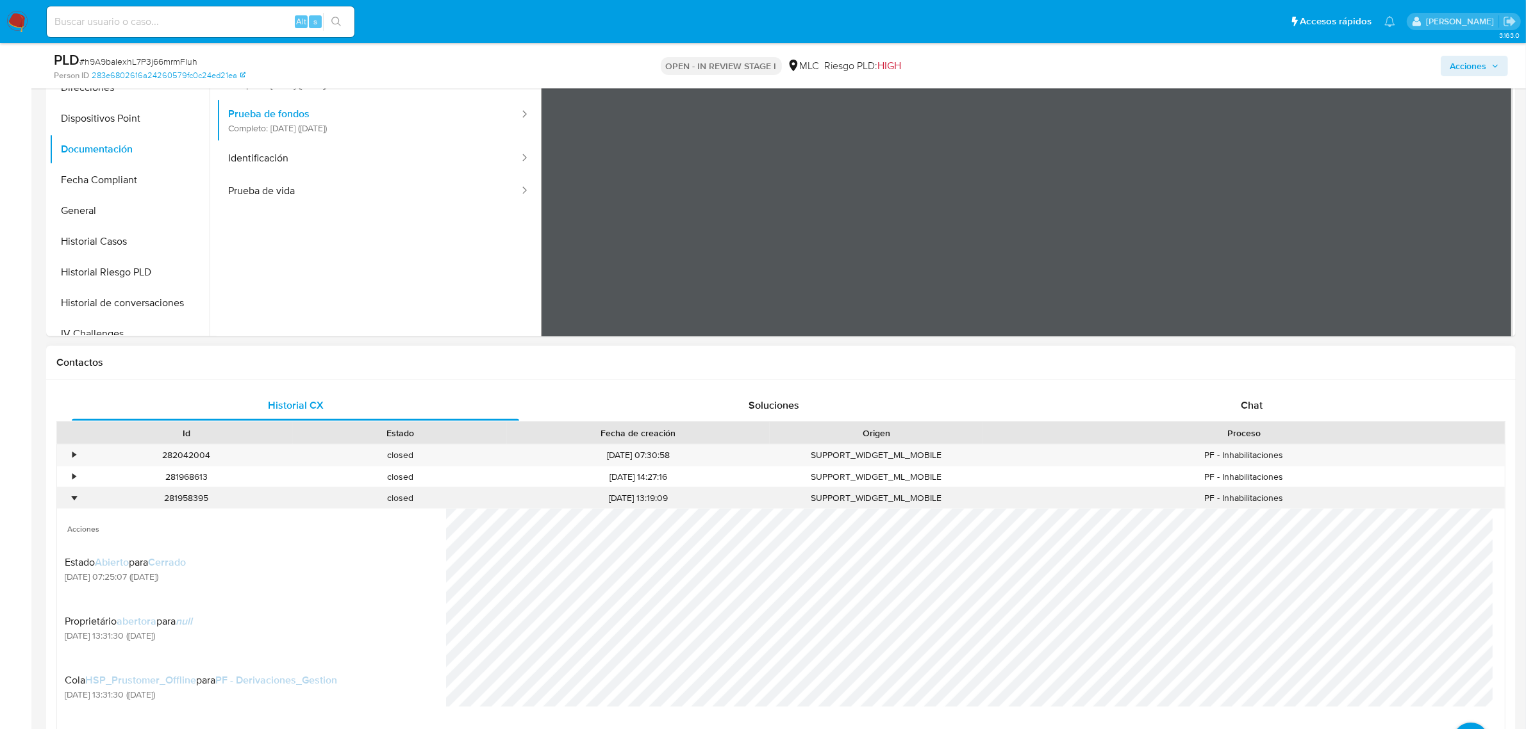
click at [72, 501] on div "•" at bounding box center [73, 498] width 3 height 12
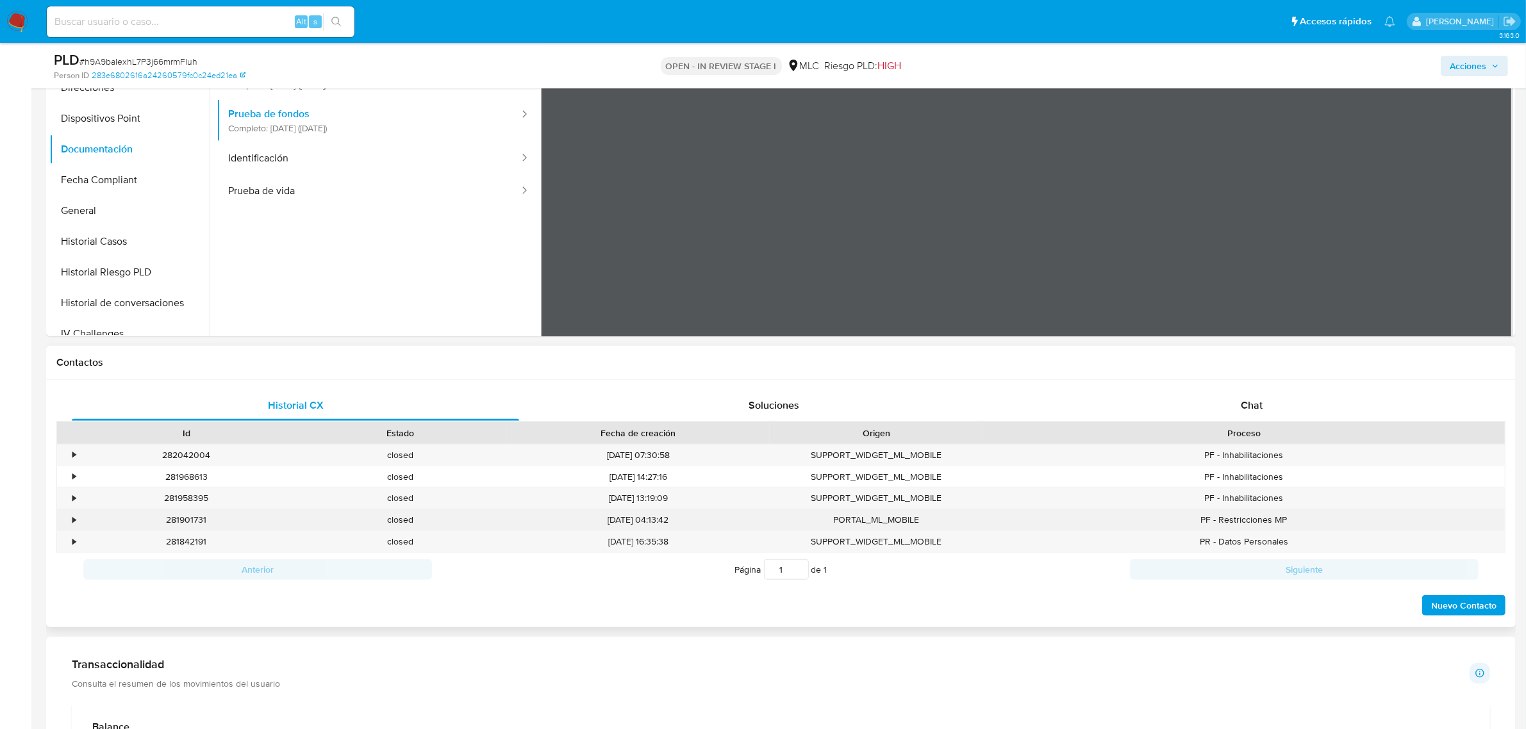
click at [69, 520] on div "•" at bounding box center [68, 520] width 22 height 21
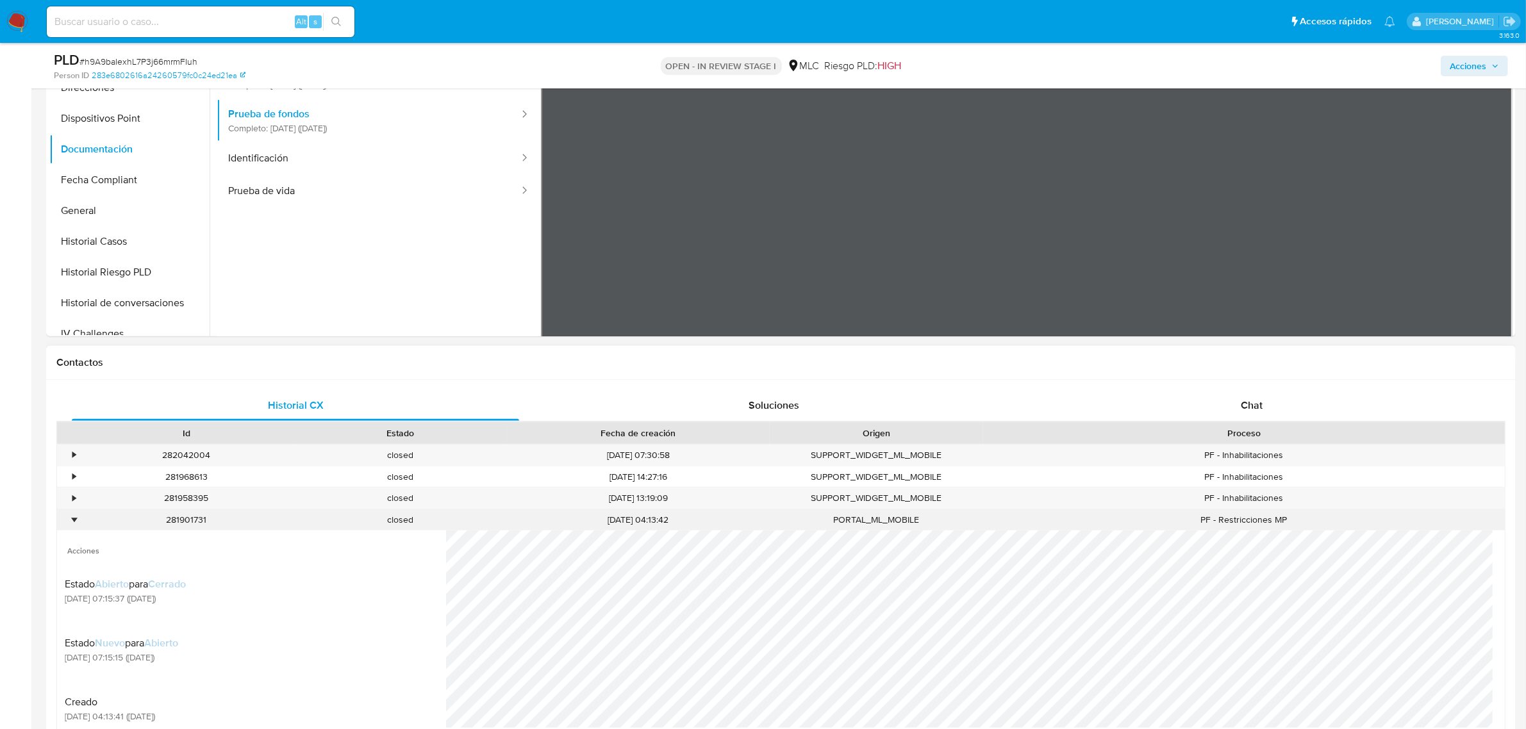
click at [71, 518] on div "•" at bounding box center [68, 520] width 22 height 21
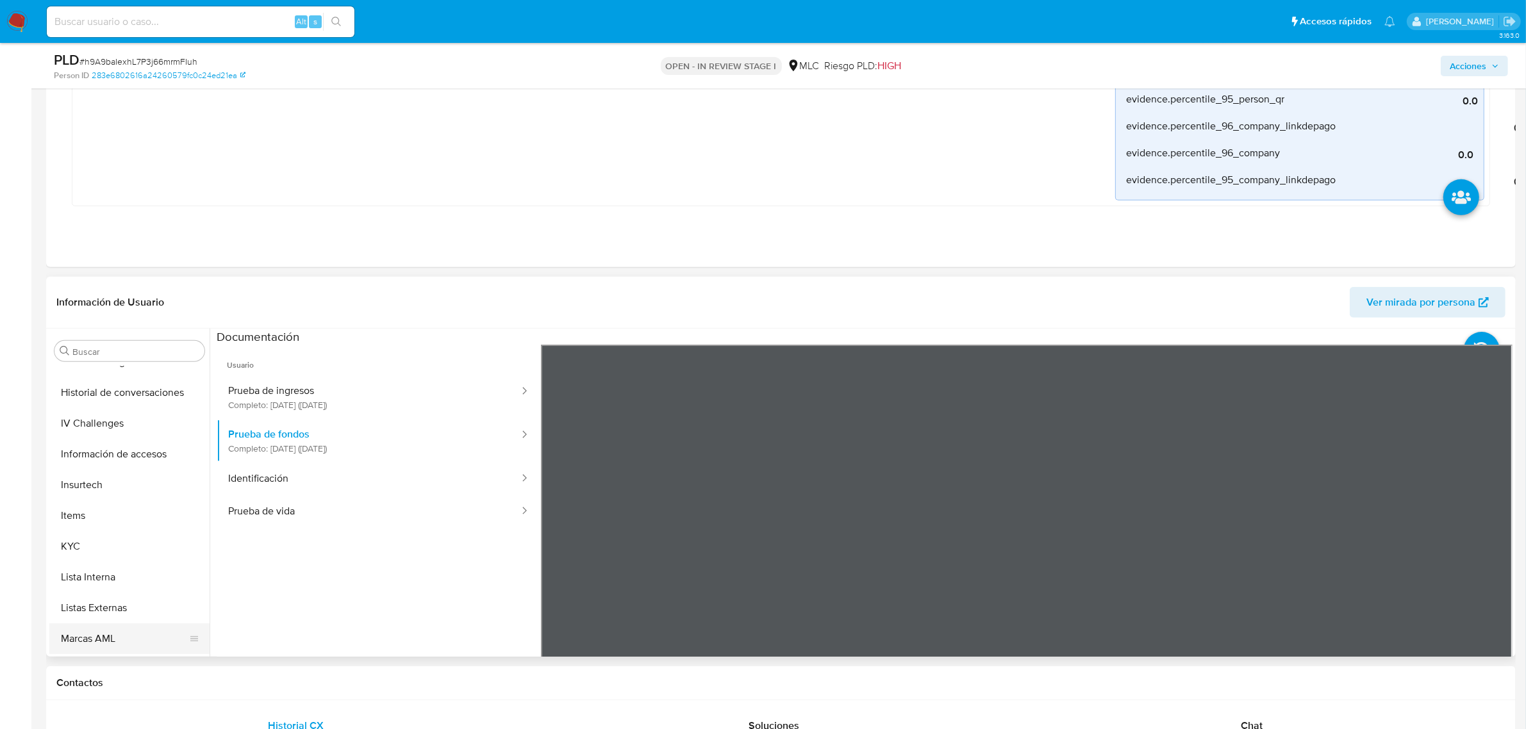
scroll to position [633, 0]
click at [130, 604] on button "Restricciones Nuevo Mundo" at bounding box center [124, 610] width 150 height 31
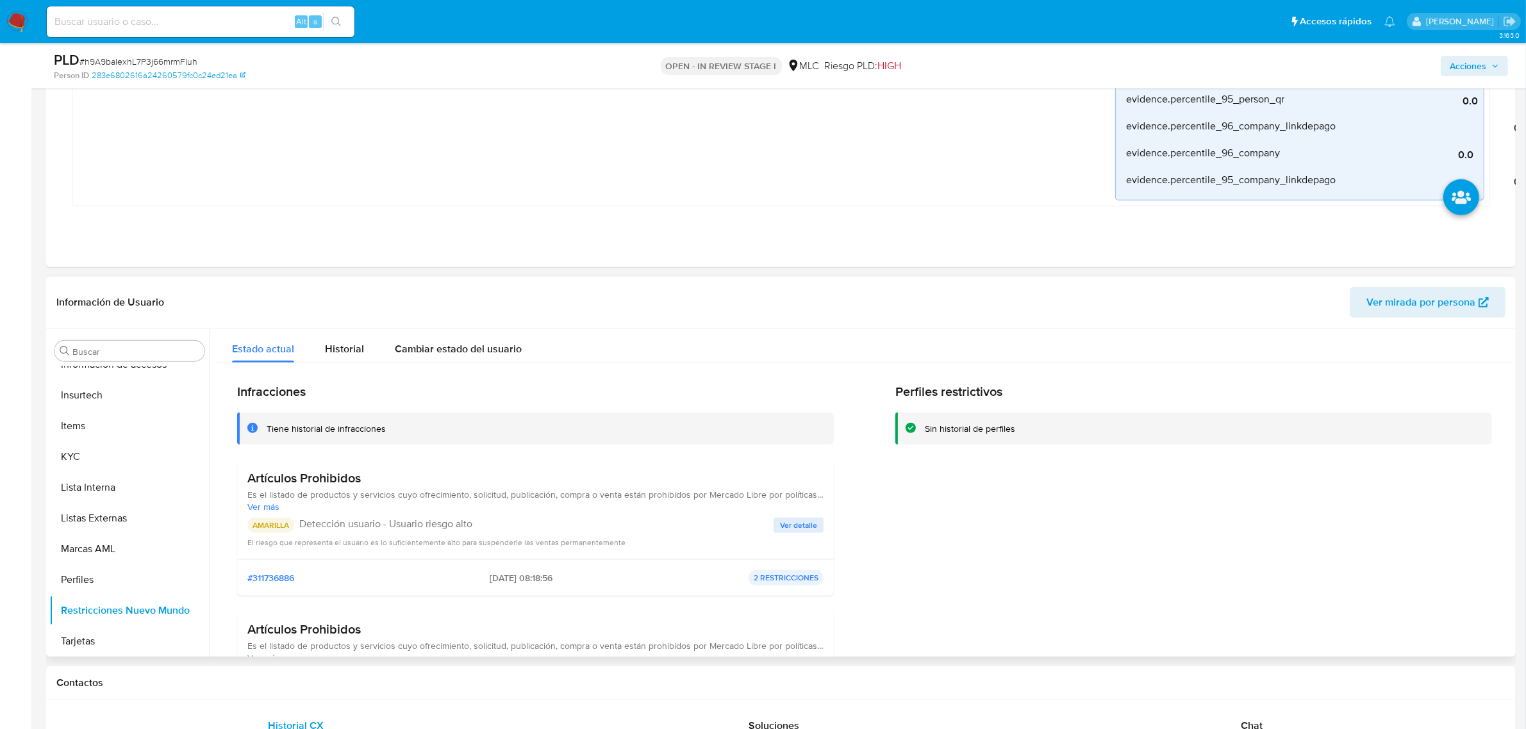
click at [799, 524] on span "Ver detalle" at bounding box center [798, 525] width 37 height 13
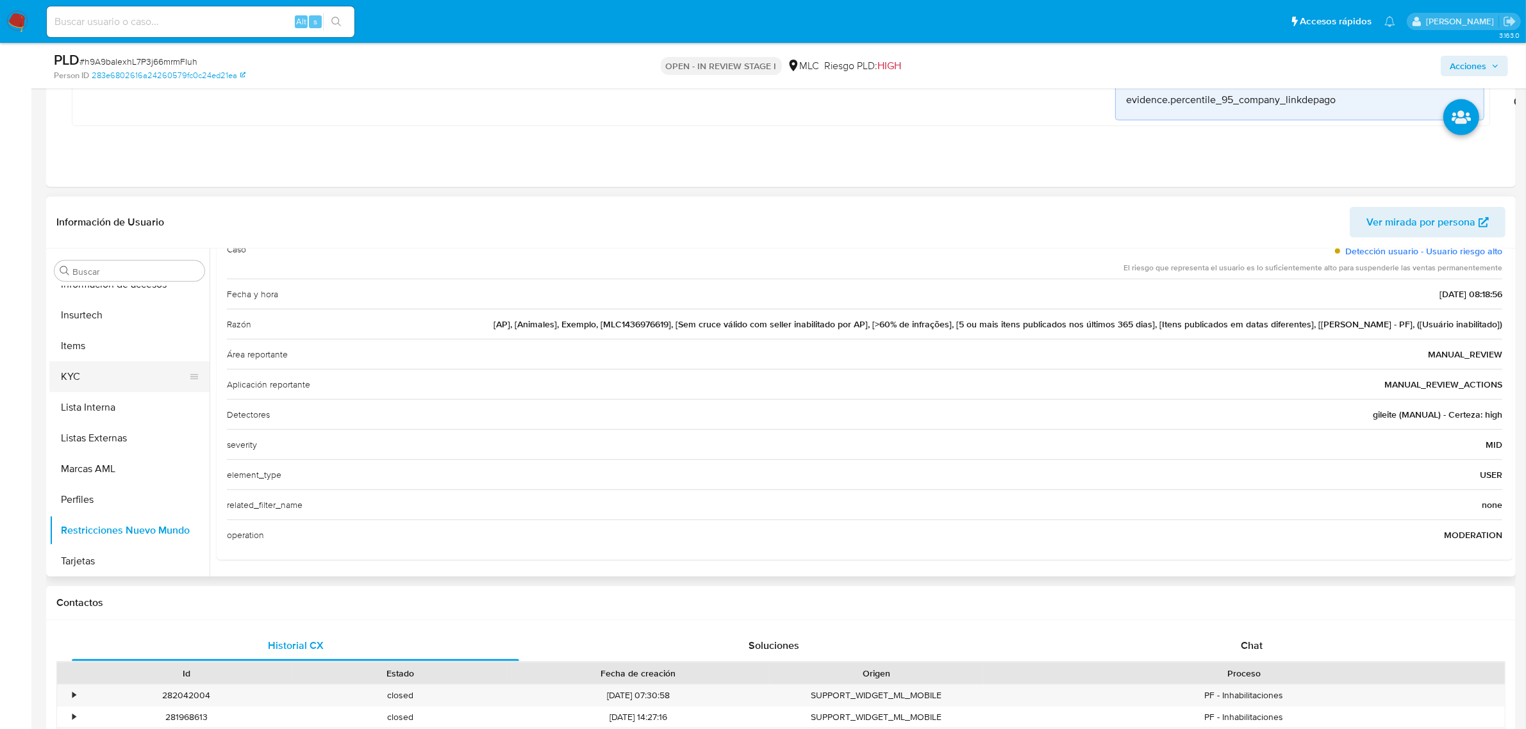
click at [119, 379] on button "KYC" at bounding box center [124, 376] width 150 height 31
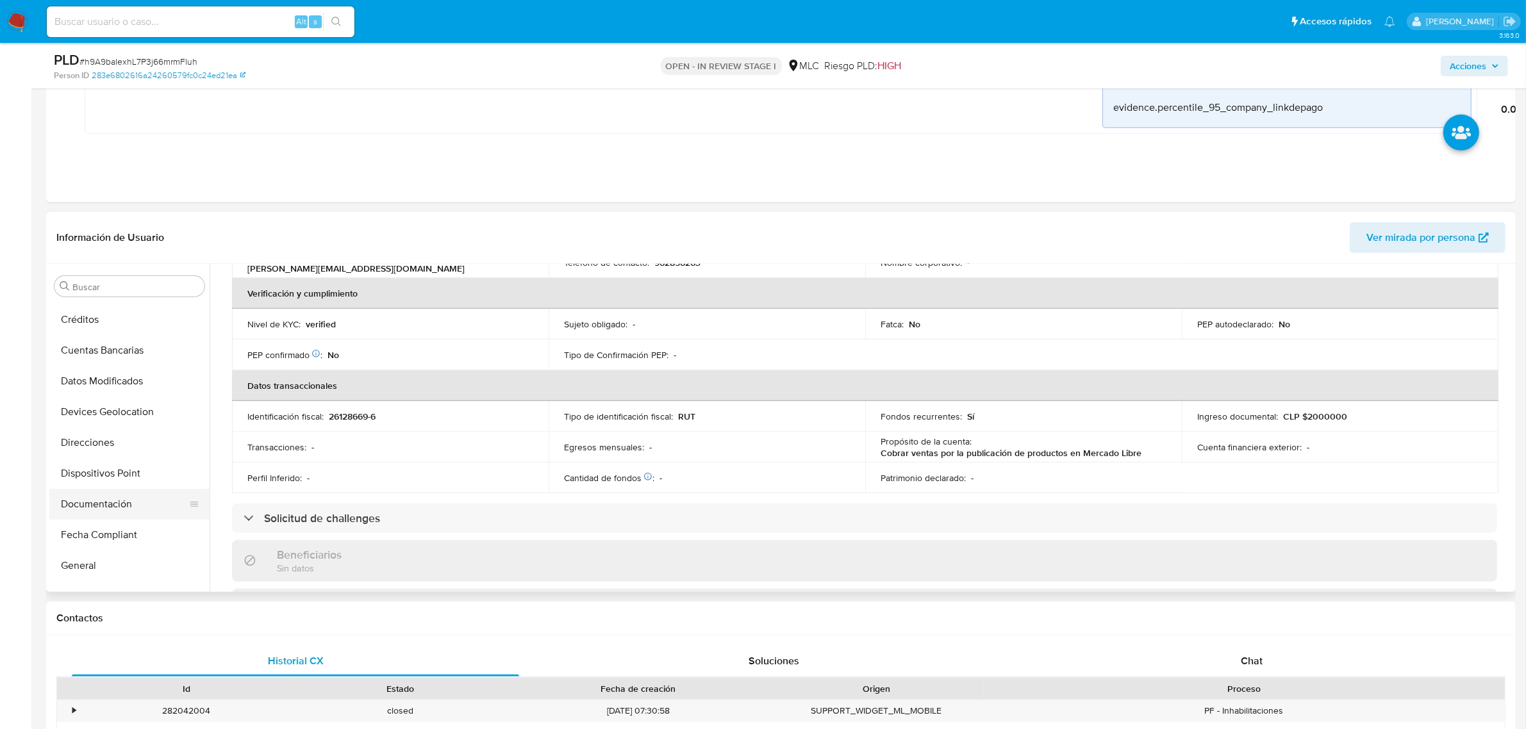
scroll to position [320, 0]
click at [113, 398] on button "Documentación" at bounding box center [124, 396] width 150 height 31
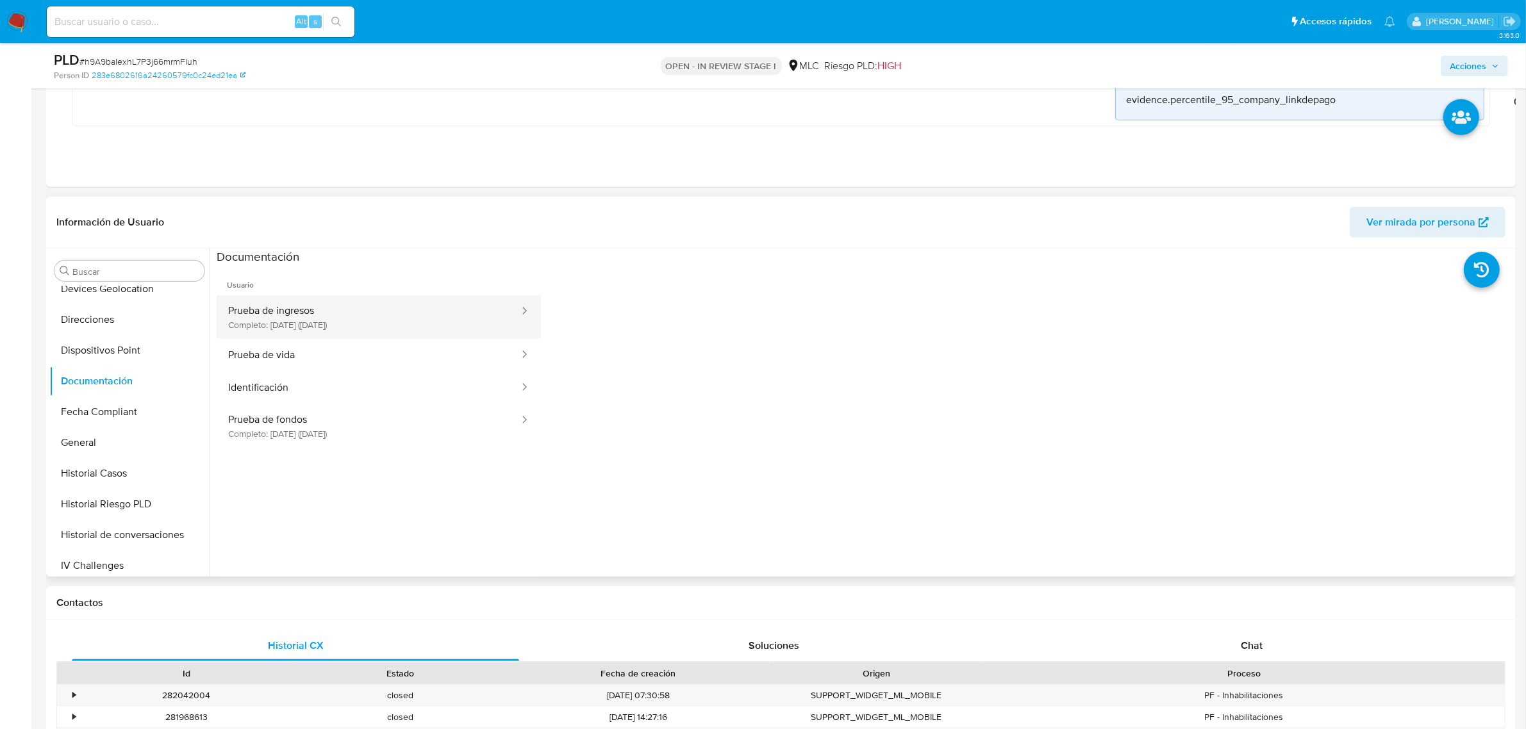
click at [299, 316] on button "Prueba de ingresos Completo: 21/10/2022 (hace 3 años)" at bounding box center [369, 317] width 304 height 44
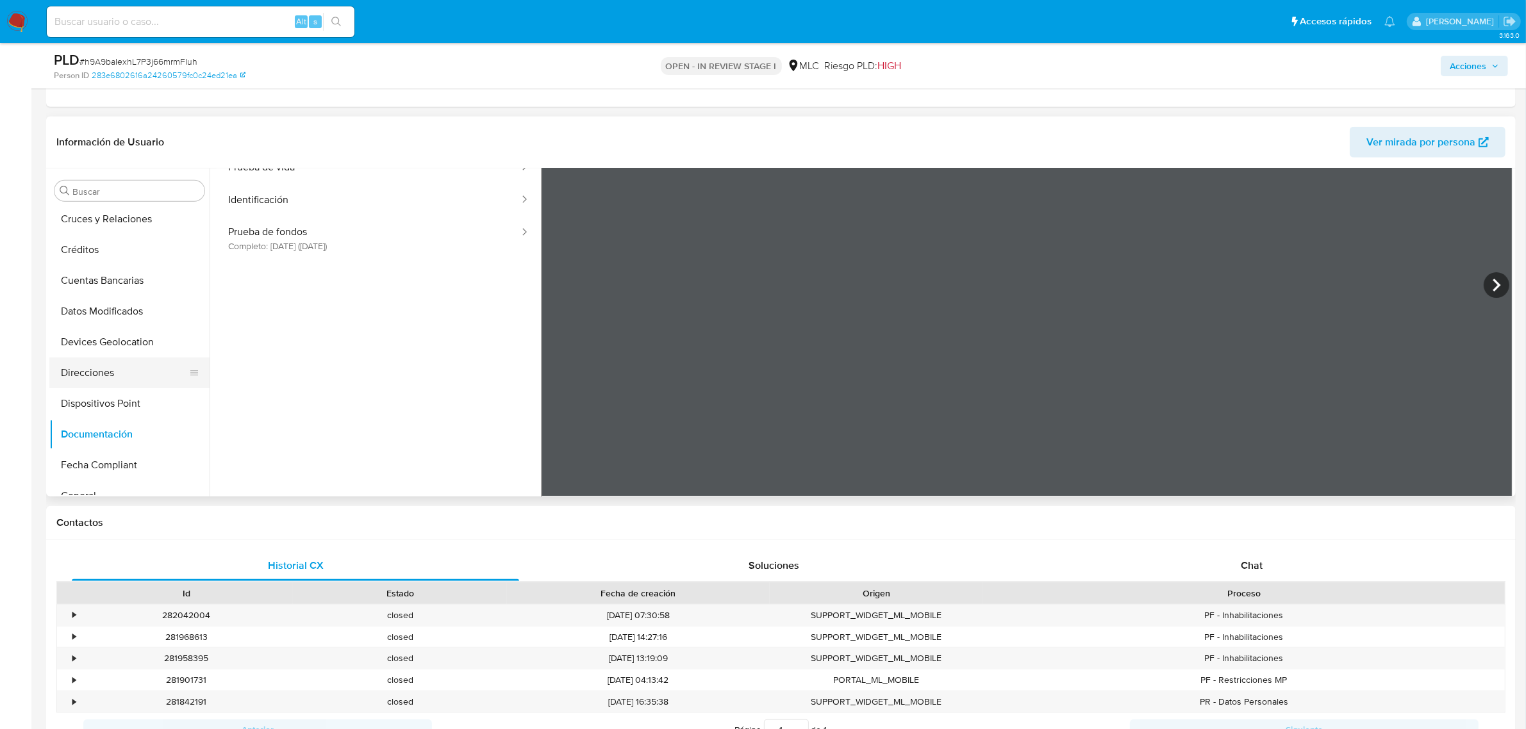
scroll to position [152, 0]
click at [115, 407] on button "Direcciones" at bounding box center [124, 408] width 150 height 31
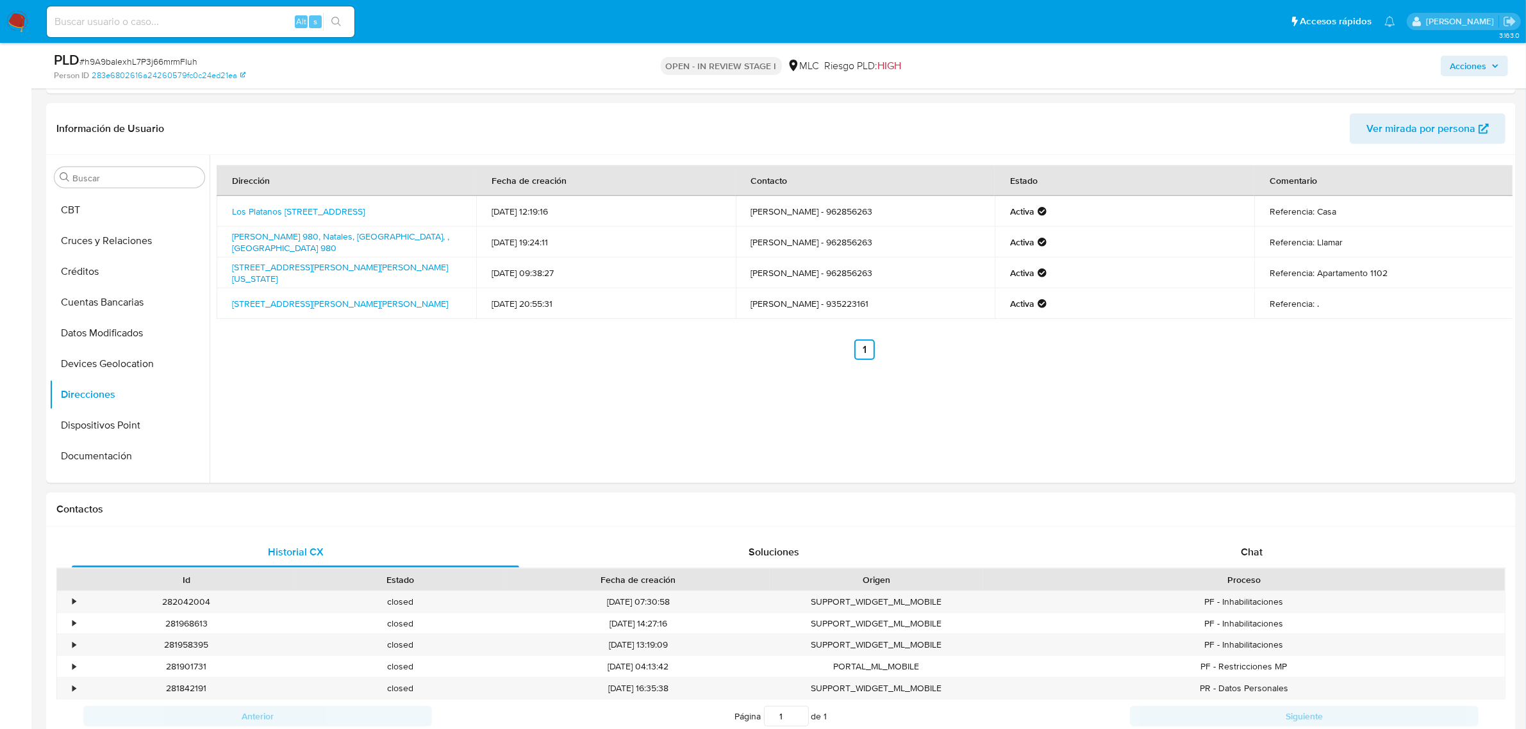
scroll to position [1237, 0]
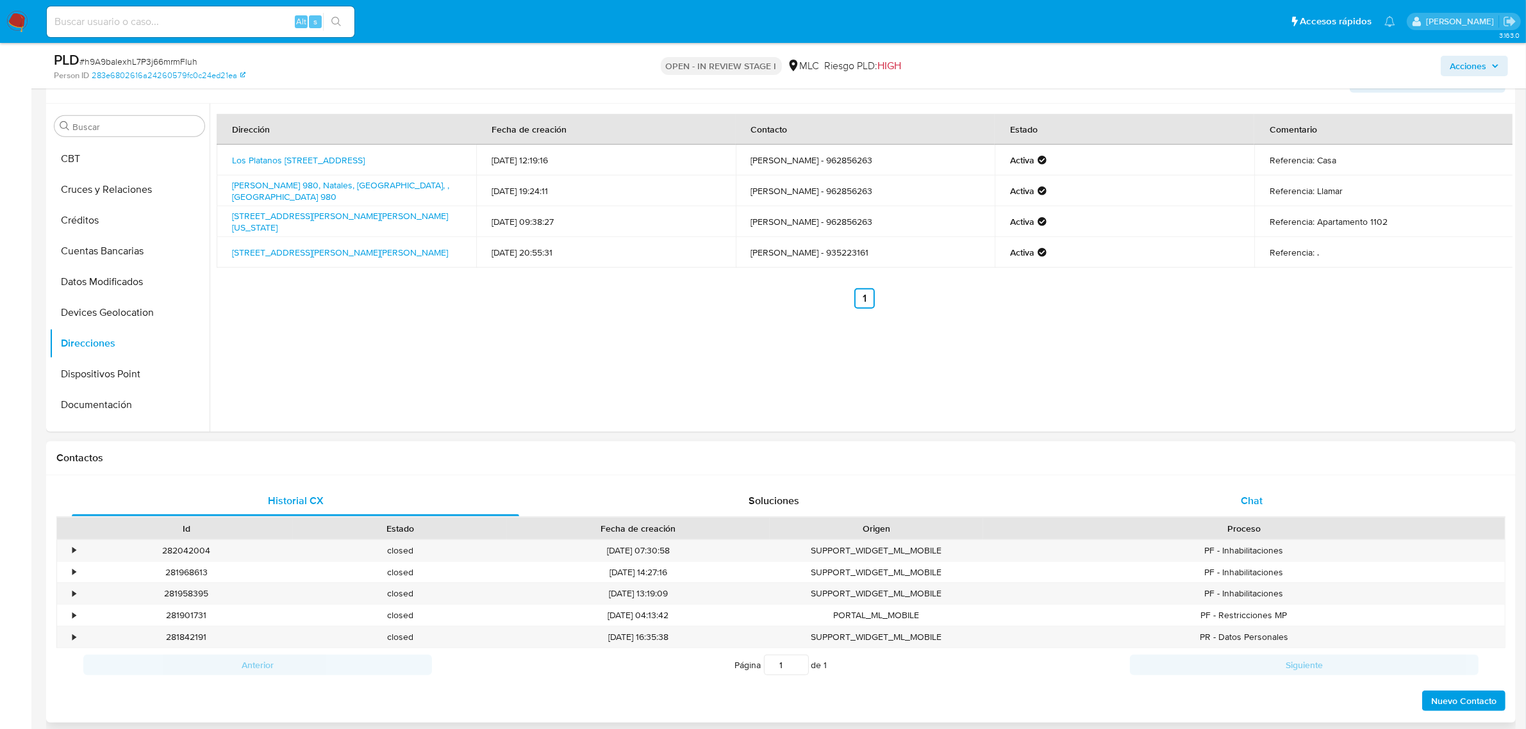
click at [1242, 501] on span "Chat" at bounding box center [1252, 501] width 22 height 15
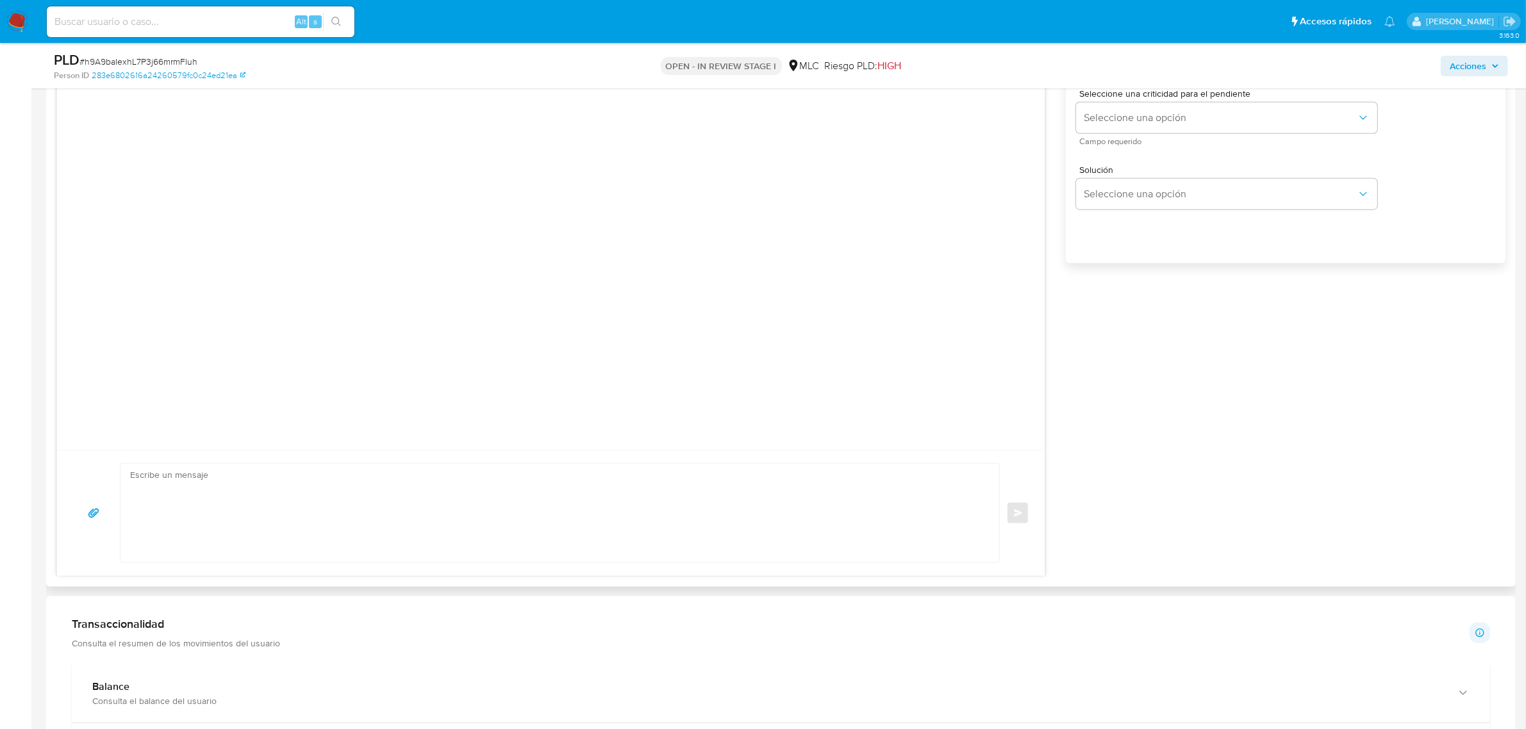
scroll to position [1878, 0]
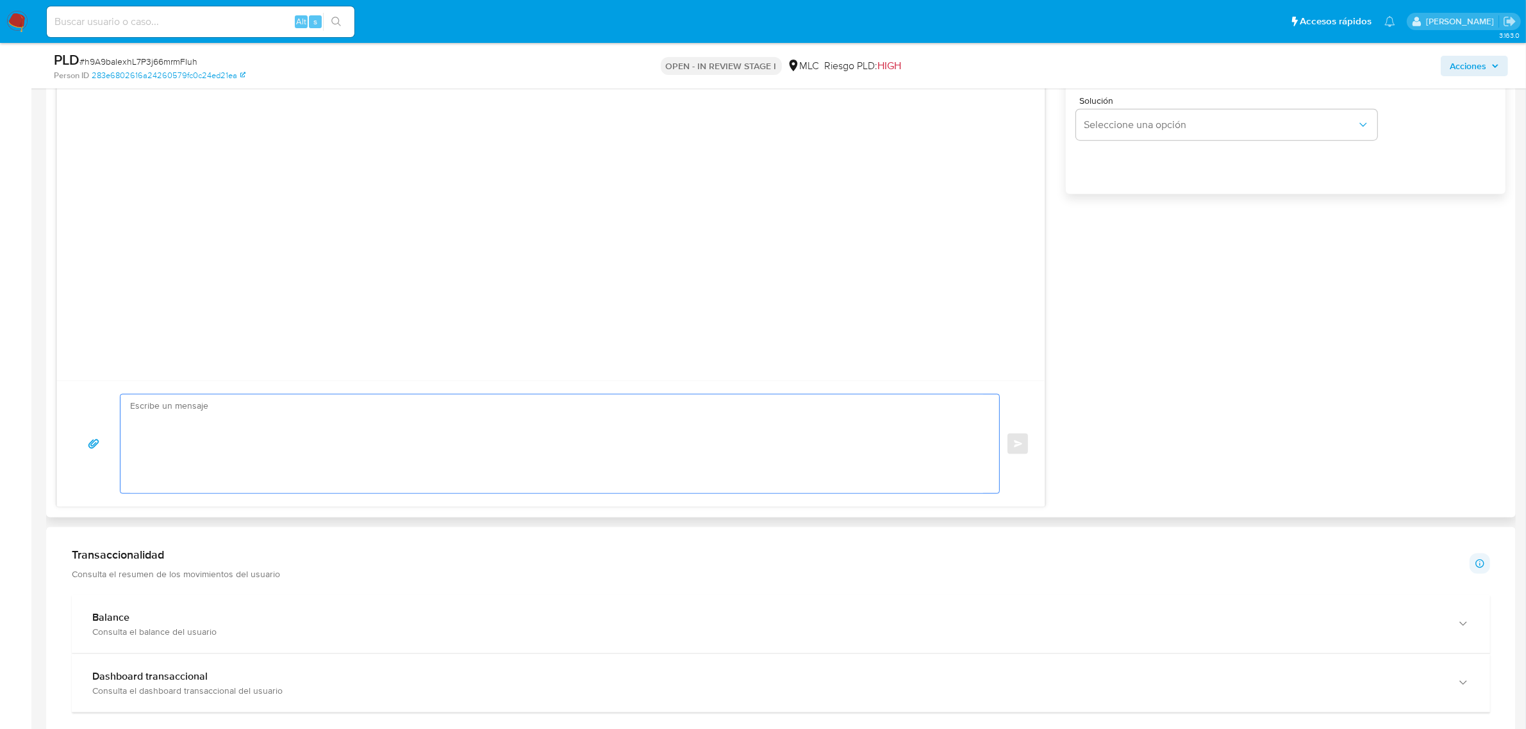
click at [588, 451] on textarea at bounding box center [556, 444] width 853 height 99
paste textarea "Hola XXX, Te contactamos desde el Equipo de Mercado Pago para verificar tus dat…"
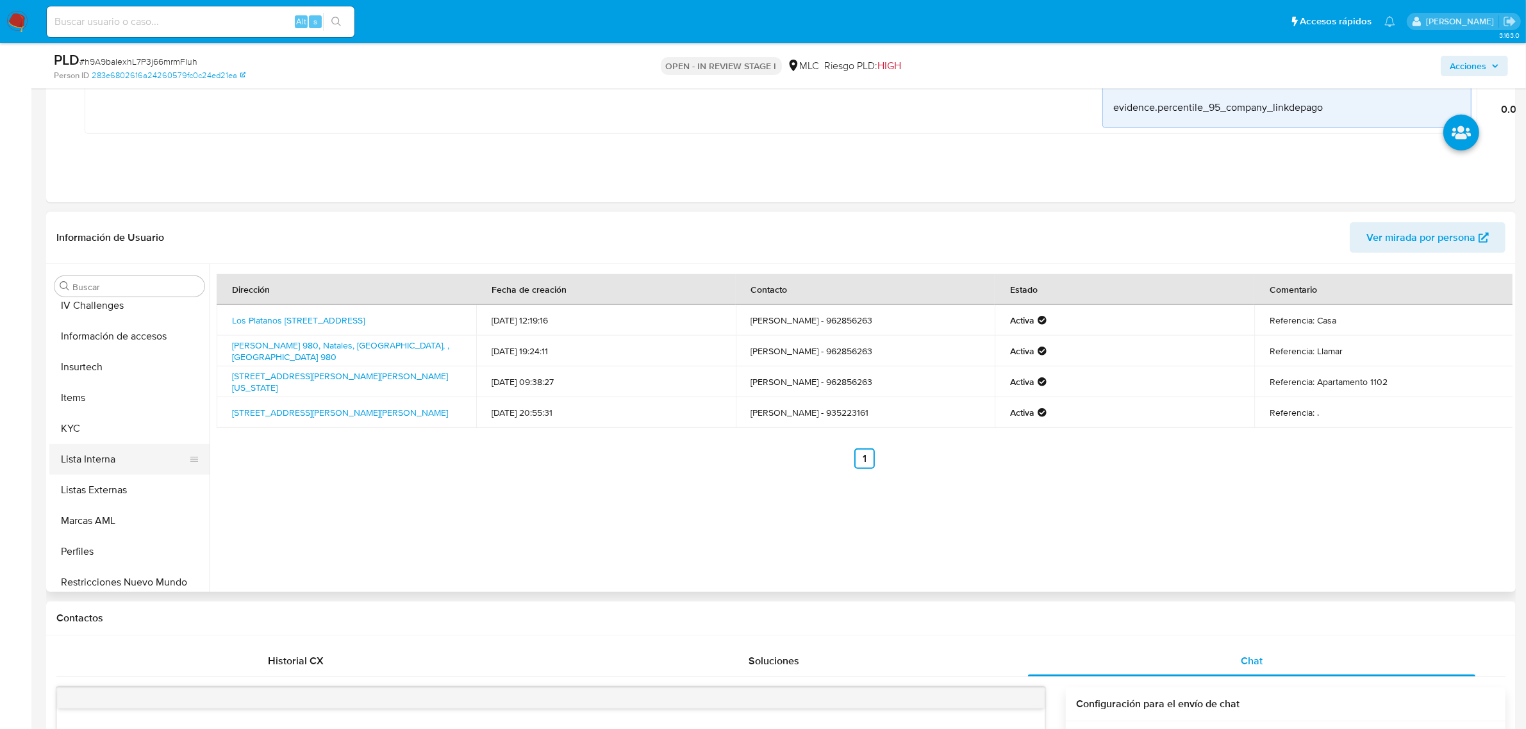
scroll to position [633, 0]
click at [133, 379] on button "KYC" at bounding box center [124, 392] width 150 height 31
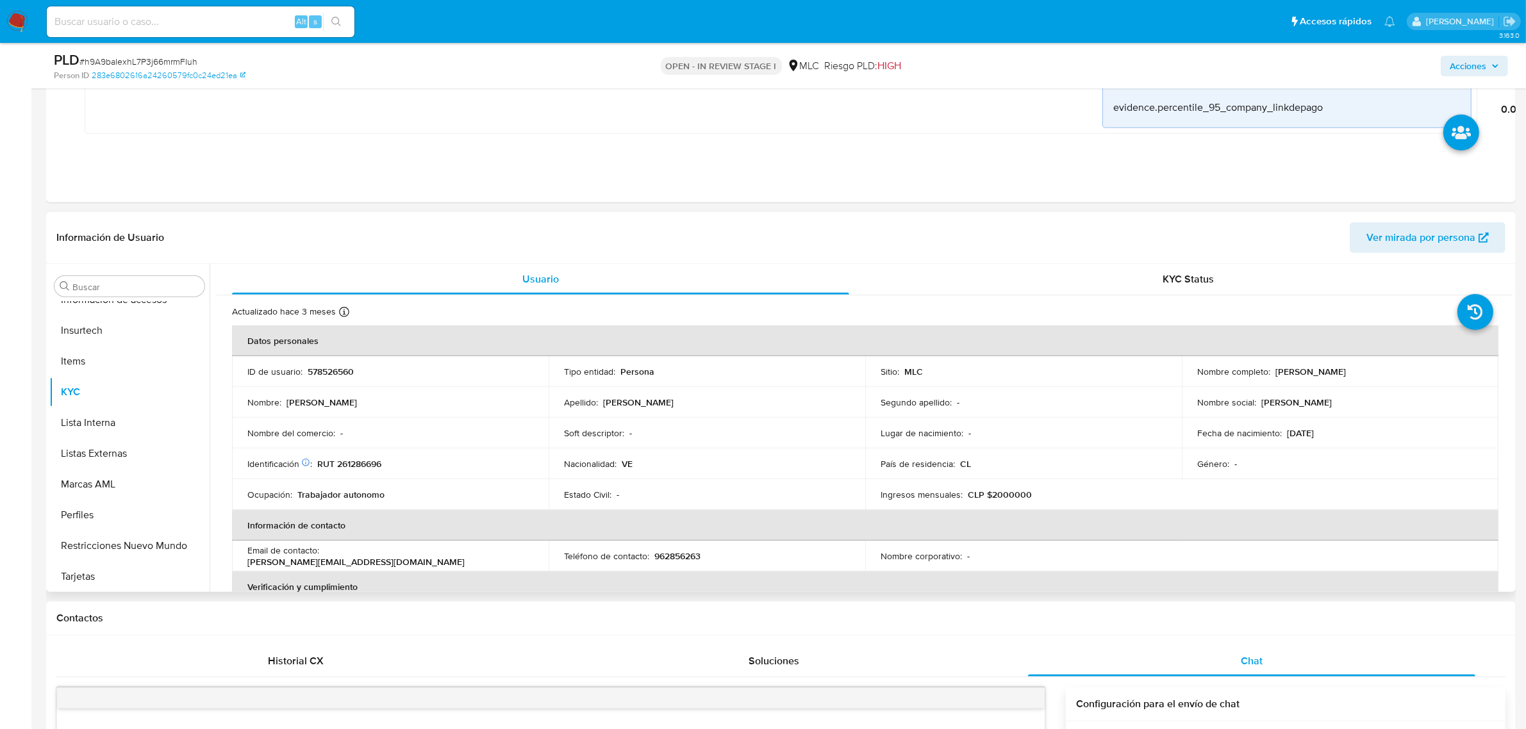
click at [1277, 370] on p "Luis Alejandro Alvarez Quintero" at bounding box center [1310, 372] width 71 height 12
copy p "Luis"
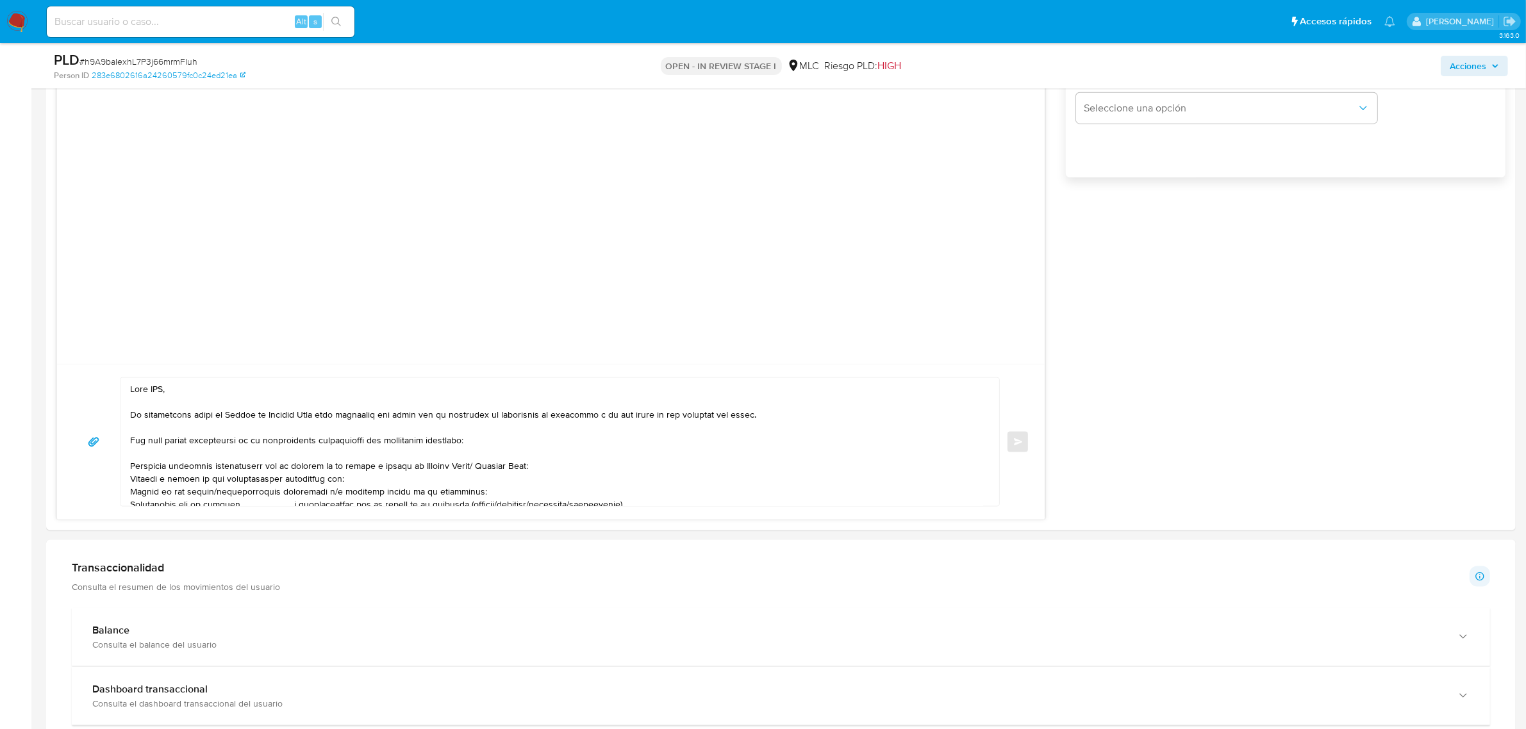
scroll to position [2038, 0]
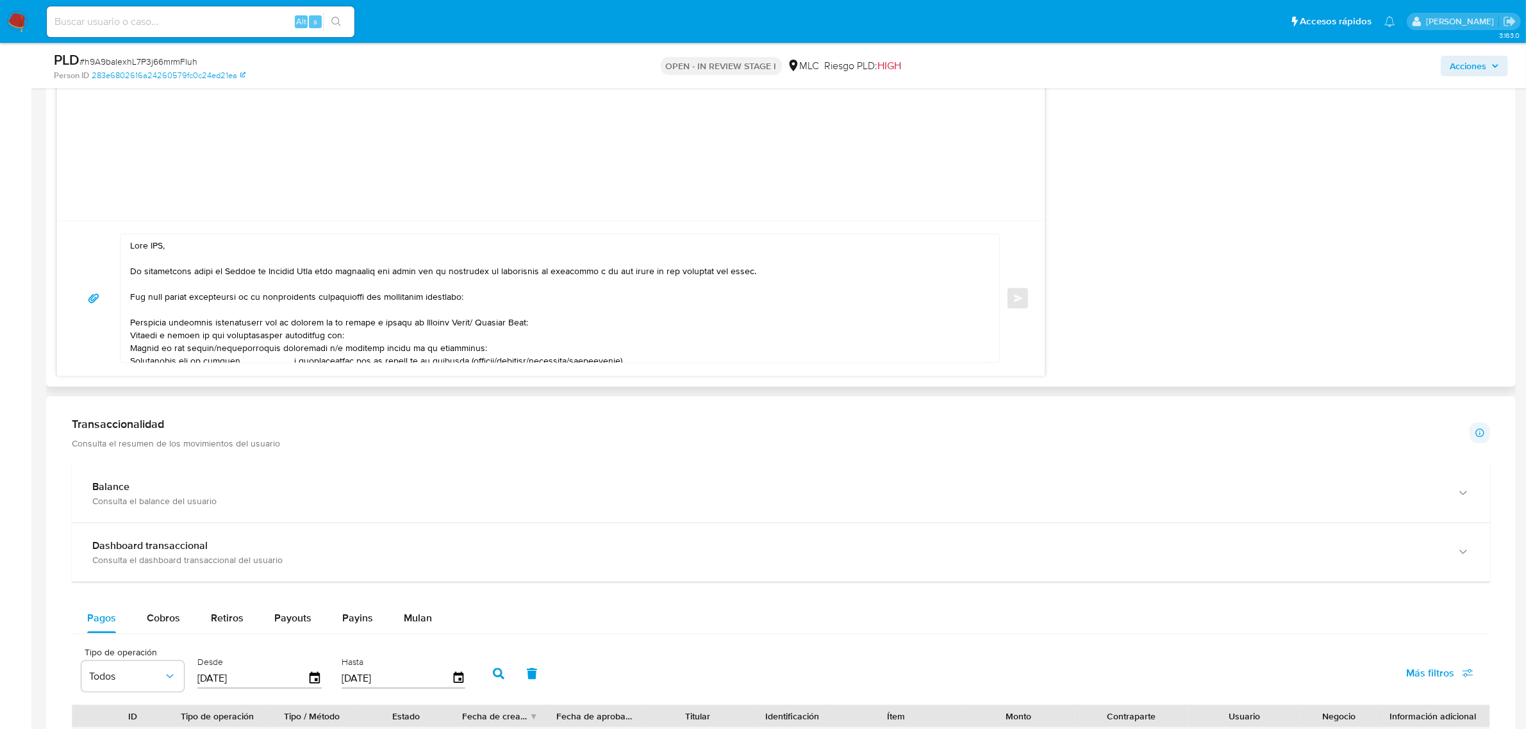
click at [154, 247] on textarea at bounding box center [556, 299] width 853 height 128
paste textarea "Luis"
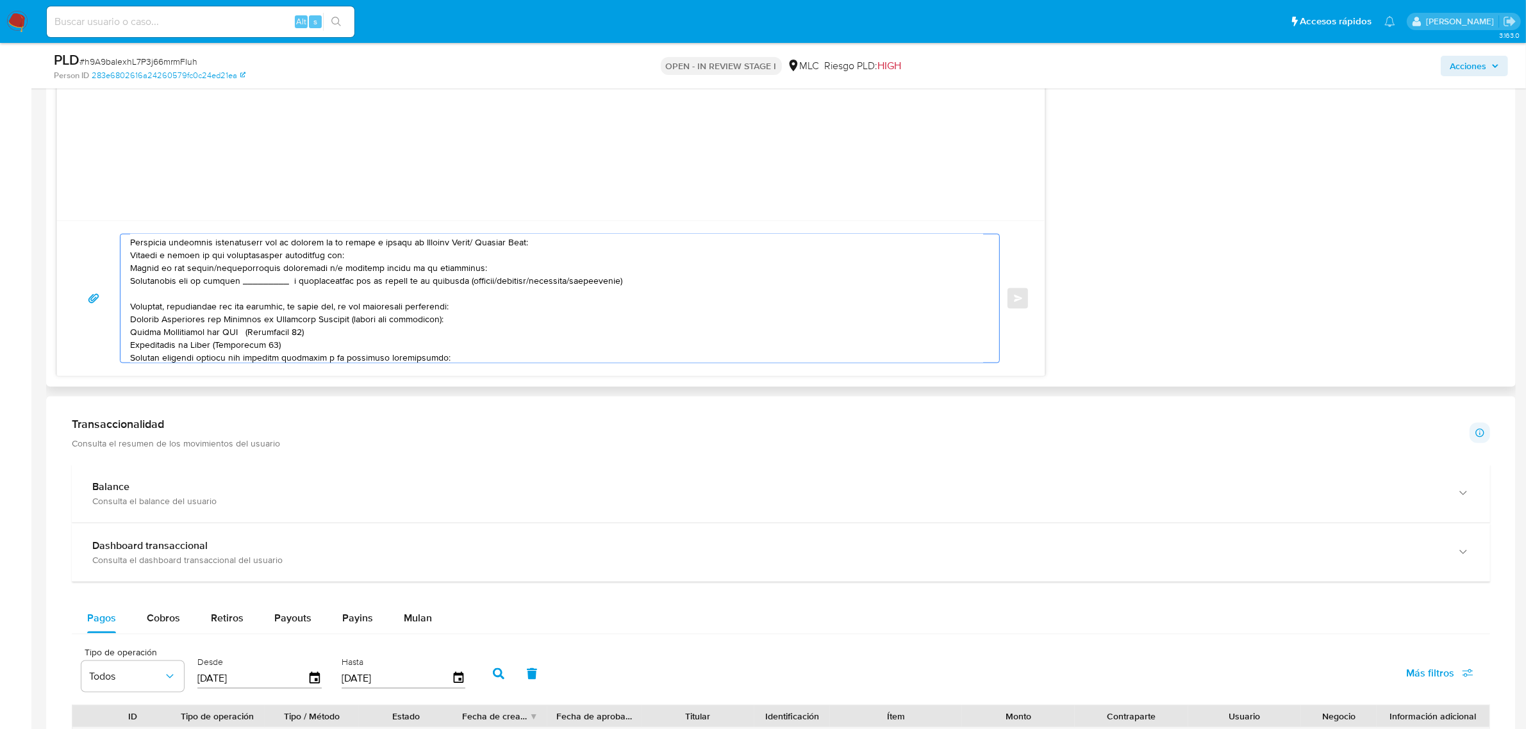
click at [349, 258] on textarea at bounding box center [556, 299] width 853 height 128
paste textarea "JORGE SEBASTIÁN VILLEGAS MOLINA"
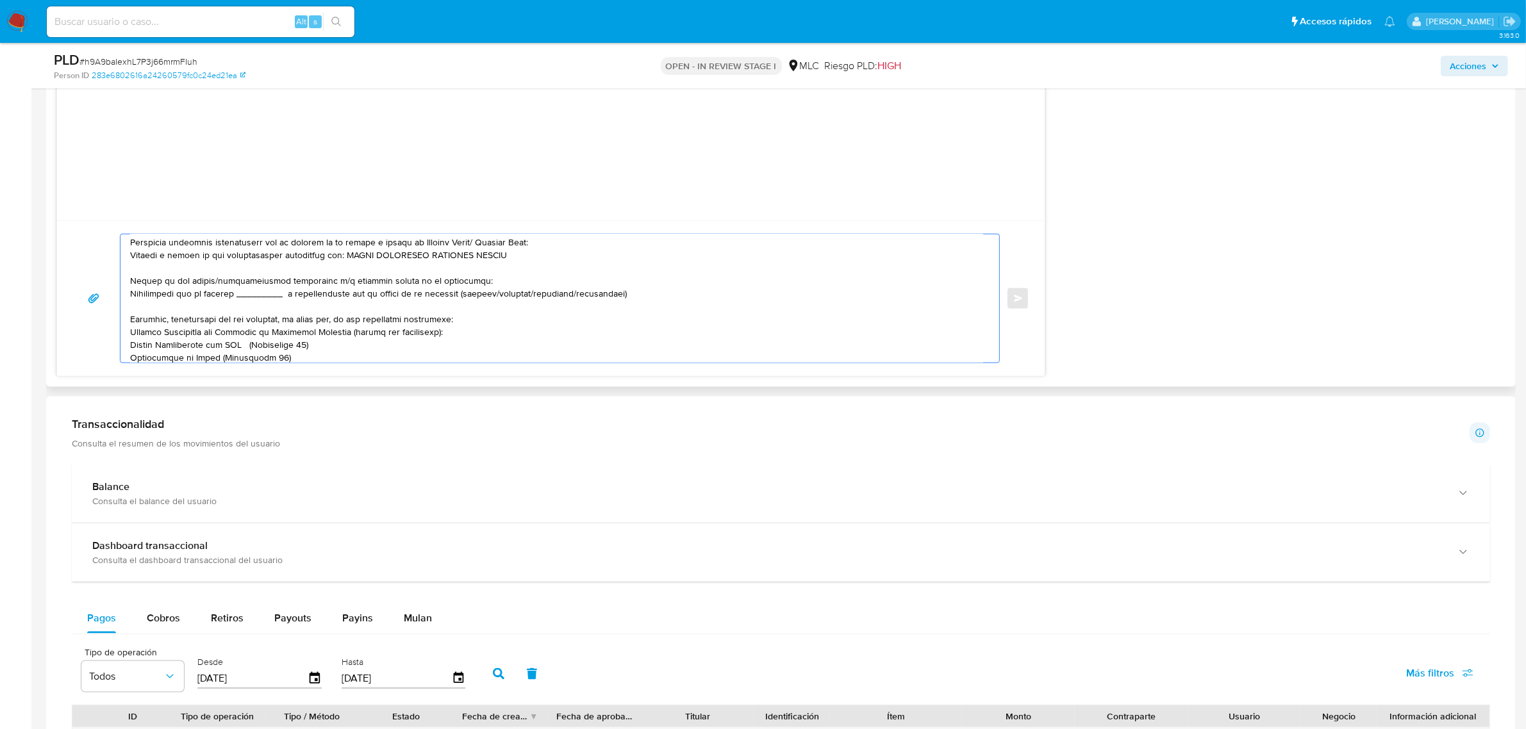
click at [146, 303] on textarea at bounding box center [556, 299] width 853 height 128
click at [149, 294] on textarea at bounding box center [556, 299] width 853 height 128
click at [145, 294] on textarea at bounding box center [556, 299] width 853 height 128
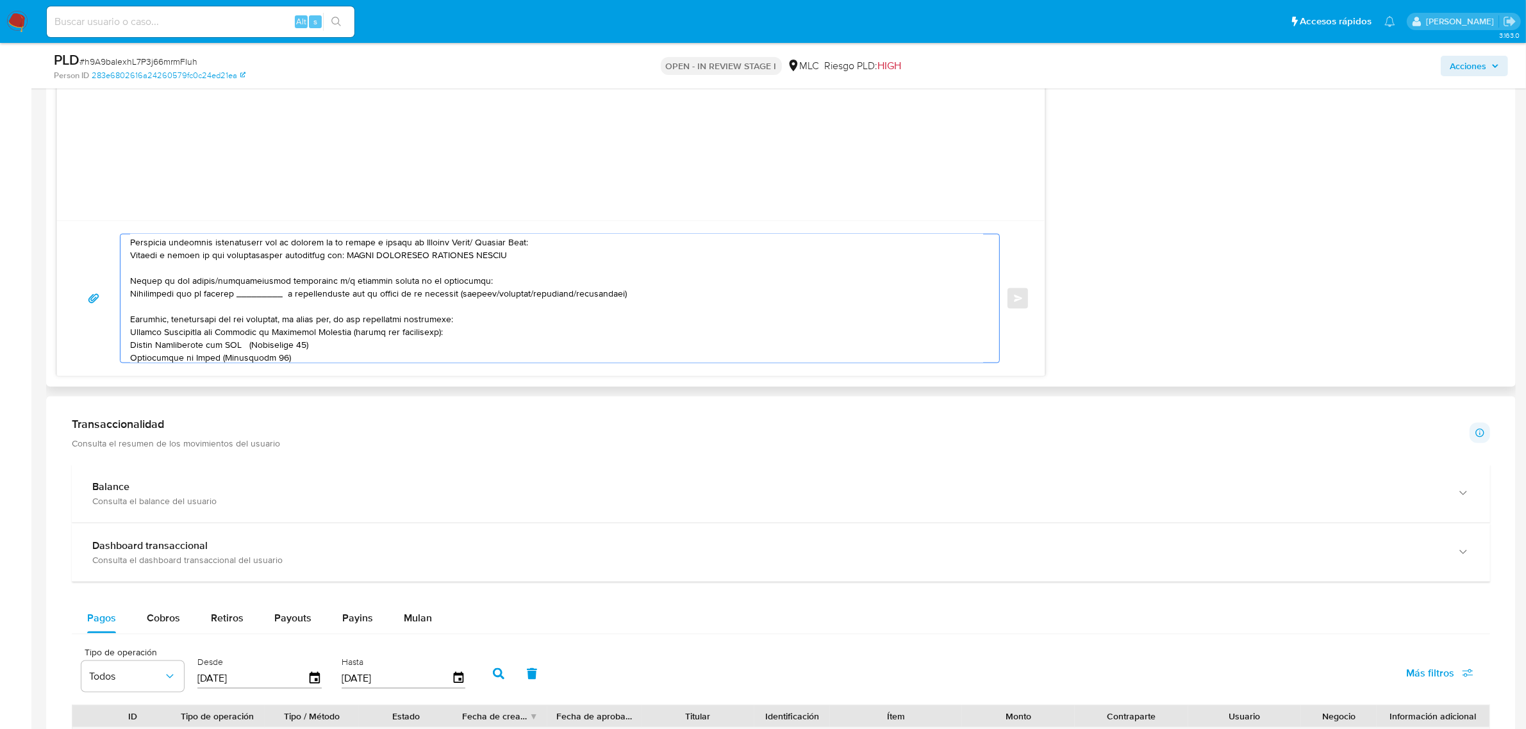
click at [145, 294] on textarea at bounding box center [556, 299] width 853 height 128
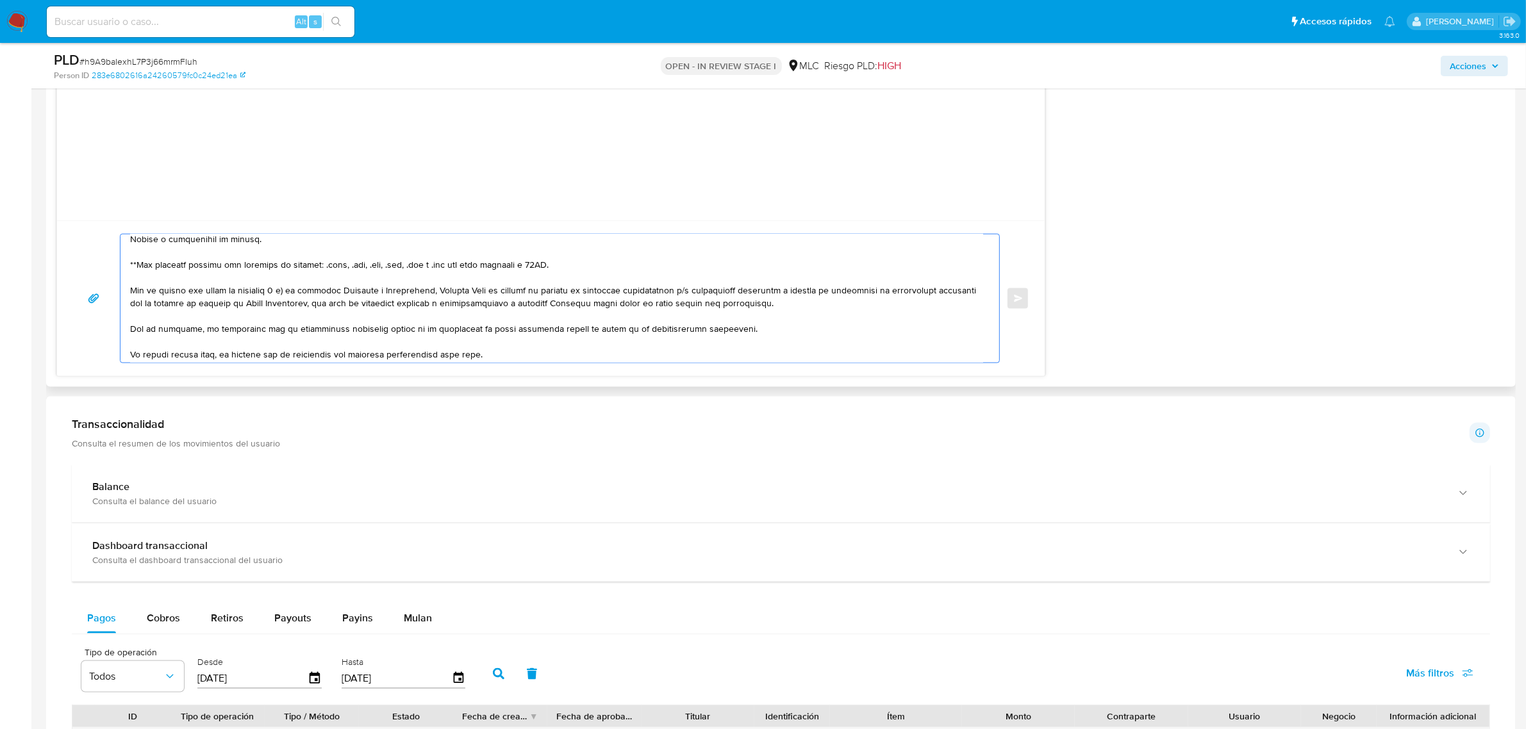
scroll to position [265, 0]
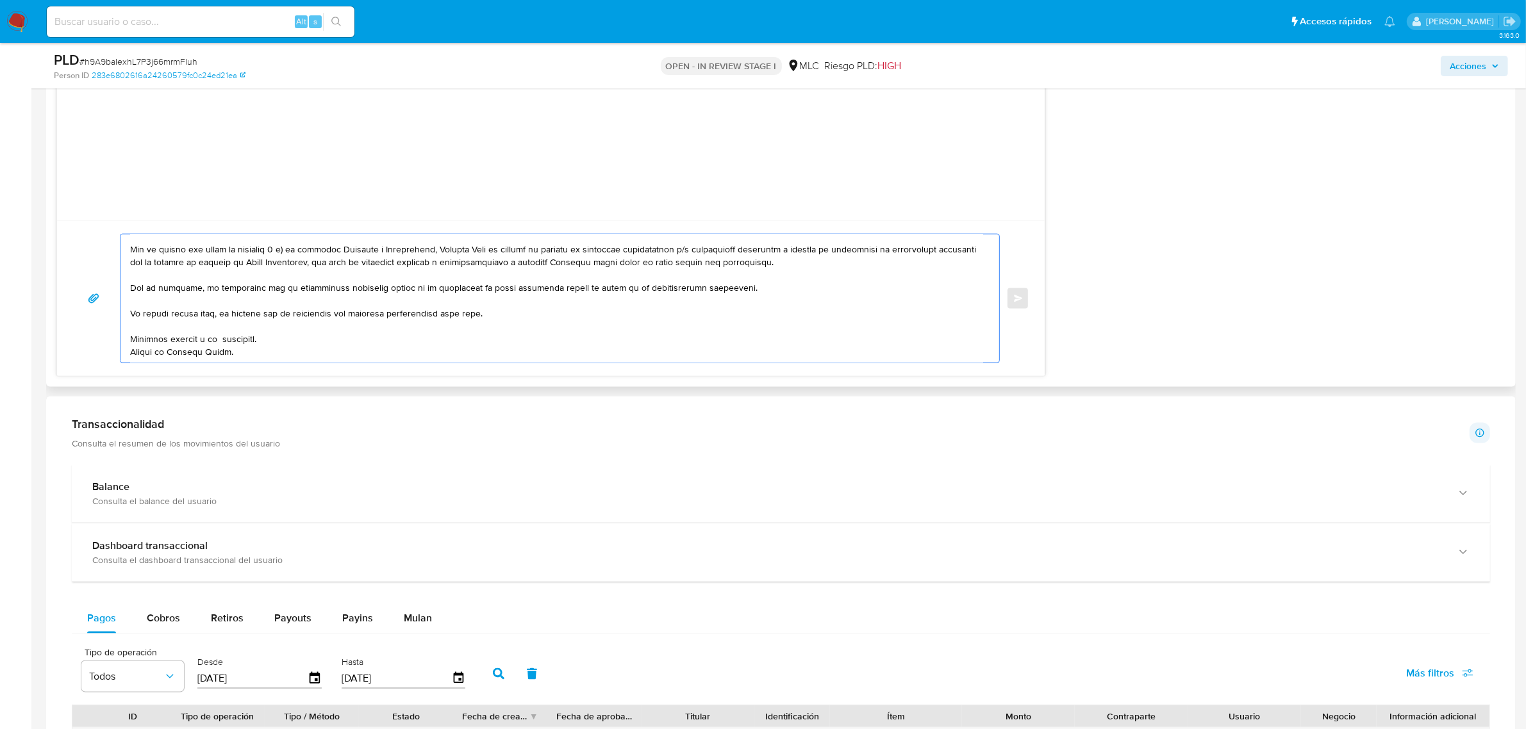
click at [224, 328] on textarea at bounding box center [556, 299] width 853 height 128
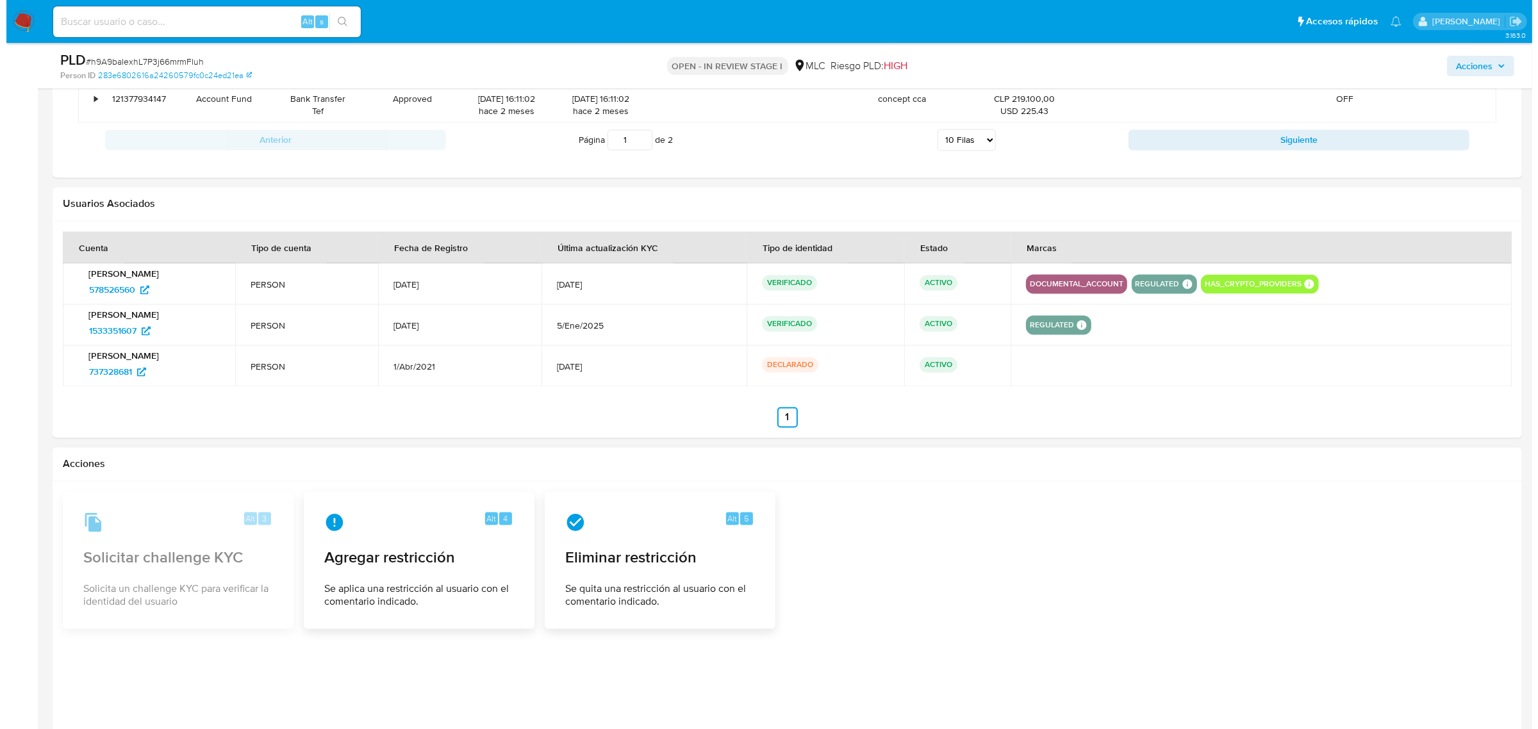
scroll to position [3086, 0]
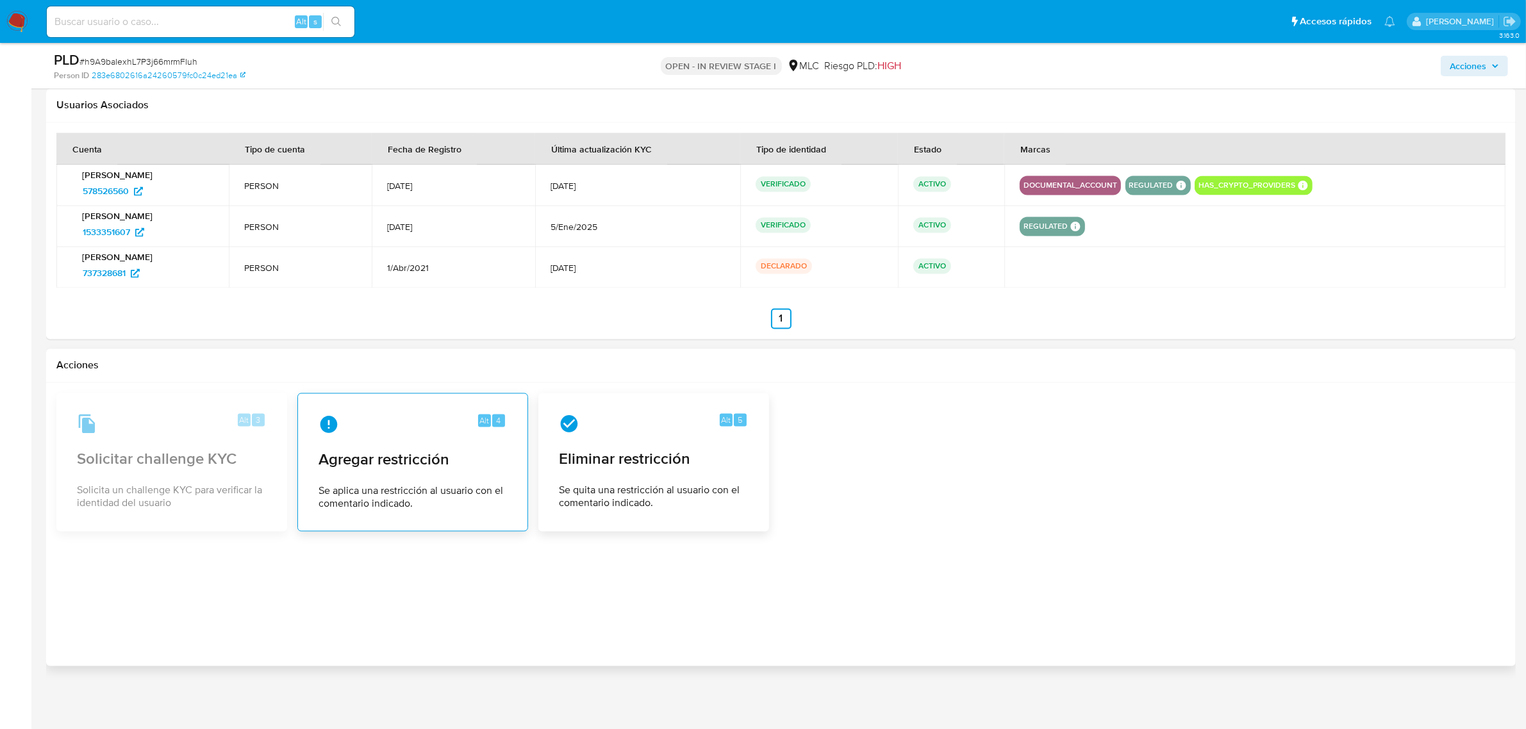
type textarea "Hola, Luis. Te contactamos desde el Equipo de Mercado Pago para verificar tus d…"
click at [459, 447] on div "Alt 4 Agregar restricción Se aplica una restricción al usuario con el comentari…" at bounding box center [412, 462] width 209 height 117
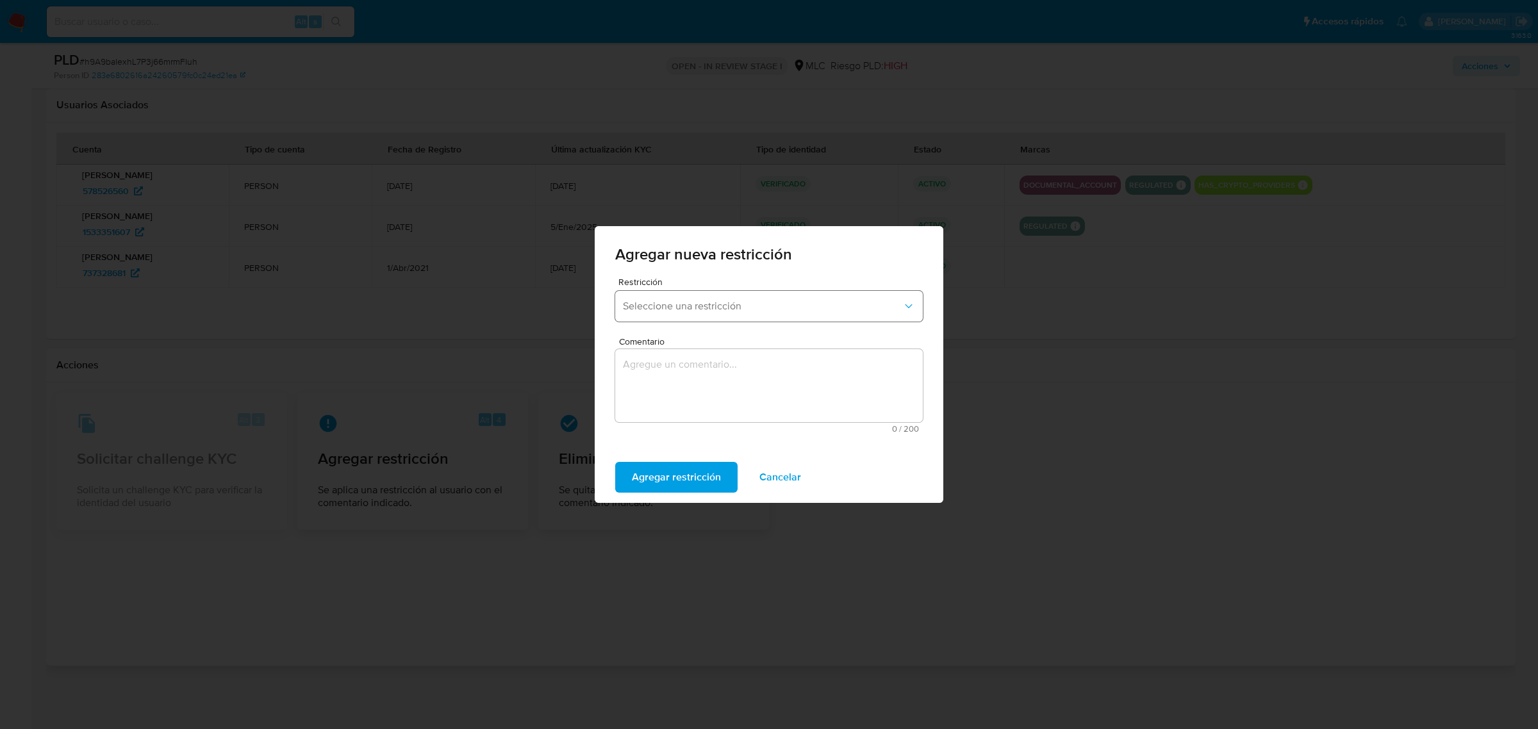
click at [708, 304] on span "Seleccione una restricción" at bounding box center [762, 306] width 279 height 13
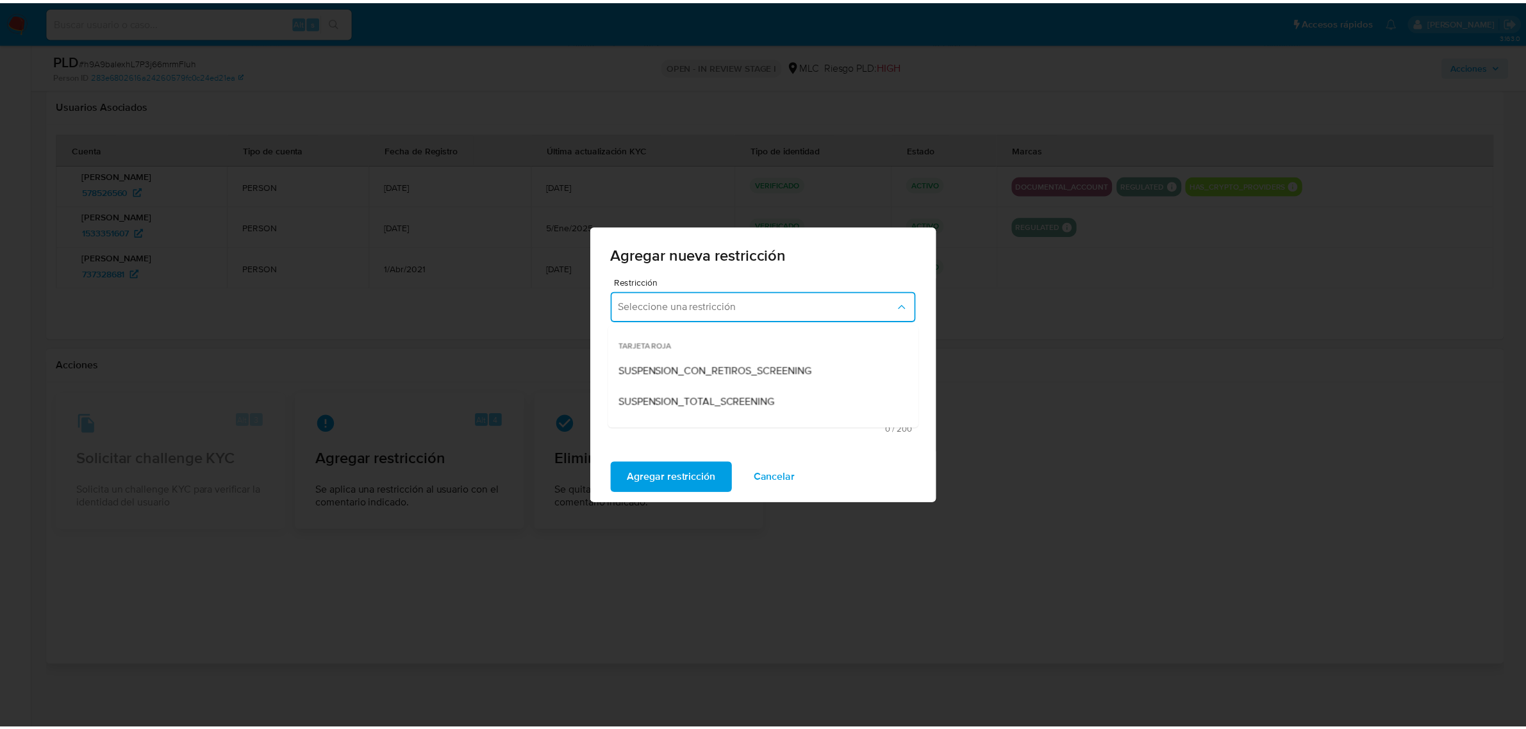
scroll to position [268, 0]
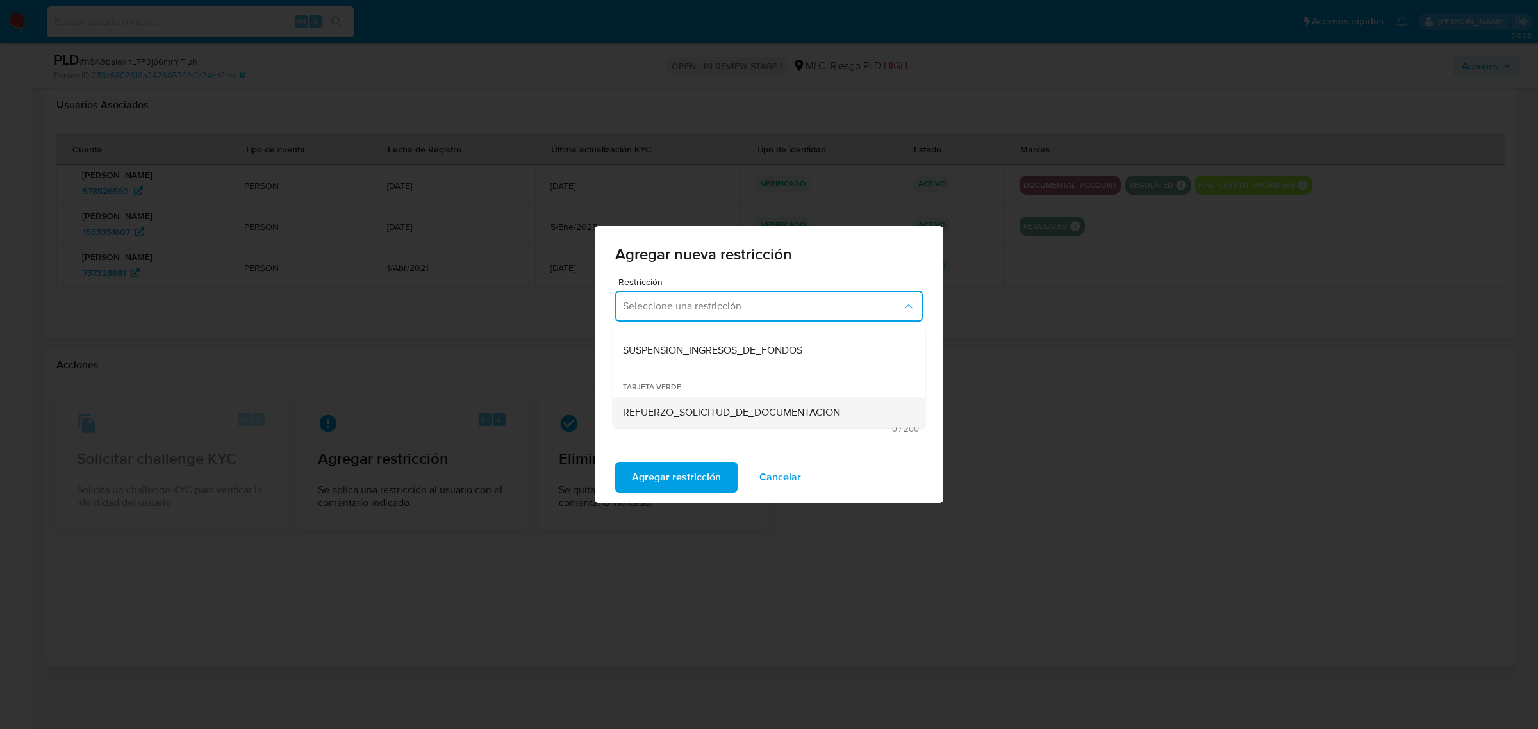
click at [716, 415] on span "REFUERZO_SOLICITUD_DE_DOCUMENTACION" at bounding box center [731, 412] width 217 height 13
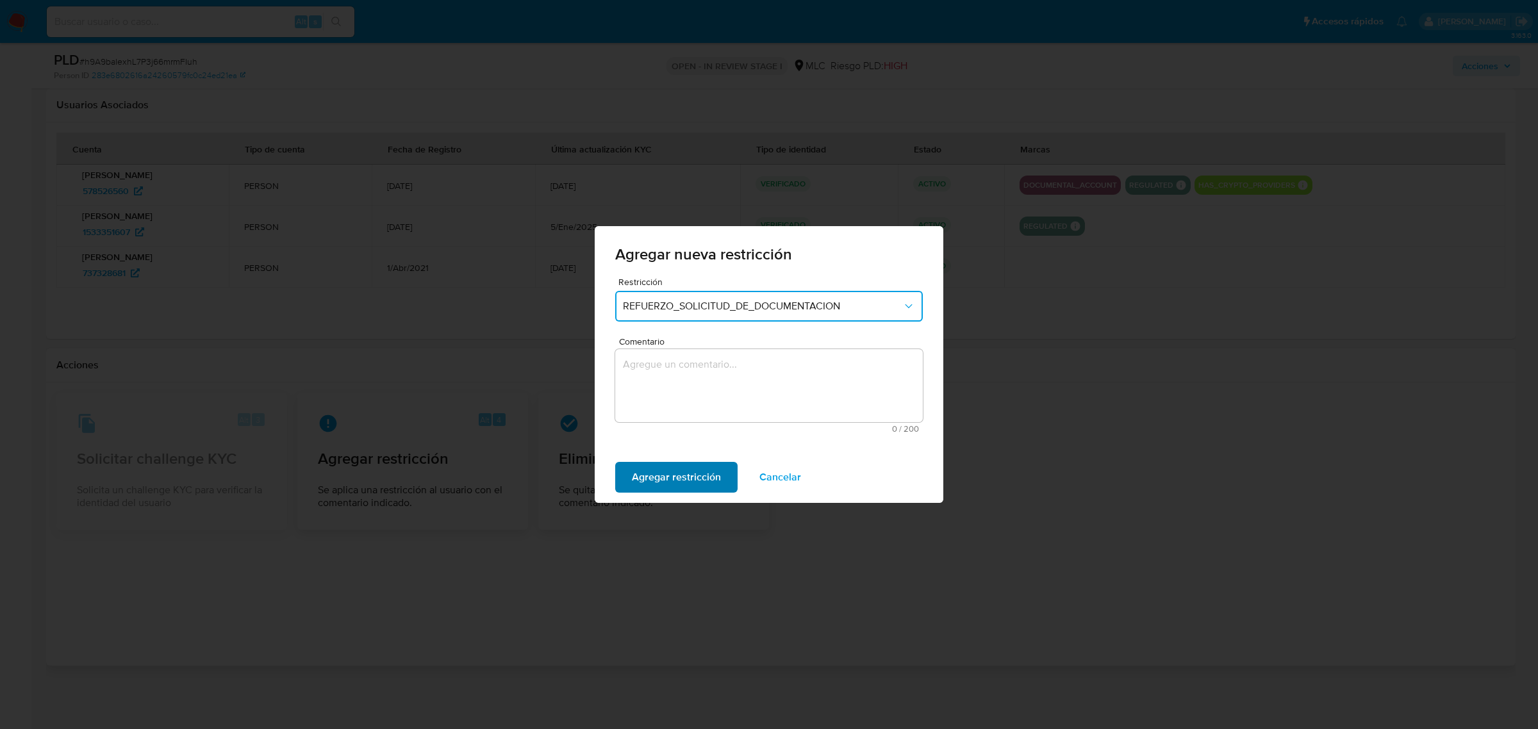
click at [699, 465] on span "Agregar restricción" at bounding box center [676, 477] width 89 height 28
click at [671, 392] on textarea "Comentario" at bounding box center [769, 385] width 308 height 73
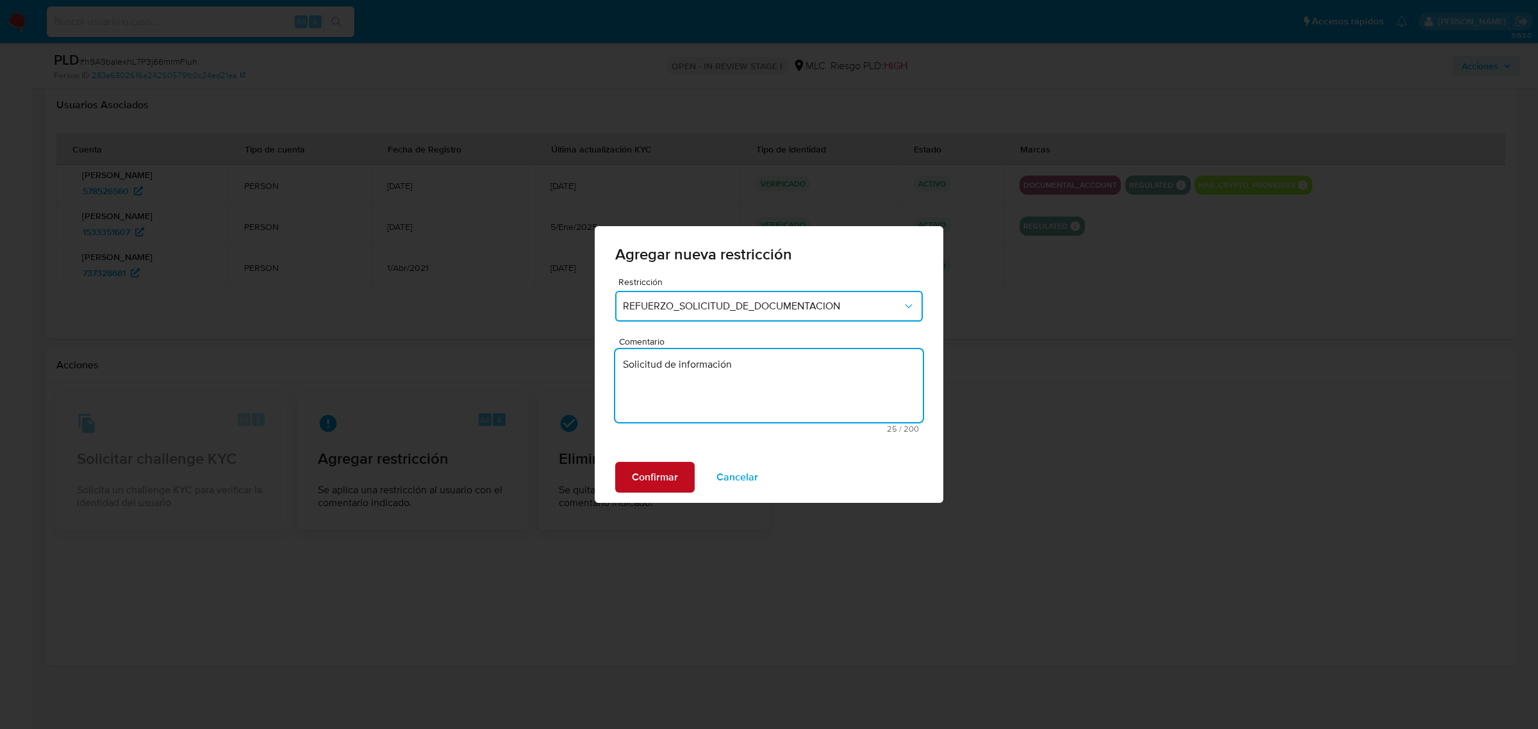
type textarea "Solicitud de información"
click at [633, 478] on span "Confirmar" at bounding box center [655, 477] width 46 height 28
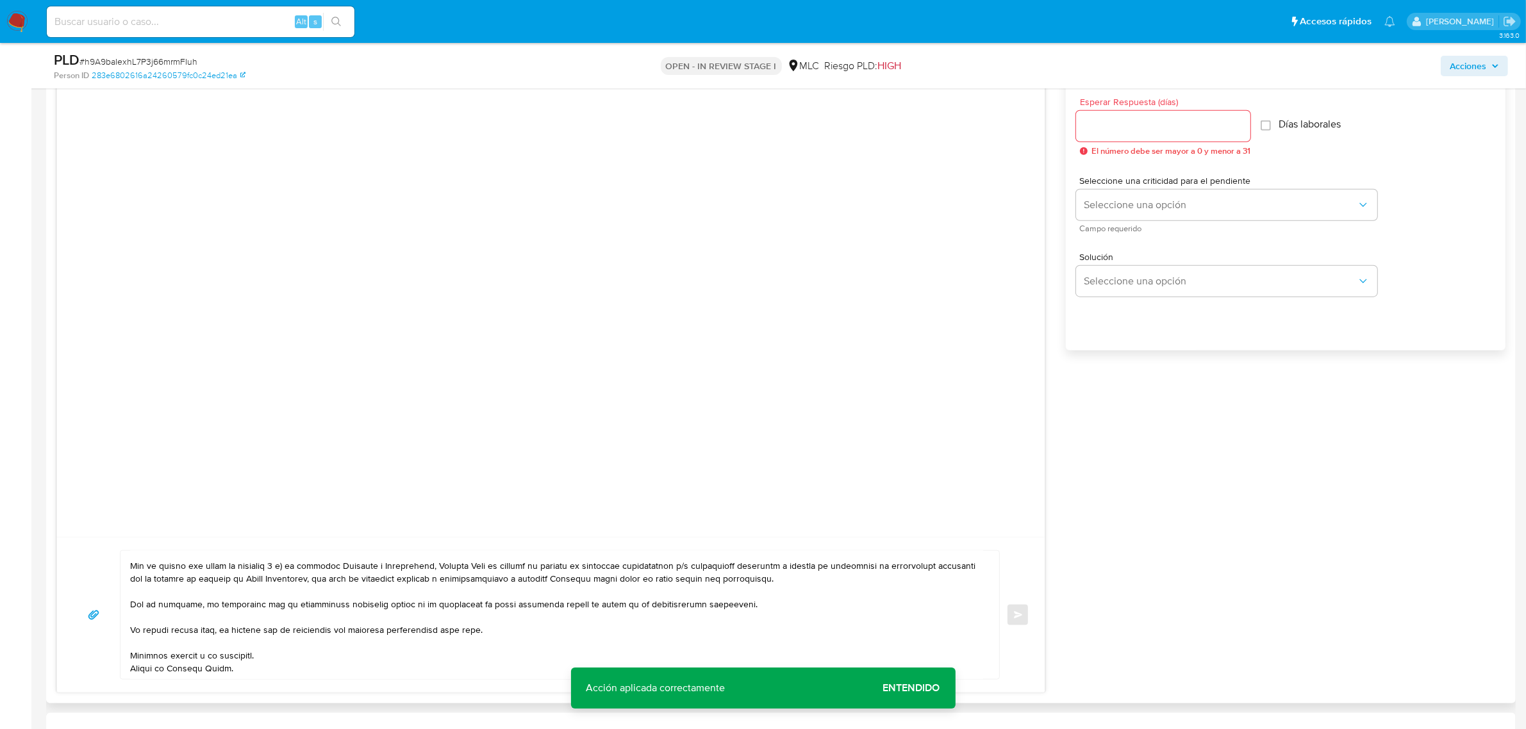
scroll to position [1484, 0]
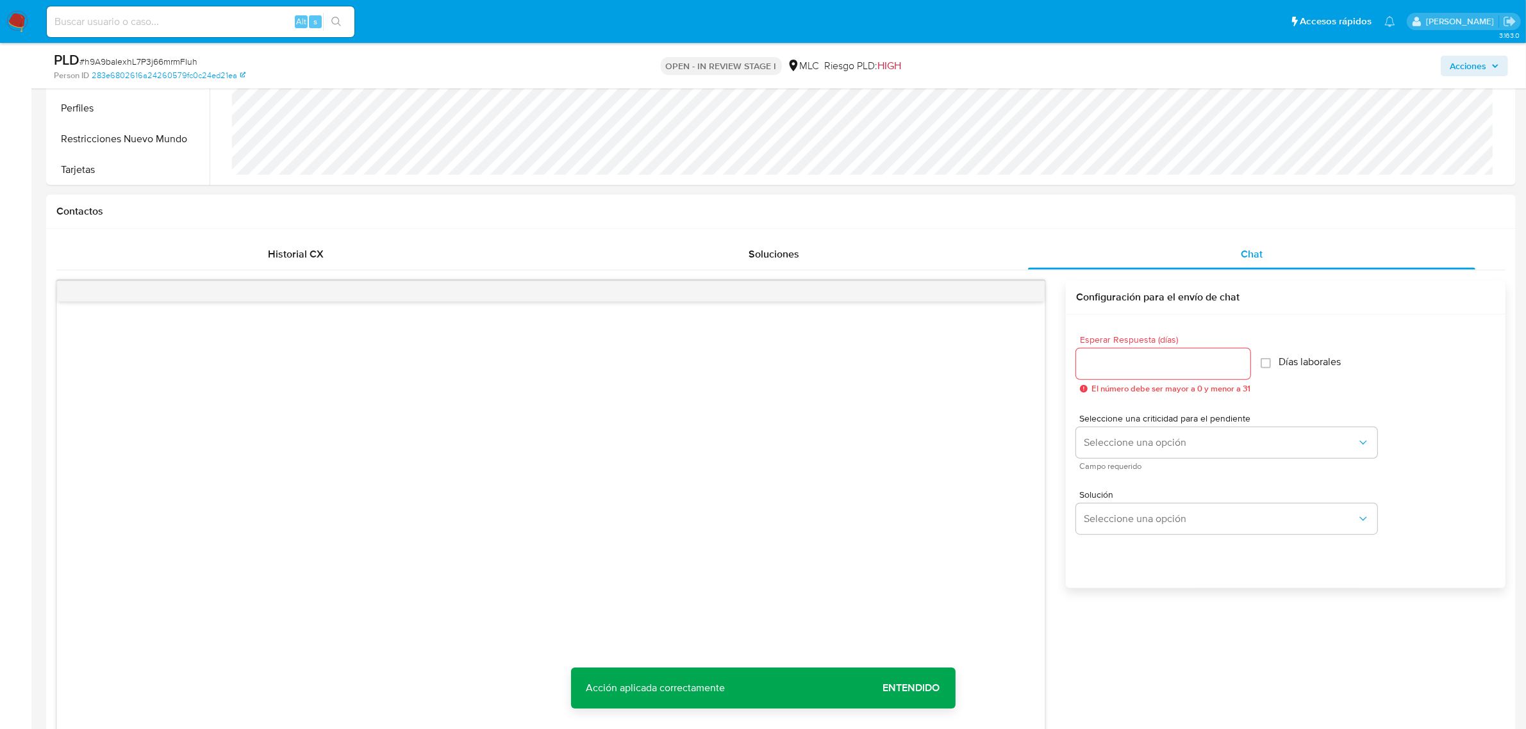
click at [1132, 365] on input "Esperar Respuesta (días)" at bounding box center [1163, 364] width 174 height 17
type input "2"
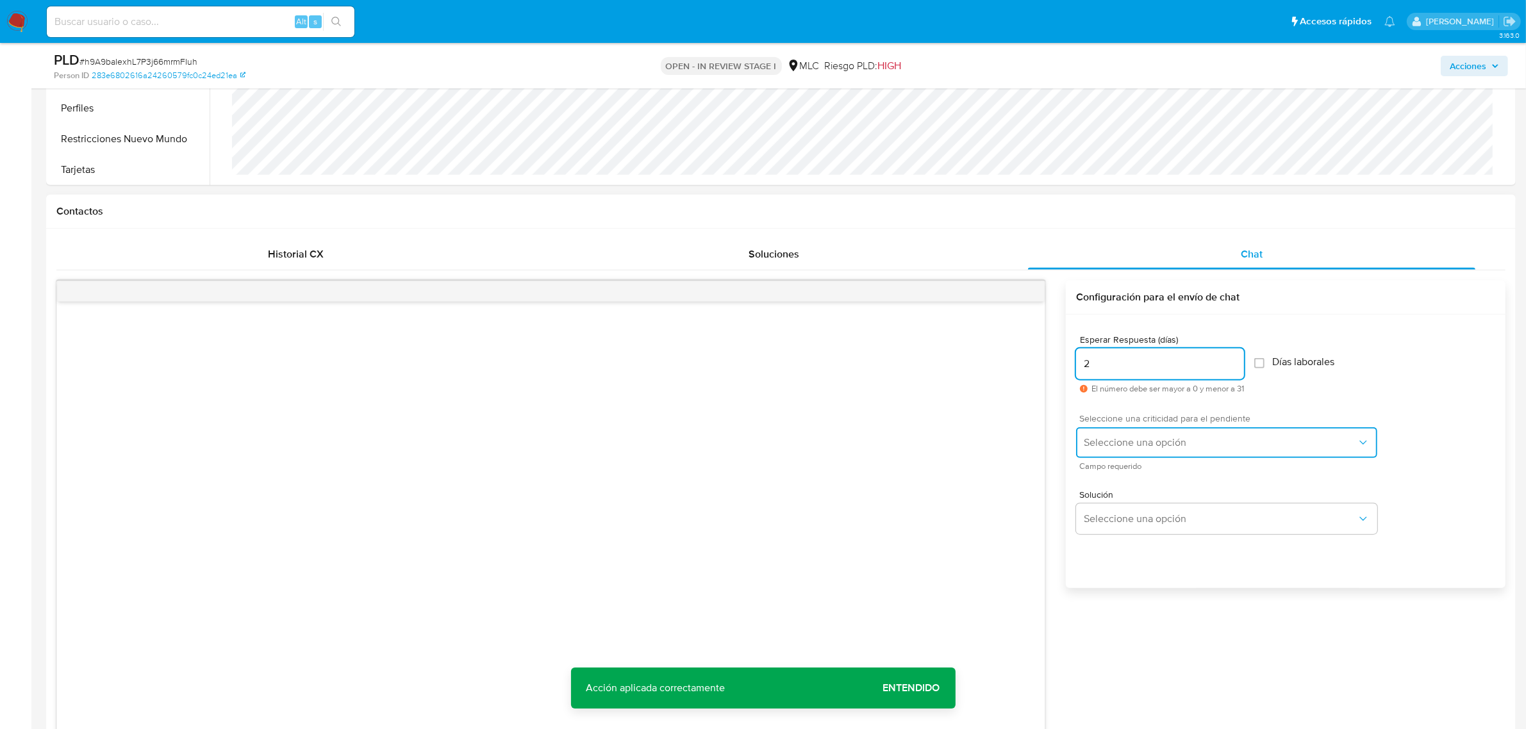
click at [1129, 440] on span "Seleccione una opción" at bounding box center [1220, 442] width 273 height 13
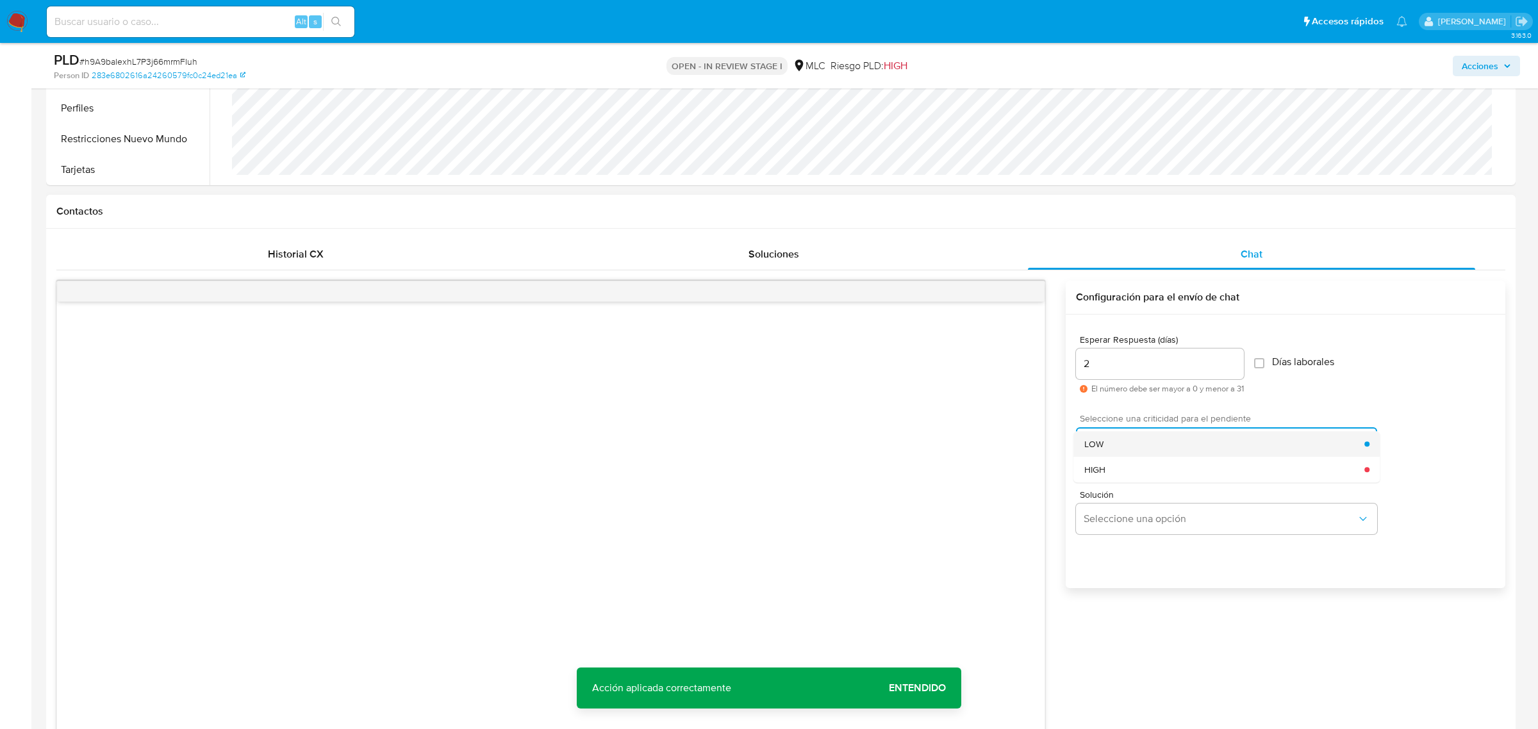
click at [1133, 444] on div "LOW" at bounding box center [1224, 444] width 281 height 26
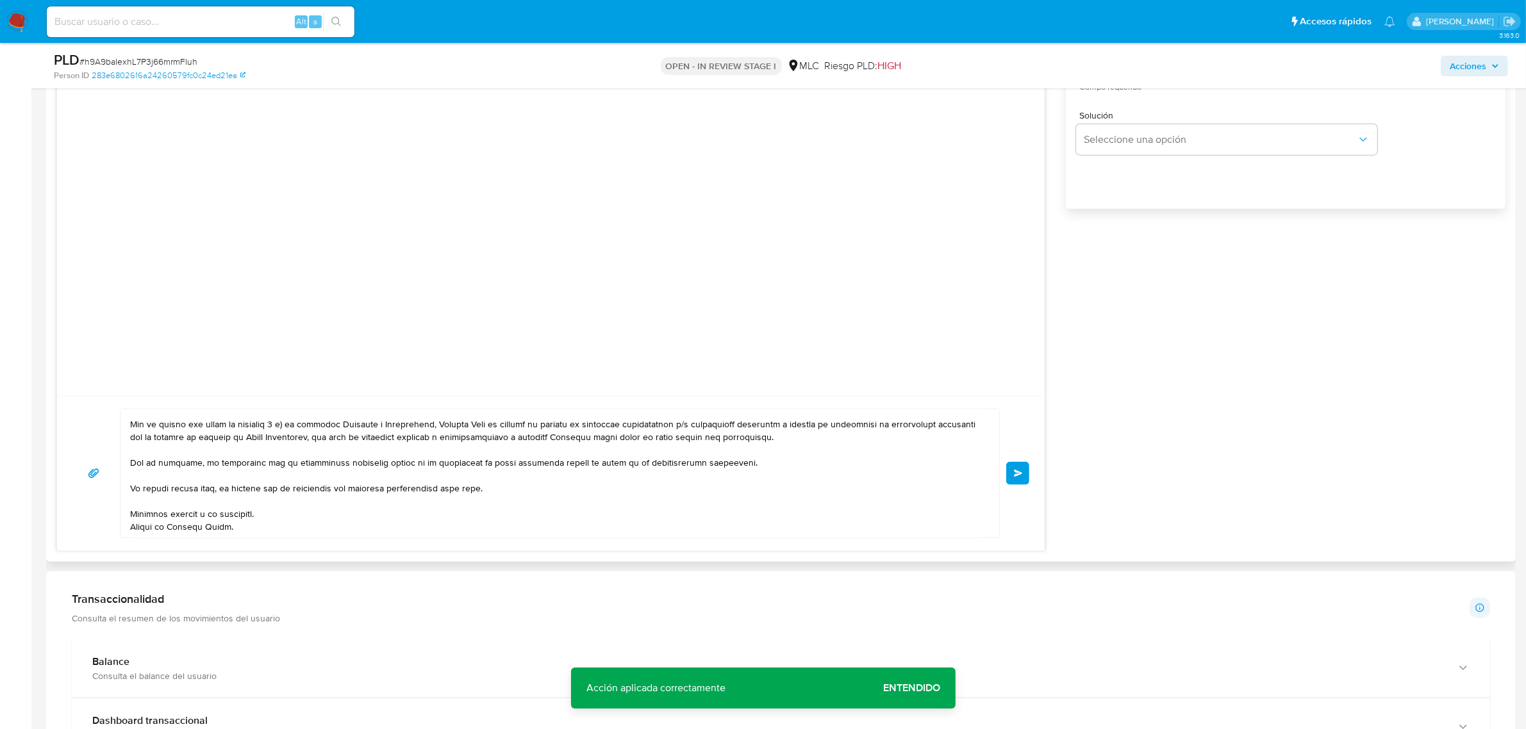
scroll to position [1884, 0]
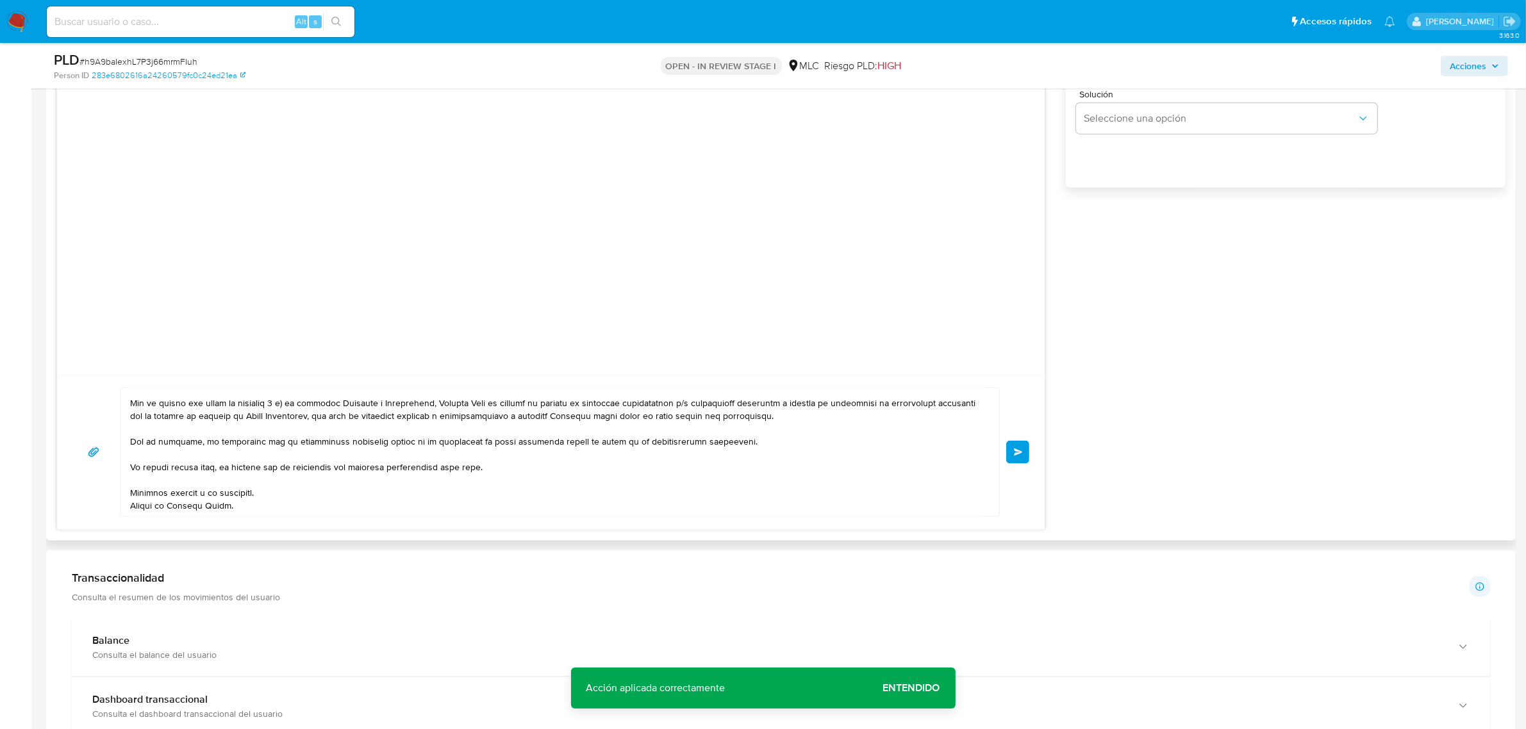
click at [1017, 455] on span "Enviar" at bounding box center [1018, 453] width 9 height 8
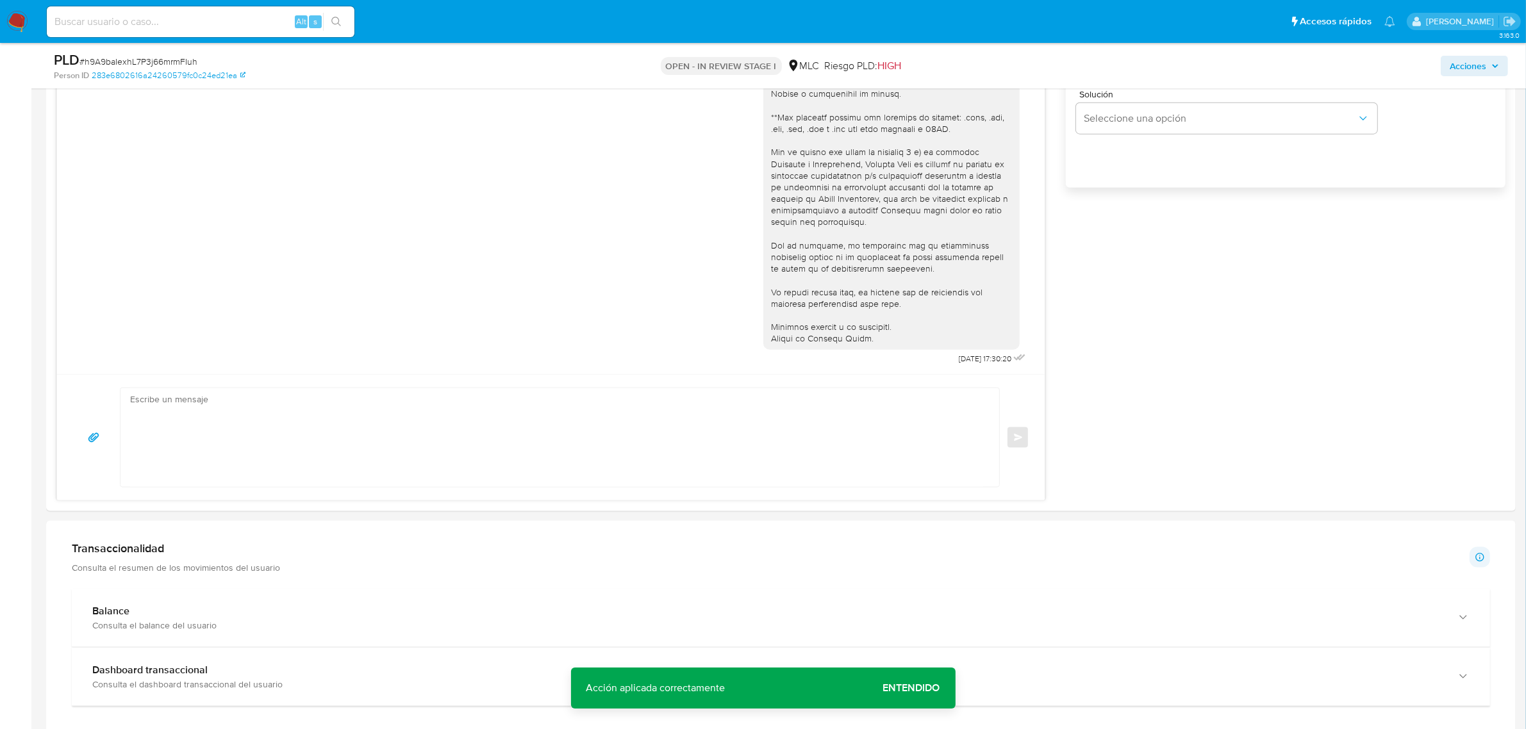
scroll to position [0, 0]
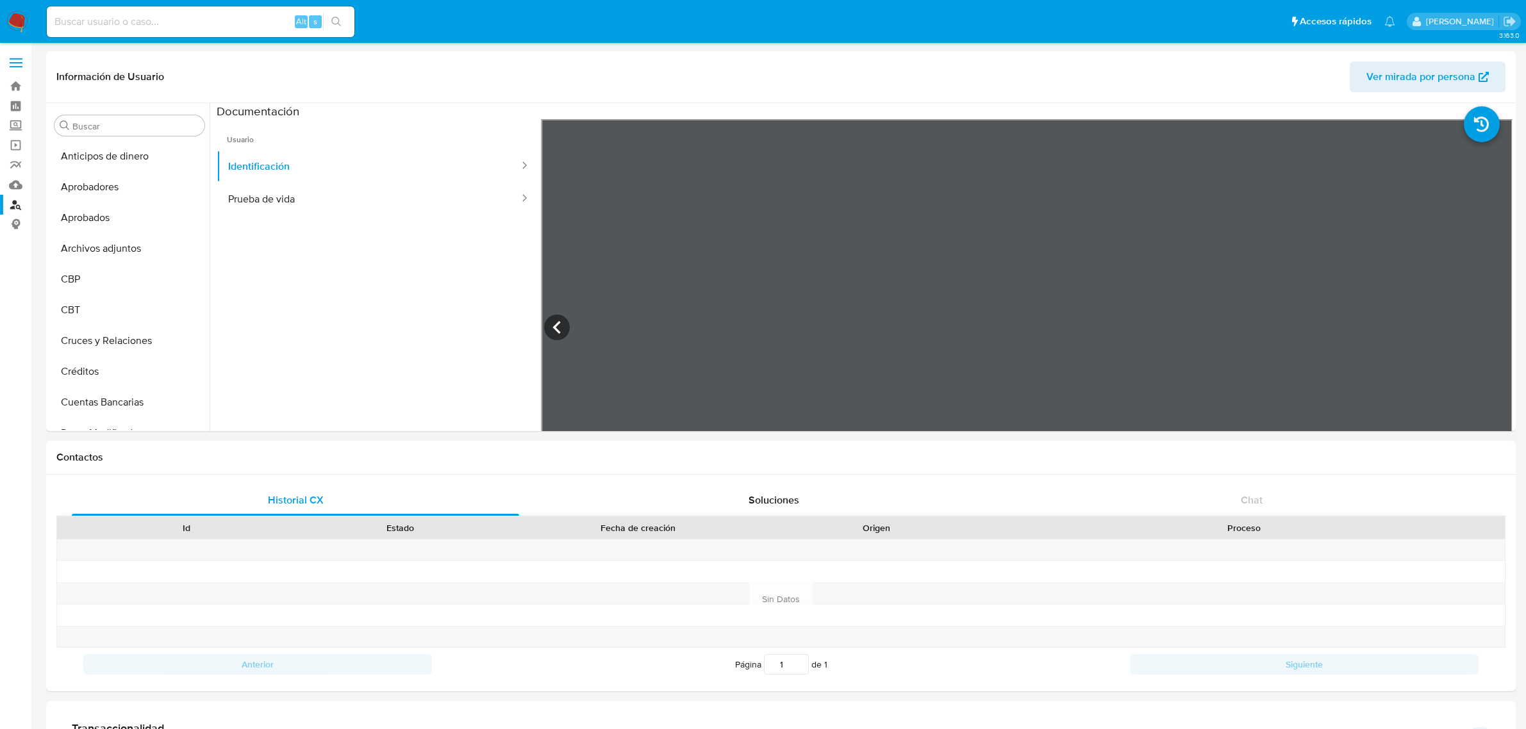
select select "10"
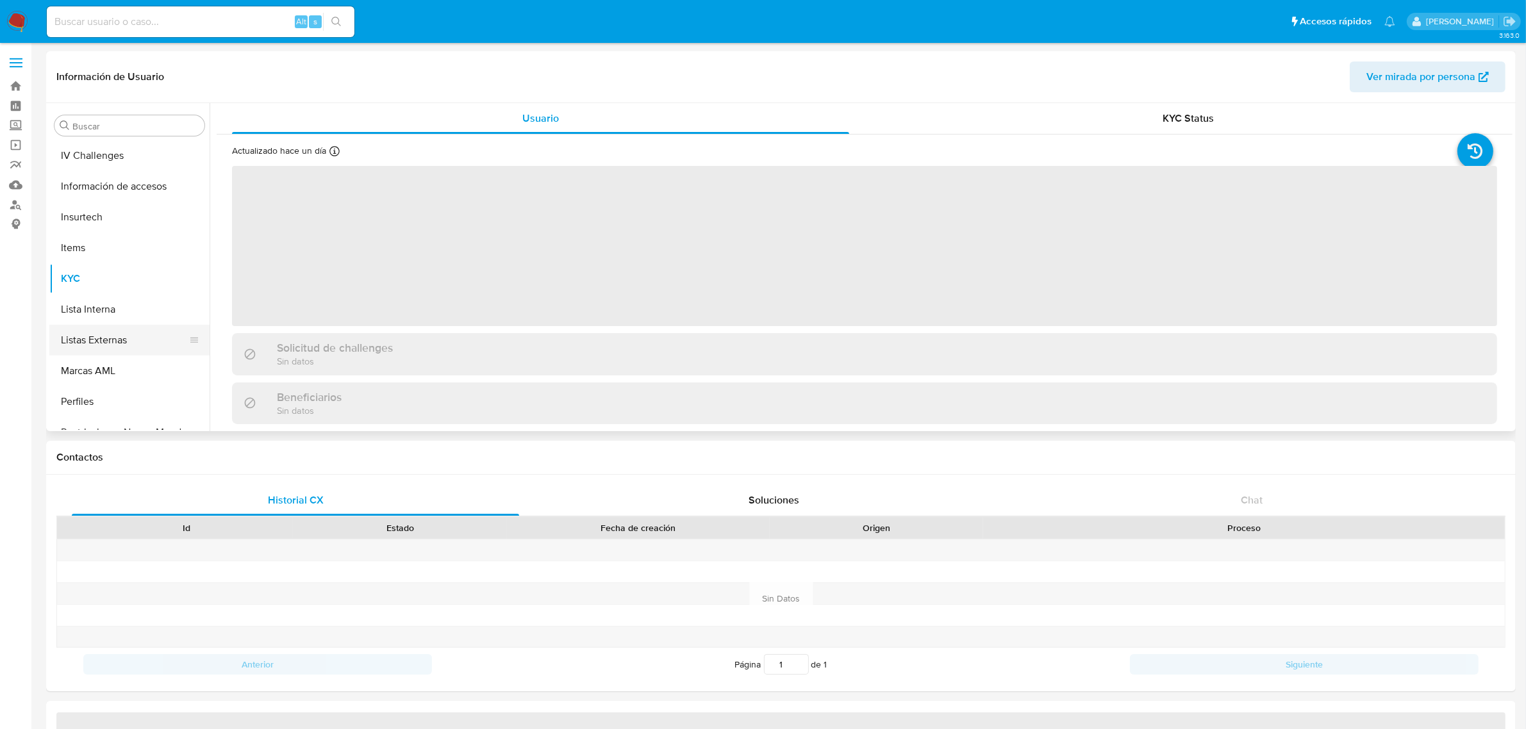
scroll to position [633, 0]
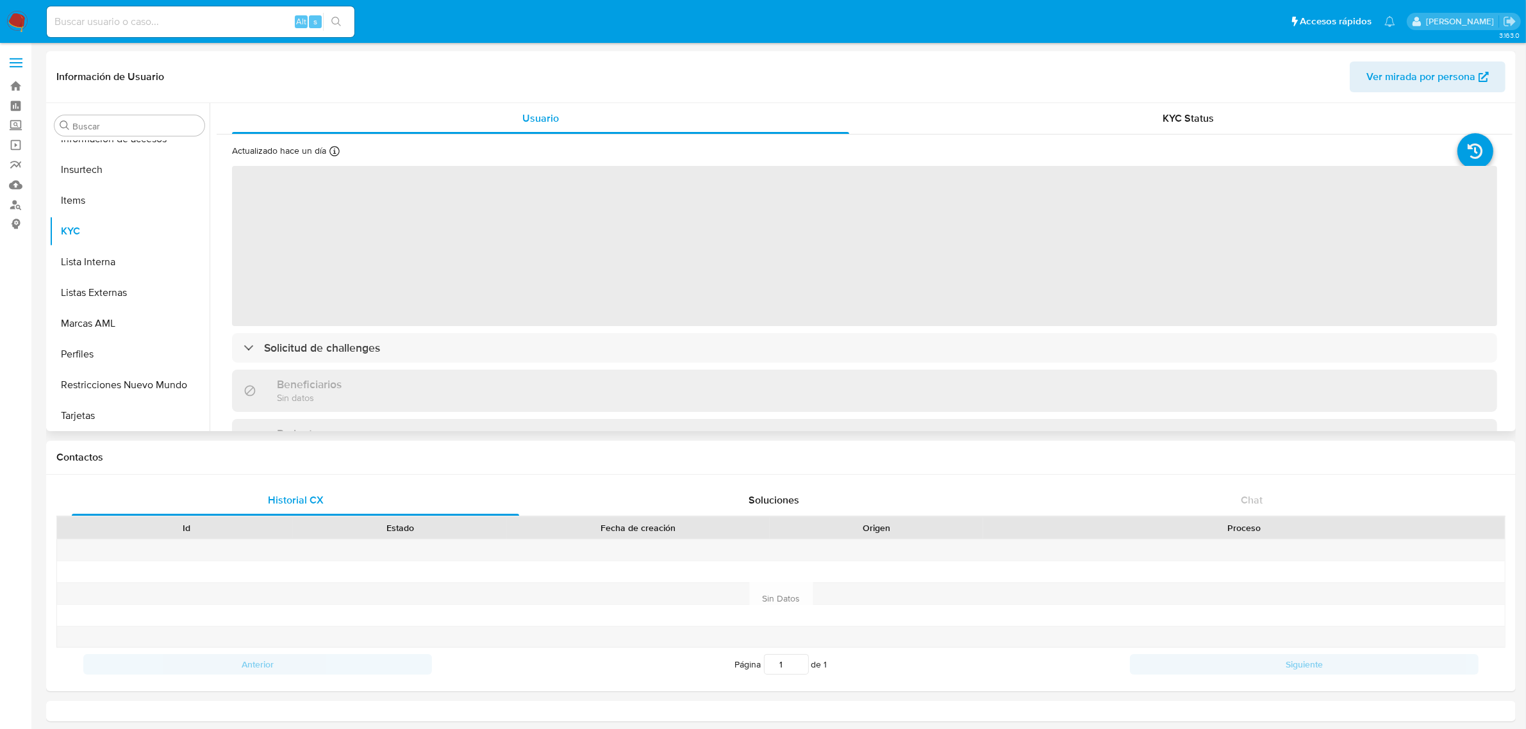
select select "10"
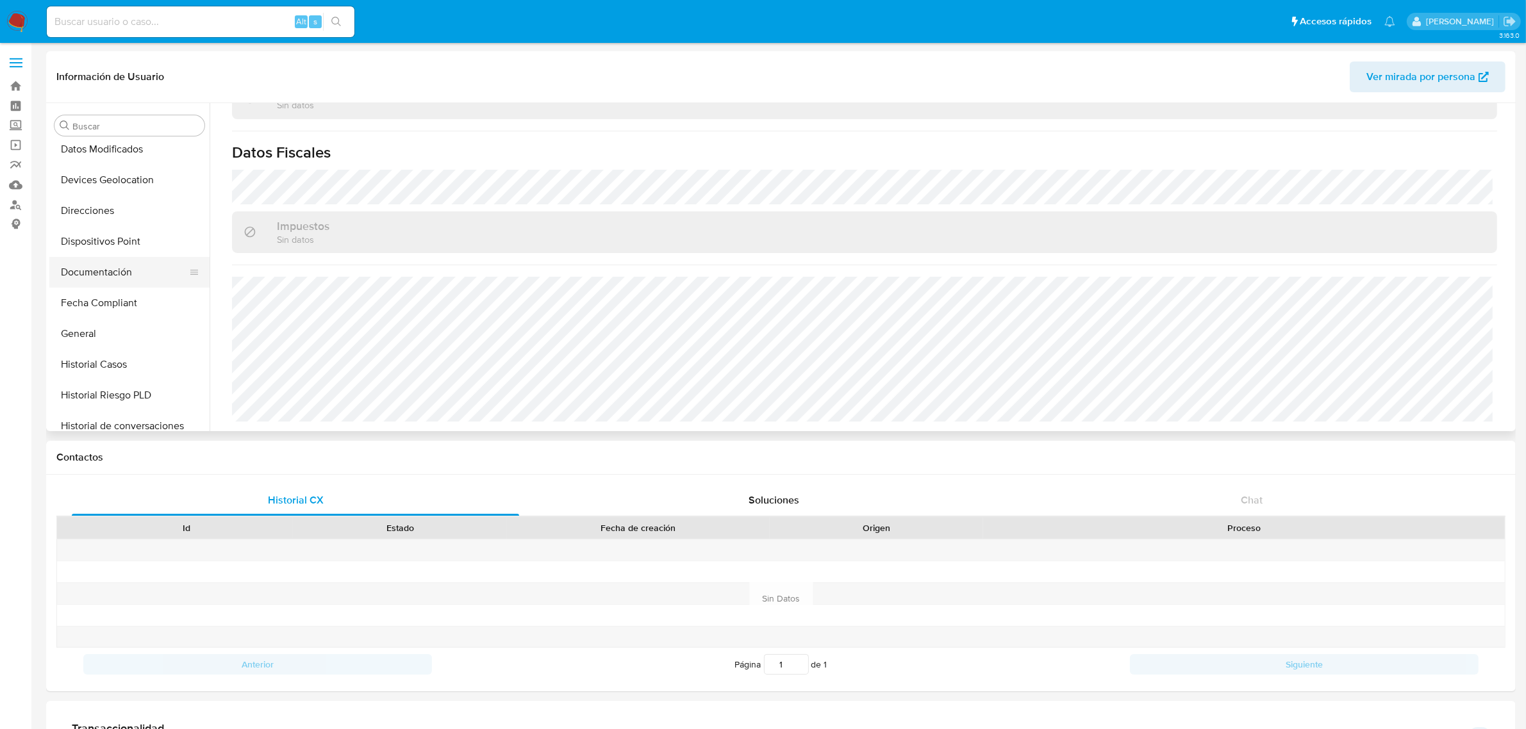
scroll to position [312, 0]
click at [132, 238] on button "Documentación" at bounding box center [124, 244] width 150 height 31
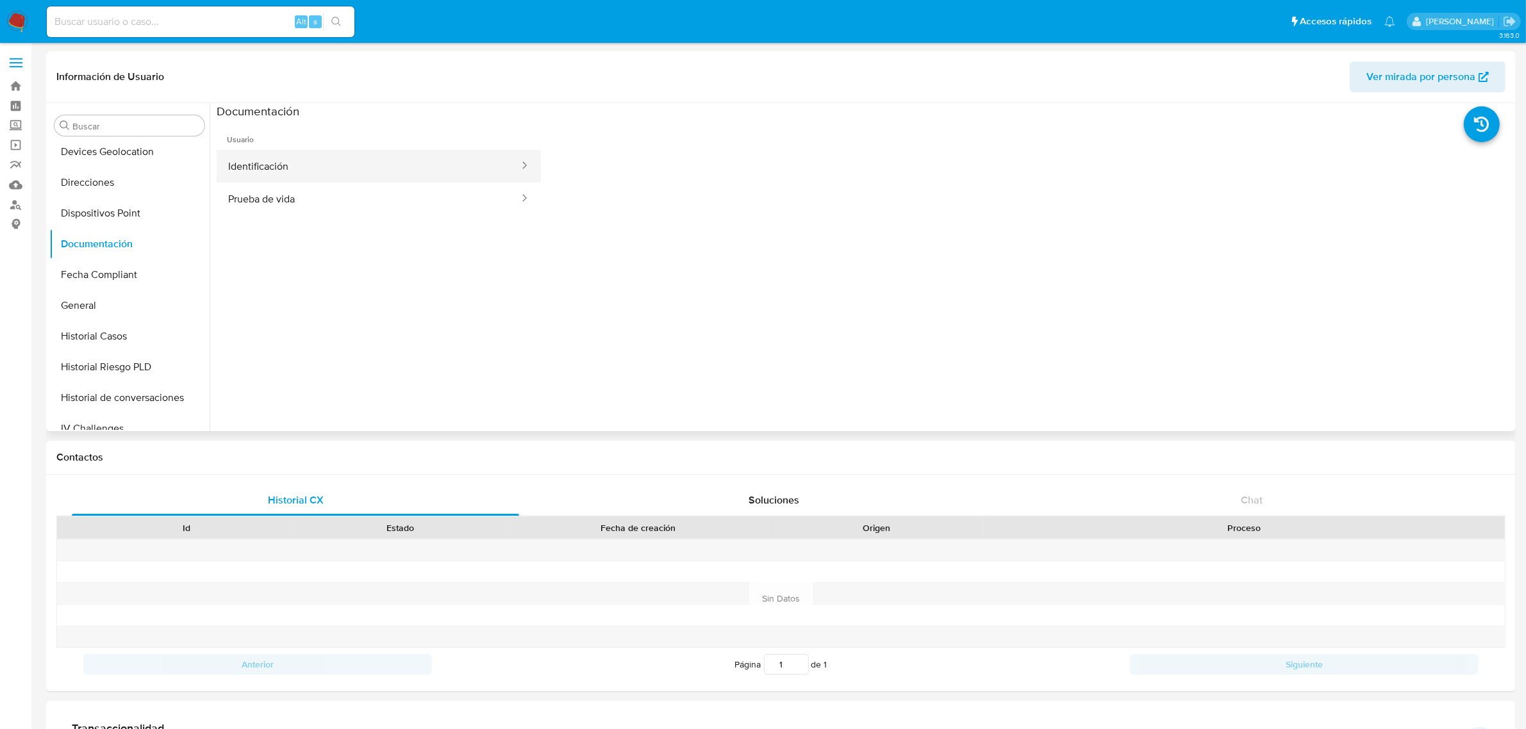
click at [300, 167] on button "Identificación" at bounding box center [369, 166] width 304 height 33
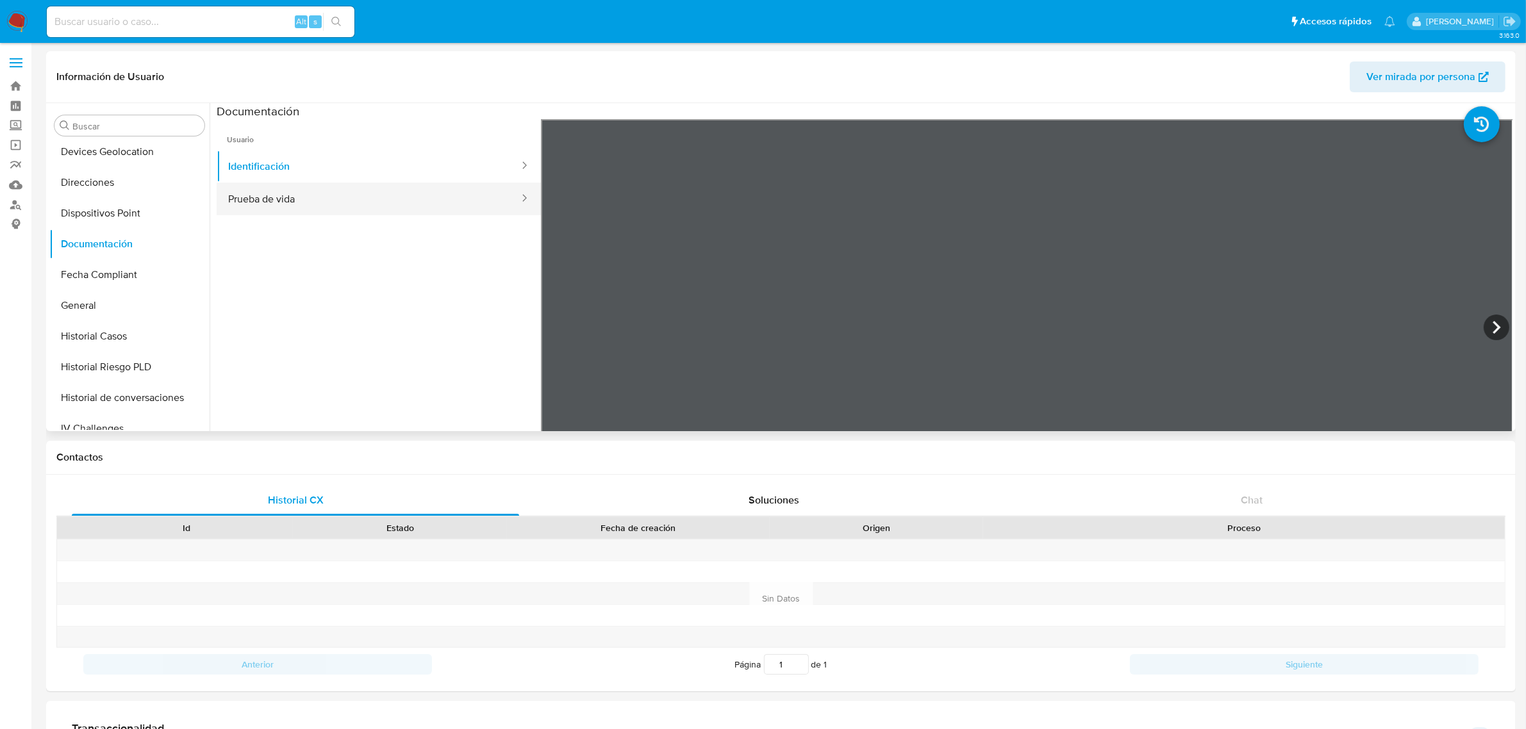
click at [351, 195] on button "Prueba de vida" at bounding box center [369, 199] width 304 height 33
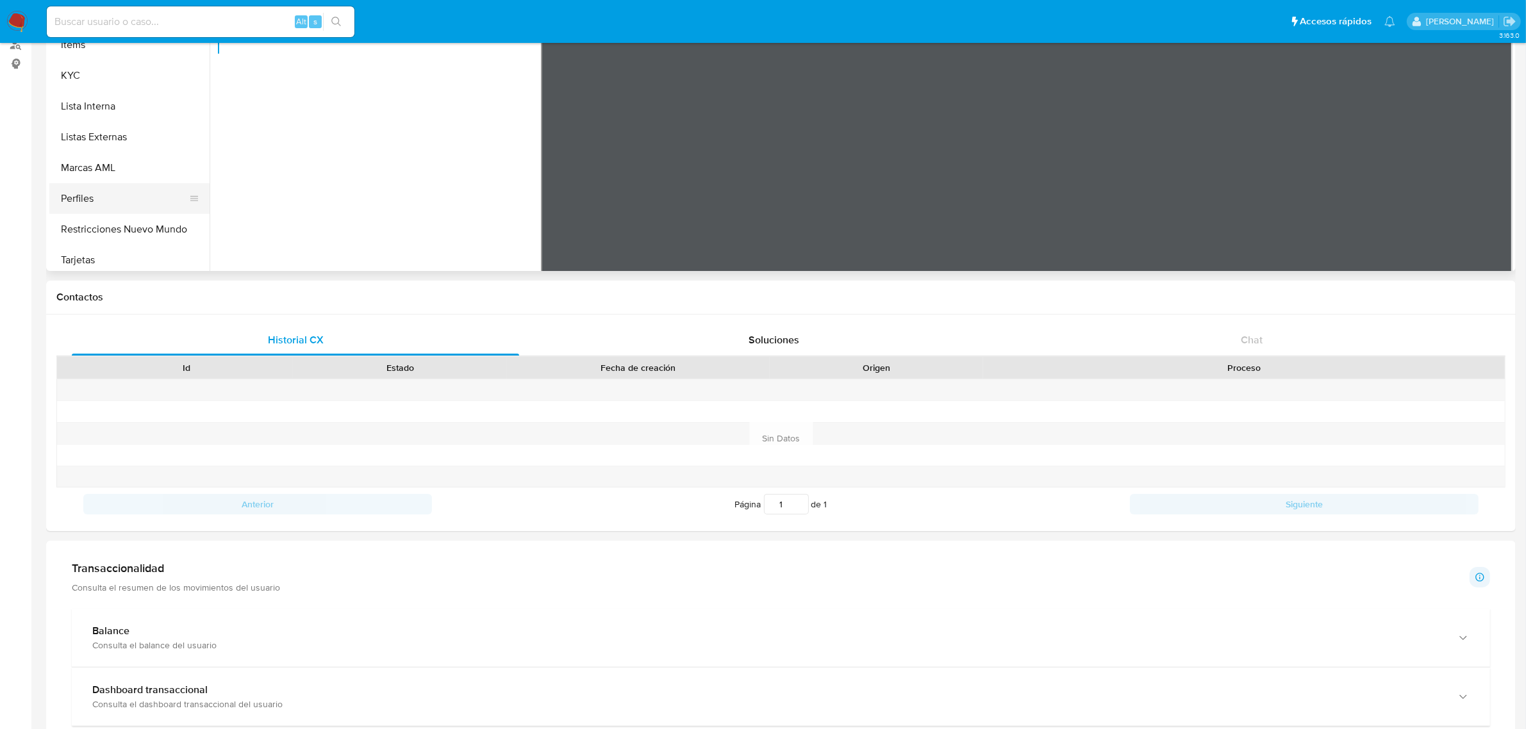
scroll to position [633, 0]
click at [135, 226] on button "Restricciones Nuevo Mundo" at bounding box center [124, 225] width 150 height 31
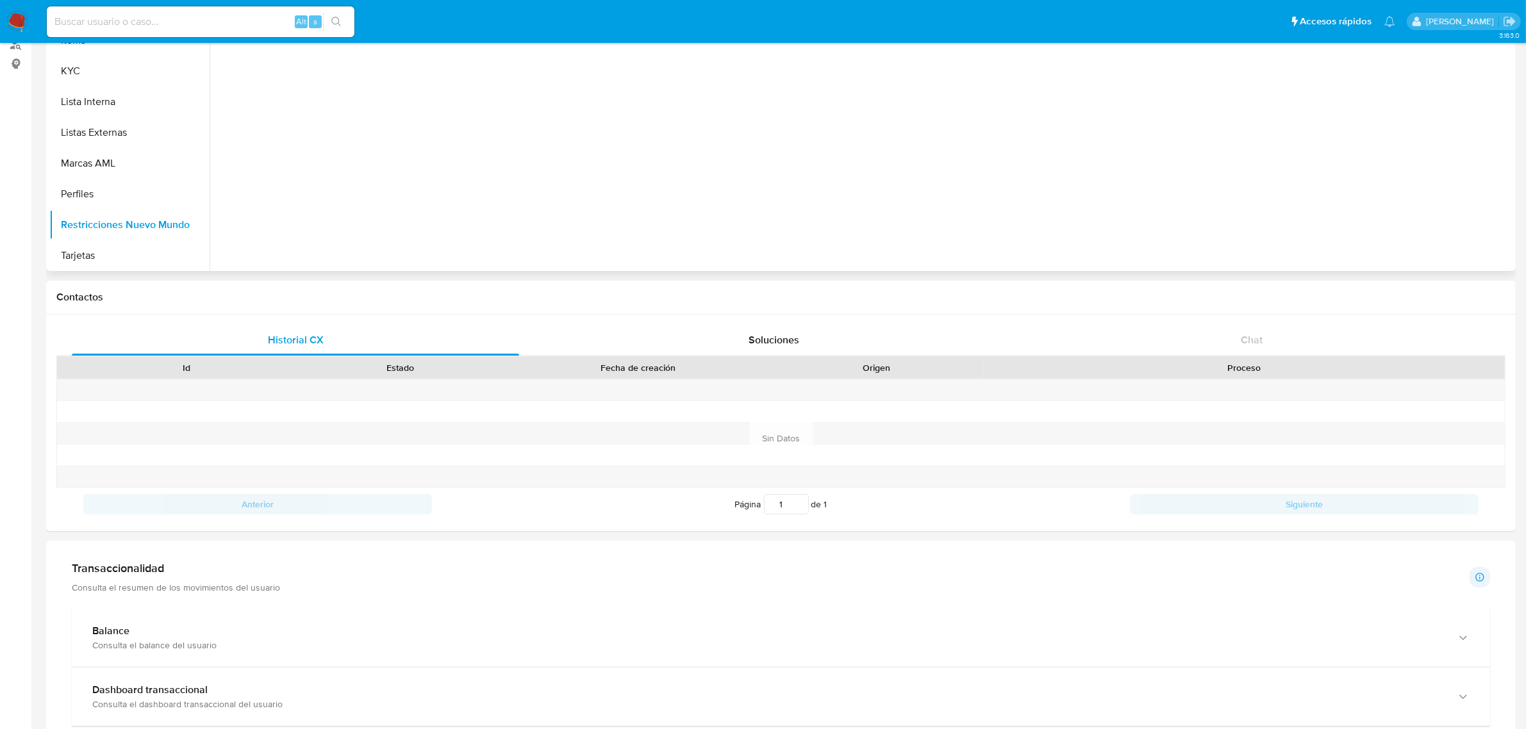
scroll to position [0, 0]
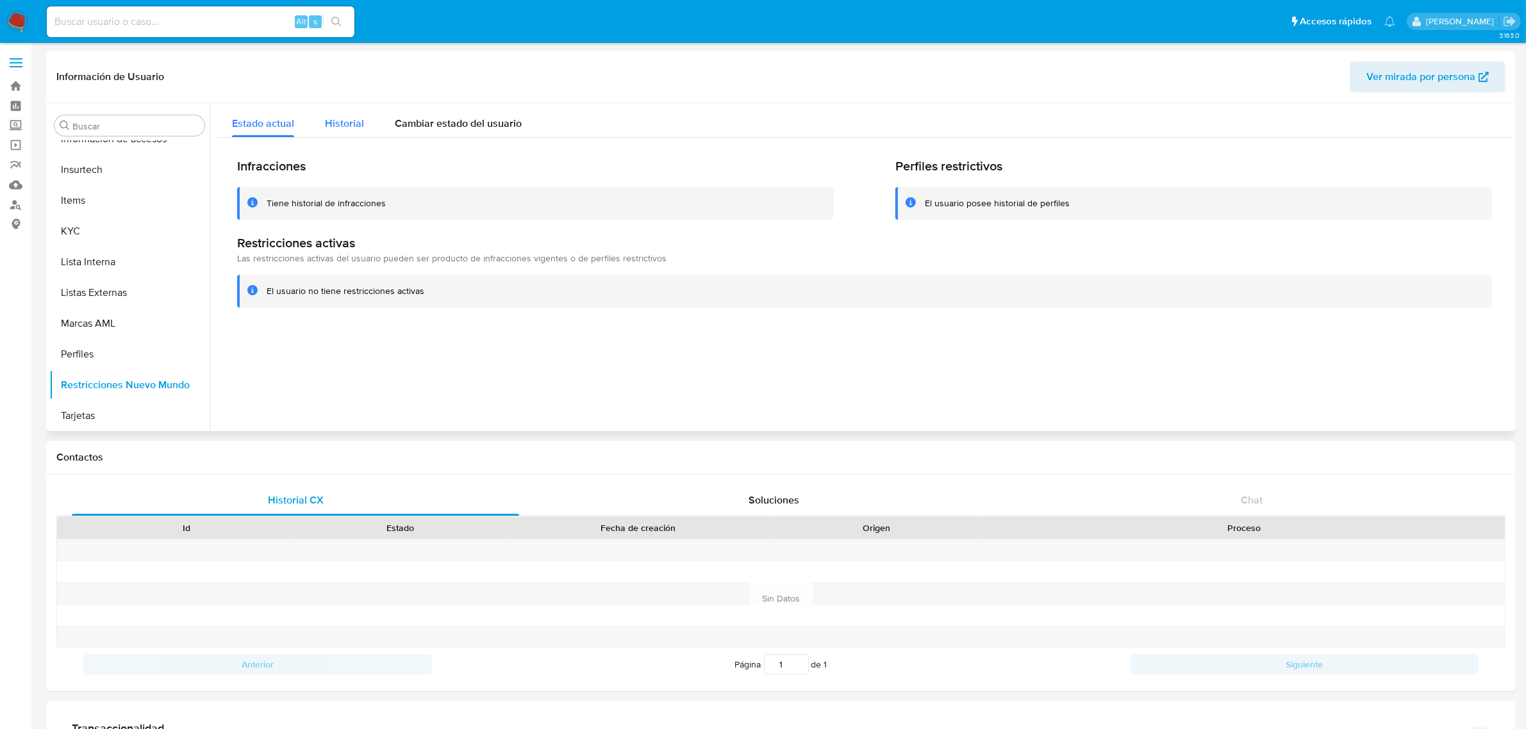
click at [362, 128] on span "Historial" at bounding box center [344, 123] width 39 height 15
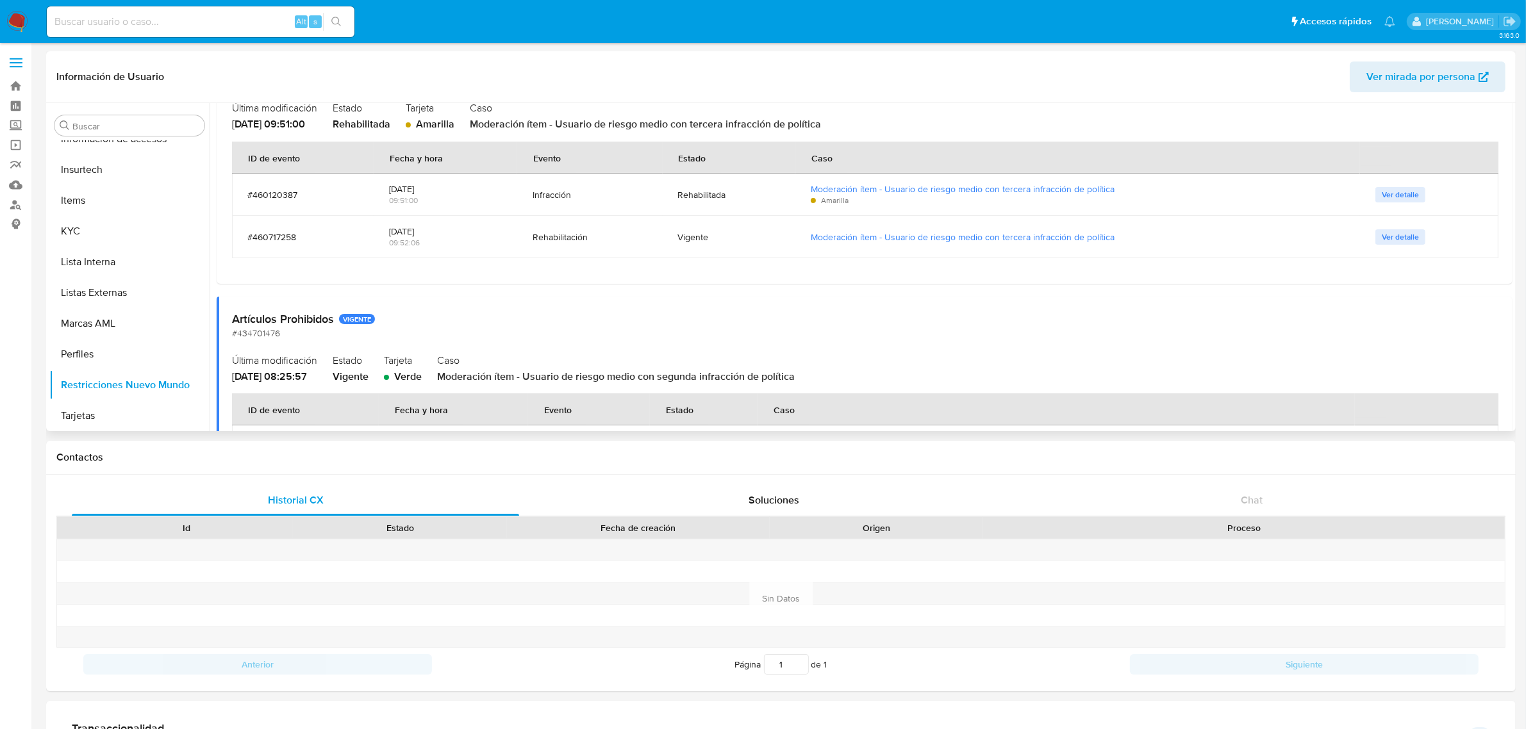
scroll to position [160, 0]
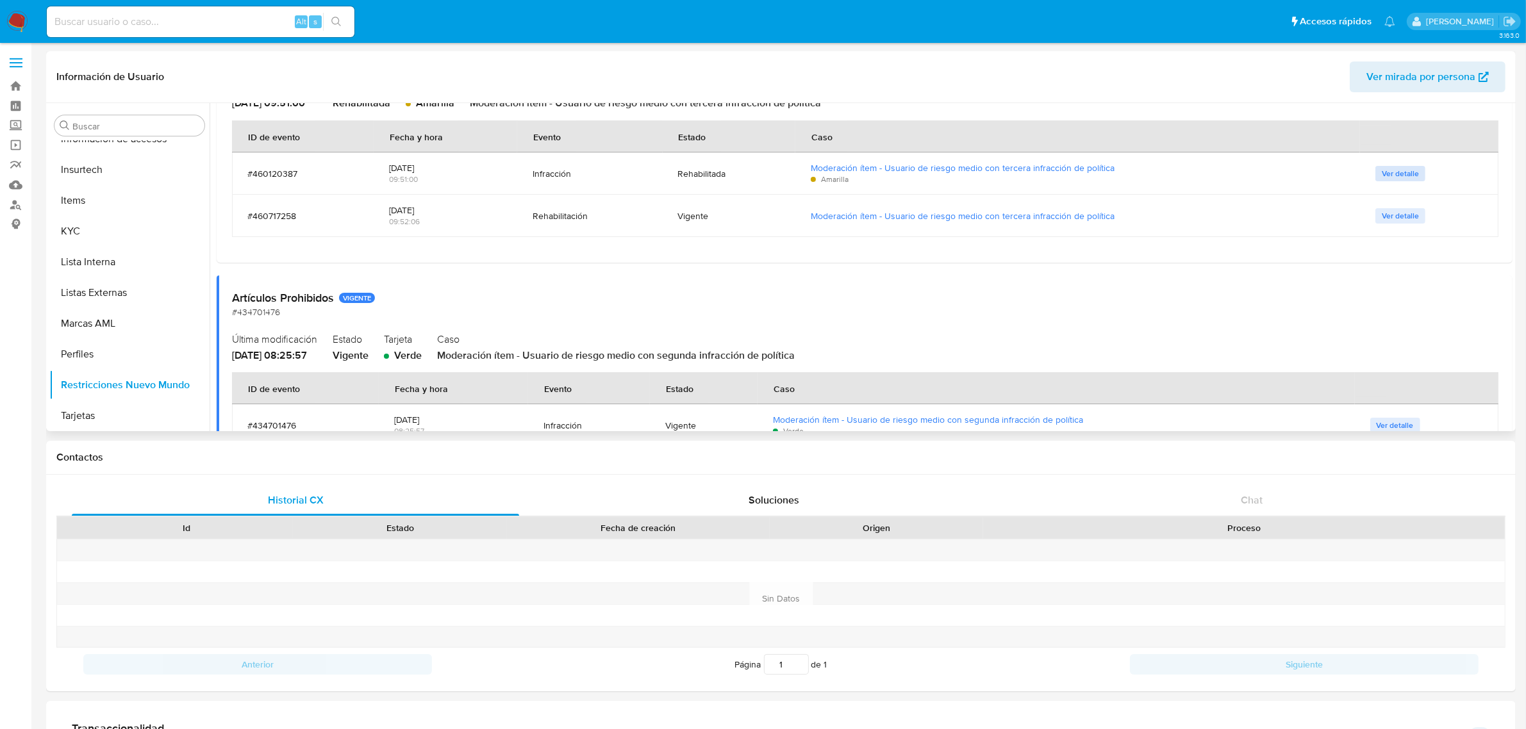
click at [1390, 168] on span "Ver detalle" at bounding box center [1400, 173] width 37 height 13
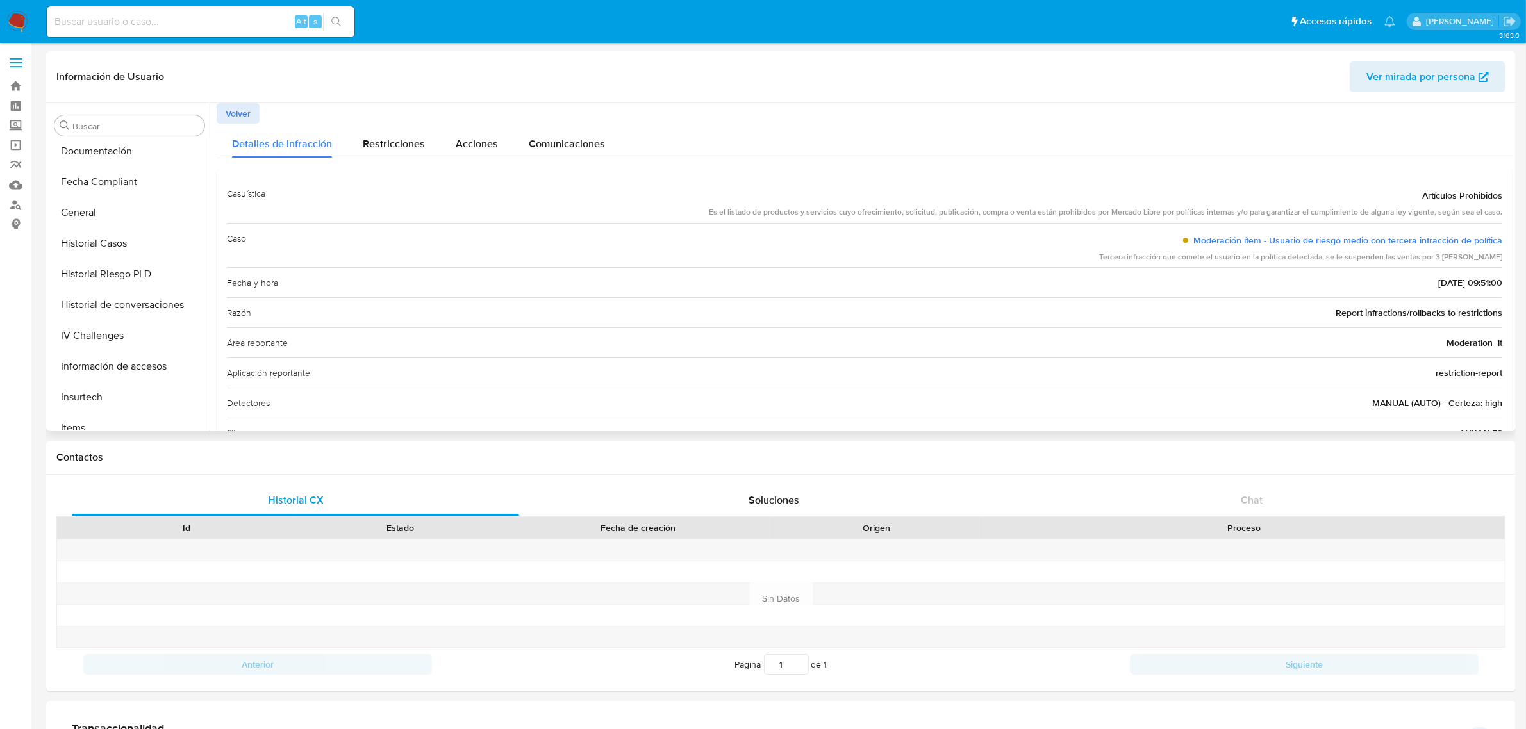
scroll to position [633, 0]
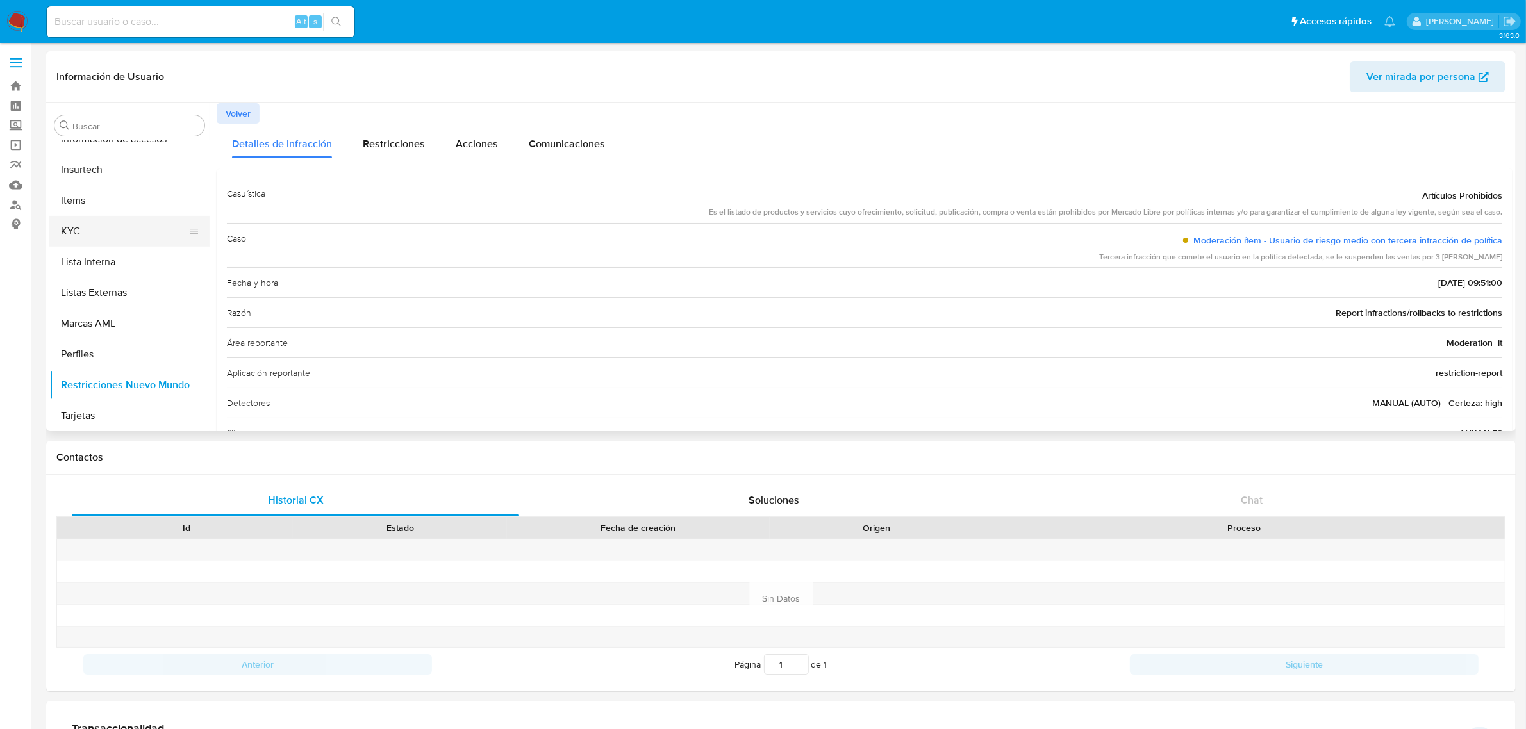
click at [93, 219] on button "KYC" at bounding box center [124, 231] width 150 height 31
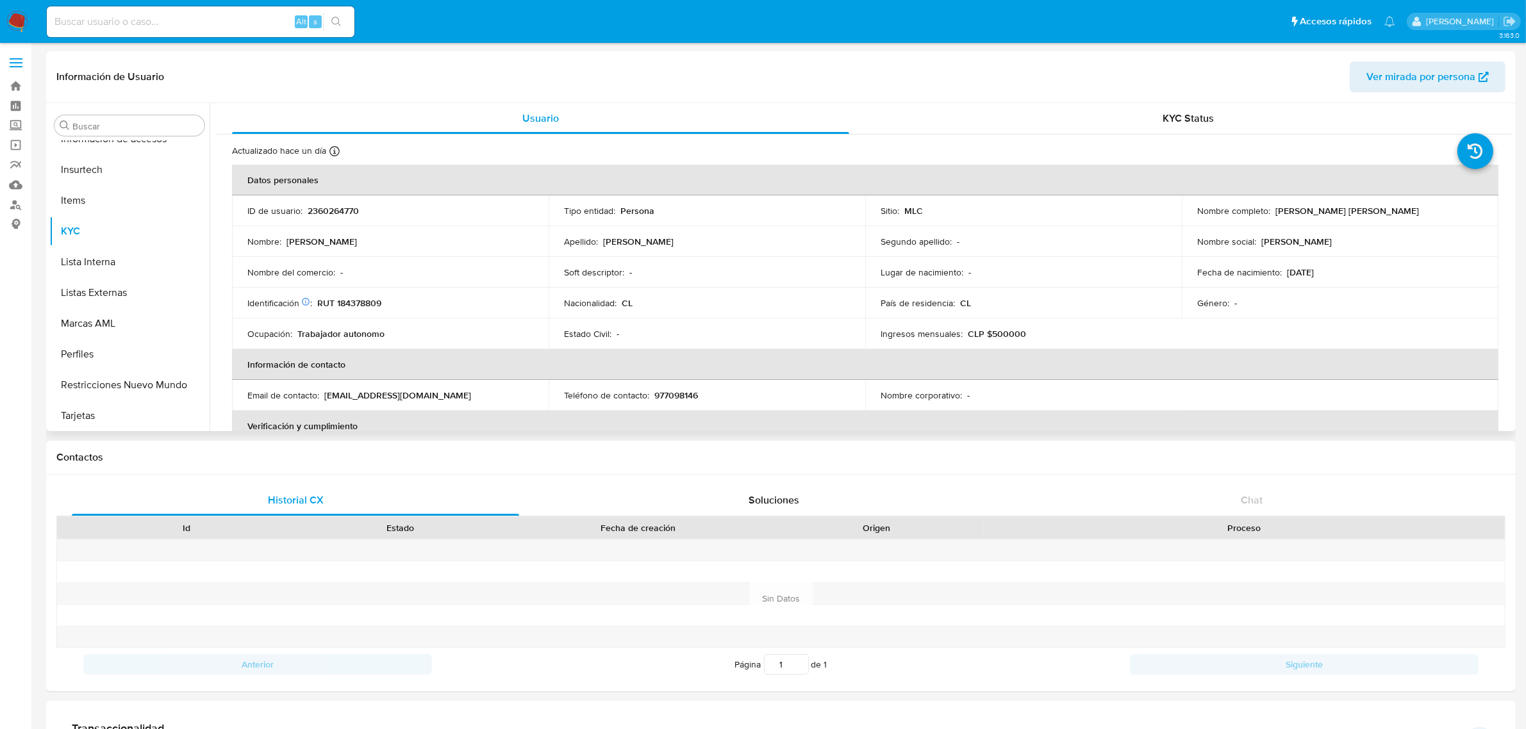
click at [370, 299] on p "RUT 184378809" at bounding box center [349, 303] width 64 height 12
copy p "184378809"
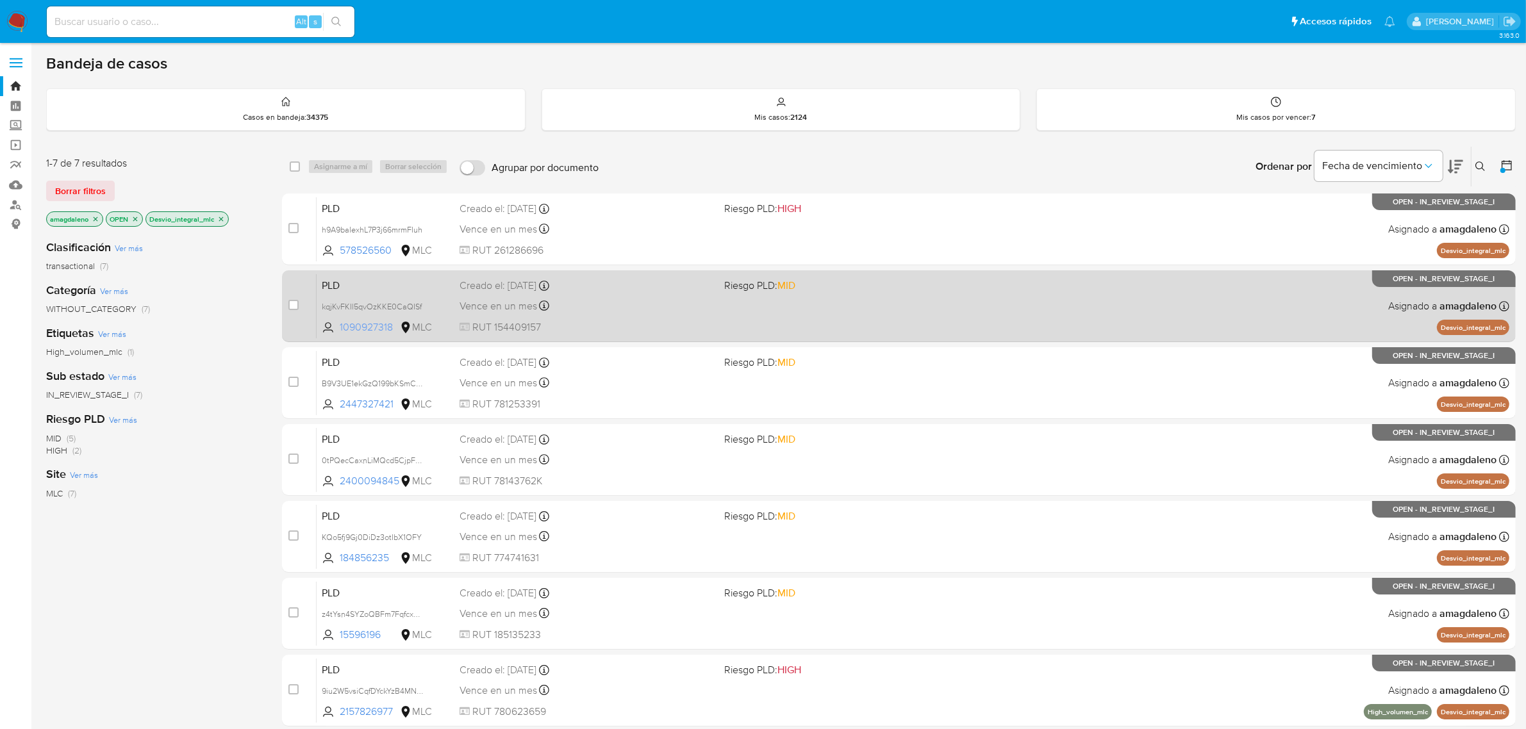
click at [373, 322] on span "1090927318" at bounding box center [369, 327] width 58 height 14
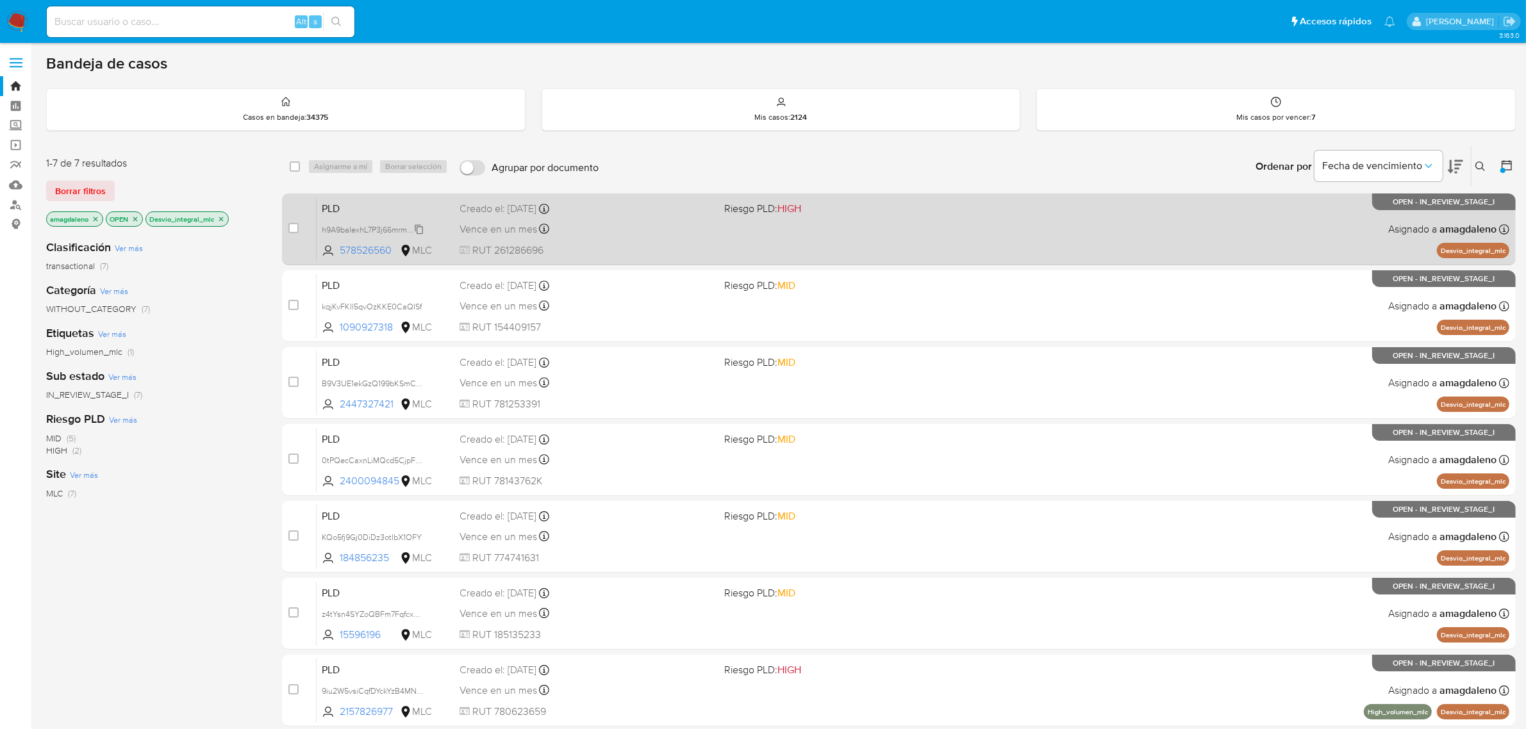
click at [363, 223] on span "h9A9baIexhL7P3j66mrmFIuh" at bounding box center [372, 229] width 101 height 14
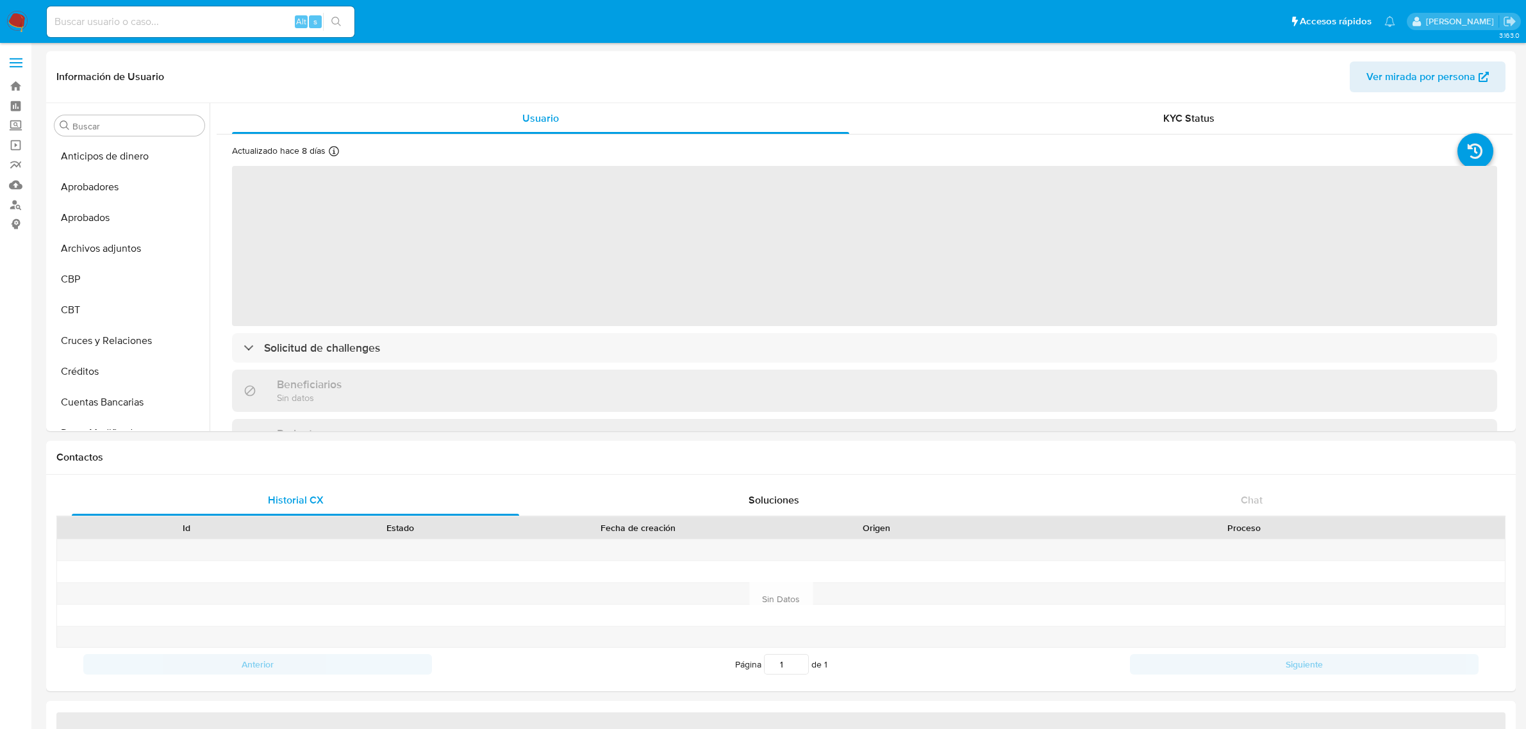
select select "10"
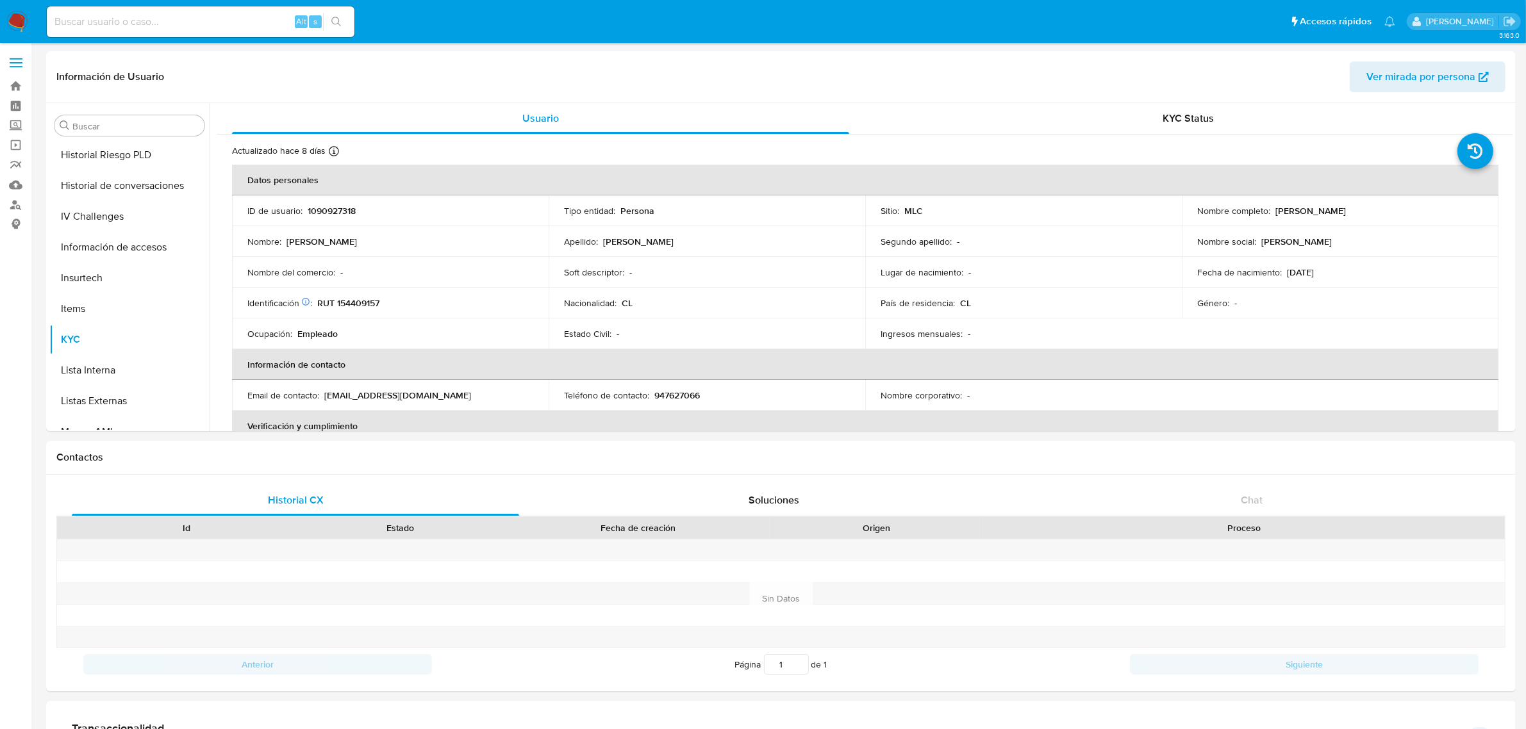
scroll to position [633, 0]
click at [338, 205] on p "1090927318" at bounding box center [332, 211] width 48 height 12
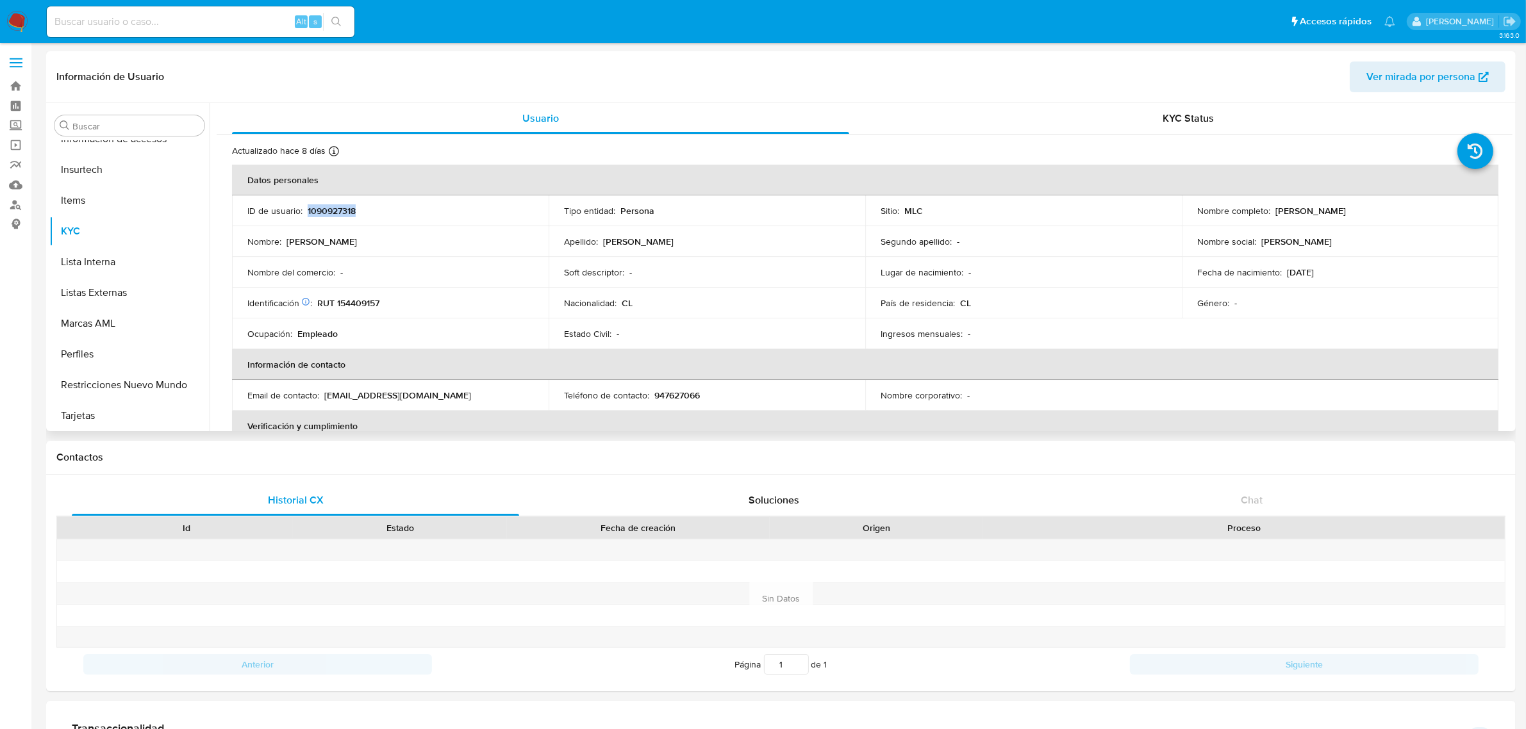
click at [337, 205] on p "1090927318" at bounding box center [332, 211] width 48 height 12
copy p "1090927318"
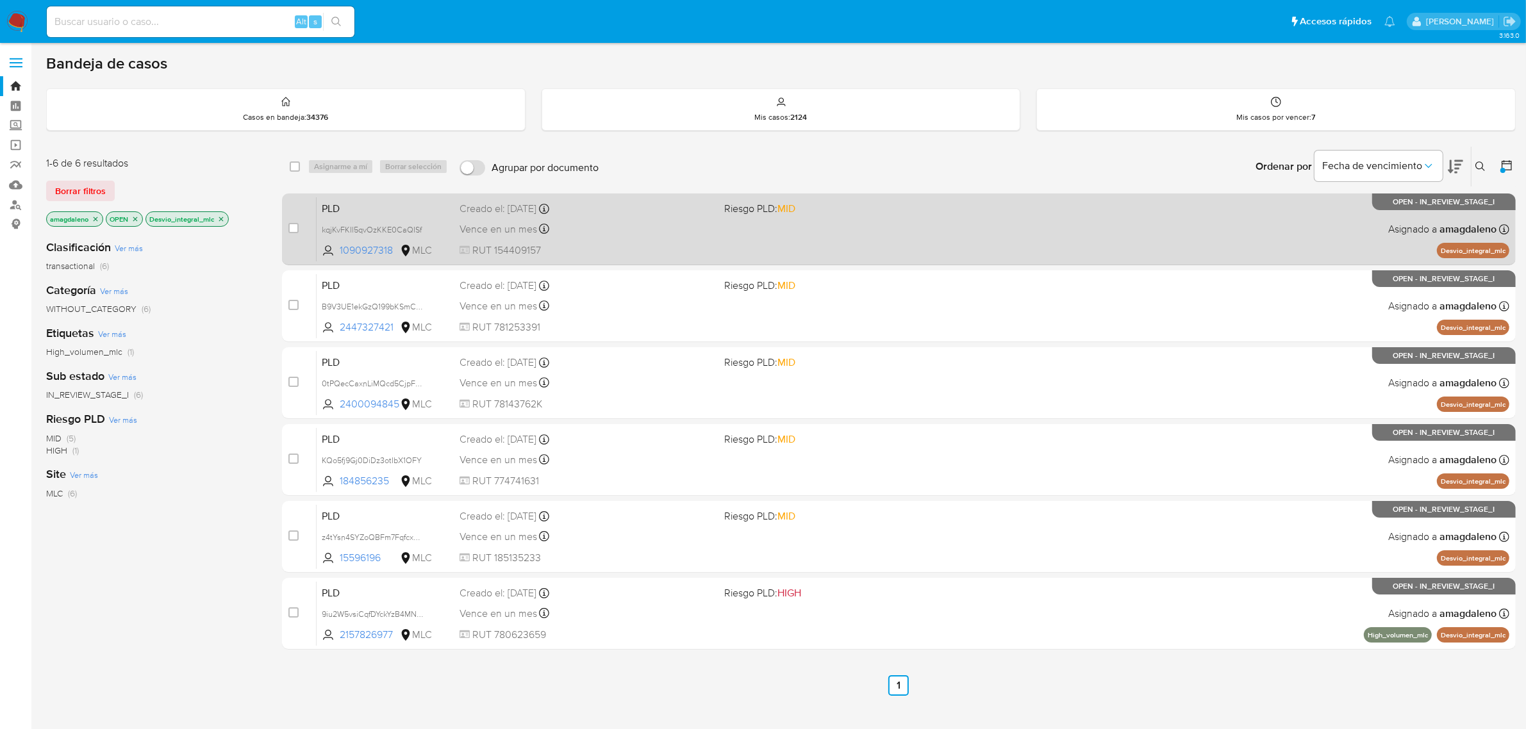
click at [594, 228] on div "Vence en un mes Vence el 10/11/2025 06:08:40" at bounding box center [587, 228] width 255 height 17
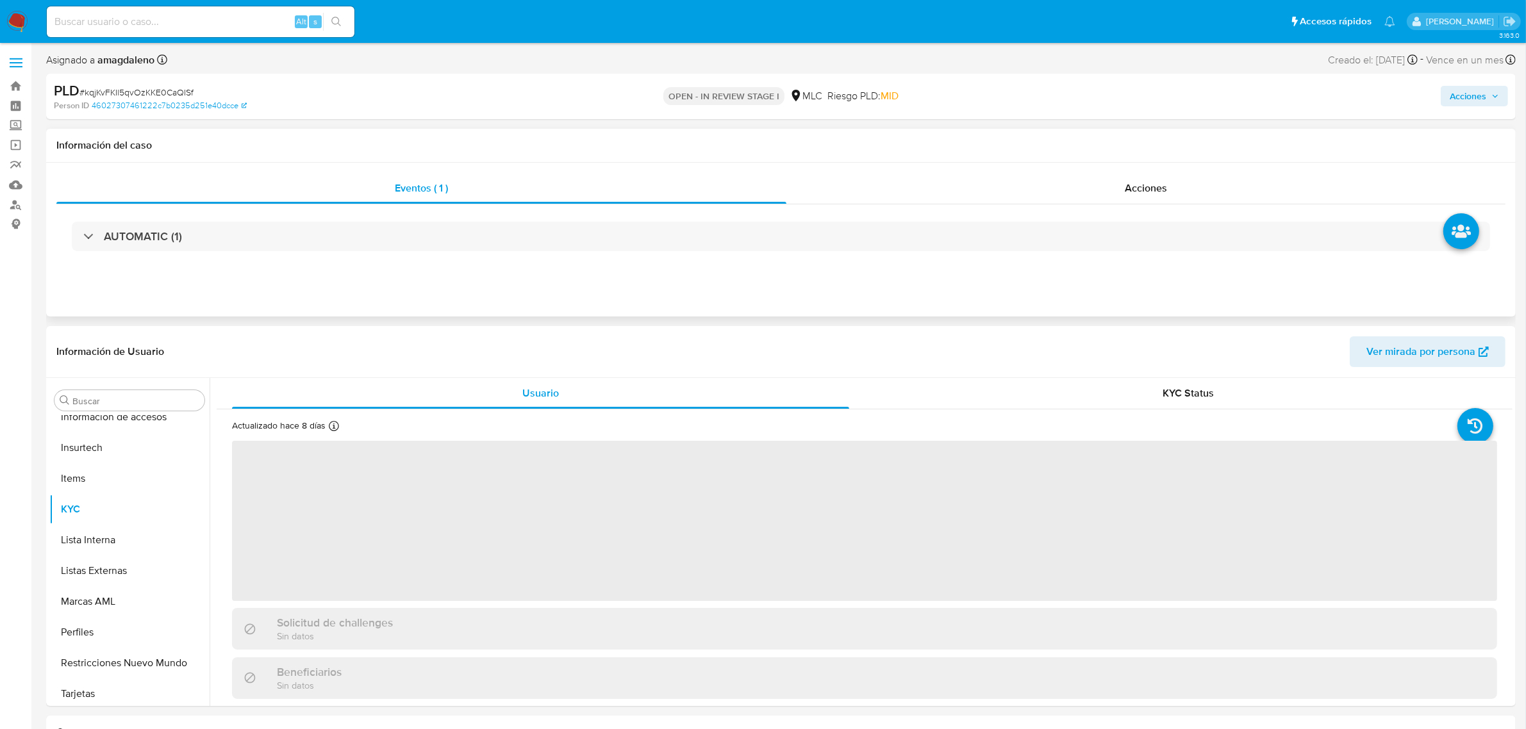
scroll to position [633, 0]
select select "10"
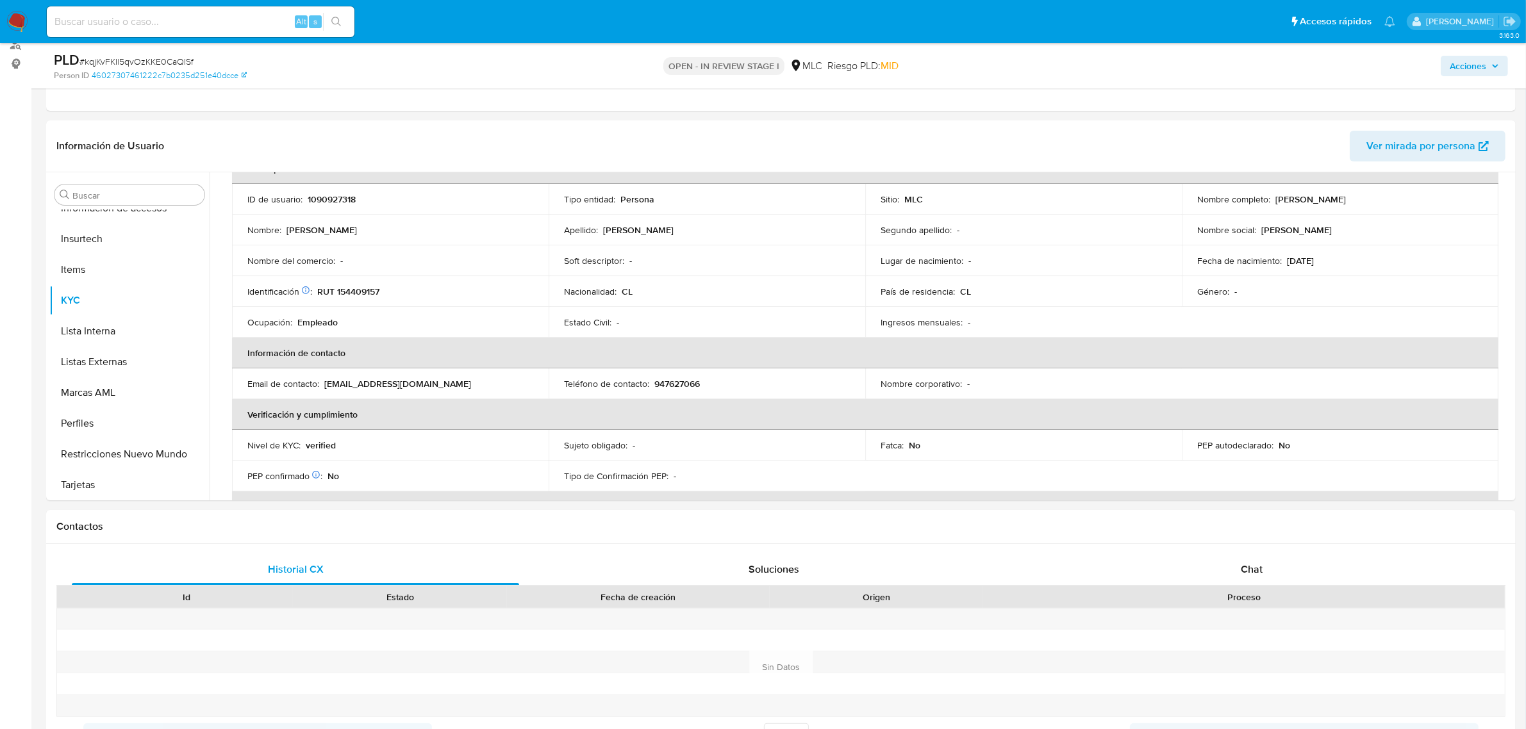
scroll to position [170, 0]
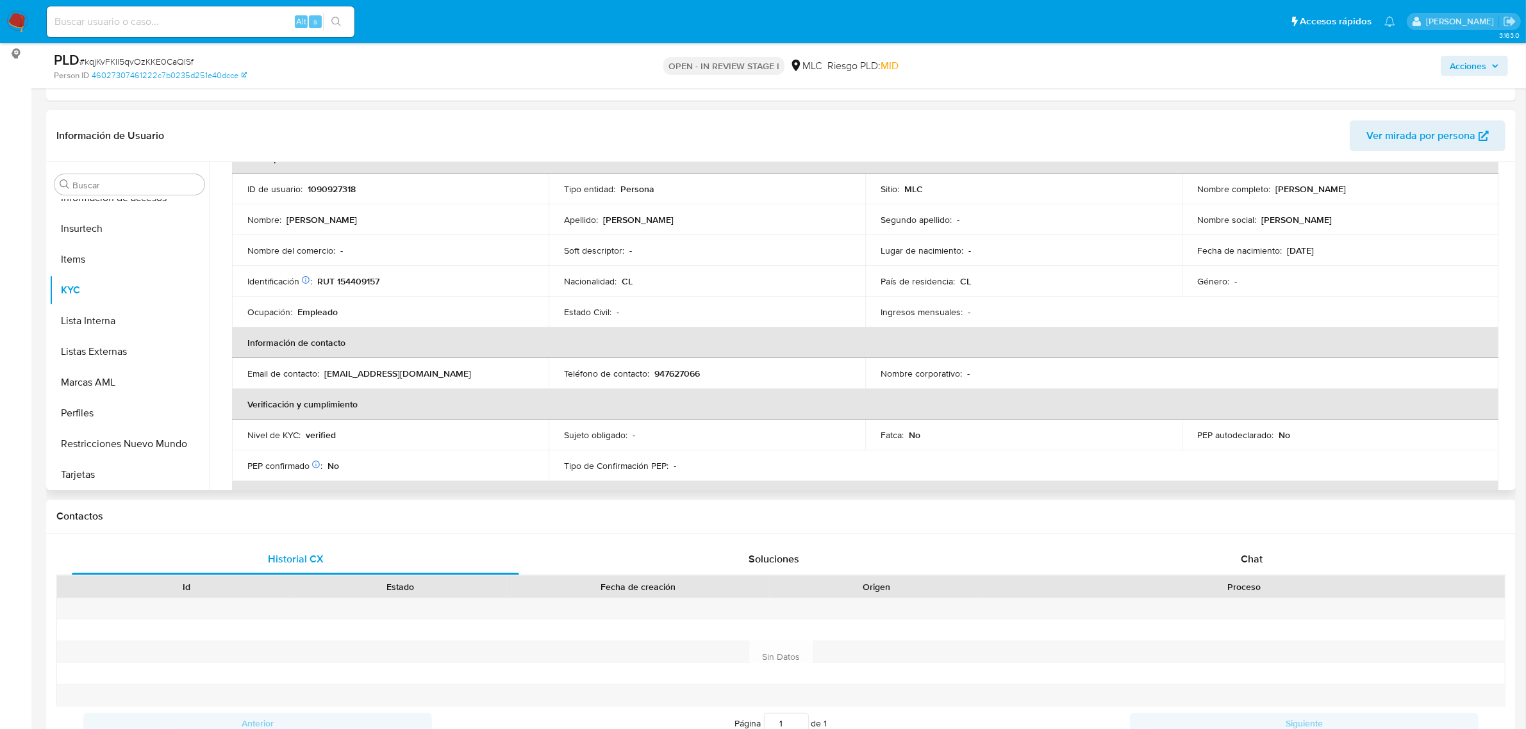
click at [353, 282] on p "RUT 154409157" at bounding box center [348, 282] width 62 height 12
copy p "154409157"
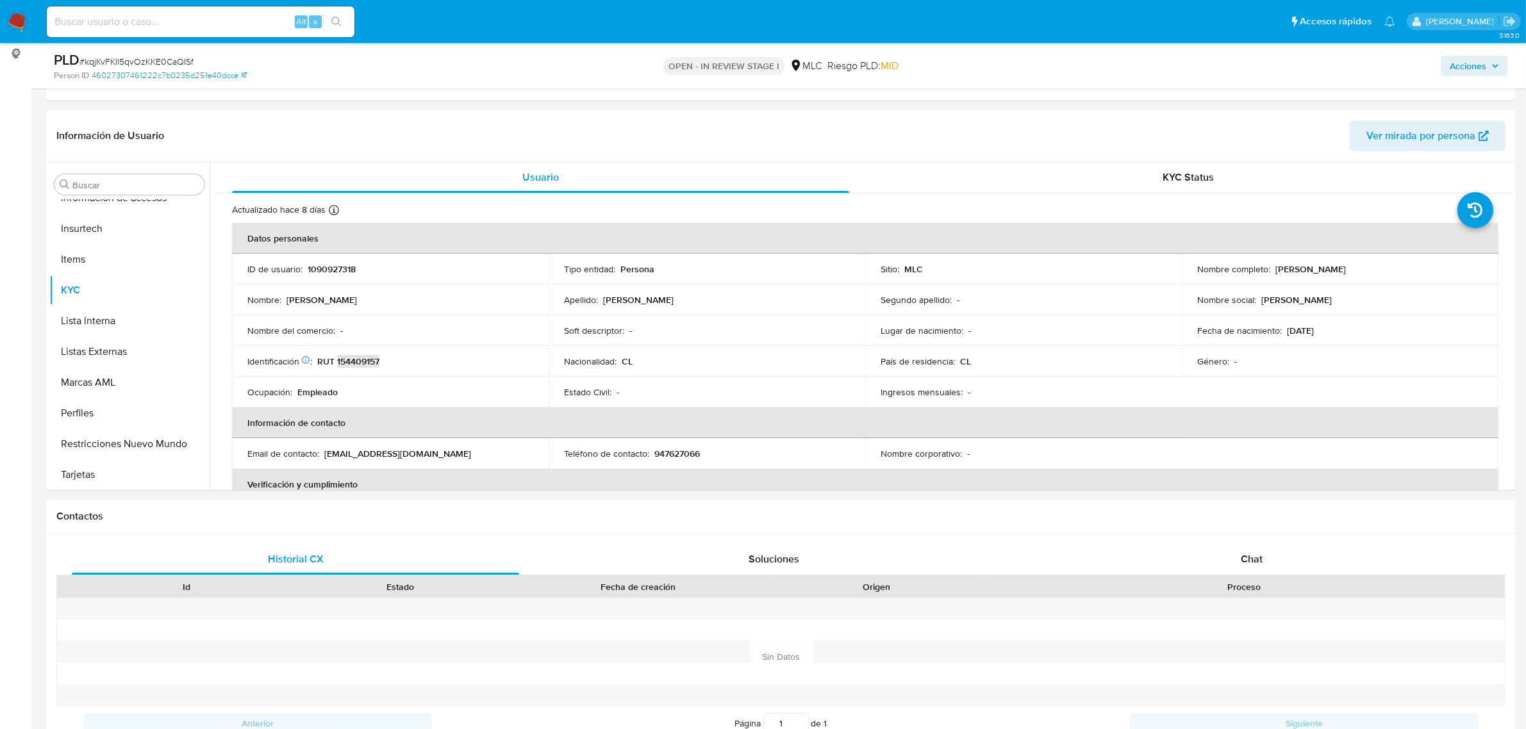
scroll to position [0, 0]
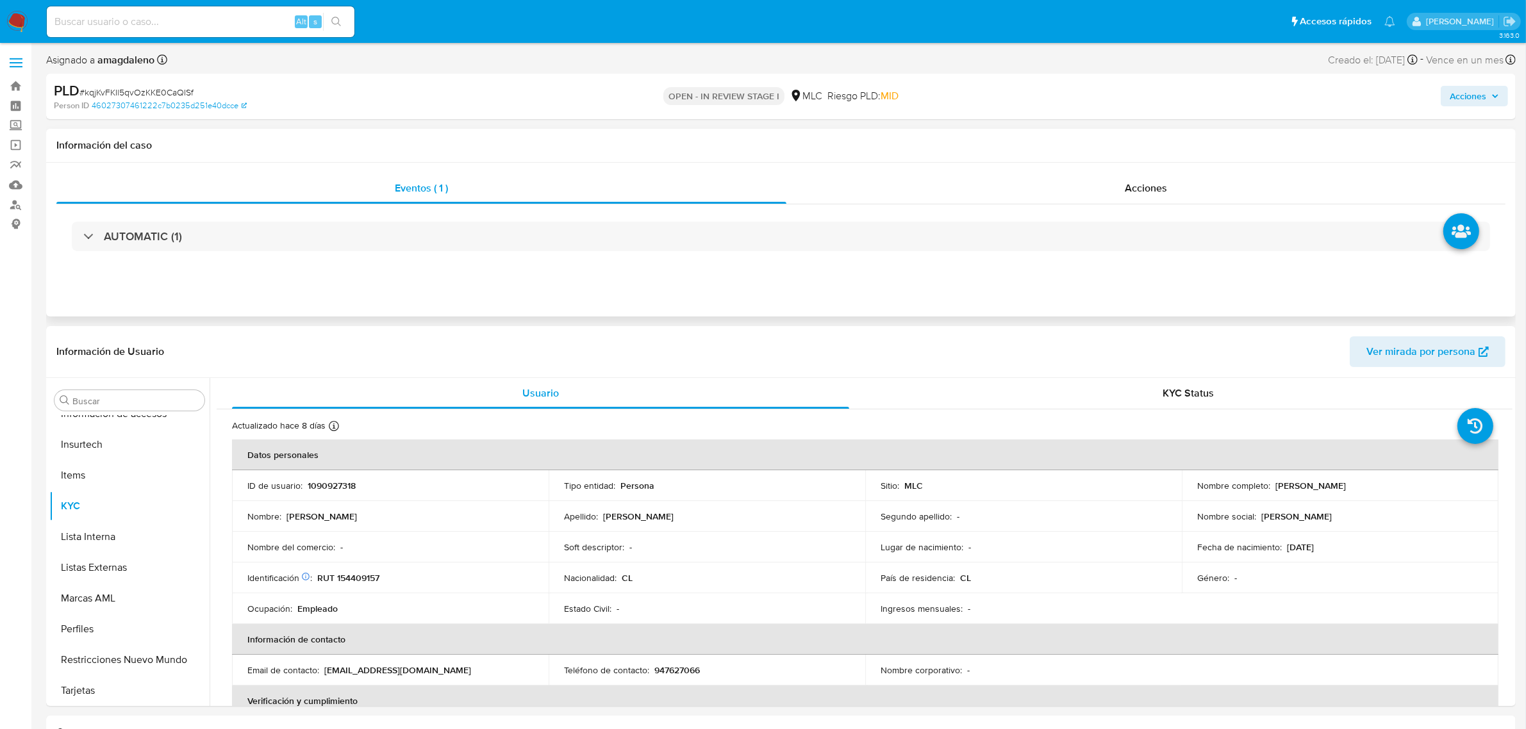
click at [933, 217] on div "AUTOMATIC (1)" at bounding box center [780, 236] width 1449 height 64
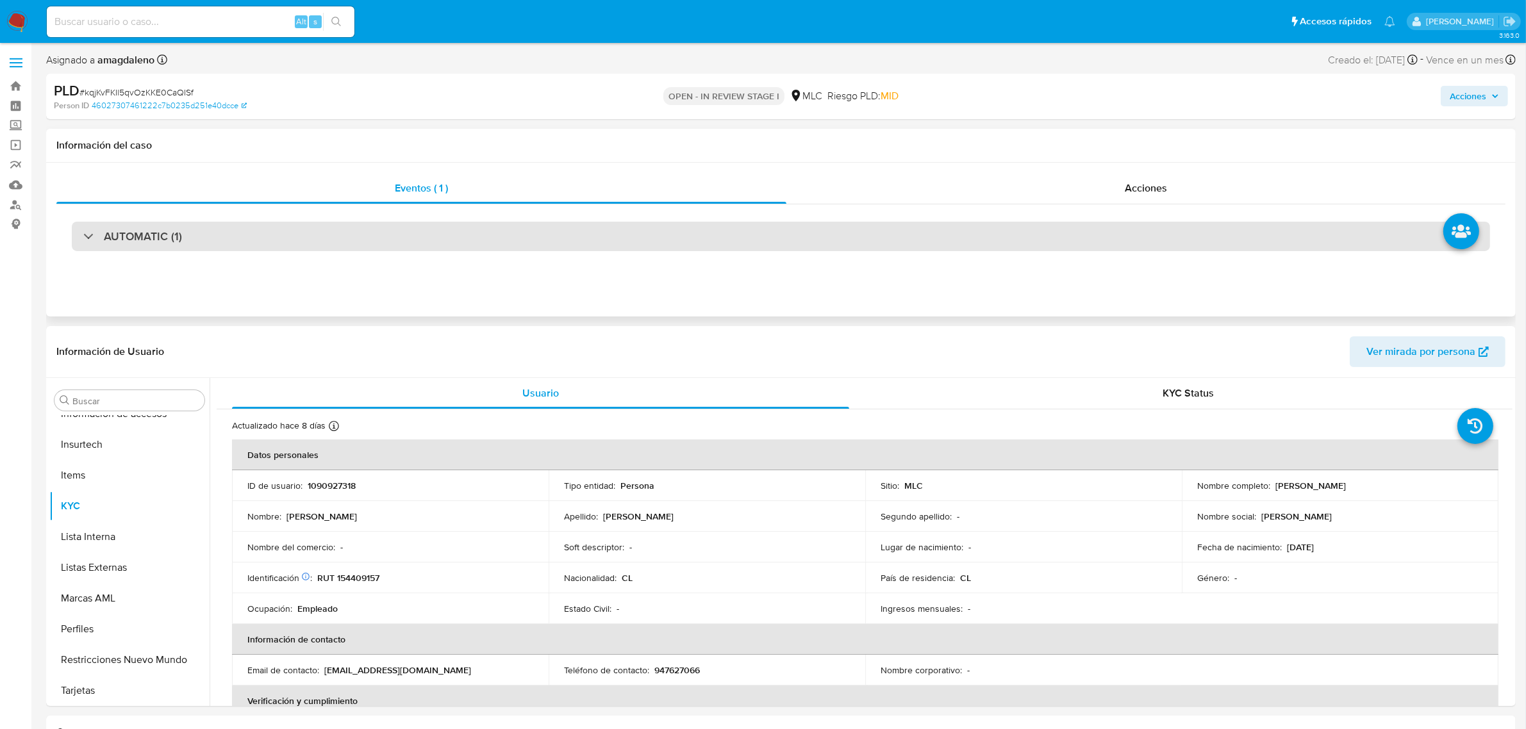
click at [927, 234] on div "AUTOMATIC (1)" at bounding box center [781, 236] width 1418 height 29
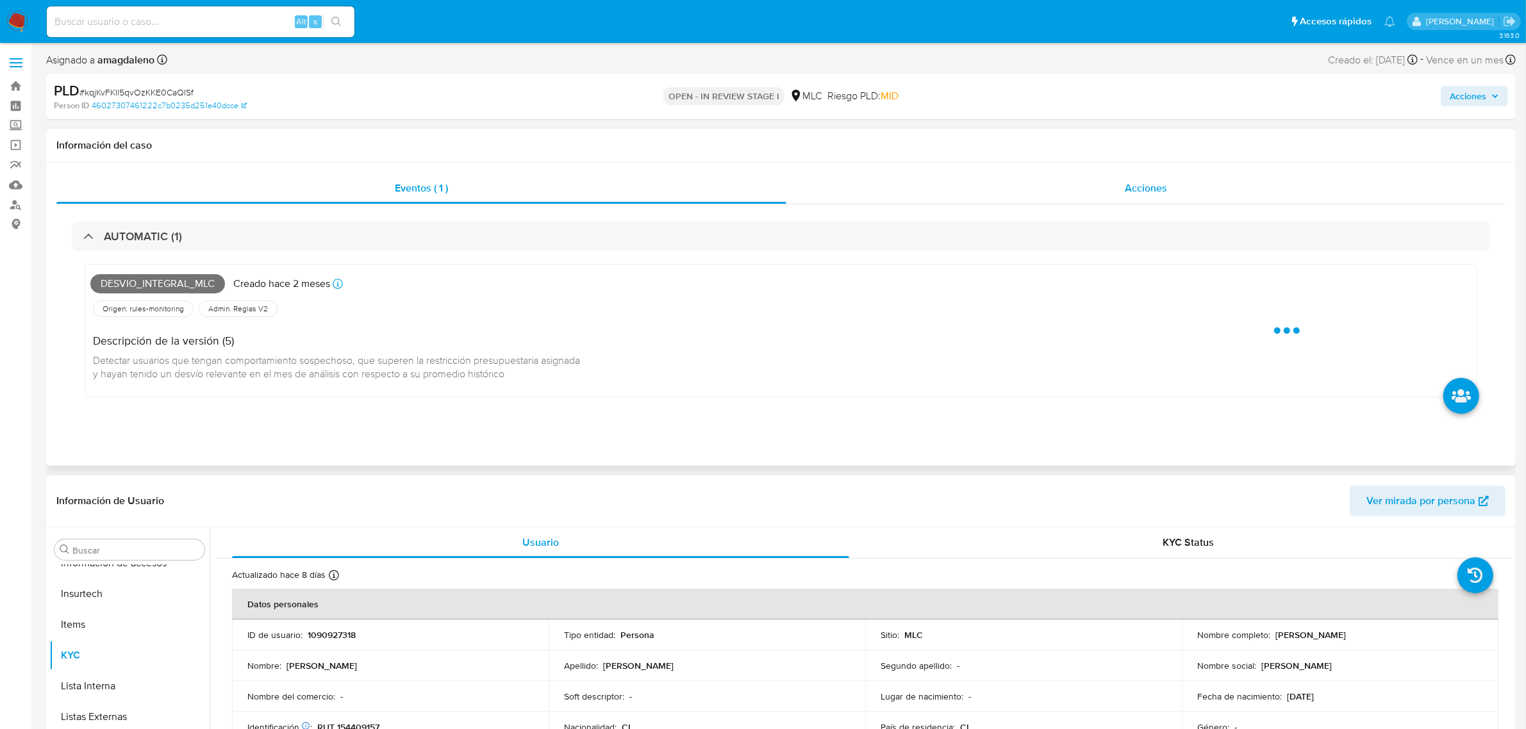
click at [1020, 180] on div "Acciones" at bounding box center [1145, 188] width 719 height 31
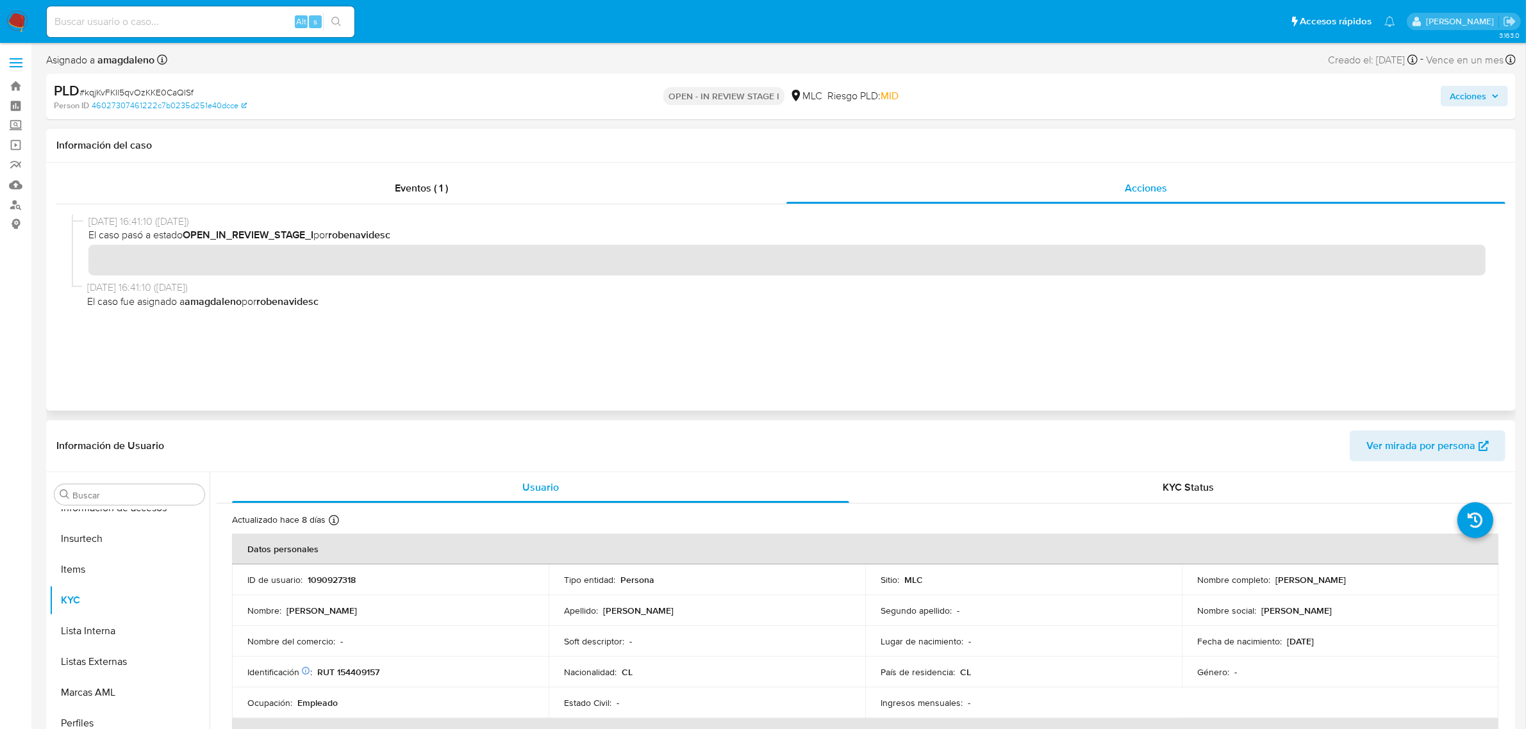
click at [422, 171] on div "Eventos ( 1 ) Acciones" at bounding box center [781, 287] width 1470 height 248
click at [430, 189] on span "Eventos ( 1 )" at bounding box center [421, 188] width 53 height 15
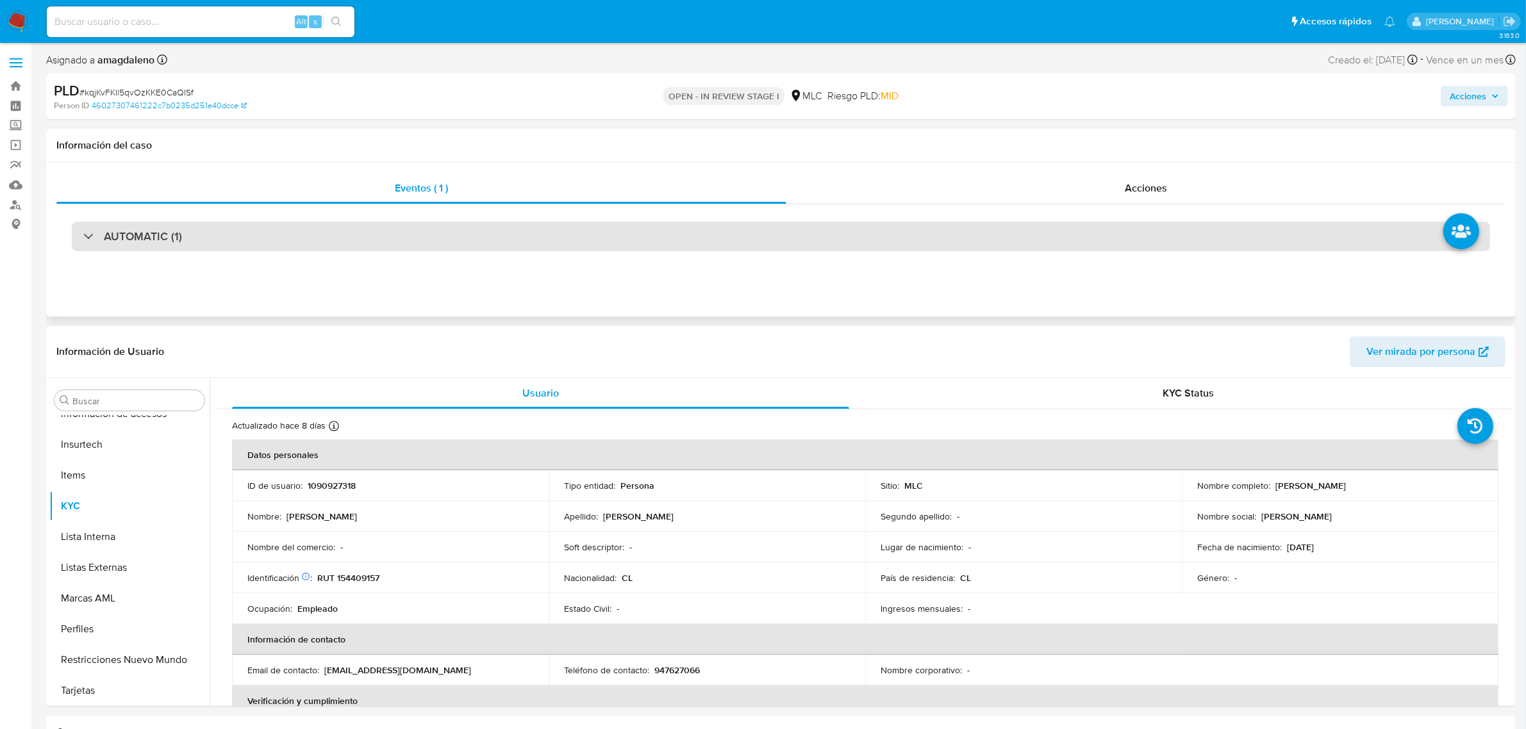
click at [453, 250] on div "AUTOMATIC (1)" at bounding box center [781, 236] width 1418 height 29
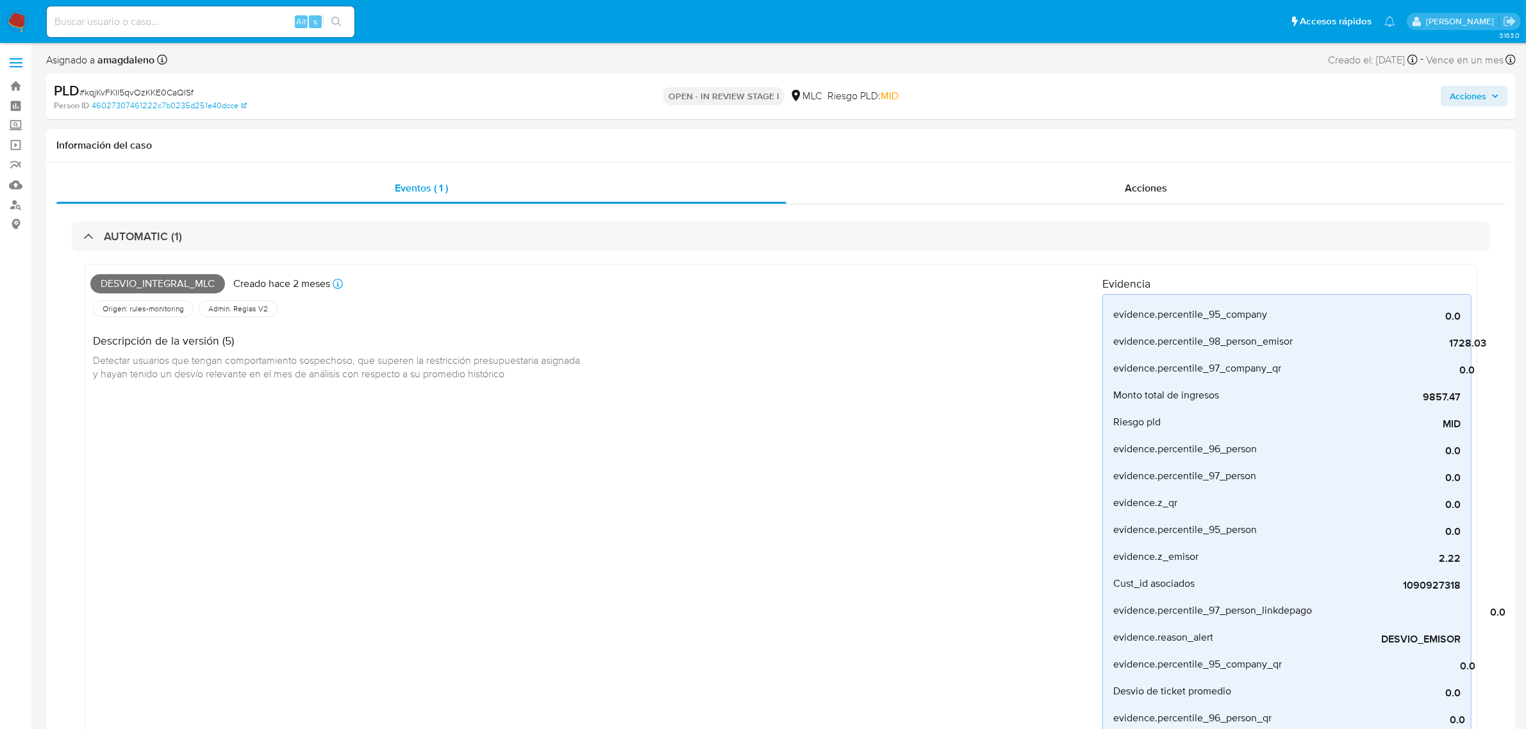
drag, startPoint x: 1408, startPoint y: 398, endPoint x: 1473, endPoint y: 398, distance: 65.4
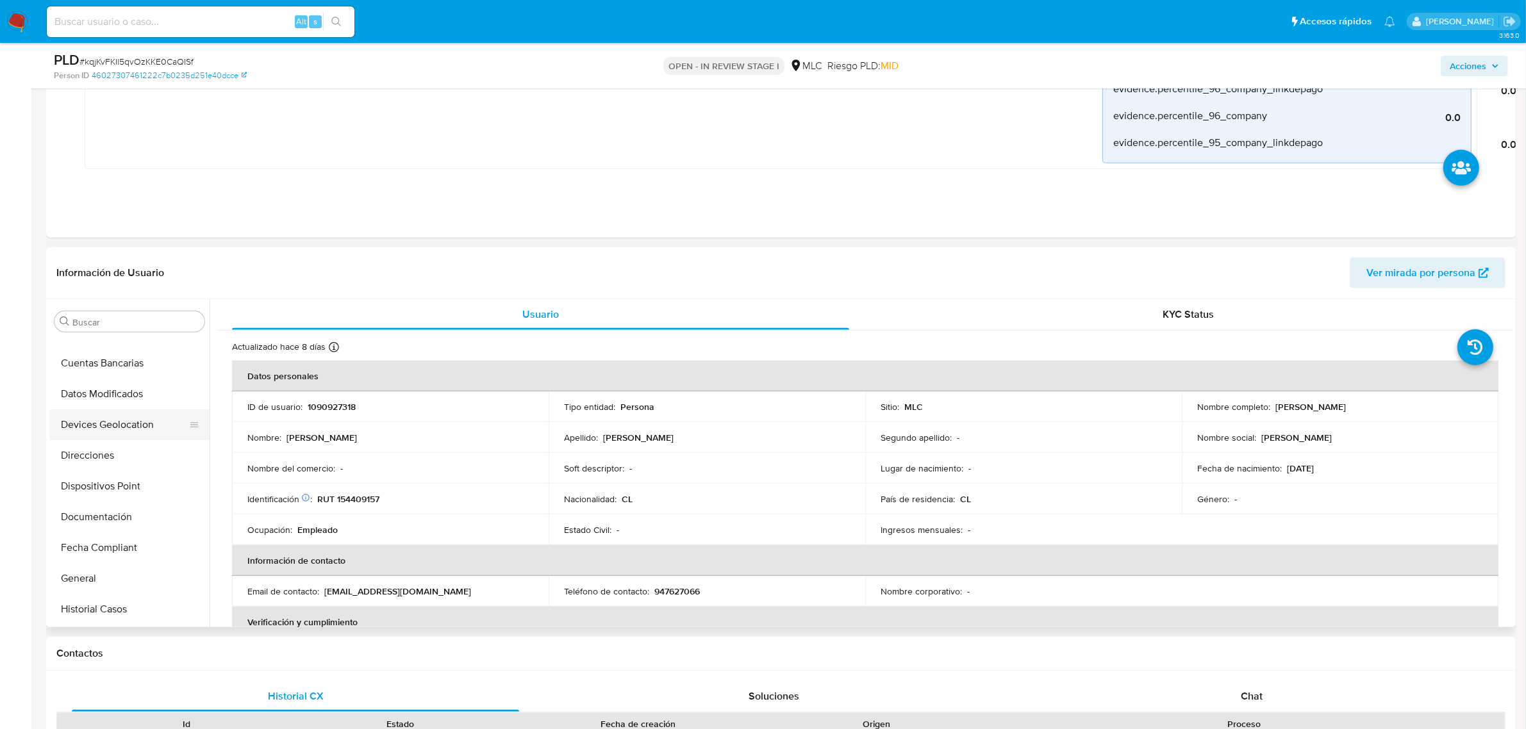
scroll to position [232, 0]
click at [129, 517] on button "Documentación" at bounding box center [124, 520] width 150 height 31
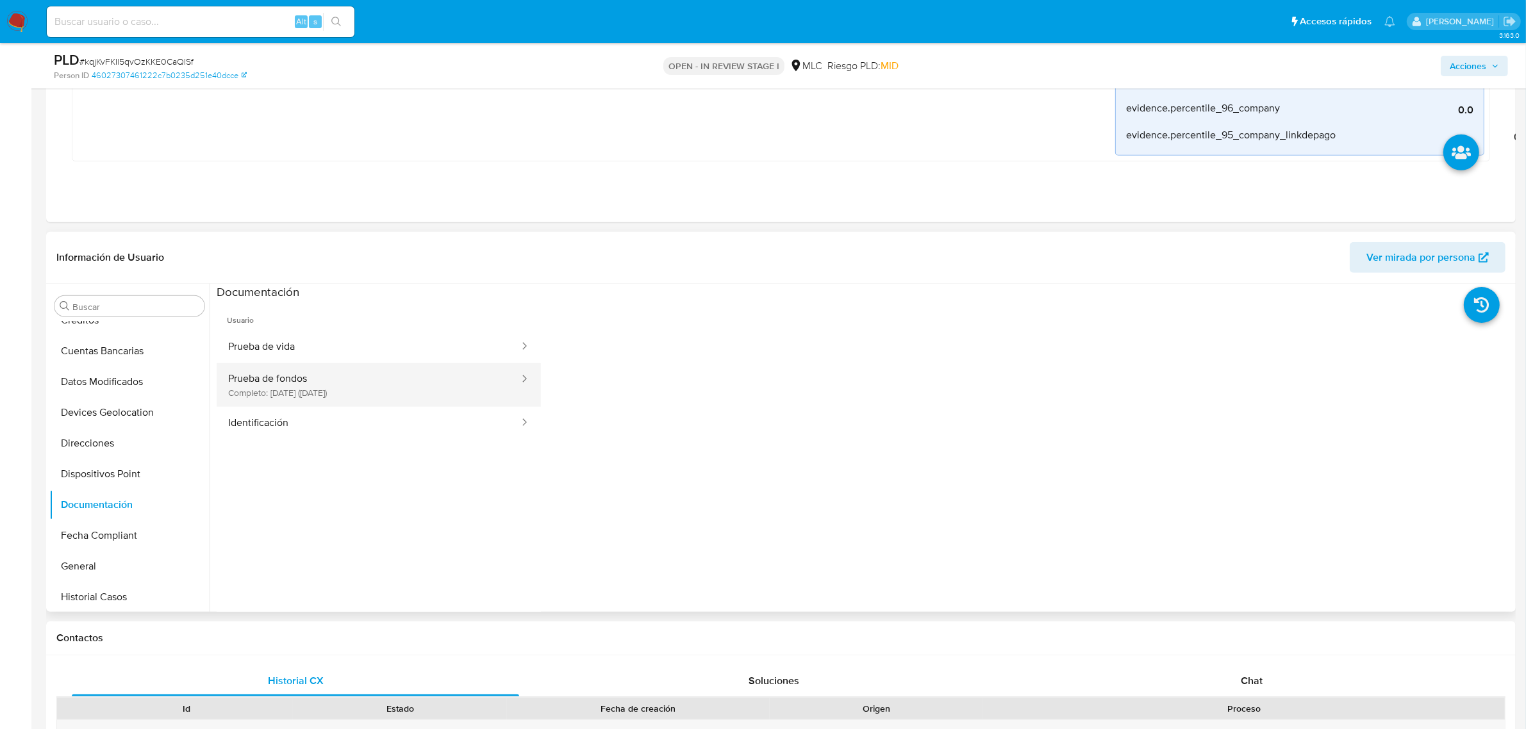
click at [331, 392] on button "Prueba de fondos Completo: 07/07/2025 (hace 3 meses)" at bounding box center [369, 385] width 304 height 44
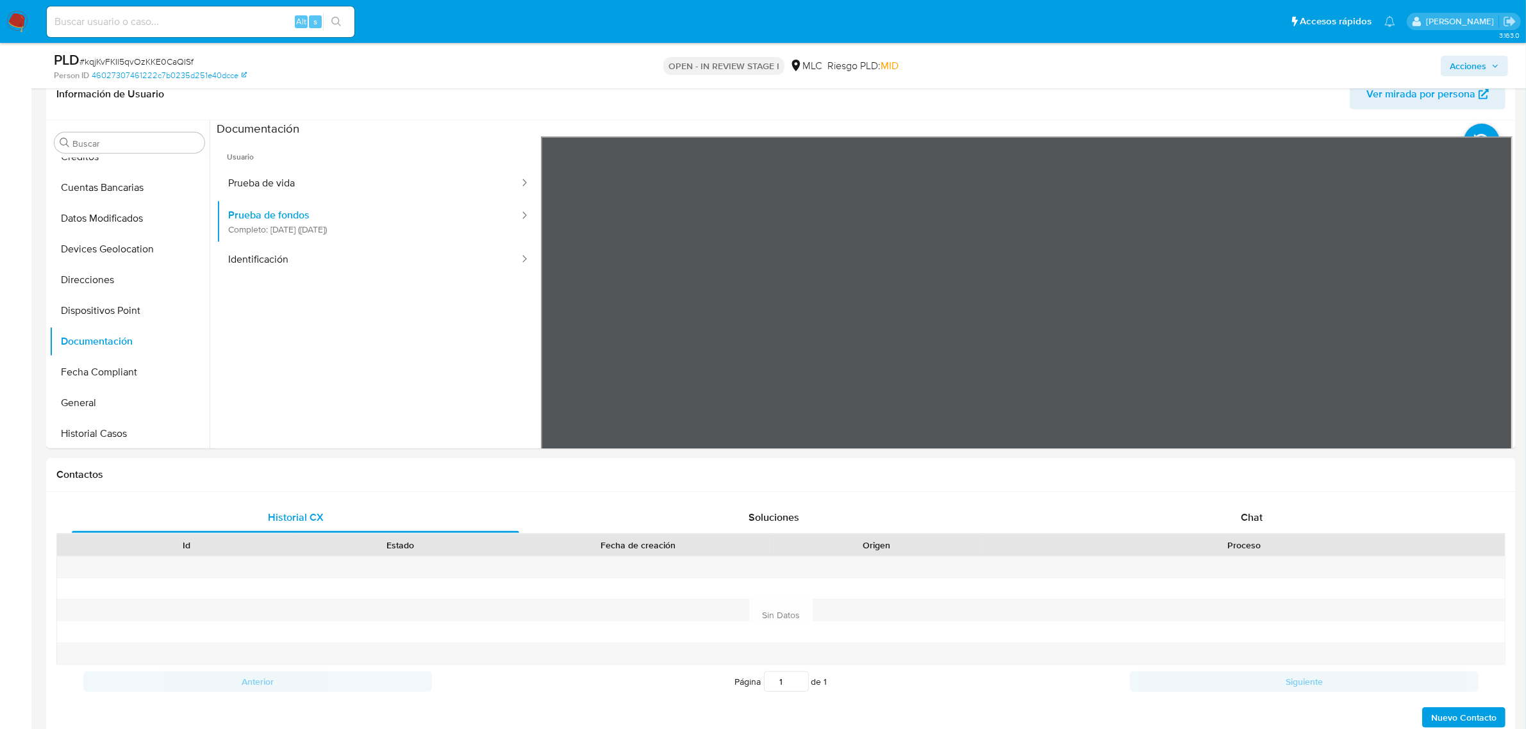
scroll to position [1134, 0]
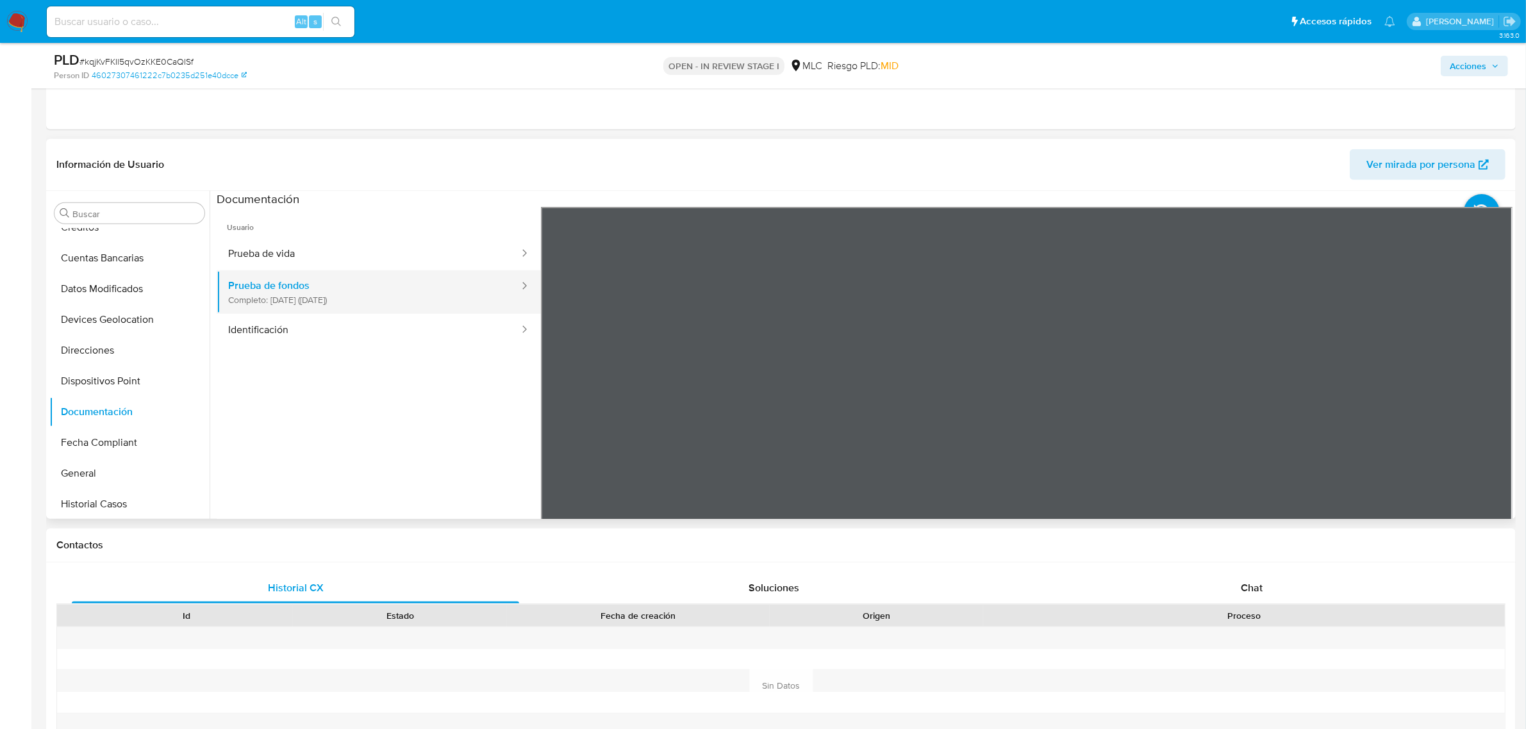
click at [386, 294] on button "Prueba de fondos Completo: 07/07/2025 (hace 3 meses)" at bounding box center [369, 292] width 304 height 44
click at [328, 257] on button "Prueba de vida" at bounding box center [369, 254] width 304 height 33
click at [347, 345] on button "Identificación" at bounding box center [369, 330] width 304 height 33
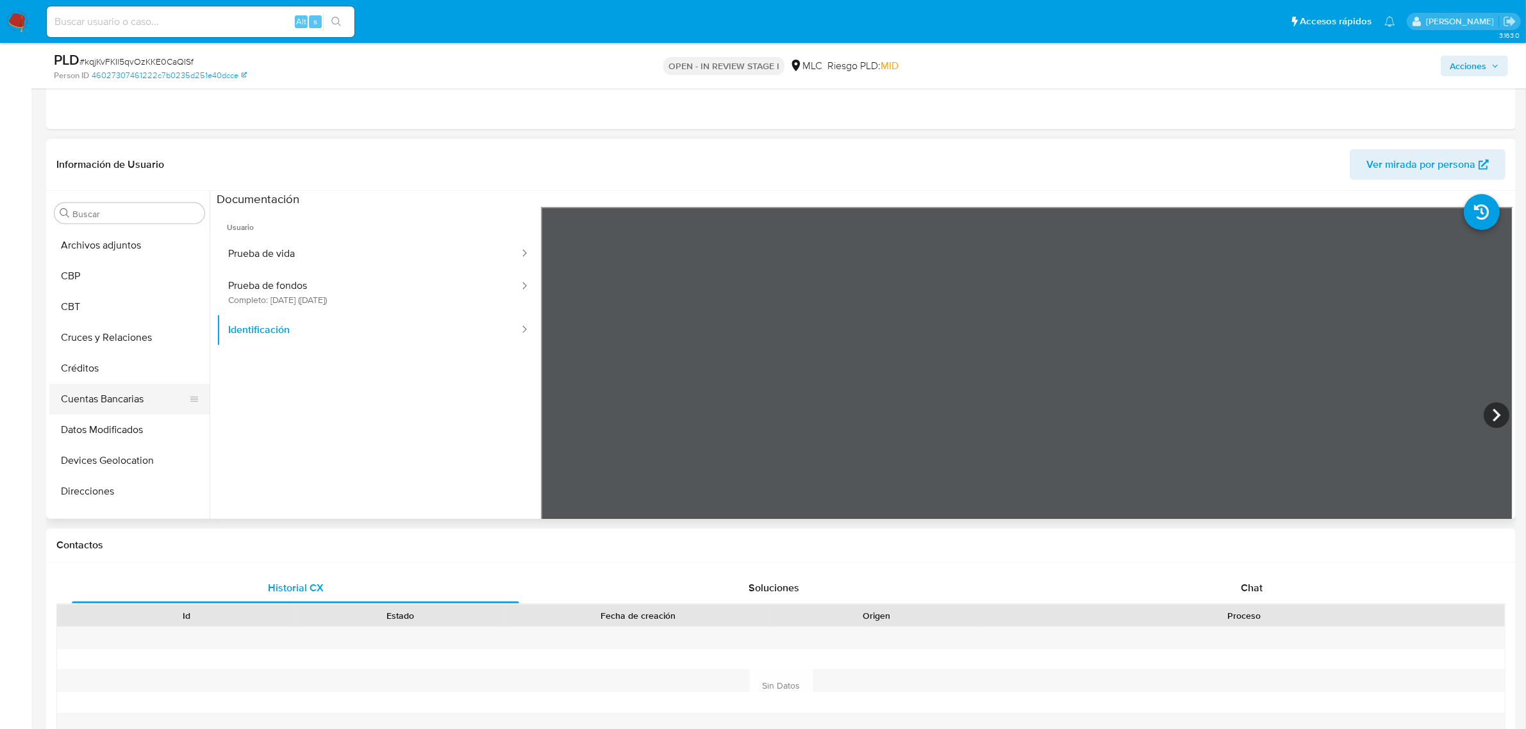
scroll to position [0, 0]
click at [1477, 414] on div at bounding box center [1027, 417] width 972 height 420
click at [1493, 410] on icon at bounding box center [1497, 415] width 8 height 13
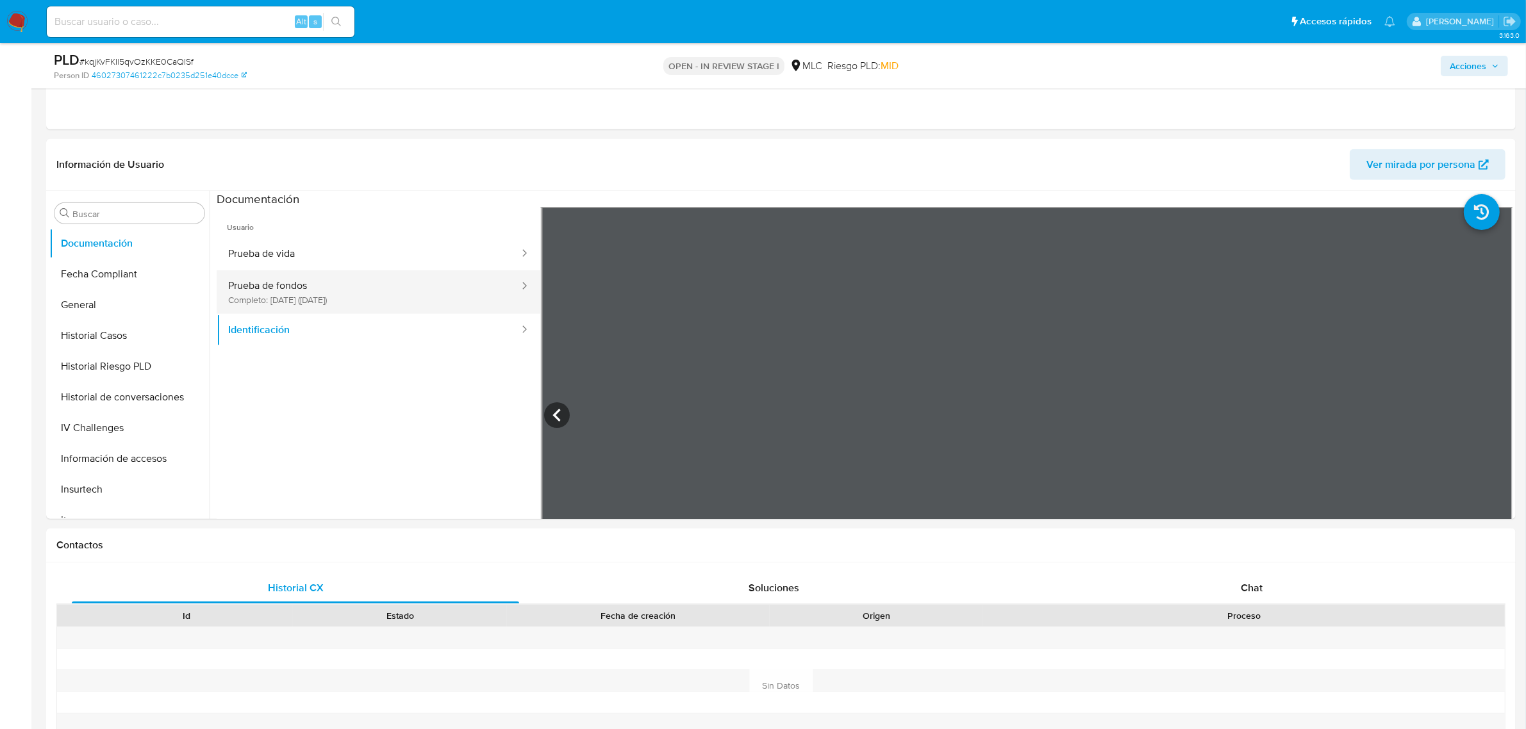
click at [353, 303] on button "Prueba de fondos Completo: 07/07/2025 (hace 3 meses)" at bounding box center [369, 292] width 304 height 44
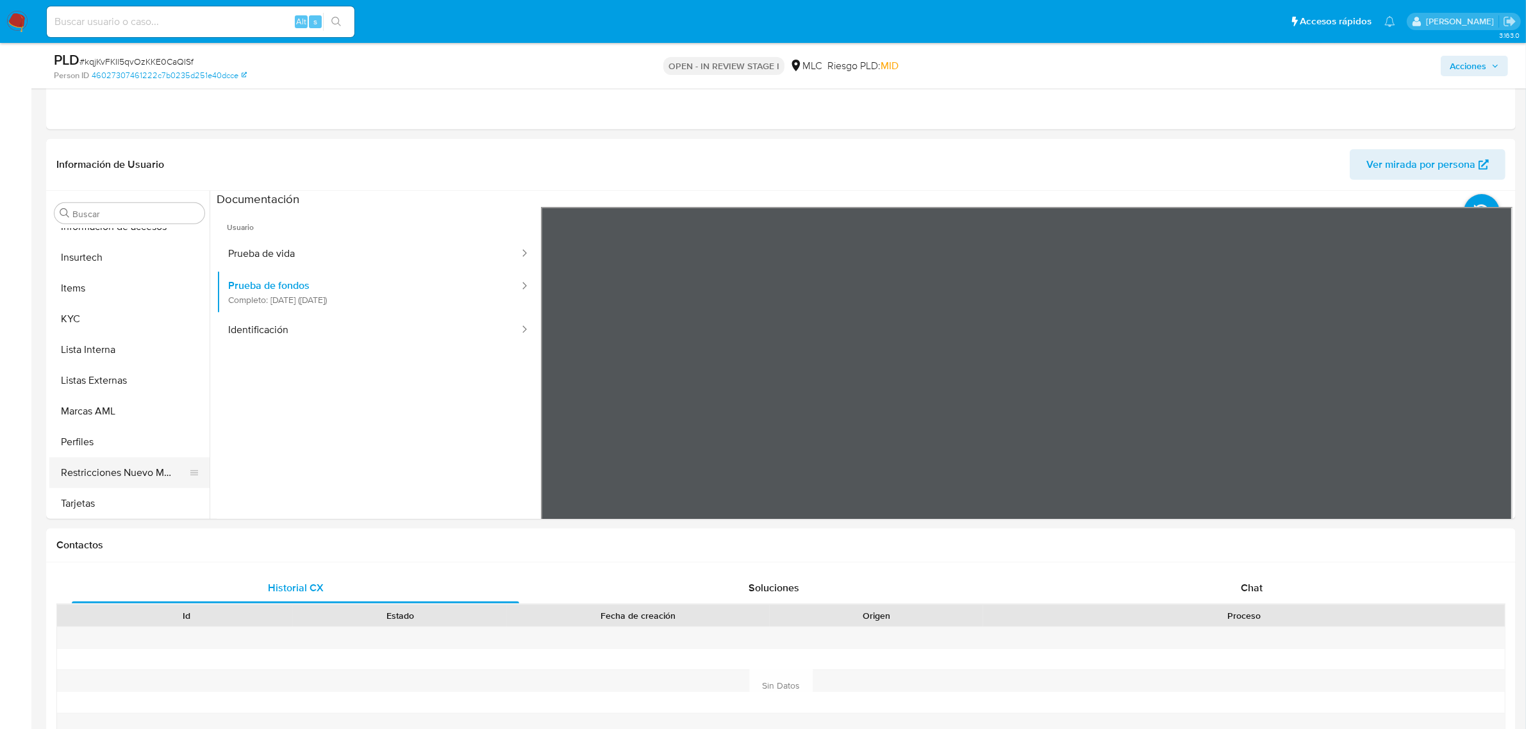
click at [90, 472] on button "Restricciones Nuevo Mundo" at bounding box center [124, 473] width 150 height 31
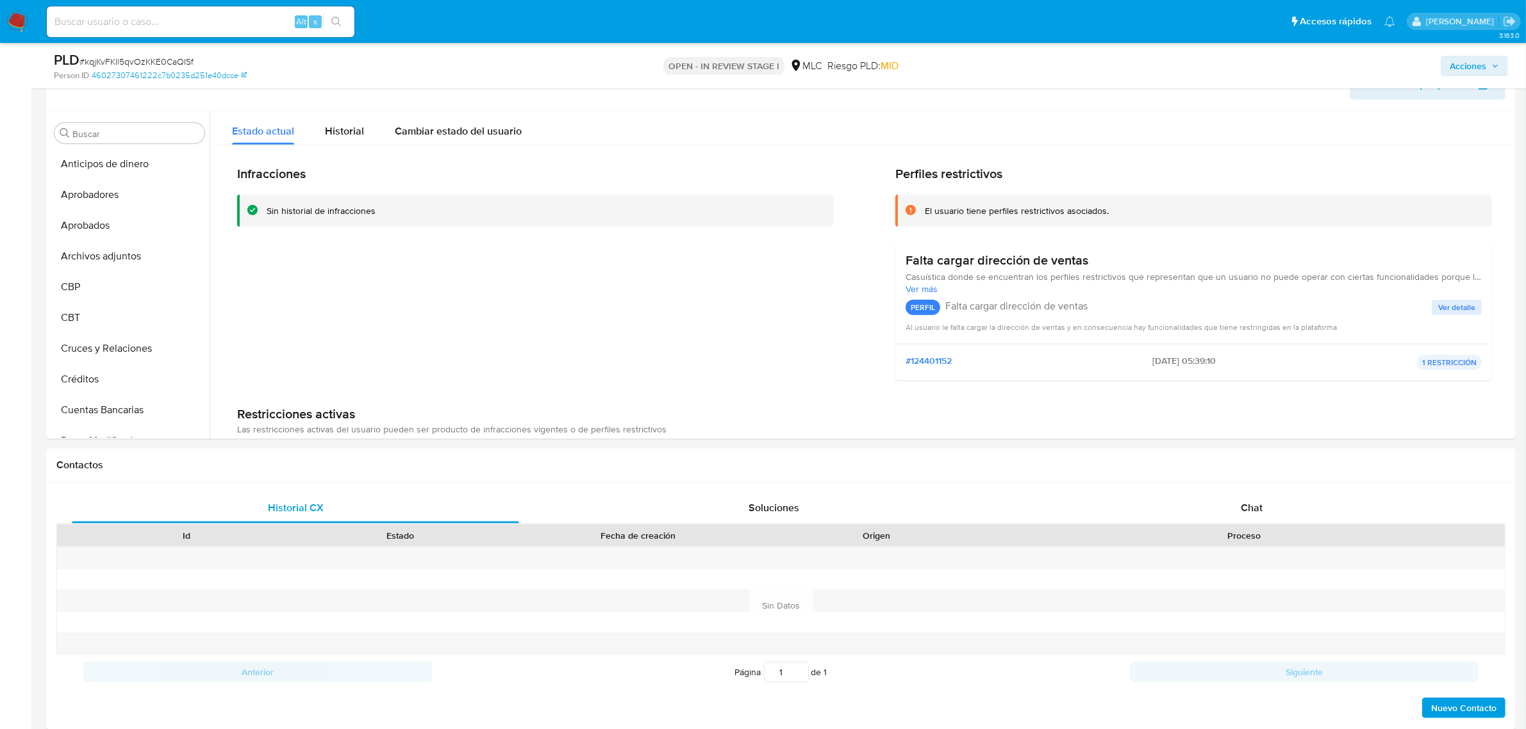
scroll to position [1535, 0]
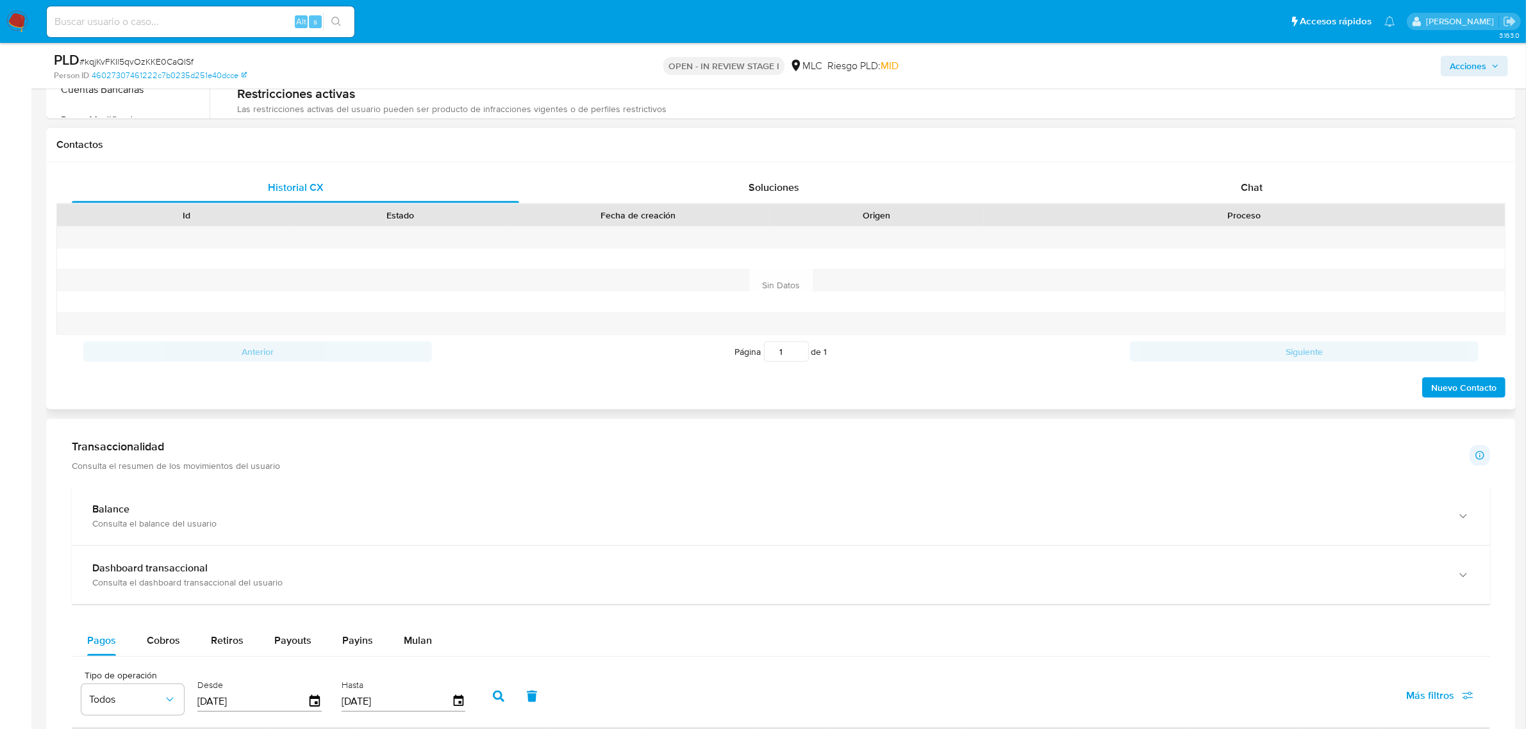
click at [1231, 165] on div "Historial CX Soluciones Chat Id Estado Fecha de creación Origen Proceso Anterio…" at bounding box center [781, 285] width 1470 height 247
click at [1238, 190] on div "Chat" at bounding box center [1251, 187] width 447 height 31
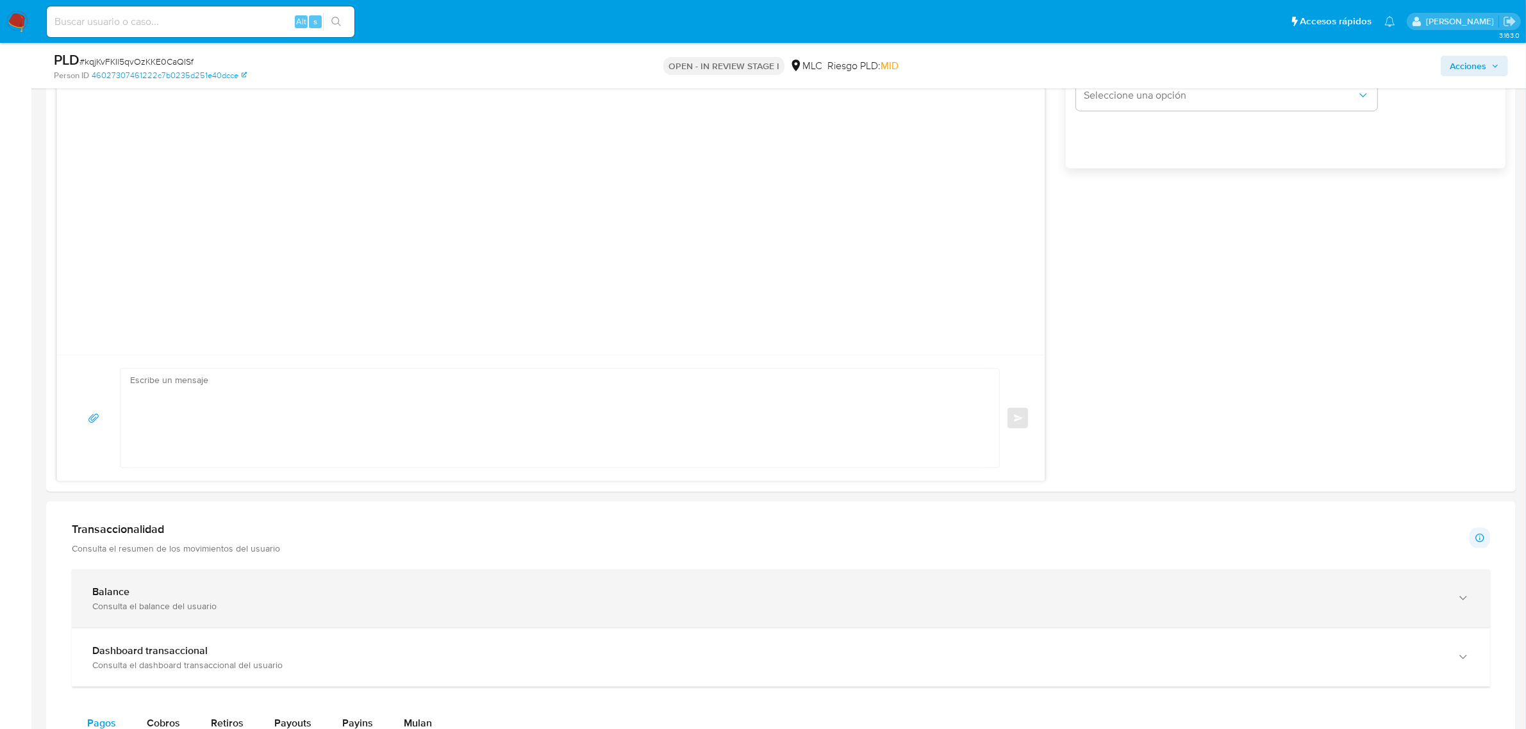
scroll to position [1918, 0]
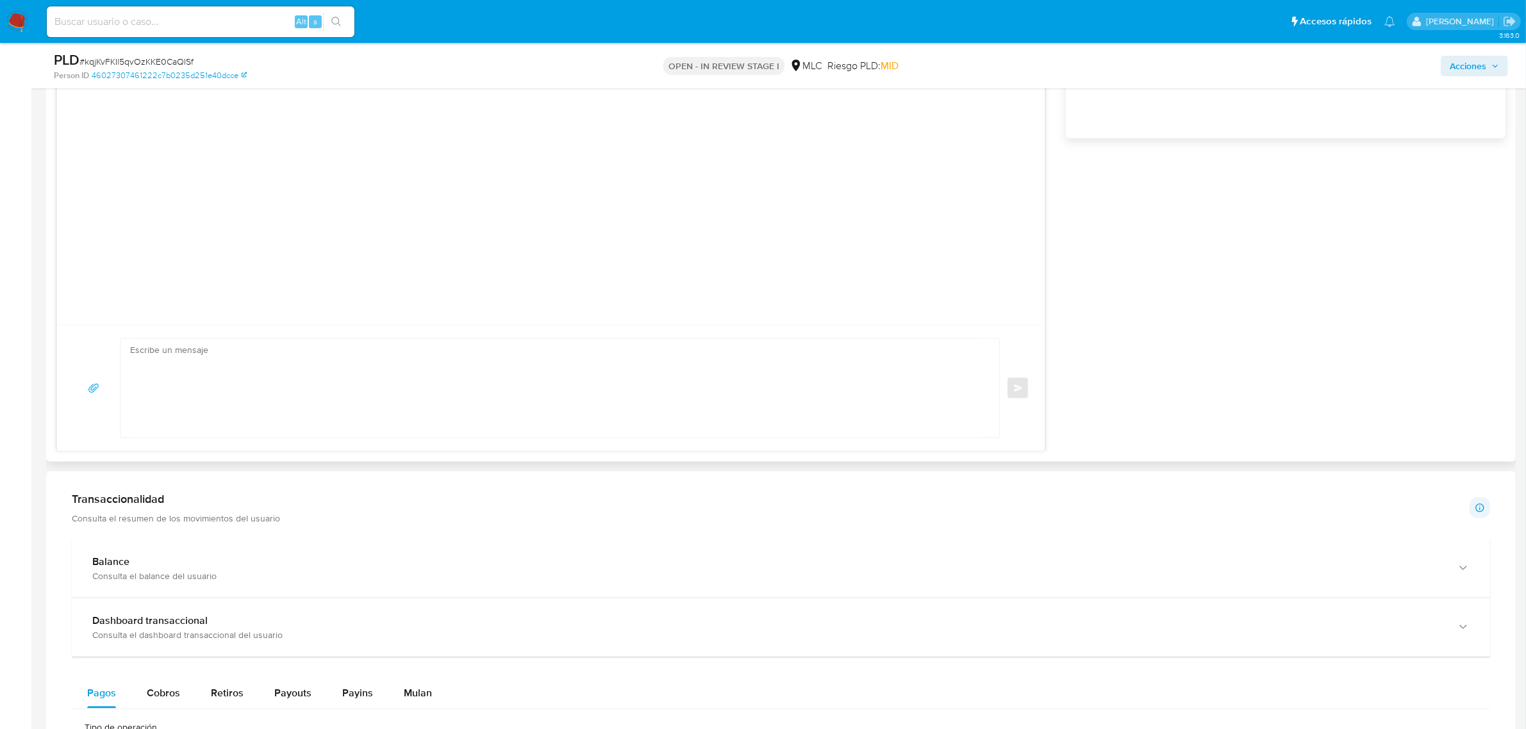
click at [635, 320] on div at bounding box center [551, 318] width 988 height 13
click at [633, 347] on textarea at bounding box center [556, 388] width 853 height 99
paste textarea "Hola XXX, Te contactamos desde el Equipo de Mercado Pago para verificar tus dat…"
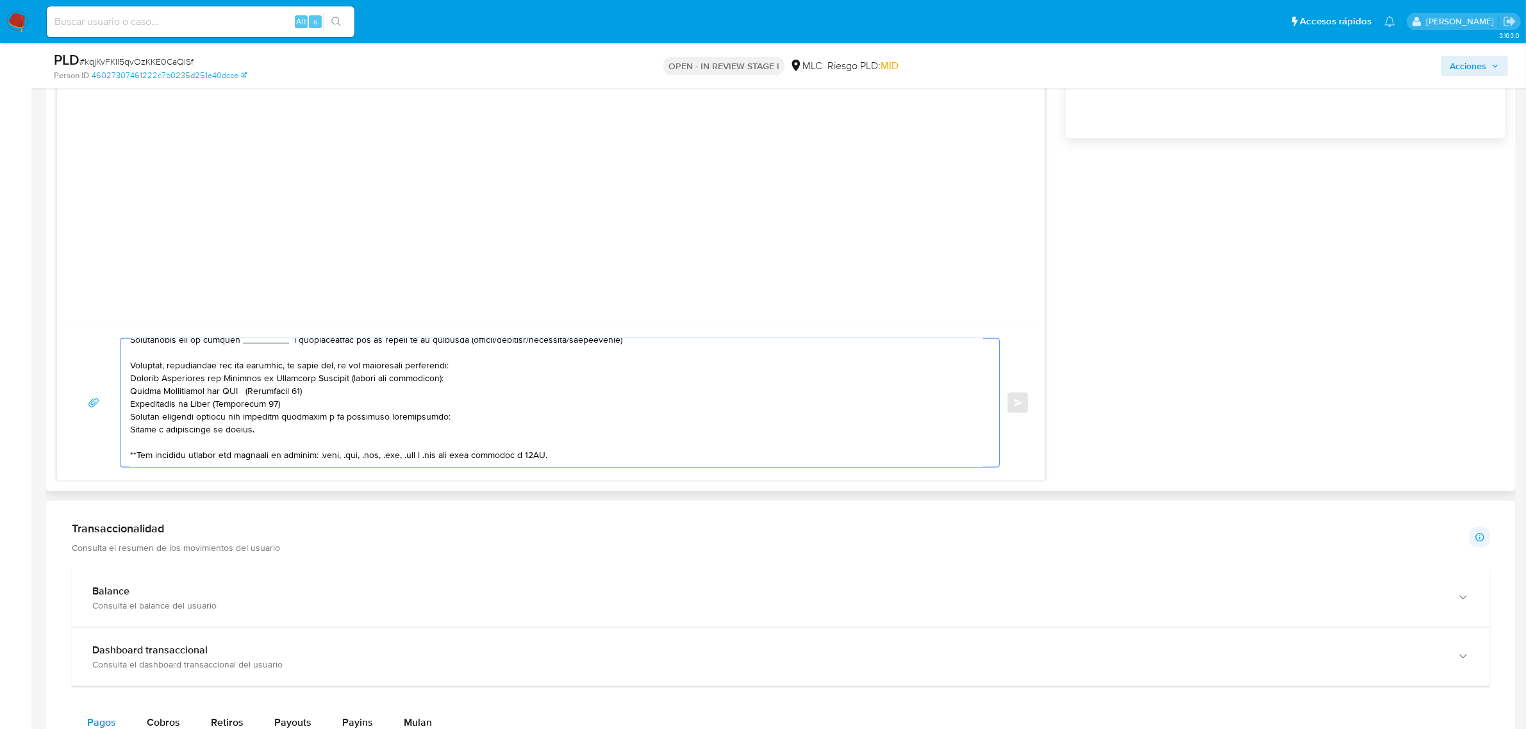
scroll to position [0, 0]
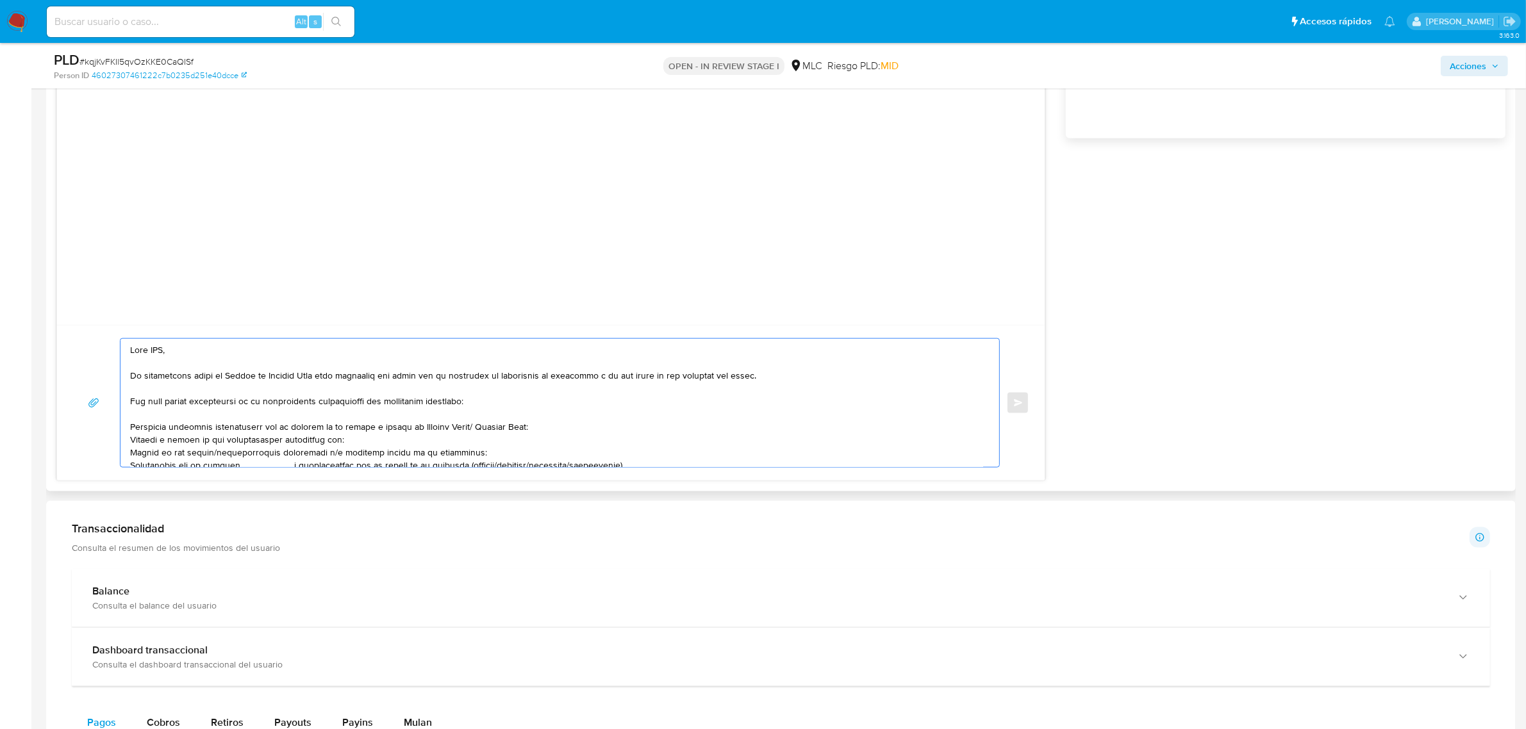
click at [157, 348] on textarea at bounding box center [556, 403] width 853 height 128
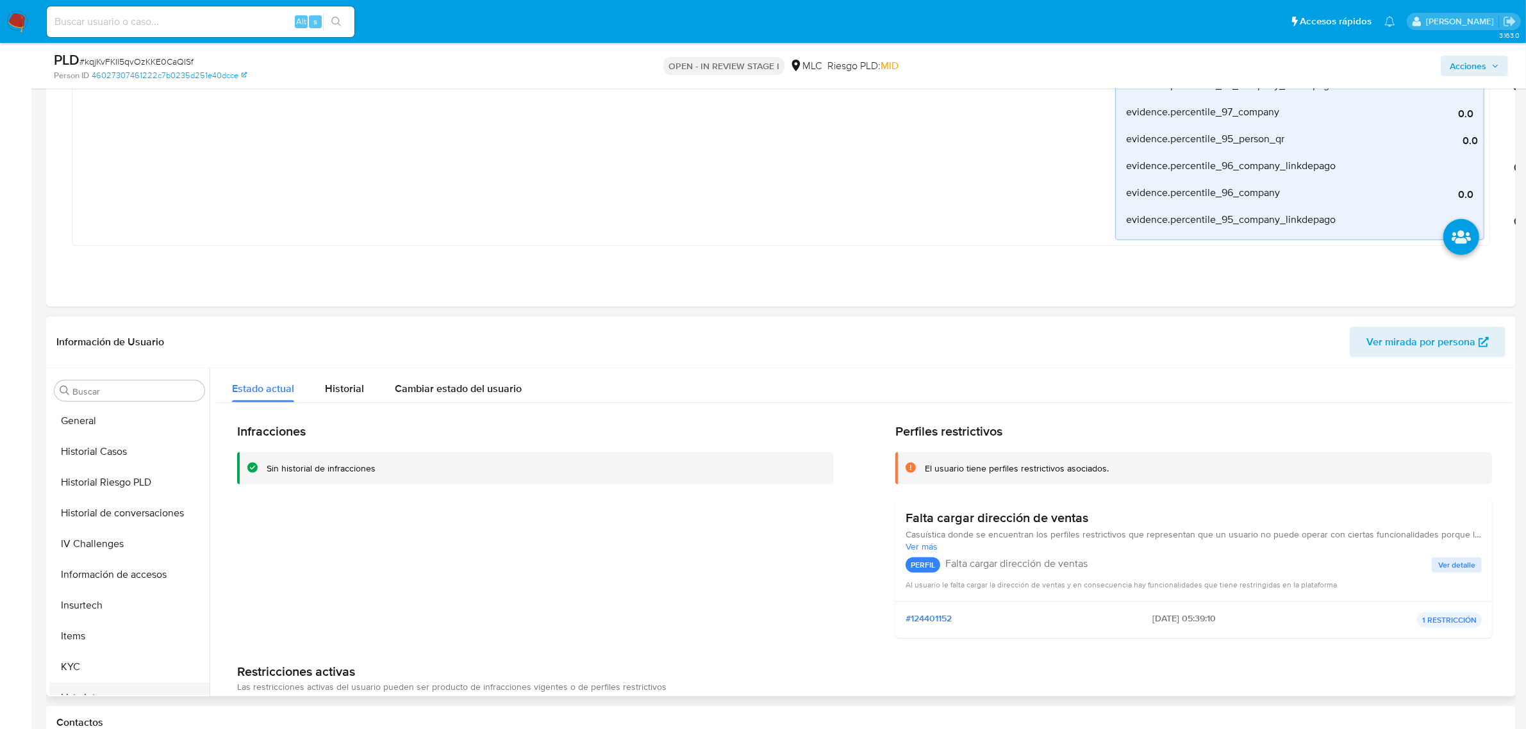
scroll to position [561, 0]
click at [109, 558] on button "KYC" at bounding box center [124, 568] width 150 height 31
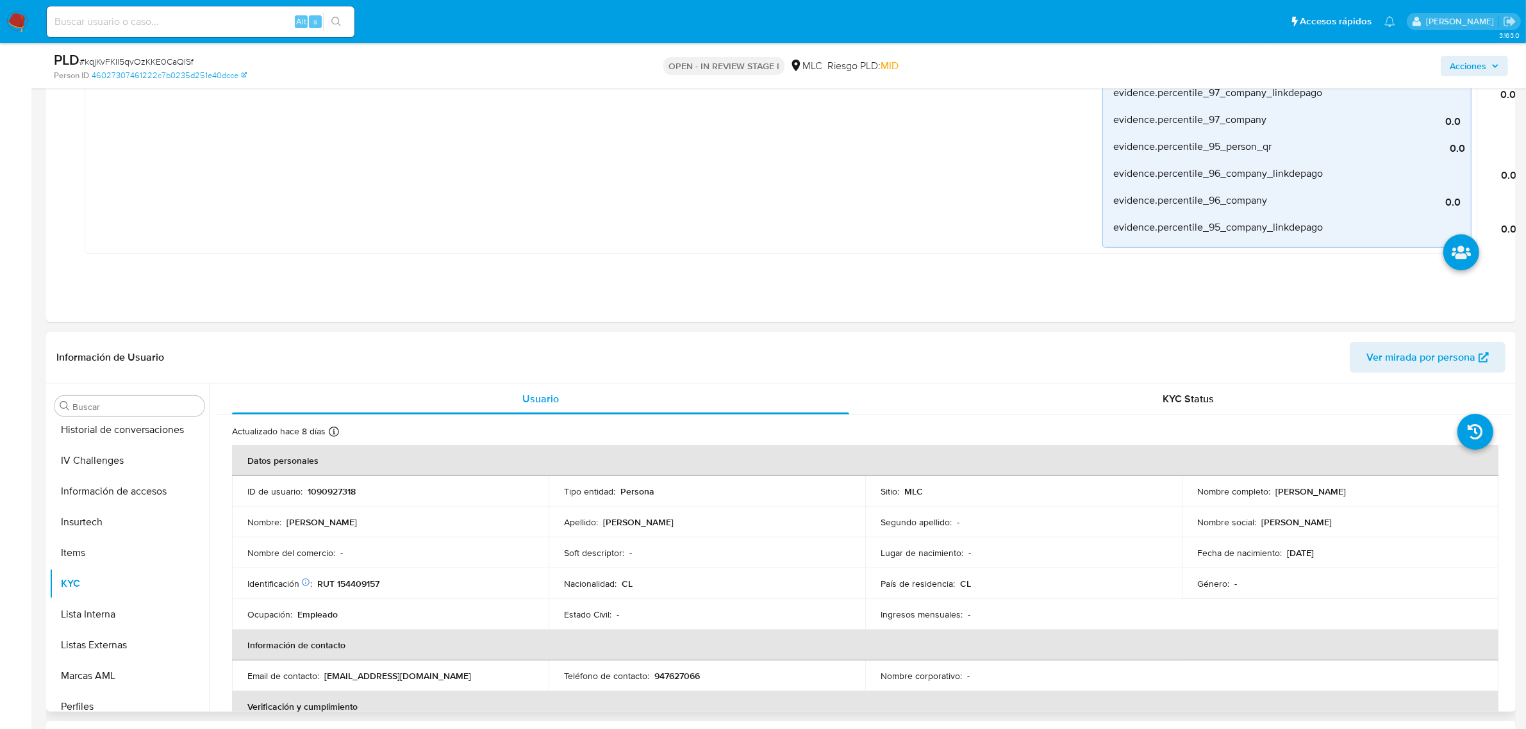
click at [1296, 494] on p "Carolina Francesca Jara Gutiérrez" at bounding box center [1310, 492] width 71 height 12
copy p "Carolina"
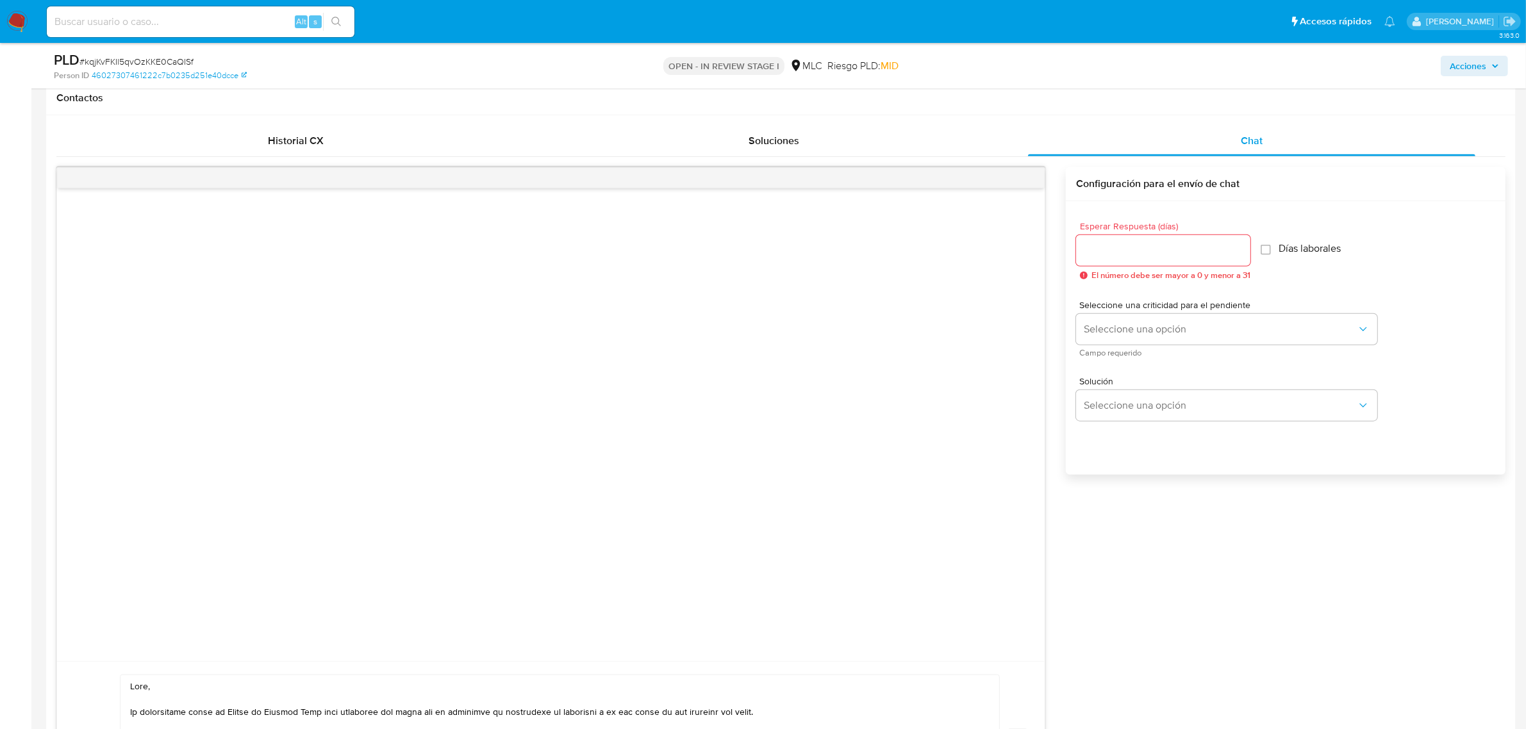
scroll to position [1598, 0]
click at [178, 683] on textarea at bounding box center [556, 739] width 853 height 128
paste textarea "Carolina"
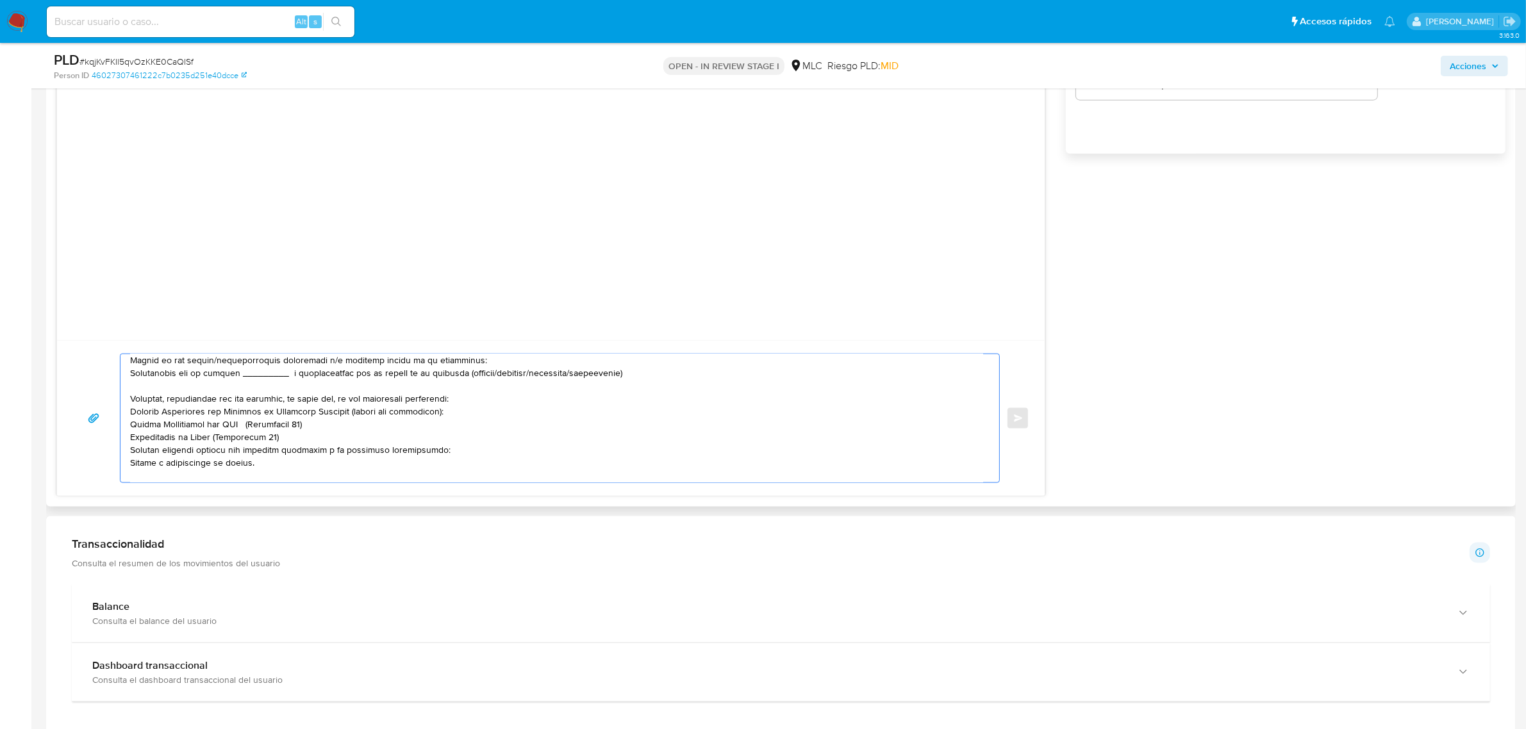
scroll to position [80, 0]
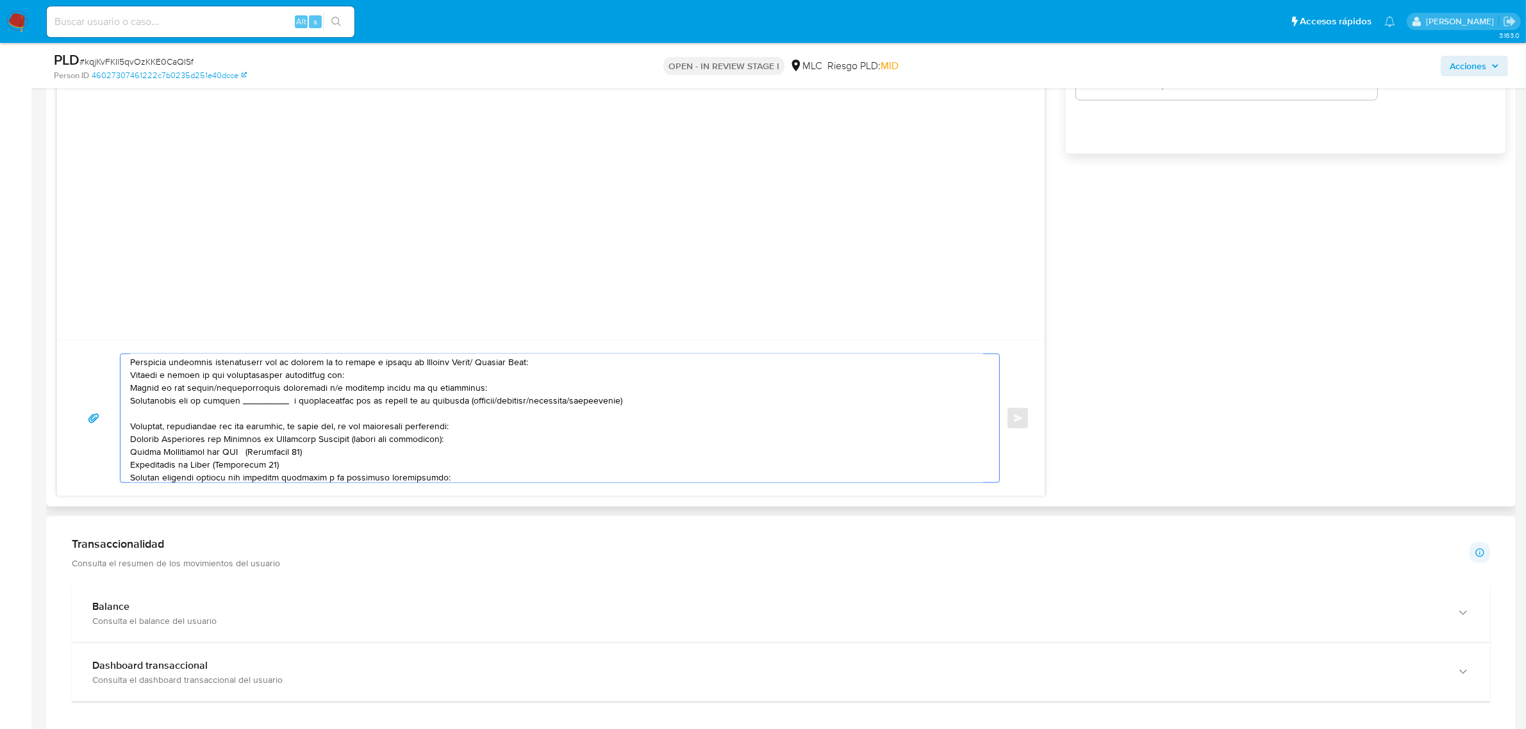
click at [374, 402] on textarea at bounding box center [556, 418] width 853 height 128
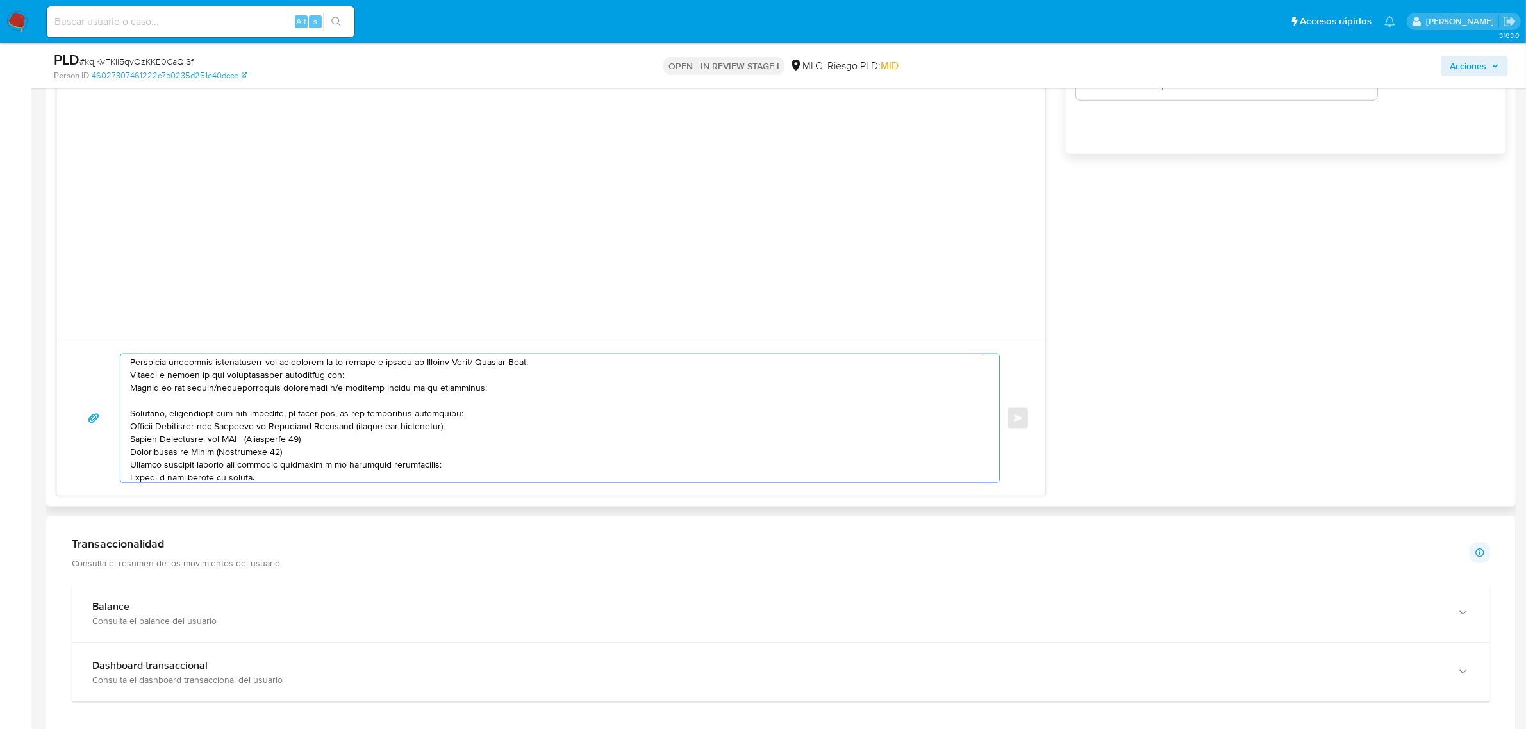
click at [408, 378] on textarea at bounding box center [556, 418] width 853 height 128
paste textarea "LOURDES XIOMARA ATOCHE ESPEJO"
click at [340, 389] on textarea at bounding box center [556, 418] width 853 height 128
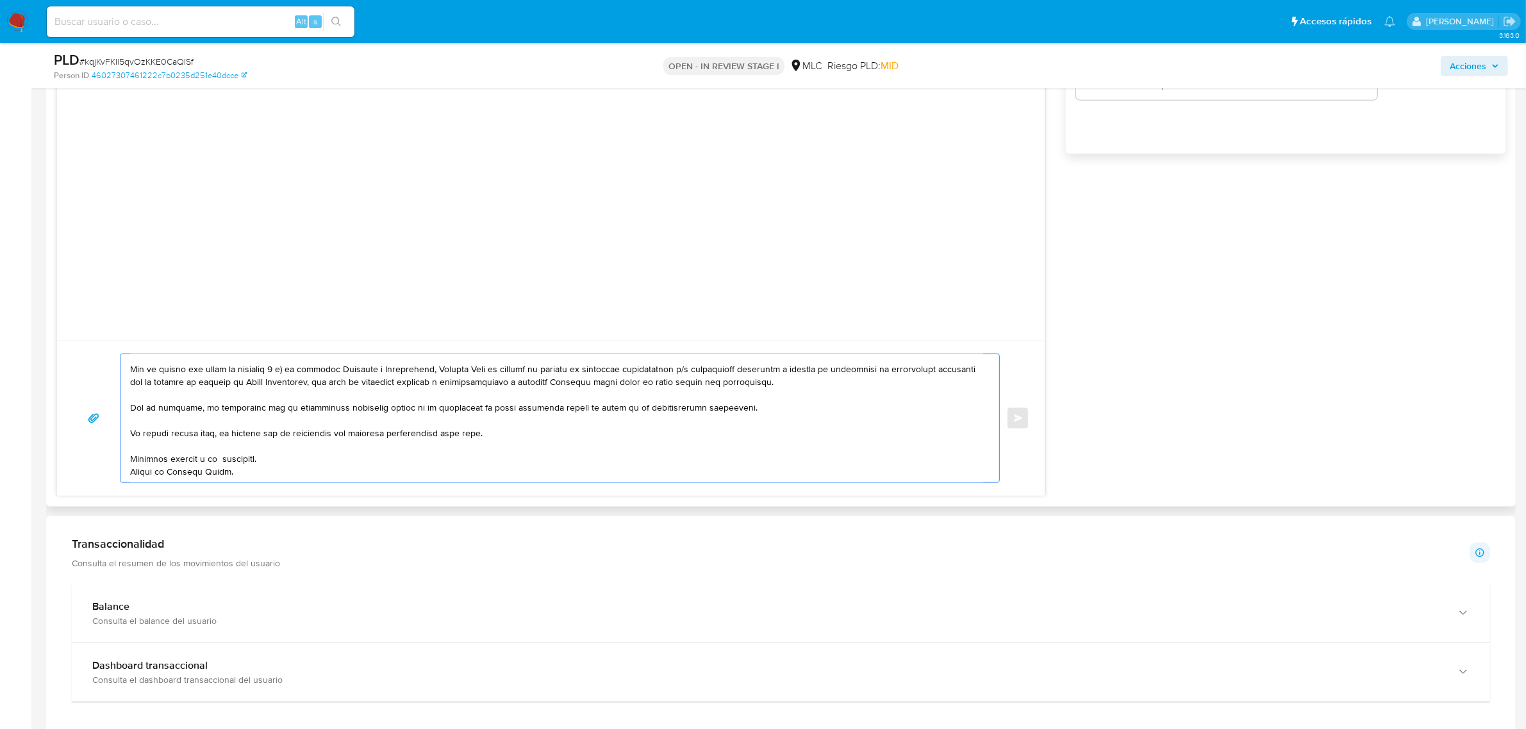
scroll to position [252, 0]
click at [228, 449] on textarea at bounding box center [556, 418] width 853 height 128
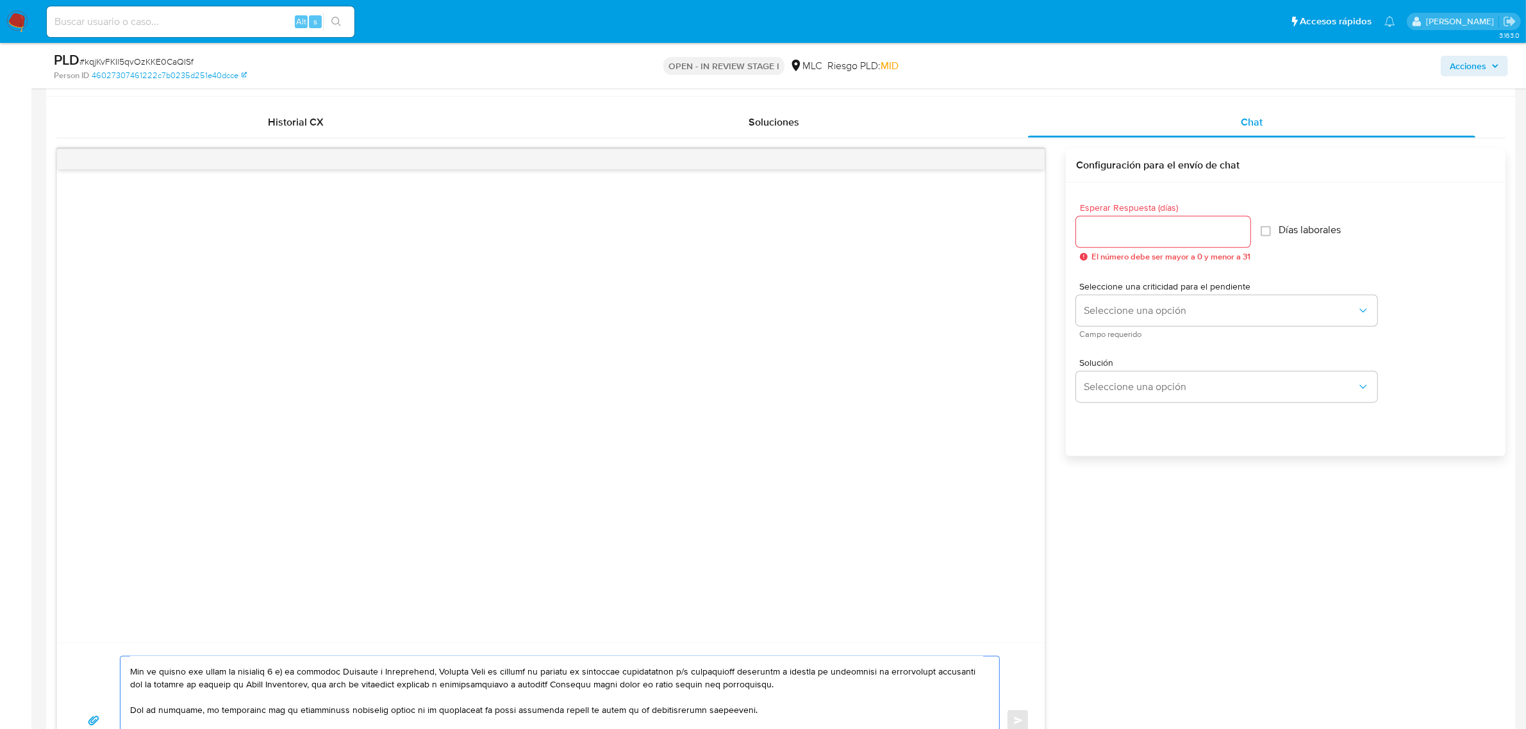
scroll to position [1598, 0]
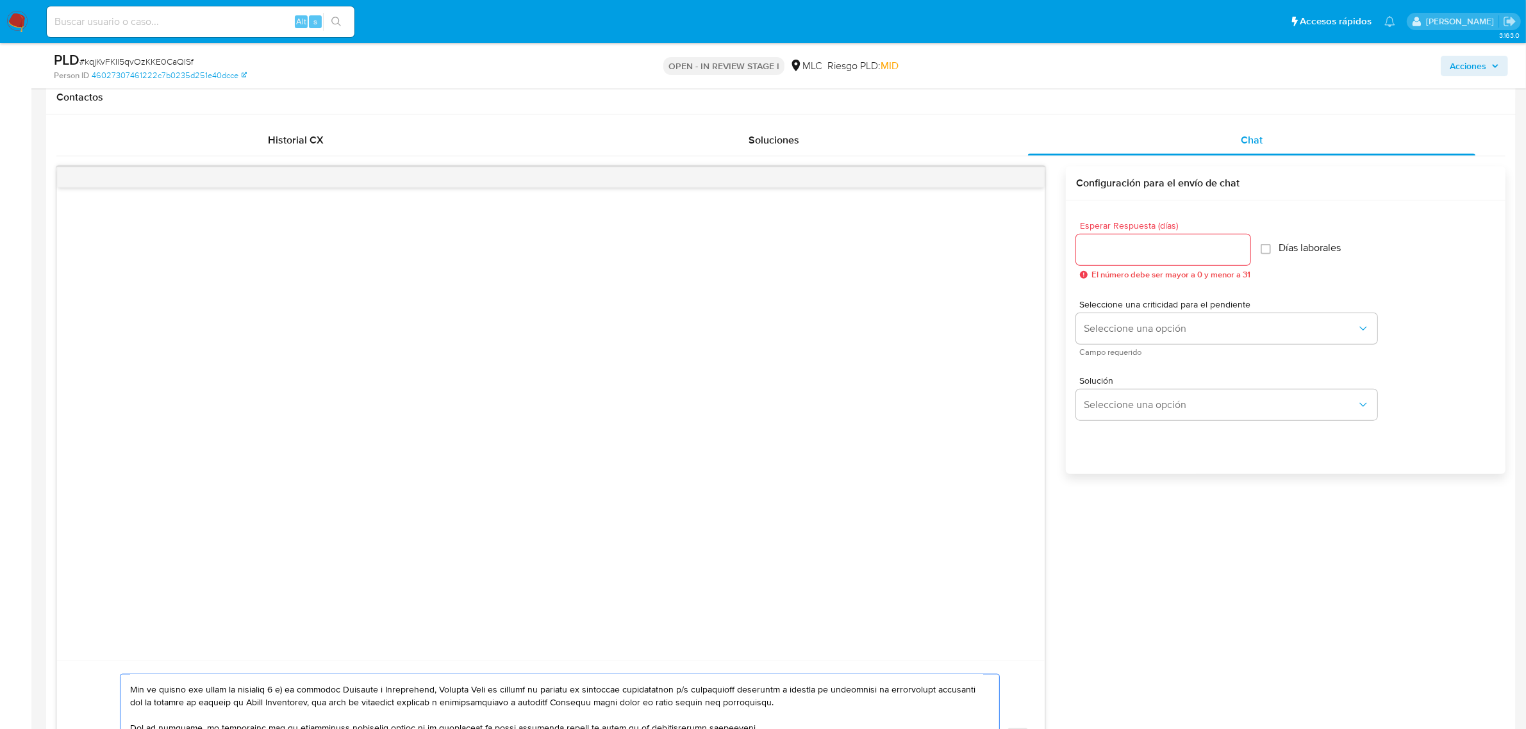
type textarea "Hola, Carolina. Te contactamos desde el Equipo de Mercado Pago para verificar t…"
click at [1151, 250] on input "Esperar Respuesta (días)" at bounding box center [1163, 250] width 174 height 17
type input "1"
type input "2"
click at [1155, 326] on span "Seleccione una opción" at bounding box center [1220, 328] width 273 height 13
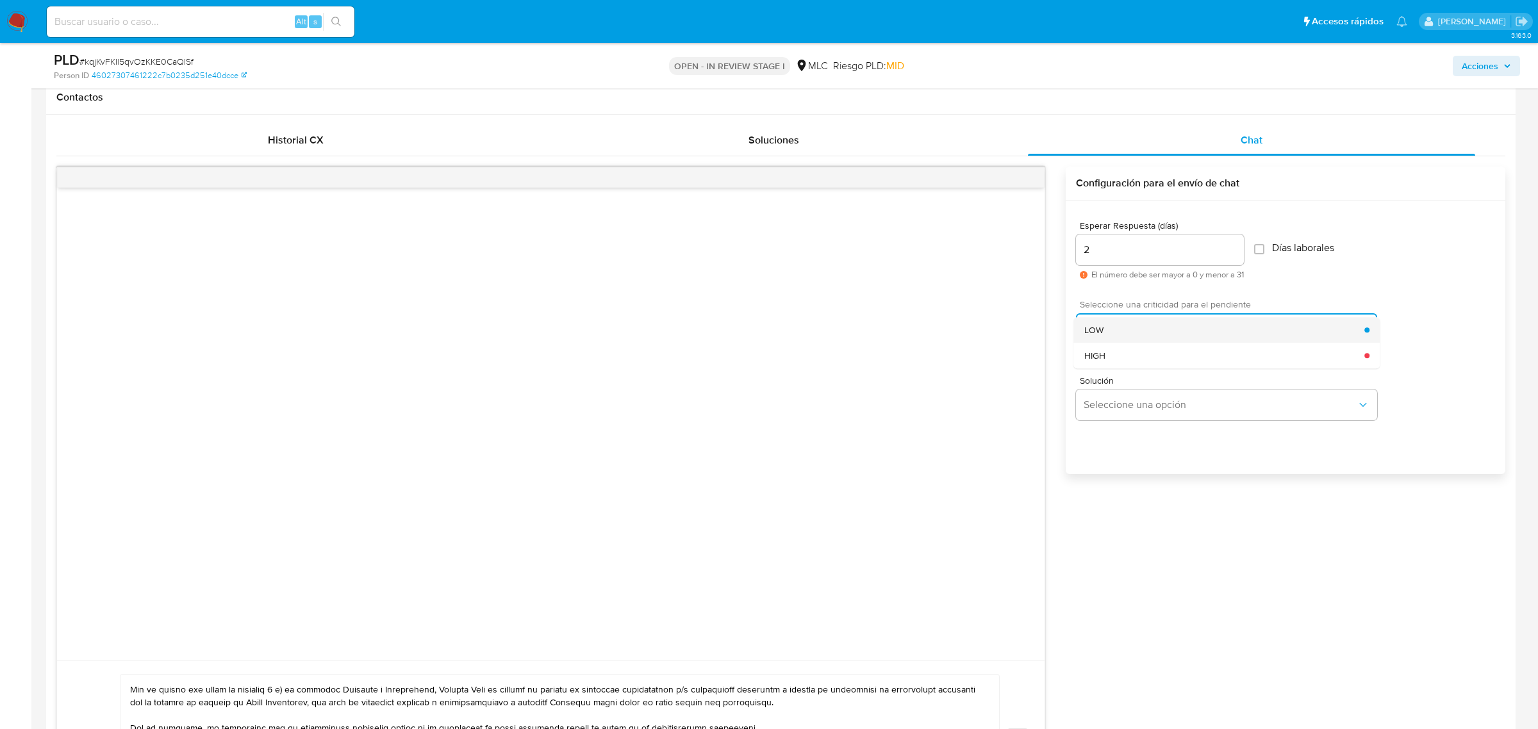
click at [1138, 331] on div "LOW" at bounding box center [1224, 330] width 281 height 26
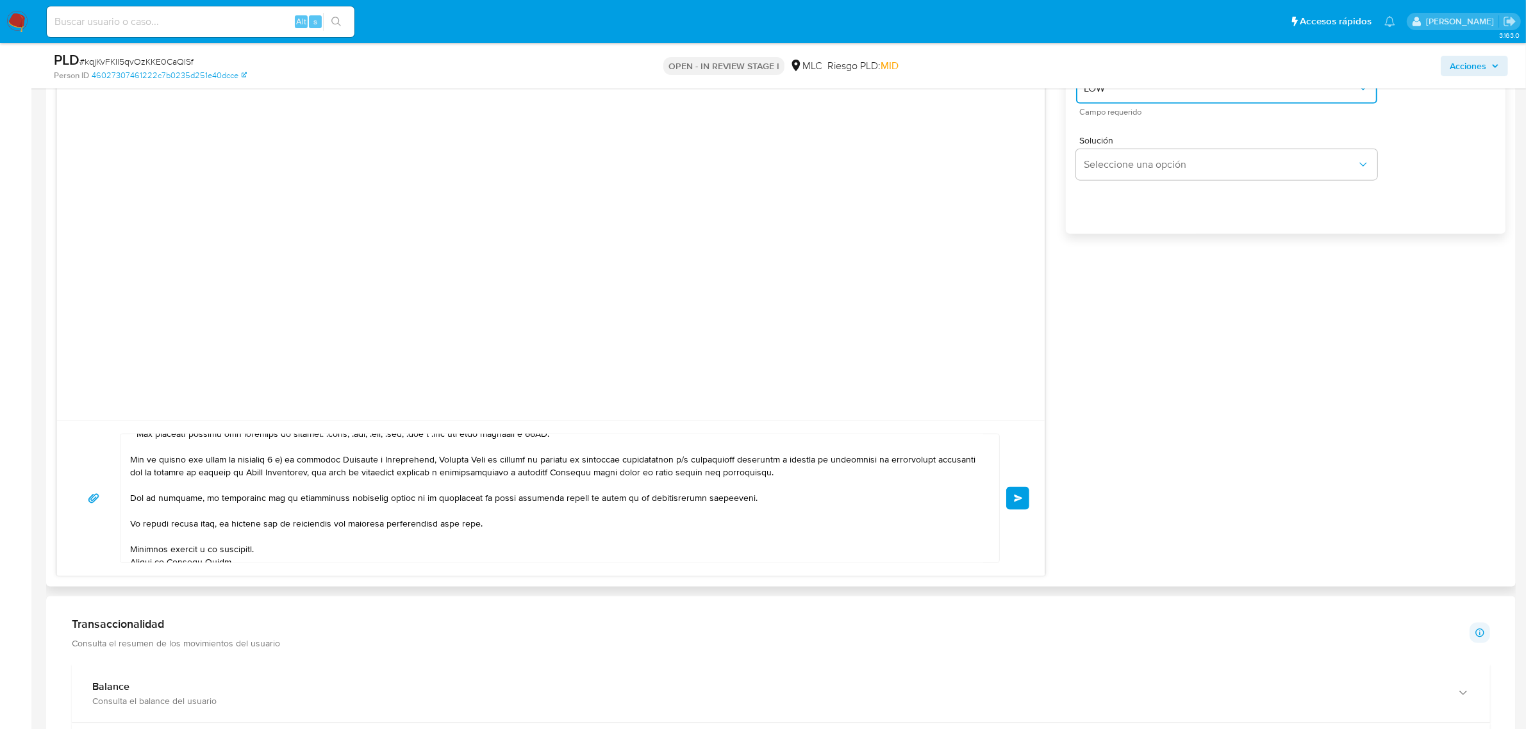
scroll to position [240, 0]
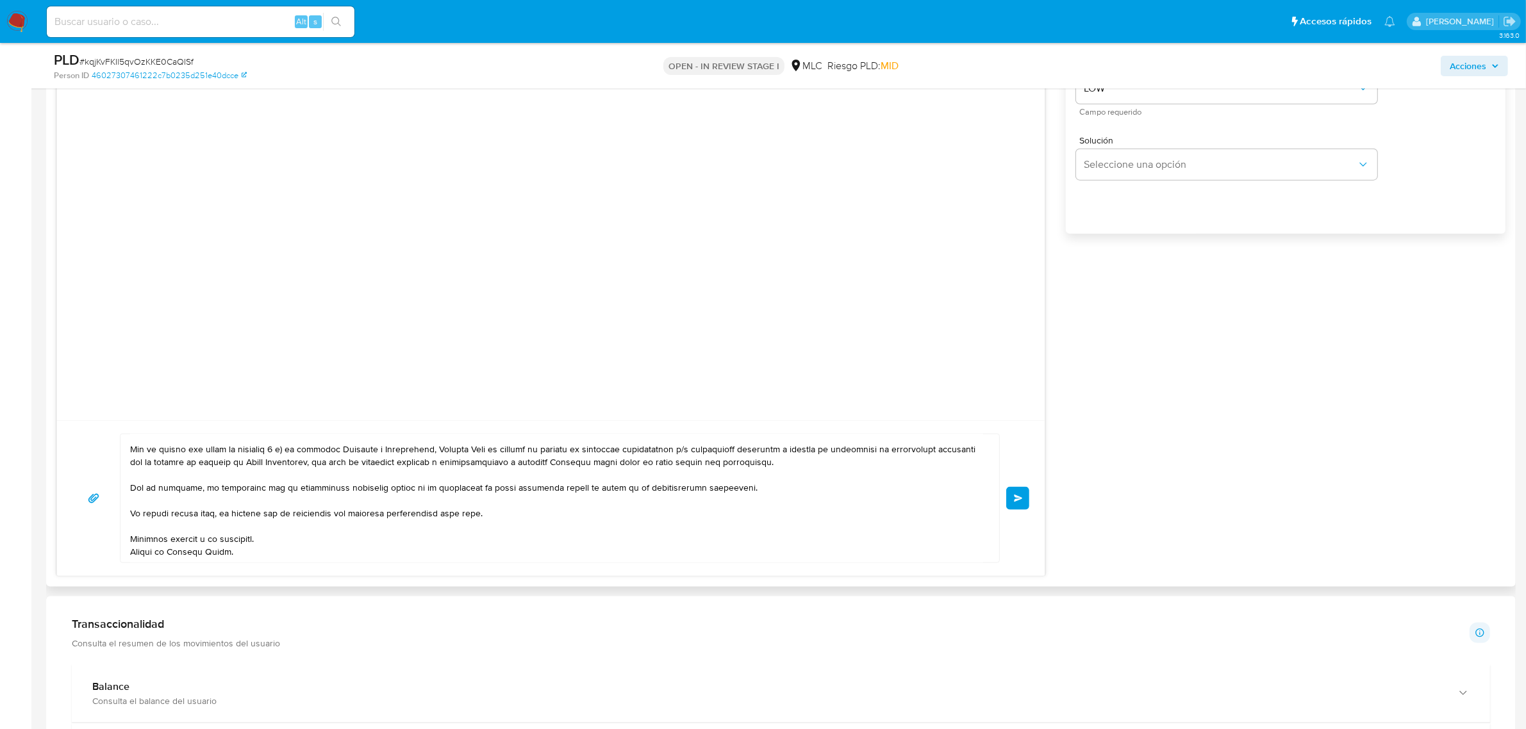
click at [1014, 499] on span "Enviar" at bounding box center [1018, 499] width 9 height 8
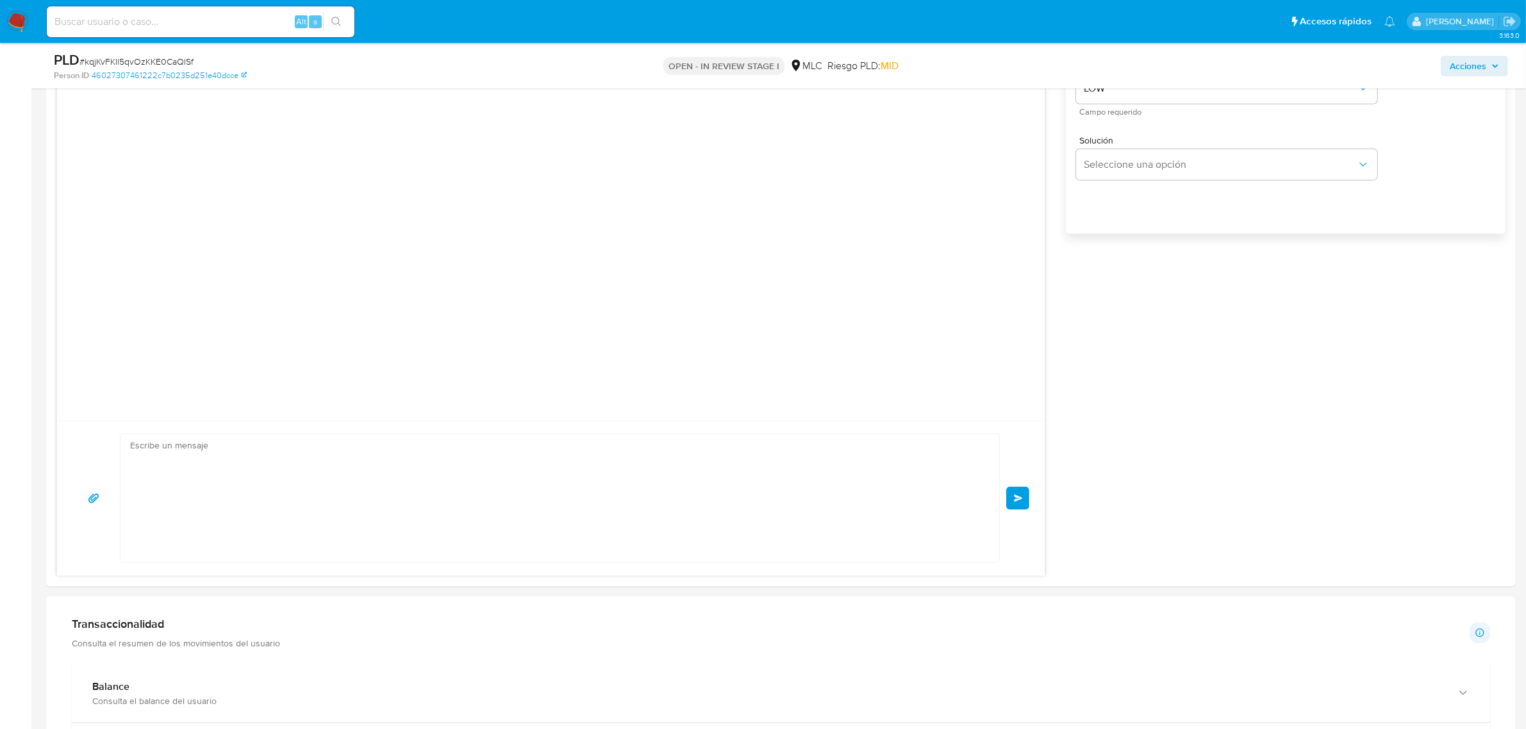
scroll to position [113, 0]
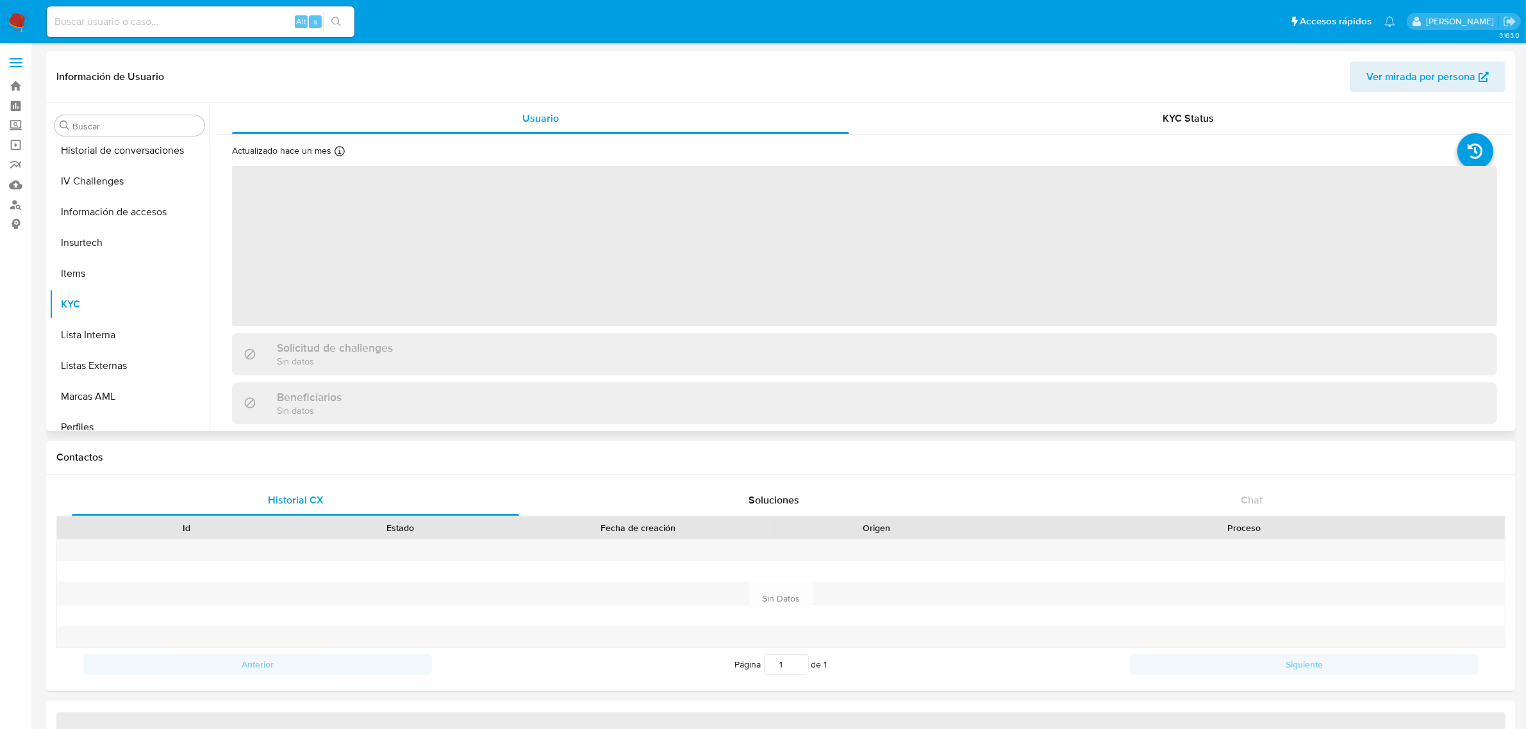
scroll to position [633, 0]
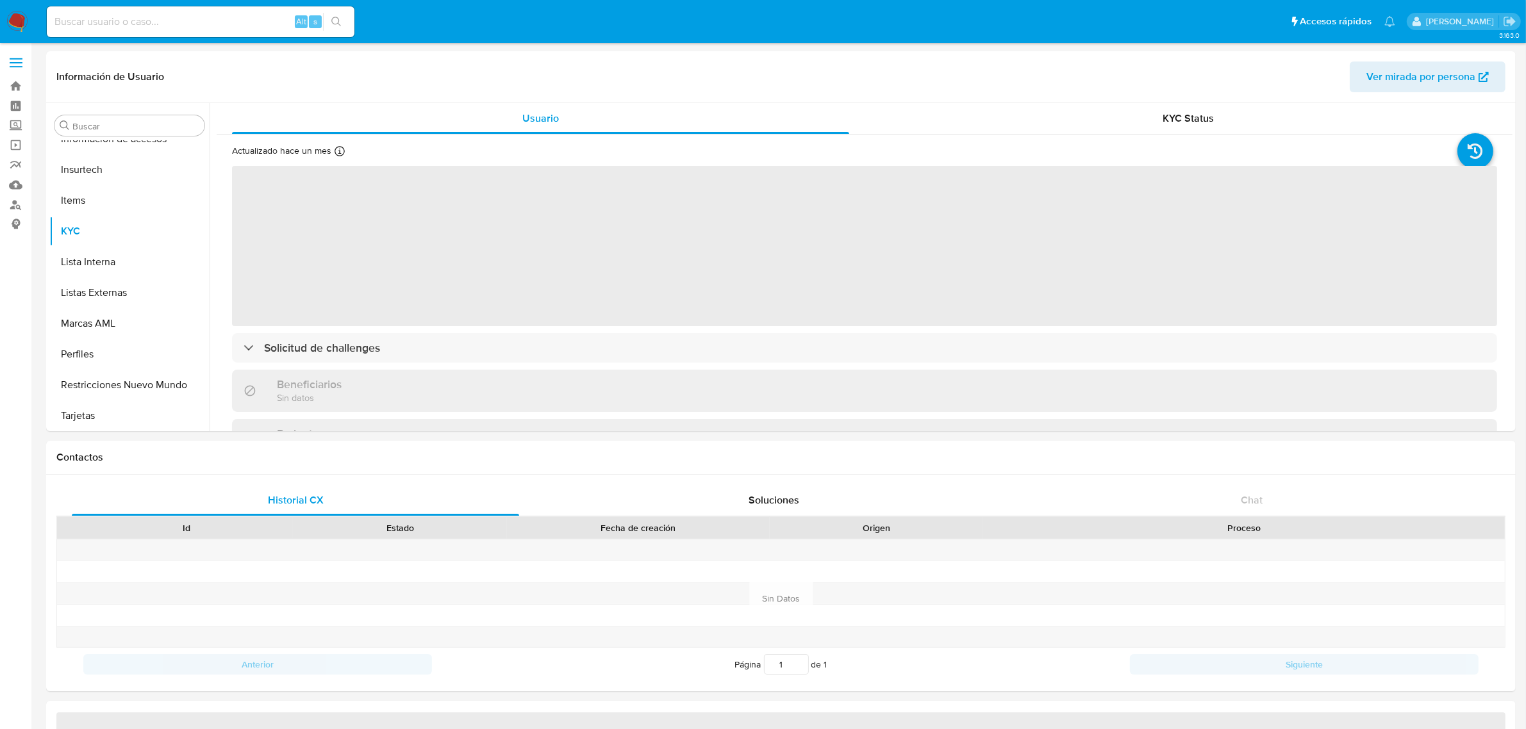
select select "10"
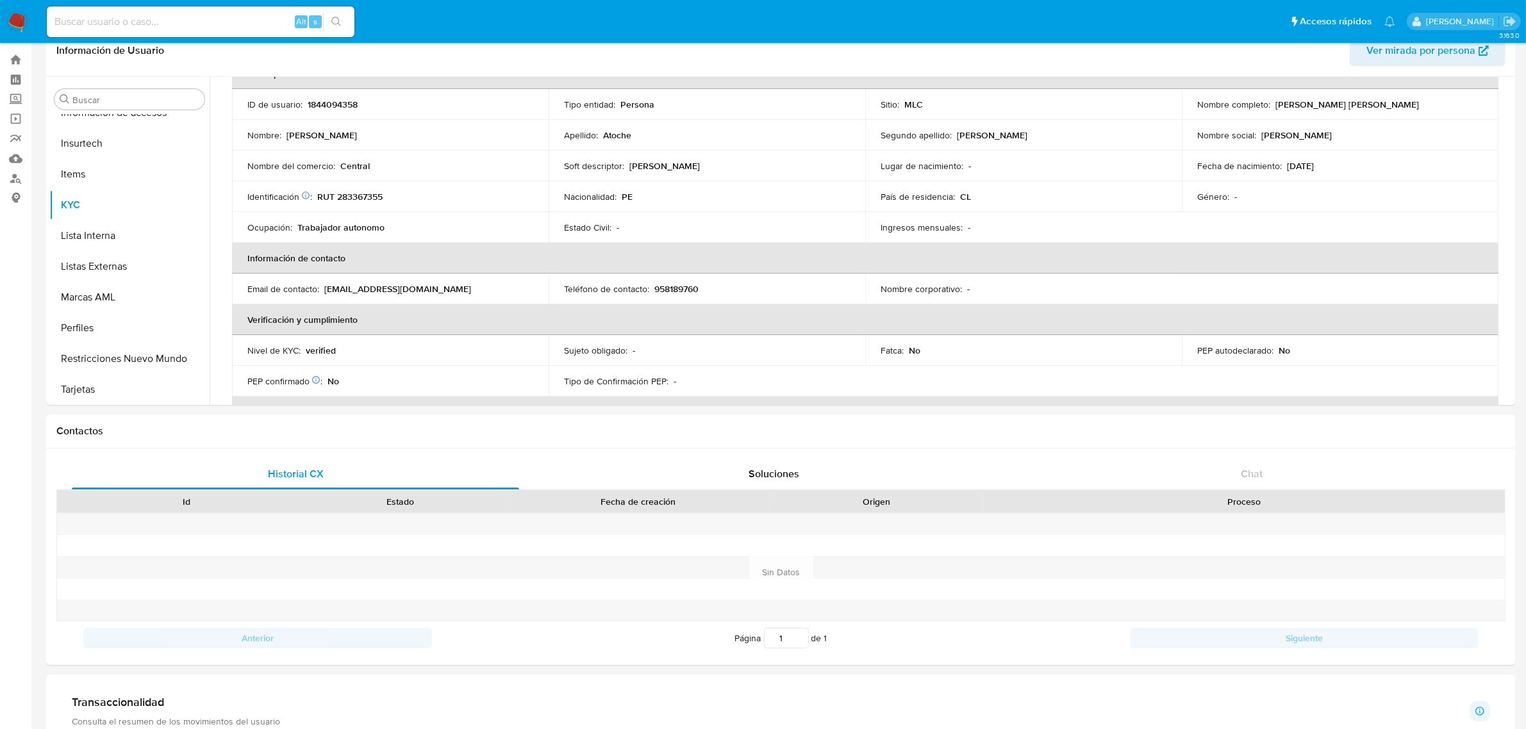
scroll to position [0, 0]
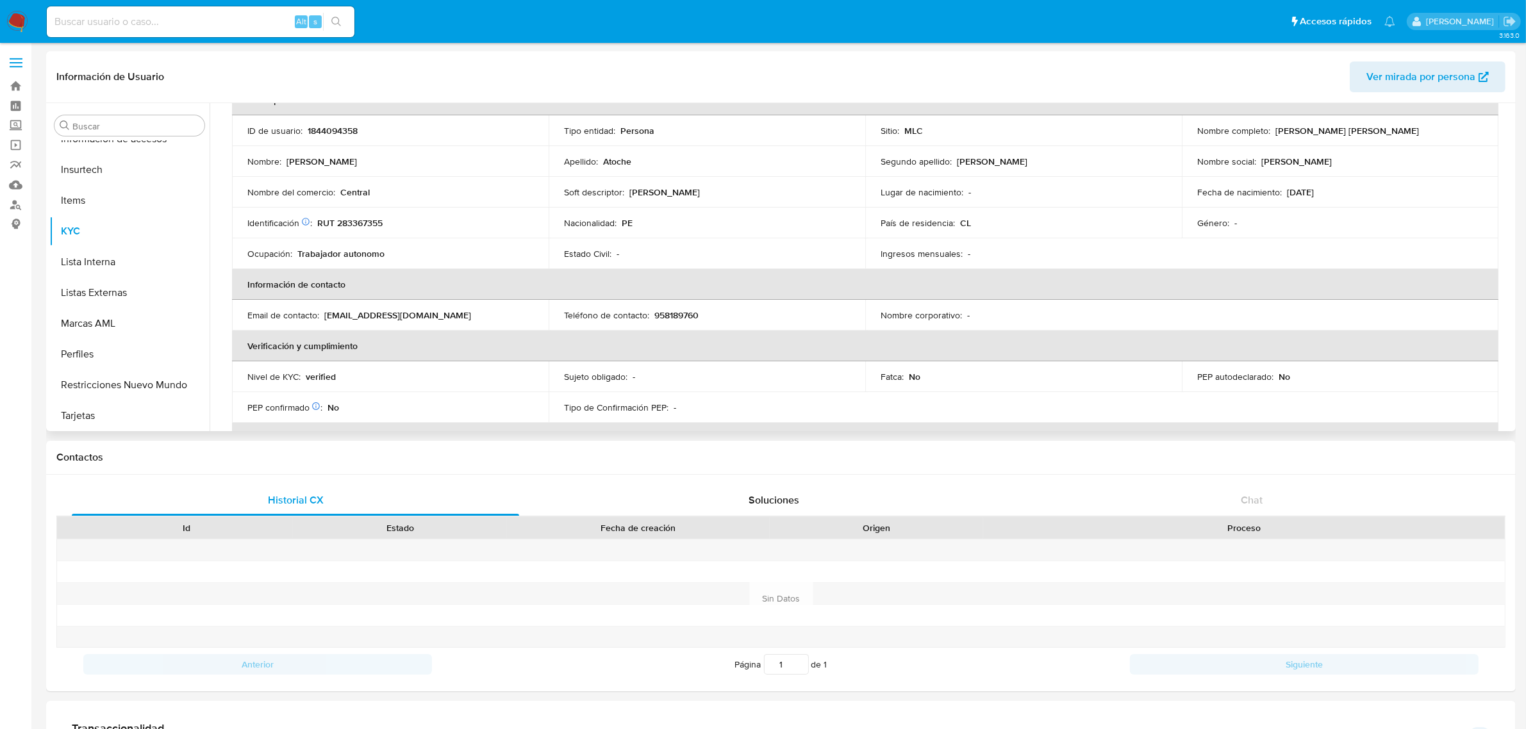
drag, startPoint x: 1507, startPoint y: 212, endPoint x: 1515, endPoint y: 193, distance: 20.1
click at [1515, 193] on div "Buscar Anticipos de dinero Aprobadores Aprobados Archivos adjuntos CBP CBT Cruc…" at bounding box center [781, 267] width 1470 height 328
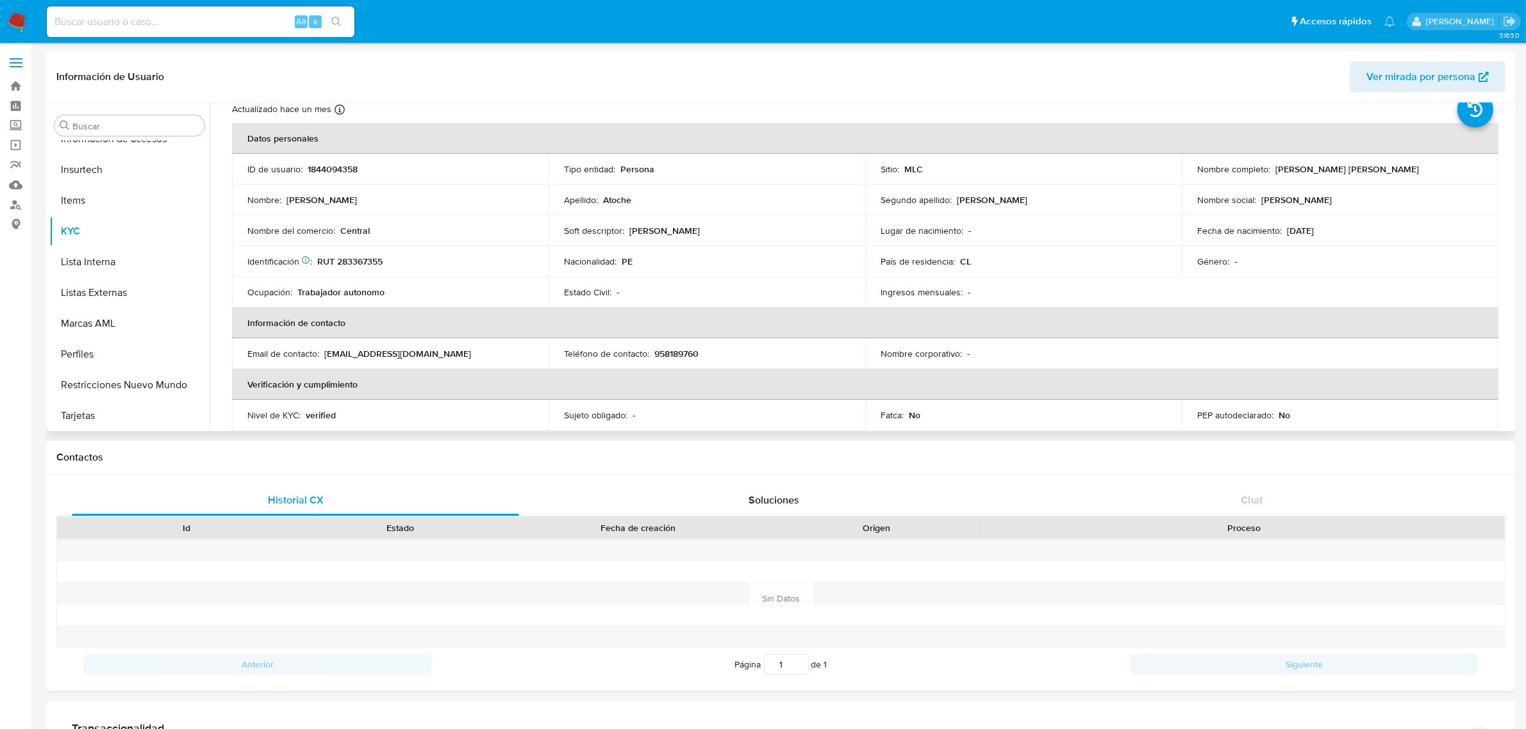
scroll to position [80, 0]
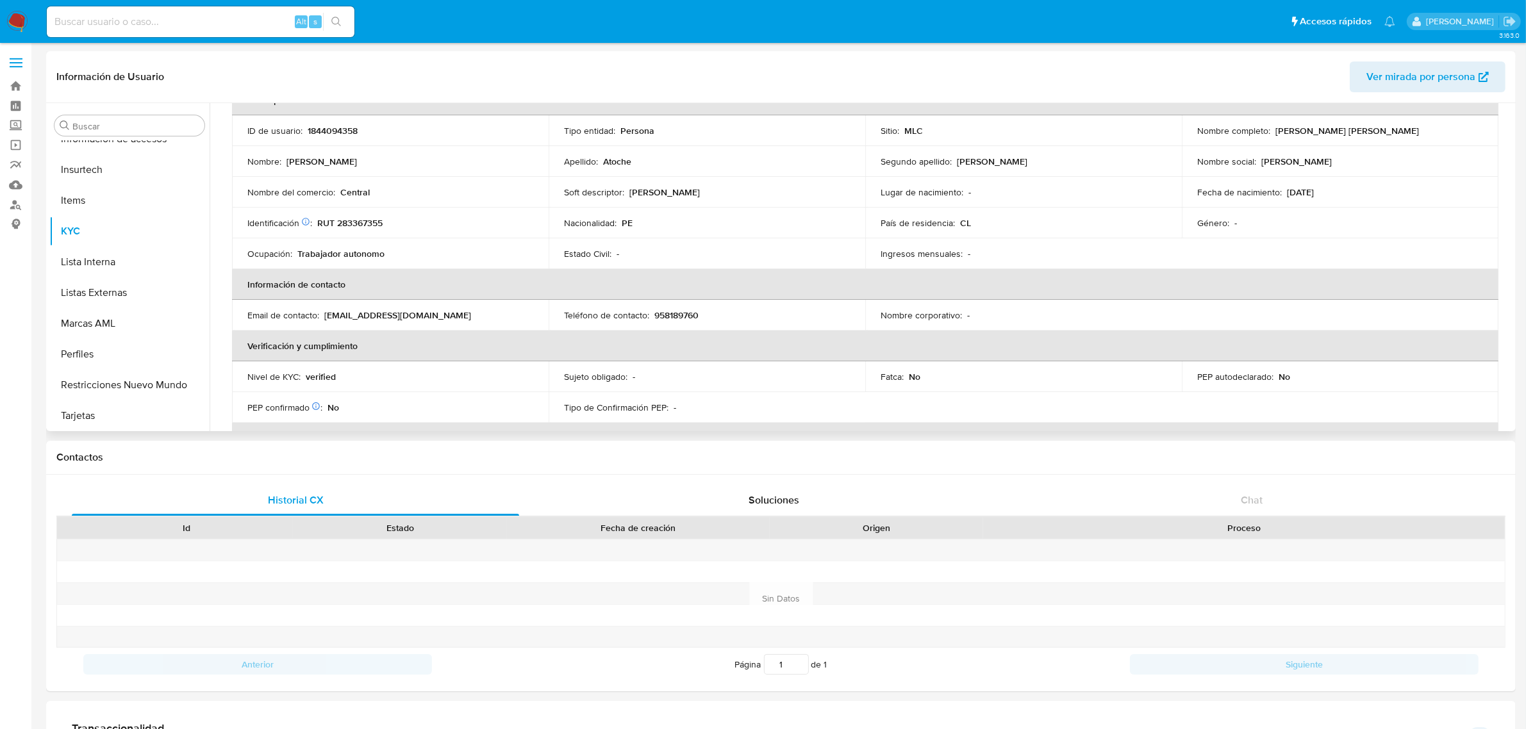
click at [363, 224] on p "RUT 283367355" at bounding box center [349, 223] width 65 height 12
copy p "283367355"
click at [379, 223] on p "RUT 283367355" at bounding box center [349, 223] width 65 height 12
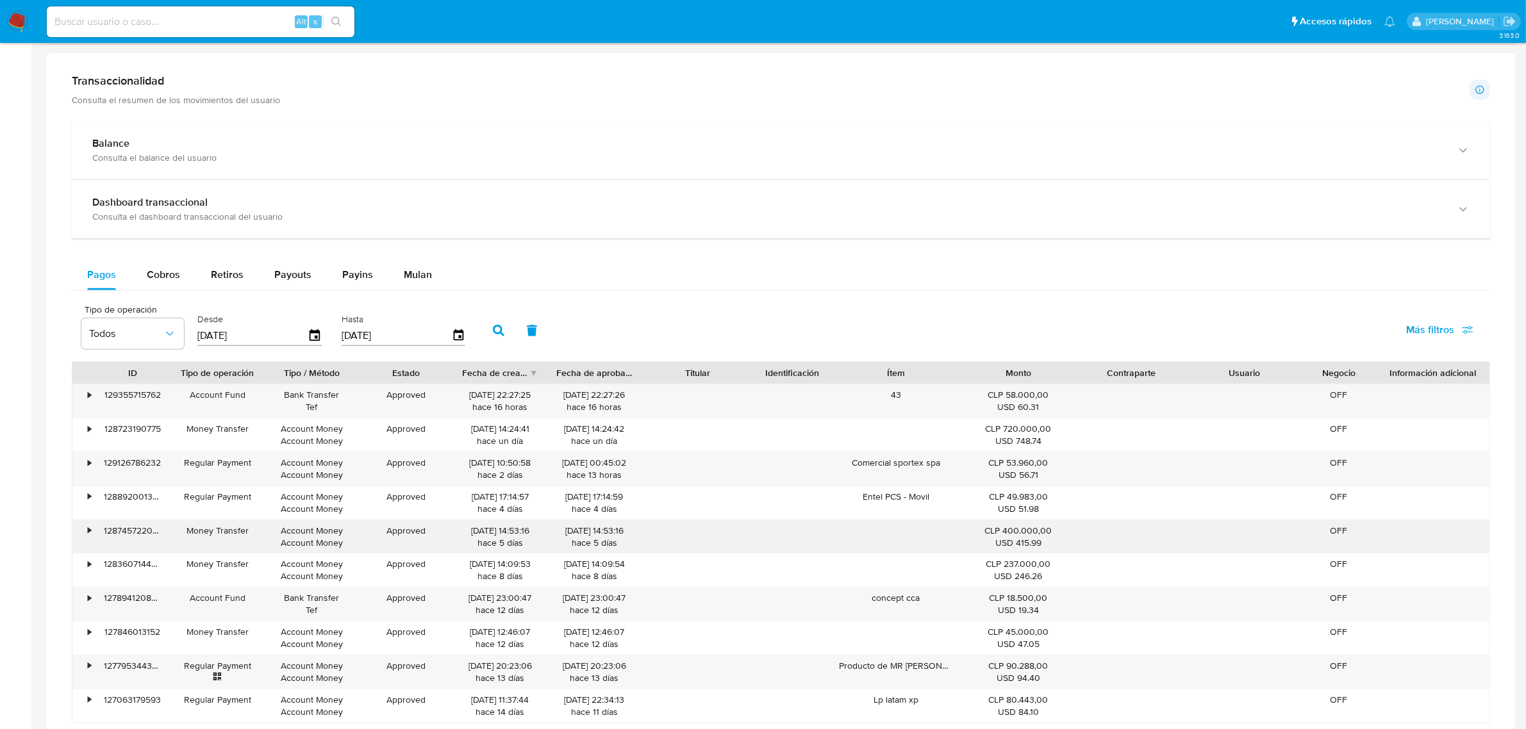
scroll to position [721, 0]
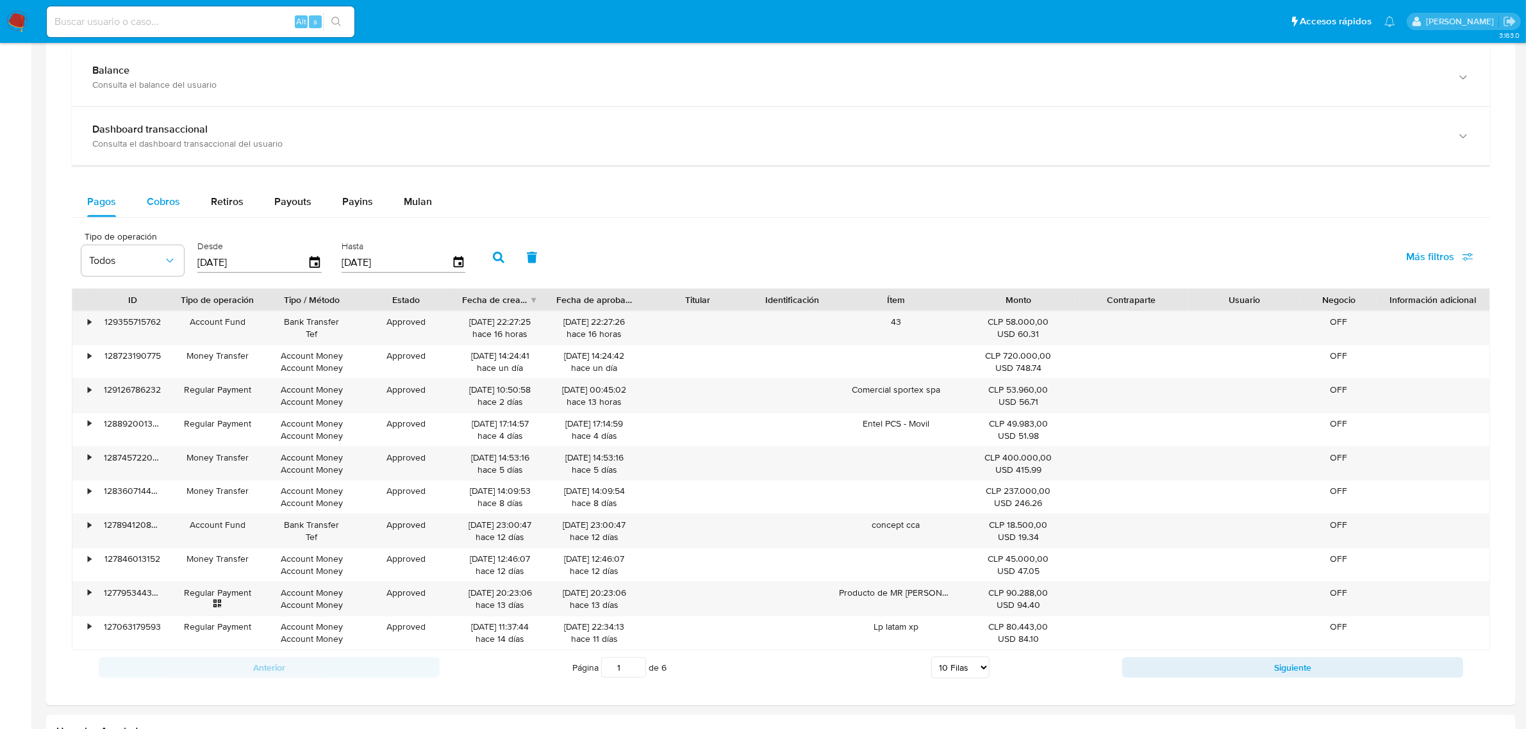
click at [152, 209] on span "Cobros" at bounding box center [163, 201] width 33 height 15
select select "10"
click at [201, 258] on input "[DATE]" at bounding box center [252, 263] width 110 height 21
click at [319, 263] on div "Desde [DATE]" at bounding box center [261, 256] width 134 height 51
click at [312, 263] on icon "button" at bounding box center [315, 263] width 22 height 22
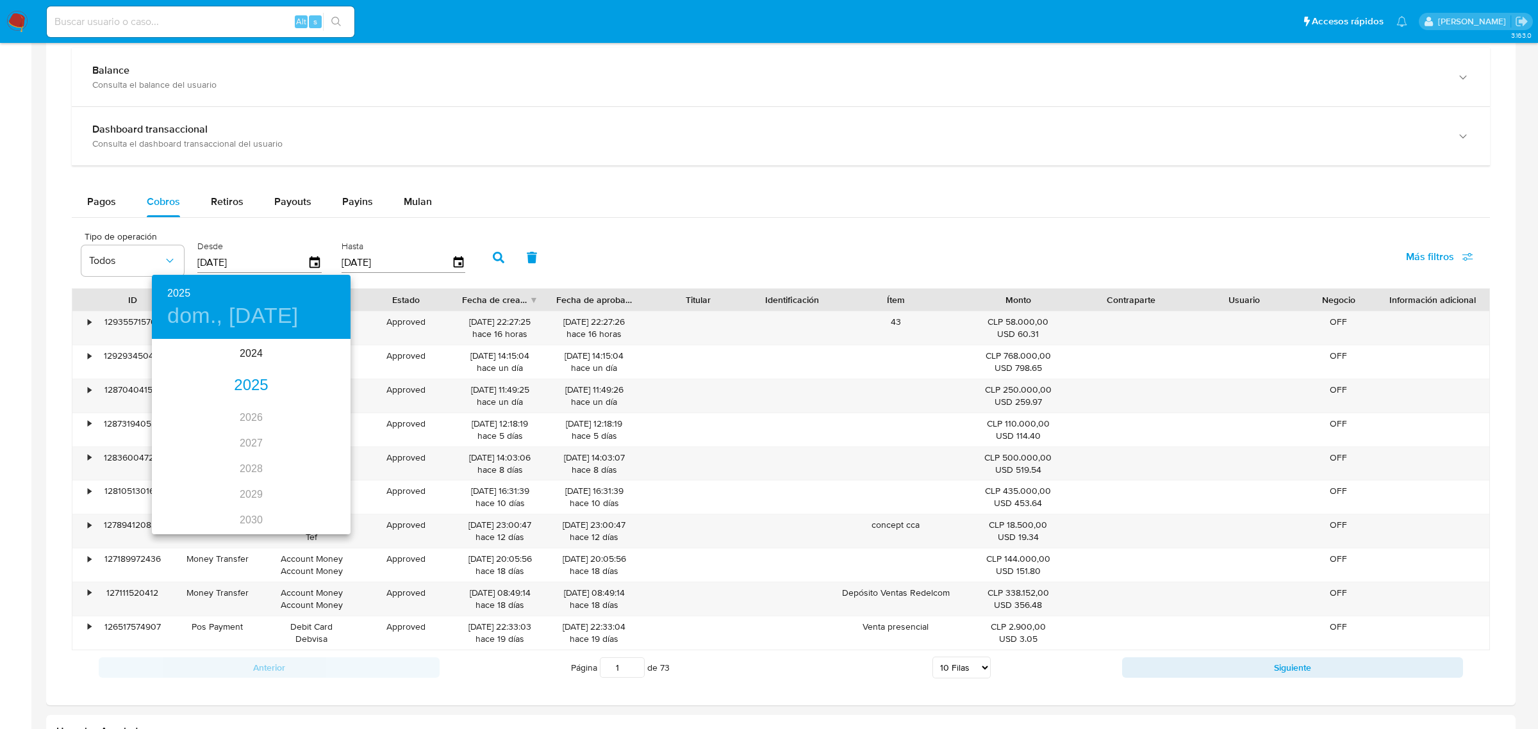
click at [235, 383] on div "2025" at bounding box center [251, 386] width 199 height 26
click at [177, 363] on div "ene." at bounding box center [185, 365] width 66 height 48
click at [229, 404] on span "1" at bounding box center [225, 407] width 23 height 13
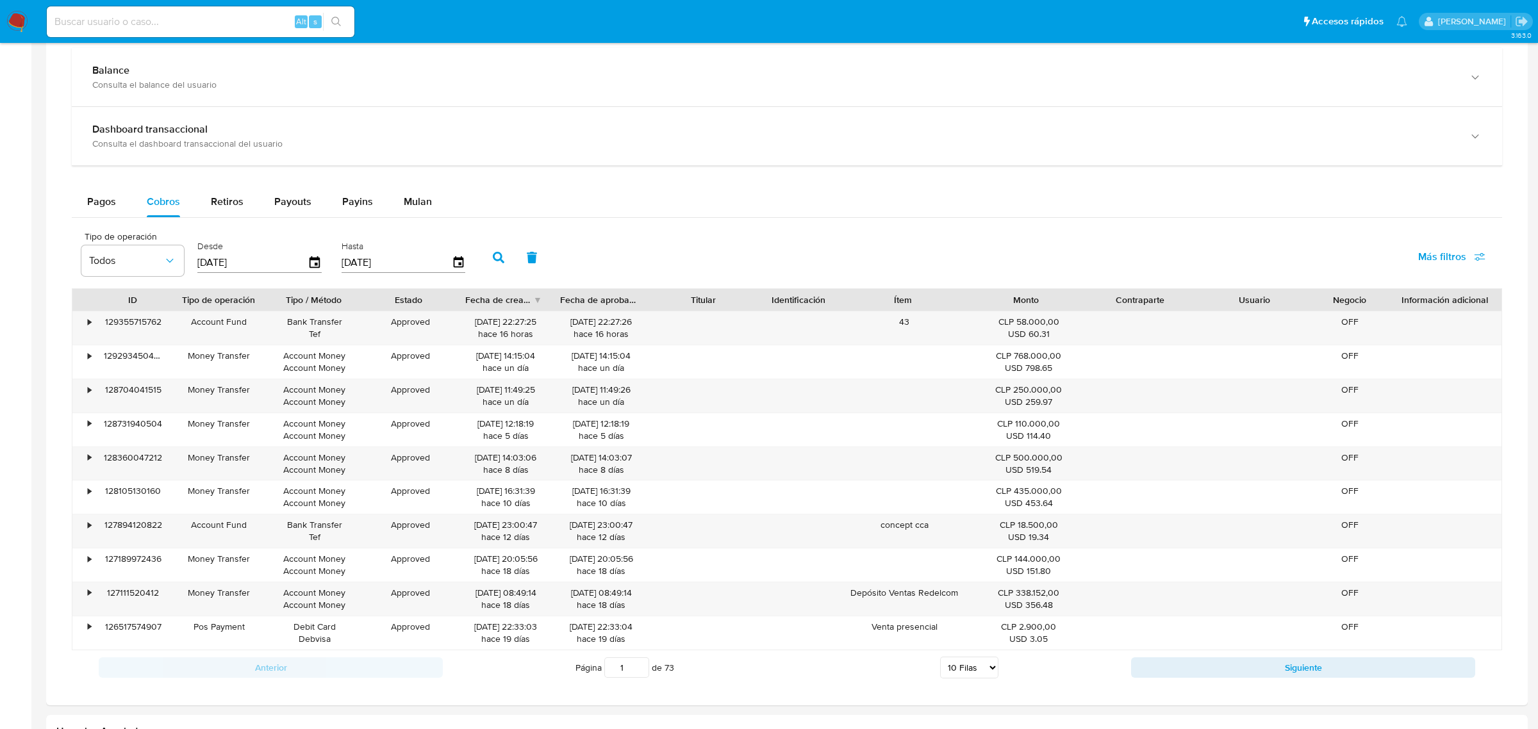
type input "[DATE]"
click at [493, 263] on icon "button" at bounding box center [499, 258] width 12 height 12
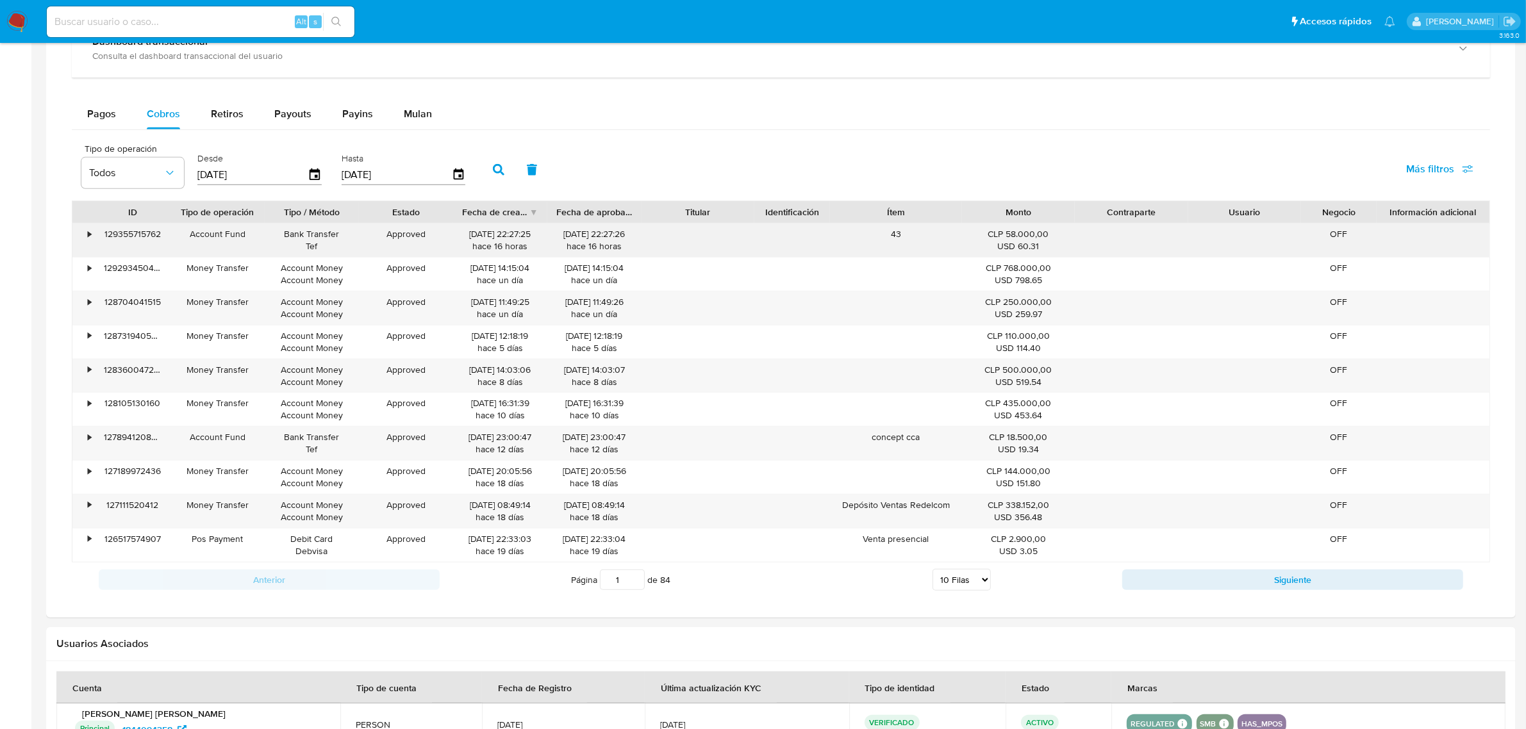
scroll to position [881, 0]
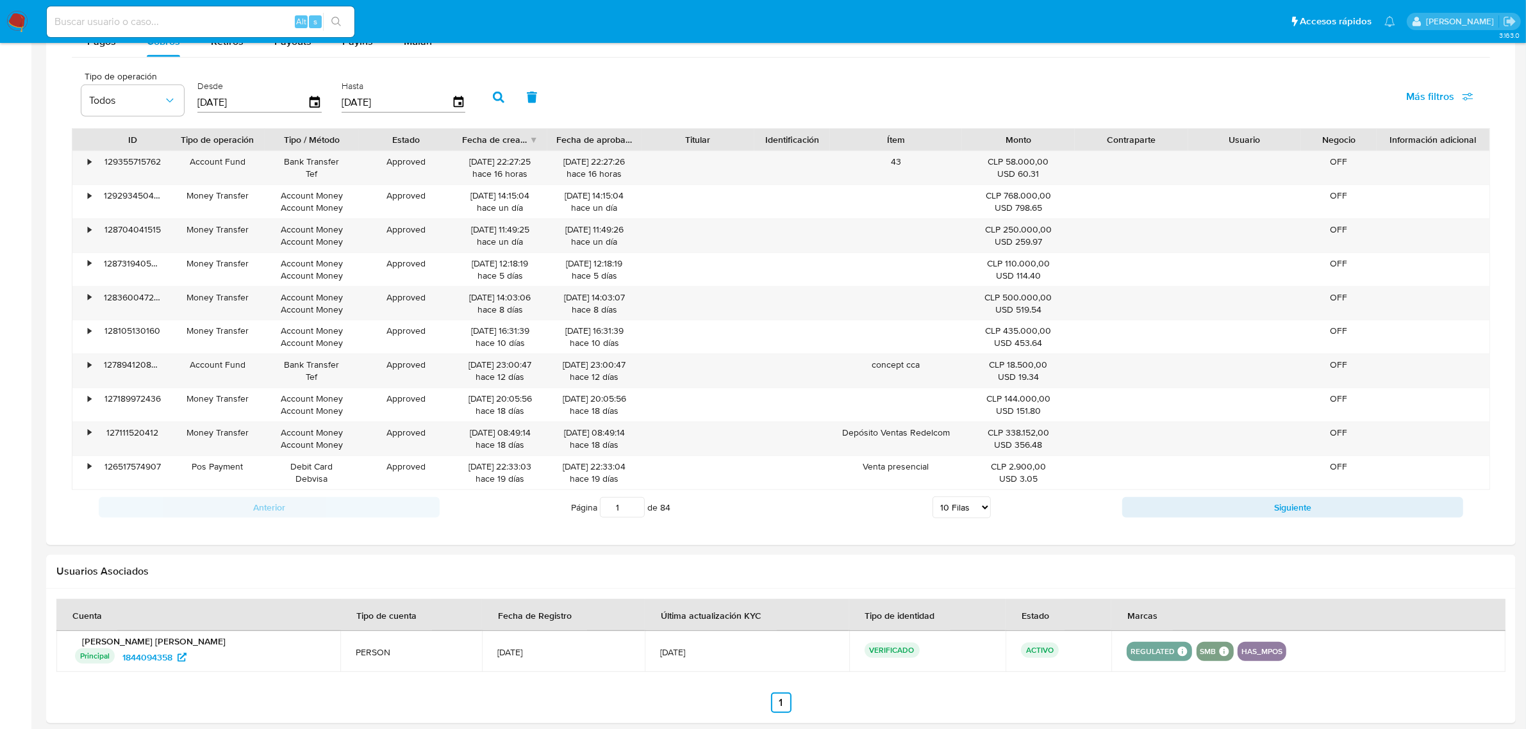
click at [972, 507] on select "5 [PERSON_NAME] 10 [PERSON_NAME] 20 [PERSON_NAME] 25 [PERSON_NAME] 50 [PERSON_N…" at bounding box center [962, 508] width 58 height 22
select select "25"
click at [933, 500] on select "5 [PERSON_NAME] 10 [PERSON_NAME] 20 [PERSON_NAME] 25 [PERSON_NAME] 50 [PERSON_N…" at bounding box center [962, 508] width 58 height 22
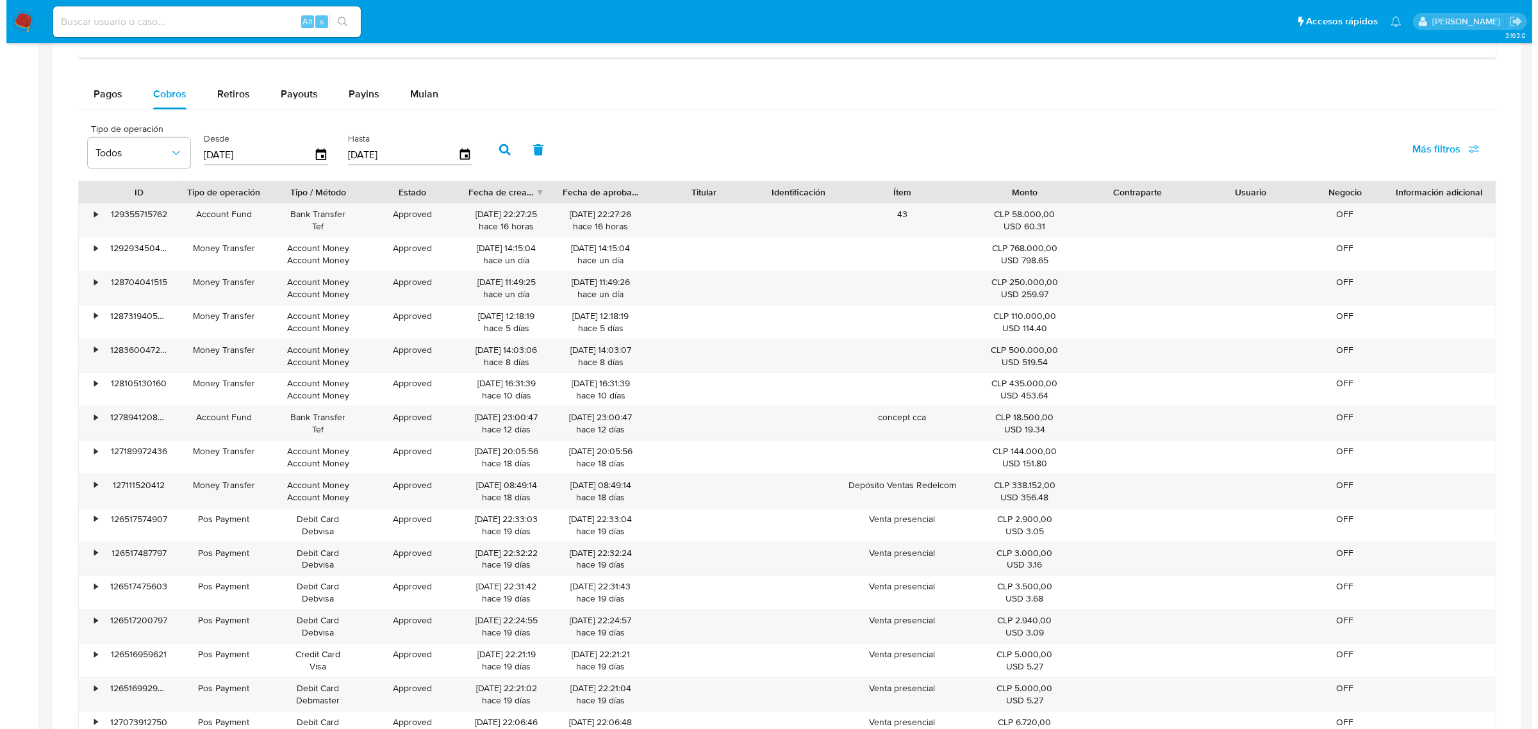
scroll to position [721, 0]
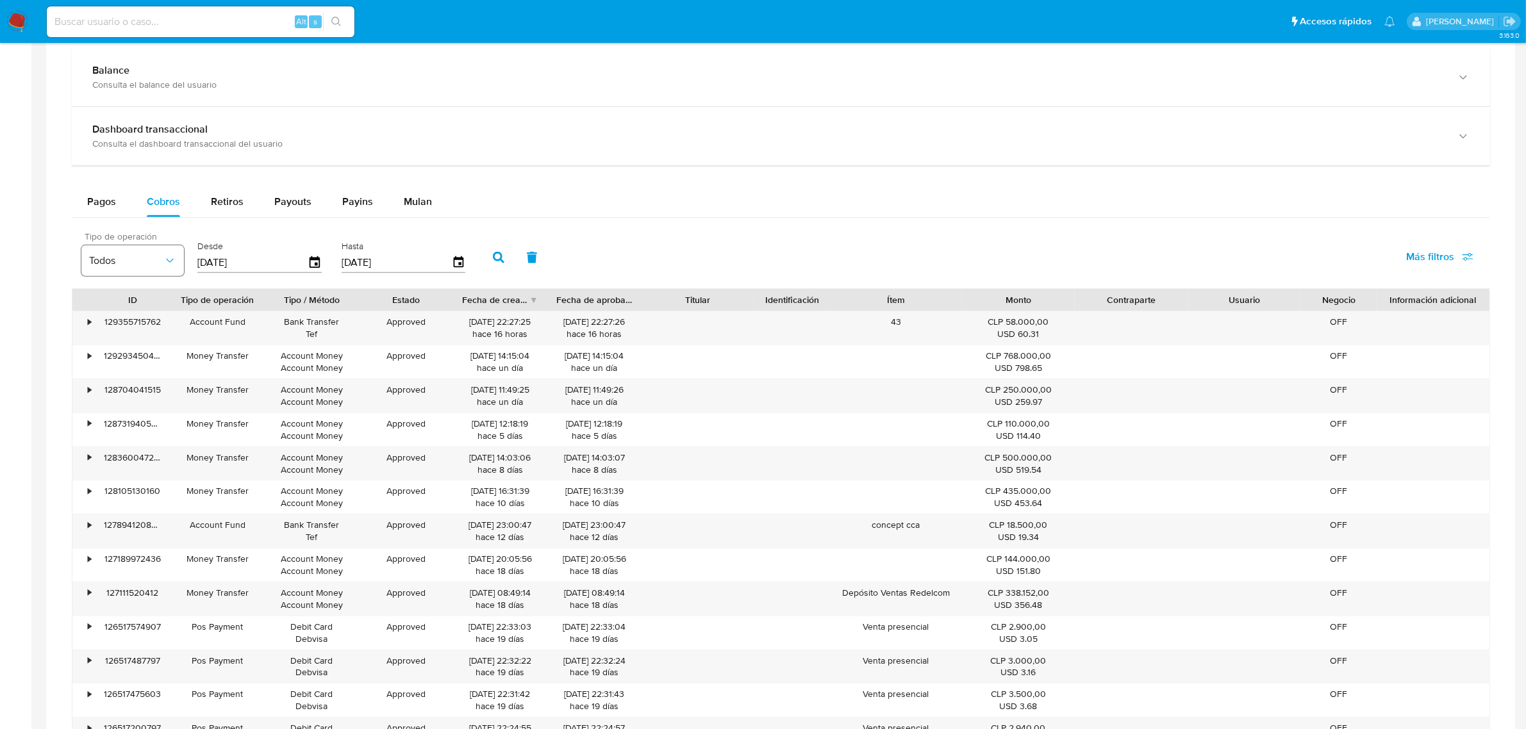
click at [135, 258] on span "Todos" at bounding box center [126, 260] width 74 height 13
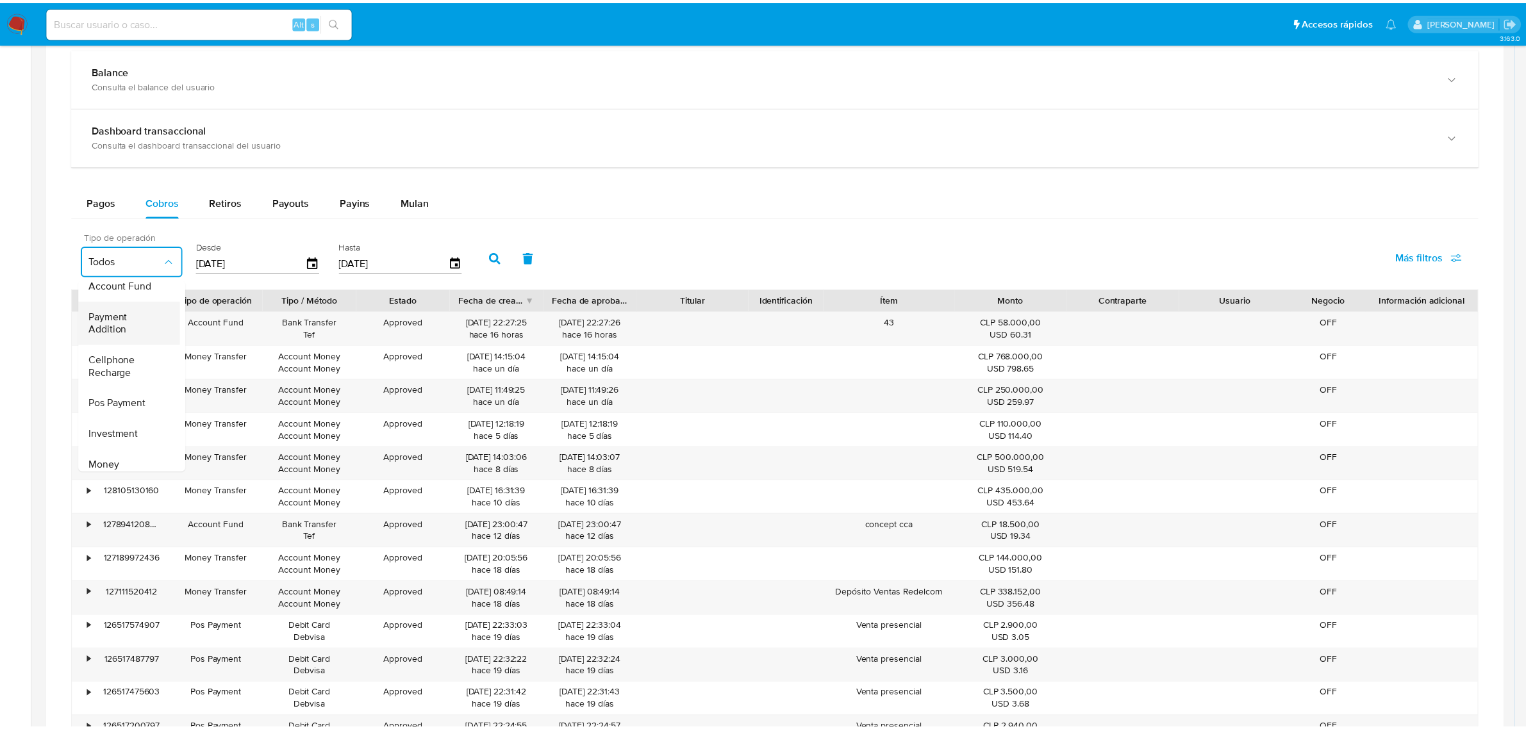
scroll to position [160, 0]
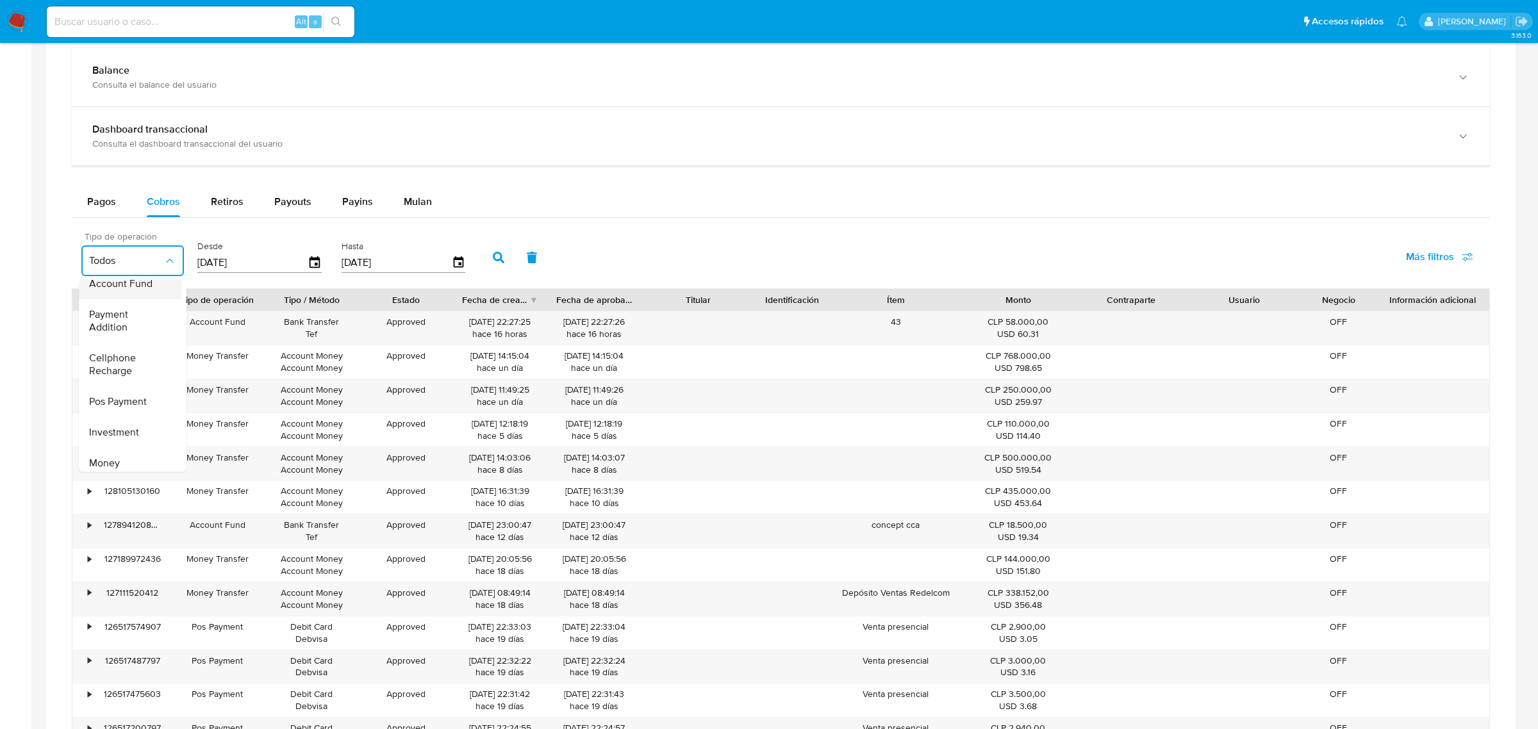
click at [113, 294] on div "Account Fund" at bounding box center [126, 283] width 74 height 31
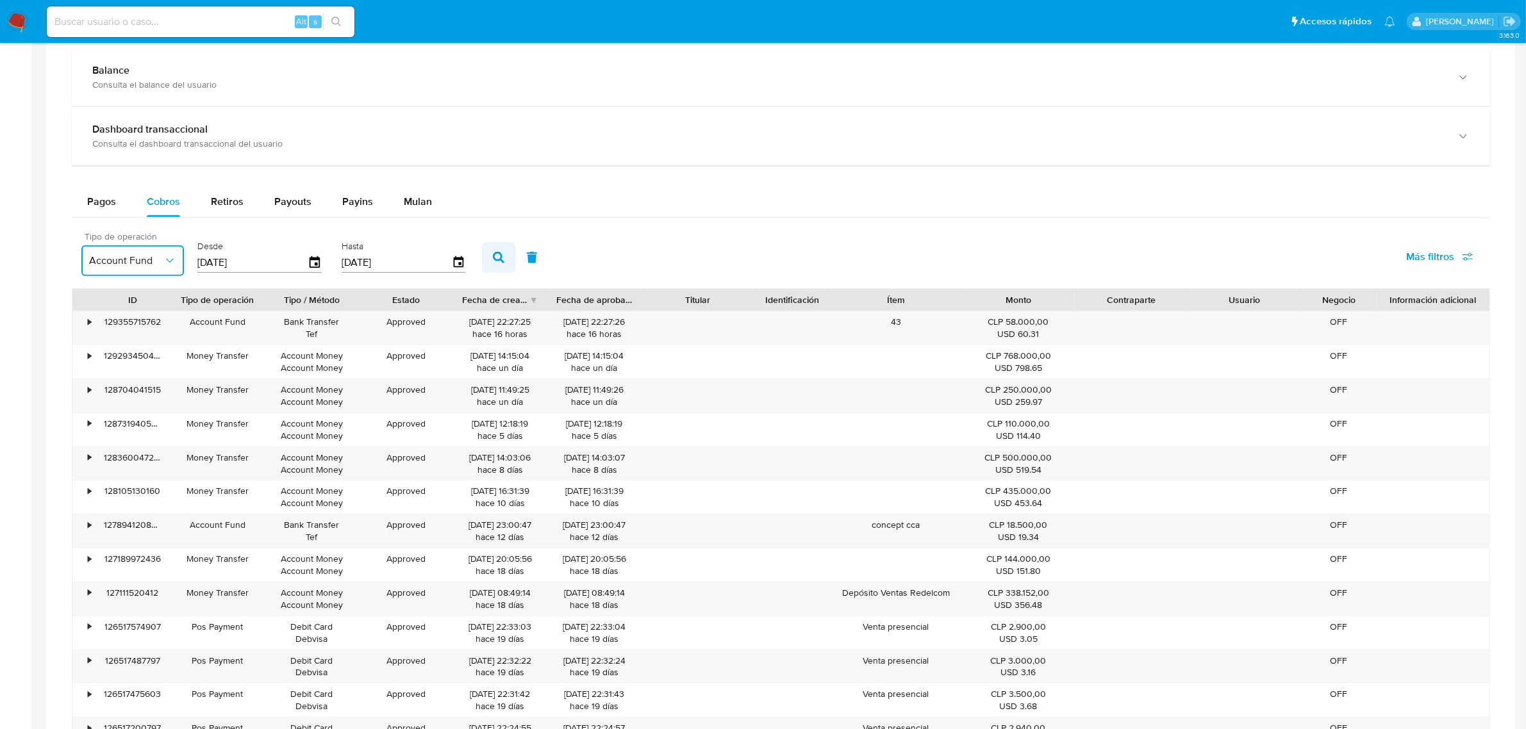
click at [490, 267] on button "button" at bounding box center [498, 257] width 33 height 31
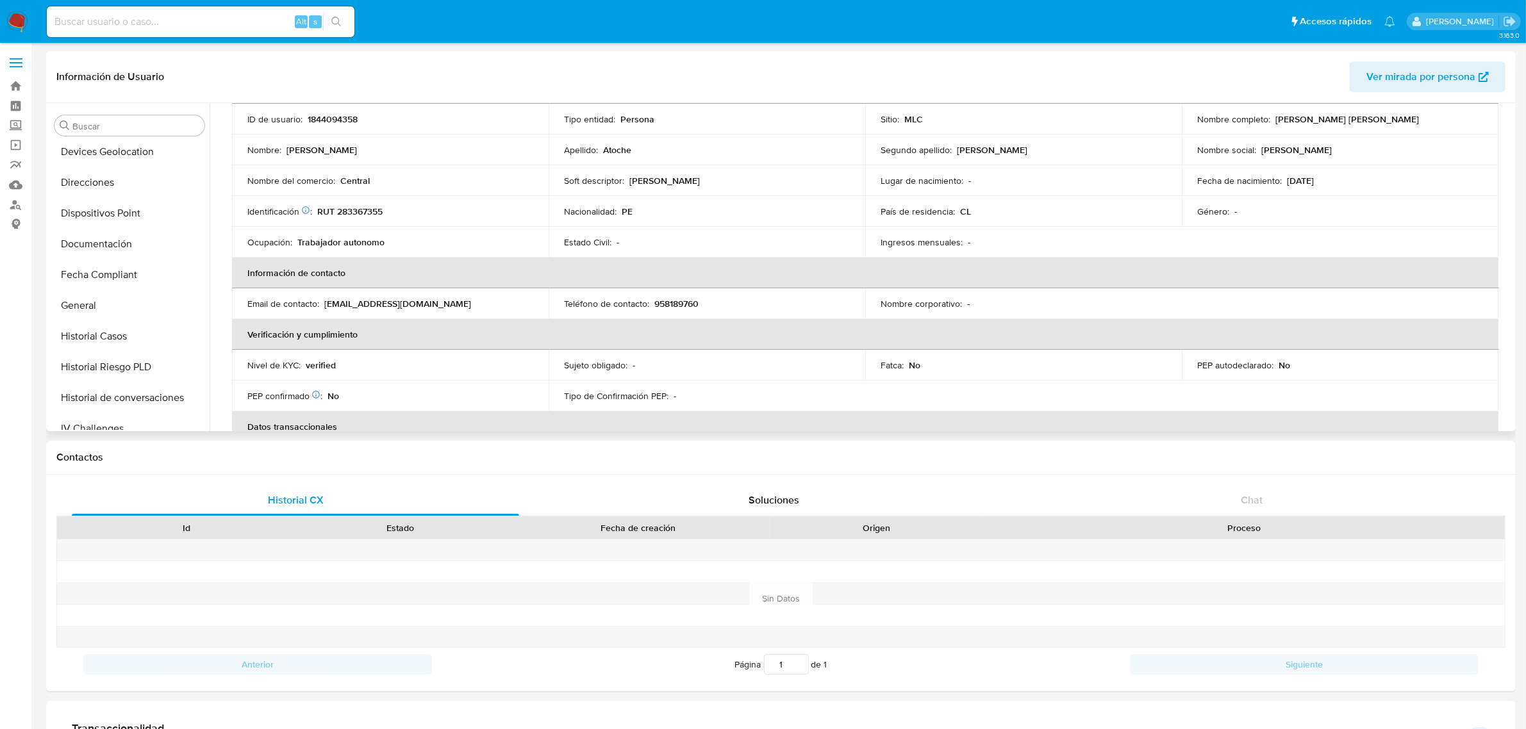
scroll to position [240, 0]
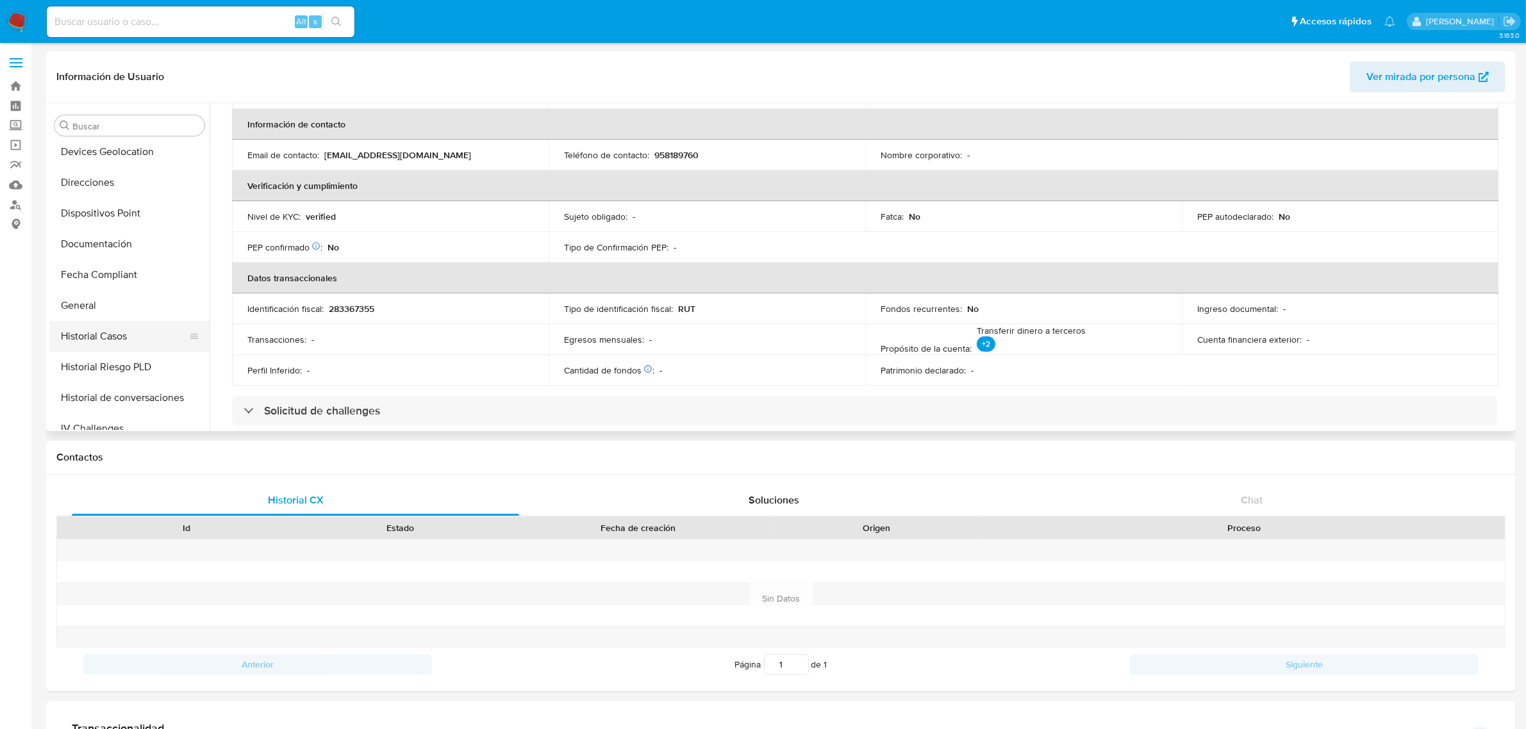
click at [99, 336] on button "Historial Casos" at bounding box center [124, 336] width 150 height 31
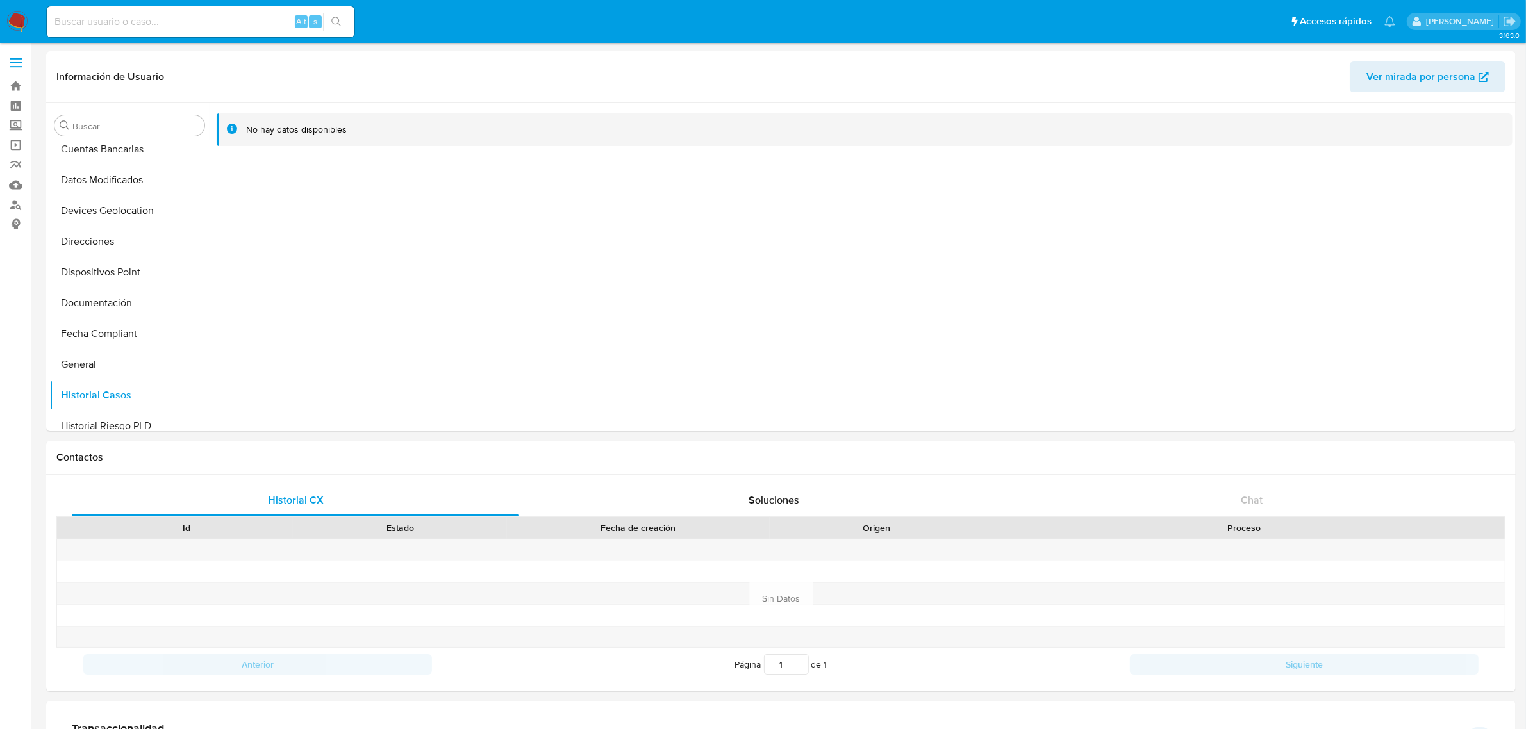
scroll to position [72, 0]
